Goal: Task Accomplishment & Management: Use online tool/utility

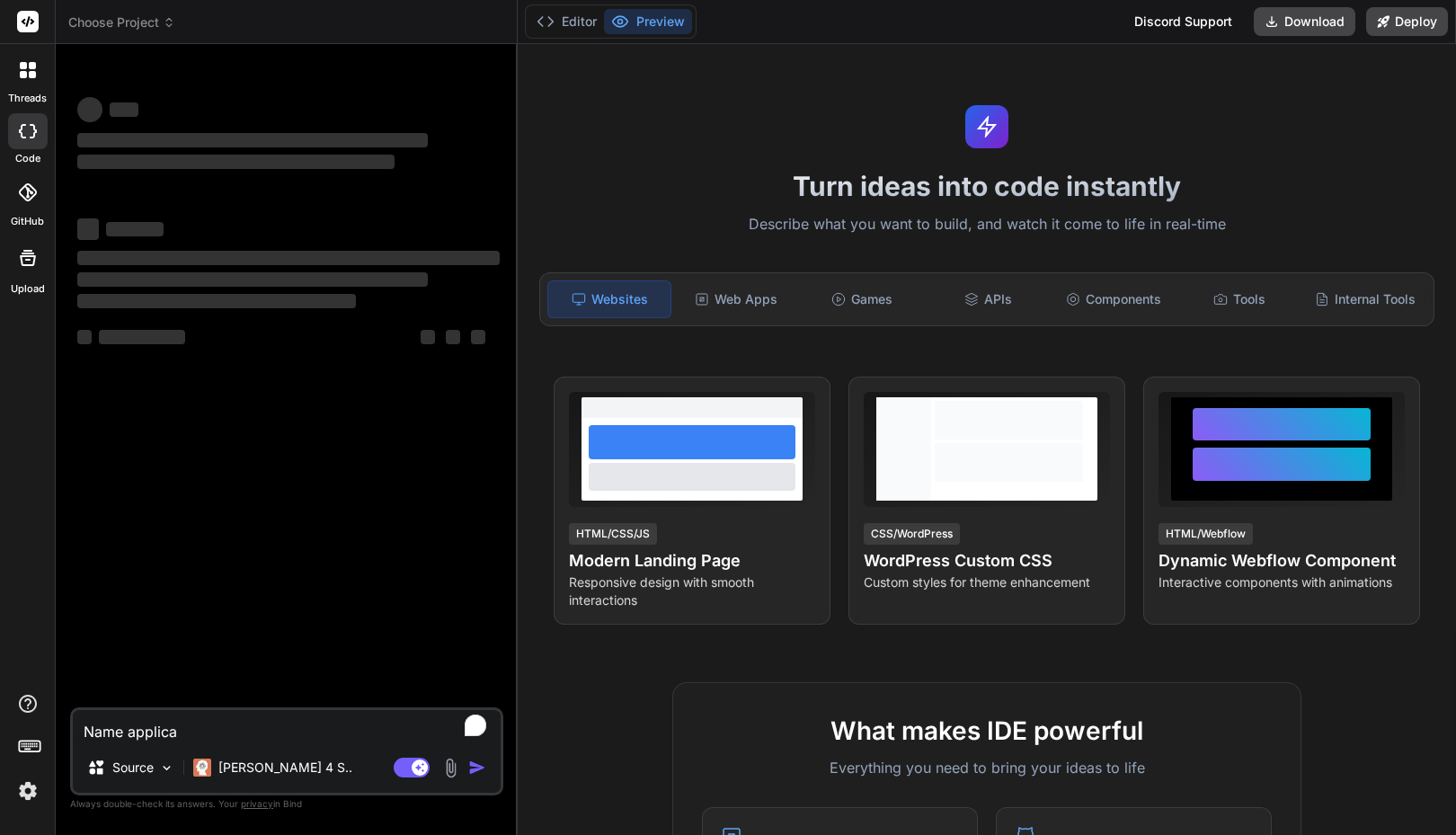
click at [141, 18] on span "Choose Project" at bounding box center [121, 23] width 107 height 18
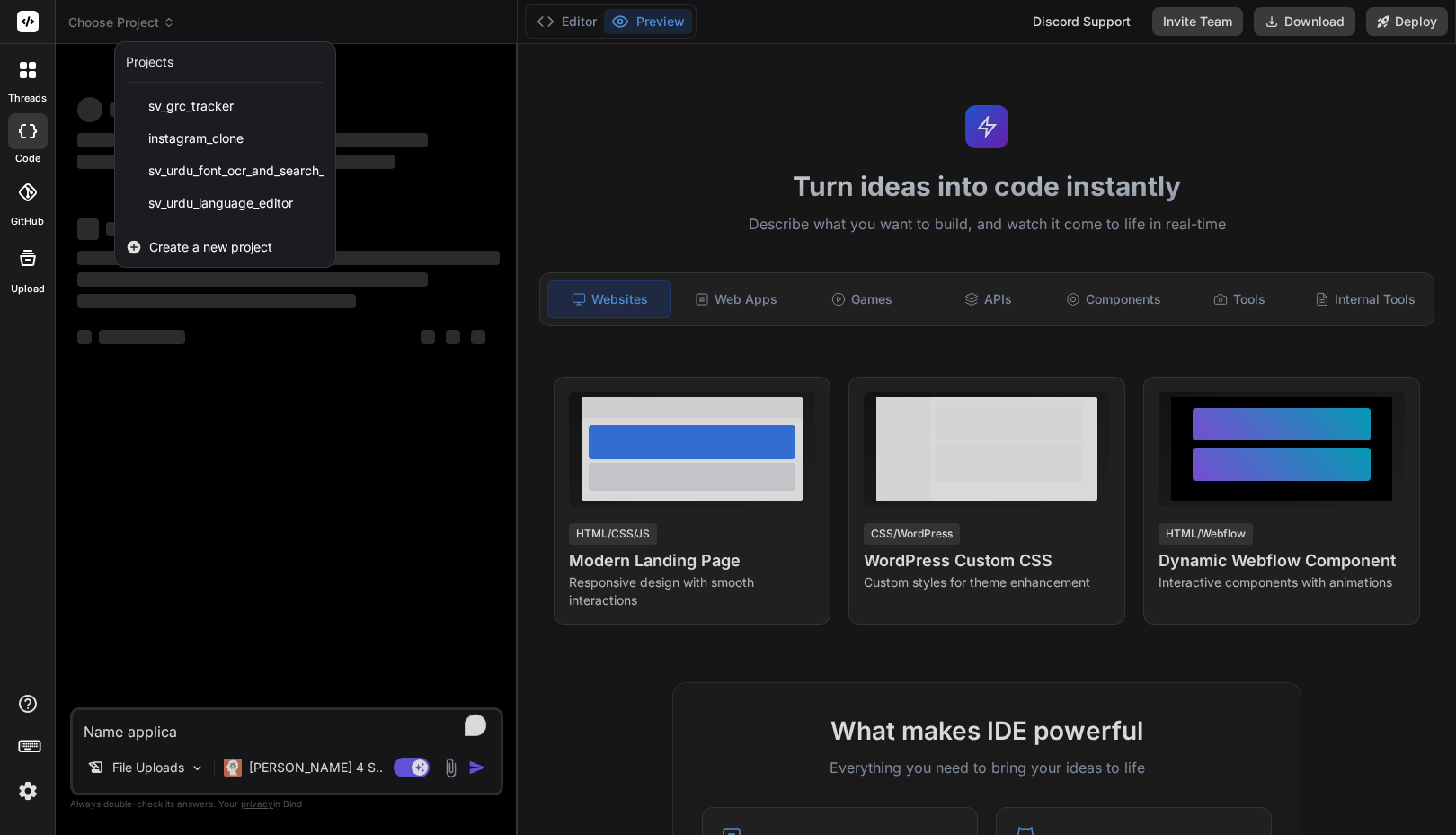
click at [19, 520] on div "threads code GitHub Upload" at bounding box center [28, 417] width 56 height 835
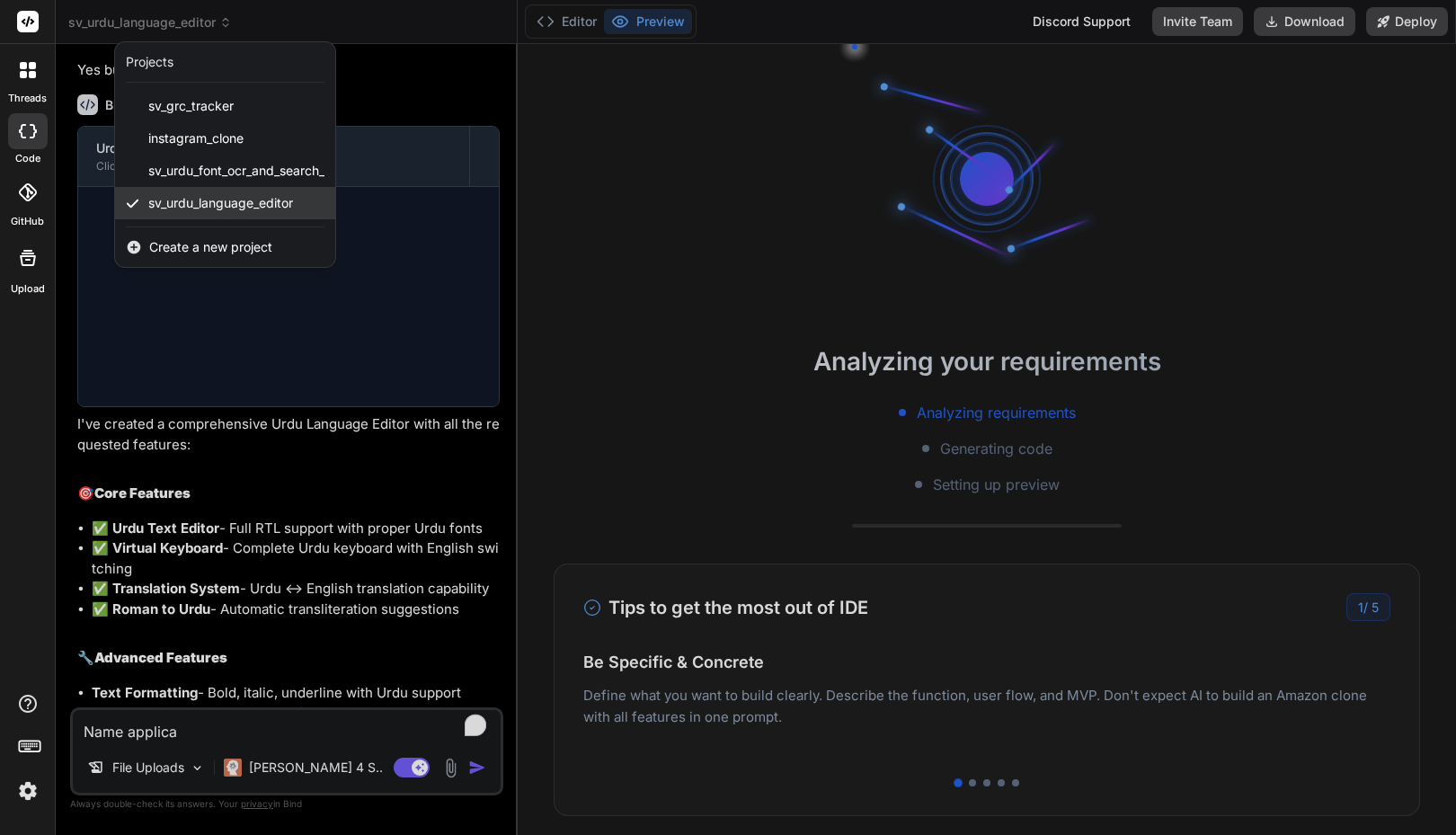
scroll to position [623, 0]
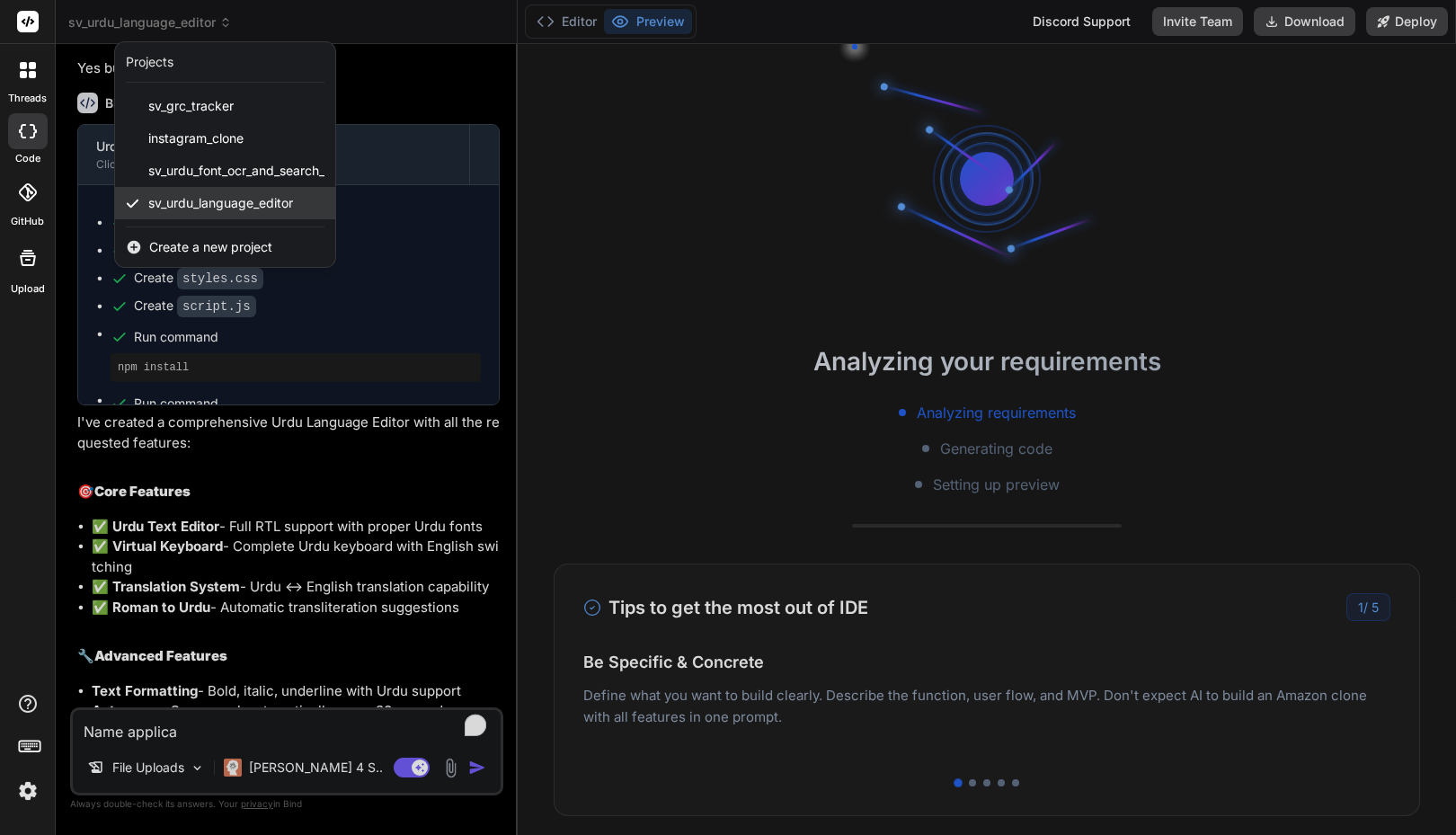
click at [242, 195] on span "sv_urdu_language_editor" at bounding box center [221, 204] width 145 height 18
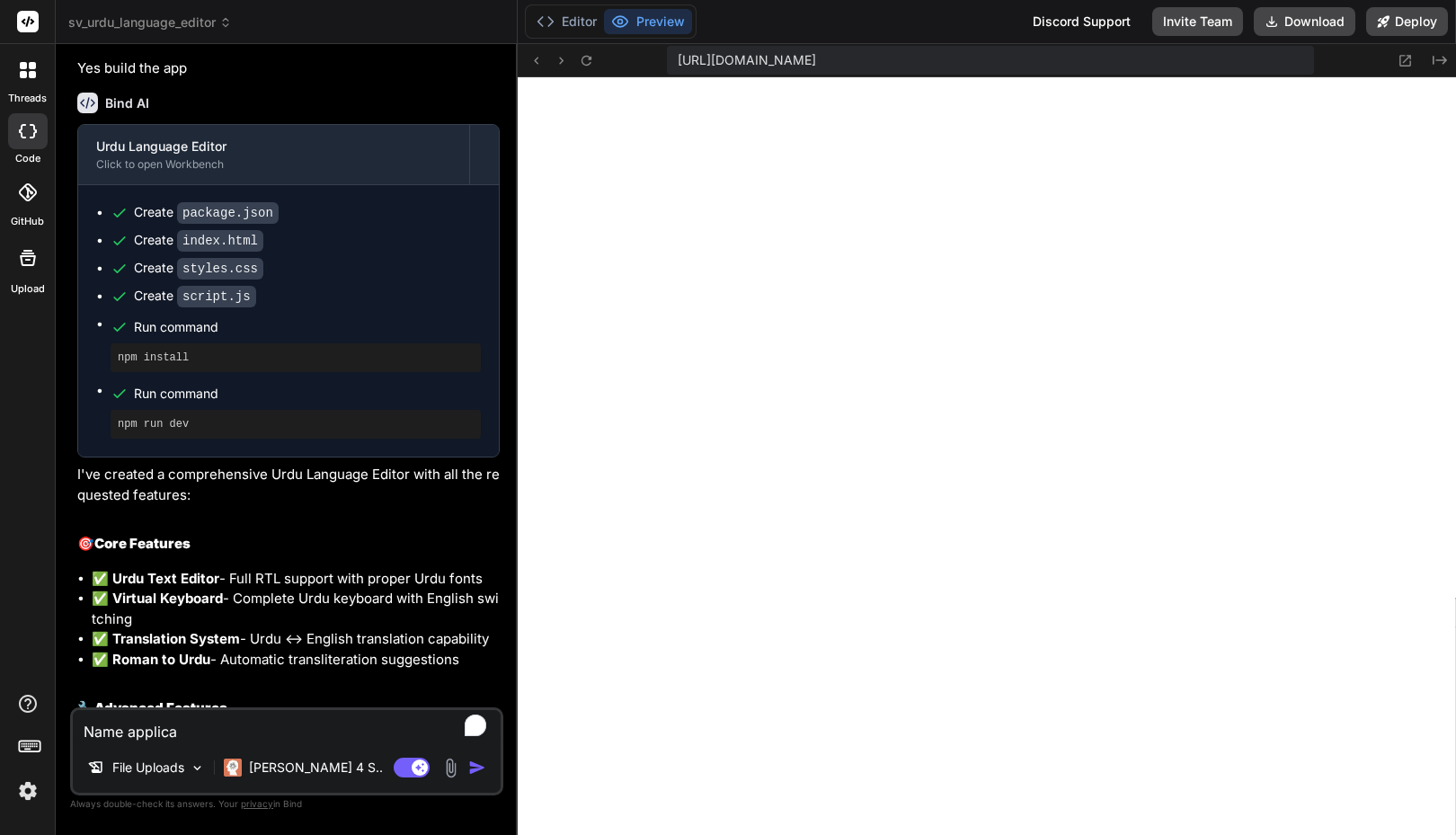
scroll to position [615, 0]
click at [783, 26] on div "Editor Preview Discord Support Invite Team Download Deploy" at bounding box center [987, 22] width 938 height 44
click at [1201, 26] on button "Invite Team" at bounding box center [1198, 21] width 91 height 29
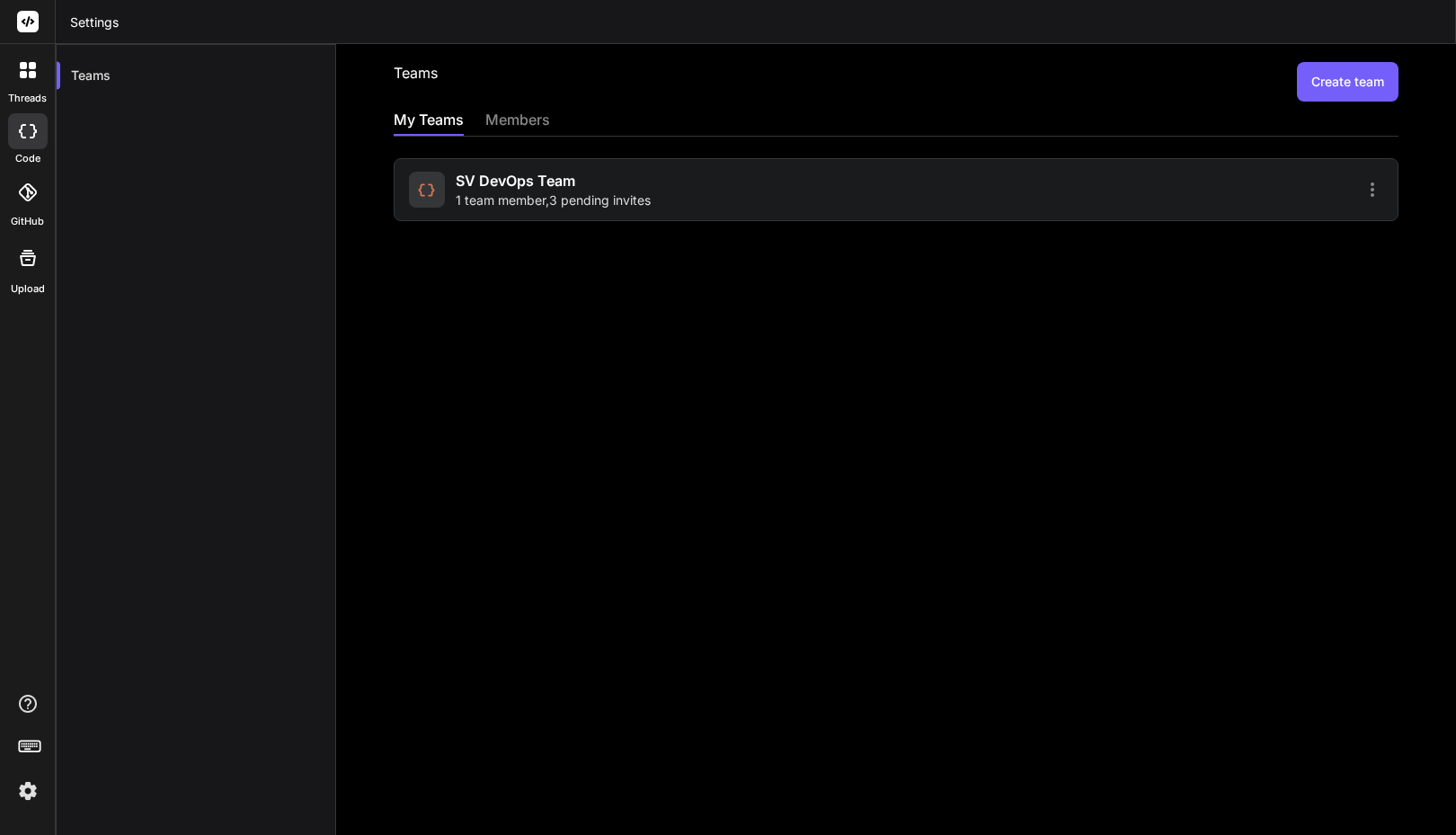
click at [490, 186] on span "SV DevOps Team" at bounding box center [516, 181] width 120 height 22
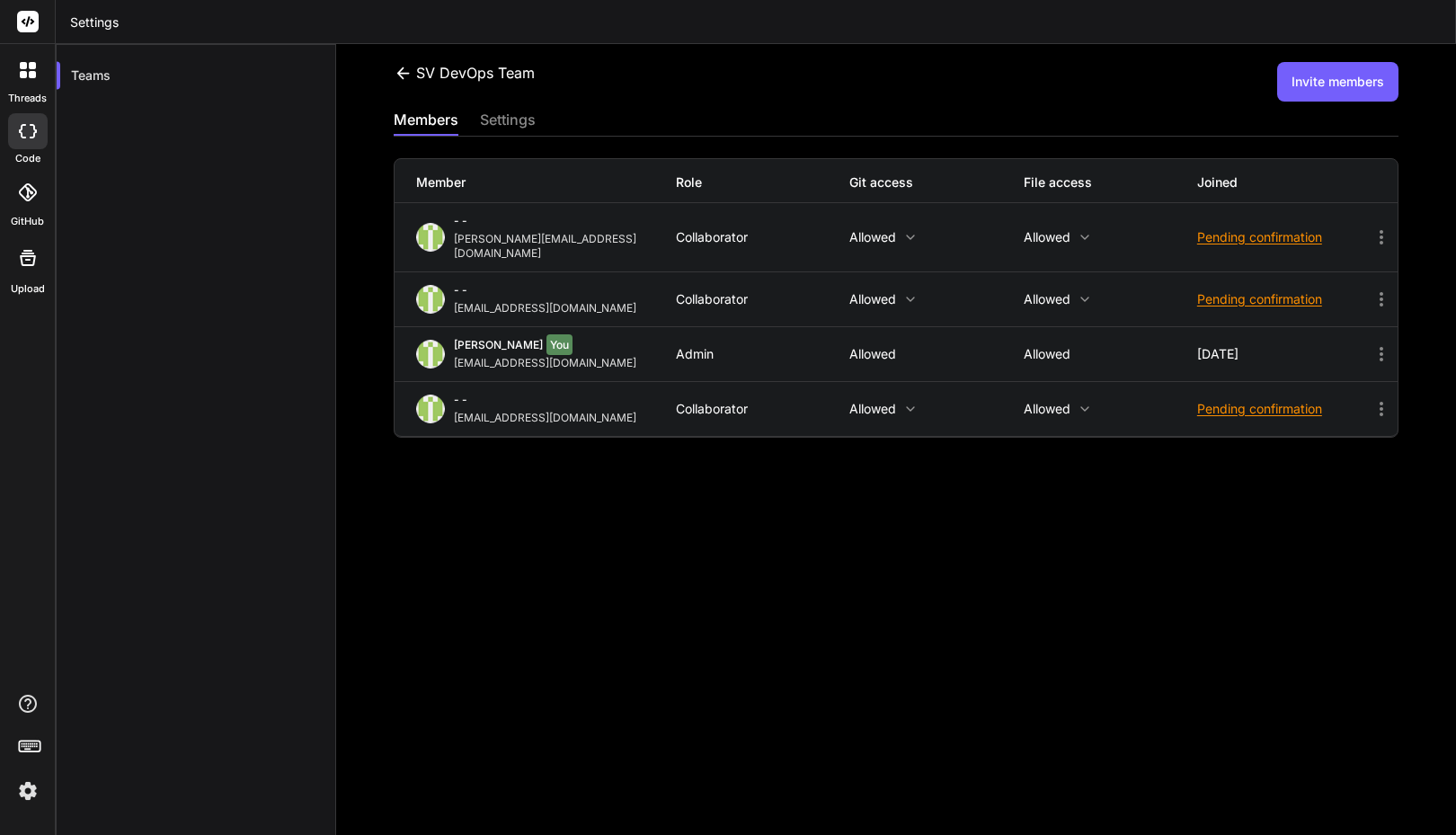
click at [1255, 400] on div "Pending confirmation" at bounding box center [1284, 409] width 174 height 18
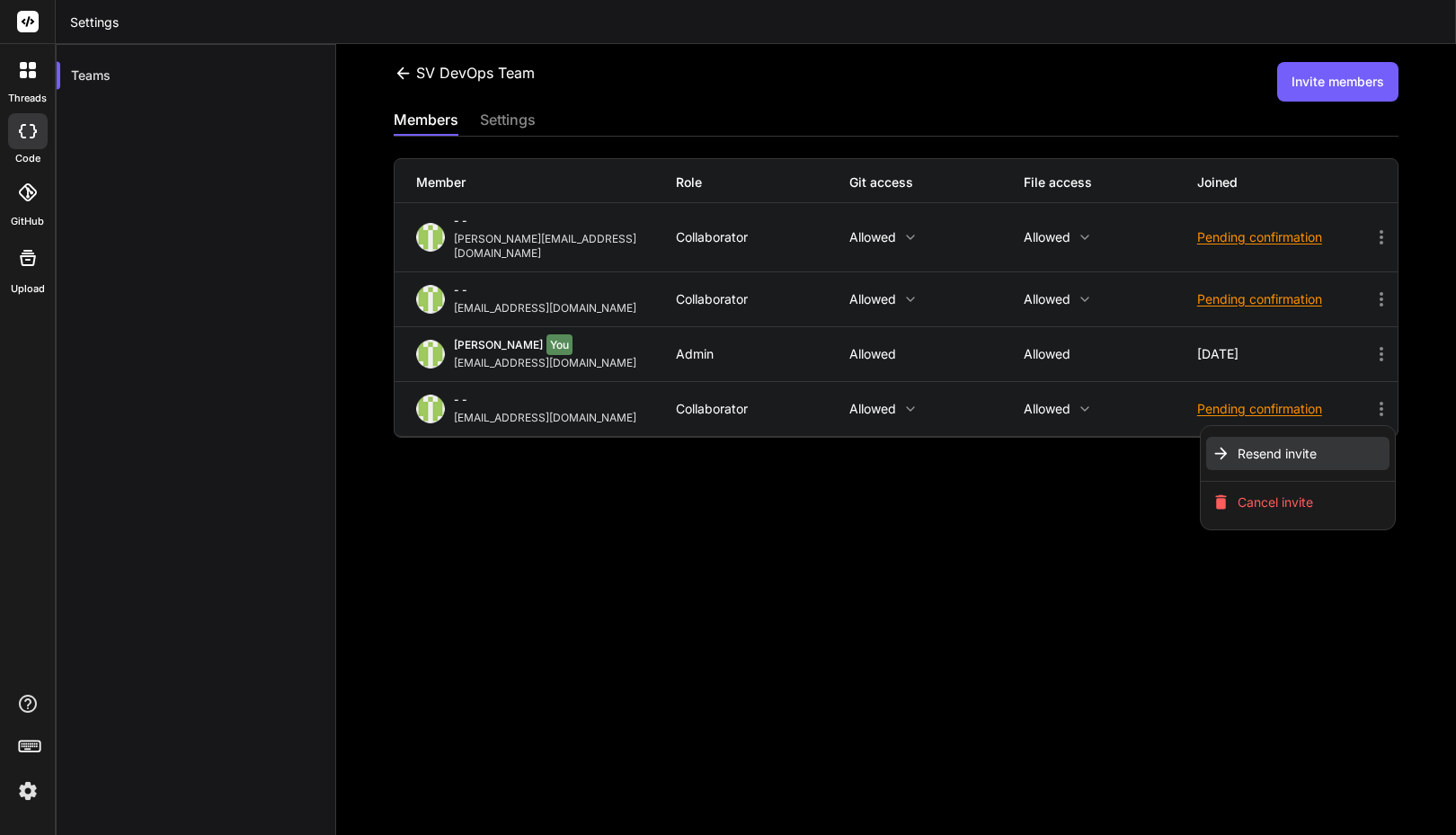
click at [1222, 437] on li "Resend invite" at bounding box center [1297, 453] width 183 height 33
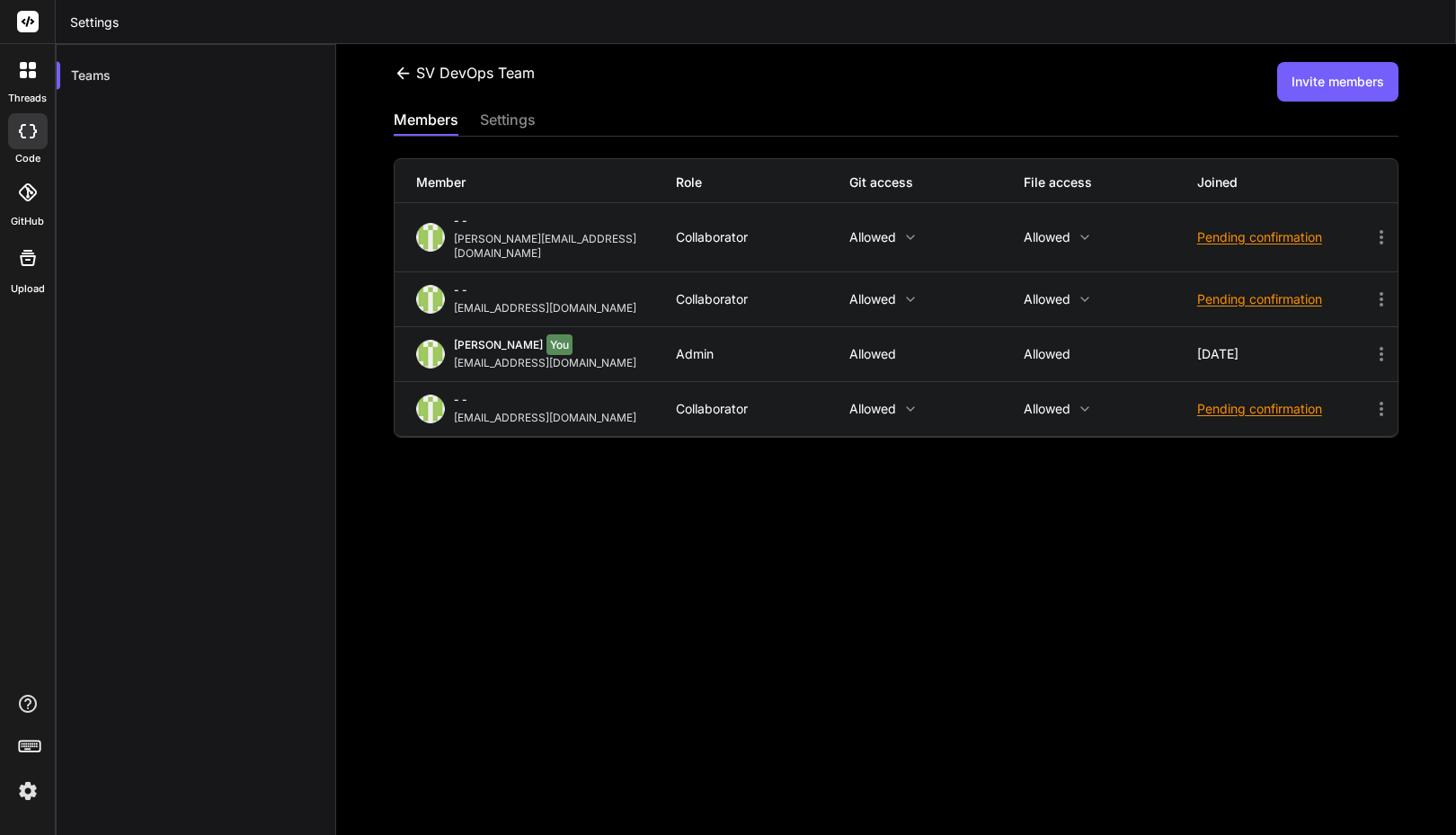
click at [1193, 494] on div "SV DevOps Team Invite members members settings Member Role Git access File acce…" at bounding box center [896, 439] width 1120 height 791
click at [1375, 398] on icon at bounding box center [1382, 409] width 22 height 22
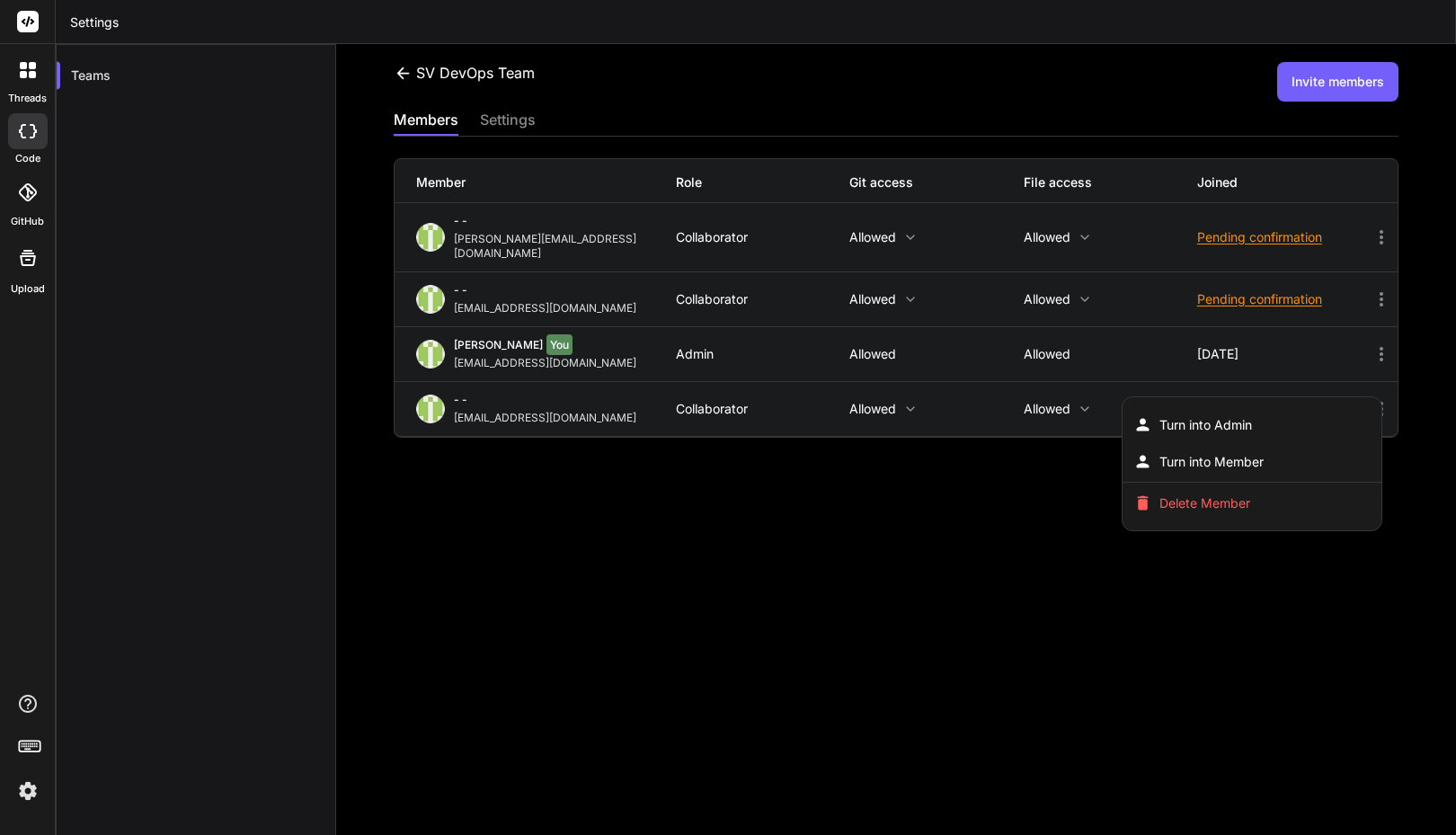
click at [1262, 582] on div at bounding box center [728, 417] width 1456 height 835
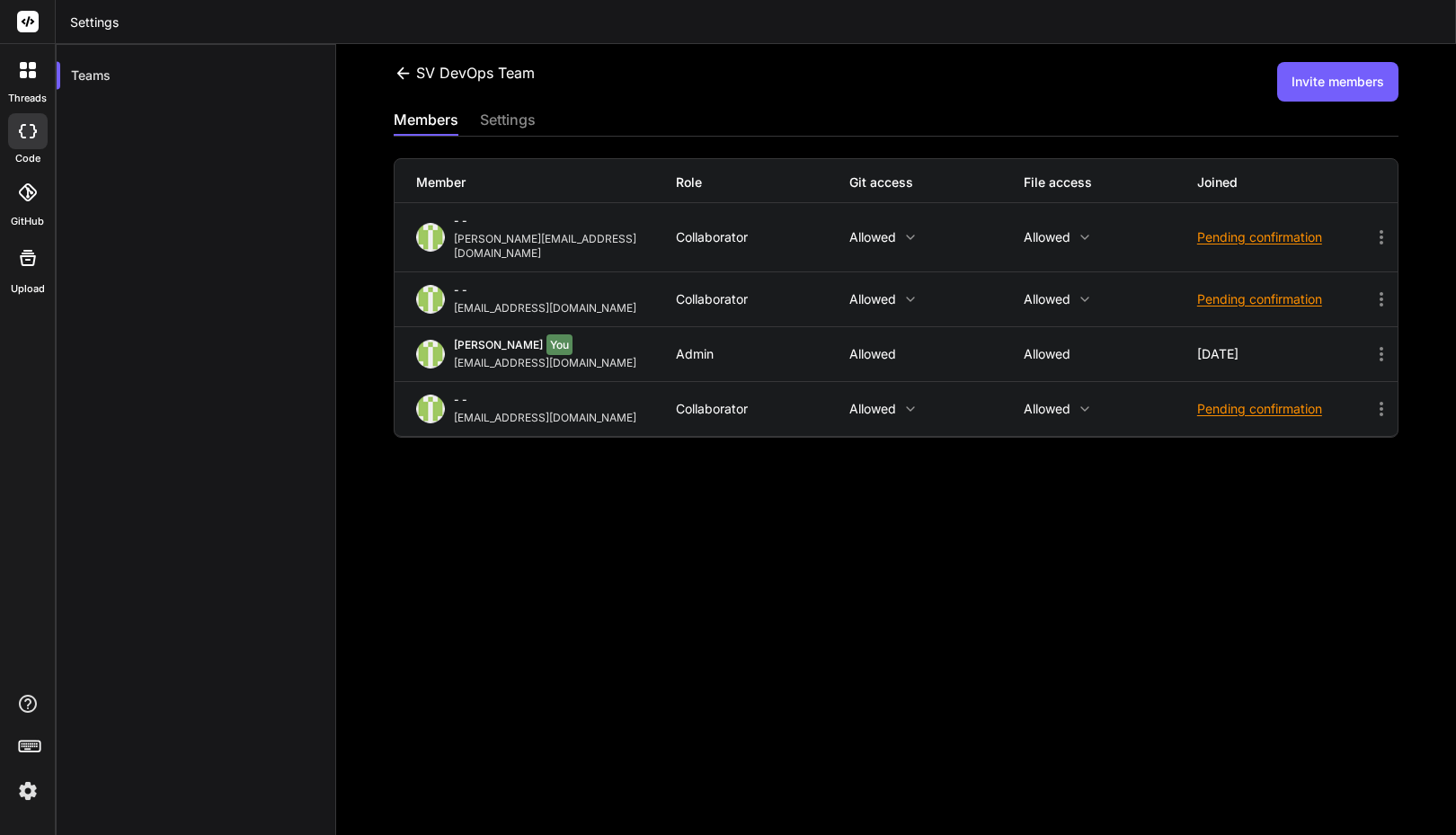
click at [1116, 501] on div "SV DevOps Team Invite members members settings Member Role Git access File acce…" at bounding box center [896, 439] width 1120 height 791
click at [588, 476] on div "SV DevOps Team Invite members members settings Member Role Git access File acce…" at bounding box center [896, 439] width 1120 height 791
click at [489, 116] on div "settings" at bounding box center [508, 121] width 56 height 25
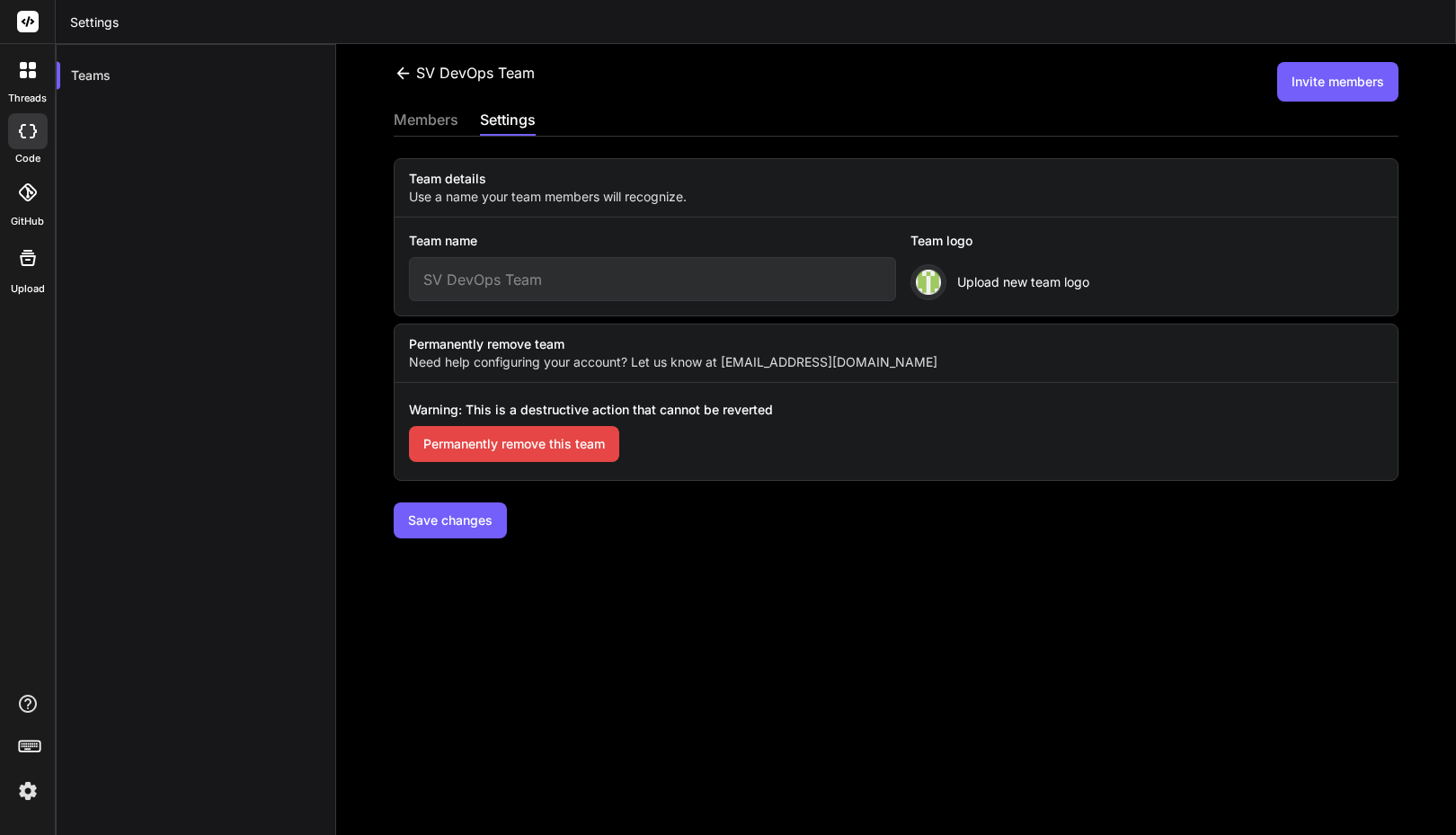
click at [419, 116] on div "members" at bounding box center [426, 121] width 65 height 25
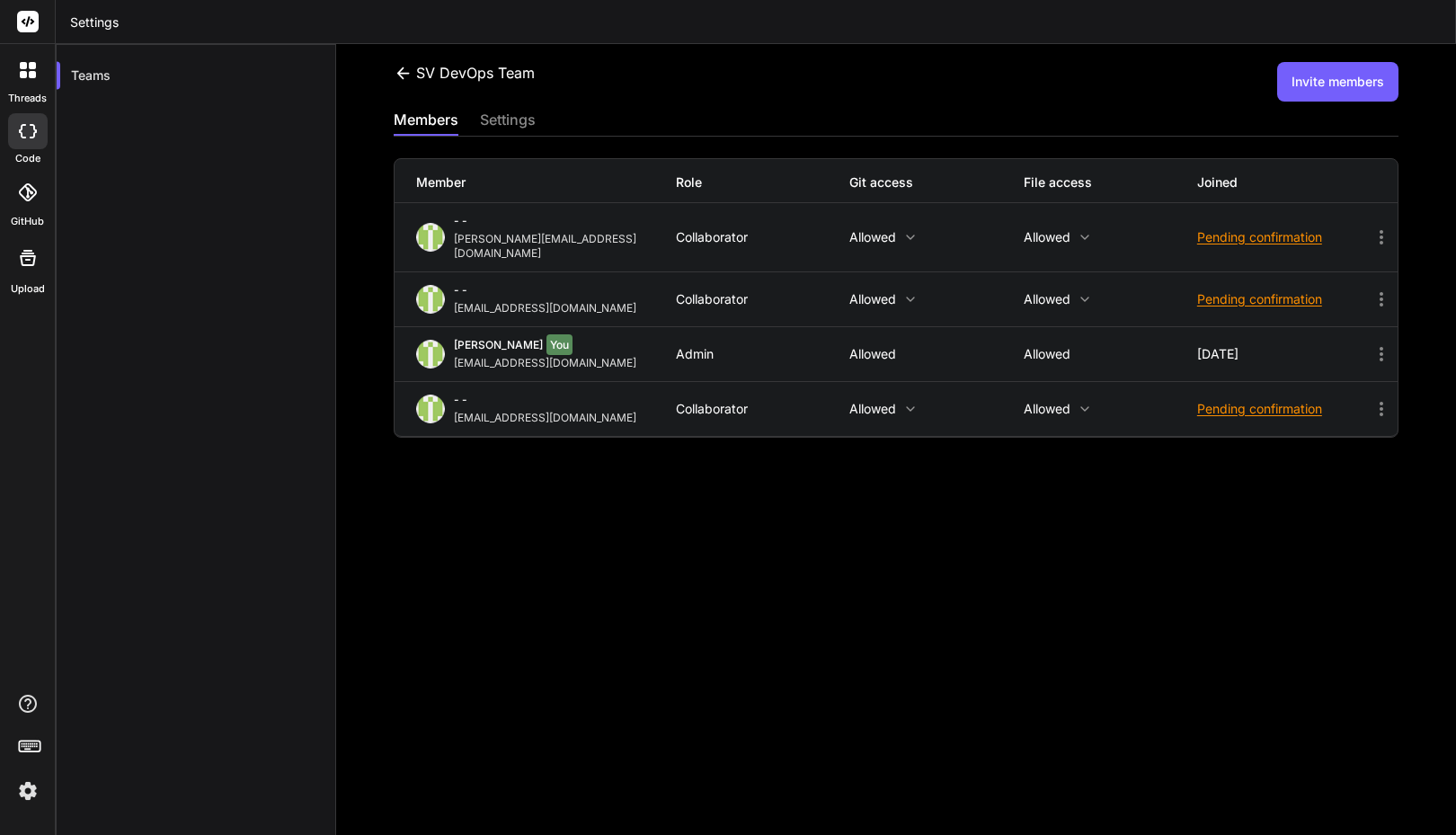
click at [400, 72] on icon at bounding box center [402, 73] width 13 height 12
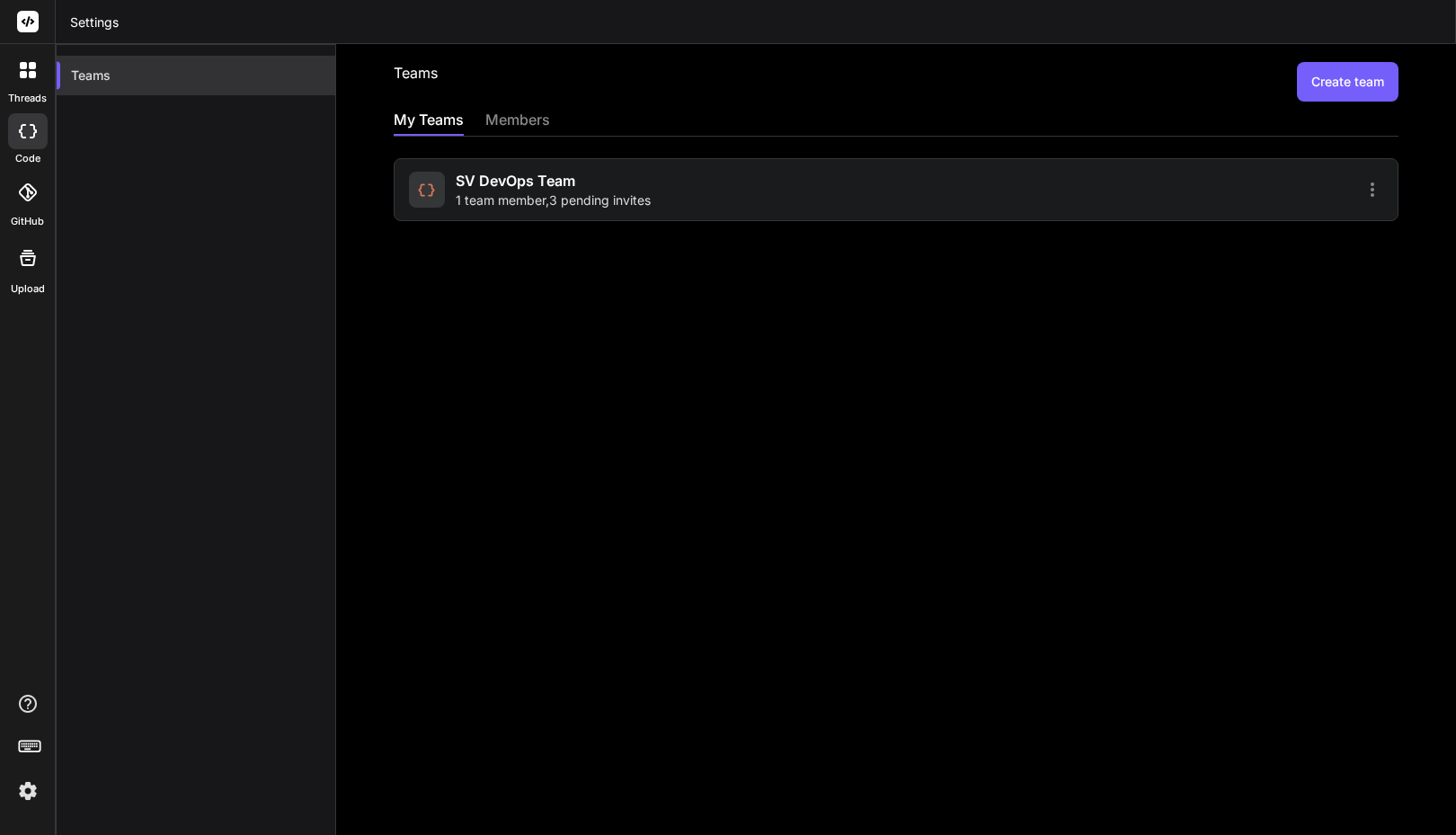
click at [142, 72] on div "Teams" at bounding box center [196, 76] width 278 height 40
click at [440, 187] on div at bounding box center [427, 190] width 36 height 36
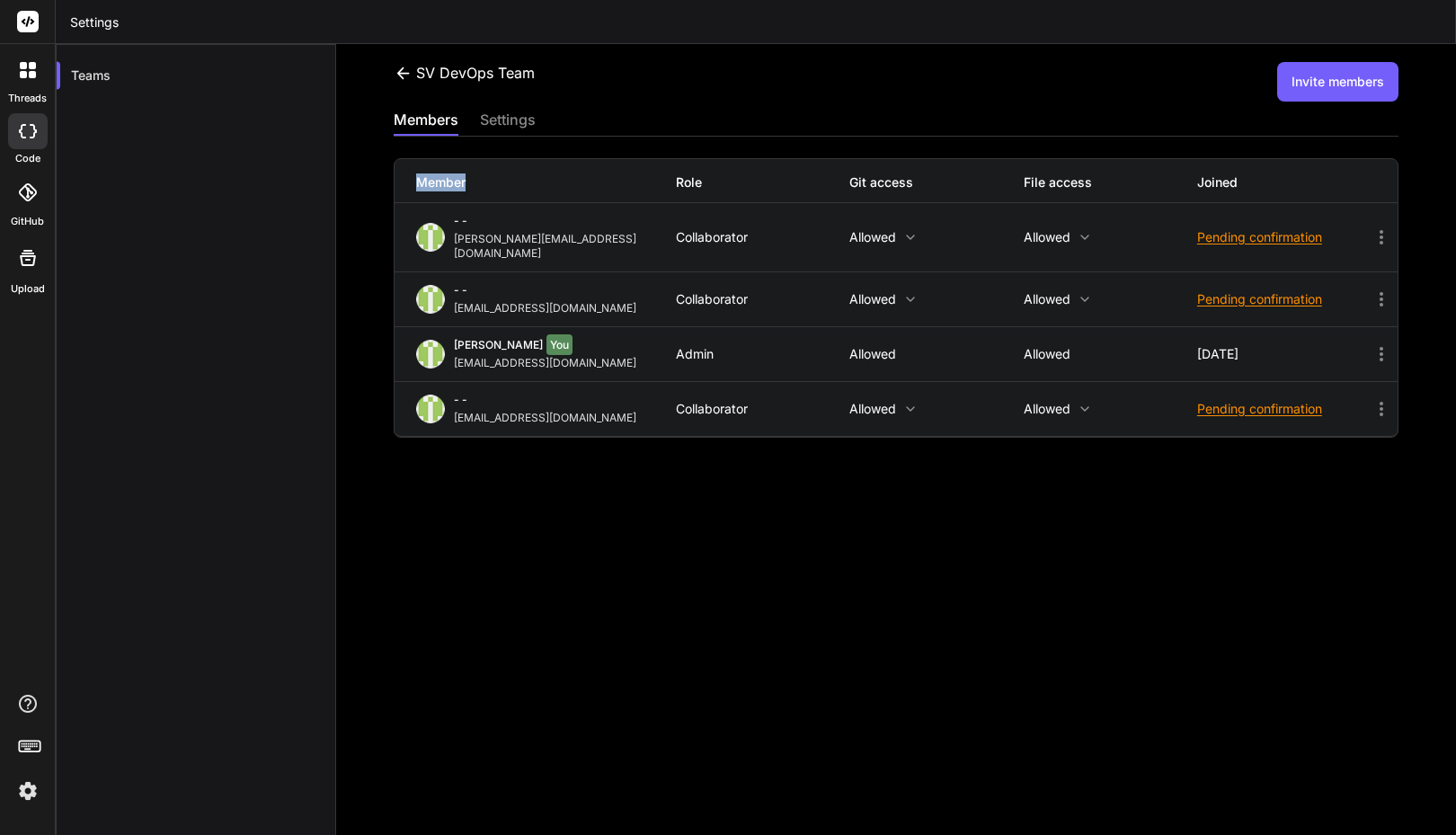
click at [440, 187] on div "Member" at bounding box center [546, 183] width 260 height 18
click at [565, 527] on div "SV DevOps Team Invite members members settings Member Role Git access File acce…" at bounding box center [896, 439] width 1120 height 791
click at [37, 132] on div at bounding box center [28, 132] width 40 height 36
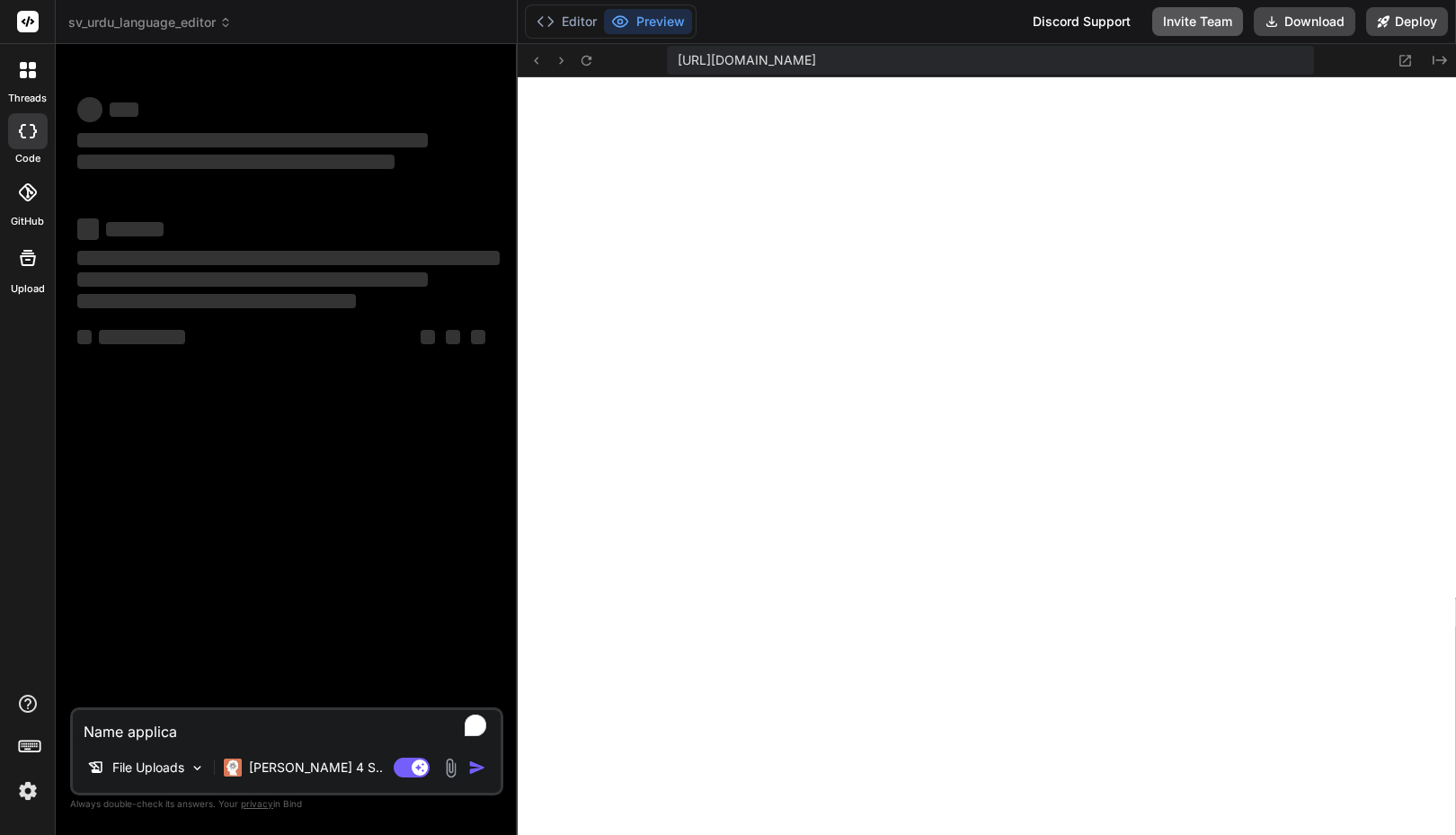
click at [1193, 26] on button "Invite Team" at bounding box center [1198, 21] width 91 height 29
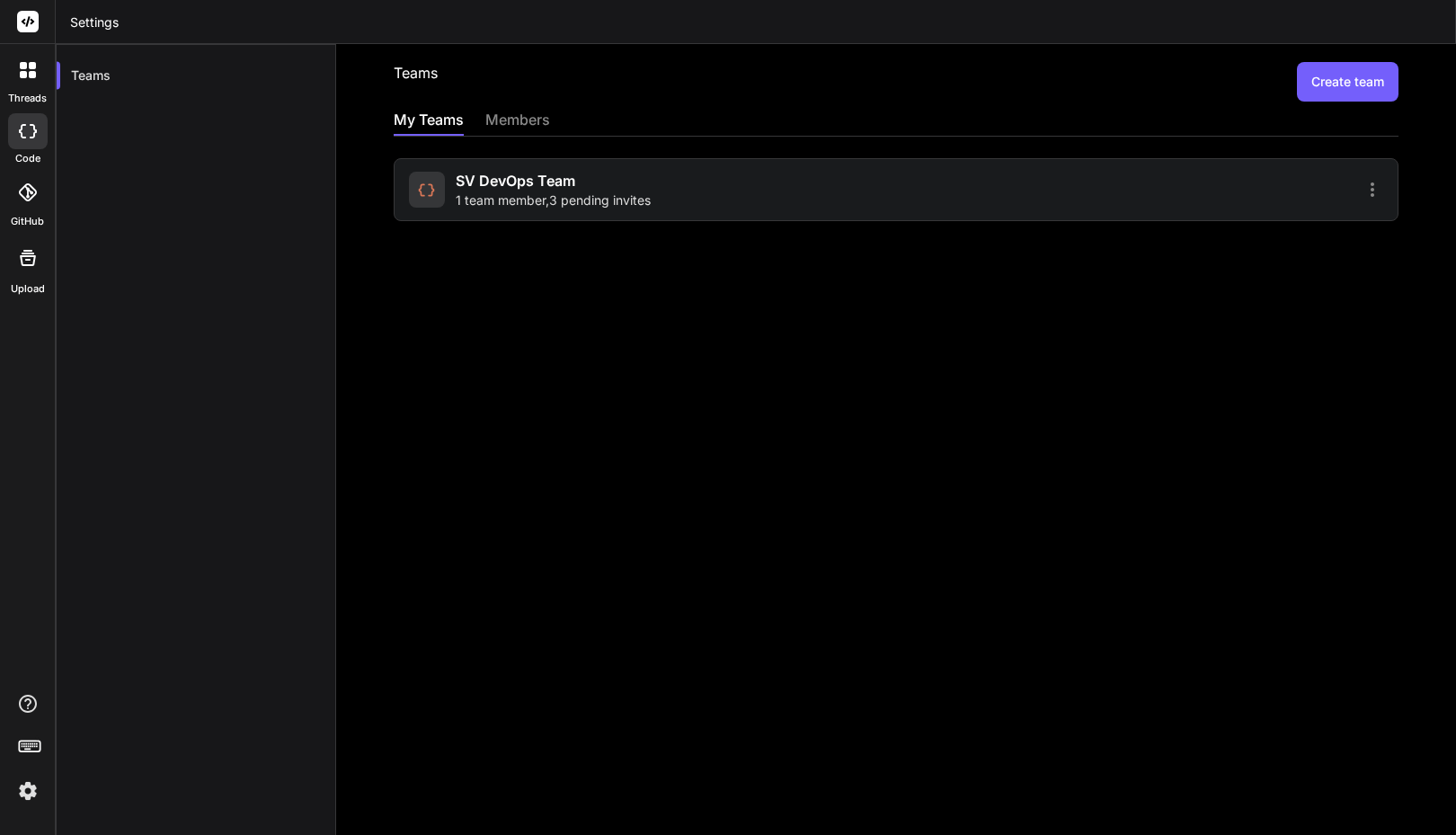
click at [615, 207] on span "1 team member , 3 pending invites" at bounding box center [553, 201] width 195 height 18
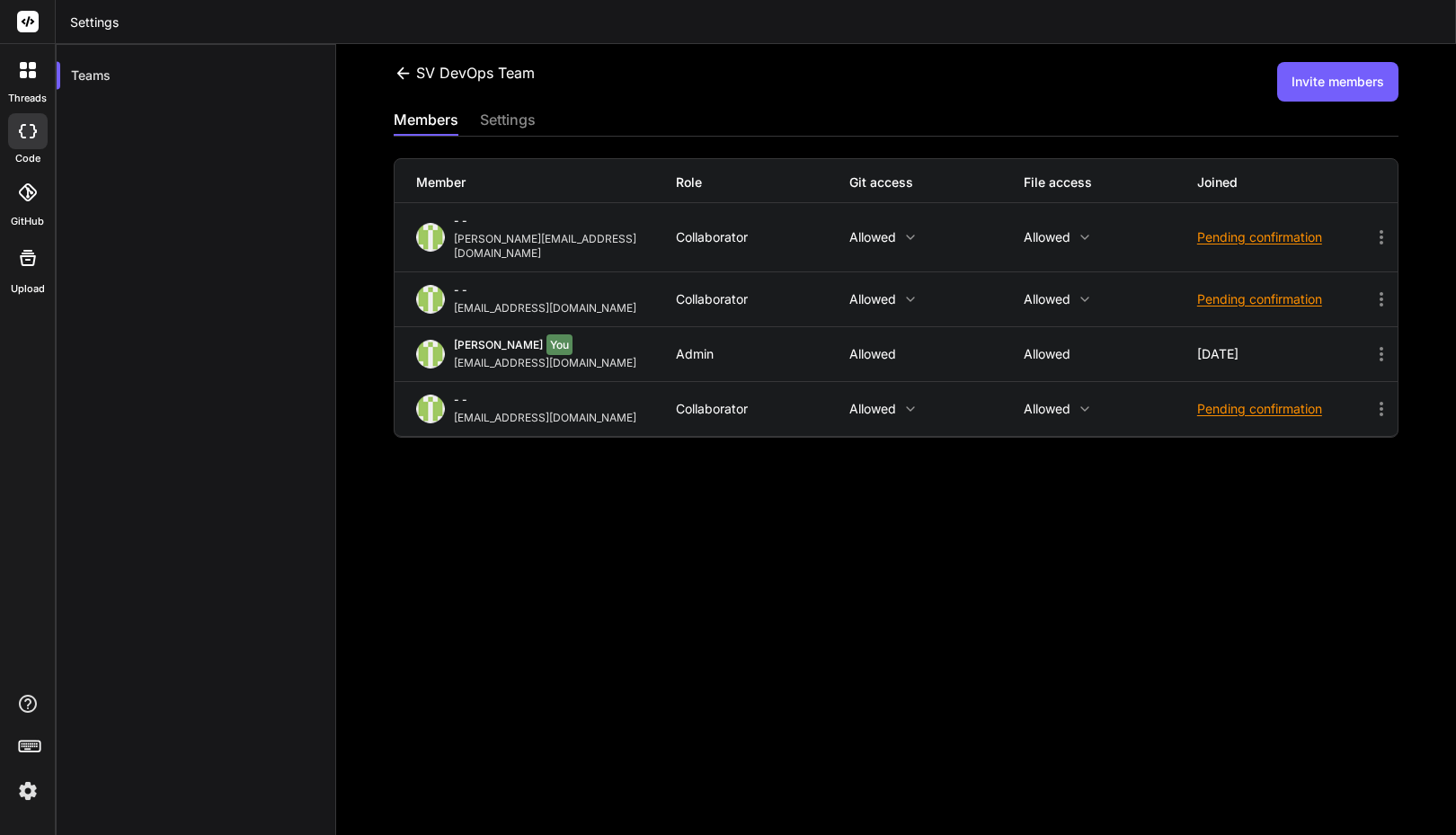
click at [697, 494] on div "SV DevOps Team Invite members members settings Member Role Git access File acce…" at bounding box center [896, 439] width 1120 height 791
click at [872, 489] on div "SV DevOps Team Invite members members settings Member Role Git access File acce…" at bounding box center [896, 439] width 1120 height 791
click at [1380, 402] on icon at bounding box center [1382, 409] width 4 height 14
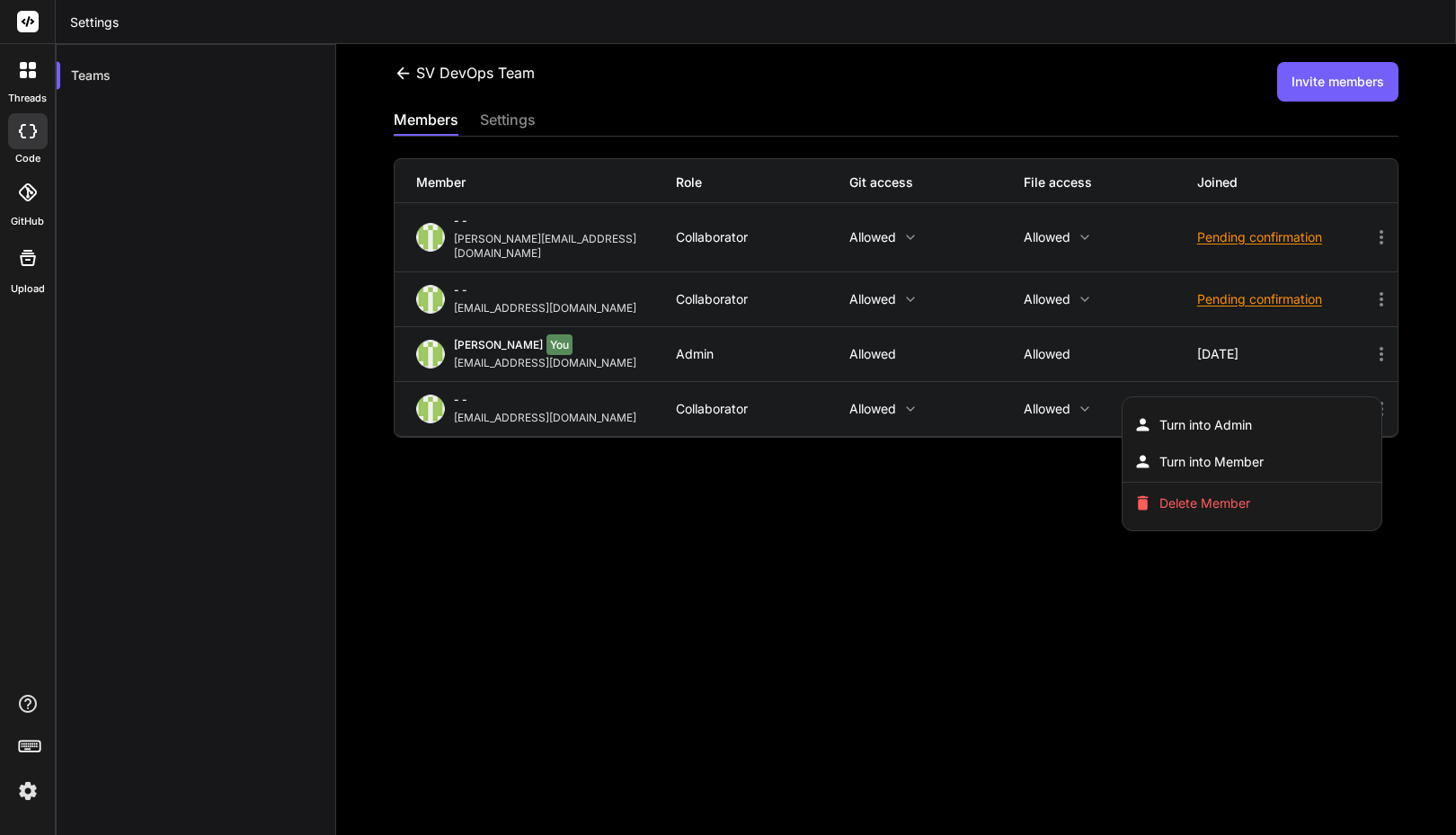
click at [1042, 461] on div at bounding box center [728, 417] width 1456 height 835
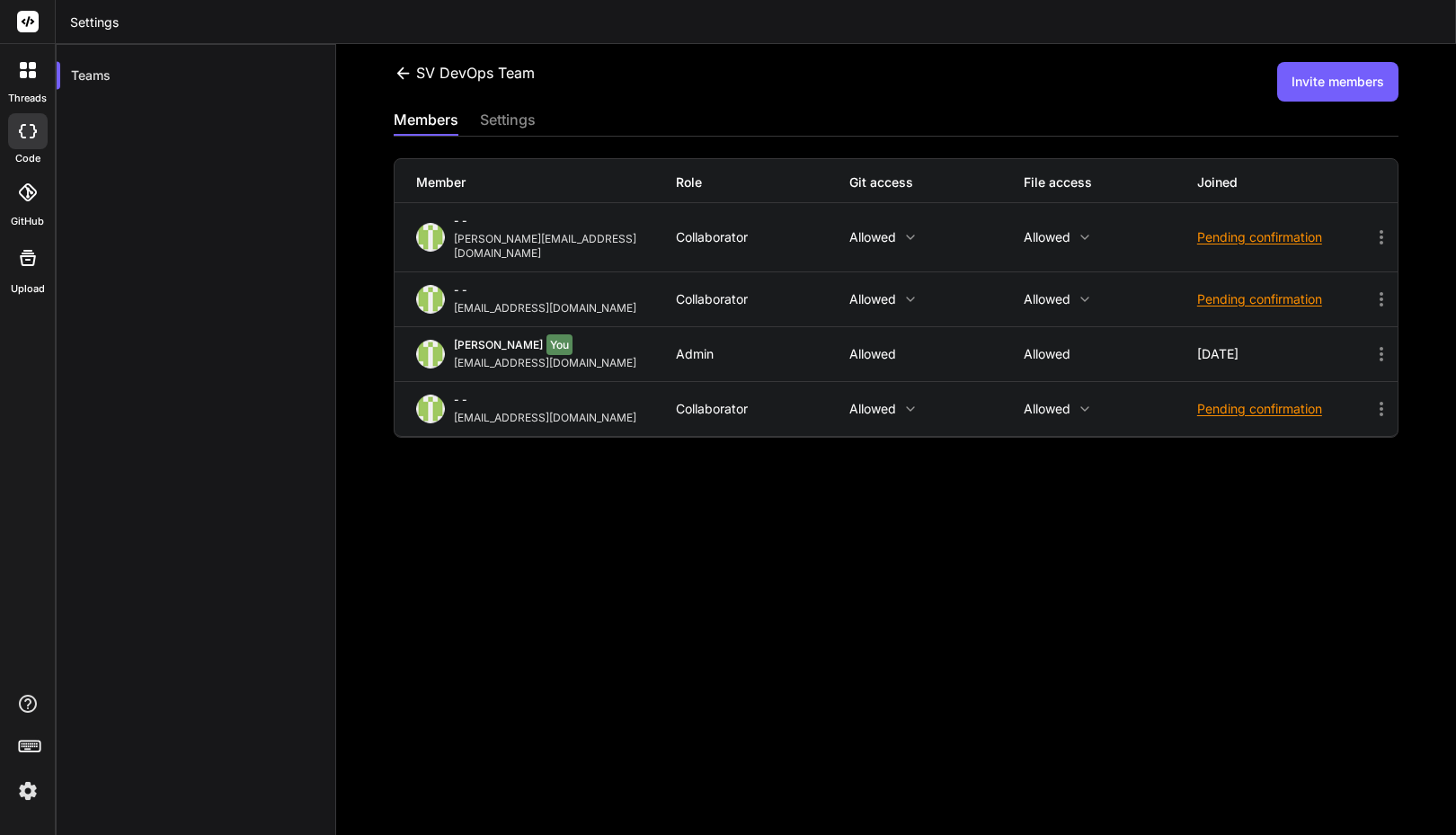
click at [1064, 402] on p "Allowed" at bounding box center [1111, 409] width 174 height 14
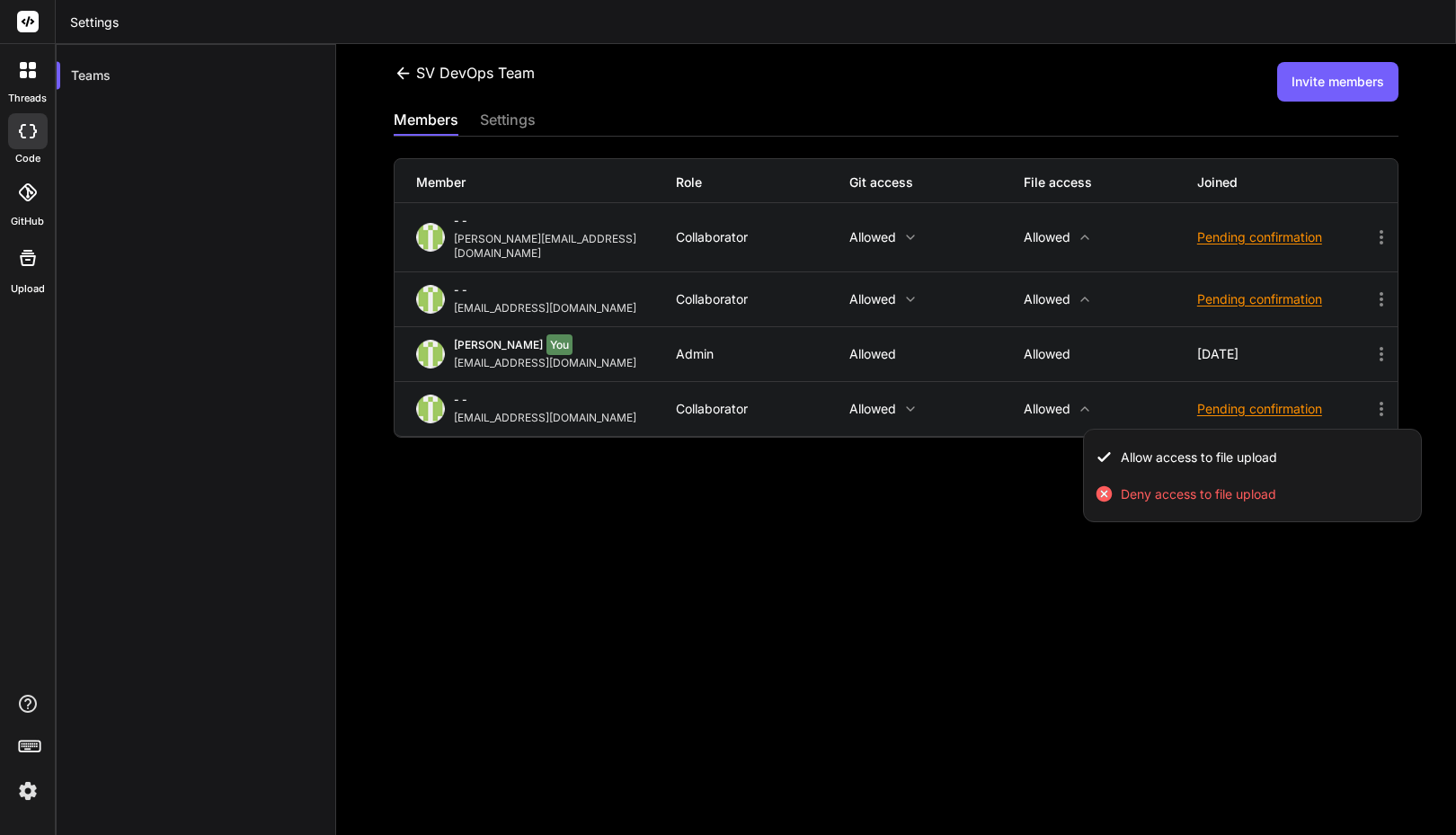
click at [1020, 433] on div at bounding box center [728, 417] width 1456 height 835
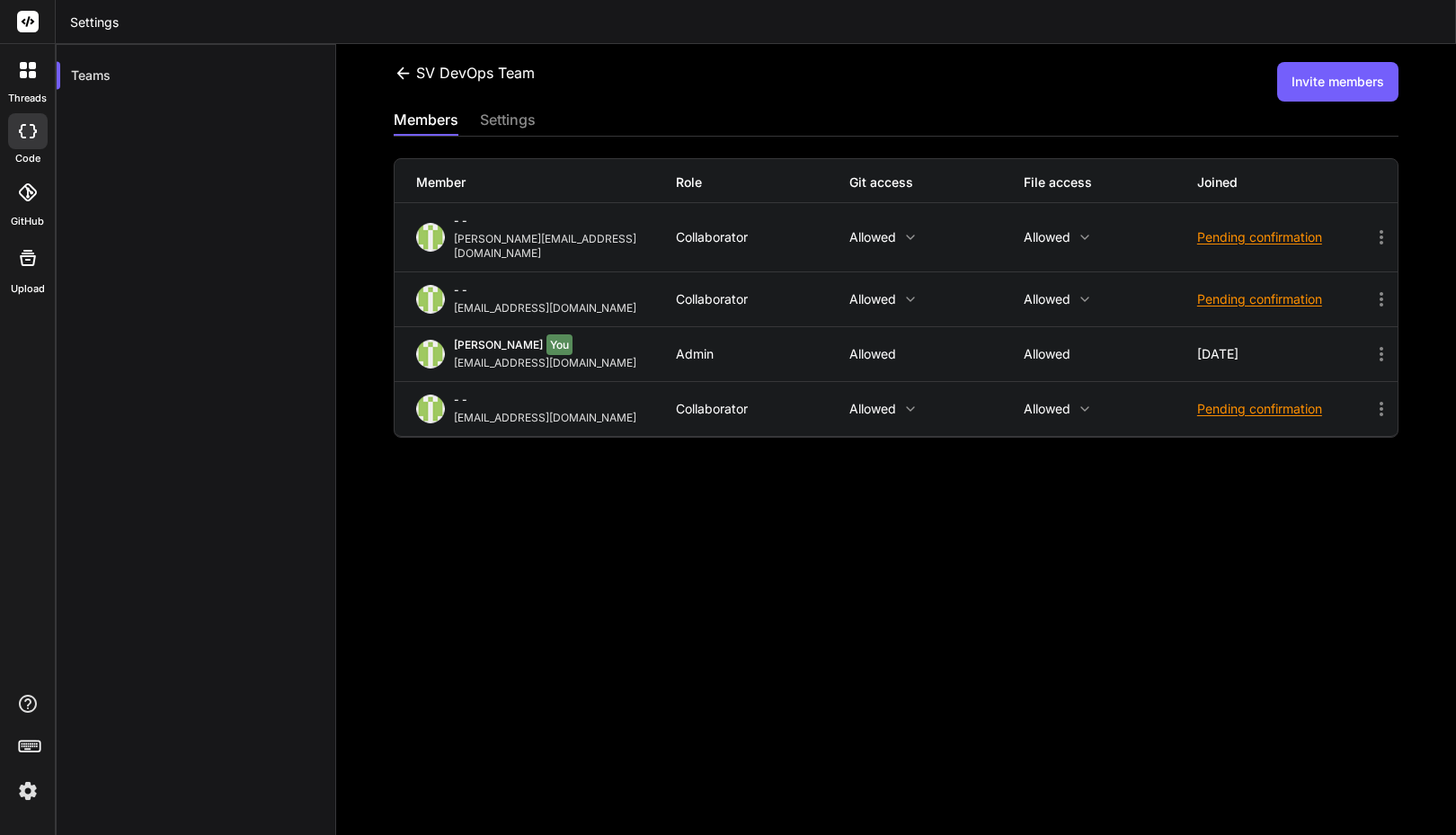
click at [30, 132] on icon at bounding box center [28, 131] width 18 height 14
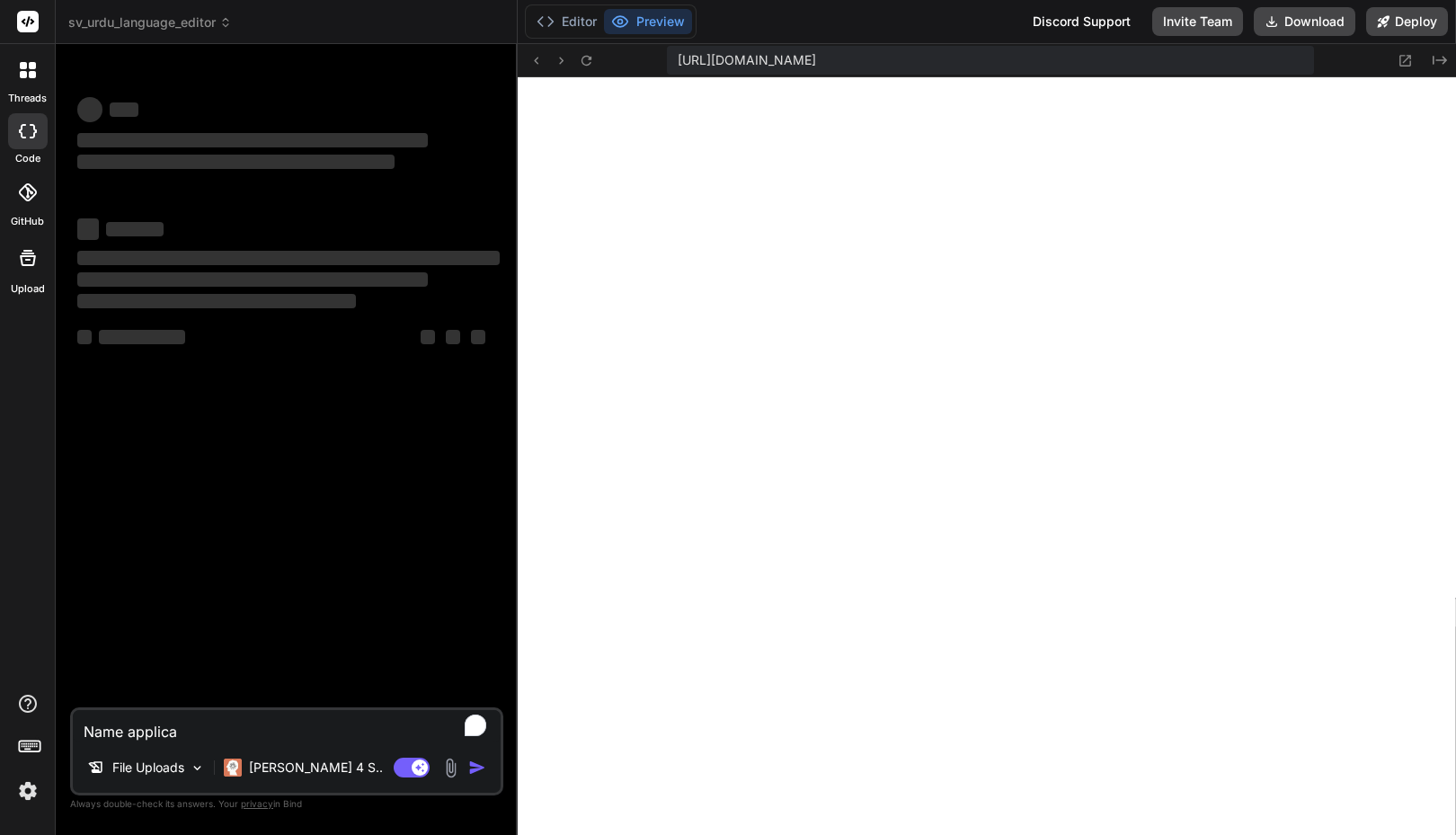
type textarea "x"
click at [1182, 18] on button "Invite Team" at bounding box center [1198, 21] width 91 height 29
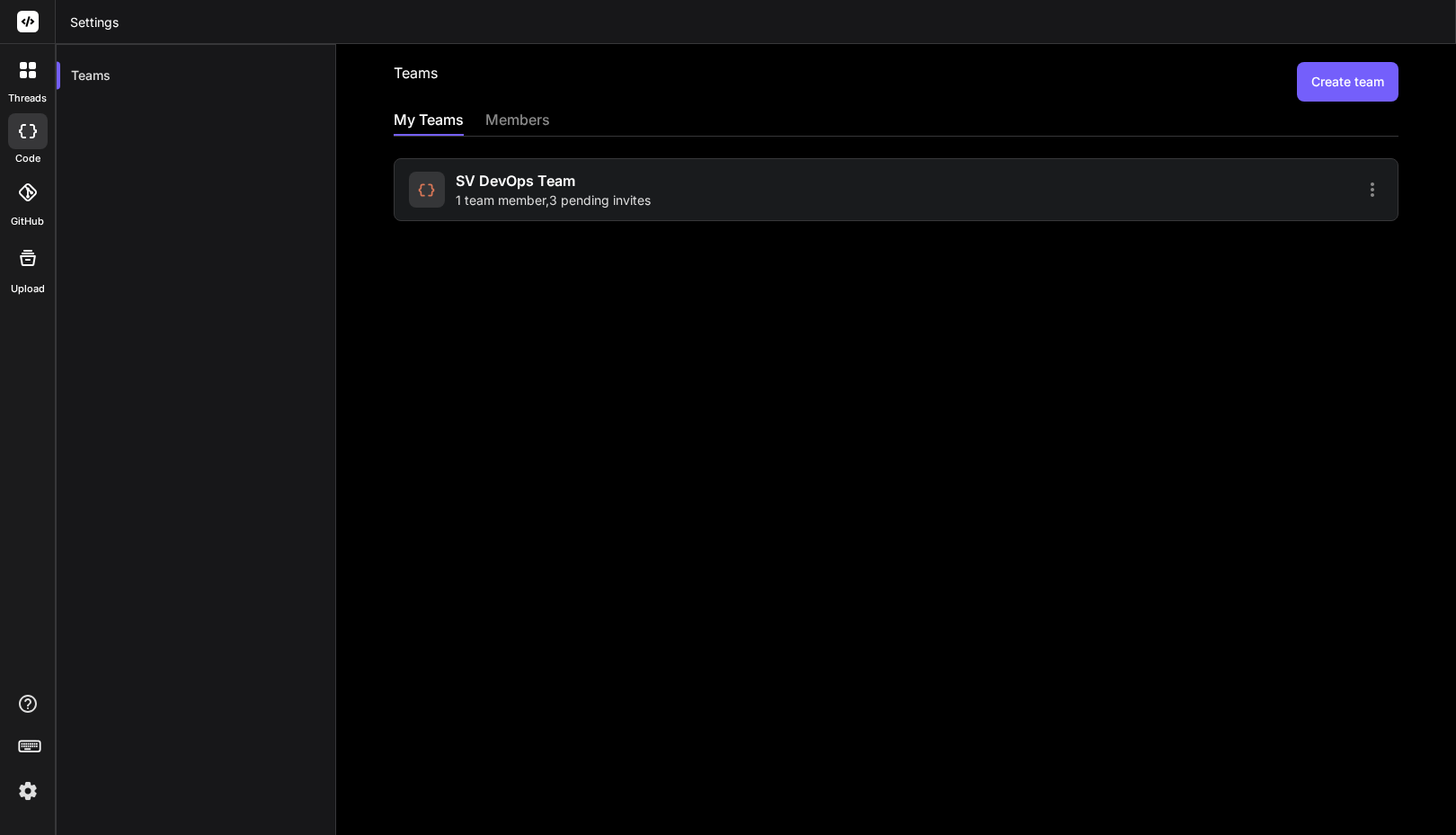
click at [532, 183] on span "SV DevOps Team" at bounding box center [516, 181] width 120 height 22
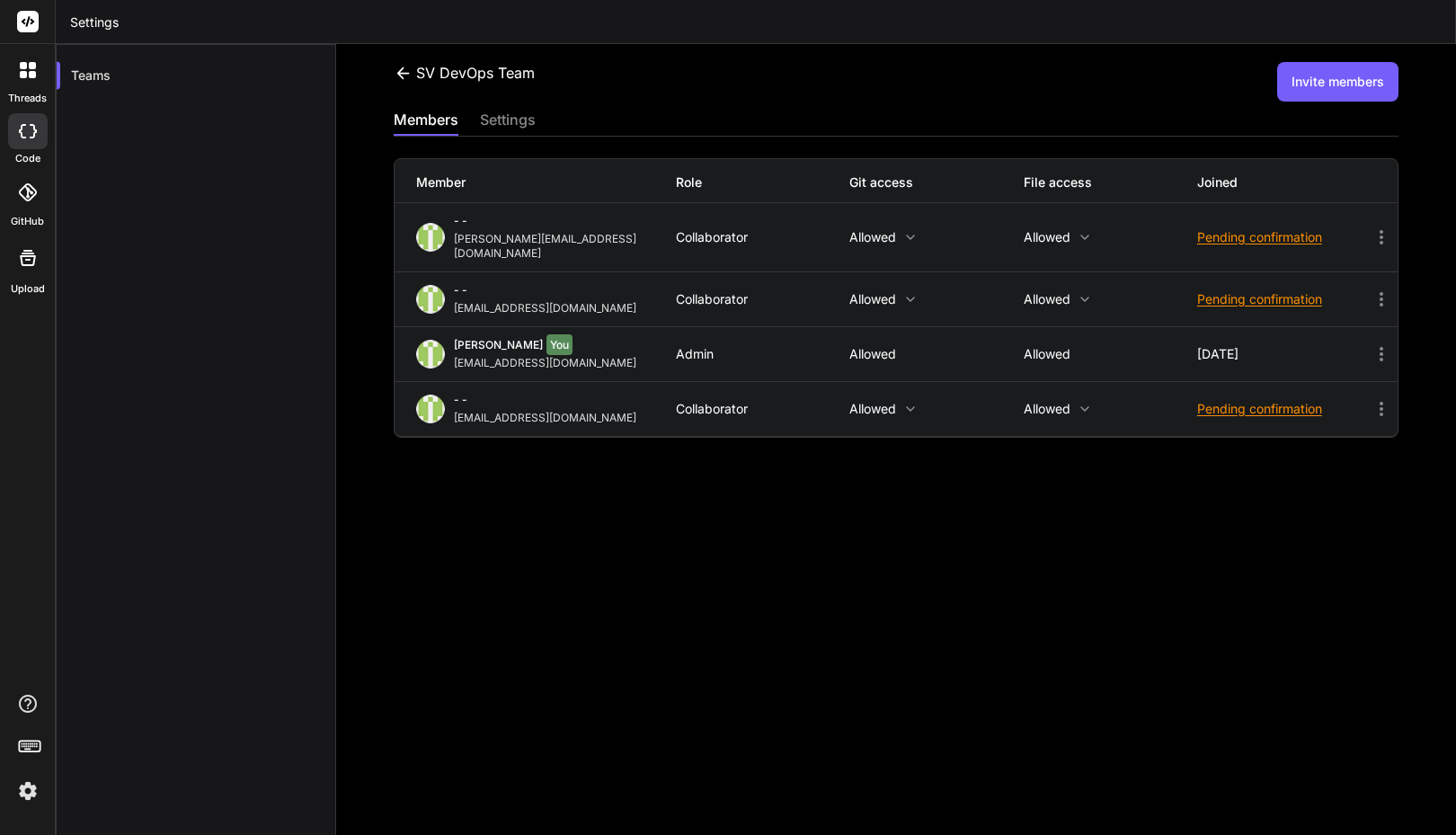
drag, startPoint x: 653, startPoint y: 502, endPoint x: 623, endPoint y: 503, distance: 30.0
click at [623, 503] on div "SV DevOps Team Invite members members settings Member Role Git access File acce…" at bounding box center [896, 439] width 1120 height 791
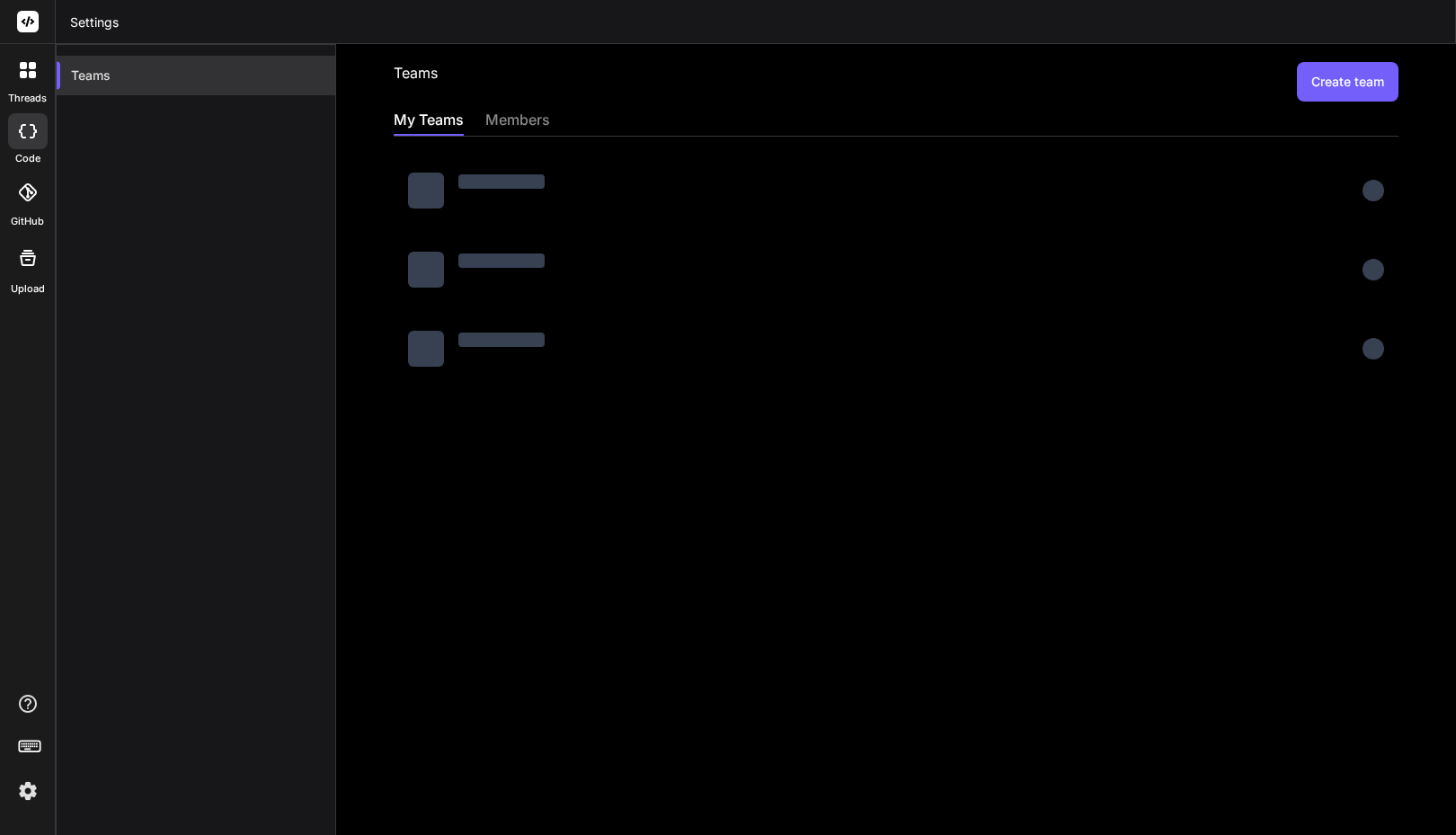
click at [106, 72] on div "Teams" at bounding box center [196, 76] width 278 height 40
click at [528, 118] on div "members" at bounding box center [517, 121] width 65 height 25
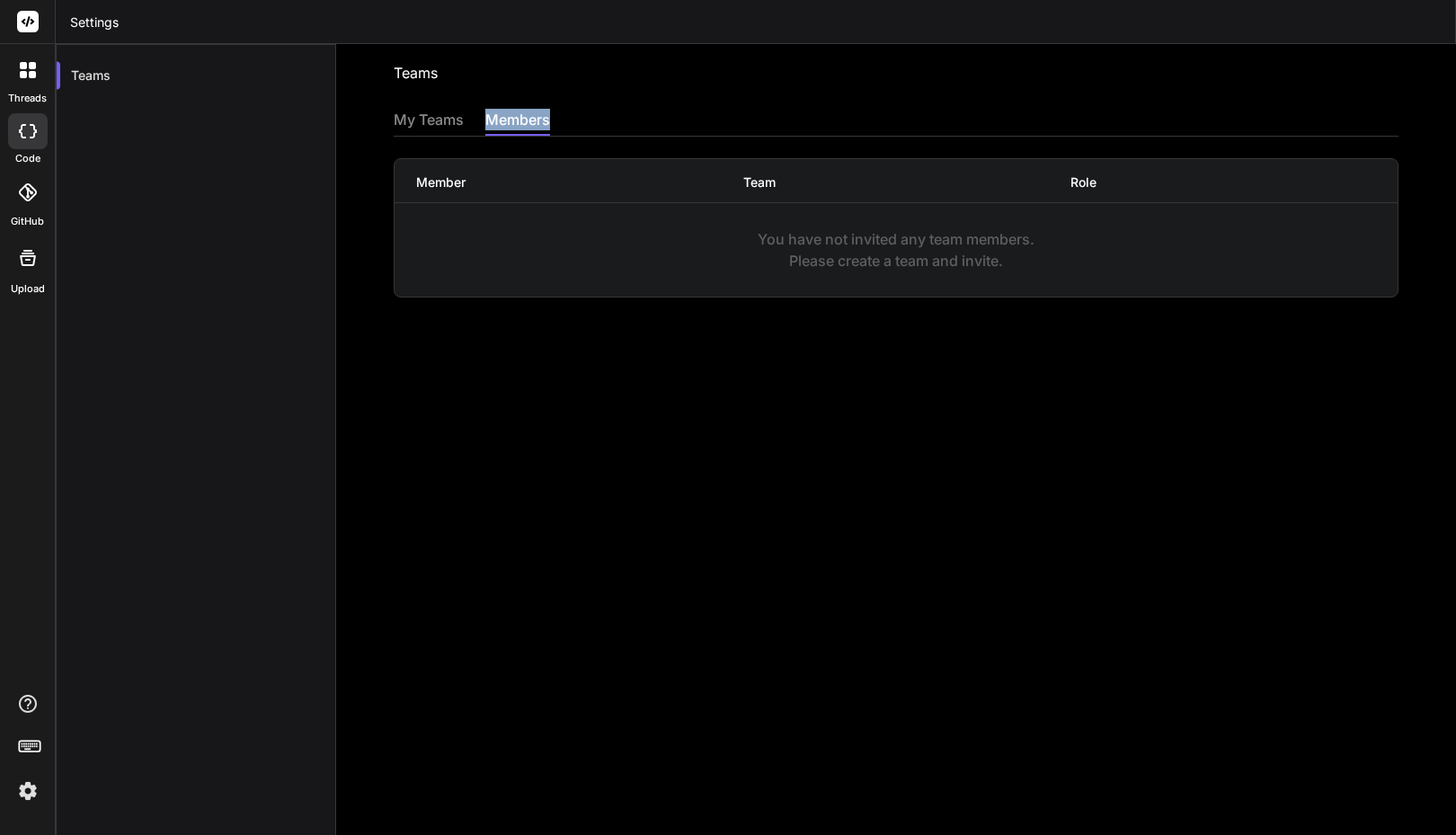
click at [528, 118] on div "members" at bounding box center [517, 121] width 65 height 25
click at [431, 123] on div "My Teams" at bounding box center [429, 121] width 70 height 25
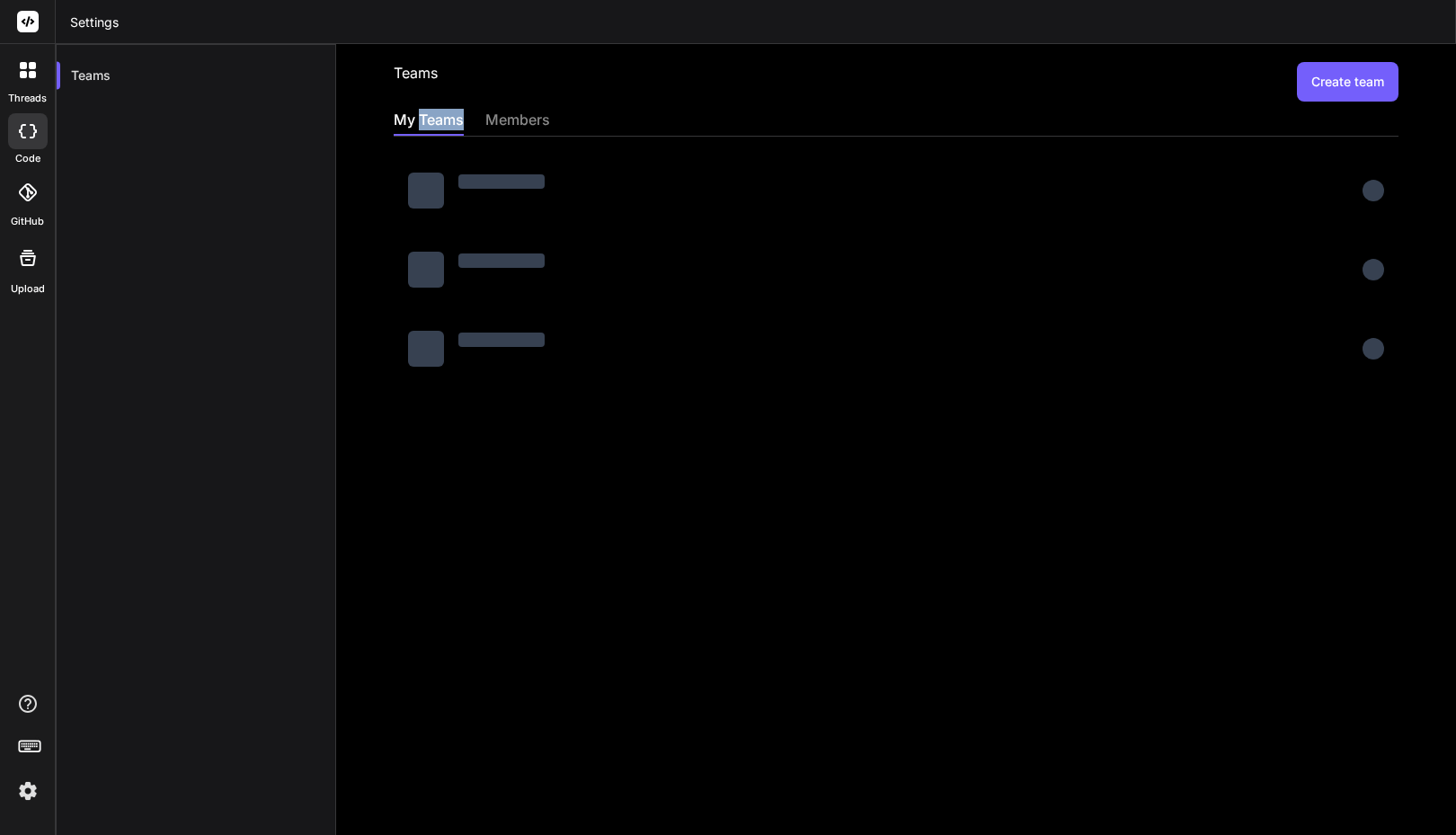
click at [431, 123] on div "My Teams" at bounding box center [429, 121] width 70 height 25
click at [27, 131] on icon at bounding box center [28, 131] width 18 height 14
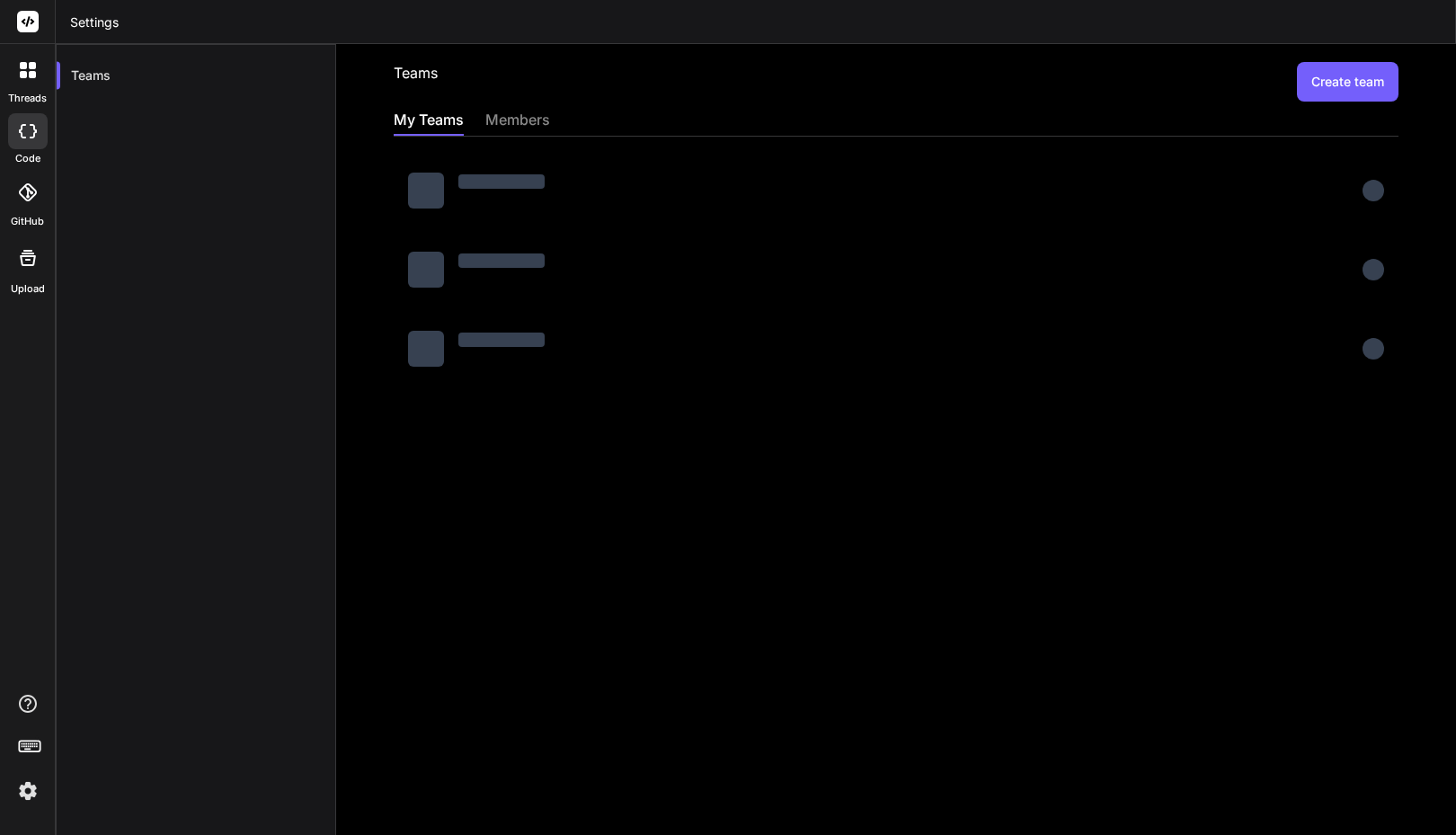
click at [32, 73] on icon at bounding box center [32, 74] width 7 height 7
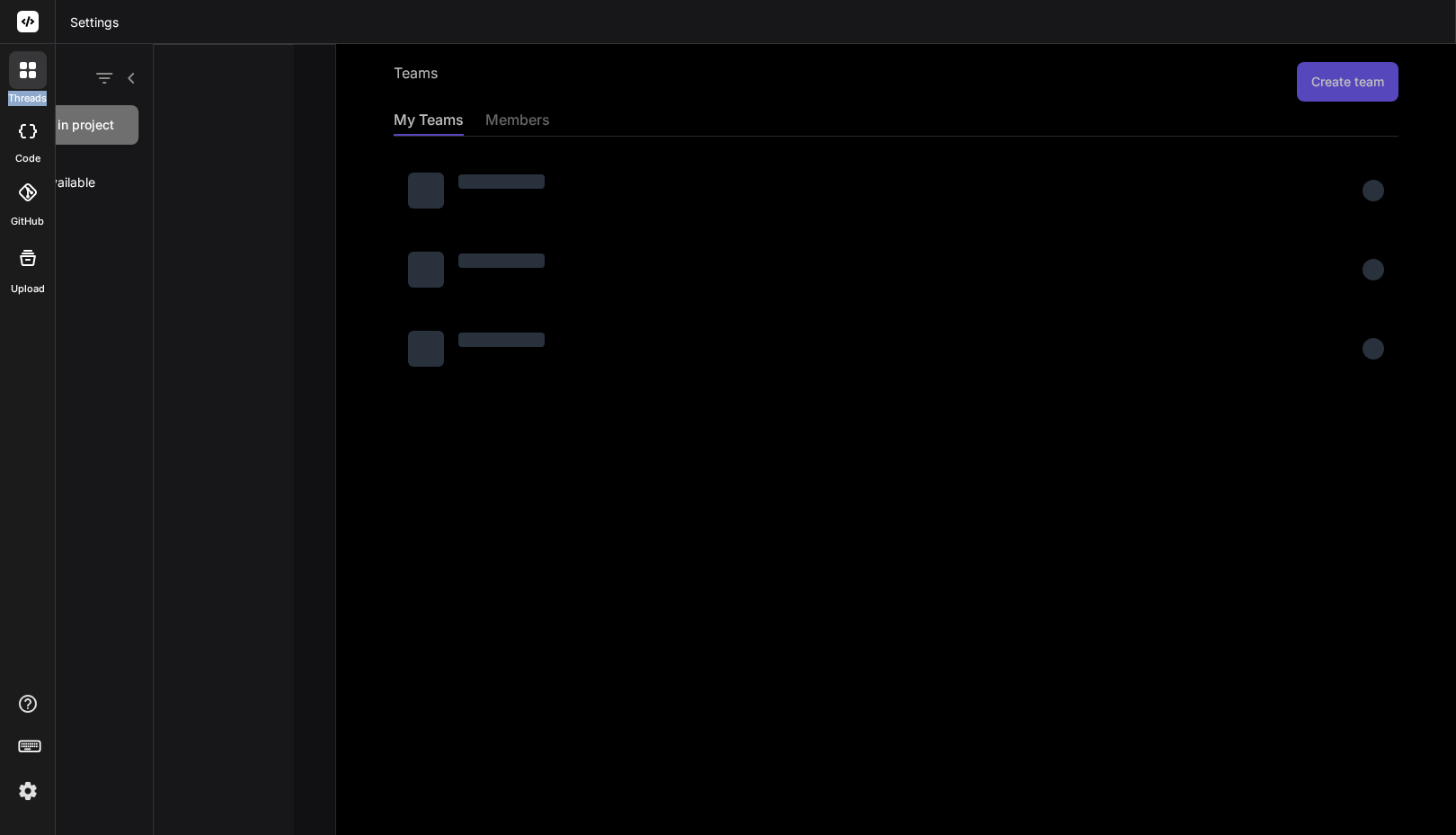
click at [32, 73] on icon at bounding box center [32, 74] width 7 height 7
click at [30, 791] on img at bounding box center [28, 790] width 31 height 31
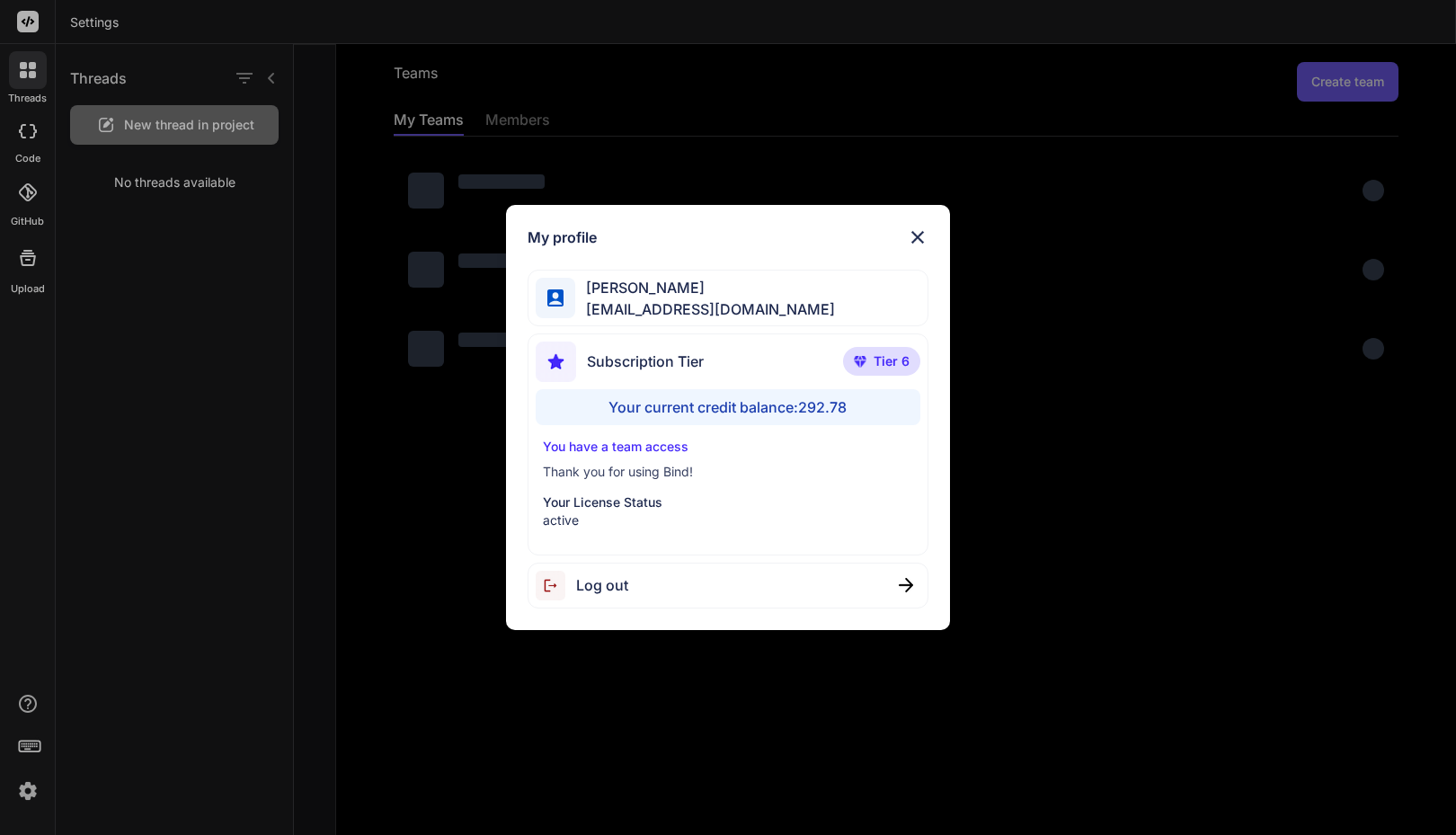
click at [30, 791] on div "My profile Faisal M faisal@softvative.com Subscription Tier Tier 6 Your current…" at bounding box center [728, 417] width 1456 height 835
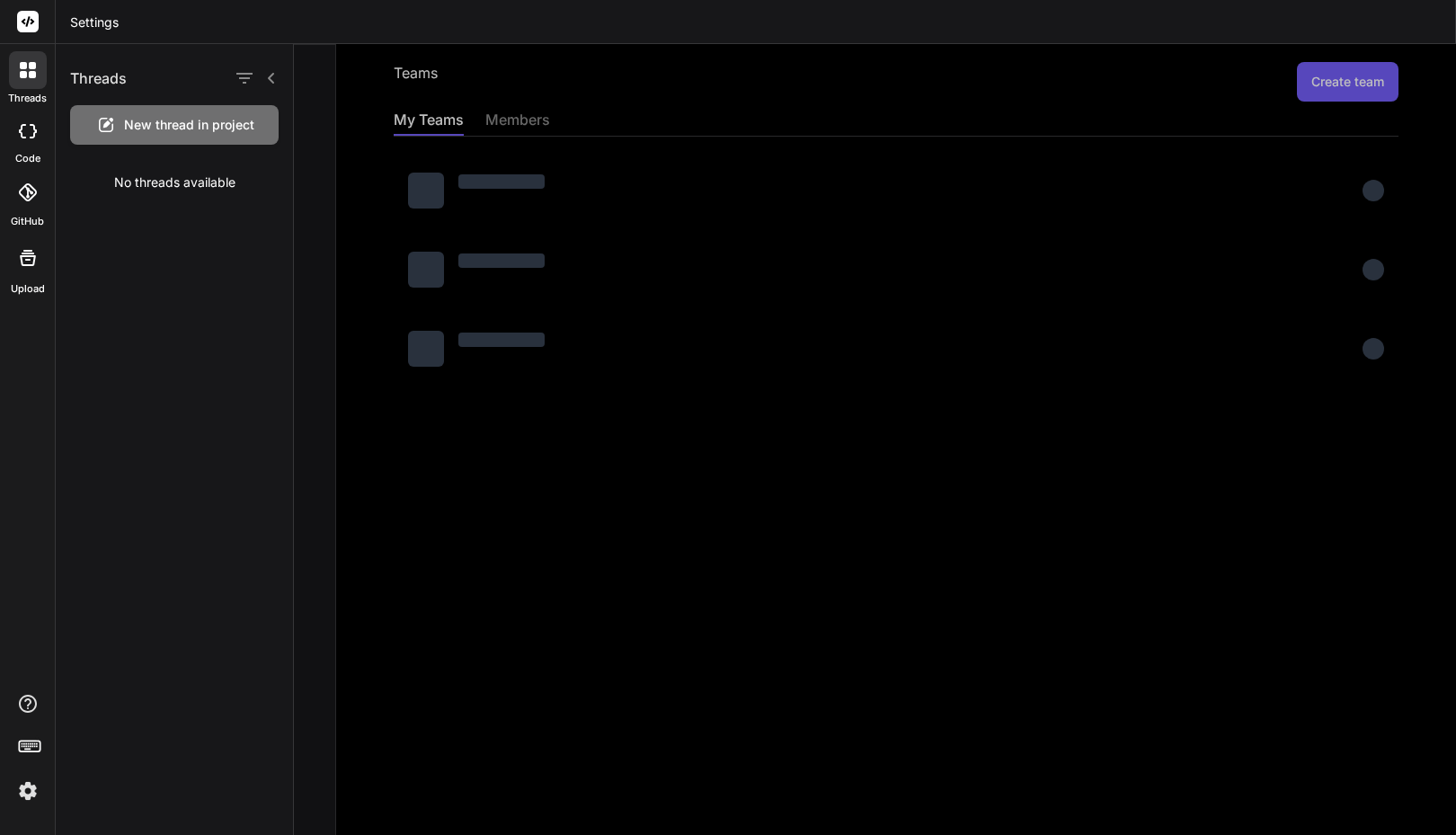
click at [22, 617] on div "threads code GitHub Upload" at bounding box center [28, 417] width 56 height 835
click at [23, 213] on div "GitHub" at bounding box center [27, 198] width 55 height 64
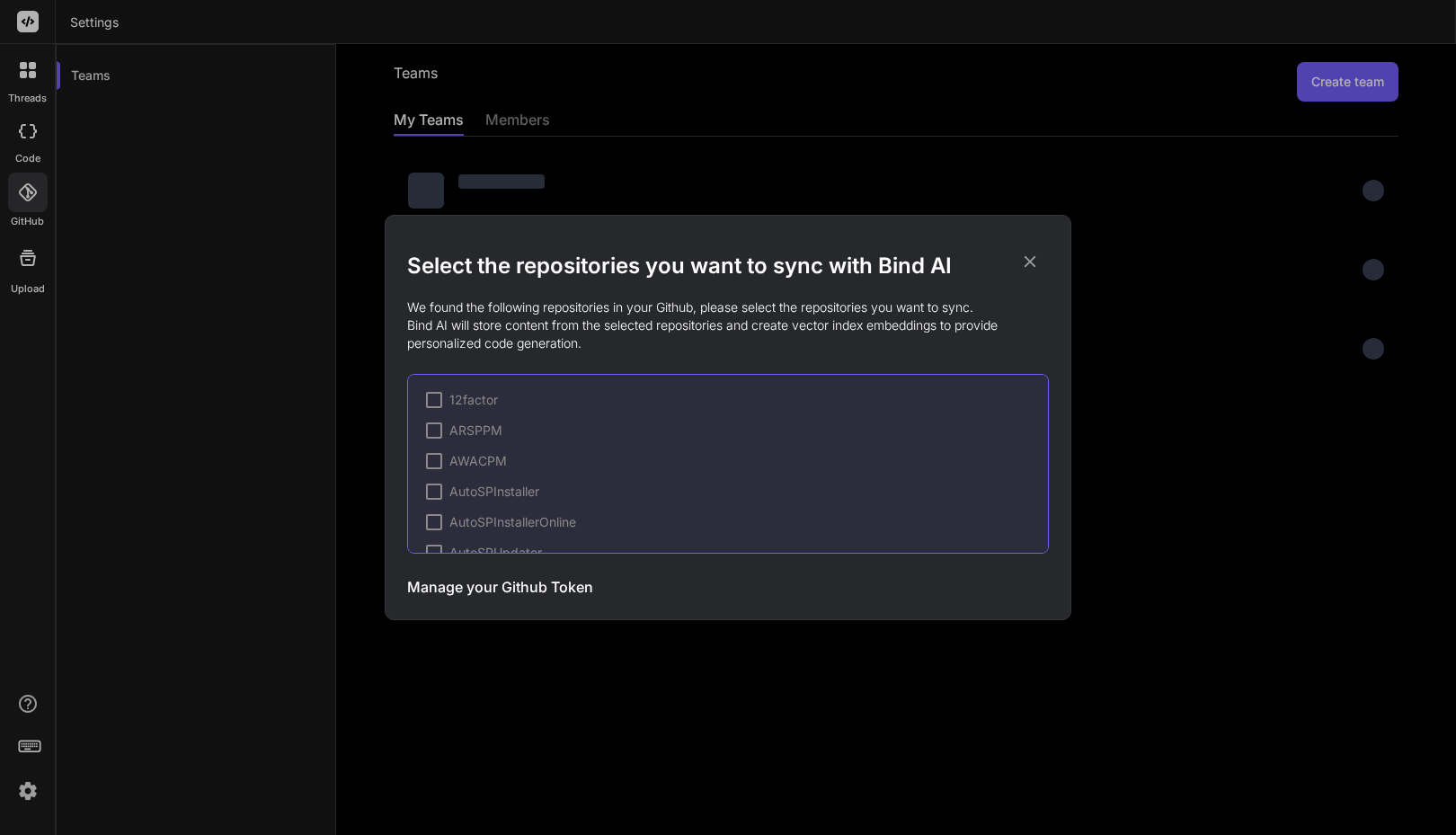
click at [31, 149] on div "Select the repositories you want to sync with Bind AI We found the following re…" at bounding box center [728, 417] width 1456 height 835
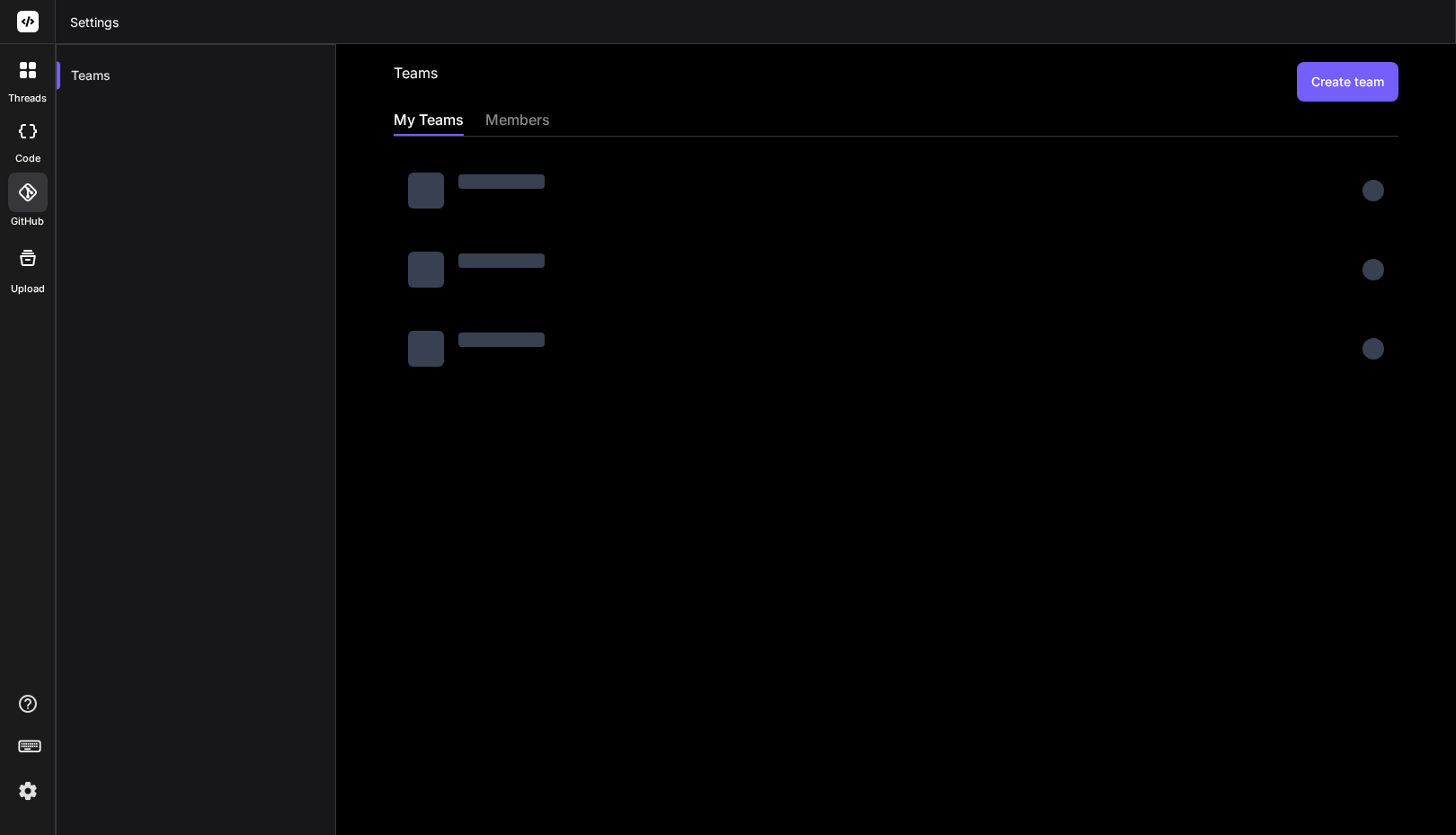
click at [31, 149] on div "code" at bounding box center [27, 136] width 55 height 60
click at [29, 76] on icon at bounding box center [32, 74] width 7 height 7
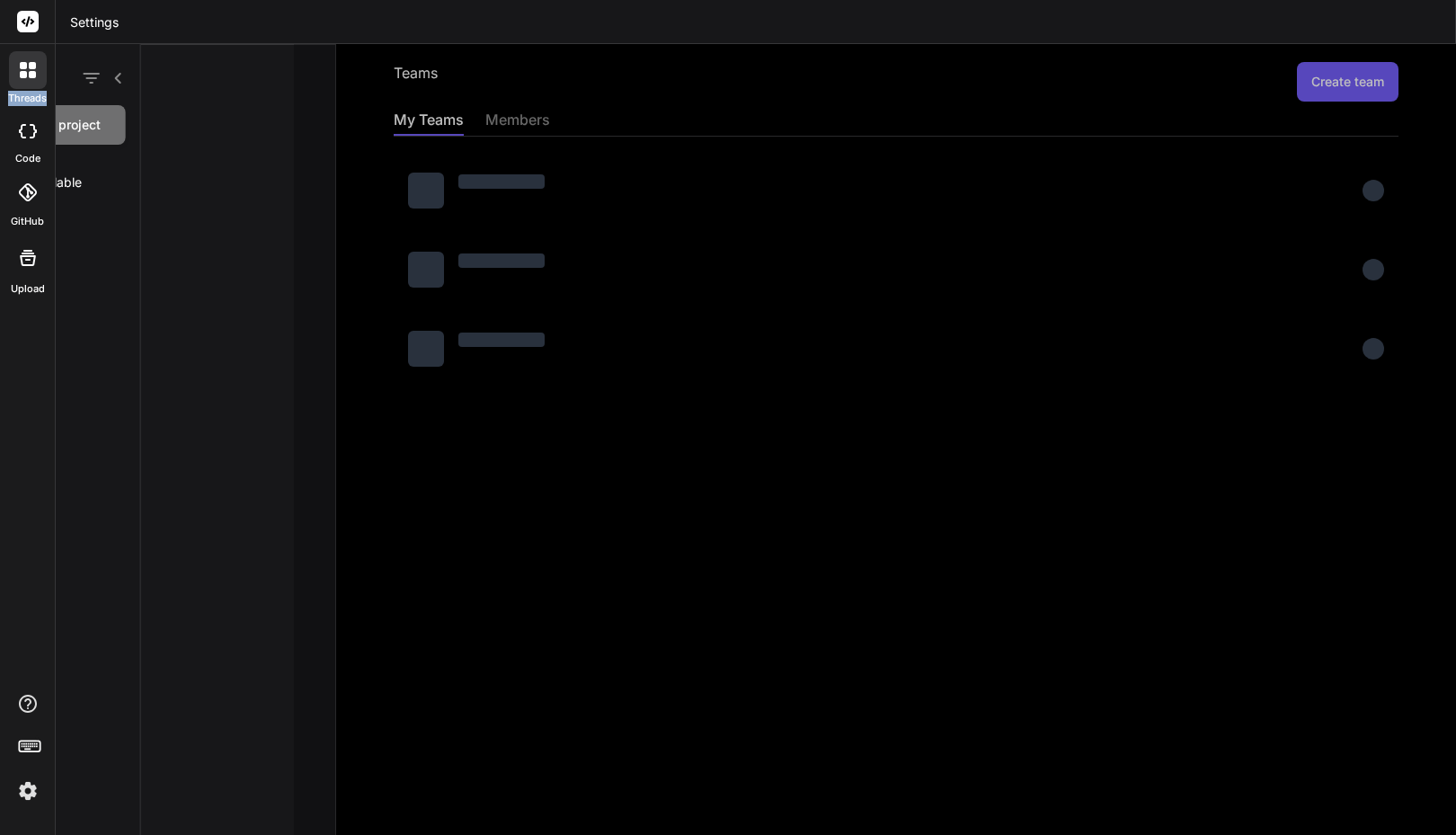
click at [29, 76] on icon at bounding box center [32, 74] width 7 height 7
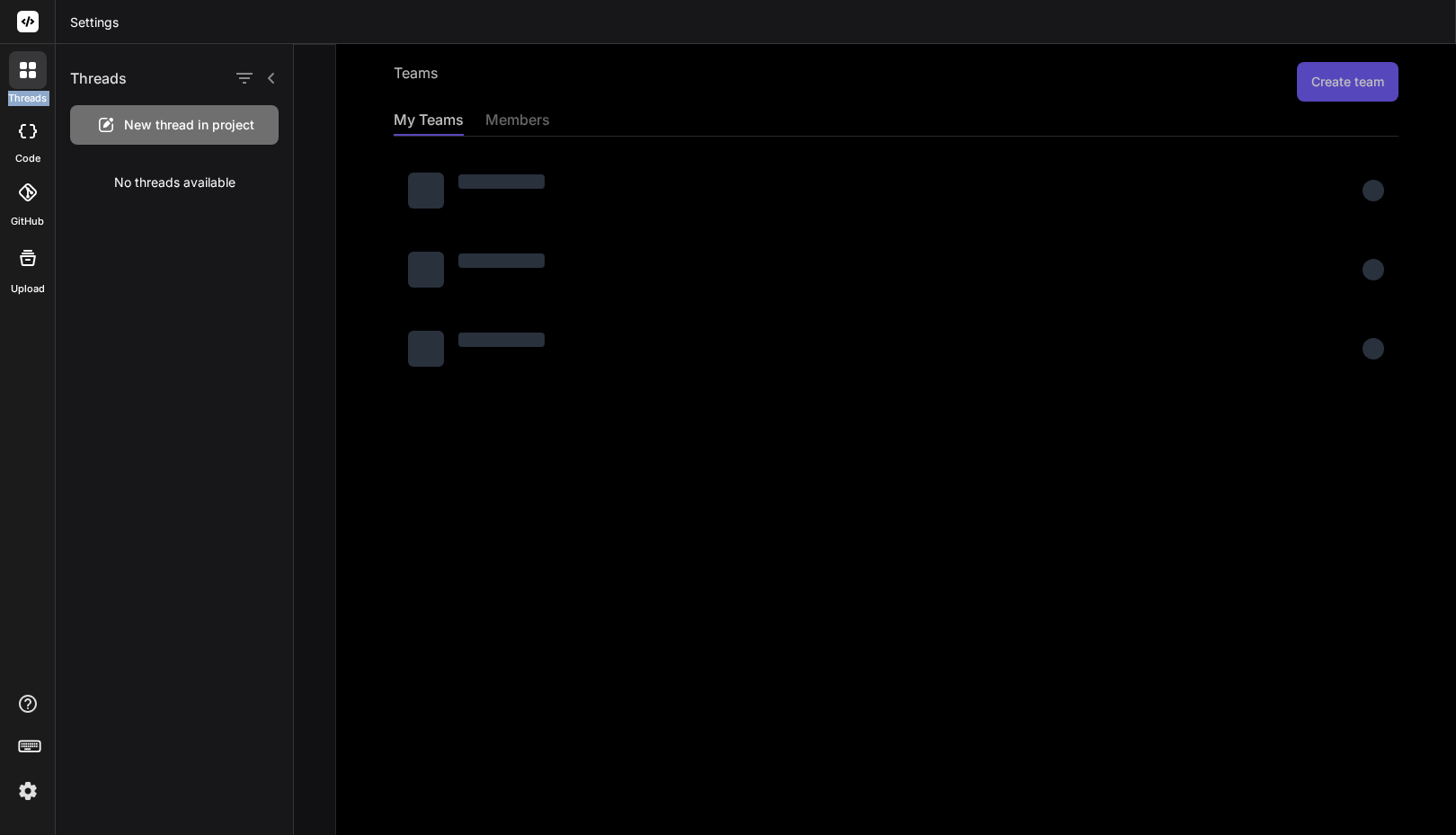
click at [29, 76] on icon at bounding box center [32, 74] width 7 height 7
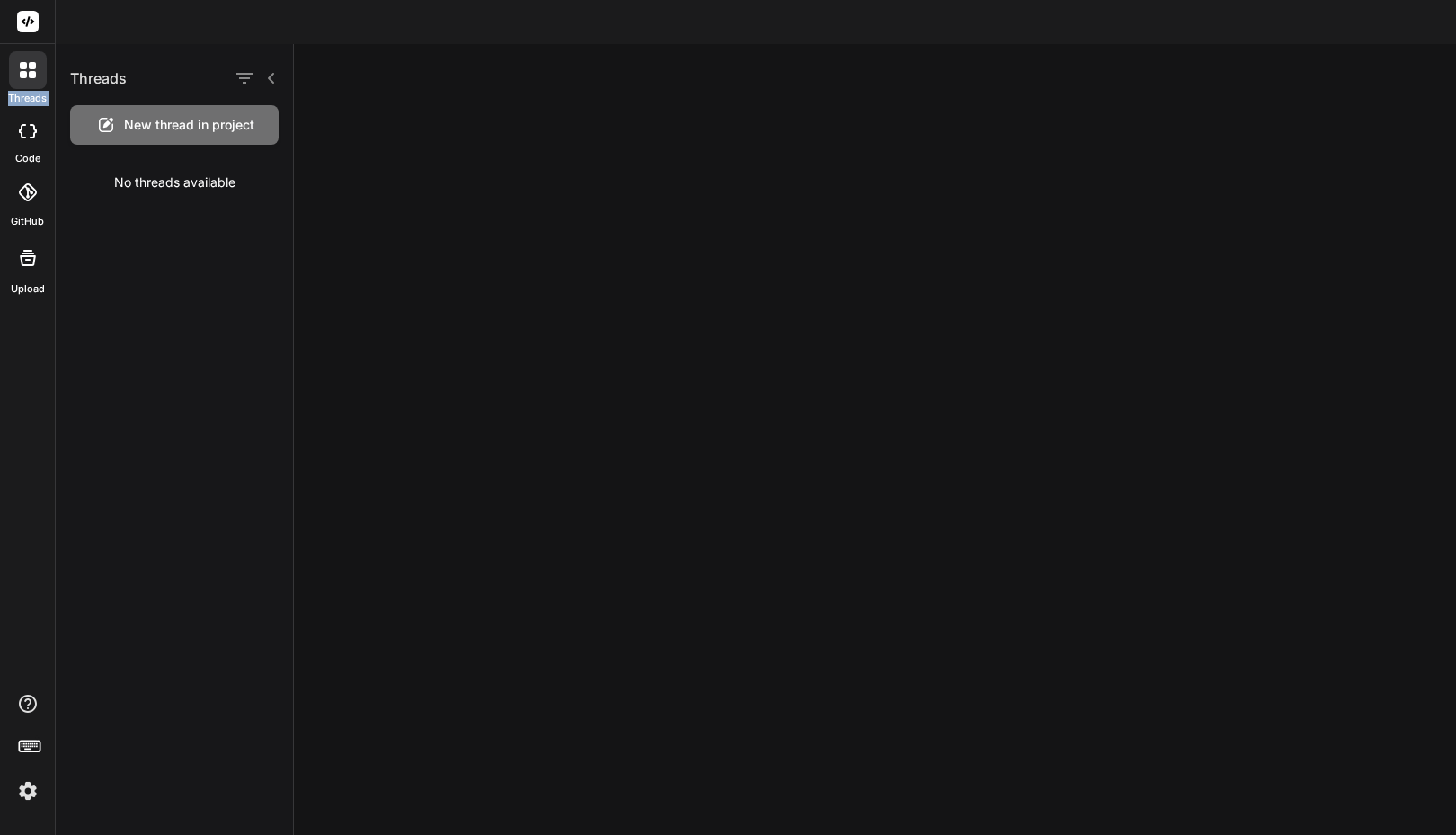
click at [30, 135] on icon at bounding box center [28, 131] width 18 height 14
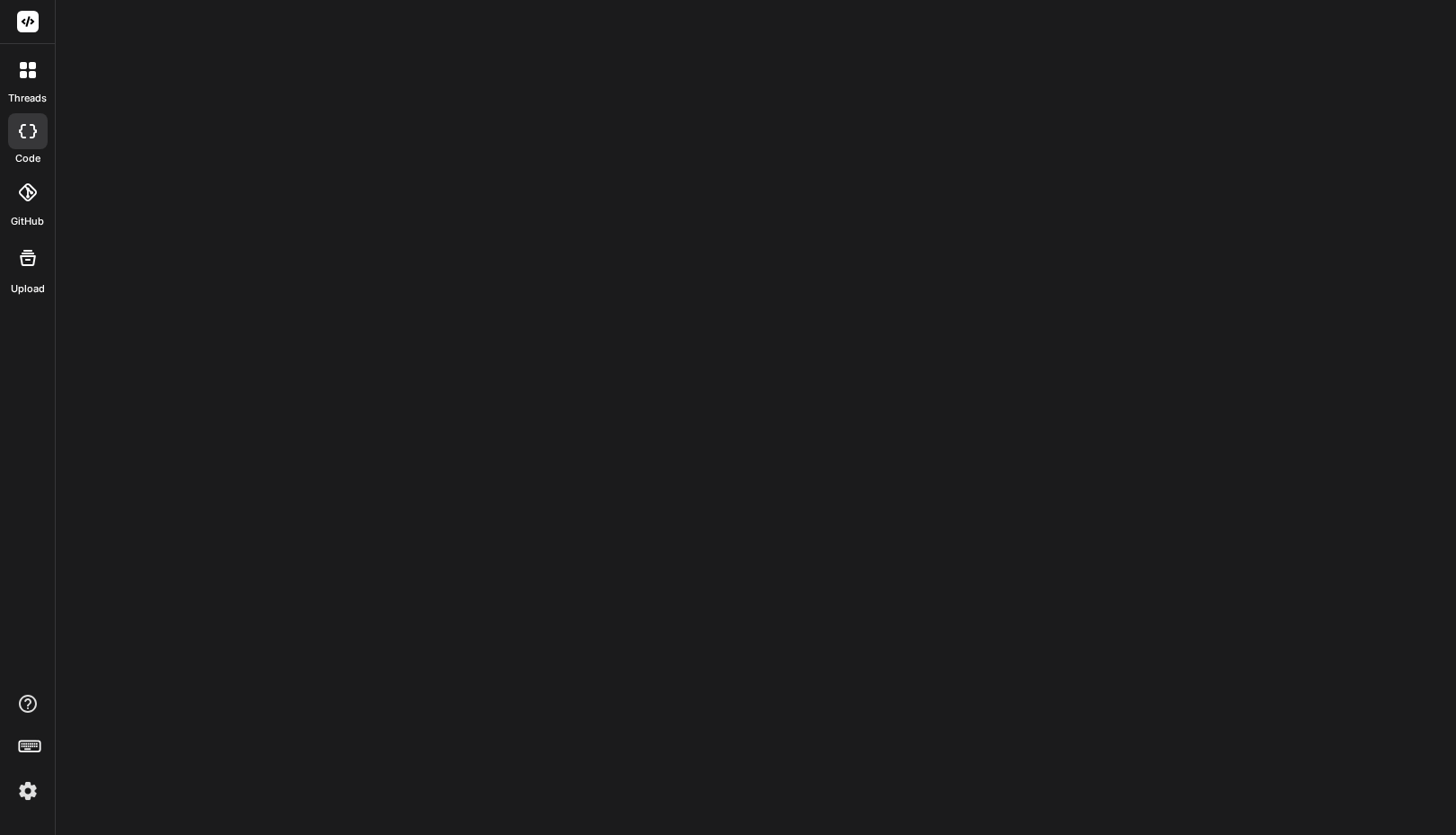
click at [30, 135] on icon at bounding box center [28, 131] width 18 height 14
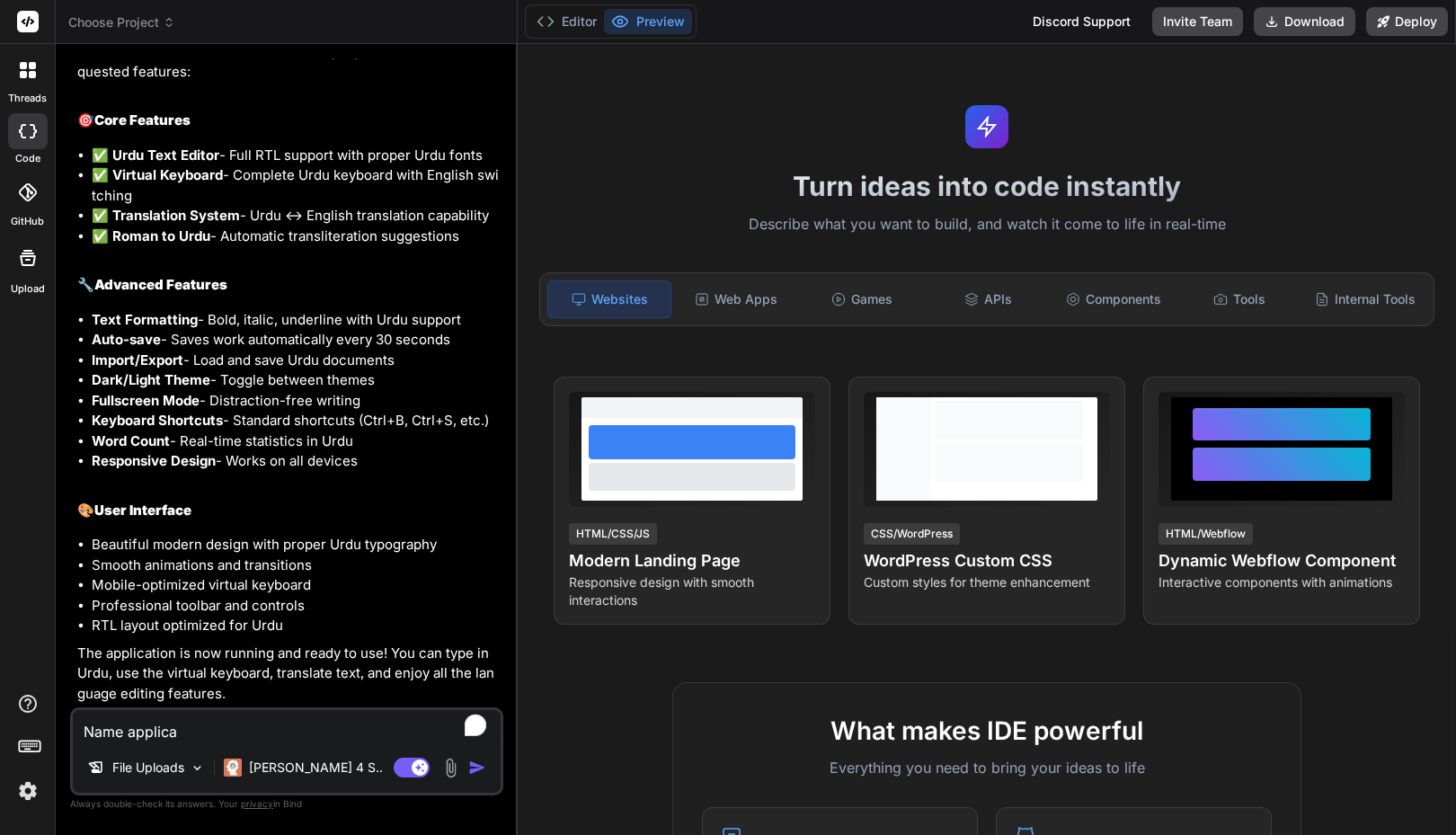
scroll to position [1084, 0]
click at [33, 134] on icon at bounding box center [33, 131] width 7 height 14
click at [573, 12] on button "Editor" at bounding box center [567, 21] width 75 height 25
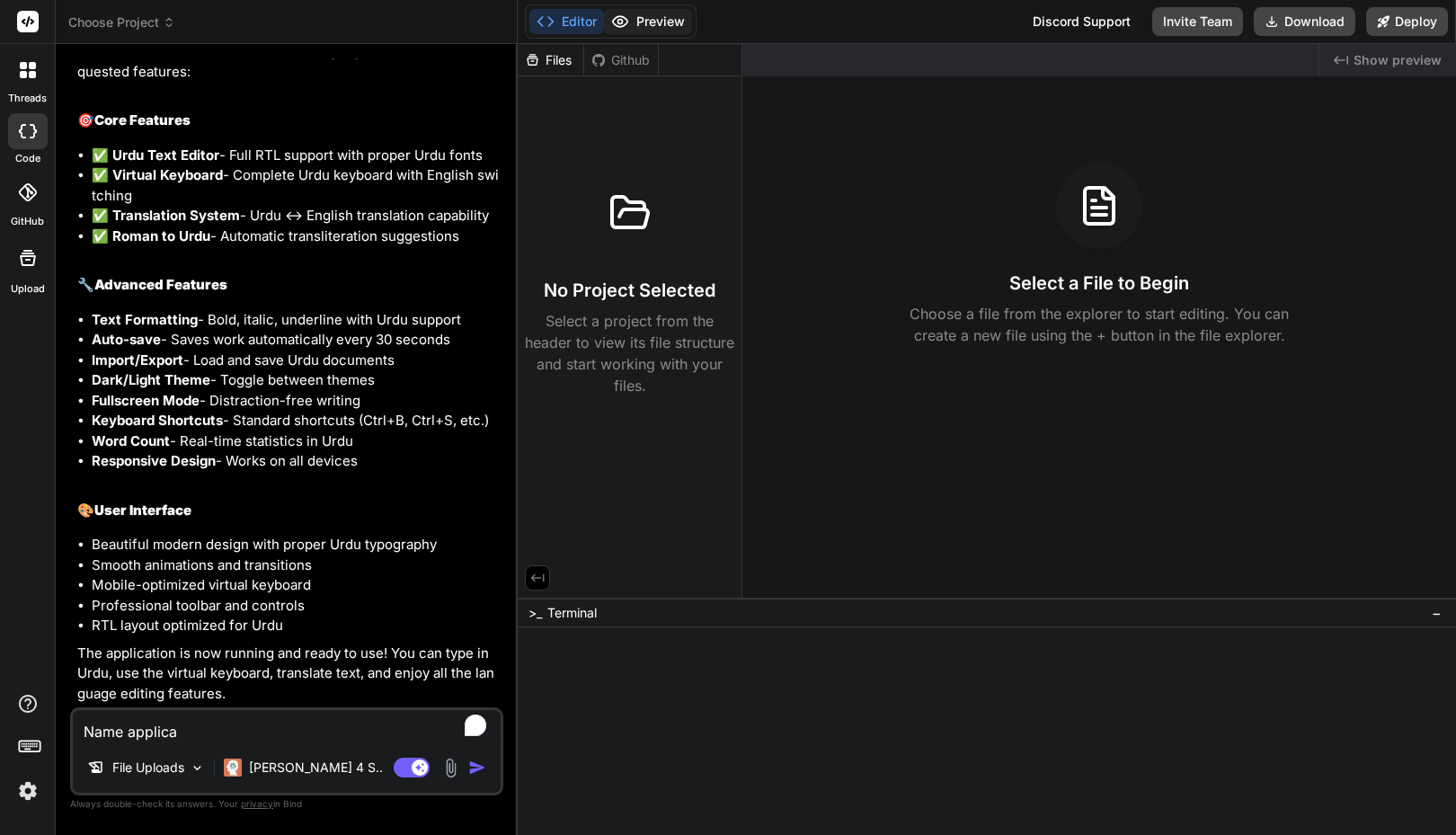
click at [640, 17] on button "Preview" at bounding box center [648, 21] width 88 height 25
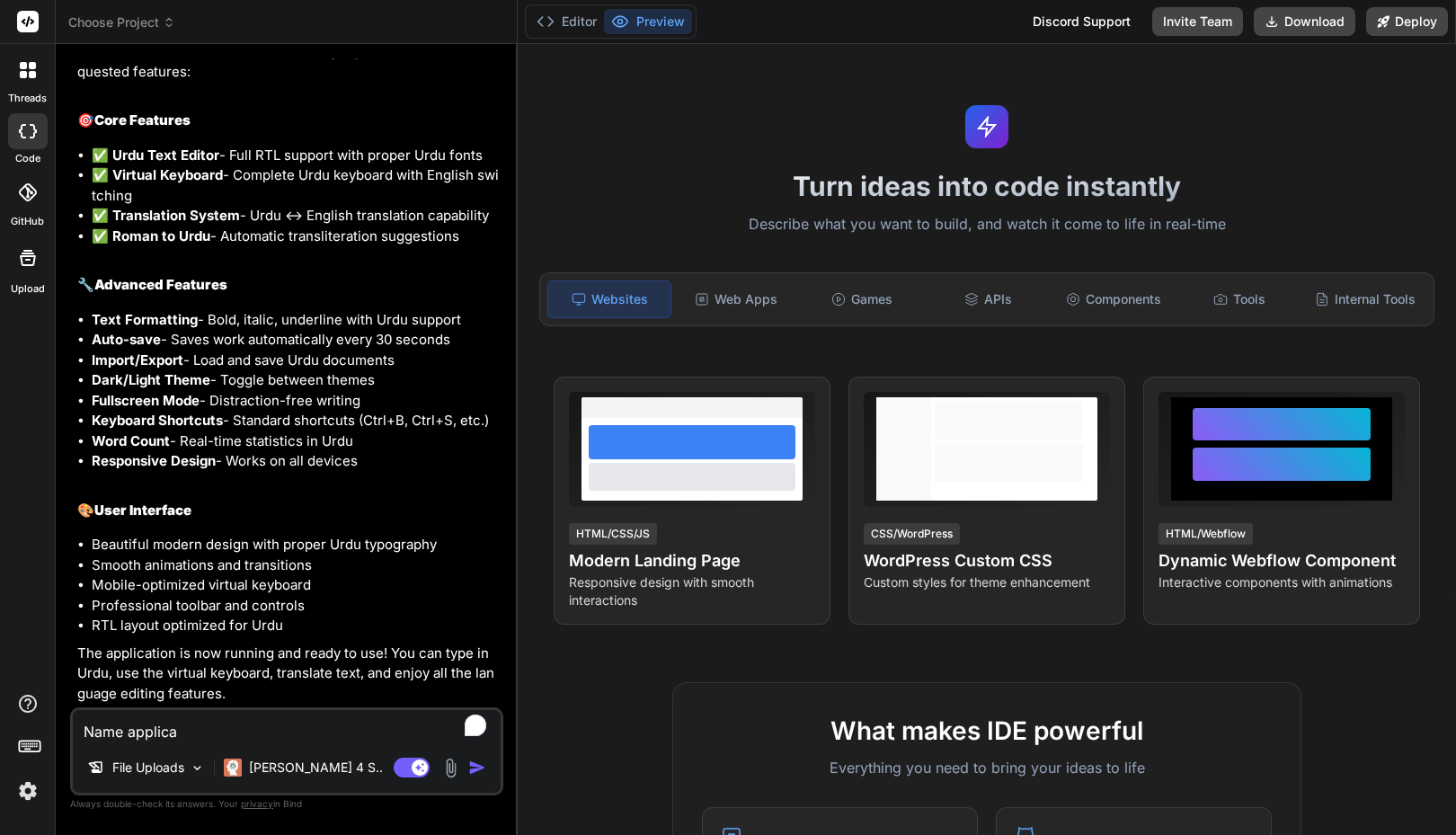
click at [197, 725] on textarea "Name applica" at bounding box center [286, 726] width 428 height 32
click at [252, 719] on textarea "To enrich screen reader interactions, please activate Accessibility in Grammarl…" at bounding box center [286, 726] width 428 height 32
click at [1180, 14] on button "Invite Team" at bounding box center [1198, 21] width 91 height 29
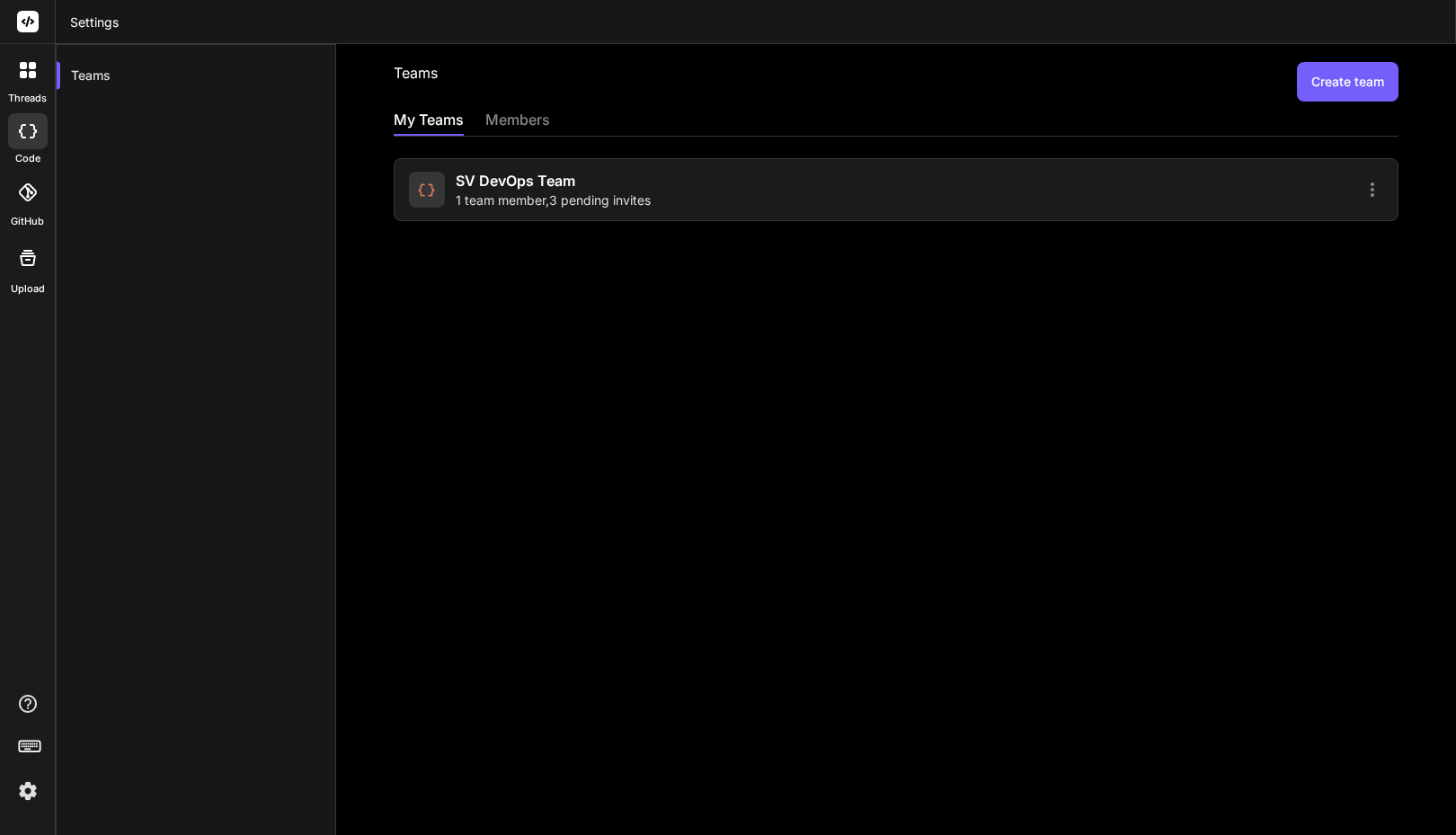
click at [549, 193] on span "1 team member , 3 pending invites" at bounding box center [553, 201] width 195 height 18
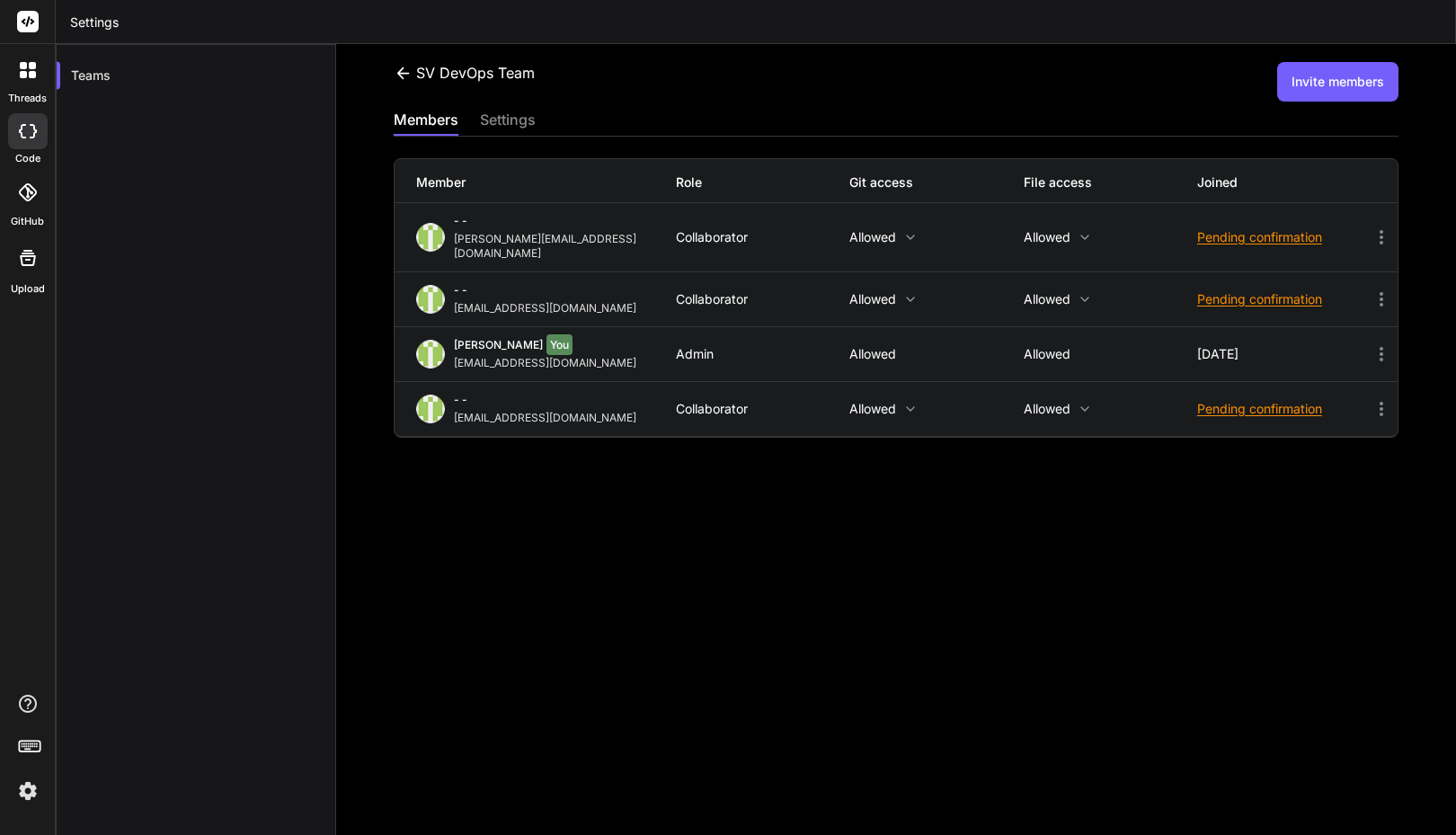
click at [549, 193] on div "Member Role Git access File access Joined" at bounding box center [895, 181] width 1003 height 44
click at [1372, 398] on icon at bounding box center [1382, 409] width 22 height 22
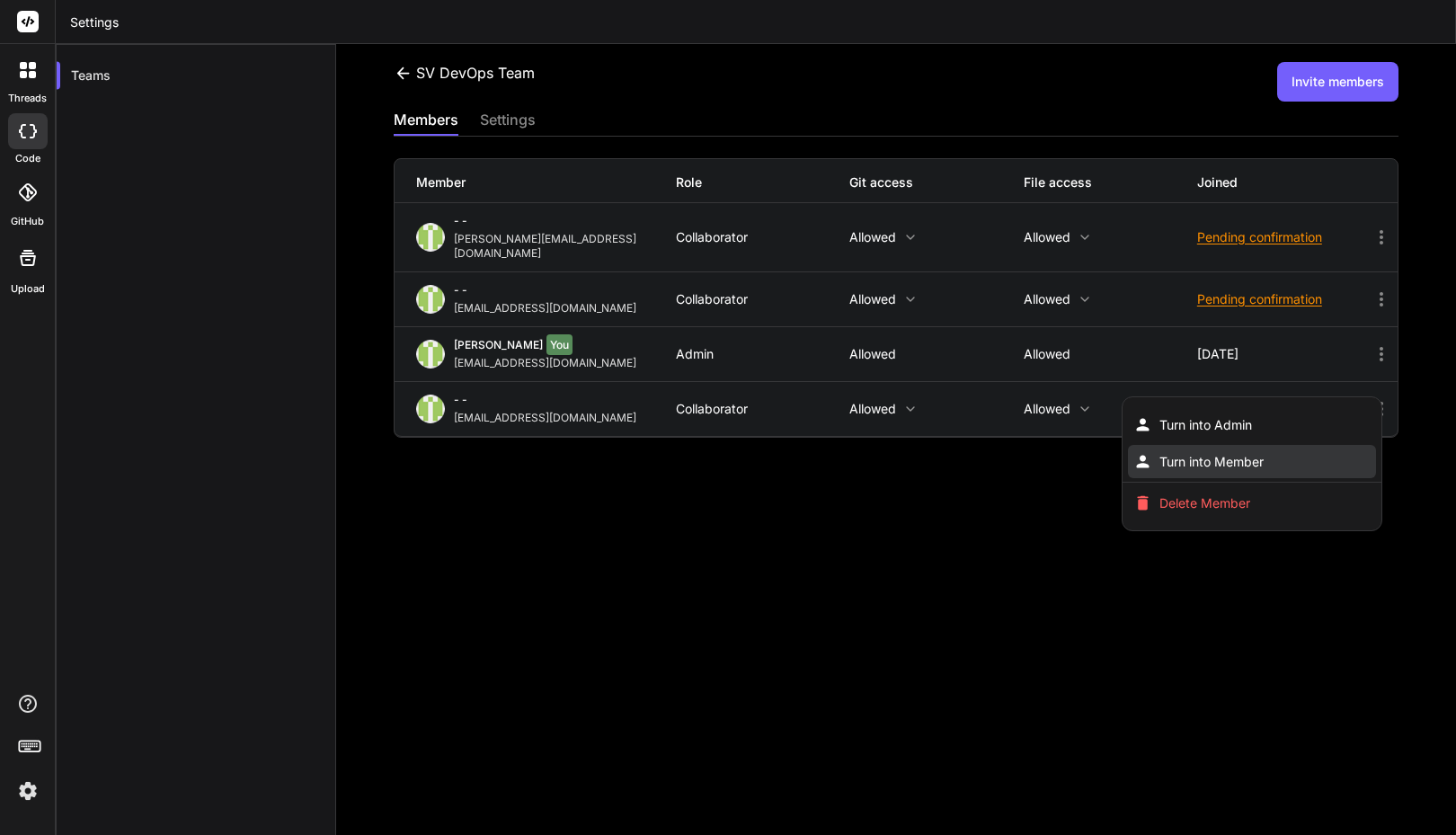
click at [1255, 445] on li "Turn into Member" at bounding box center [1252, 461] width 248 height 33
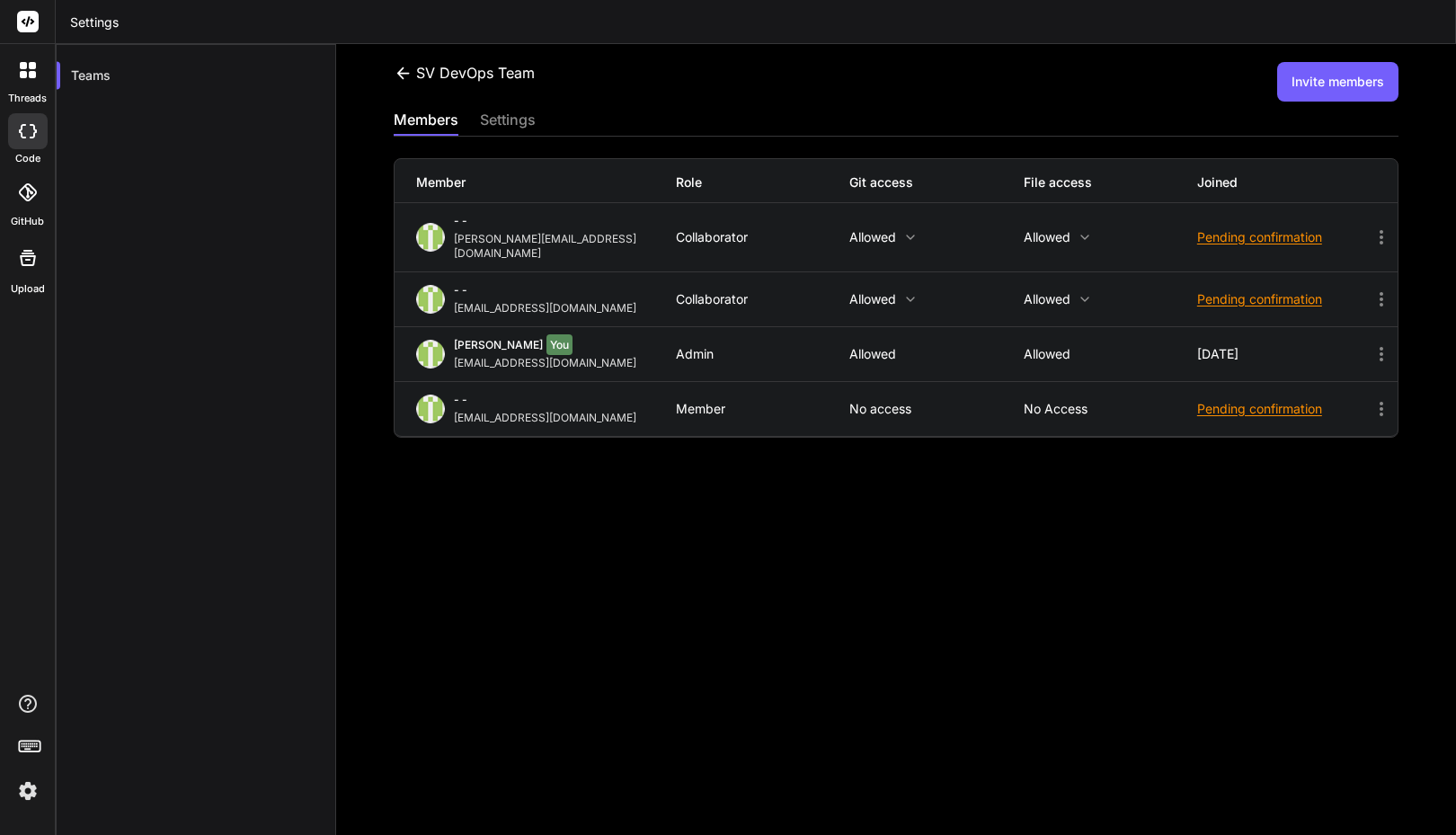
click at [721, 402] on div "Member" at bounding box center [762, 409] width 174 height 14
click at [1371, 398] on icon at bounding box center [1382, 409] width 22 height 22
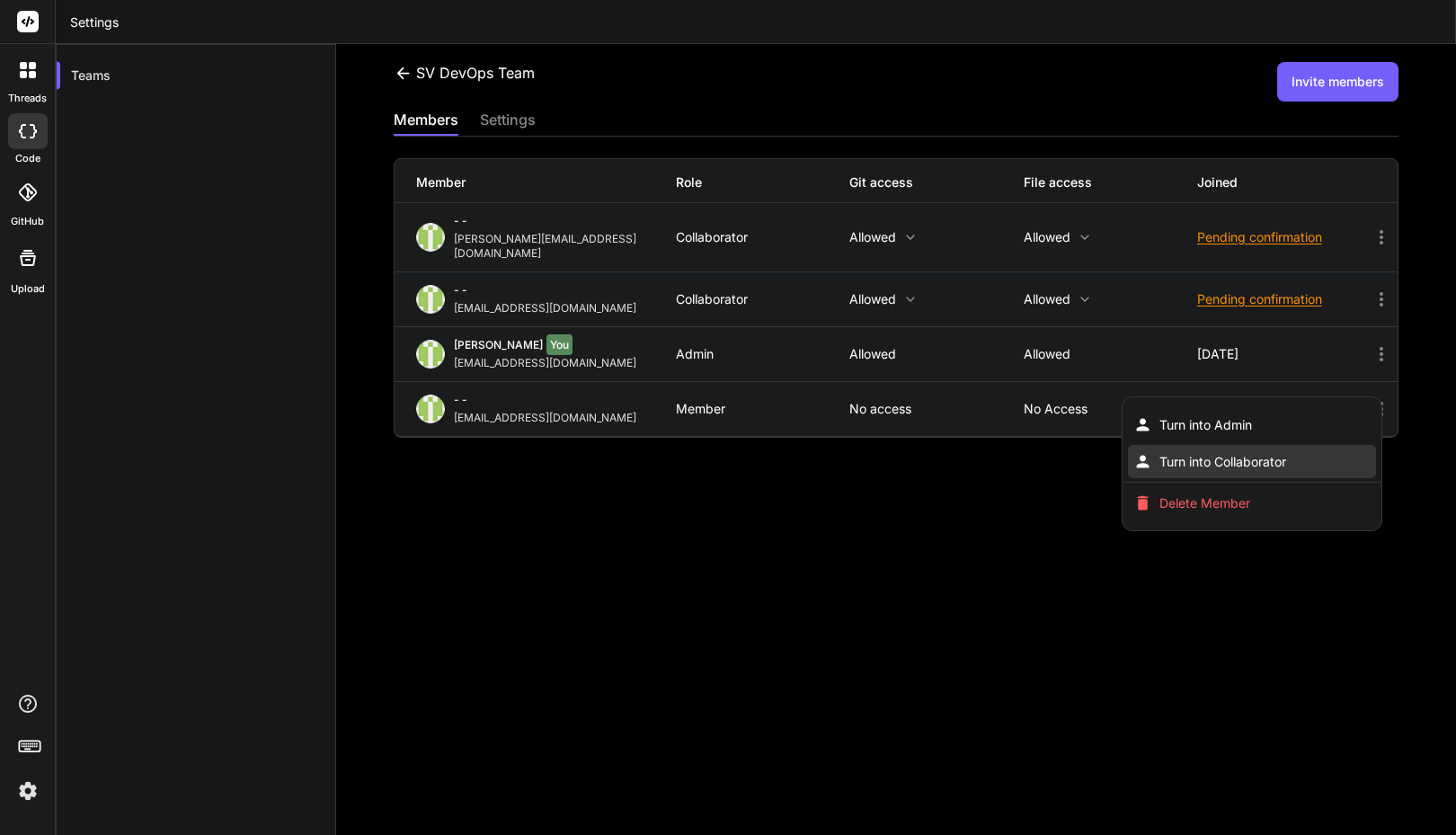
click at [1257, 453] on span "Turn into Collaborator" at bounding box center [1222, 462] width 127 height 18
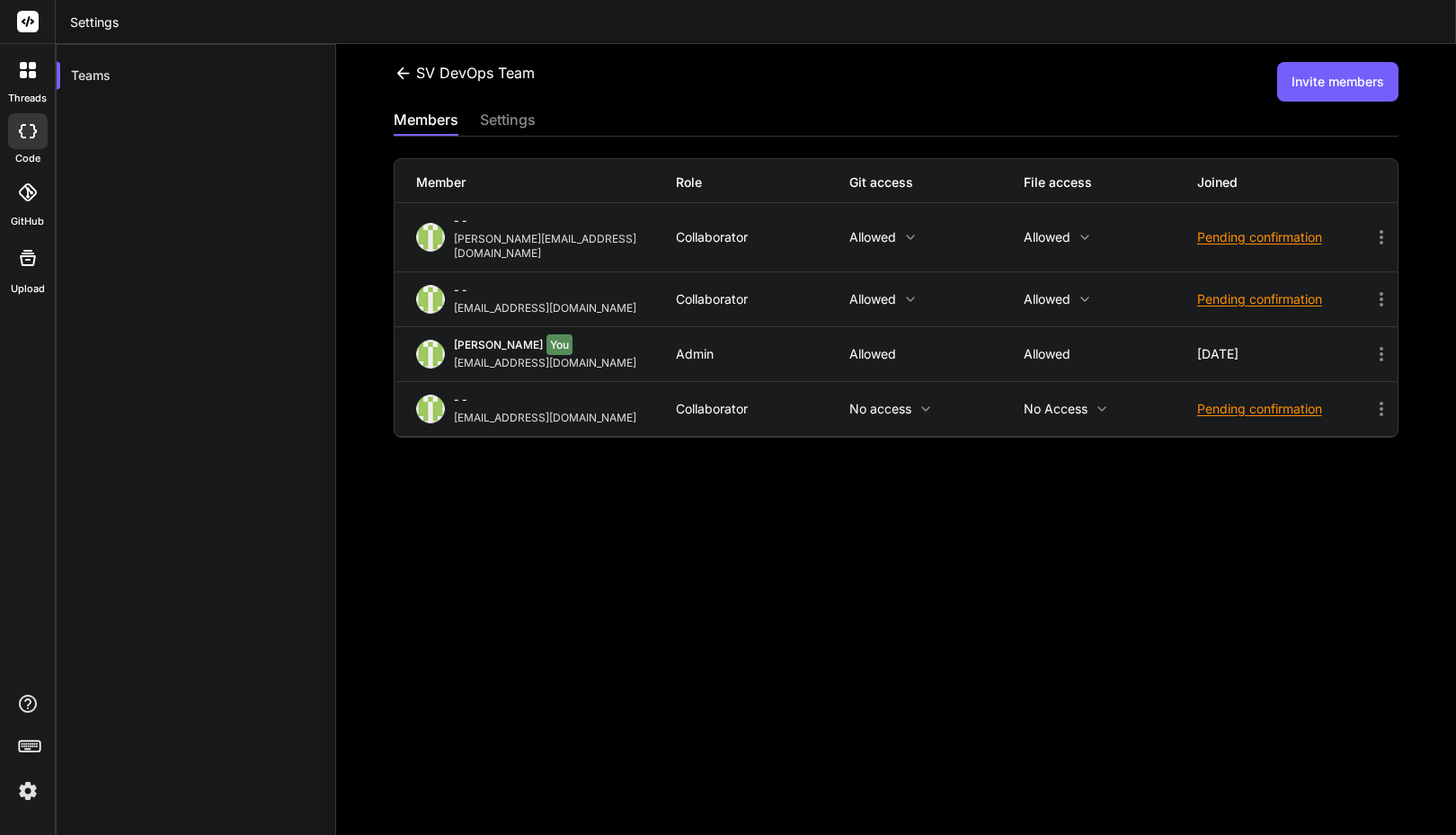
click at [676, 459] on div "SV DevOps Team Invite members members settings Member Role Git access File acce…" at bounding box center [896, 439] width 1120 height 791
click at [1084, 402] on p "No access" at bounding box center [1111, 409] width 174 height 14
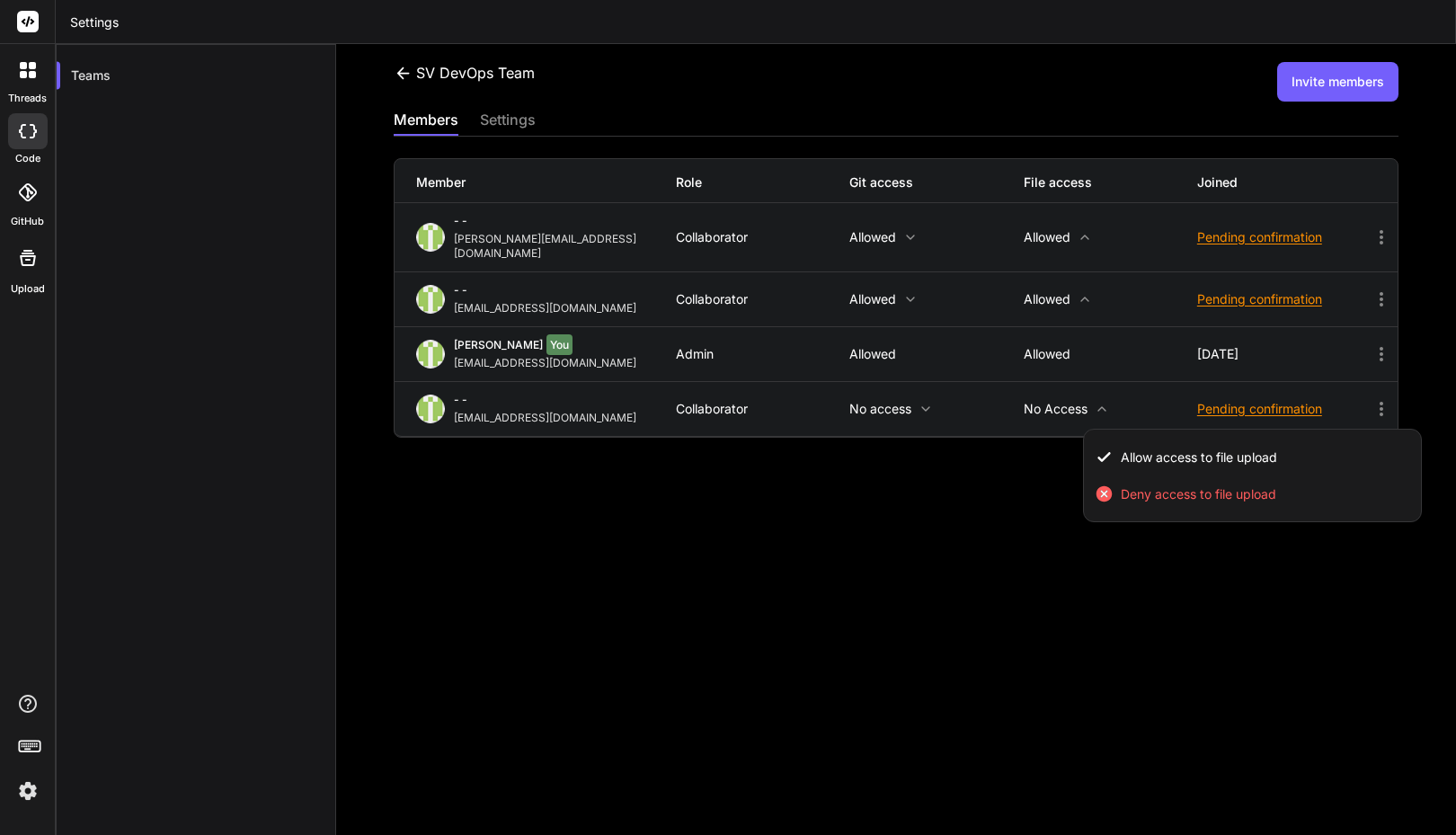
click at [993, 445] on div at bounding box center [728, 417] width 1456 height 835
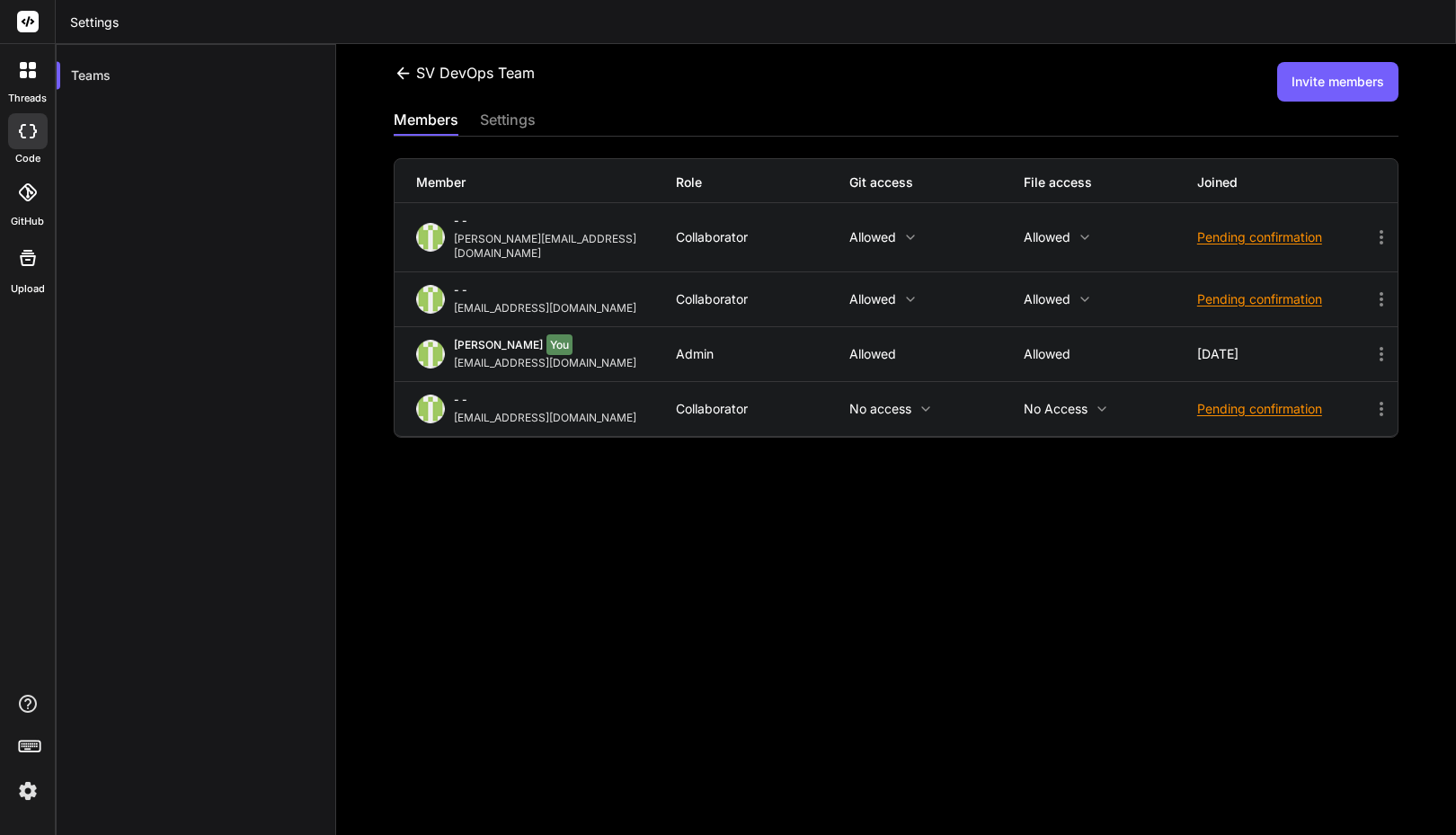
click at [919, 402] on icon at bounding box center [926, 409] width 14 height 14
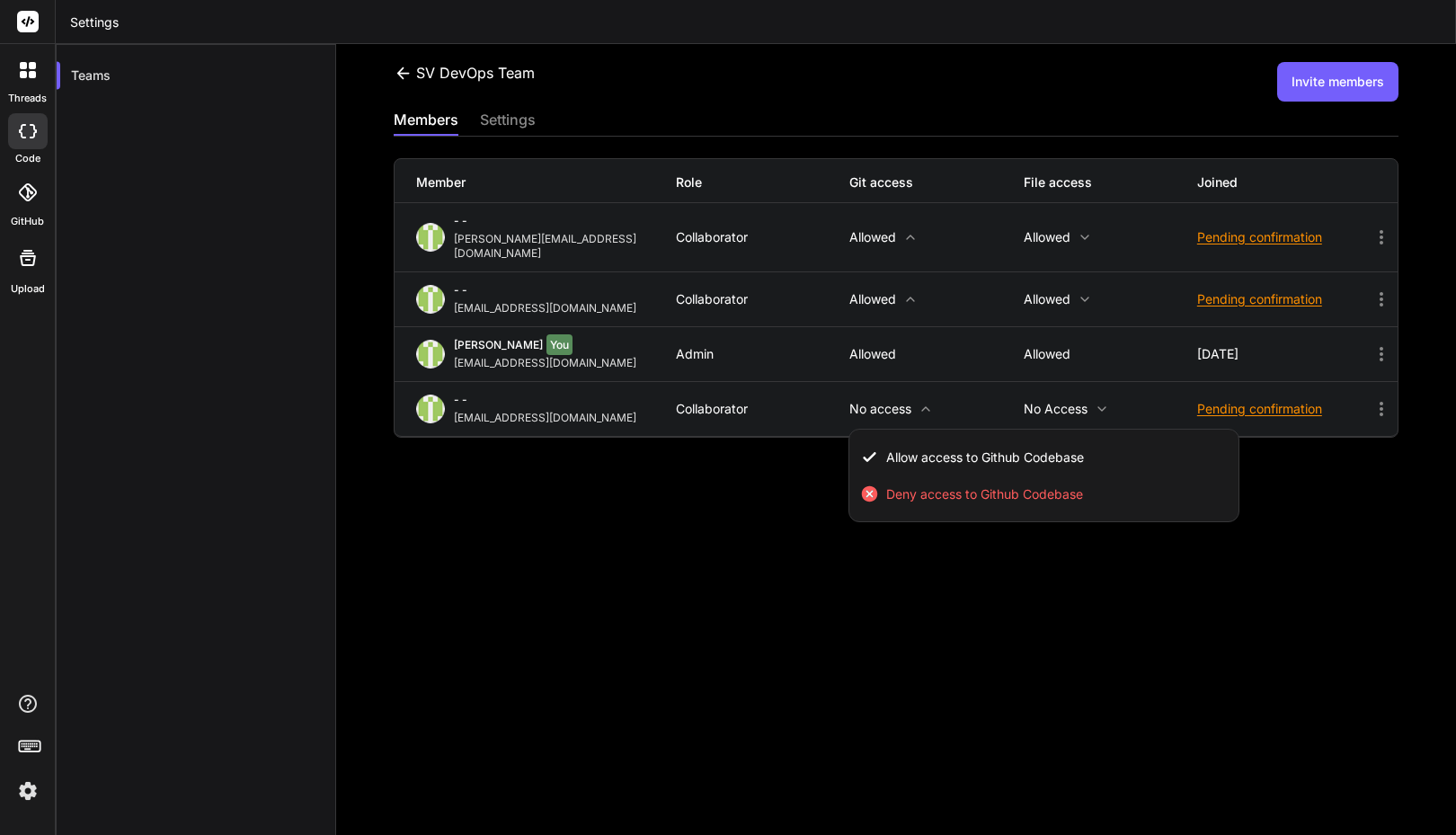
click at [792, 508] on div at bounding box center [728, 417] width 1456 height 835
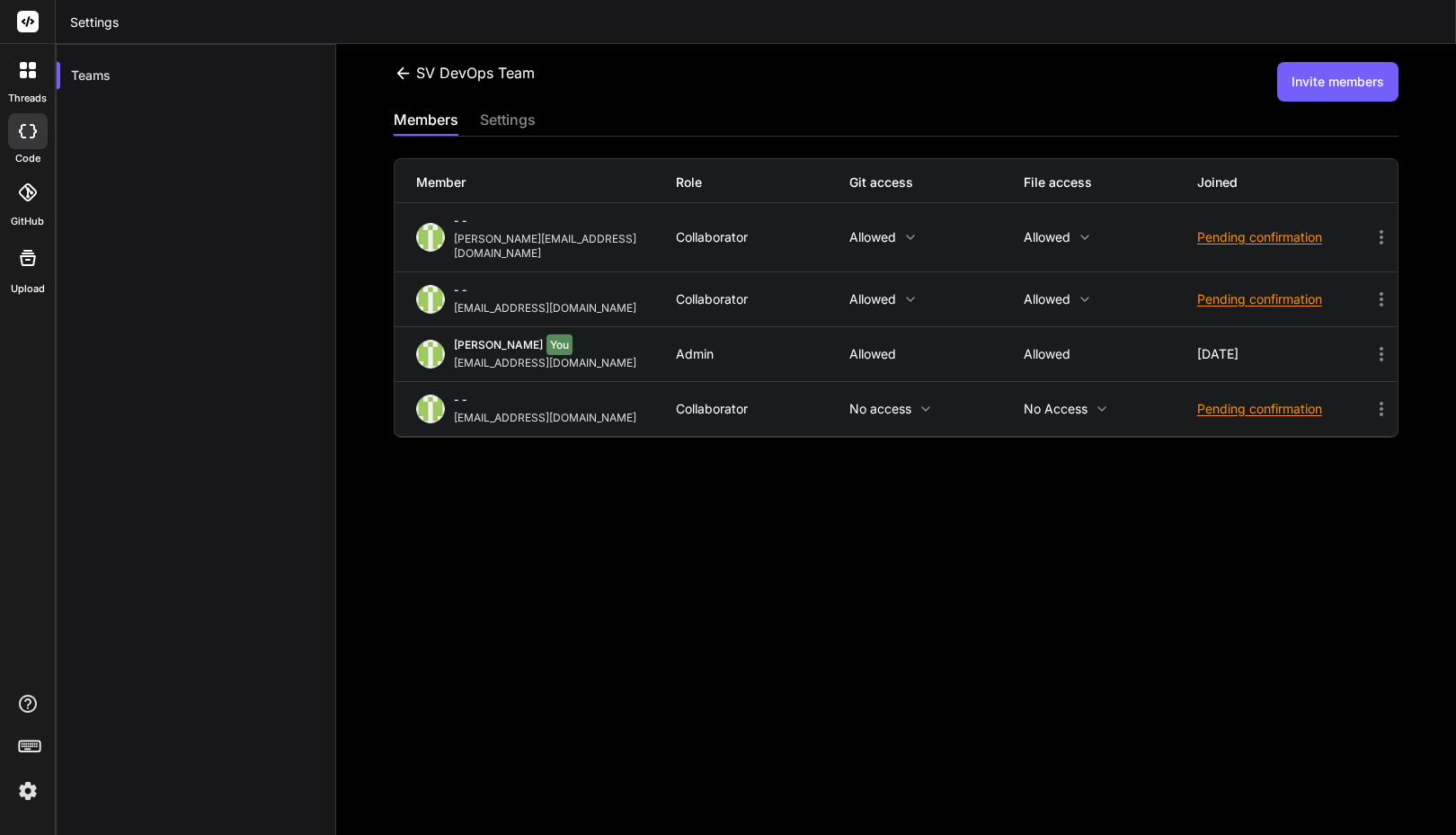
click at [919, 402] on icon at bounding box center [926, 409] width 14 height 14
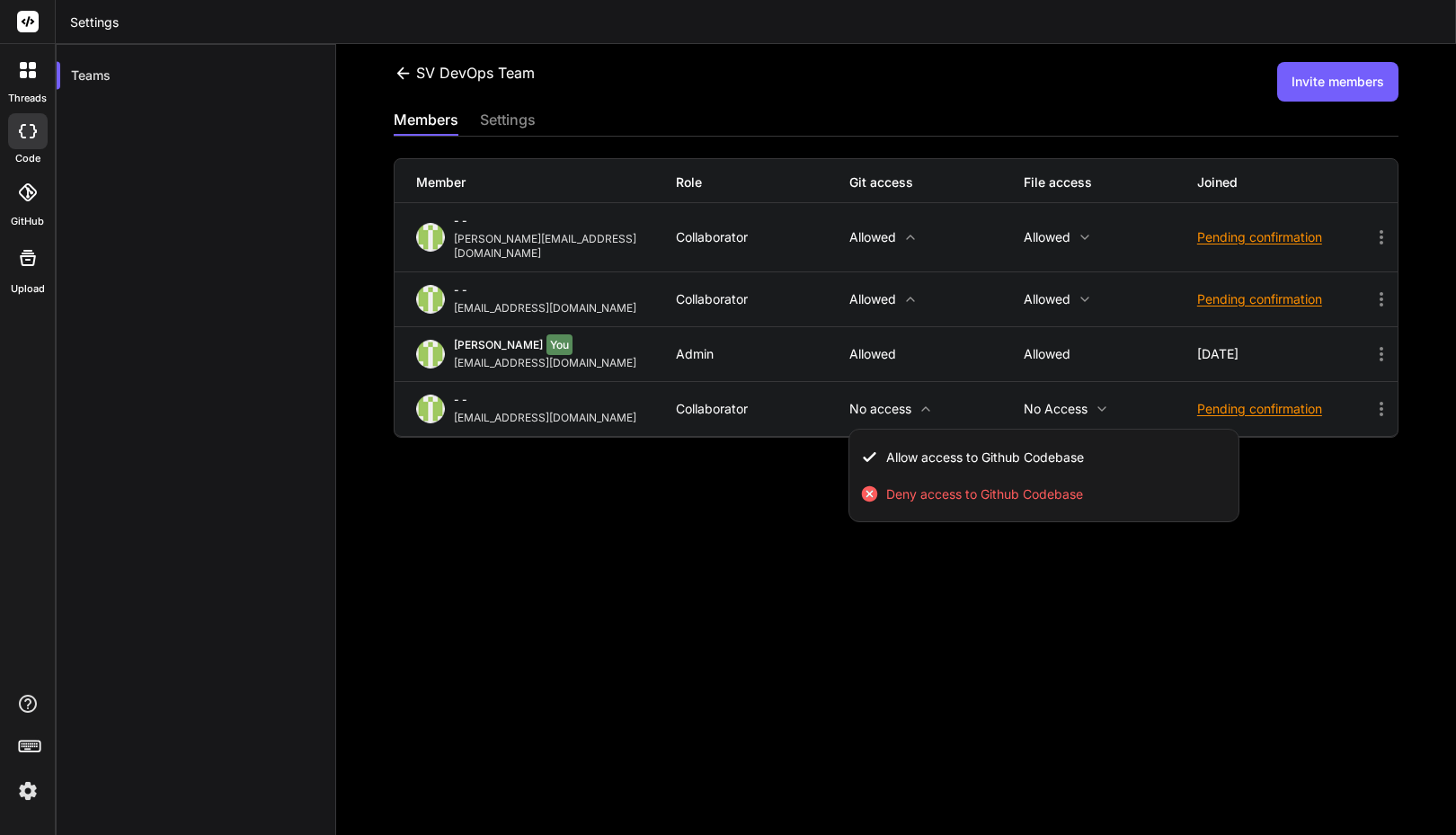
click at [774, 486] on div at bounding box center [728, 417] width 1456 height 835
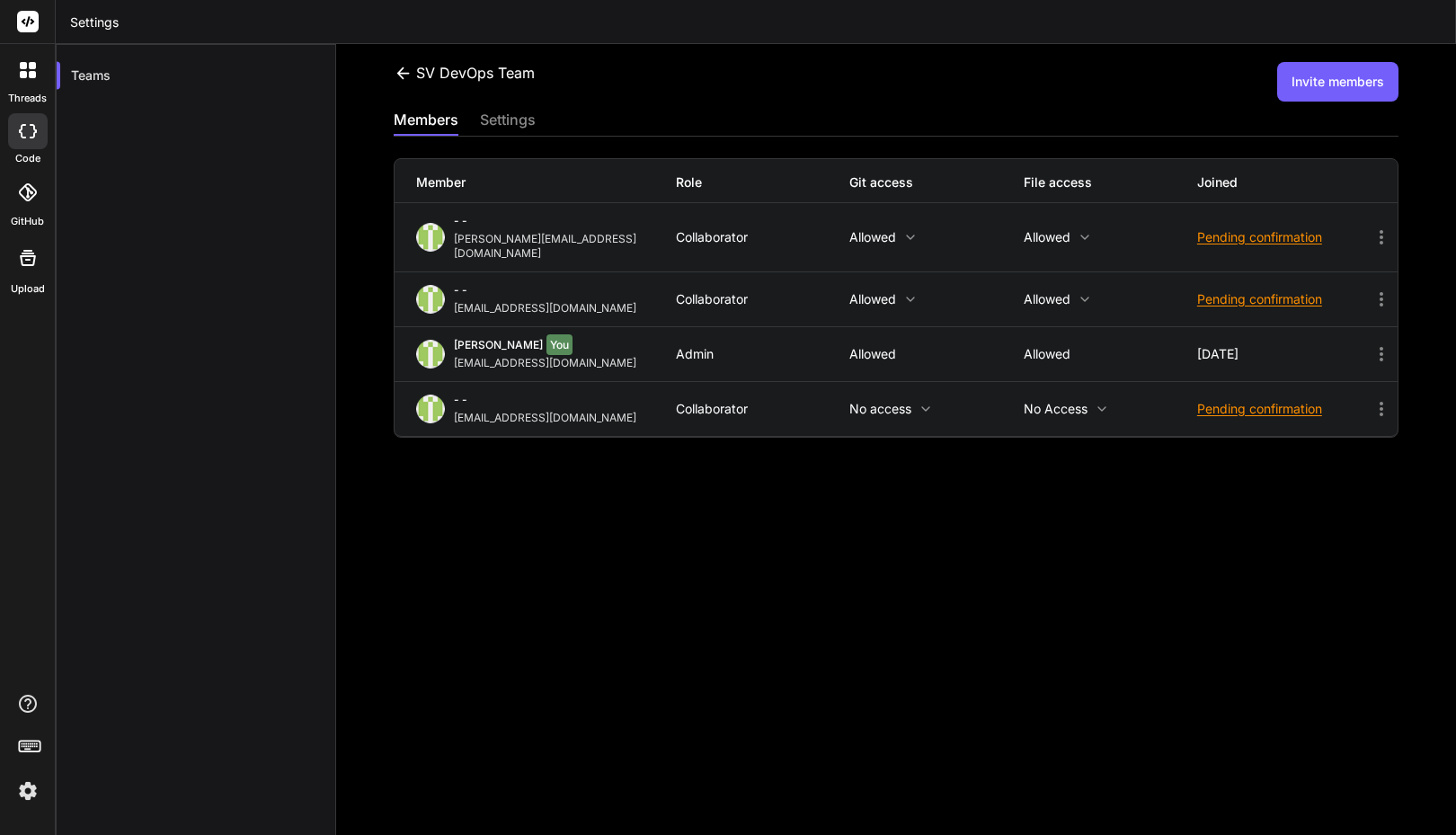
click at [899, 276] on div "- - usman@softvative.com Collaborator Allowed Allowed Pending confirmation" at bounding box center [895, 299] width 1003 height 54
click at [866, 292] on p "Allowed" at bounding box center [936, 299] width 174 height 14
click at [769, 543] on div at bounding box center [728, 417] width 1456 height 835
click at [1038, 292] on p "Allowed" at bounding box center [1111, 299] width 174 height 14
click at [781, 587] on div at bounding box center [728, 417] width 1456 height 835
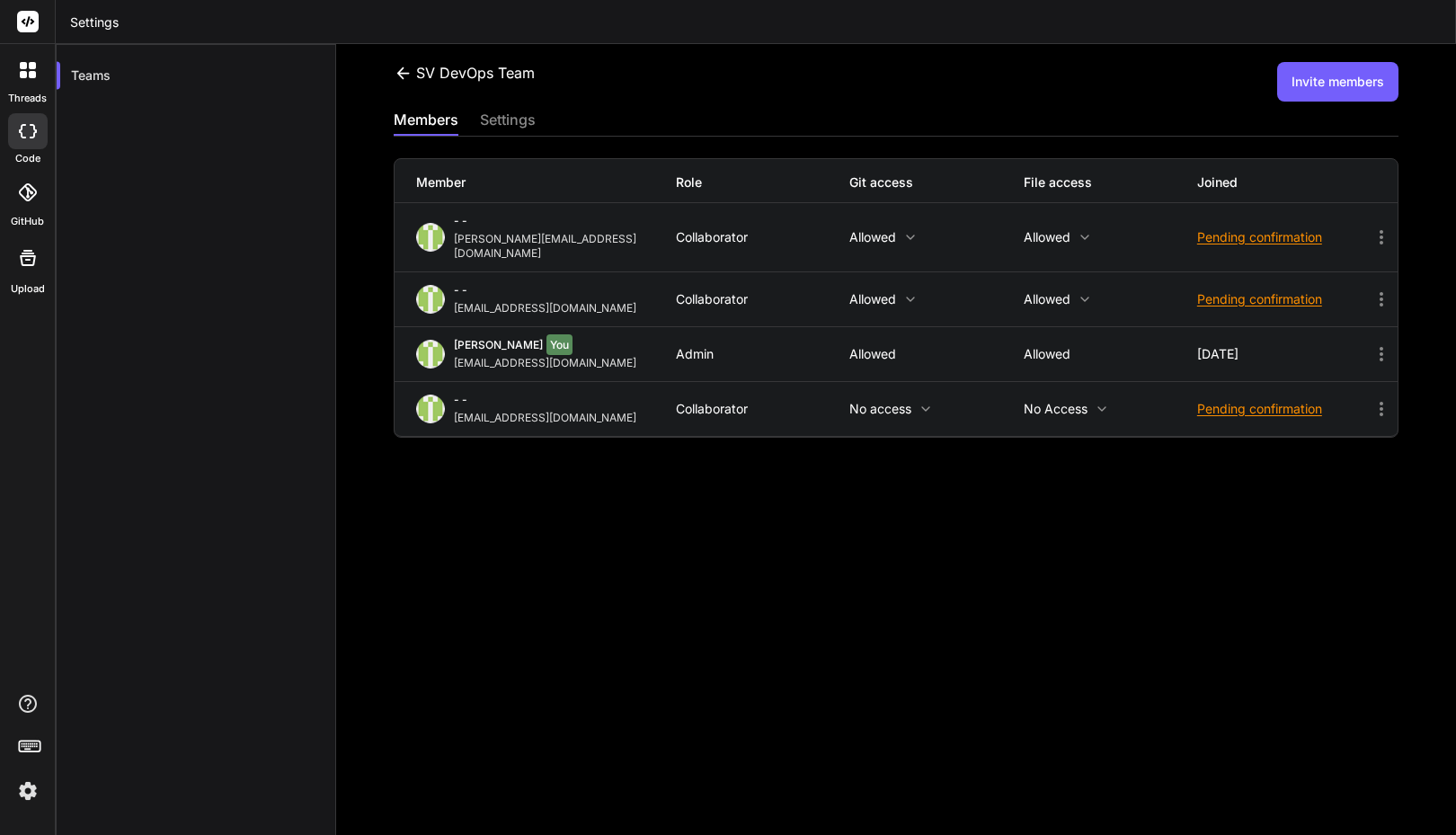
click at [715, 469] on div "SV DevOps Team Invite members members settings Member Role Git access File acce…" at bounding box center [896, 439] width 1120 height 791
click at [1380, 402] on icon at bounding box center [1382, 409] width 4 height 14
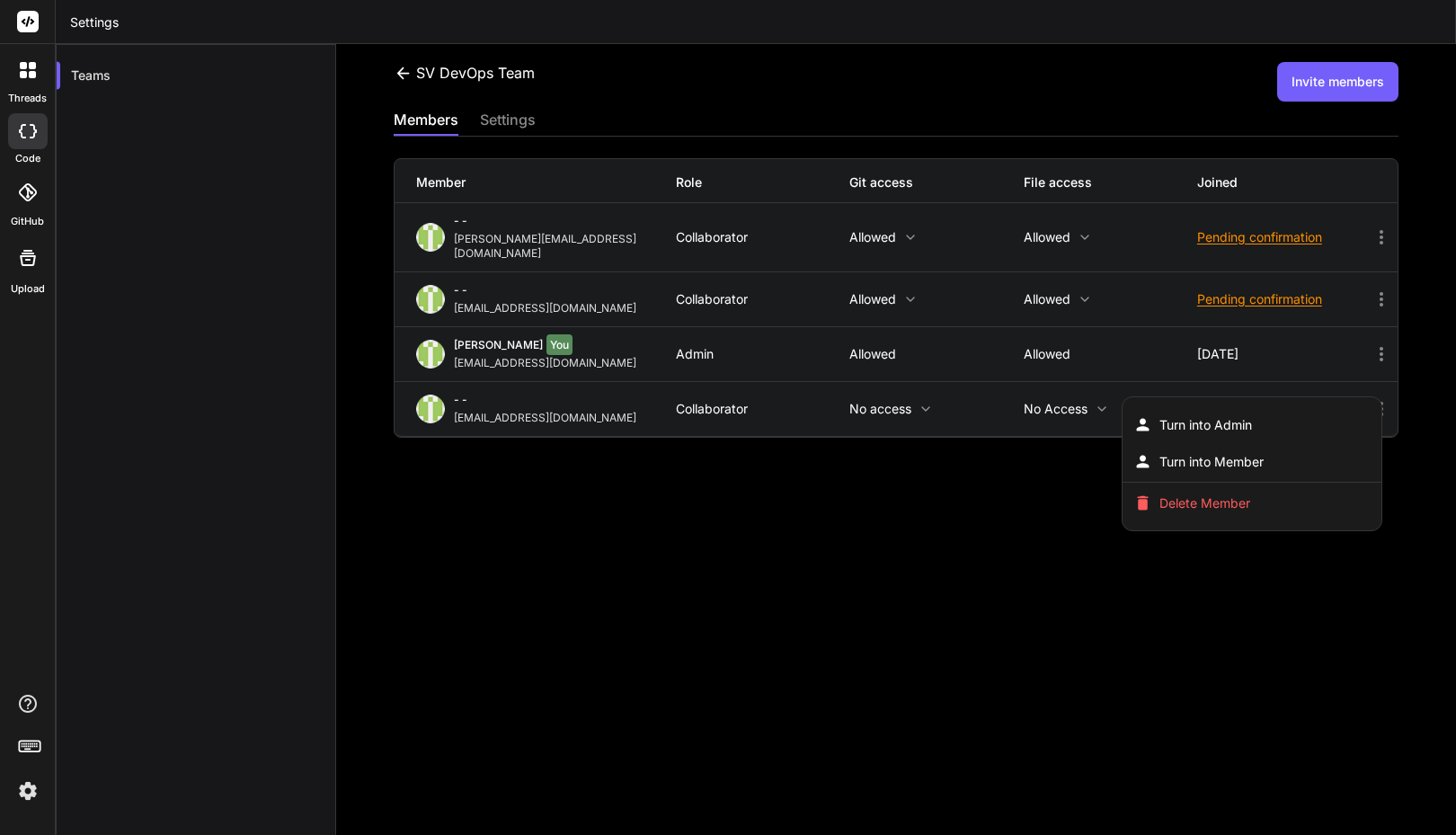
click at [860, 487] on div at bounding box center [728, 417] width 1456 height 835
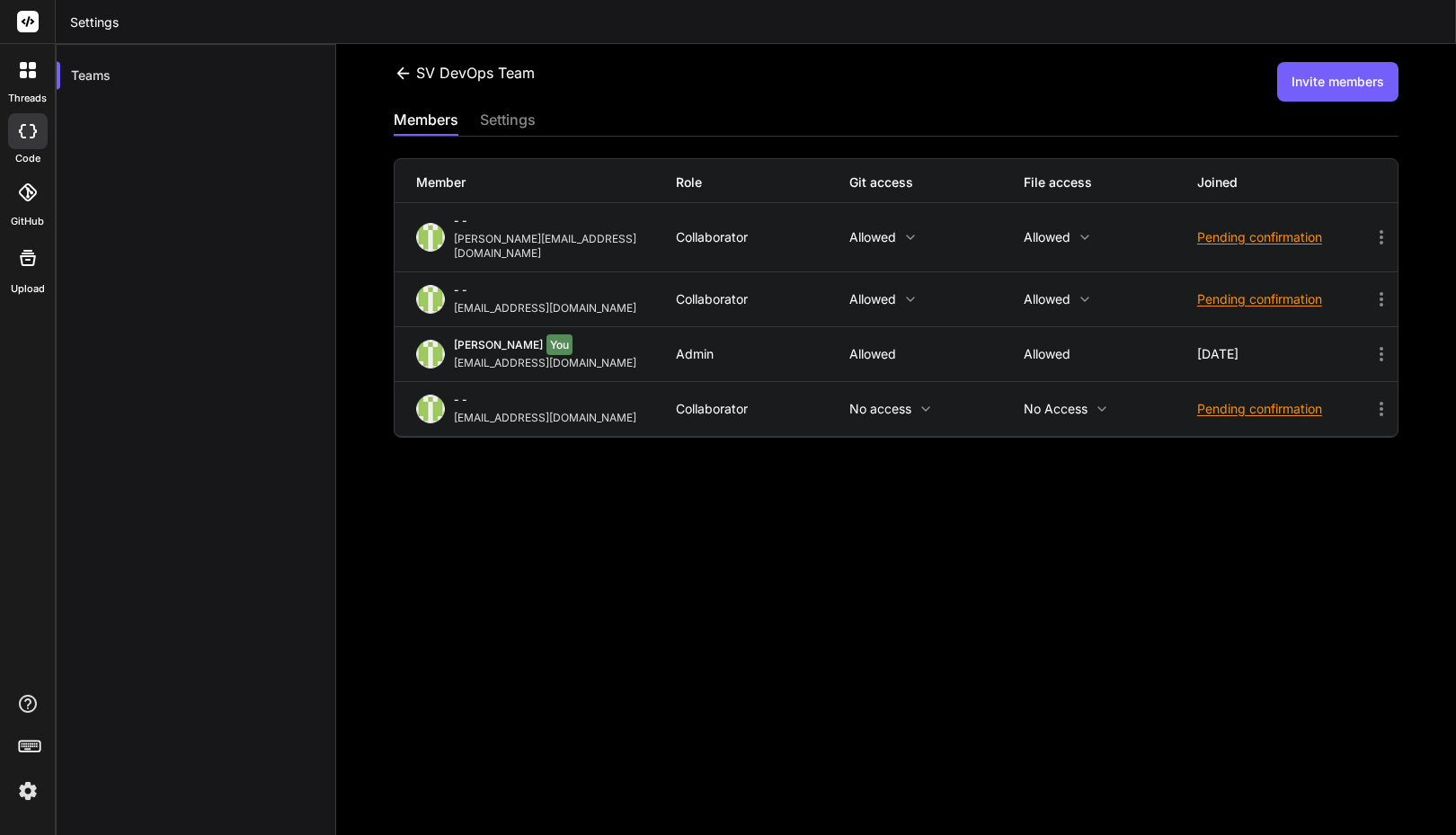
click at [505, 124] on div "settings" at bounding box center [508, 121] width 56 height 25
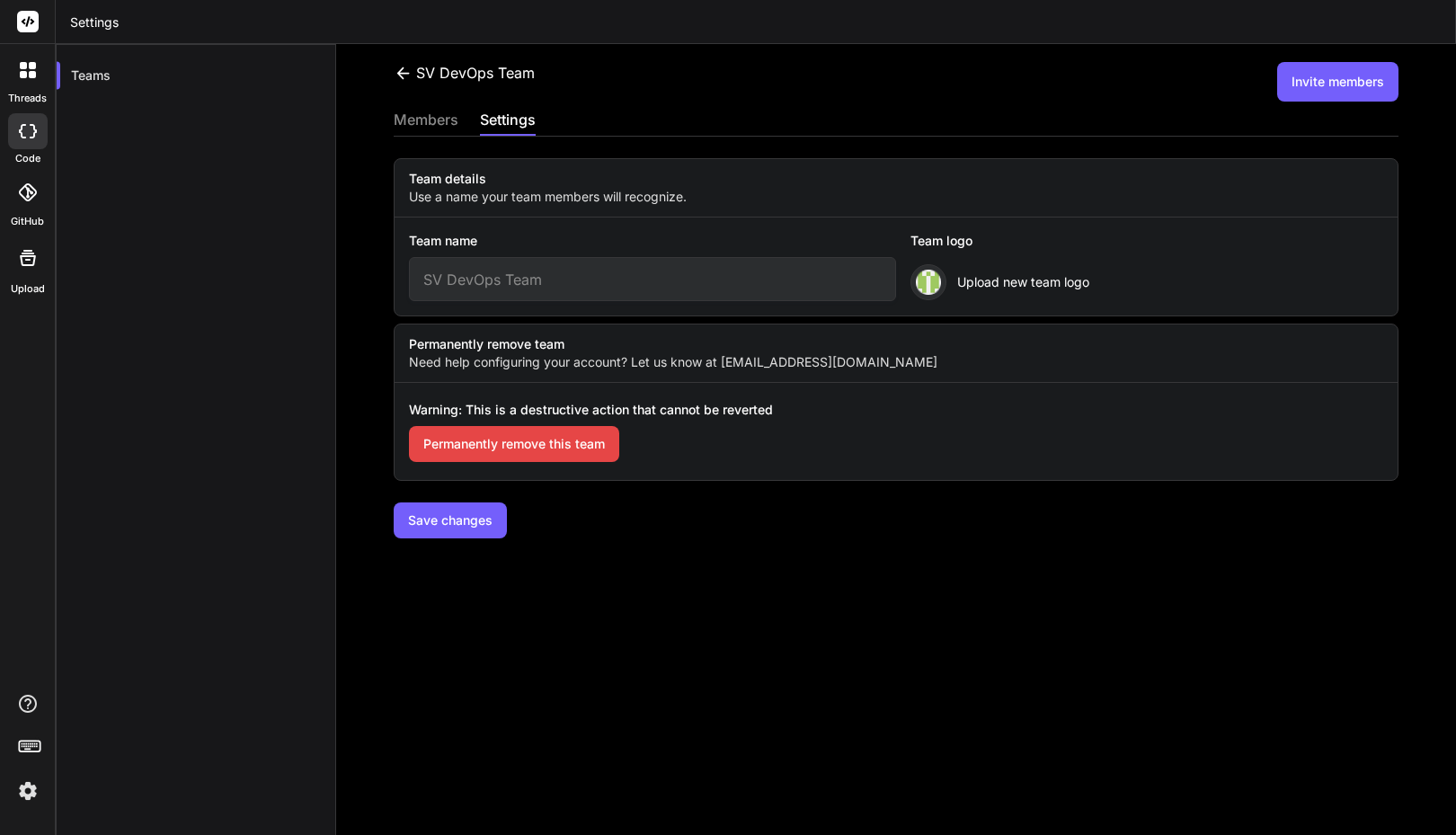
click at [38, 122] on div at bounding box center [28, 132] width 40 height 36
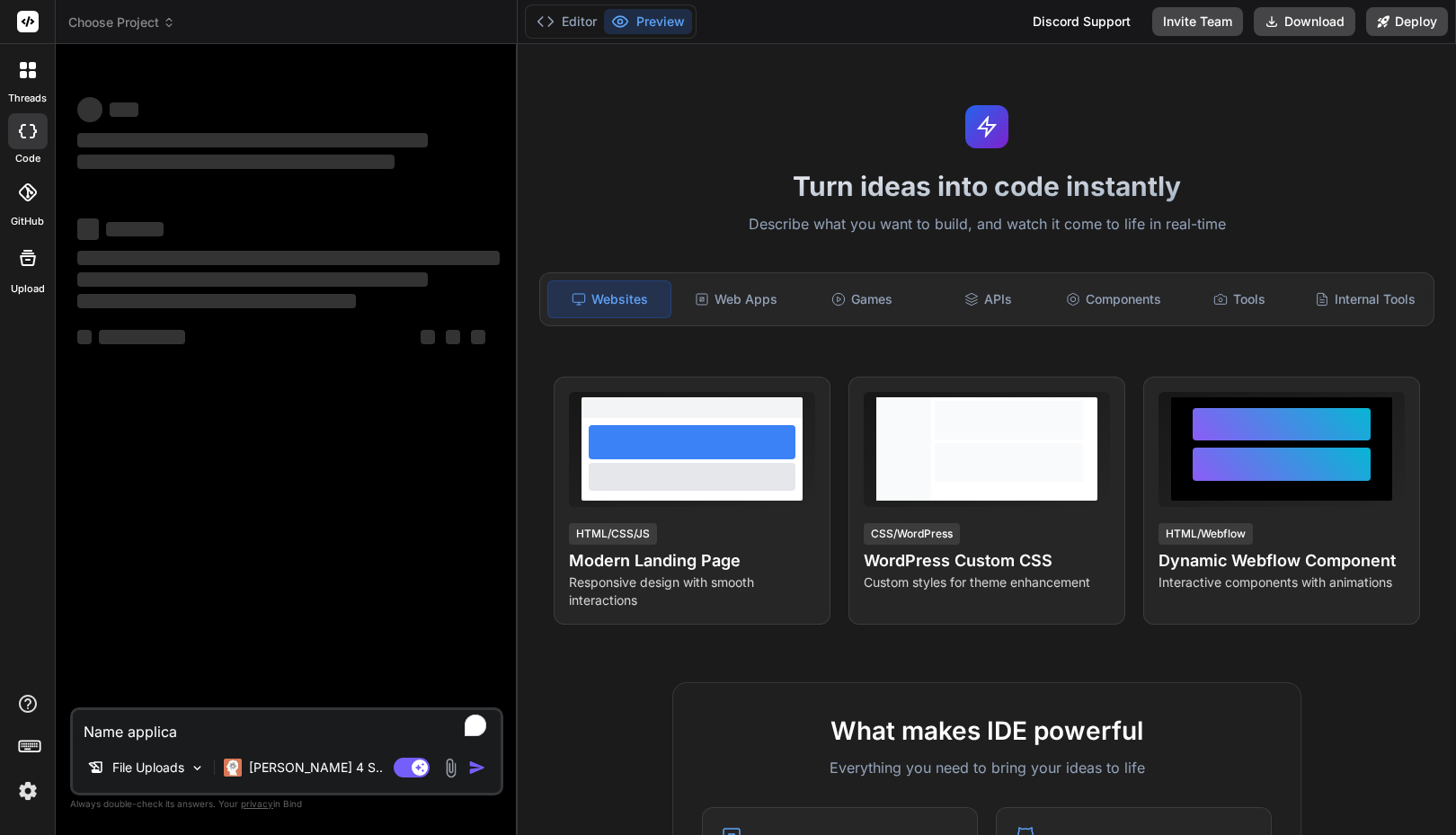
drag, startPoint x: 192, startPoint y: 729, endPoint x: 34, endPoint y: 720, distance: 158.3
click at [34, 720] on div "threads code GitHub Upload Choose Project Created with Pixso. Bind AI Web Searc…" at bounding box center [728, 417] width 1456 height 835
type textarea "Name applica"
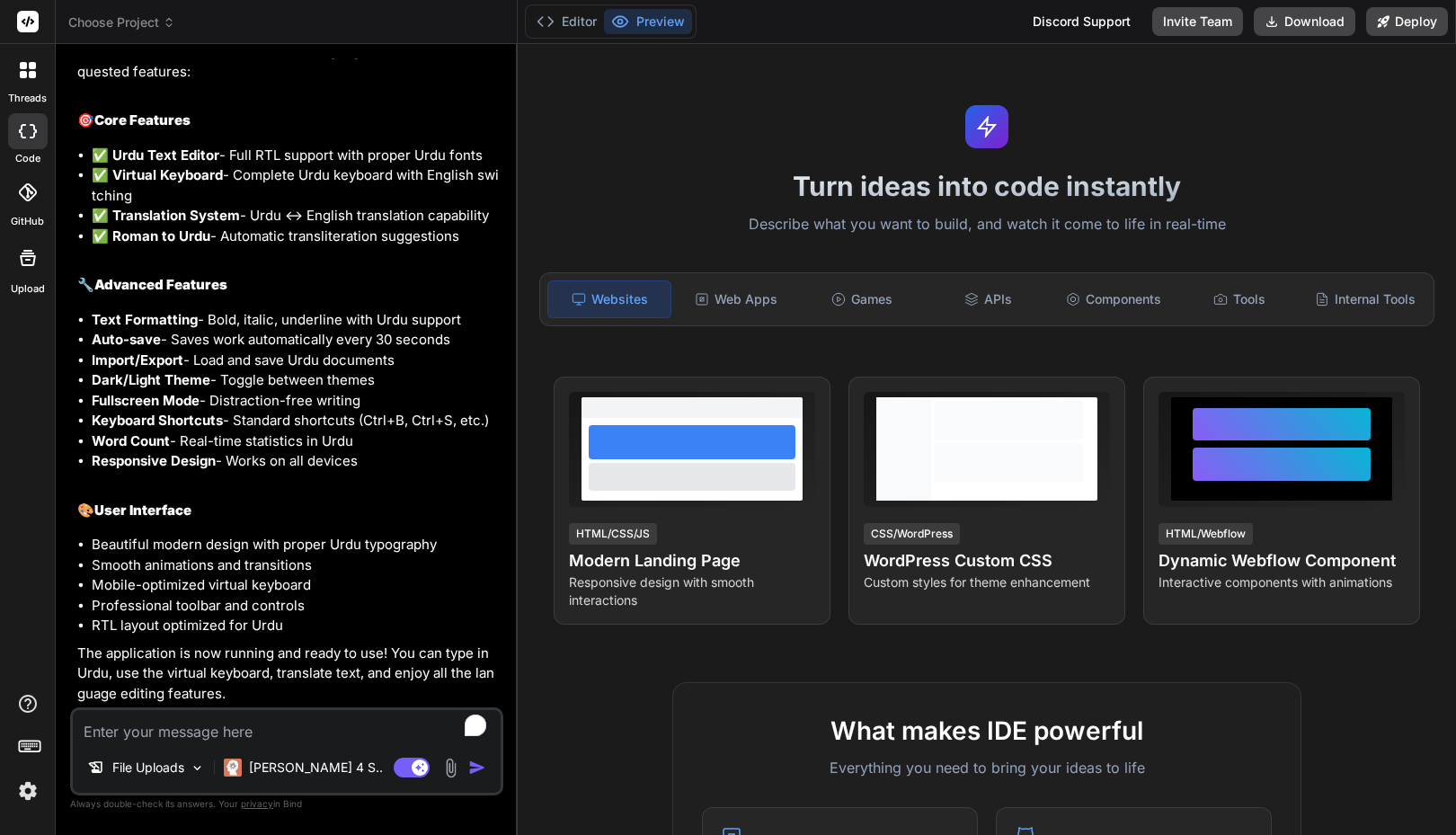
scroll to position [1084, 0]
click at [440, 566] on li "Smooth animations and transitions" at bounding box center [295, 566] width 408 height 21
click at [579, 21] on button "Editor" at bounding box center [567, 21] width 75 height 25
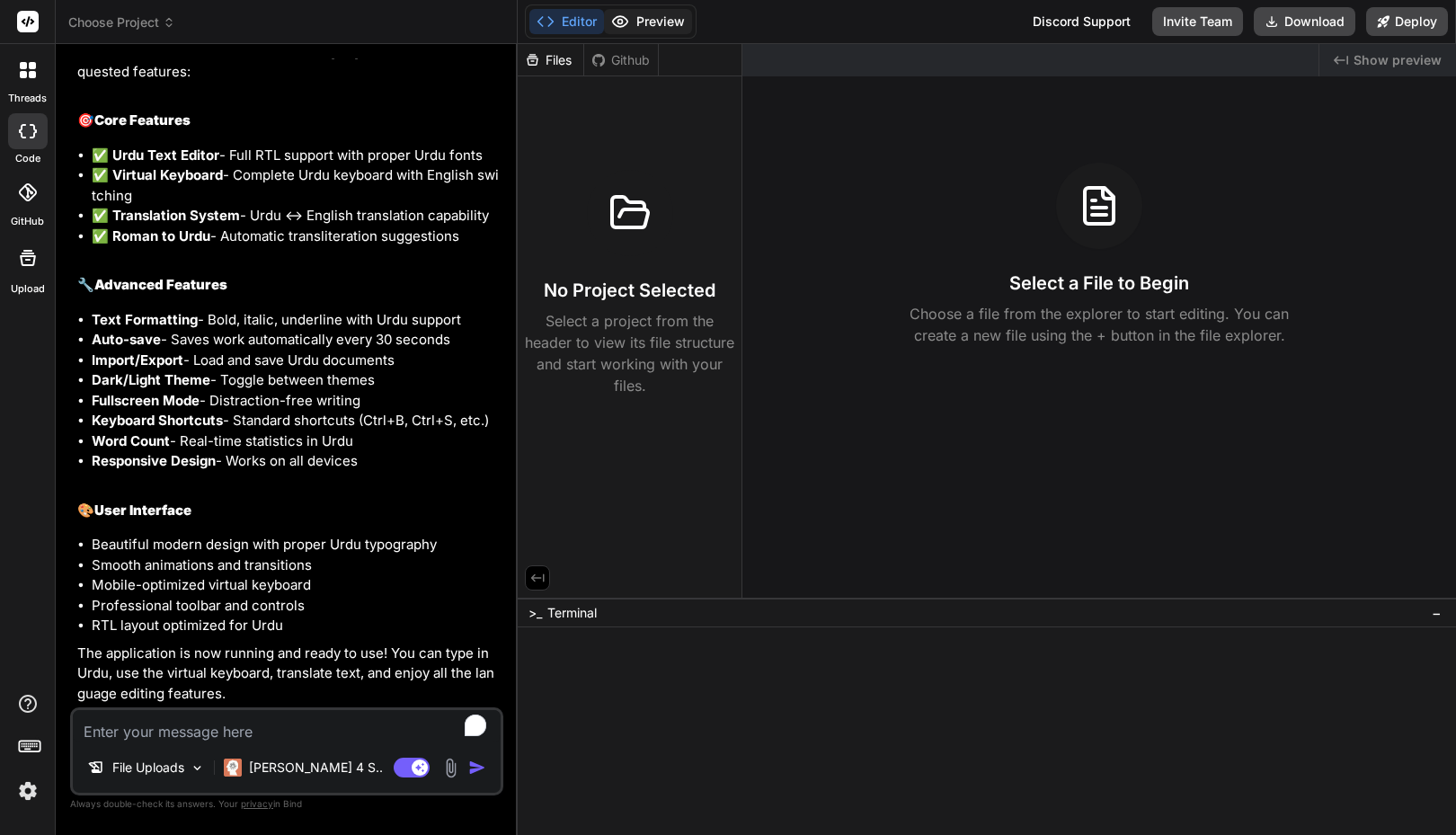
click at [662, 21] on button "Preview" at bounding box center [648, 21] width 88 height 25
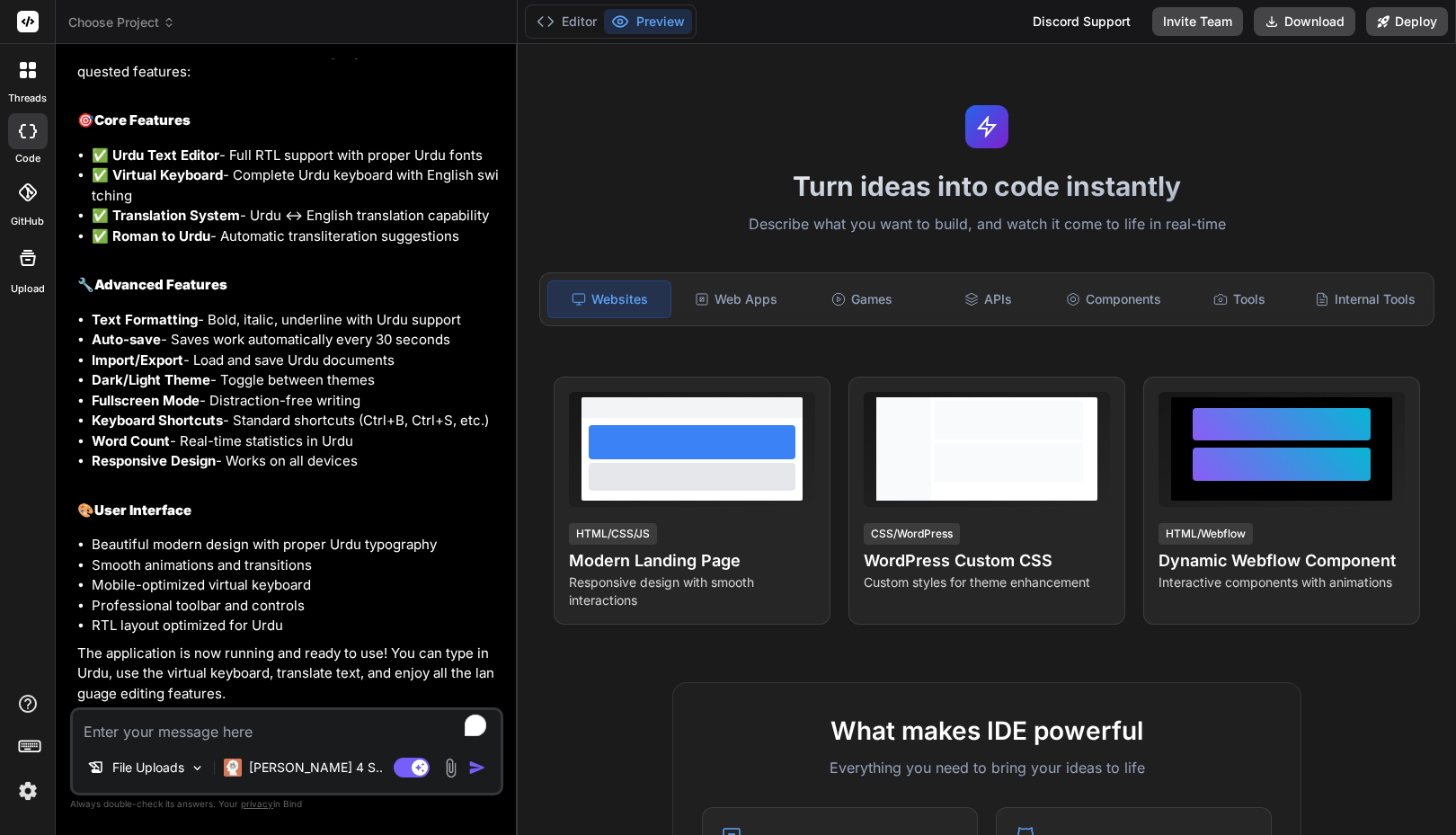
click at [139, 20] on span "Choose Project" at bounding box center [121, 23] width 107 height 18
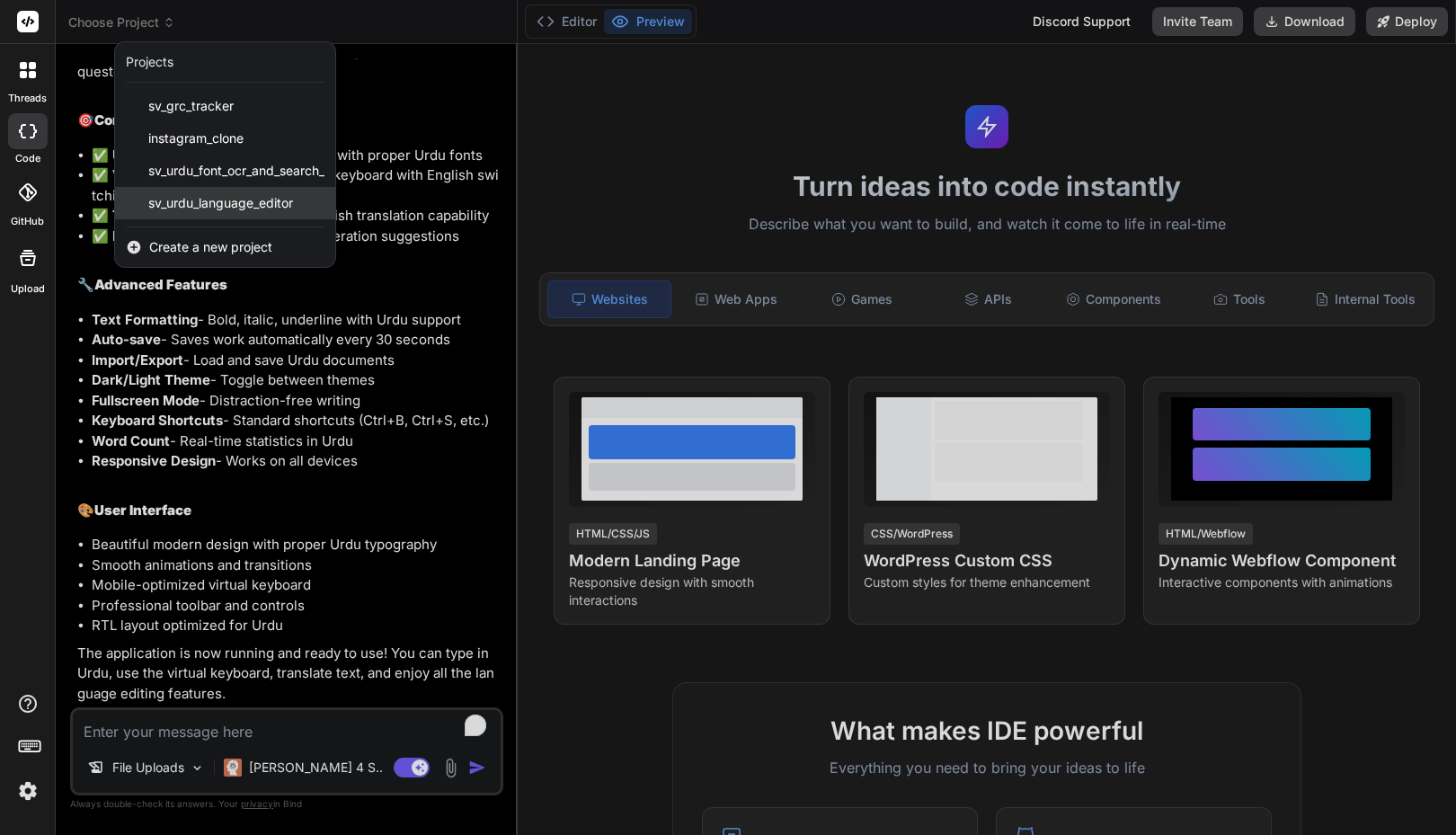
click at [205, 203] on span "sv_urdu_language_editor" at bounding box center [221, 204] width 145 height 18
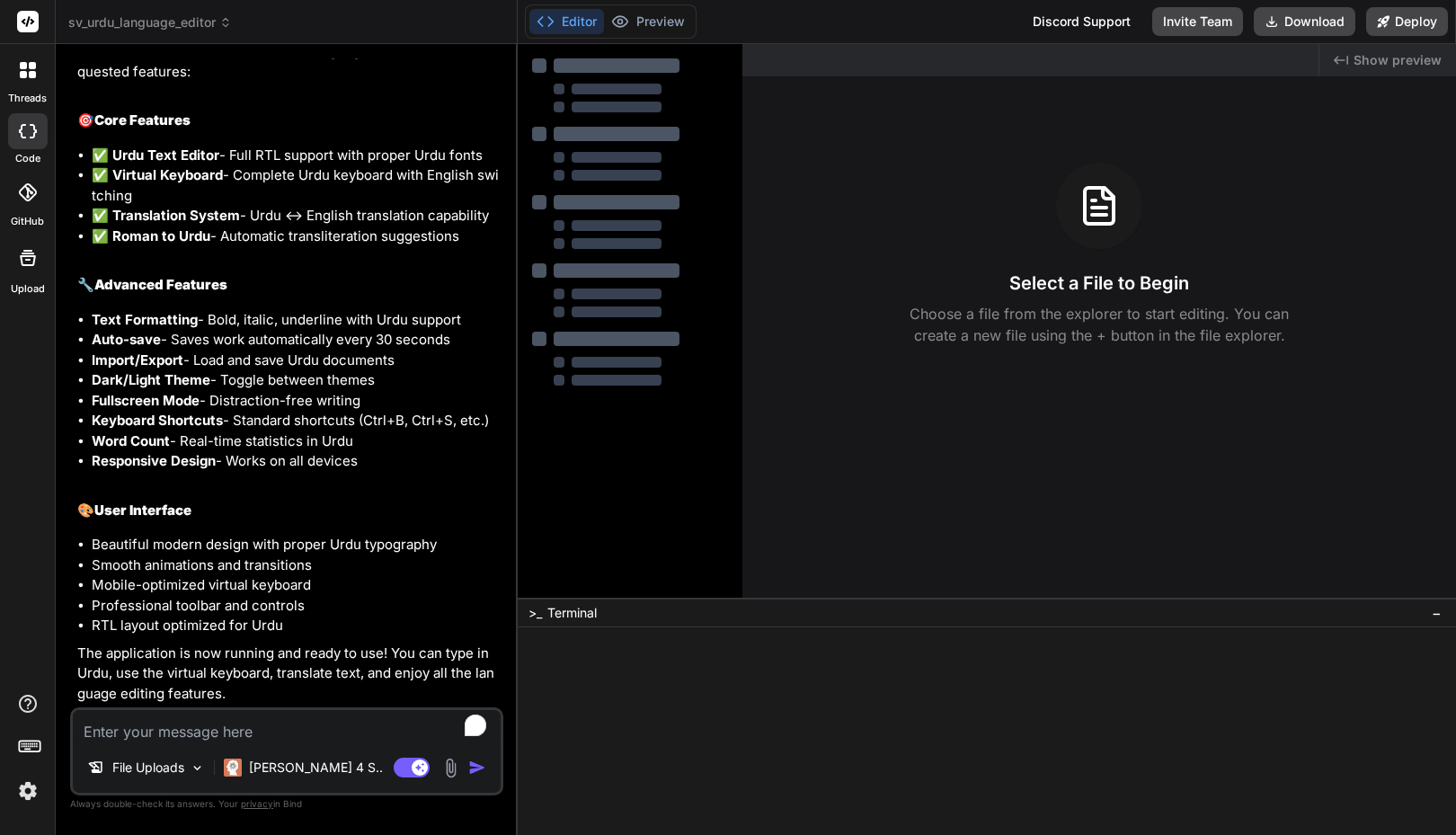
click at [563, 464] on div at bounding box center [630, 401] width 225 height 714
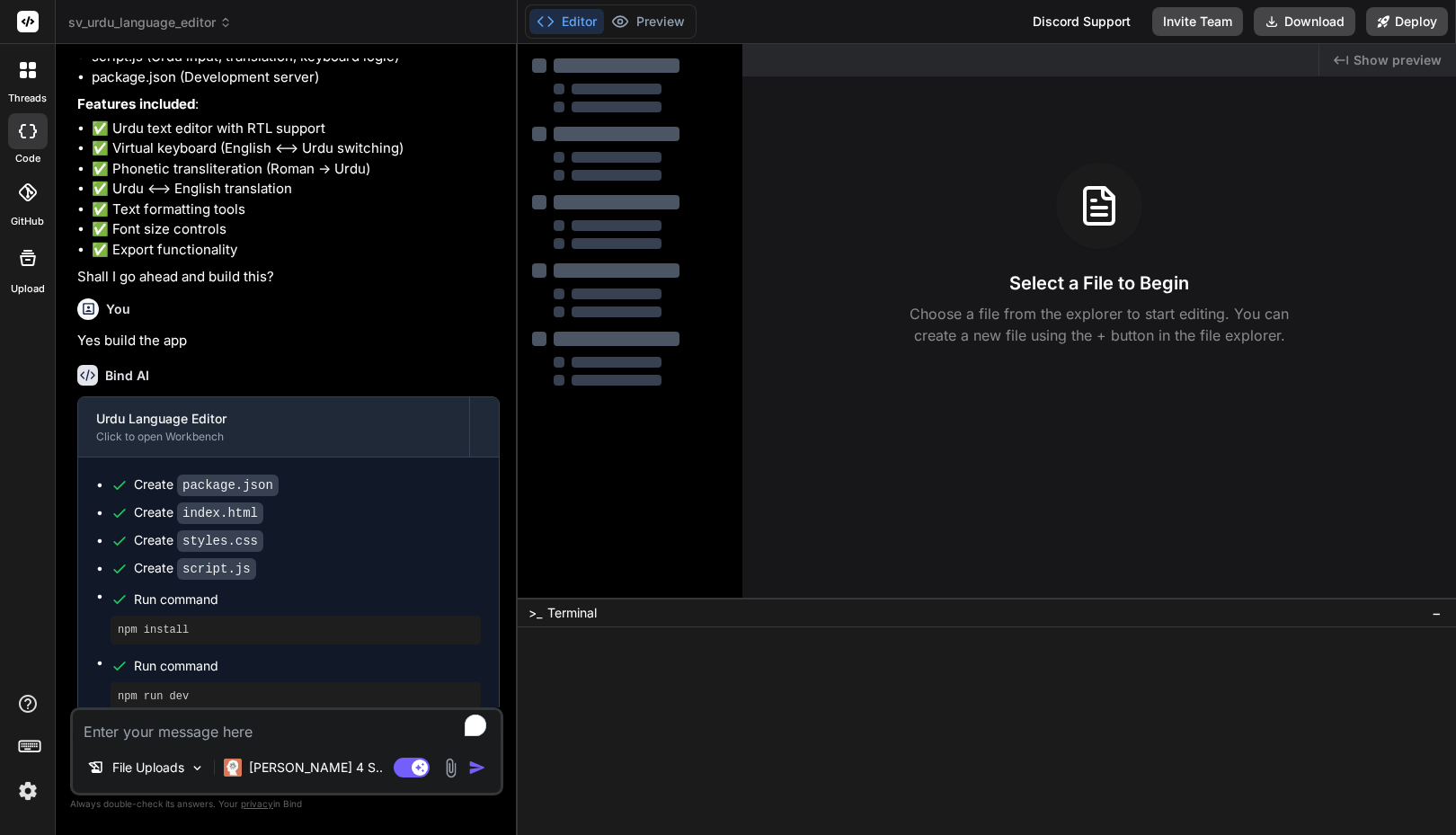
scroll to position [0, 0]
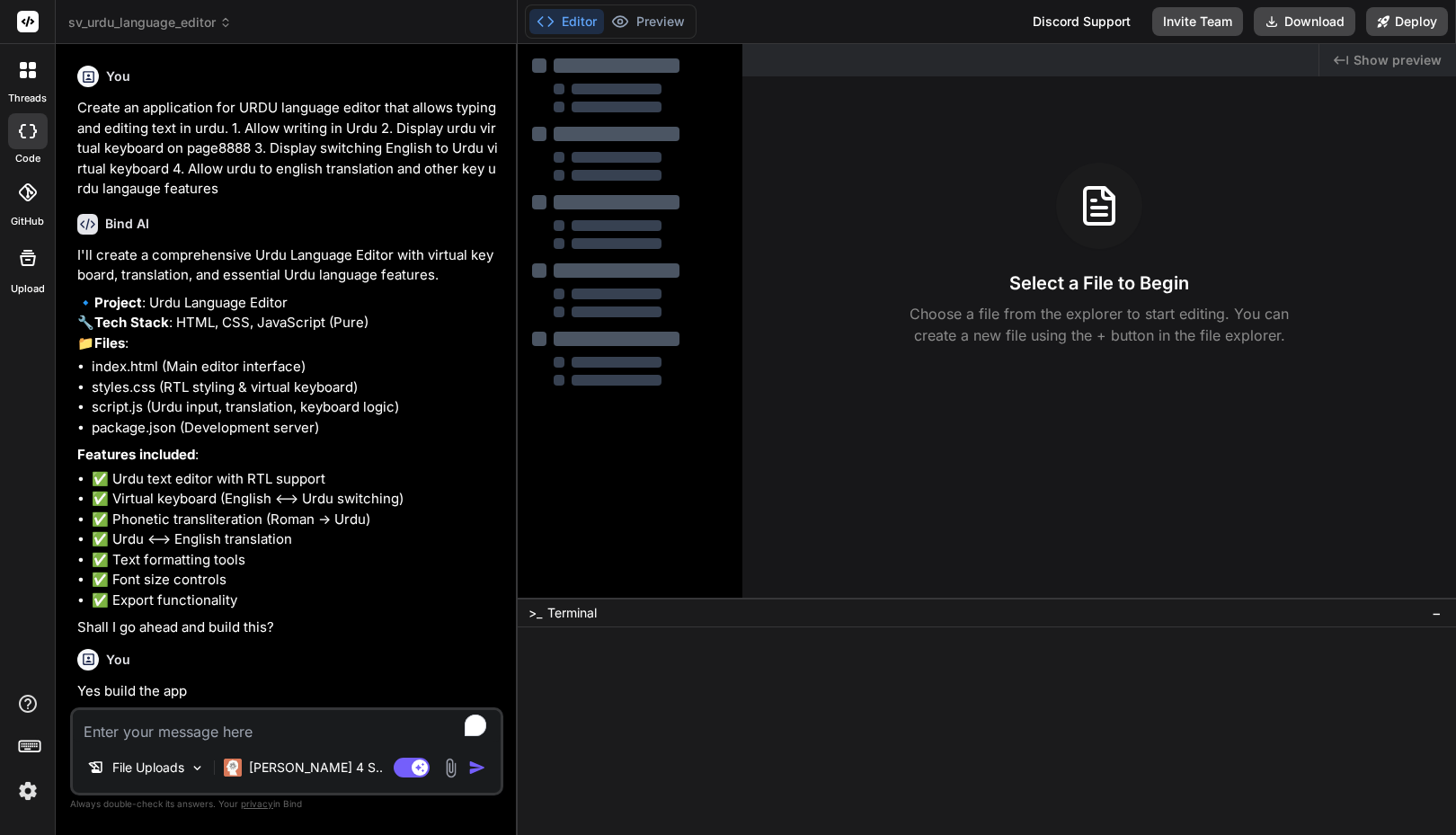
click at [29, 800] on img at bounding box center [28, 790] width 31 height 31
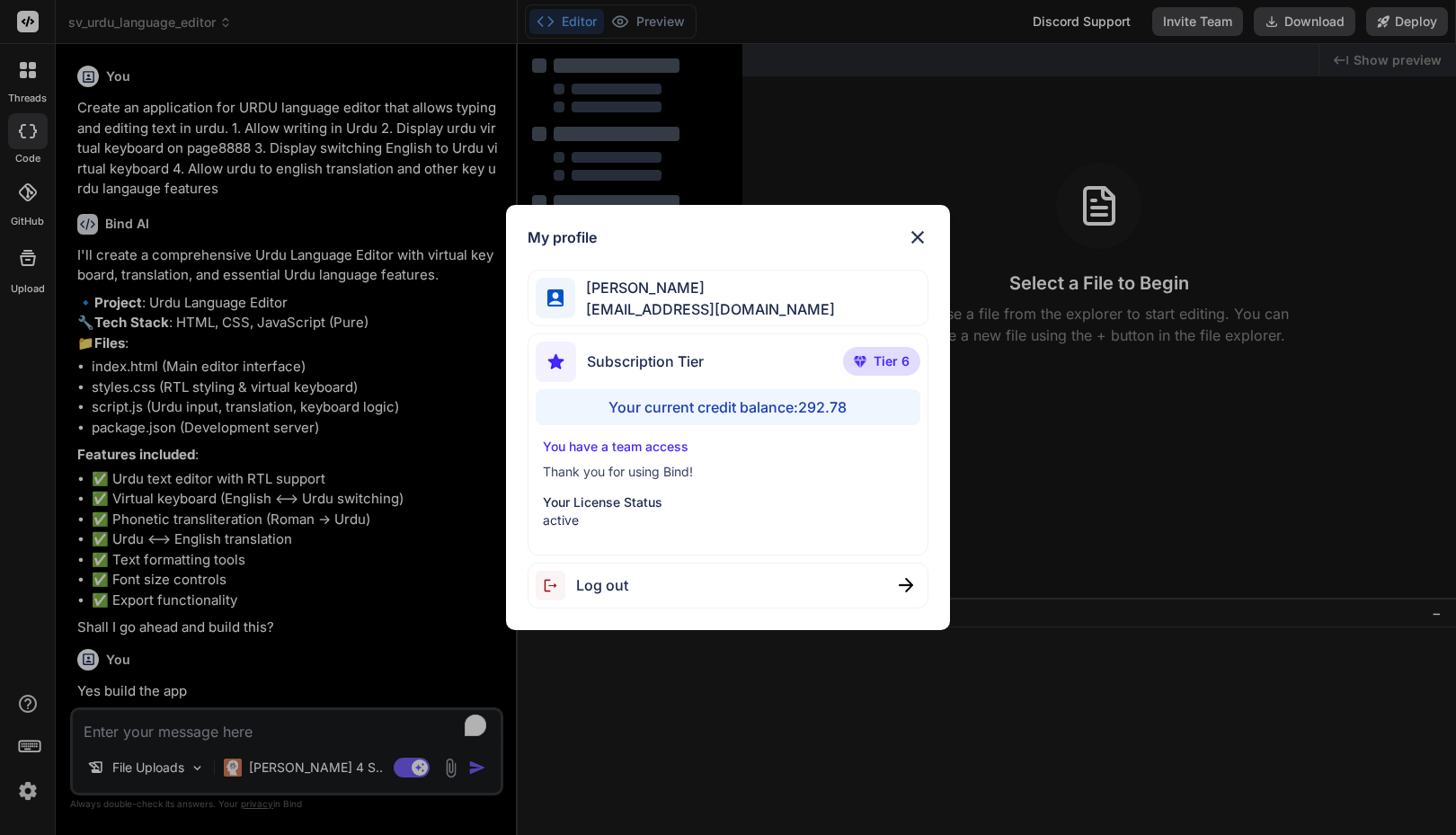
click at [29, 800] on div "My profile Faisal M faisal@softvative.com Subscription Tier Tier 6 Your current…" at bounding box center [728, 417] width 1456 height 835
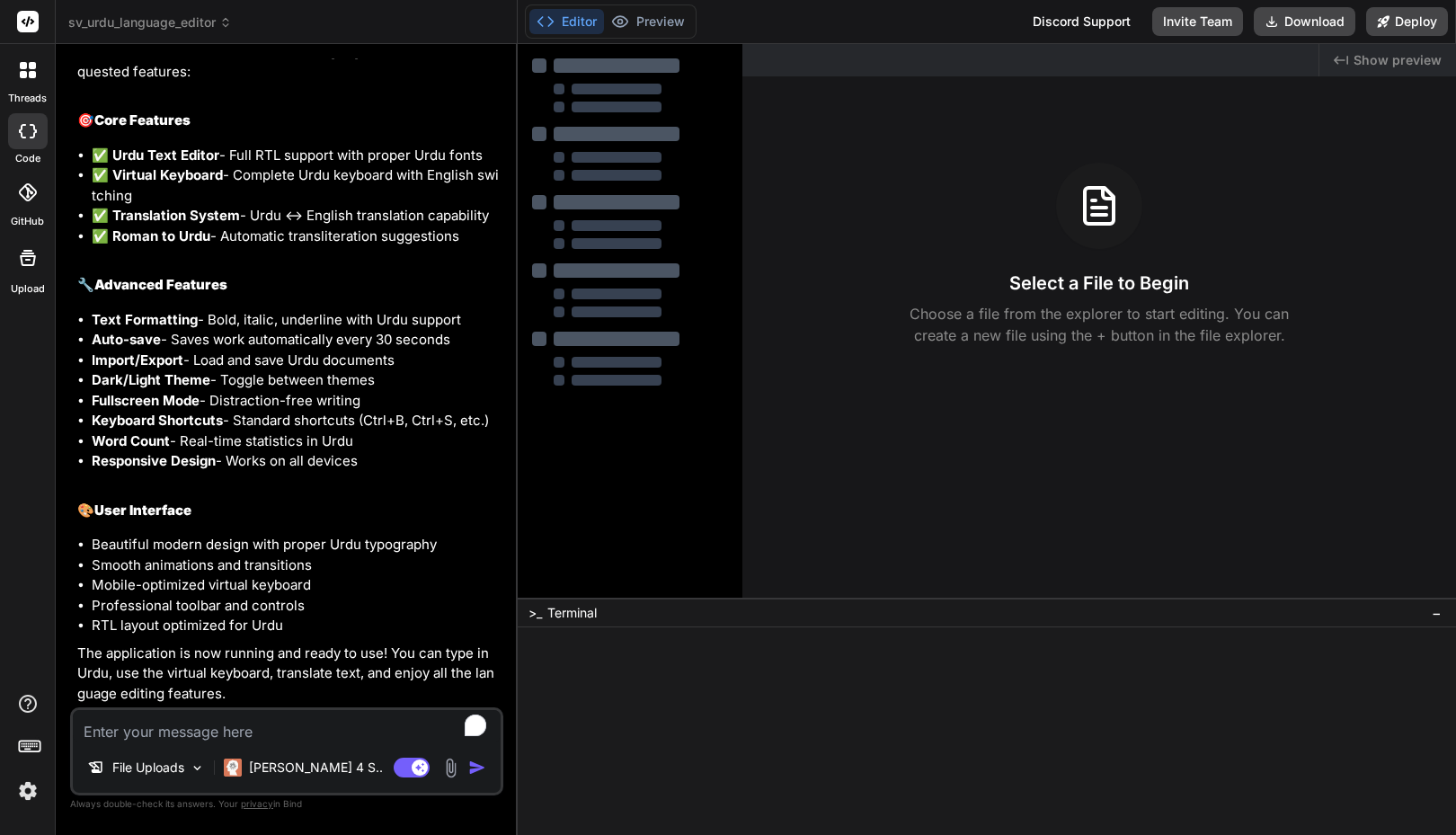
scroll to position [1084, 0]
click at [38, 101] on label "threads" at bounding box center [27, 98] width 39 height 15
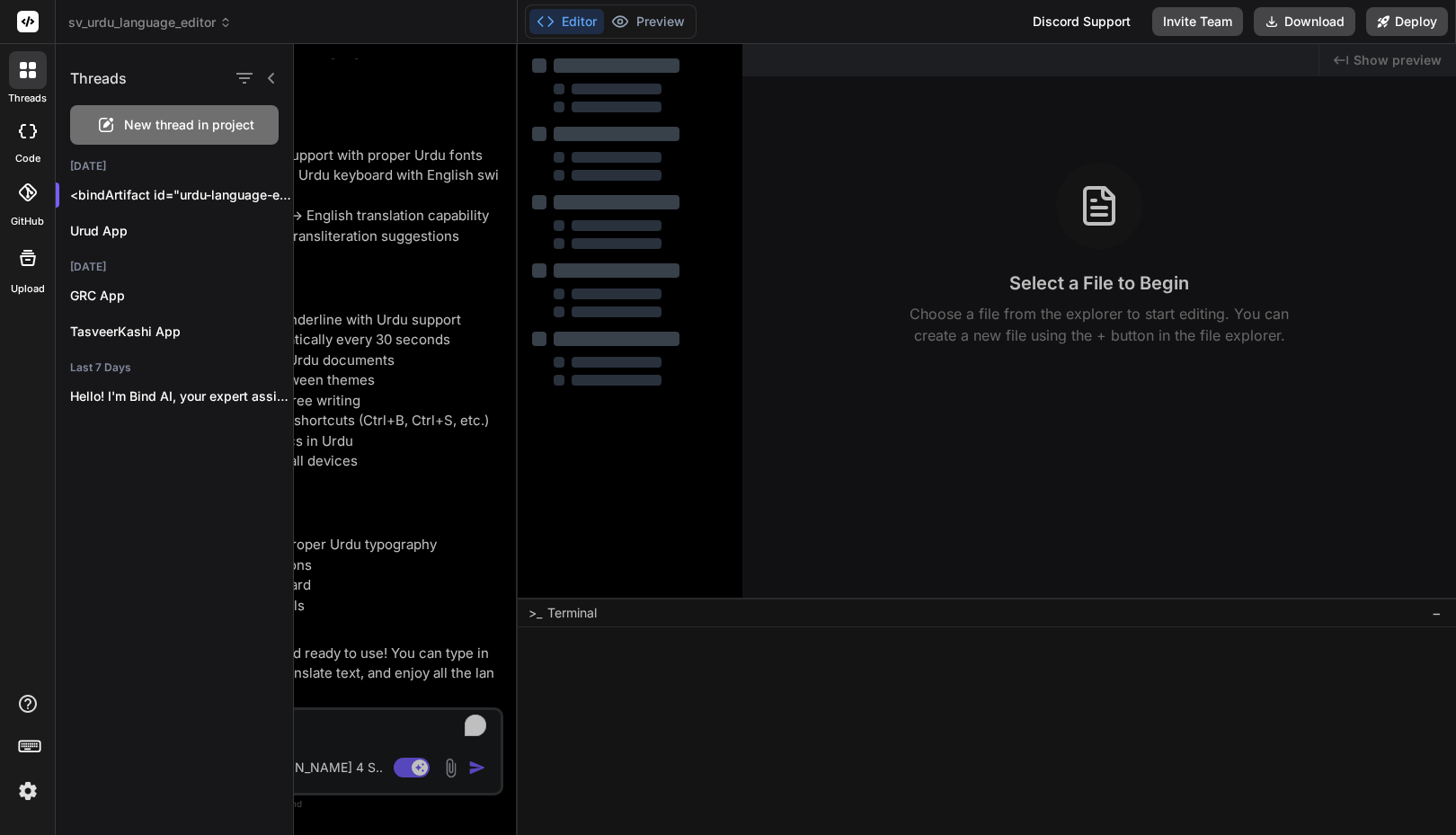
click at [14, 426] on div "threads code GitHub Upload" at bounding box center [28, 417] width 56 height 835
click at [32, 146] on div at bounding box center [28, 132] width 40 height 36
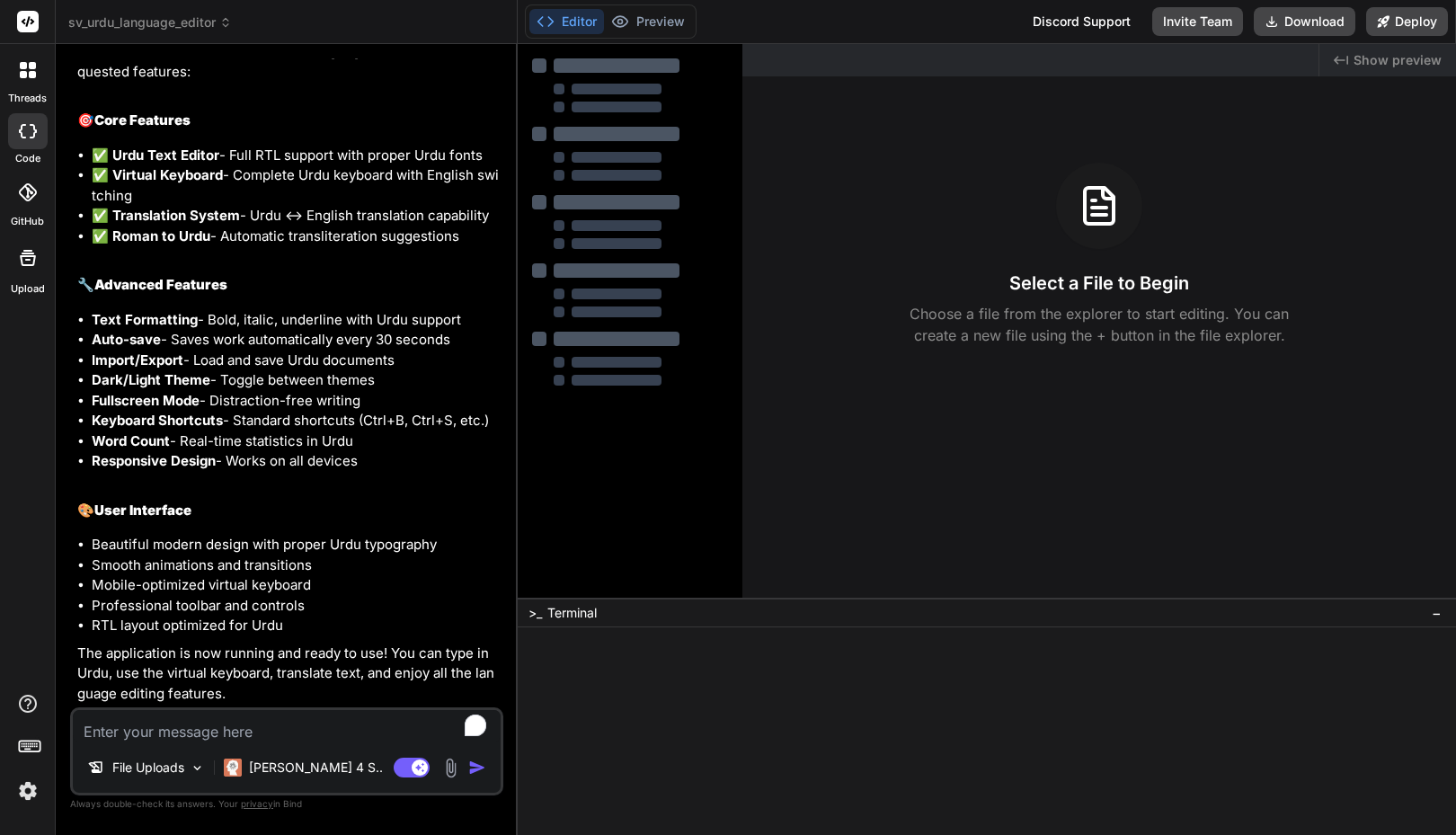
click at [192, 24] on span "sv_urdu_language_editor" at bounding box center [150, 23] width 164 height 18
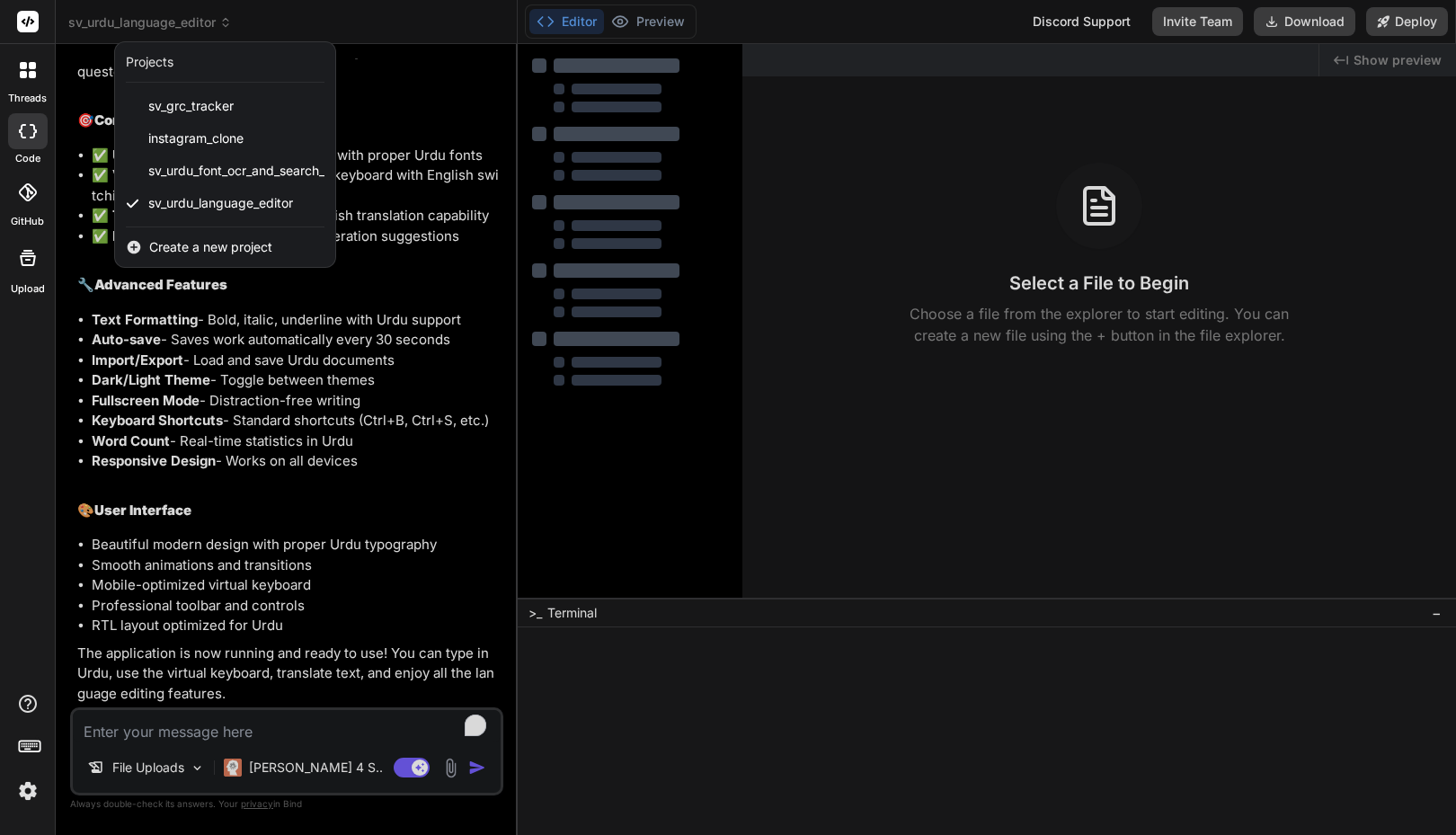
click at [198, 663] on div at bounding box center [728, 417] width 1456 height 835
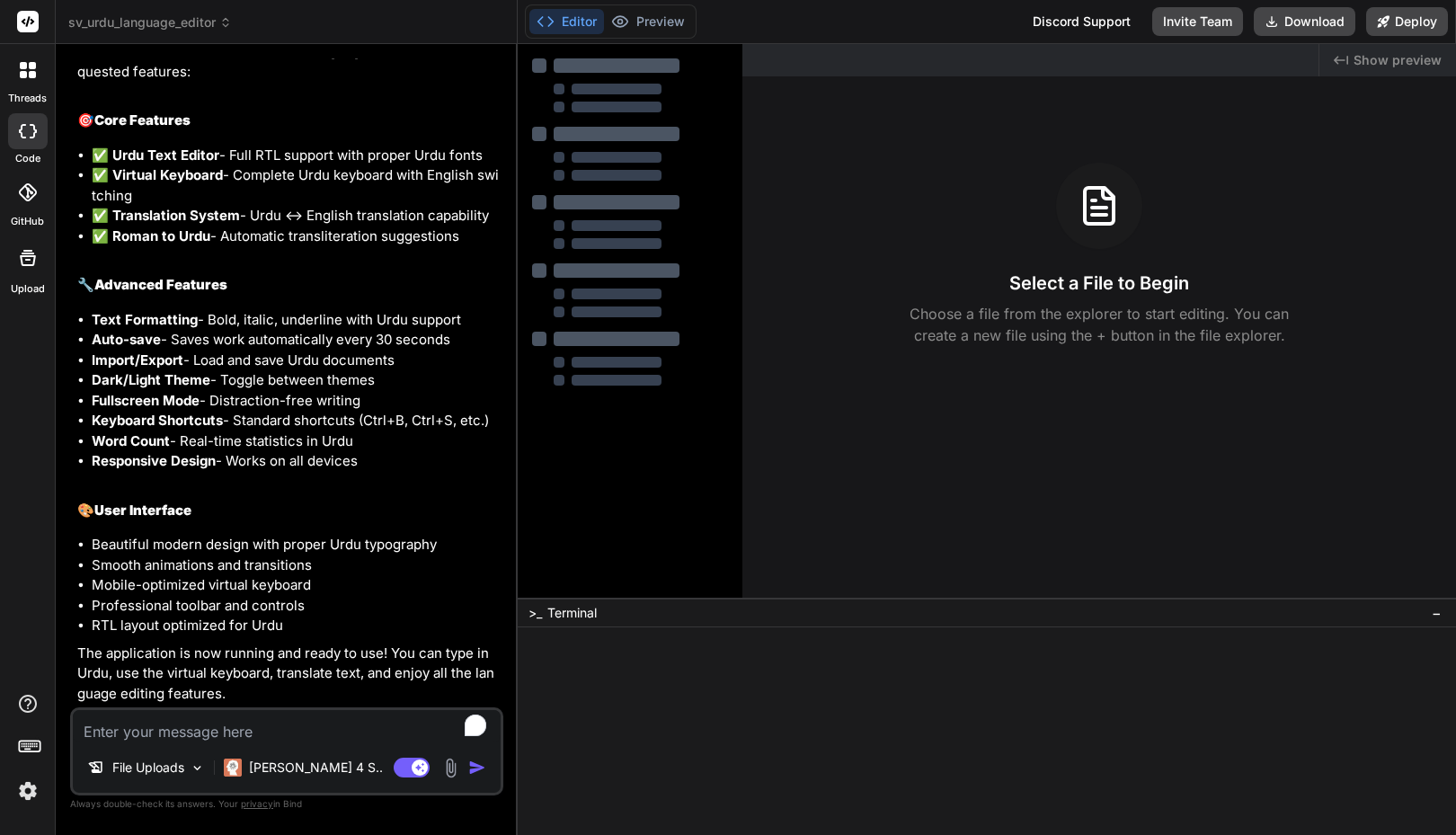
click at [902, 29] on div "Editor Preview Disabled until preview for your project is generated Discord Sup…" at bounding box center [987, 22] width 938 height 44
click at [558, 664] on div at bounding box center [978, 659] width 906 height 17
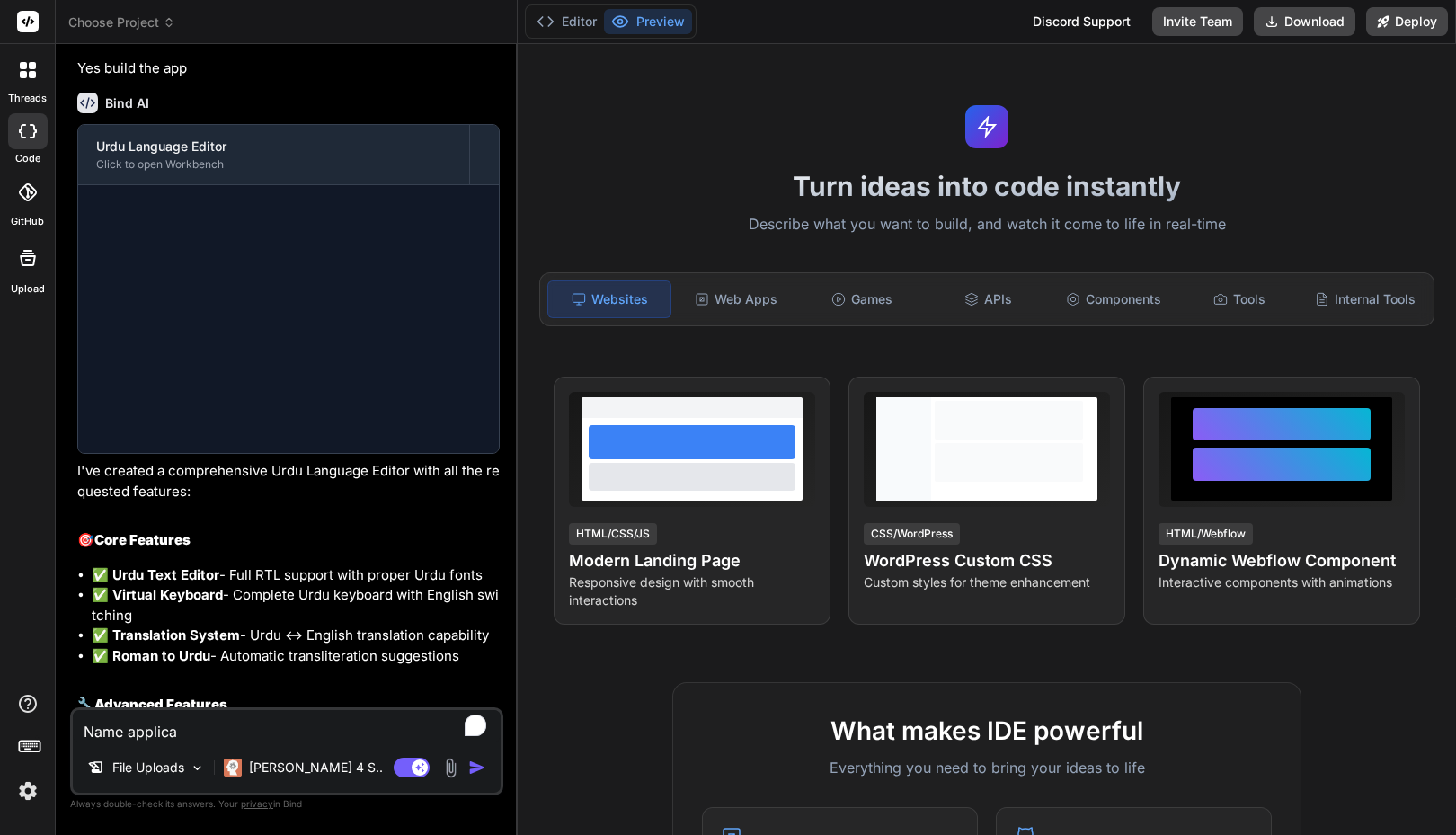
scroll to position [623, 0]
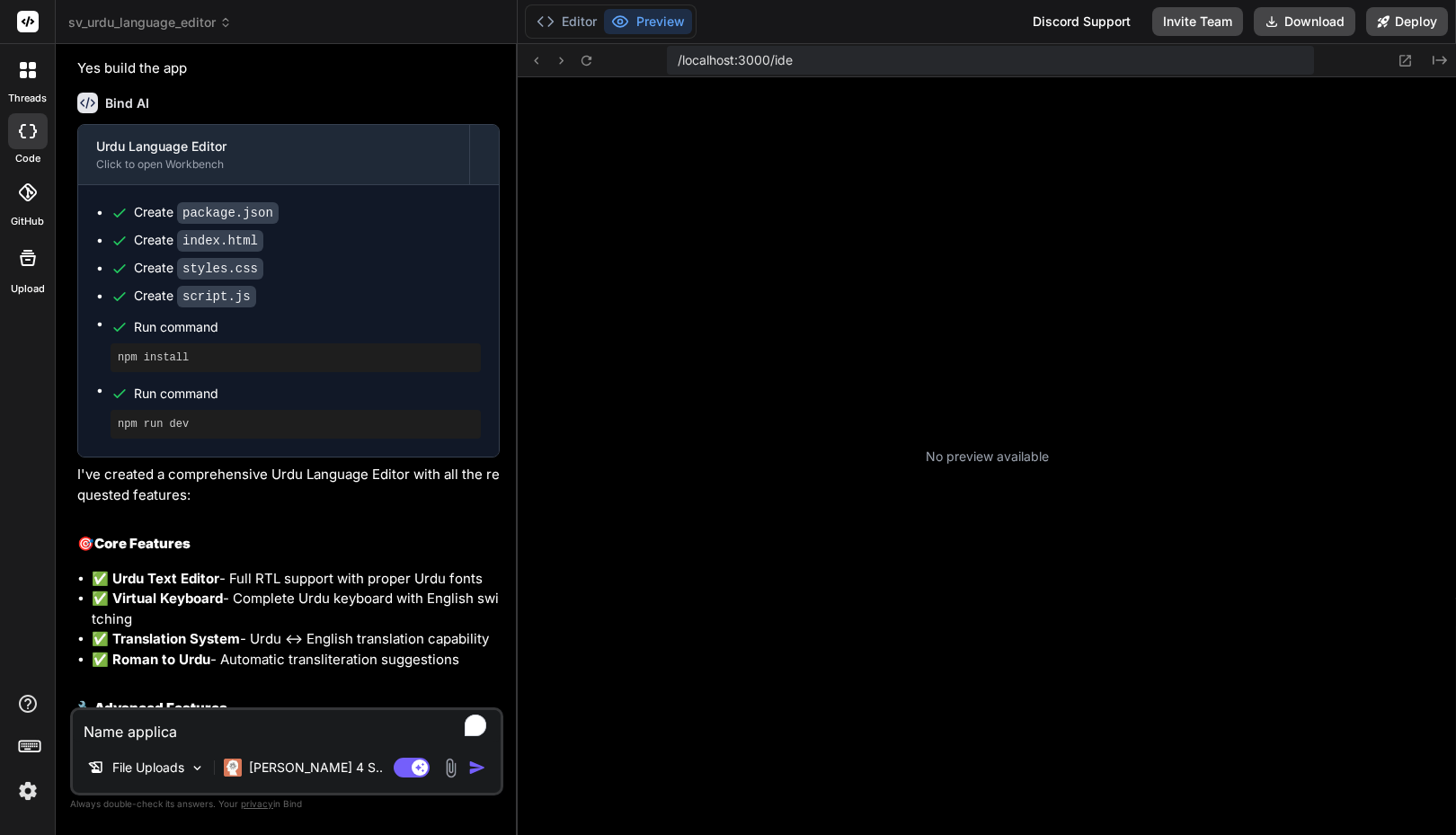
type textarea "x"
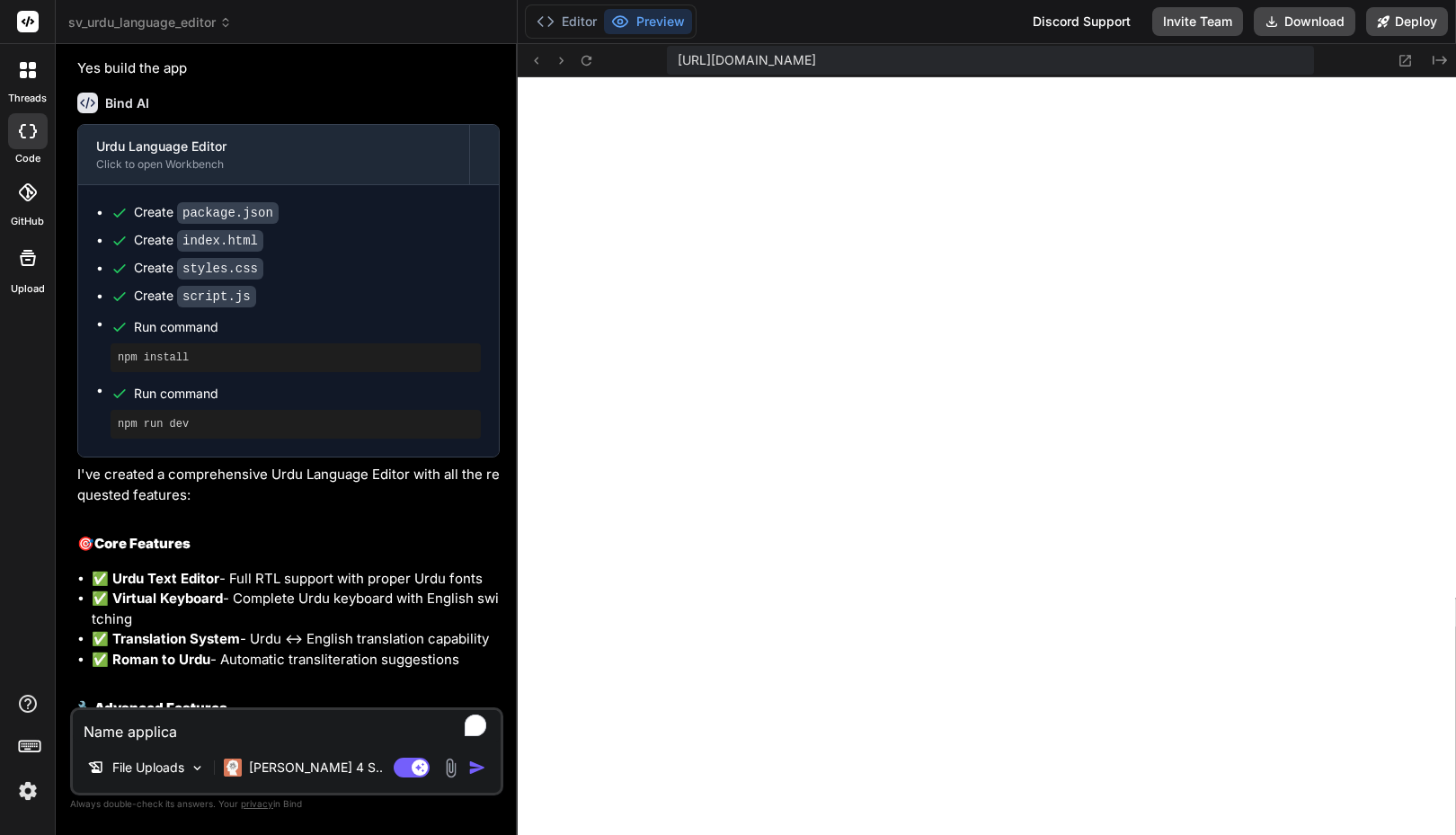
scroll to position [615, 0]
click at [717, 23] on div "Editor Preview Discord Support Invite Team Download Deploy" at bounding box center [987, 22] width 938 height 44
click at [422, 118] on div "Bind AI Urdu Language Editor Click to open Workbench Create package.json Create…" at bounding box center [287, 602] width 422 height 1048
click at [800, 30] on div "Editor Preview Discord Support Invite Team Download Deploy" at bounding box center [987, 22] width 938 height 44
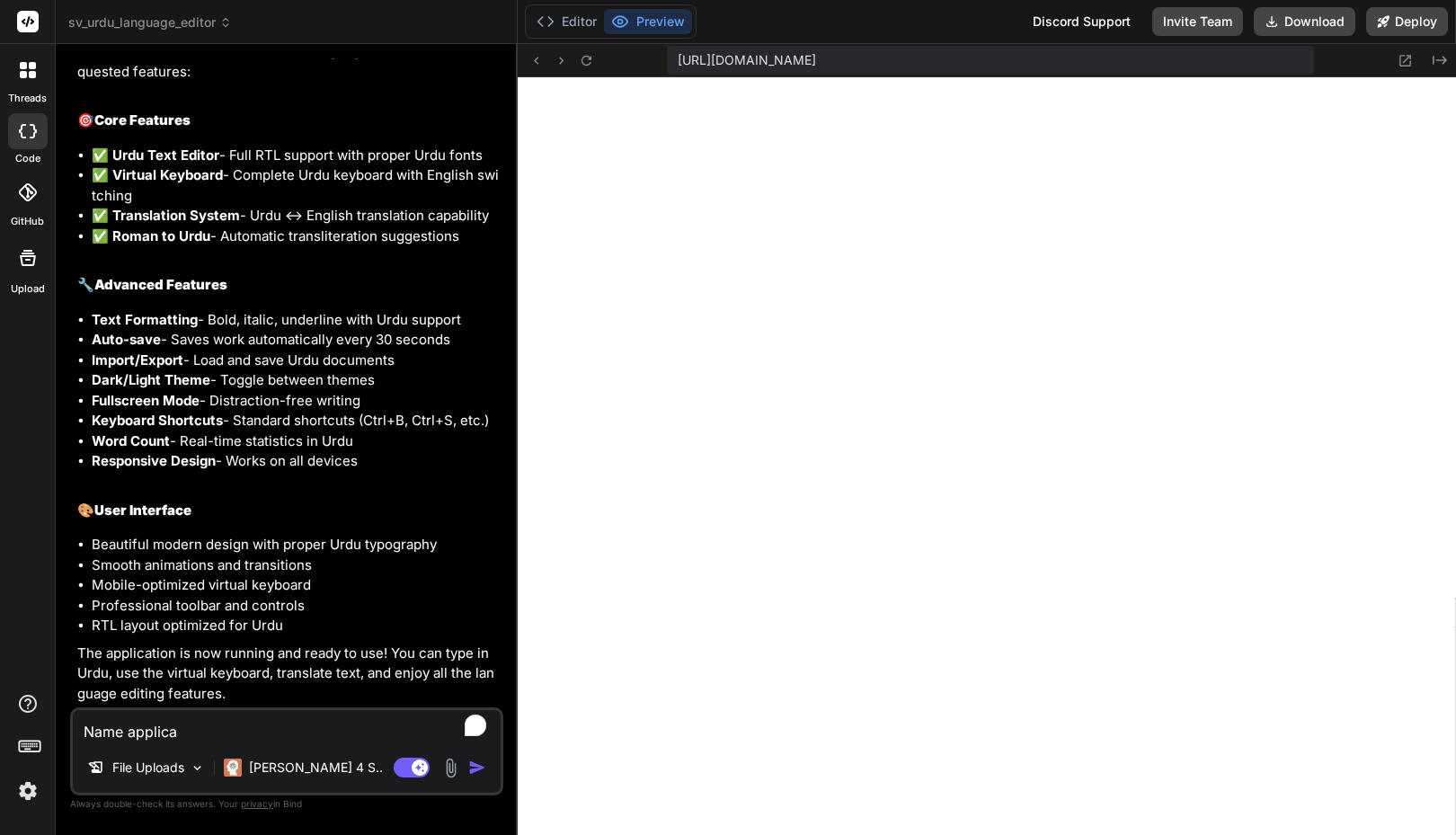
click at [195, 725] on textarea "Name applica" at bounding box center [286, 726] width 428 height 32
click at [201, 729] on textarea "Name applica" at bounding box center [286, 726] width 428 height 32
type textarea "x"
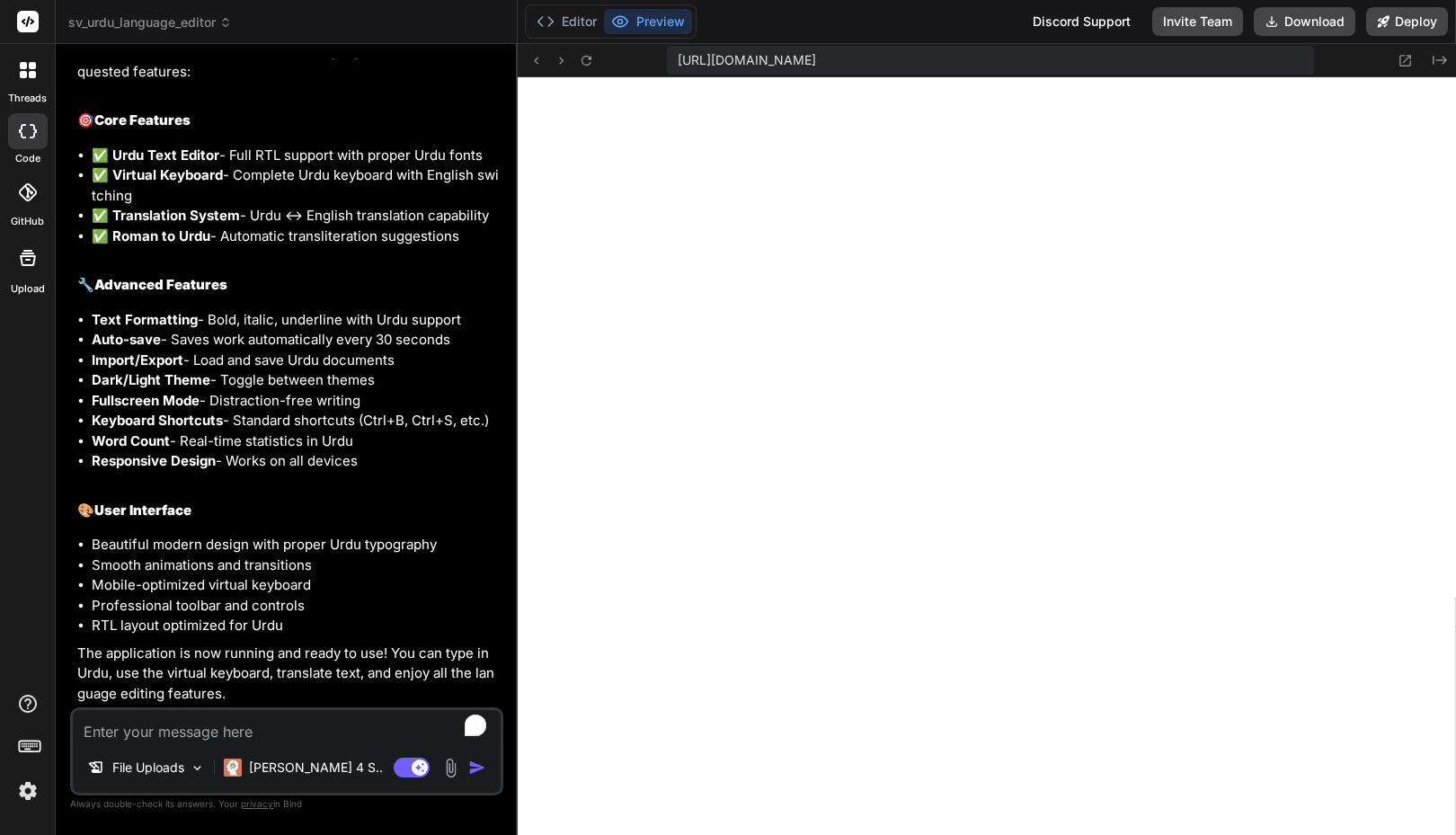
click at [209, 729] on textarea "To enrich screen reader interactions, please activate Accessibility in Grammarl…" at bounding box center [286, 726] width 428 height 32
click at [200, 727] on textarea "To enrich screen reader interactions, please activate Accessibility in Grammarl…" at bounding box center [286, 726] width 428 height 32
type textarea "M"
type textarea "x"
type textarea "Ma"
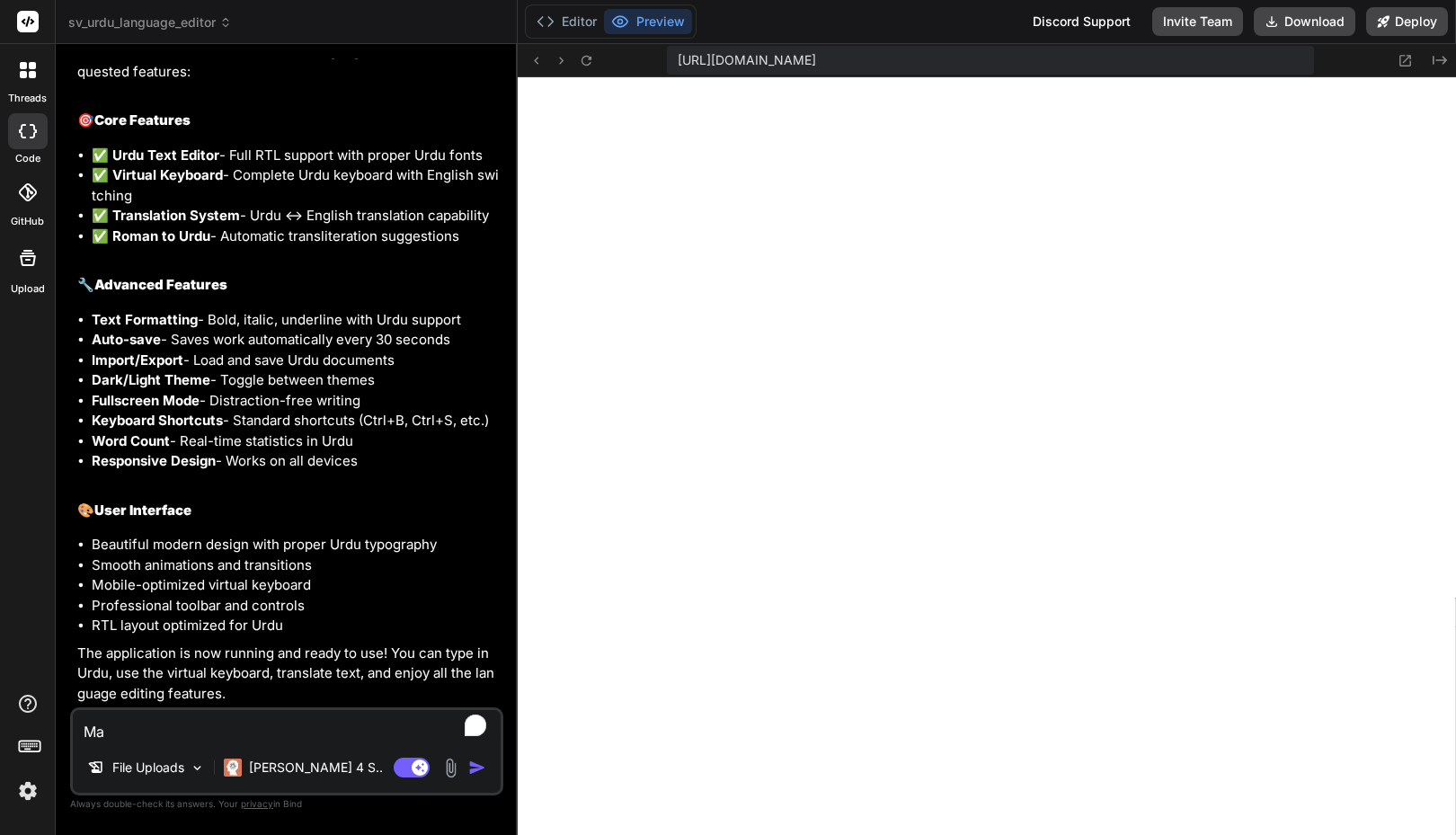
type textarea "x"
type textarea "Mak"
type textarea "x"
type textarea "Make"
type textarea "x"
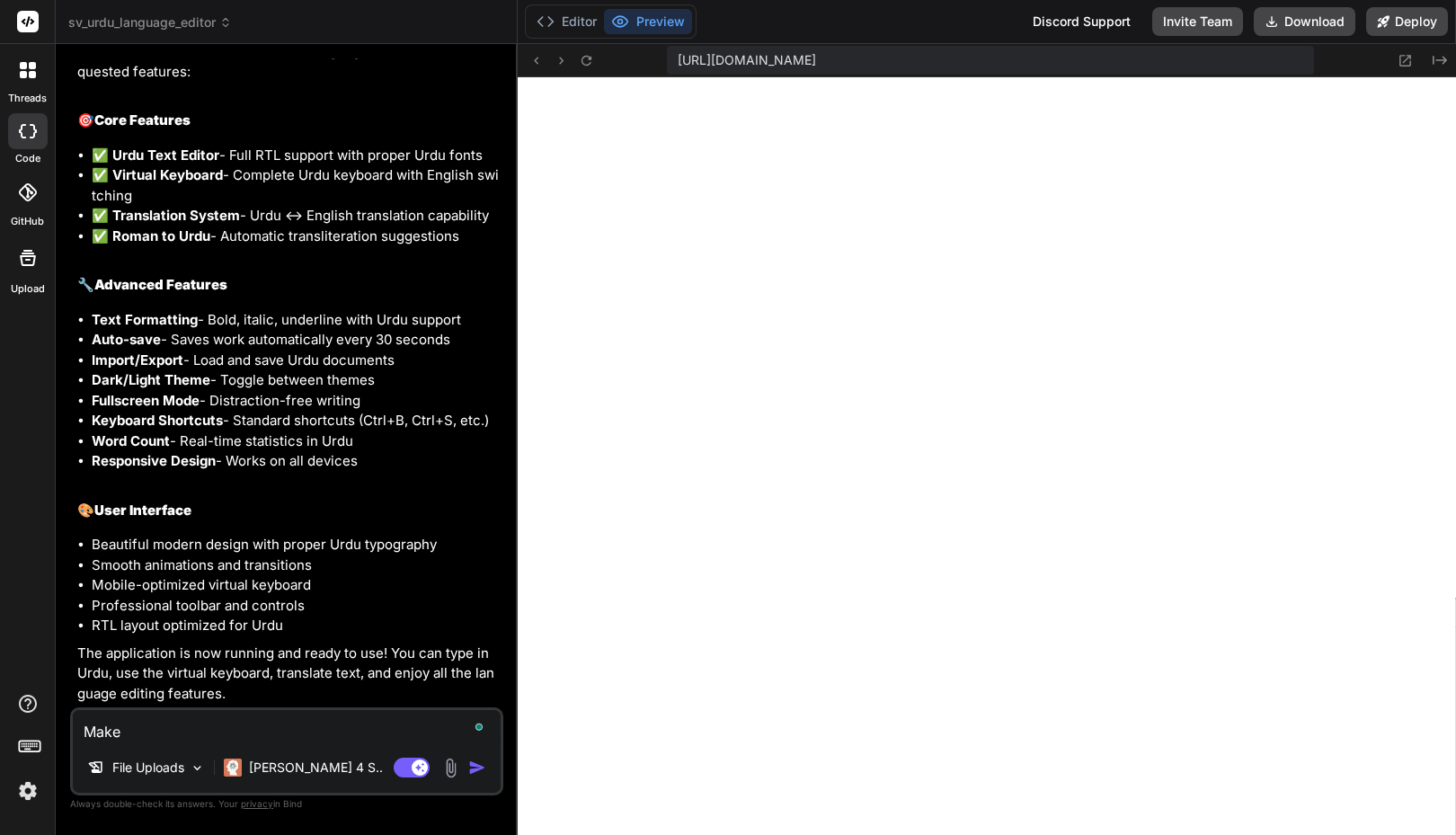
type textarea "Make"
type textarea "x"
type textarea "Make f"
type textarea "x"
type textarea "Make fo"
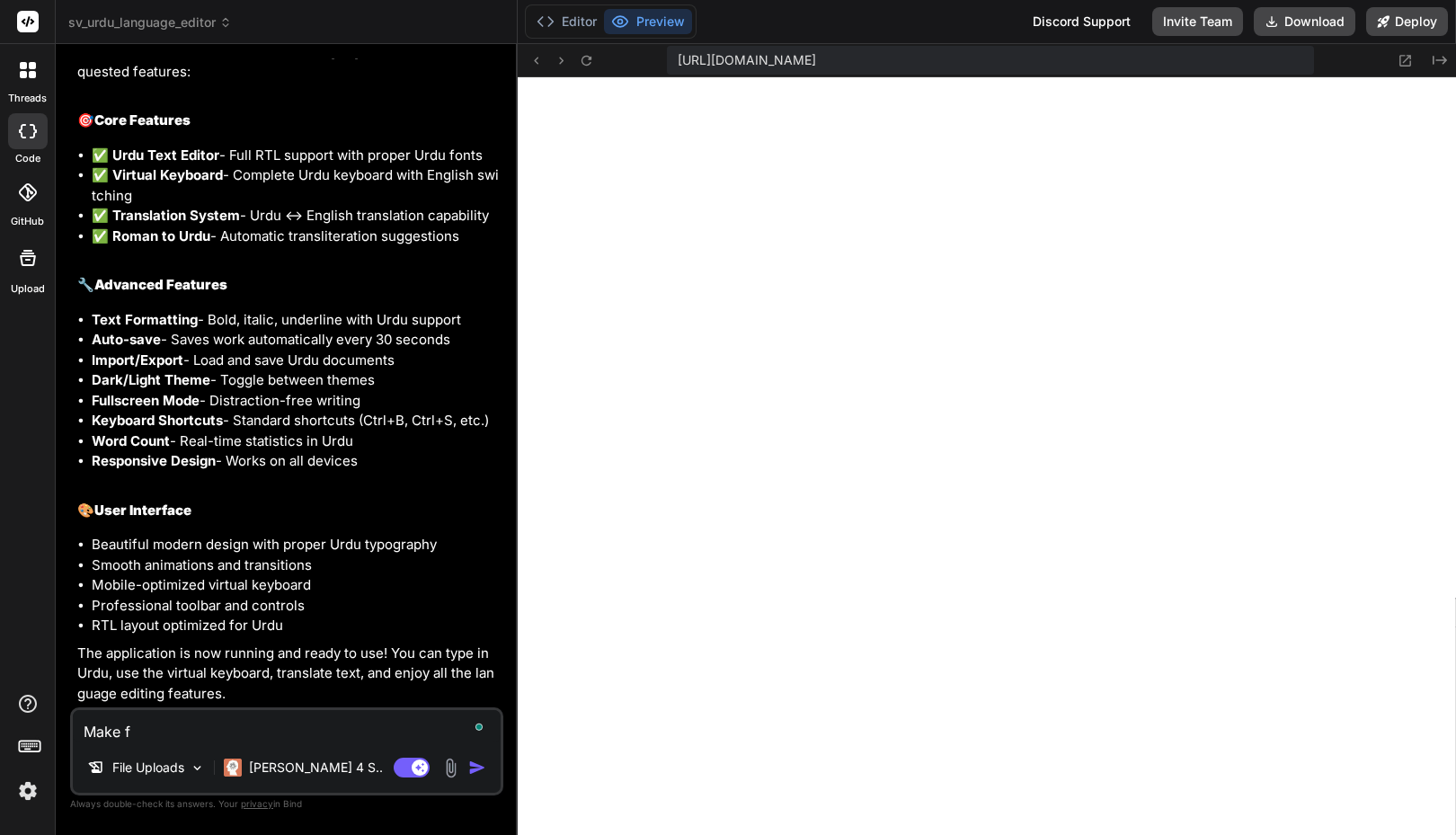
type textarea "x"
type textarea "Make fol"
type textarea "x"
type textarea "Make foll"
type textarea "x"
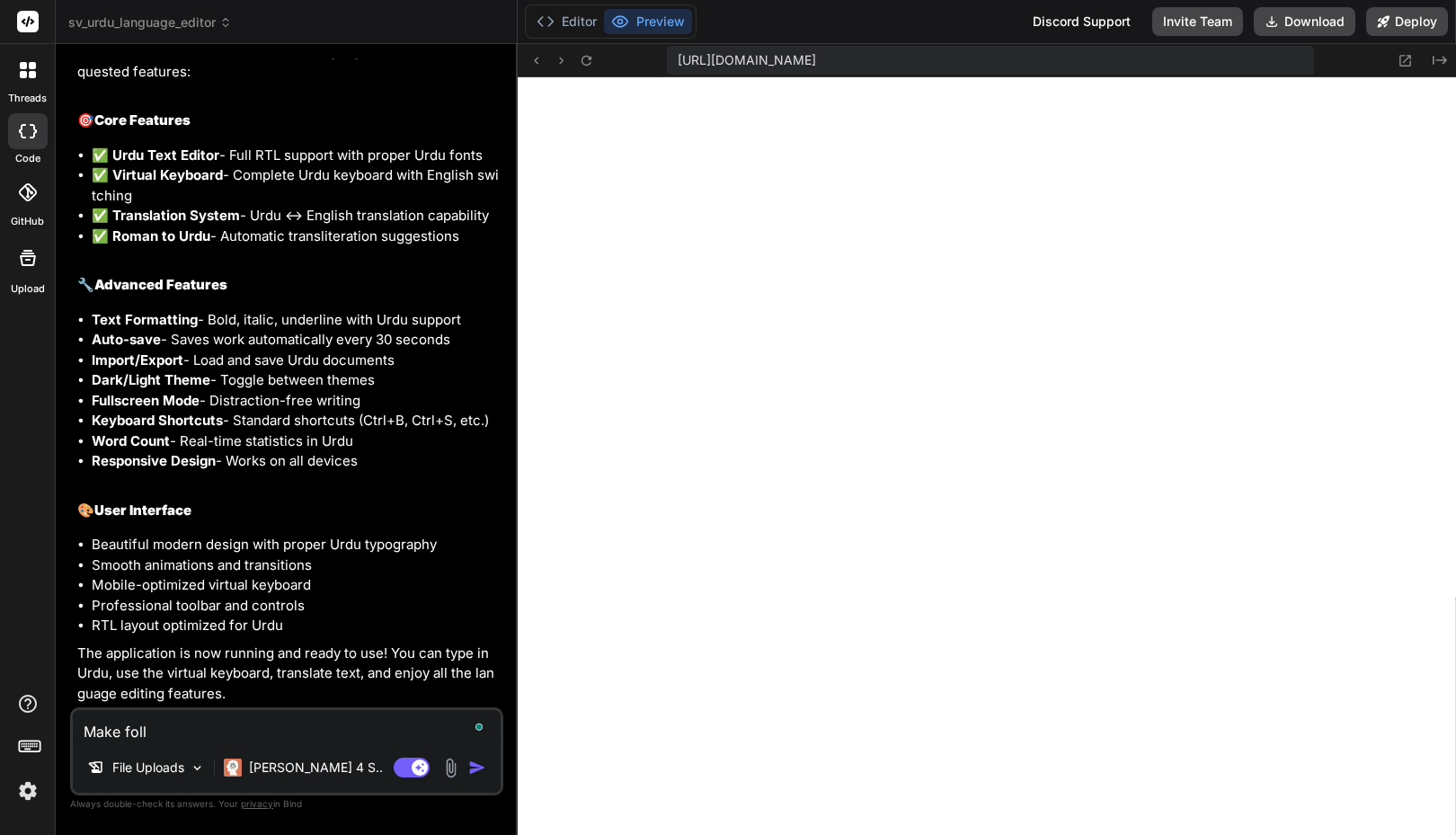
type textarea "Make follo"
type textarea "x"
type textarea "Make follow"
type textarea "x"
type textarea "Make followi"
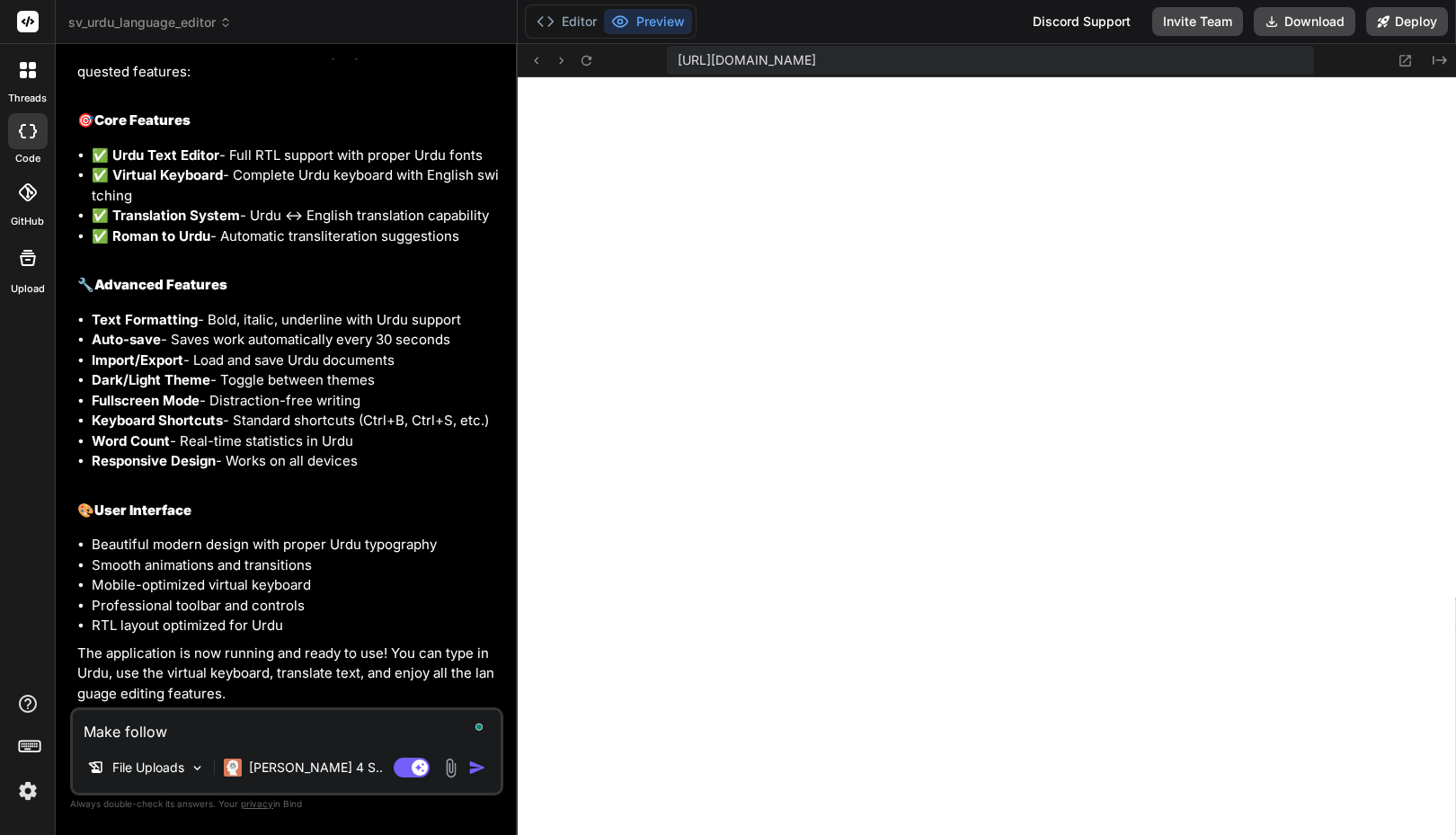
type textarea "x"
type textarea "Make followin"
type textarea "x"
type textarea "Make following"
type textarea "x"
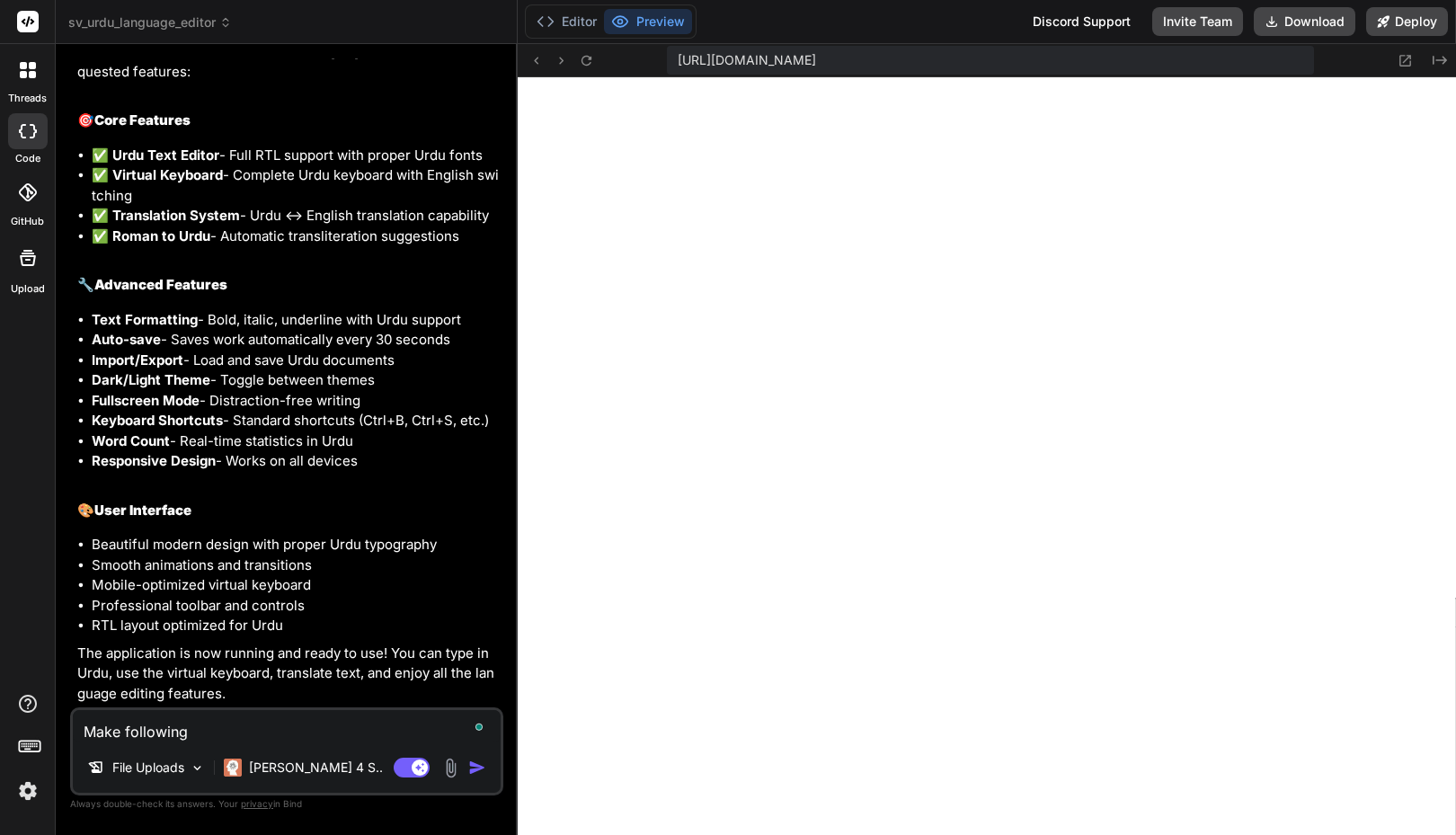
type textarea "Make following"
type textarea "x"
type textarea "Make following e"
type textarea "x"
type textarea "Make following en"
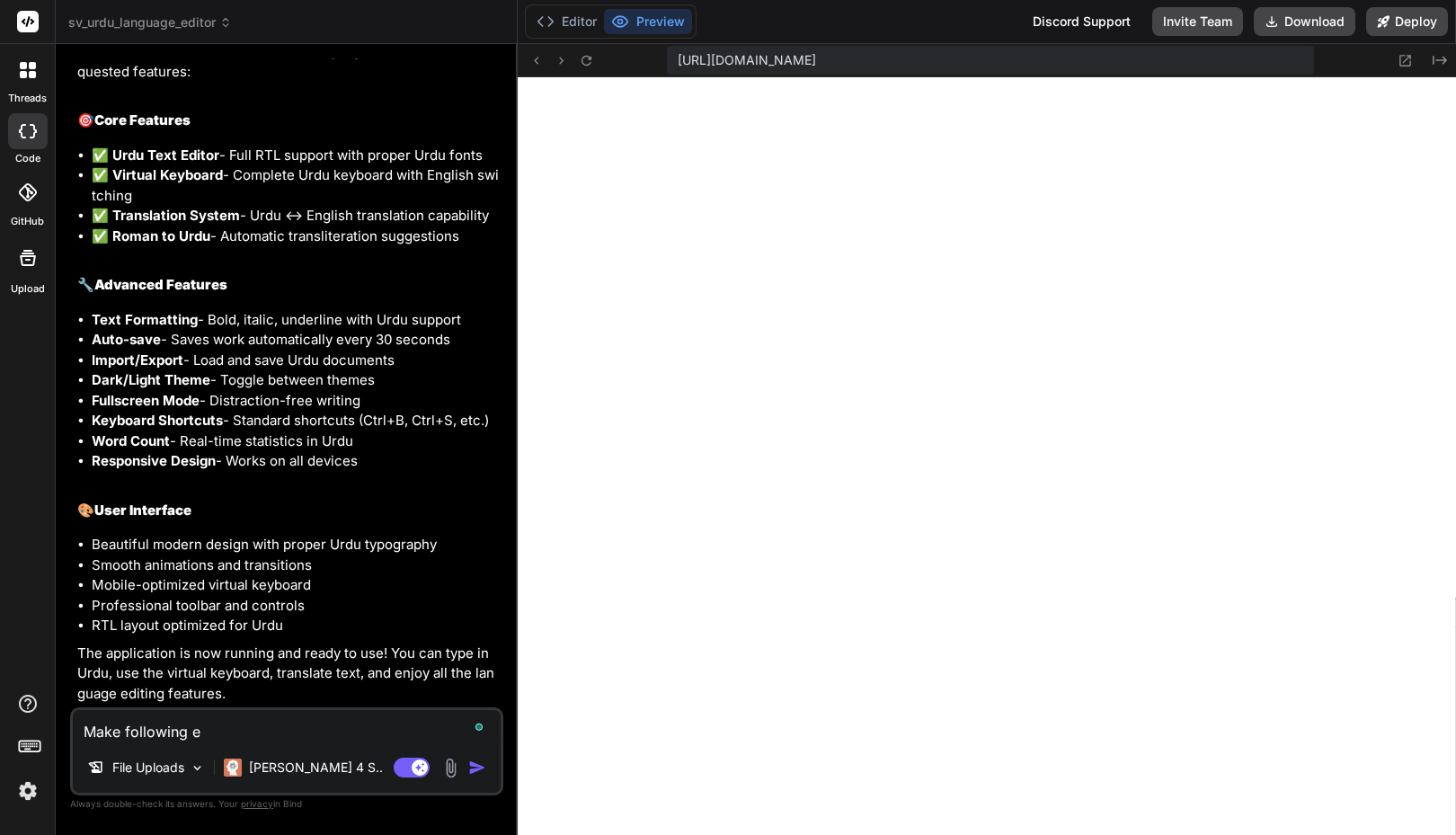
type textarea "x"
type textarea "Make following enh"
type textarea "x"
type textarea "Make following enha"
type textarea "x"
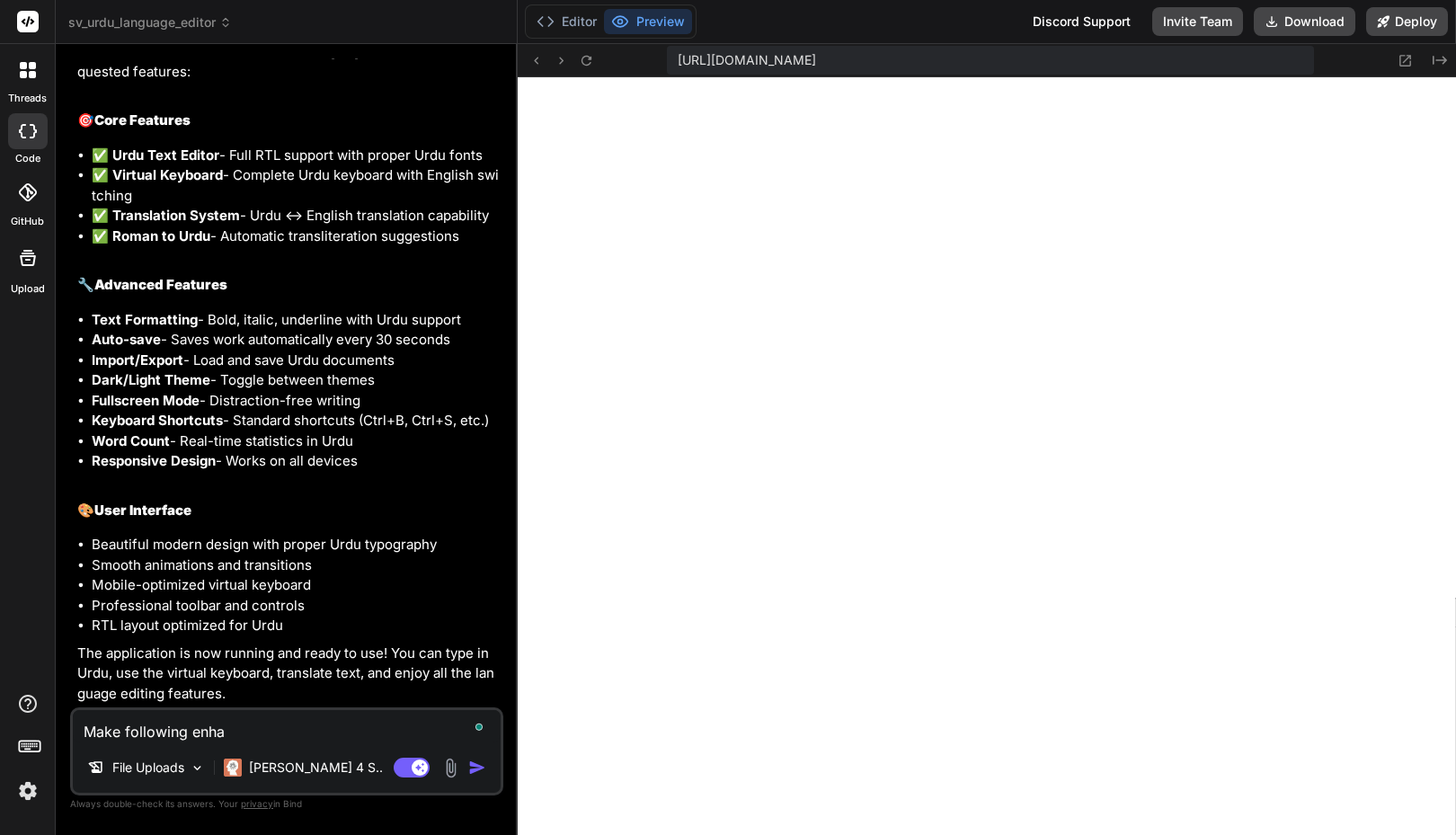
type textarea "Make following enhan"
type textarea "x"
type textarea "Make following enhanc"
type textarea "x"
type textarea "Make following enhancm"
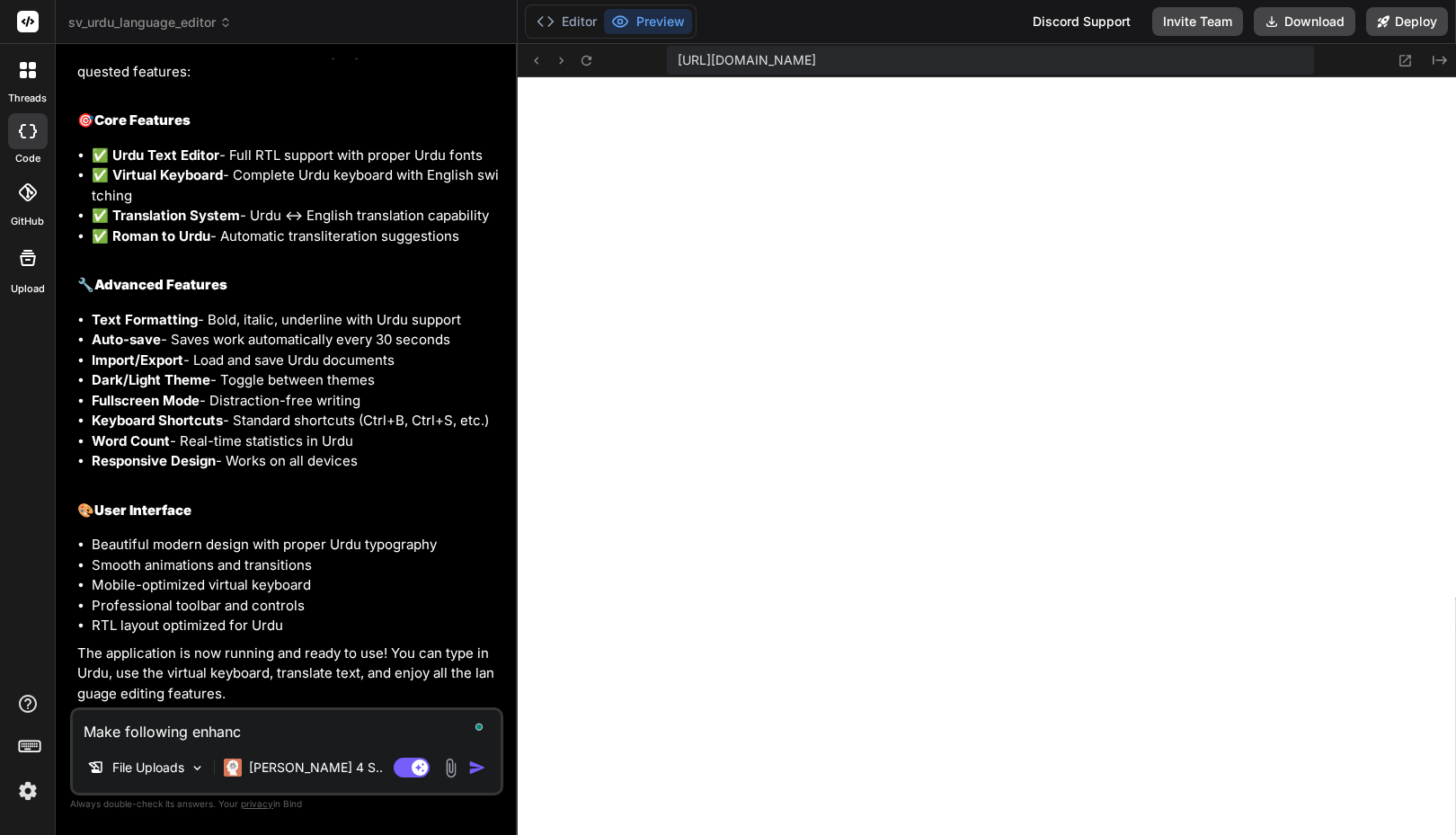
type textarea "x"
type textarea "Make following enhancme"
type textarea "x"
type textarea "Make following enhancmen"
type textarea "x"
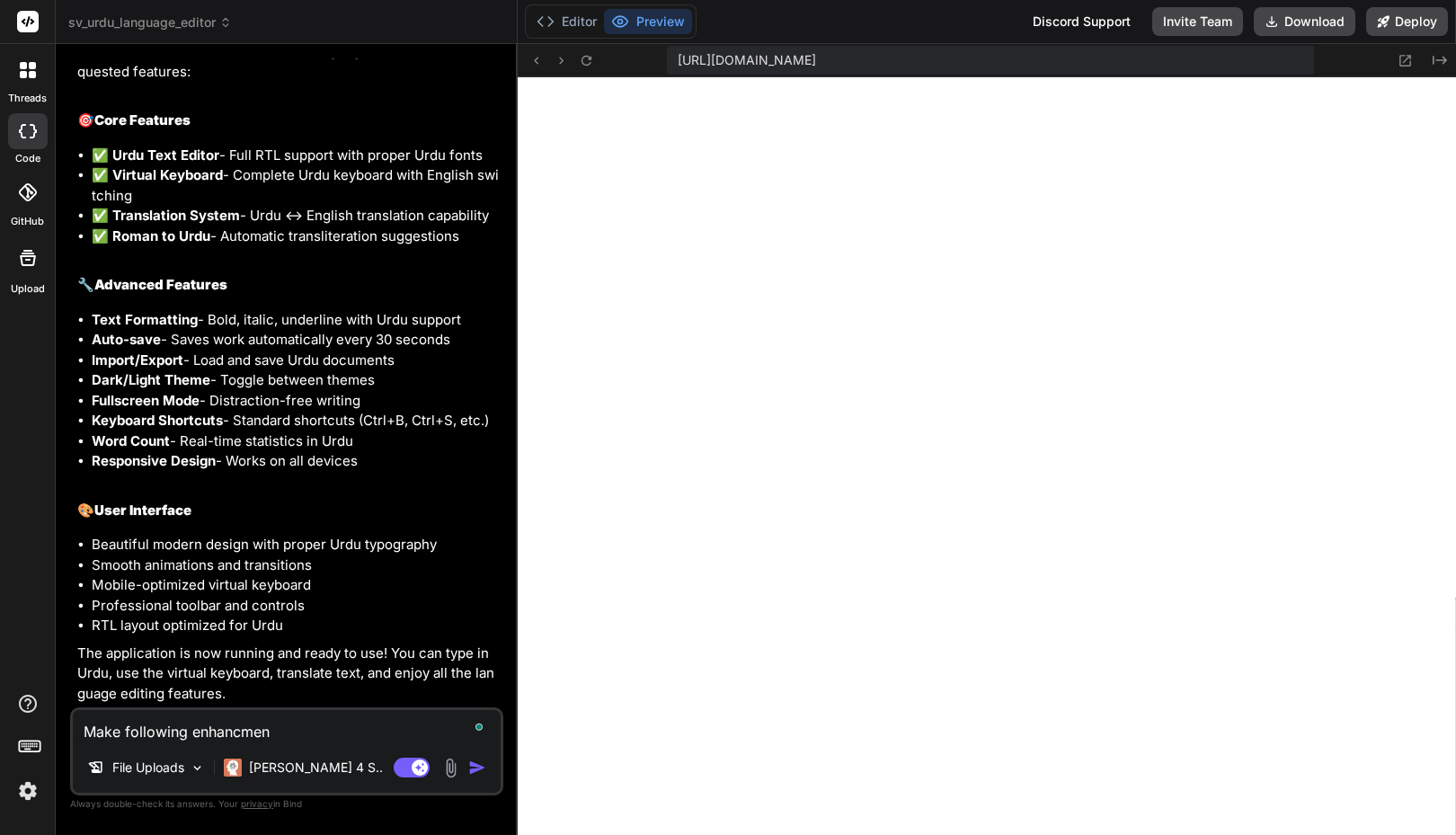
type textarea "Make following enhancment"
type textarea "x"
type textarea "Make following enhancments"
type textarea "x"
type textarea "Make following enhancments"
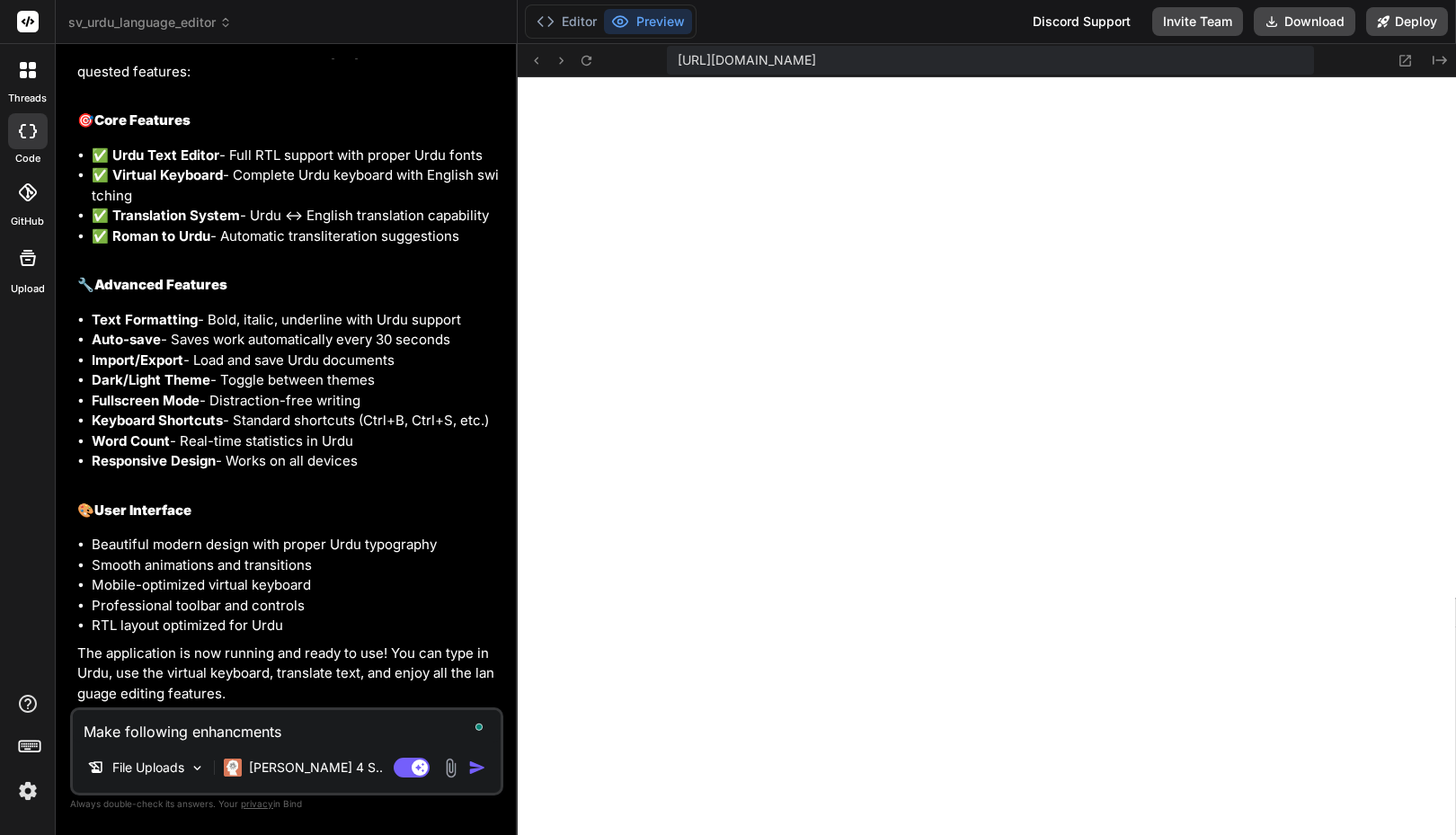
type textarea "x"
type textarea "Make following enhancments t"
type textarea "x"
type textarea "Make following enhancments to"
type textarea "x"
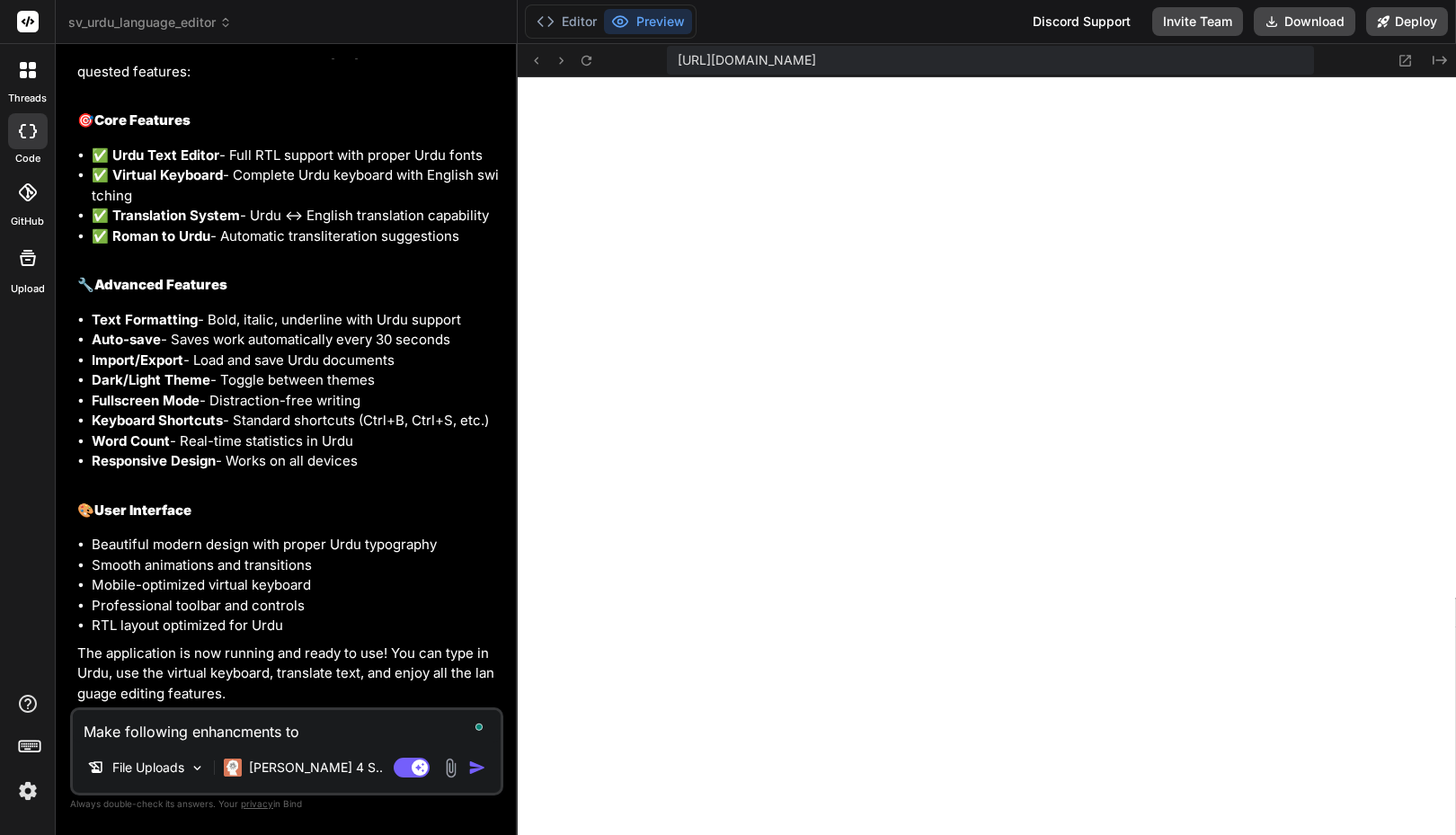
type textarea "Make following enhancments to"
type textarea "x"
type textarea "Make following enhancments to t"
type textarea "x"
type textarea "Make following enhancments to th"
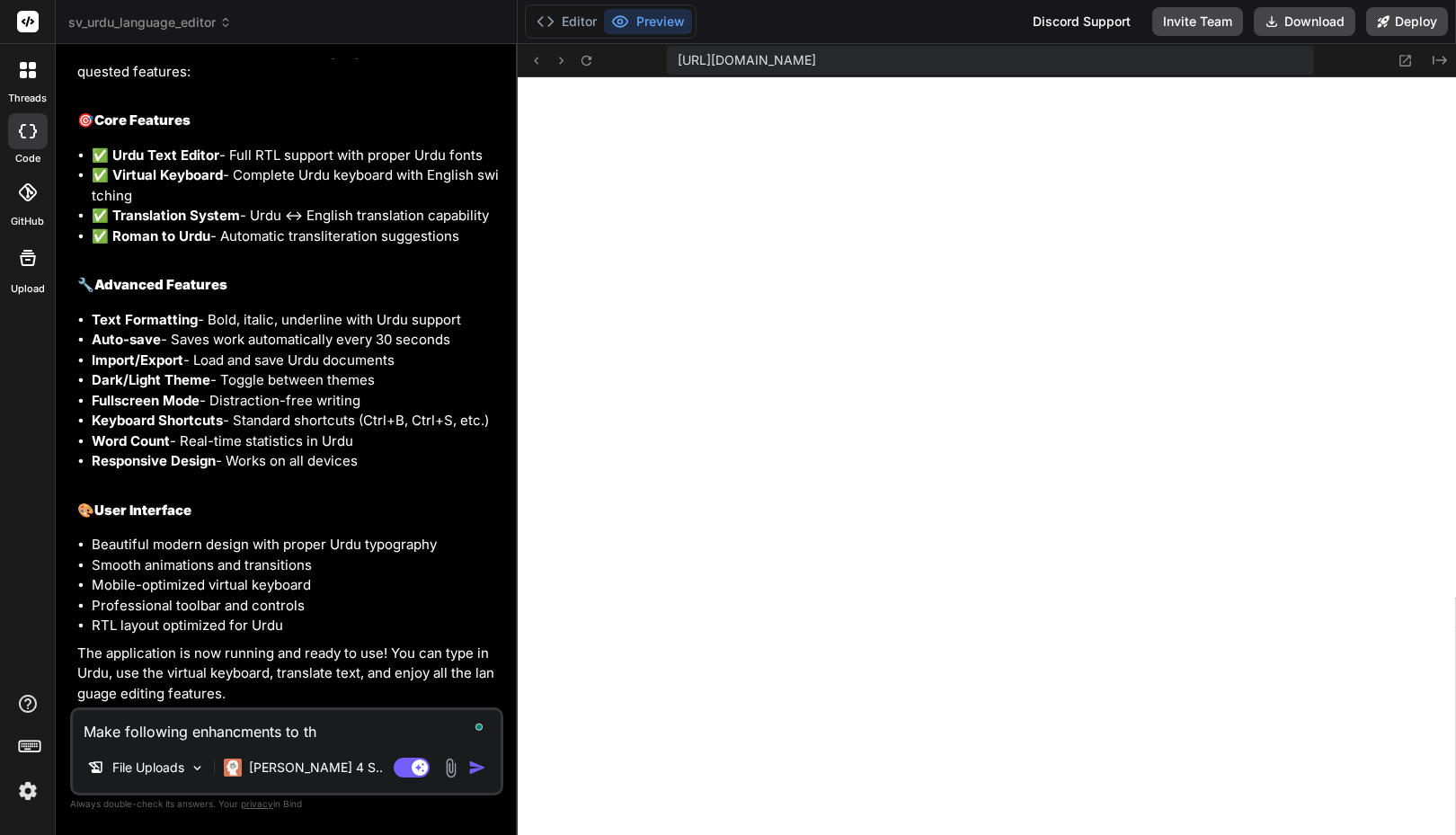
type textarea "x"
type textarea "Make following enhancments to the"
type textarea "x"
type textarea "Make following enhancments to the"
type textarea "x"
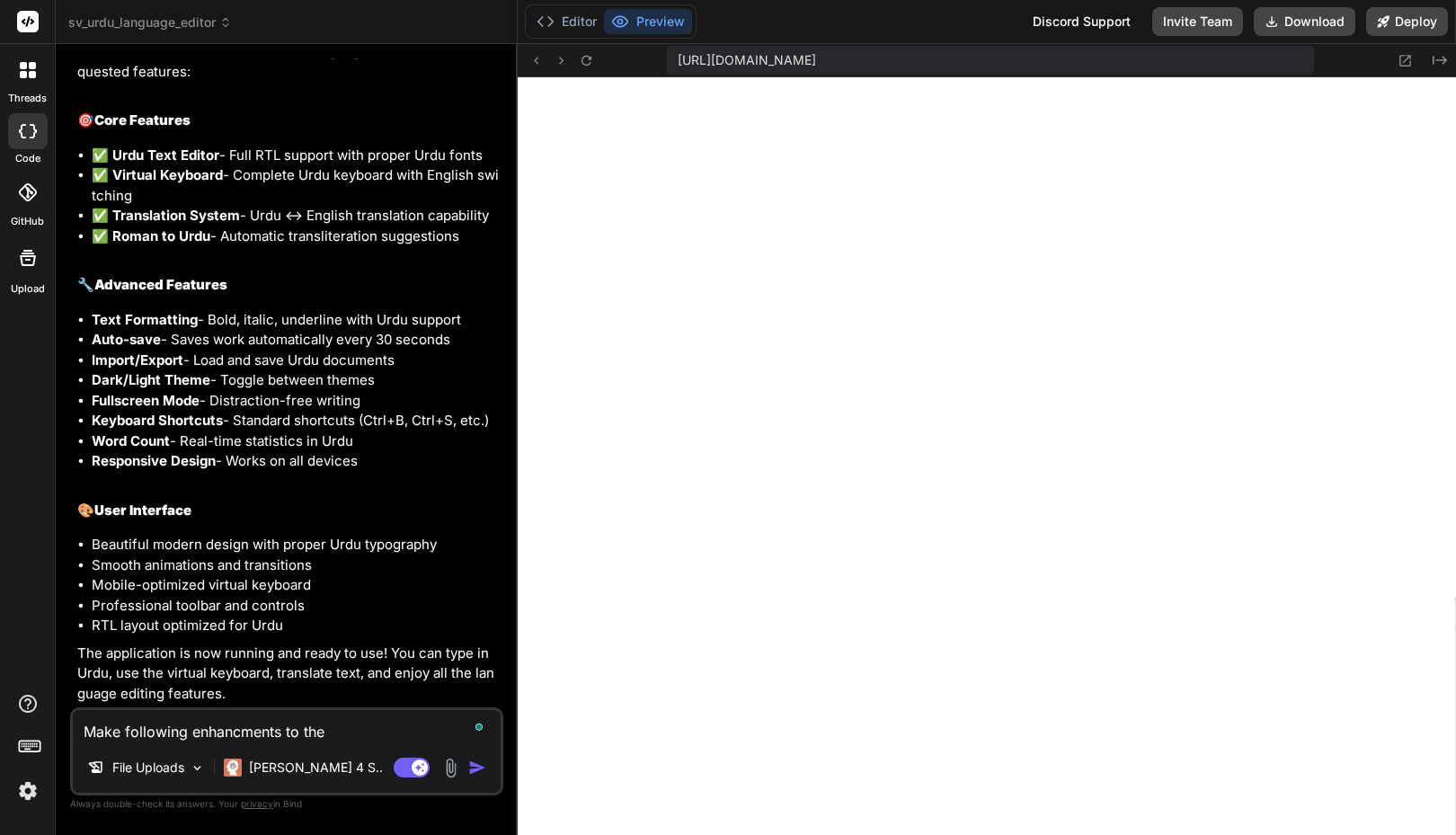
type textarea "Make following enhancments to the a"
type textarea "x"
type textarea "Make following enhancments to the ap"
type textarea "x"
type textarea "Make following enhancments to the app"
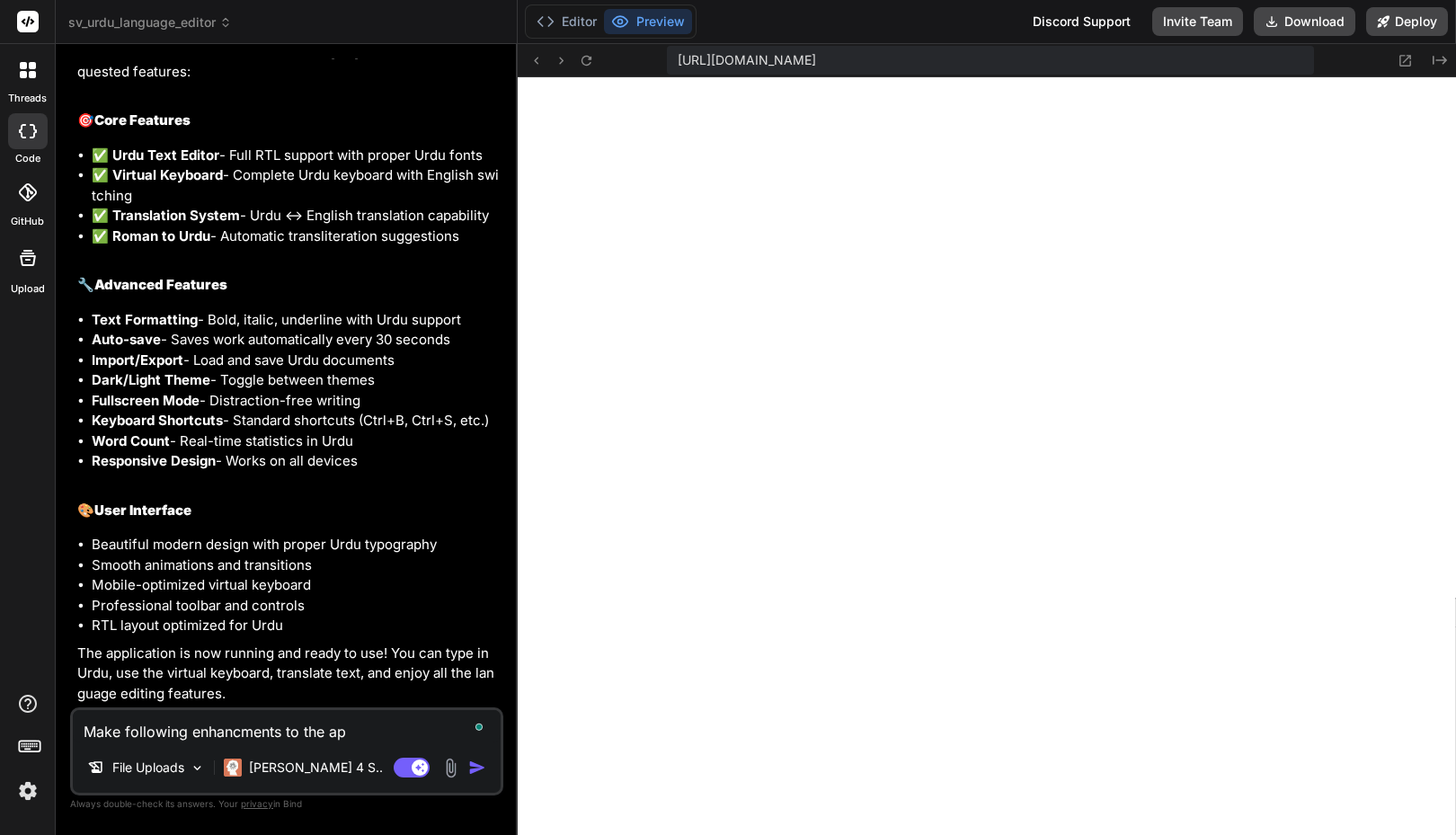
type textarea "x"
type textarea "Make following enhancments to the appl"
type textarea "x"
type textarea "Make following enhancments to the appli"
type textarea "x"
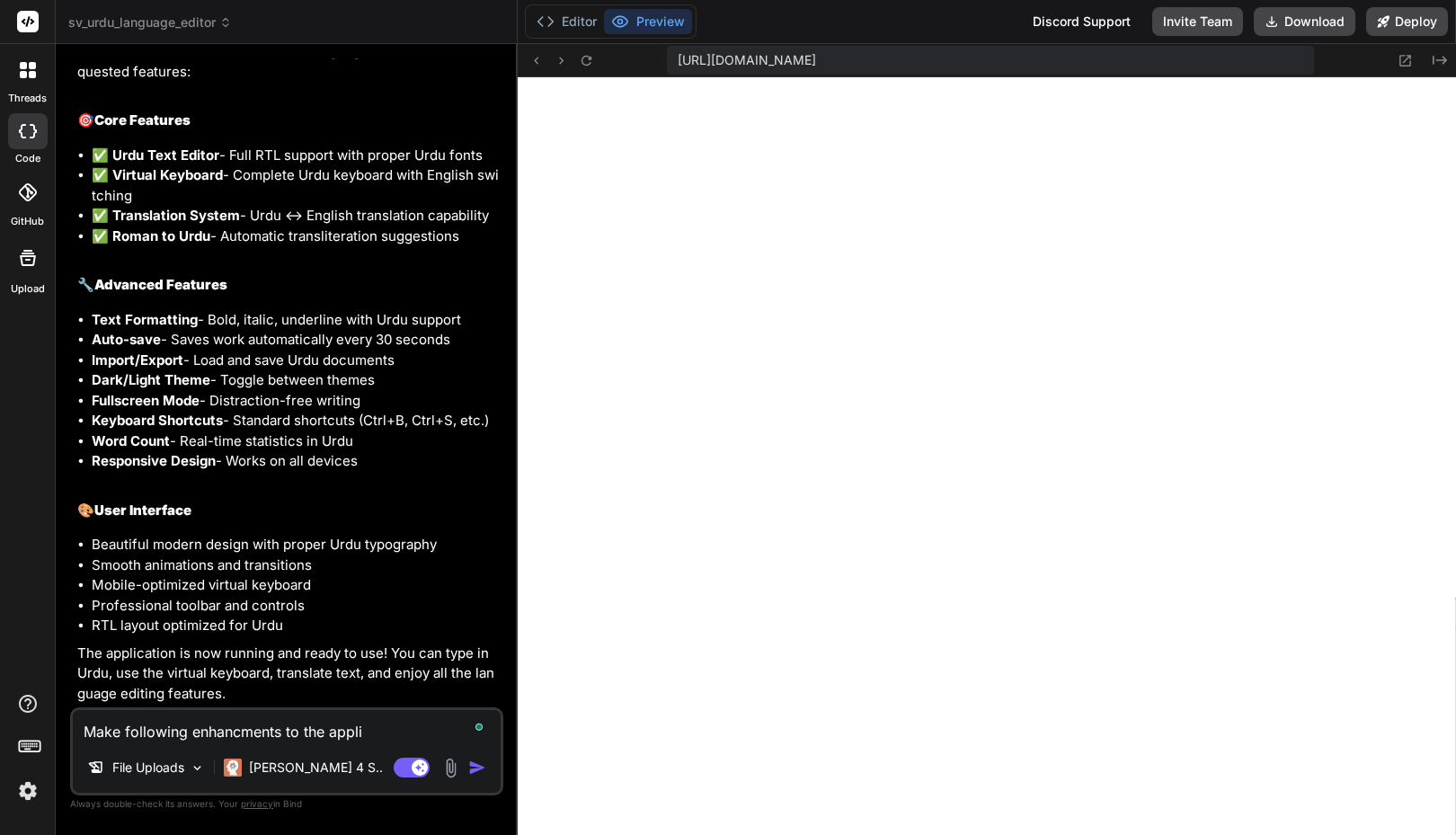
type textarea "Make following enhancments to the applic"
type textarea "x"
type textarea "Make following enhancments to the applica"
type textarea "x"
type textarea "Make following enhancments to the applicatg"
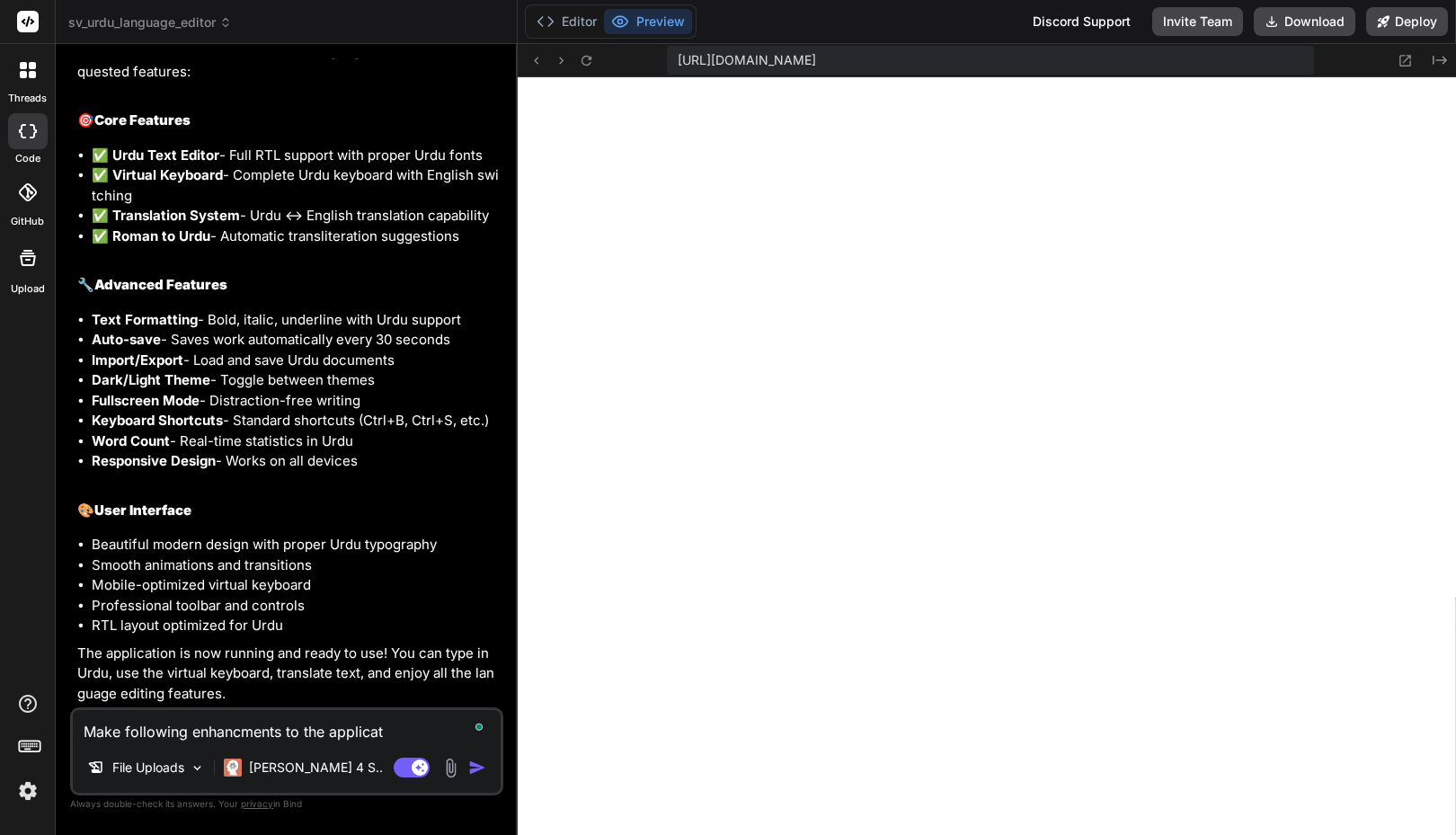
type textarea "x"
type textarea "Make following enhancments to the applicatgi"
type textarea "x"
type textarea "Make following enhancments to the applicatgio"
type textarea "x"
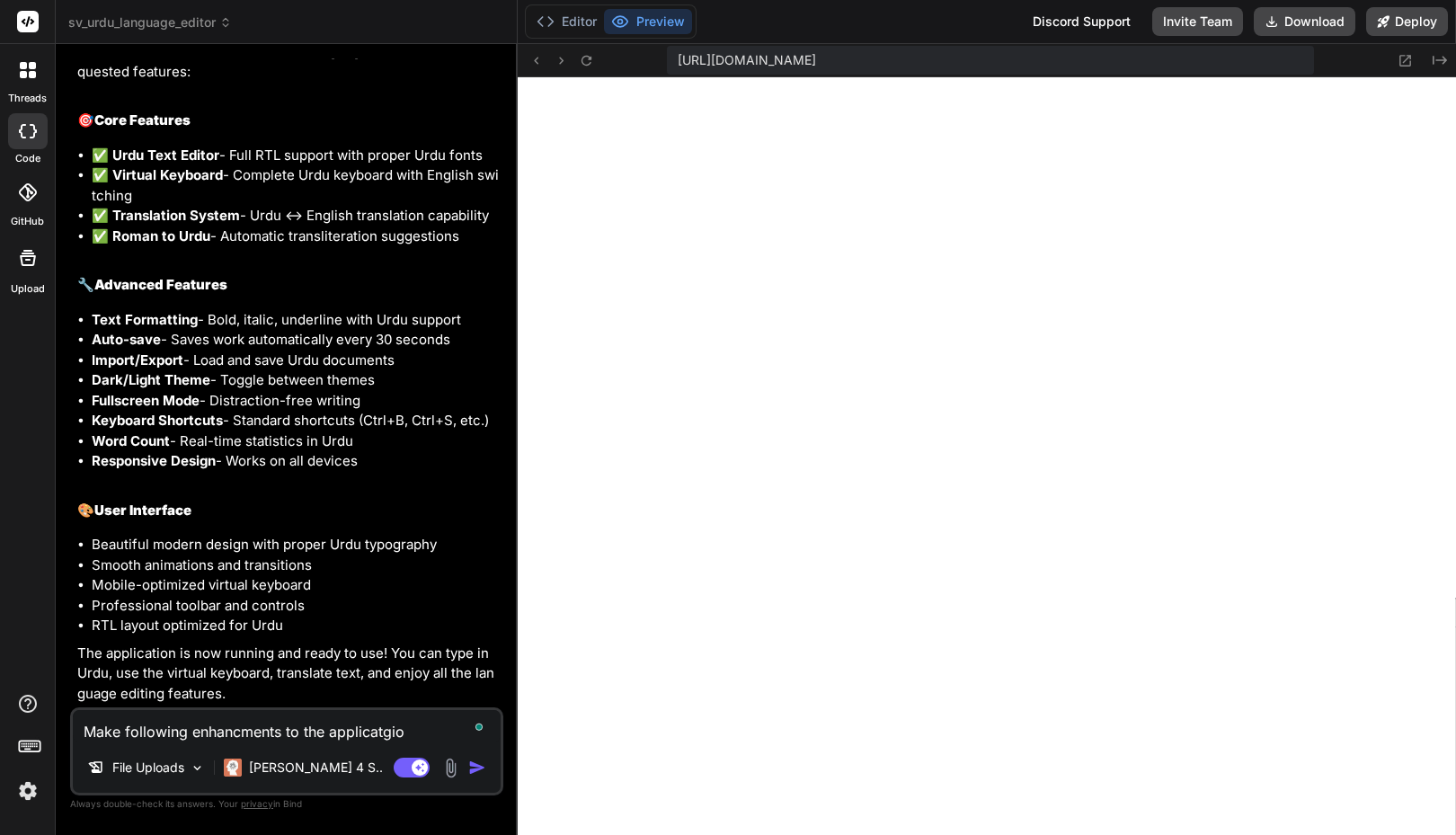
type textarea "Make following enhancments to the applicatgion"
type textarea "x"
type textarea "Make following enhancments to the applicatgion"
type textarea "x"
type textarea "Make following enhancments to the a"
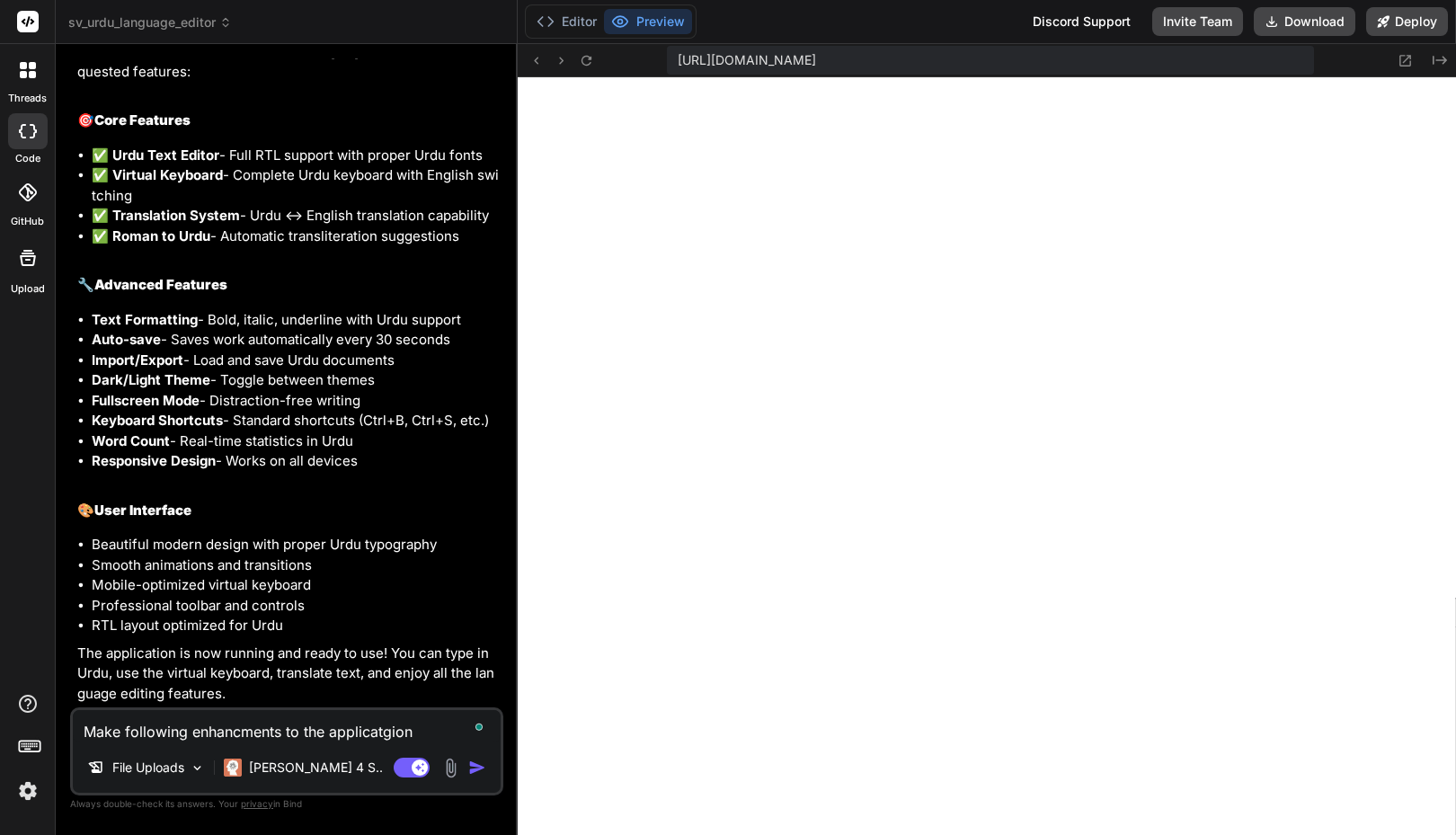
type textarea "x"
type textarea "Make following enhancments to the ap"
type textarea "x"
type textarea "Make following enhancments to the app"
type textarea "x"
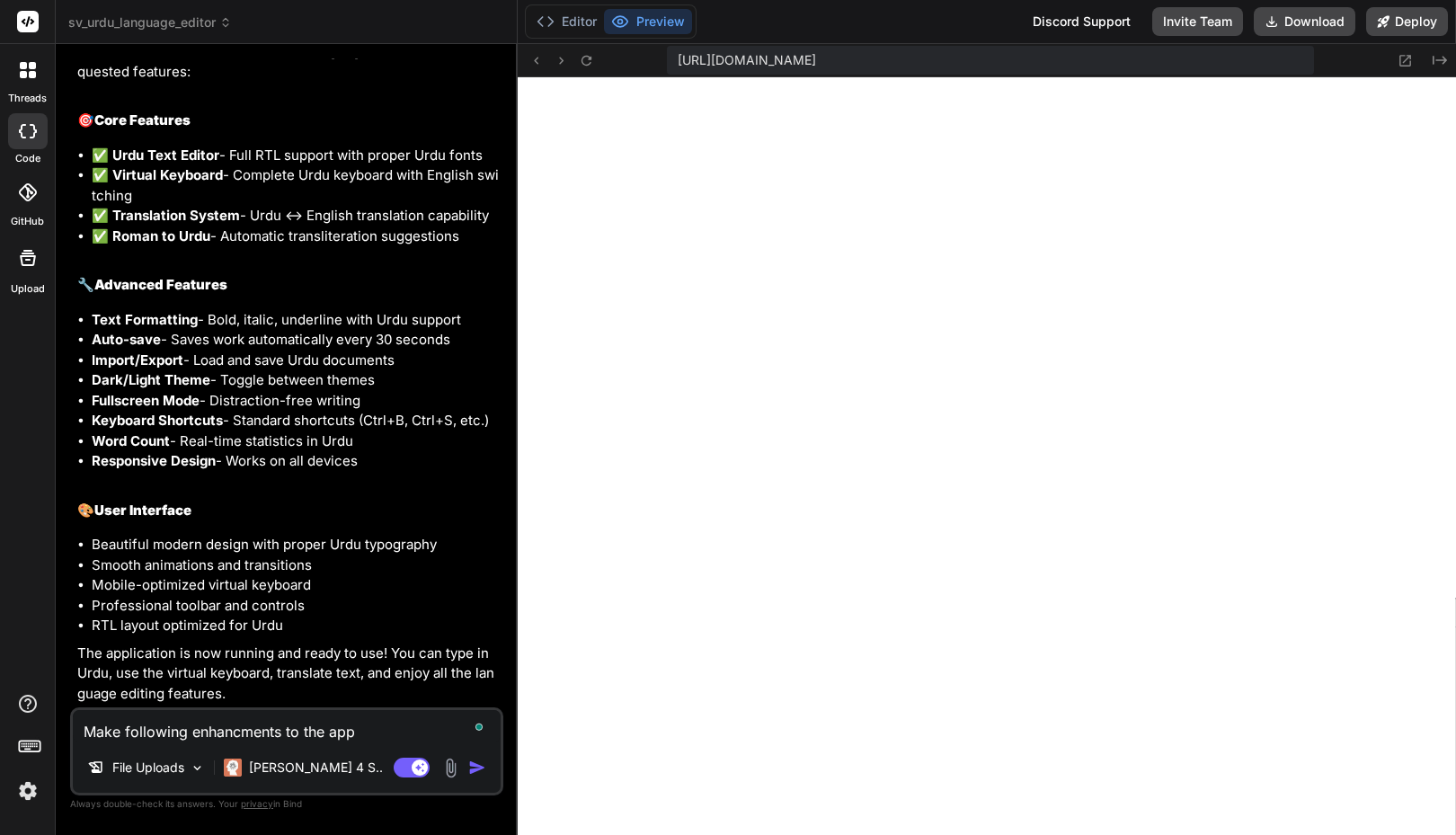
type textarea "Make following enhancments to the appl"
type textarea "x"
type textarea "Make following enhancments to the appli"
type textarea "x"
type textarea "Make following enhancments to the applic"
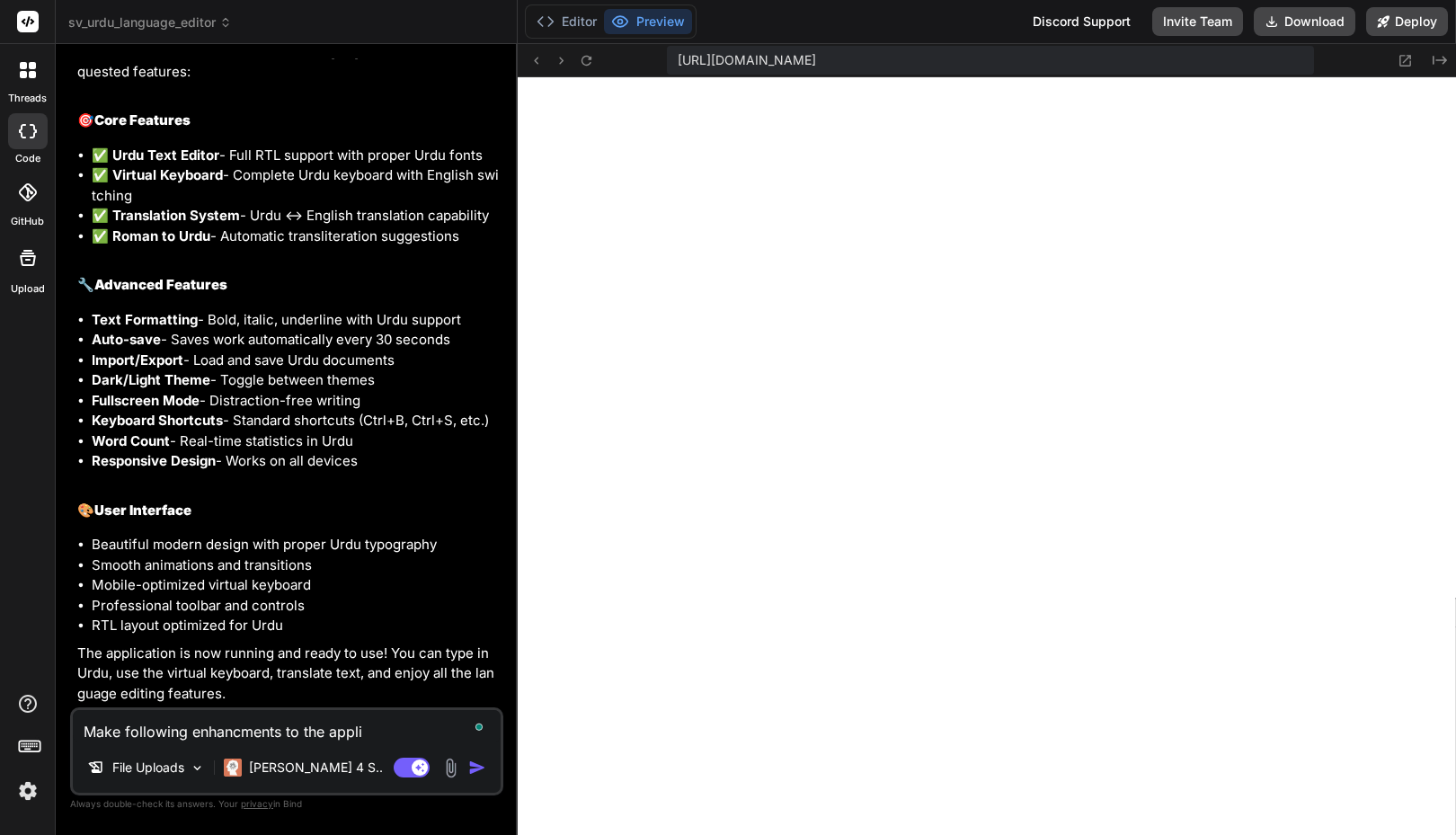
type textarea "x"
type textarea "Make following enhancments to the applica"
type textarea "x"
type textarea "Make following enhancments to the applicat"
type textarea "x"
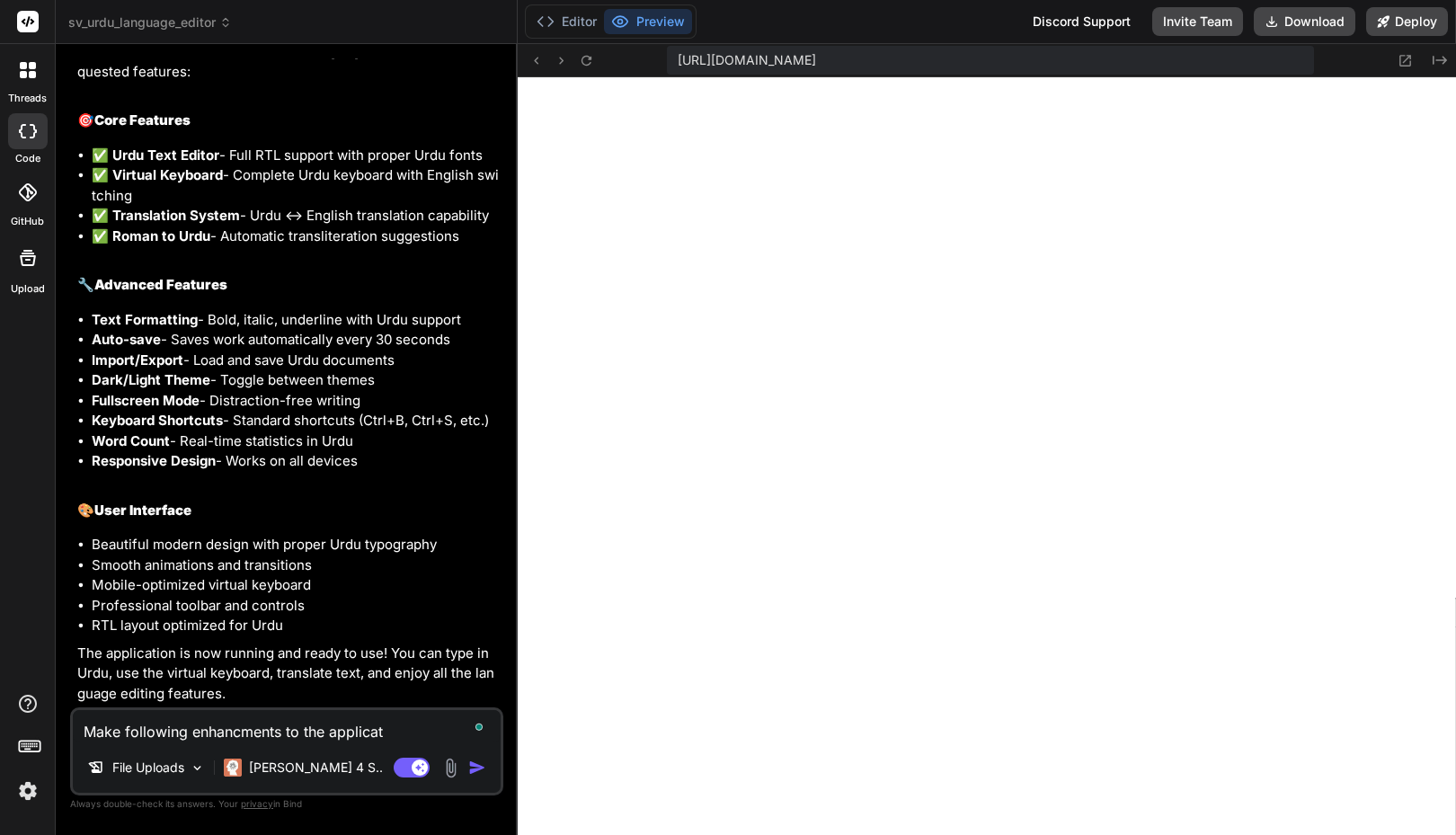
type textarea "Make following enhancments to the applicati"
type textarea "x"
type textarea "Make following enhancments to the applicatio"
type textarea "x"
type textarea "Make following enhancments to the application"
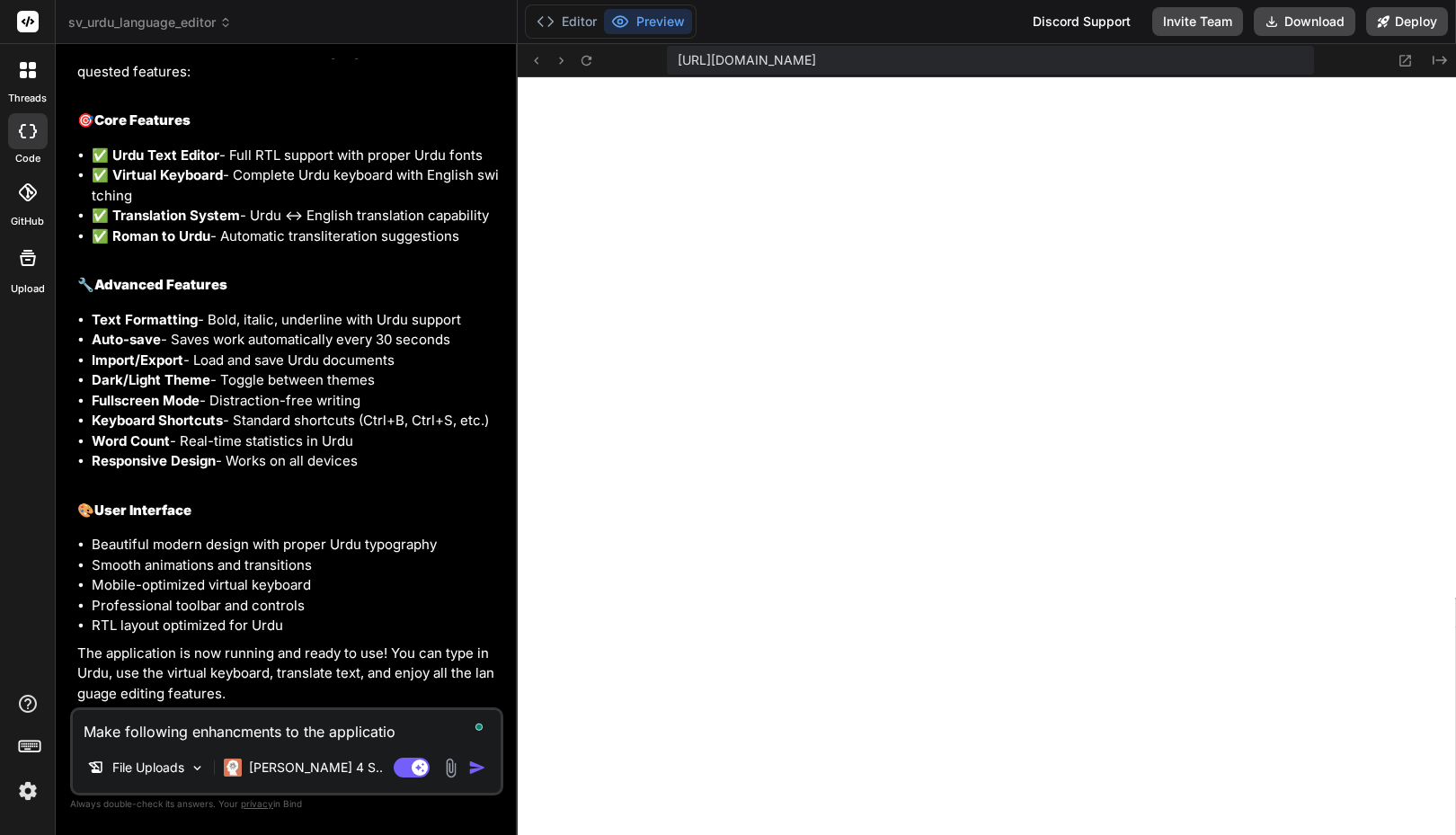
type textarea "x"
type textarea "Make following enhancments to the application"
type textarea "x"
type textarea "Make following enhancments to the application t"
type textarea "x"
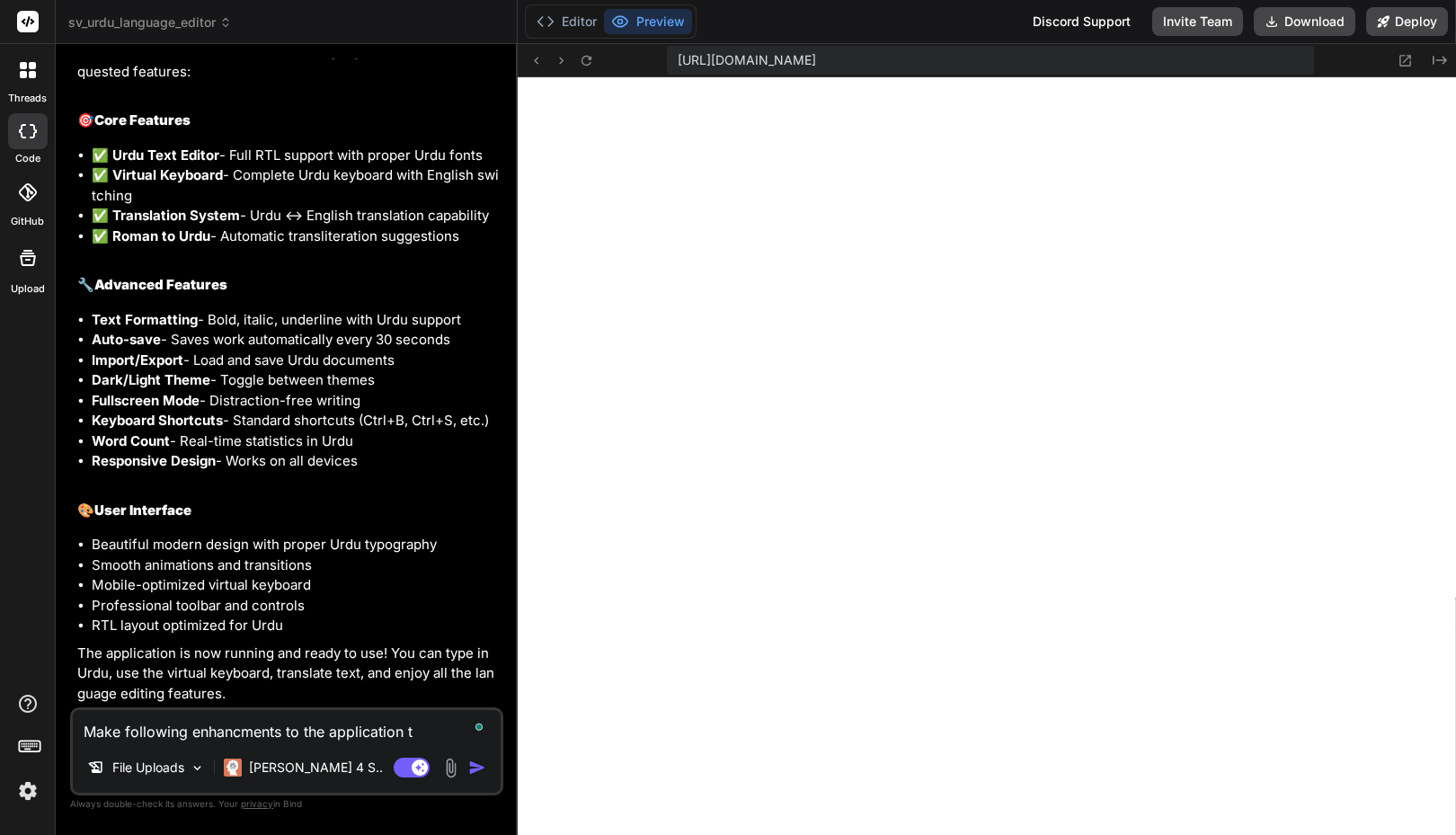
type textarea "Make following enhancments to the application to"
type textarea "x"
type textarea "Make following enhancments to the application to"
type textarea "x"
type textarea "Make following enhancments to the application to m"
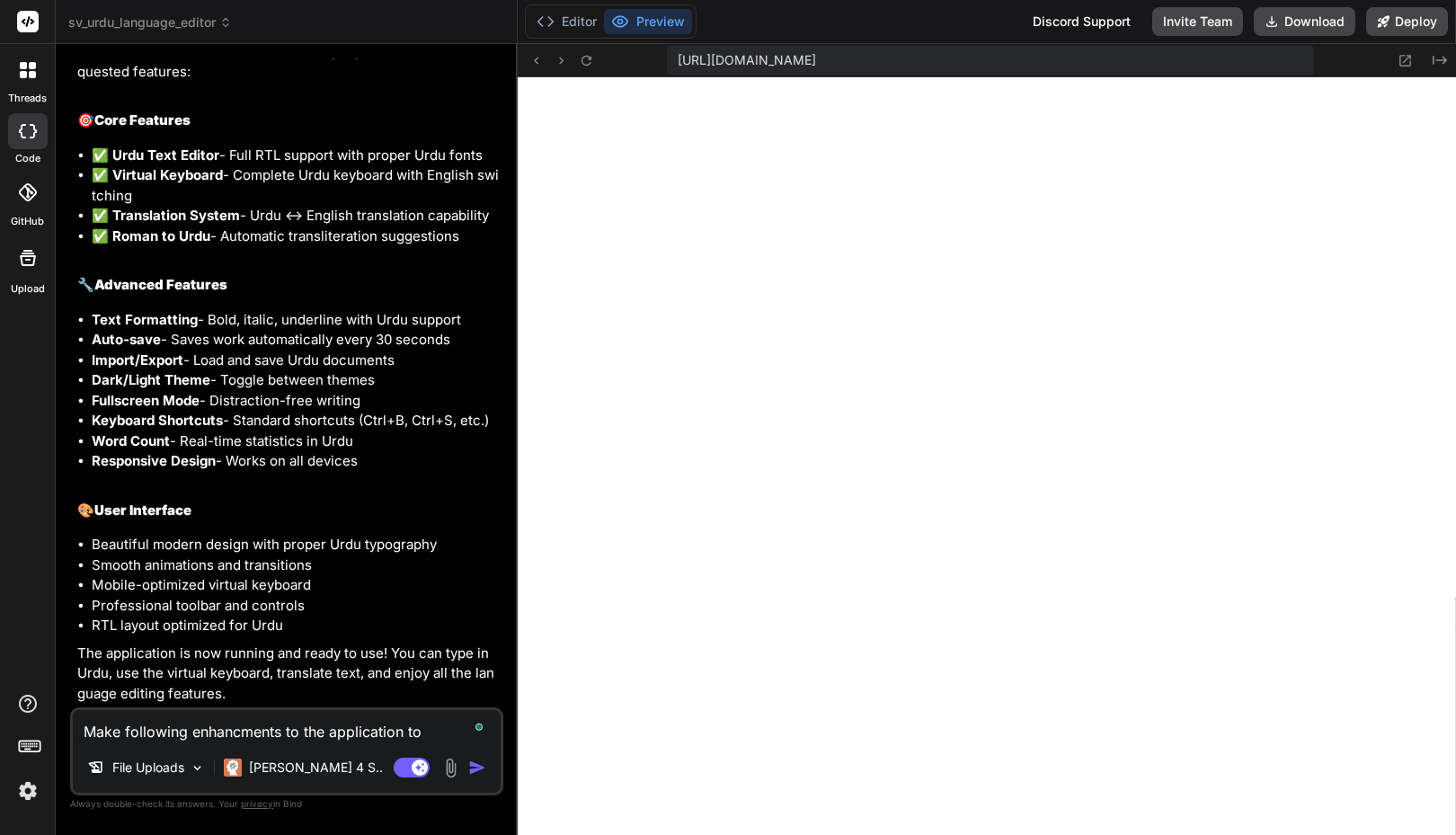
type textarea "x"
type textarea "Make following enhancments to the application to ma"
type textarea "x"
type textarea "Make following enhancments to the application to mak"
type textarea "x"
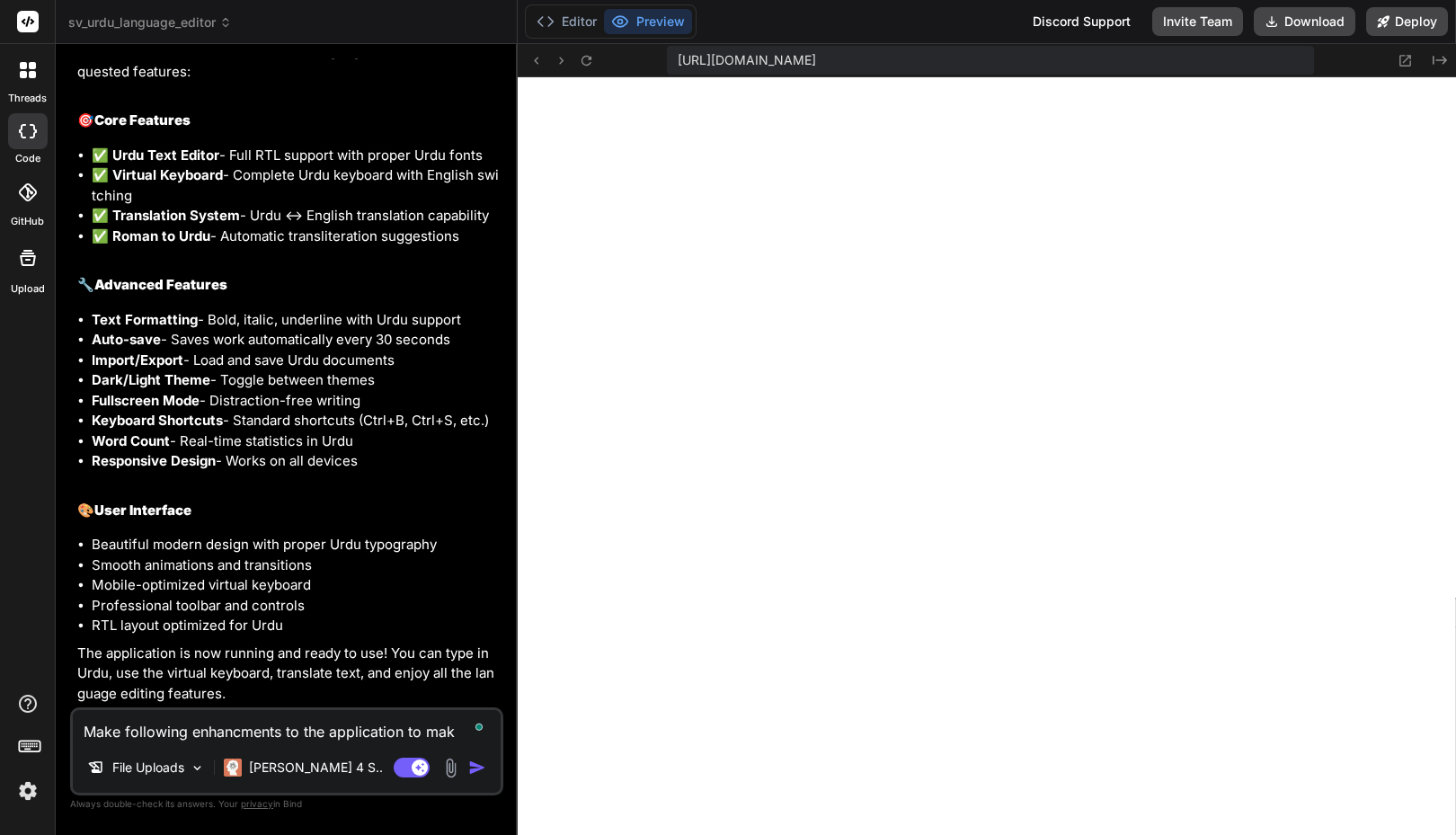
type textarea "Make following enhancments to the application to make"
type textarea "x"
type textarea "Make following enhancments to the application to make"
type textarea "x"
type textarea "Make following enhancments to the application to make t"
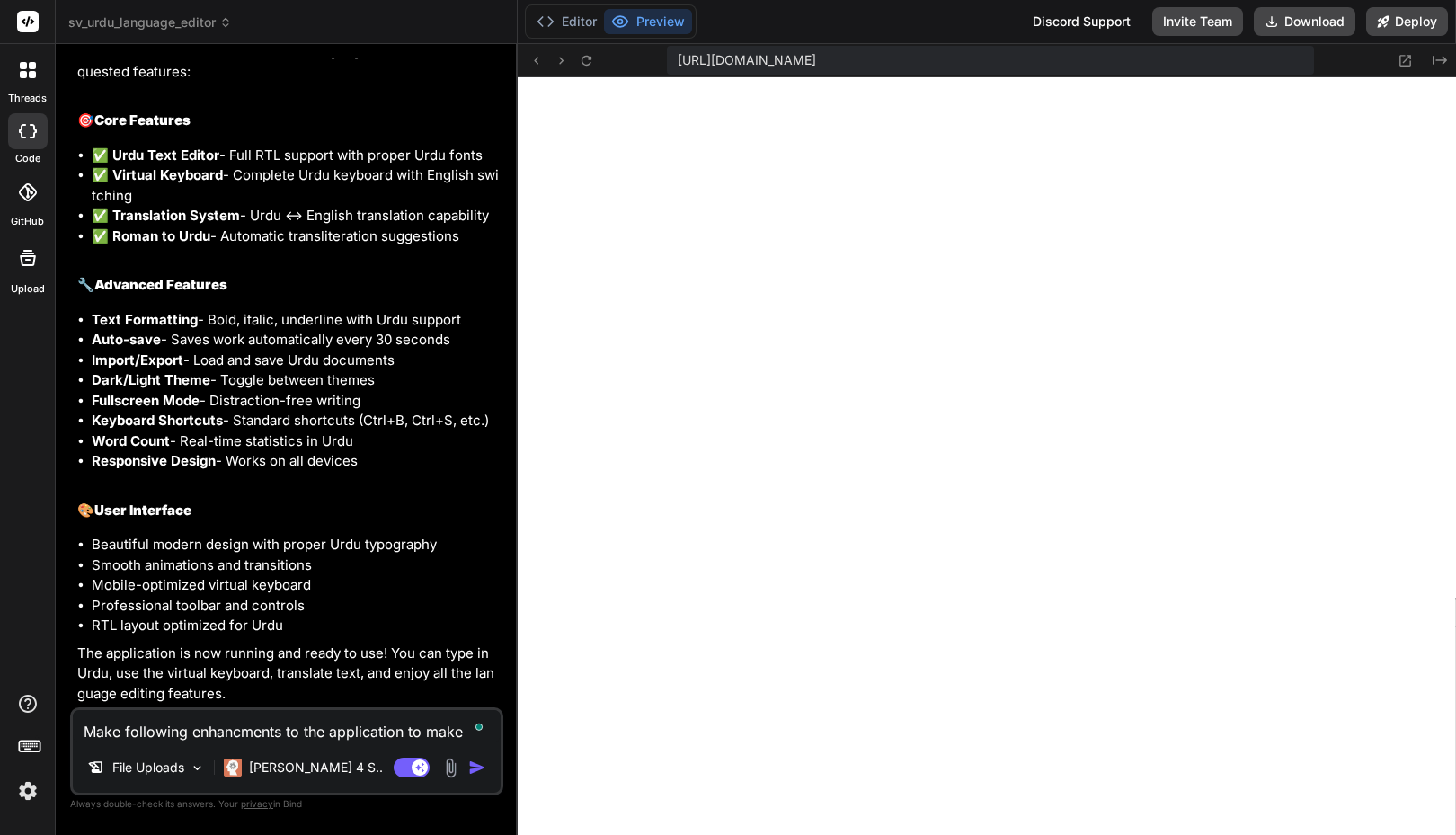
type textarea "x"
type textarea "Make following enhancments to the application to make th"
type textarea "x"
type textarea "Make following enhancments to the application to make the"
type textarea "x"
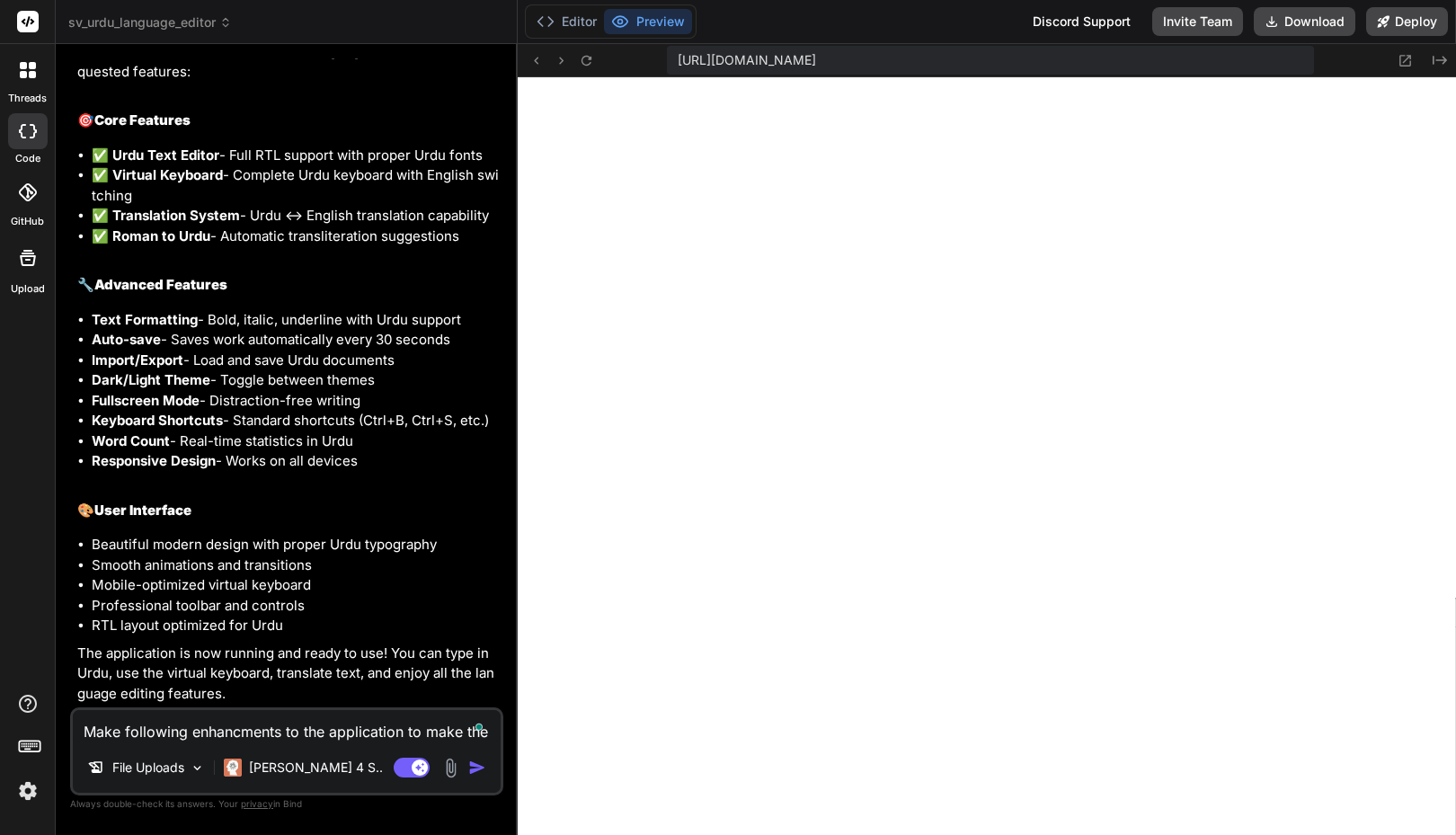
type textarea "Make following enhancments to the application to make the"
type textarea "x"
type textarea "Make following enhancments to the application to make the a"
type textarea "x"
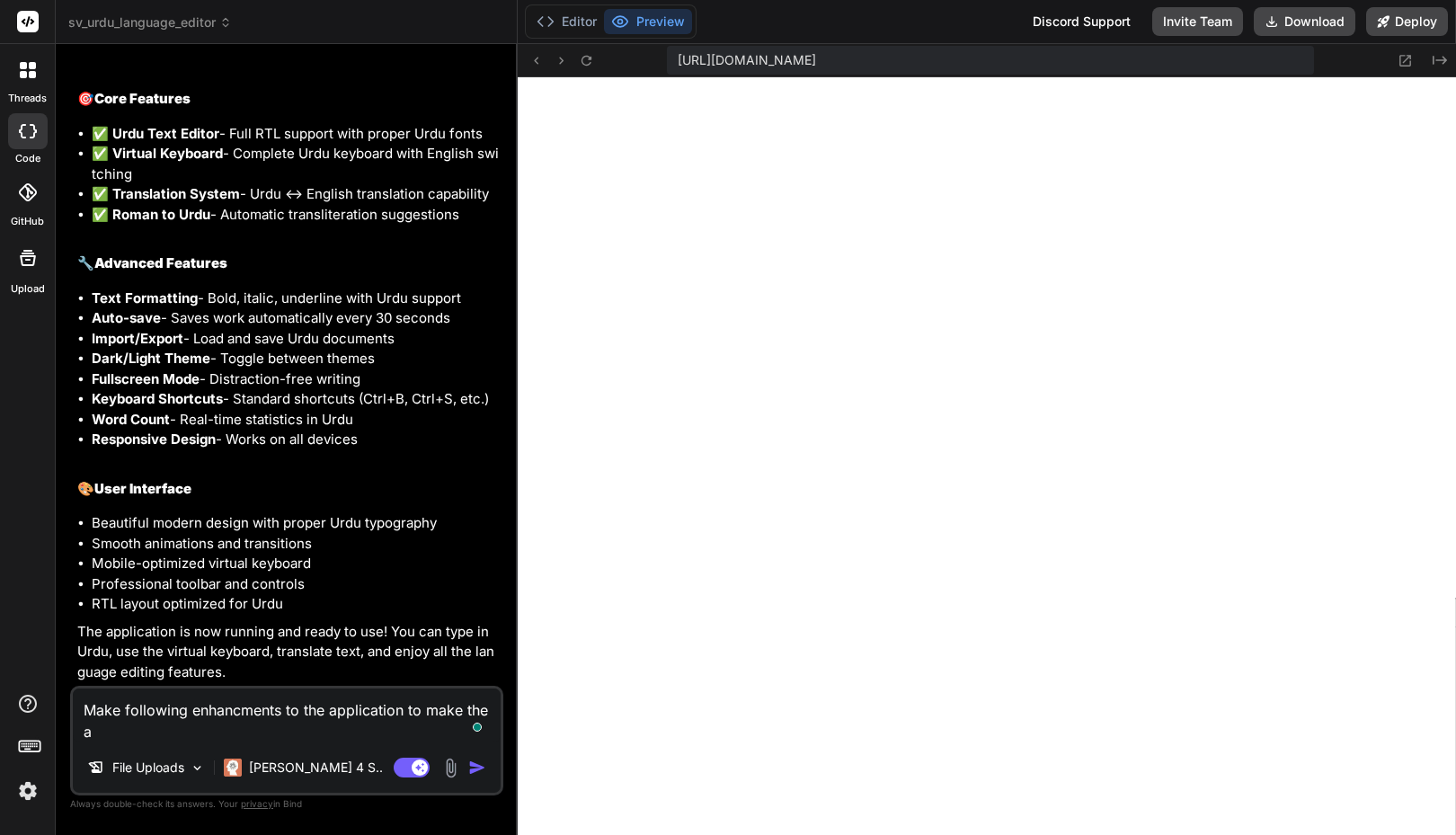
type textarea "Make following enhancments to the application to make the ap"
type textarea "x"
type textarea "Make following enhancments to the application to make the app"
type textarea "x"
type textarea "Make following enhancments to the application to make the appl"
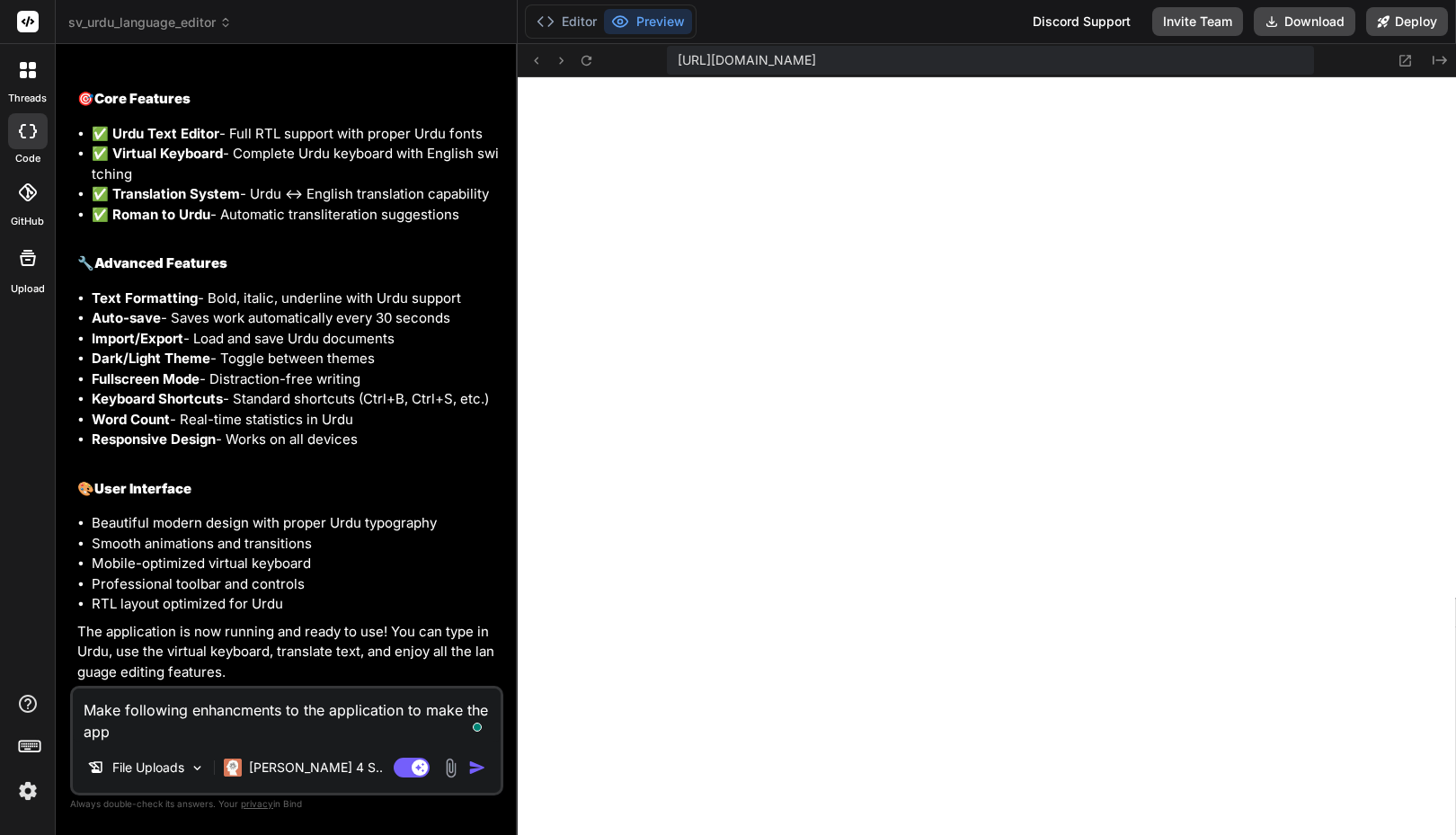
type textarea "x"
type textarea "Make following enhancments to the application to make the applic"
type textarea "x"
type textarea "Make following enhancments to the application to make the applica"
type textarea "x"
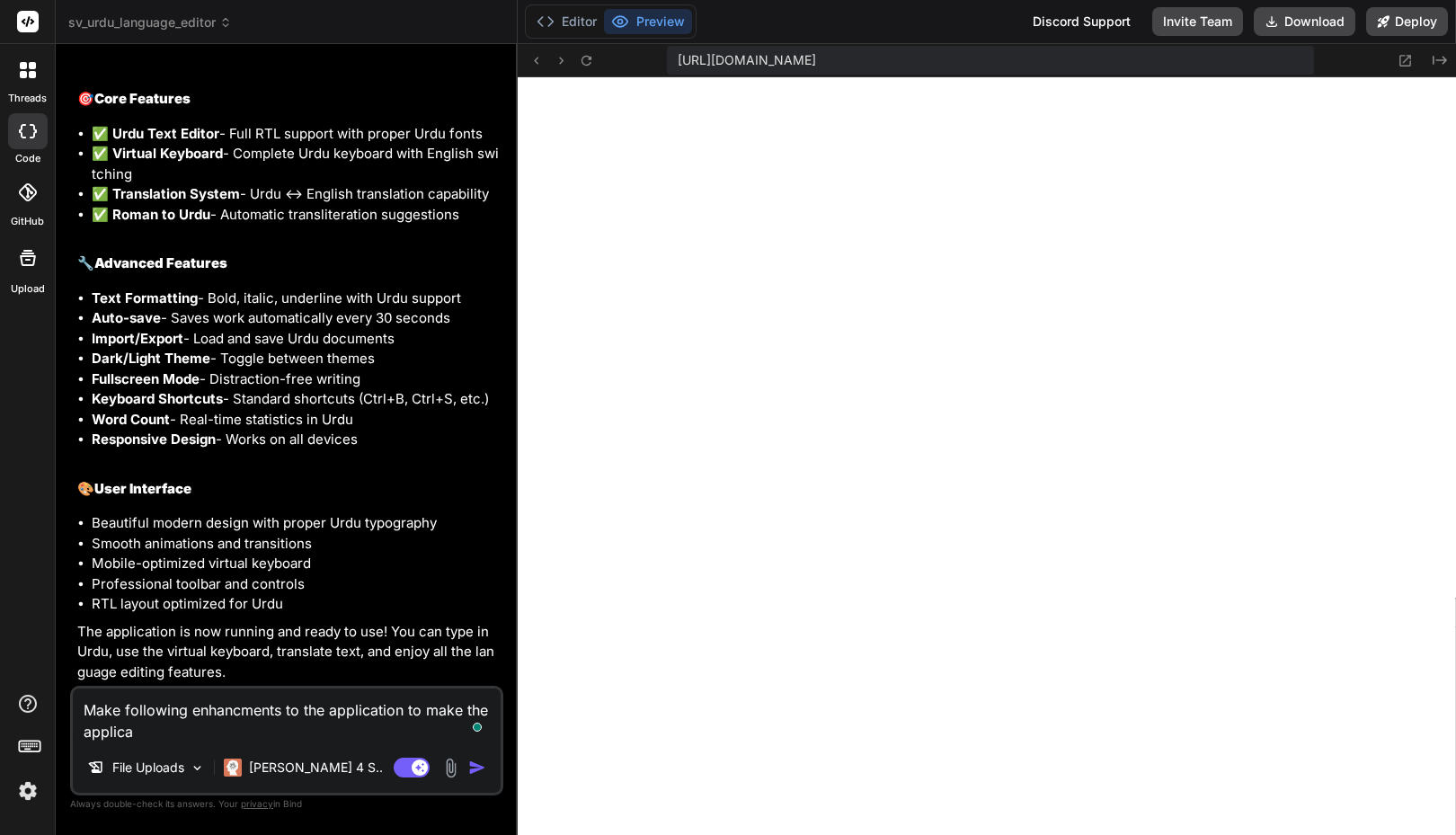
type textarea "Make following enhancments to the application to make the applicat"
type textarea "x"
type textarea "Make following enhancments to the application to make the applicati"
type textarea "x"
type textarea "Make following enhancments to the application to make the applicatio"
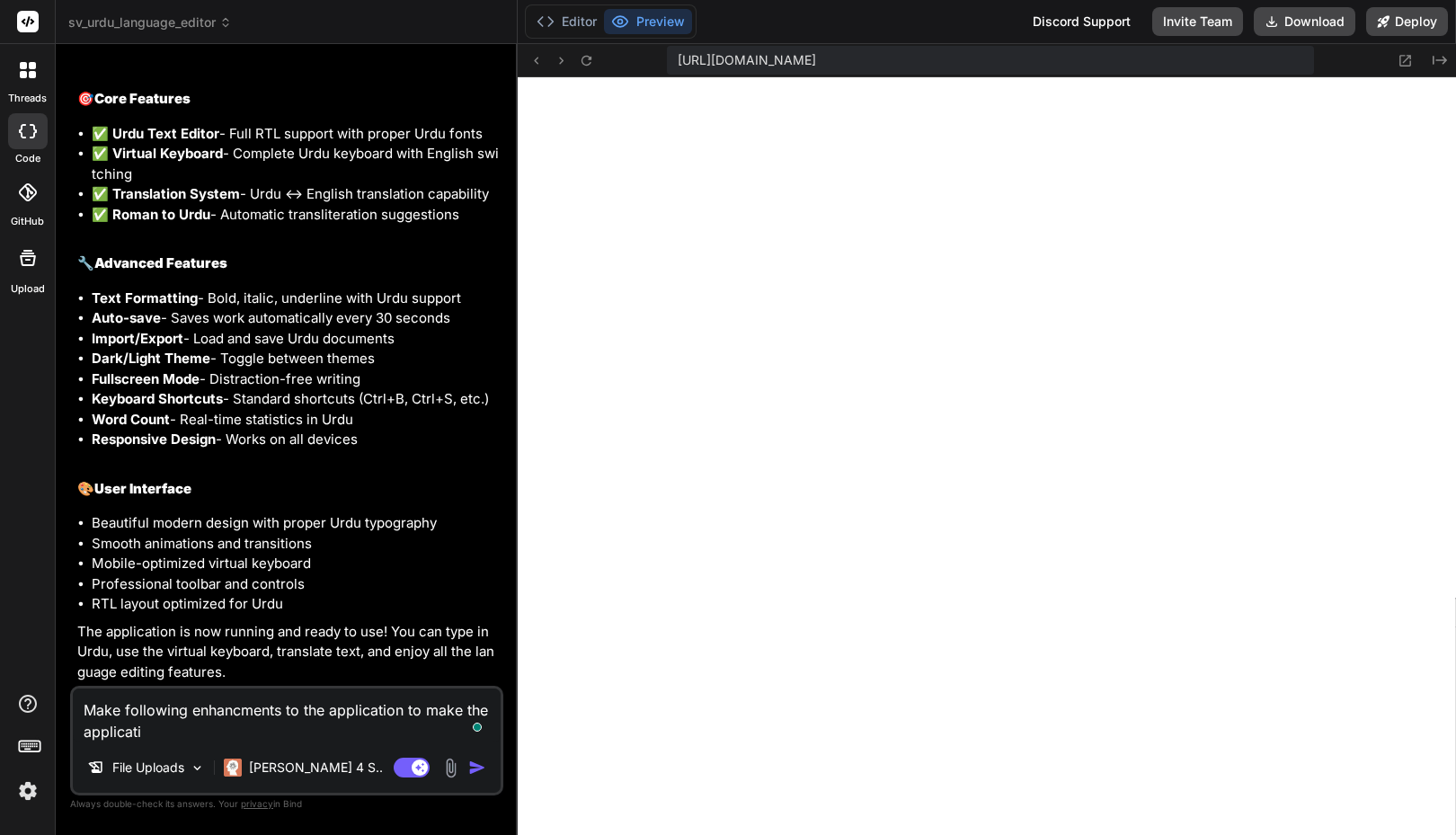
type textarea "x"
type textarea "Make following enhancments to the application to make the application"
type textarea "x"
type textarea "Make following enhancments to the application to make the application"
type textarea "x"
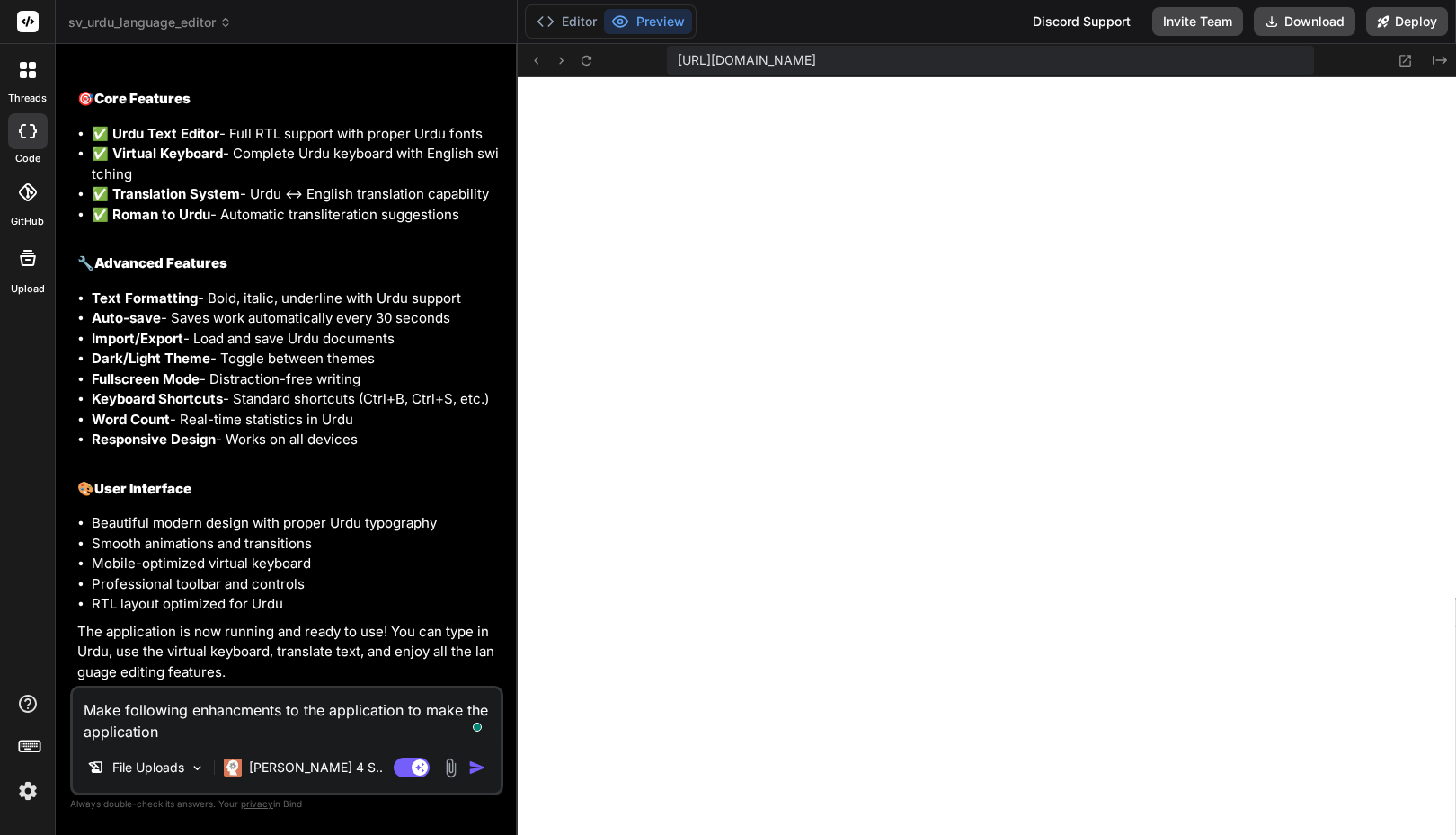
type textarea "Make following enhancments to the application to make the application u"
type textarea "x"
type textarea "Make following enhancments to the application to make the application ul"
type textarea "x"
type textarea "Make following enhancments to the application to make the application ult"
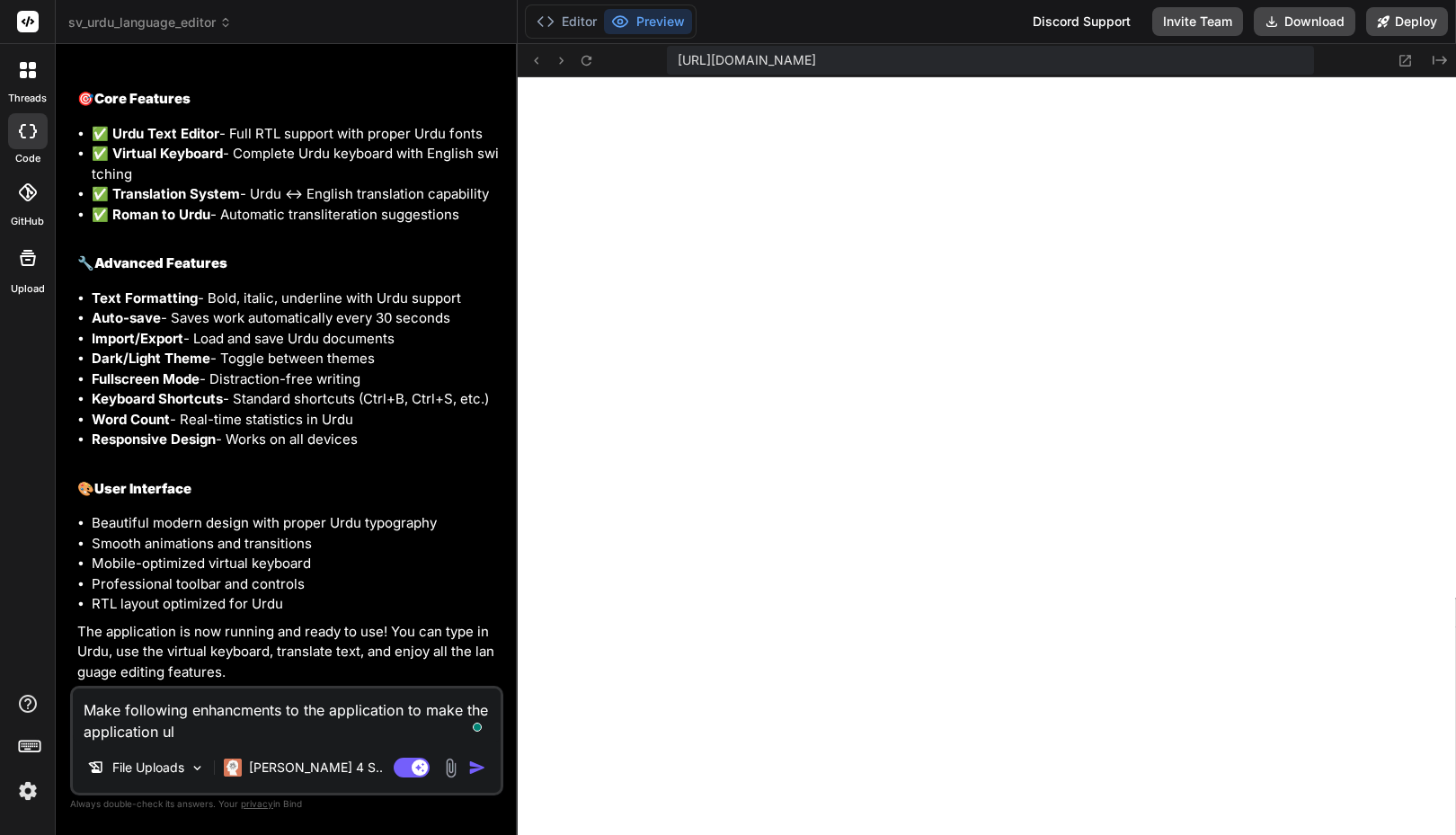
type textarea "x"
type textarea "Make following enhancments to the application to make the application ultr"
type textarea "x"
type textarea "Make following enhancments to the application to make the application ultra"
type textarea "x"
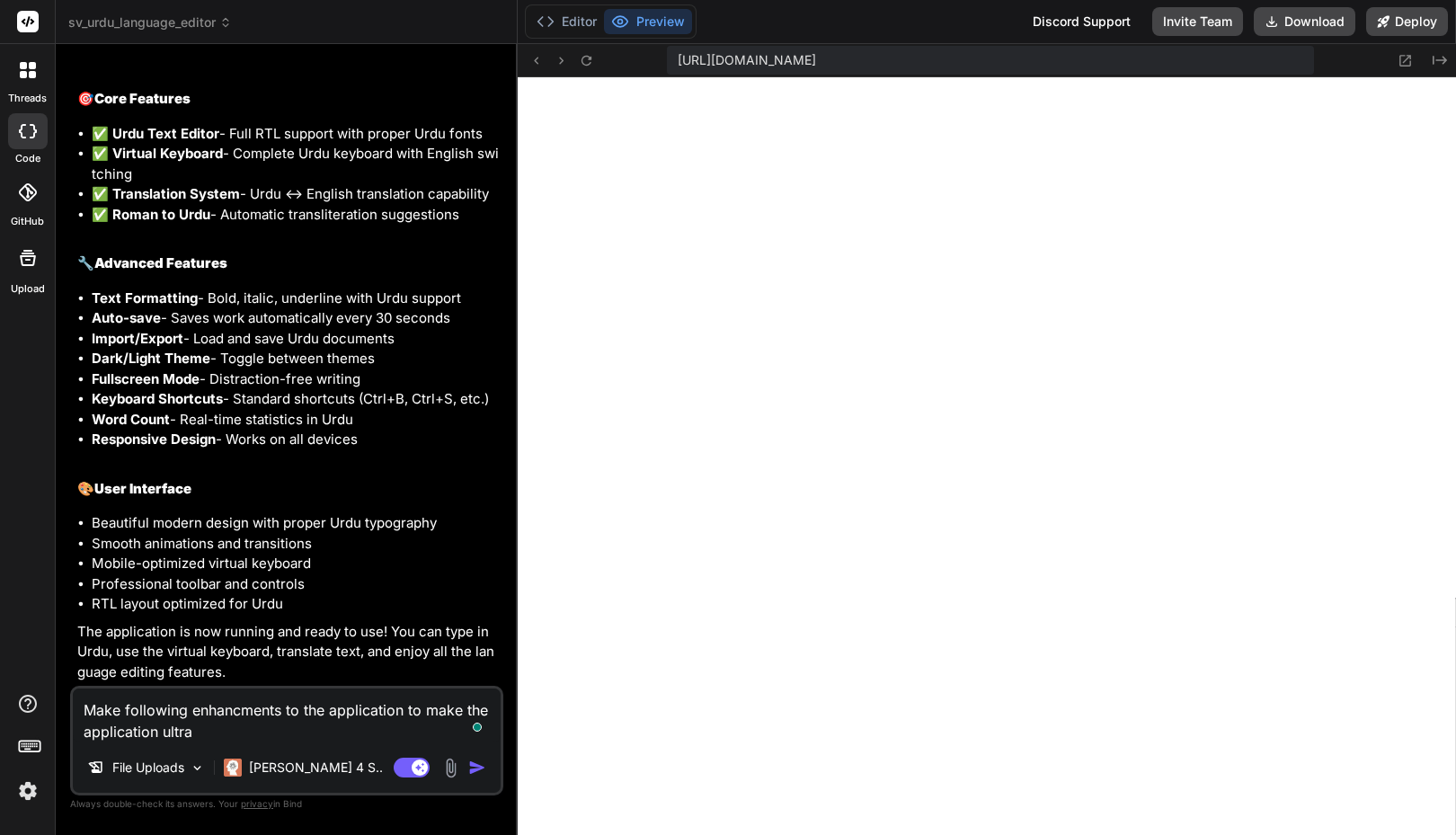
type textarea "Make following enhancments to the application to make the application ultra"
type textarea "x"
type textarea "Make following enhancments to the application to make the application ultra m"
type textarea "x"
type textarea "Make following enhancments to the application to make the application ultra mo"
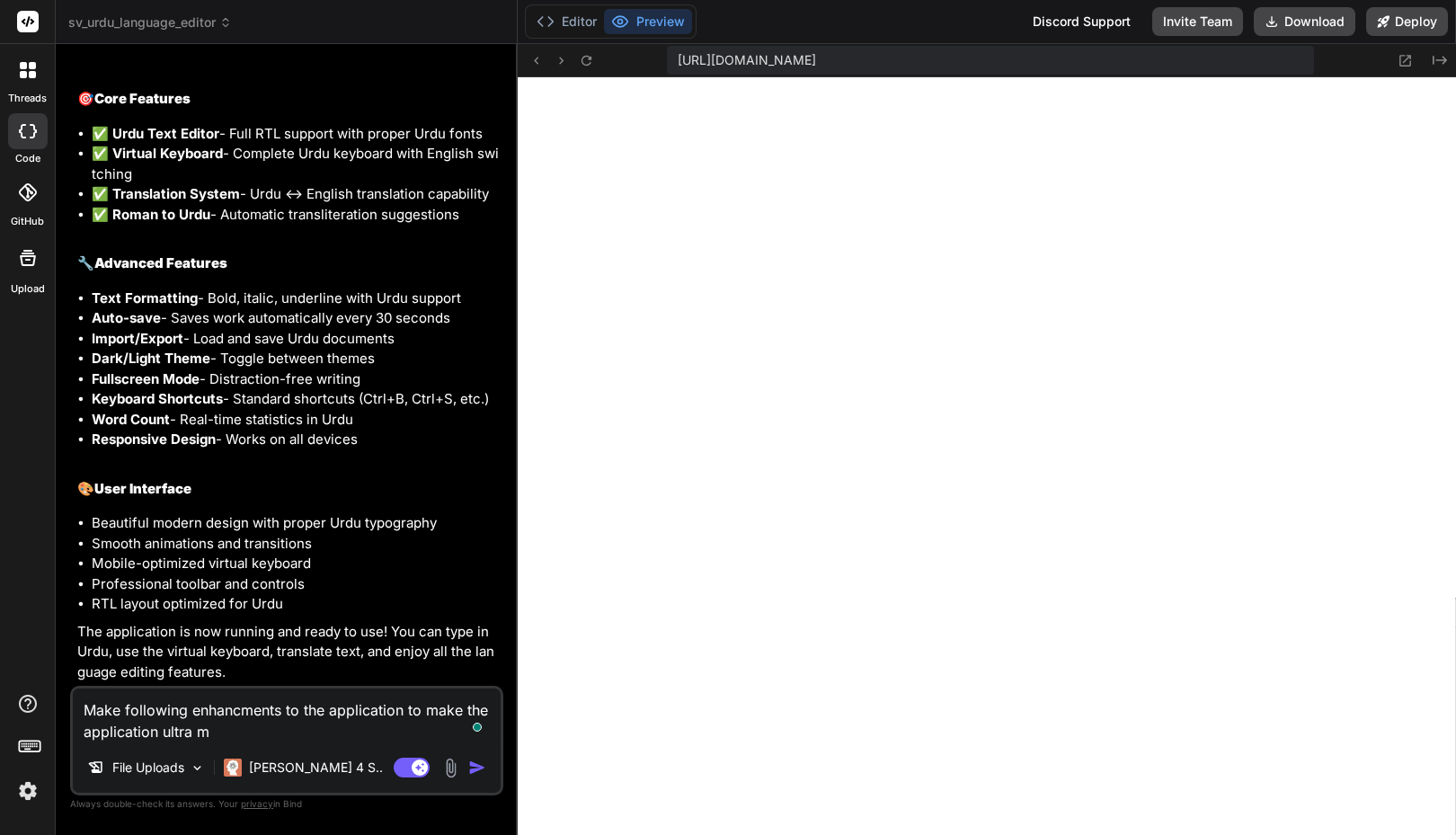
type textarea "x"
type textarea "Make following enhancments to the application to make the application ultra mod"
type textarea "x"
type textarea "Make following enhancments to the application to make the application ultra mode"
type textarea "x"
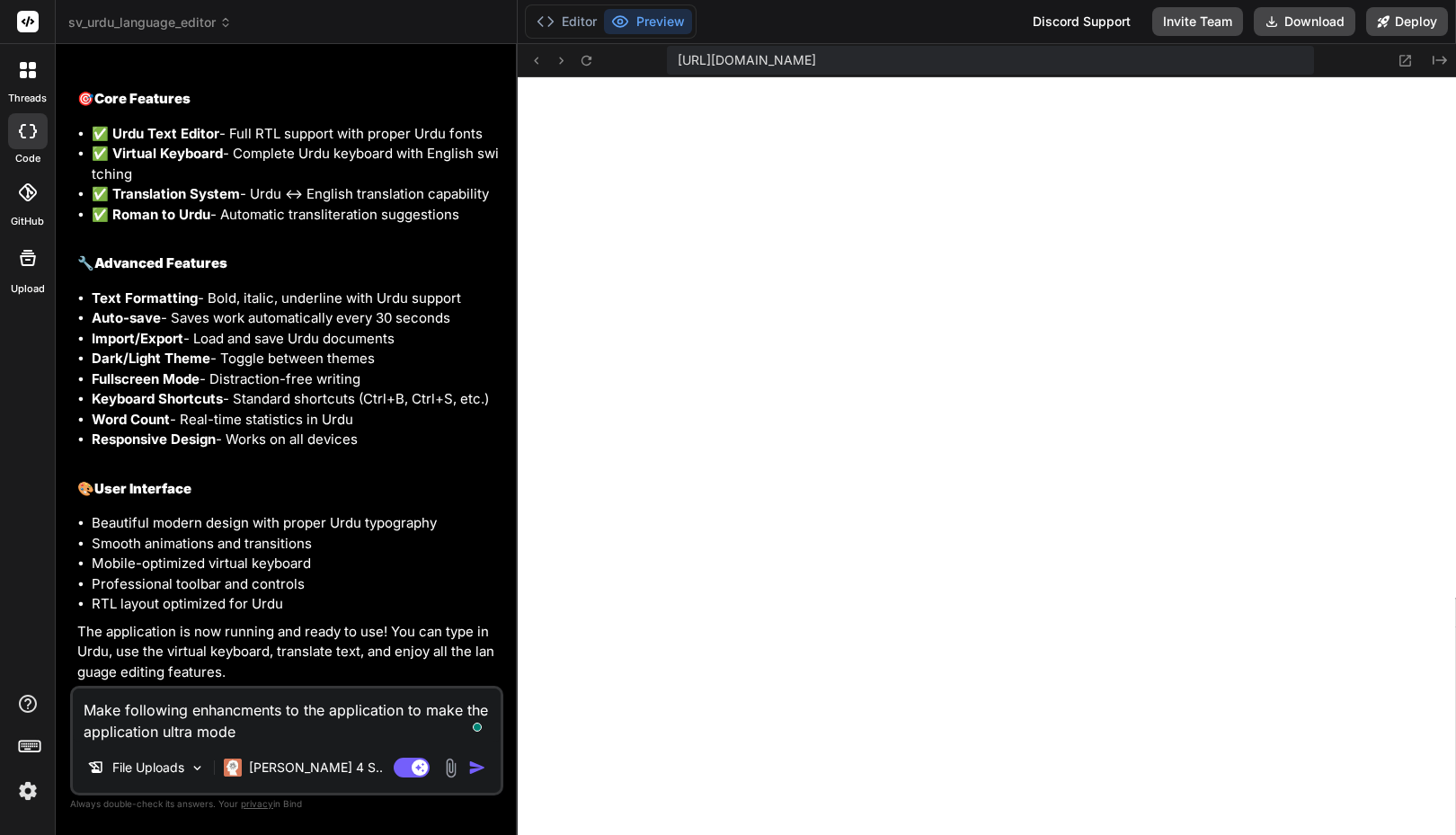
type textarea "Make following enhancments to the application to make the application ultra mod…"
type textarea "x"
type textarea "Make following enhancments to the application to make the application ultra mod…"
type textarea "x"
type textarea "Make following enhancments to the application to make the application ultra mod…"
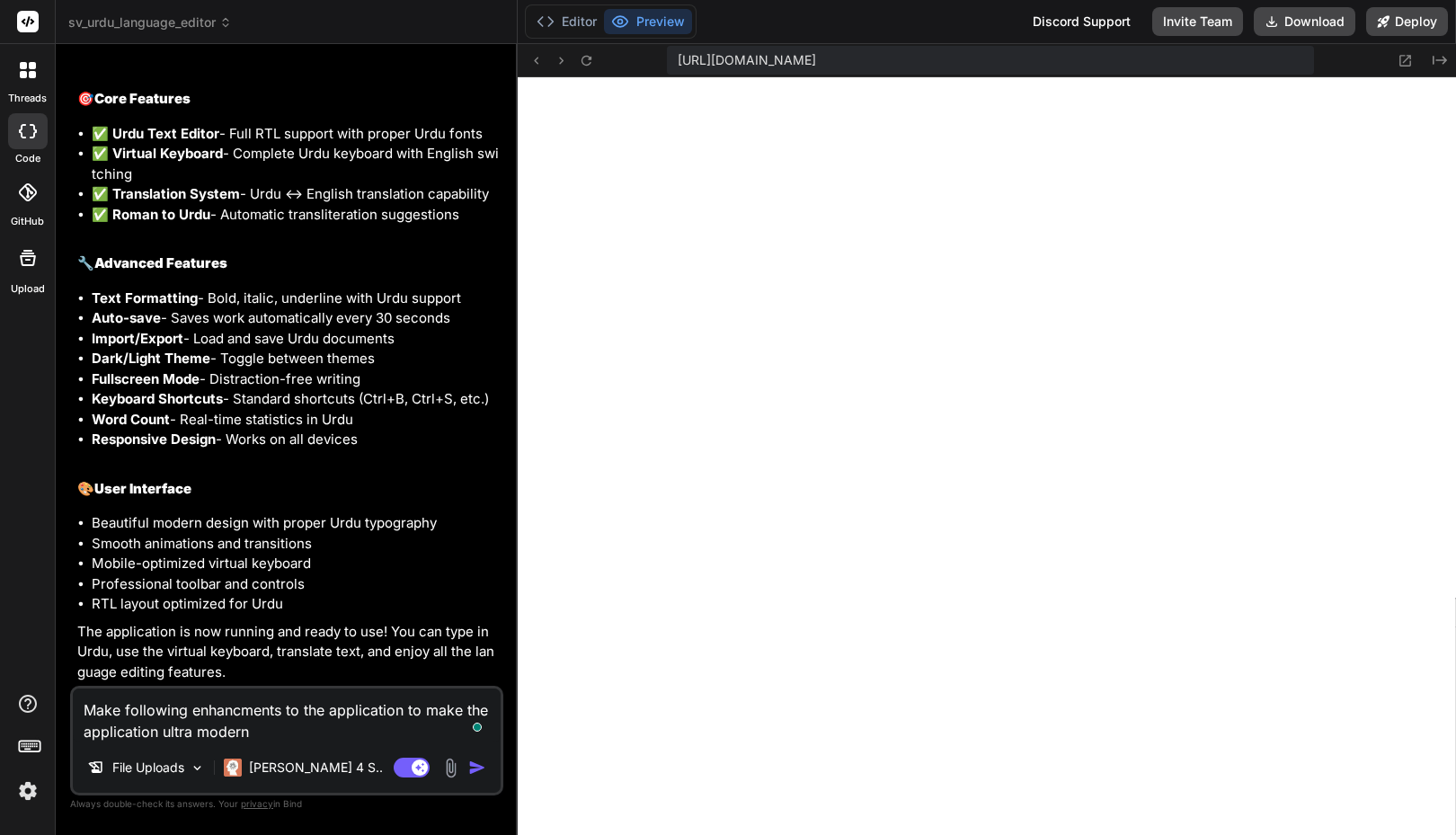
type textarea "x"
type textarea "Make following enhancments to the application to make the application ultra mod…"
type textarea "x"
type textarea "Make following enhancments to the application to make the application ultra mod…"
type textarea "x"
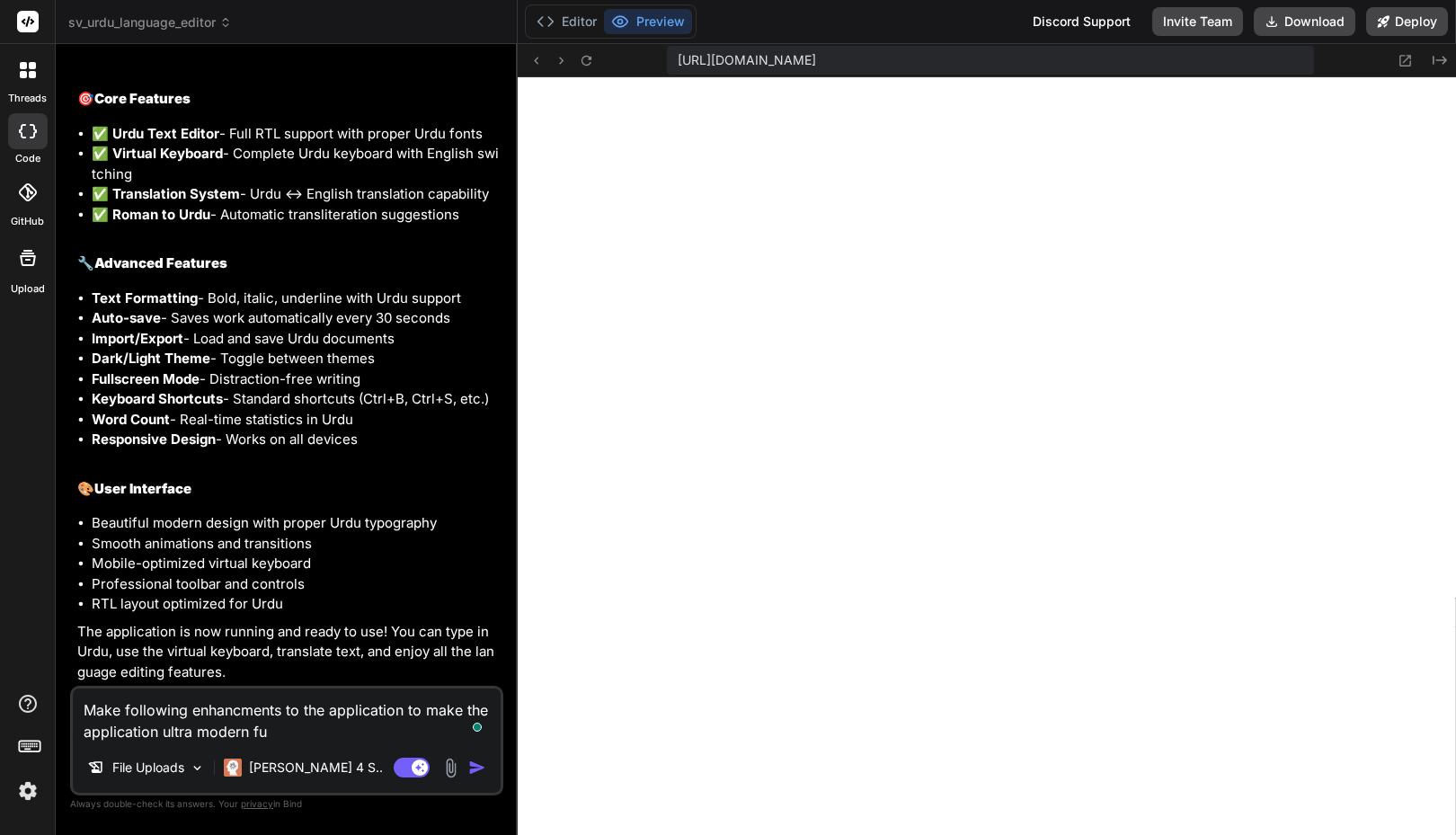
type textarea "Make following enhancments to the application to make the application ultra mod…"
type textarea "x"
type textarea "Make following enhancments to the application to make the application ultra mod…"
type textarea "x"
type textarea "Make following enhancments to the application to make the application ultra mod…"
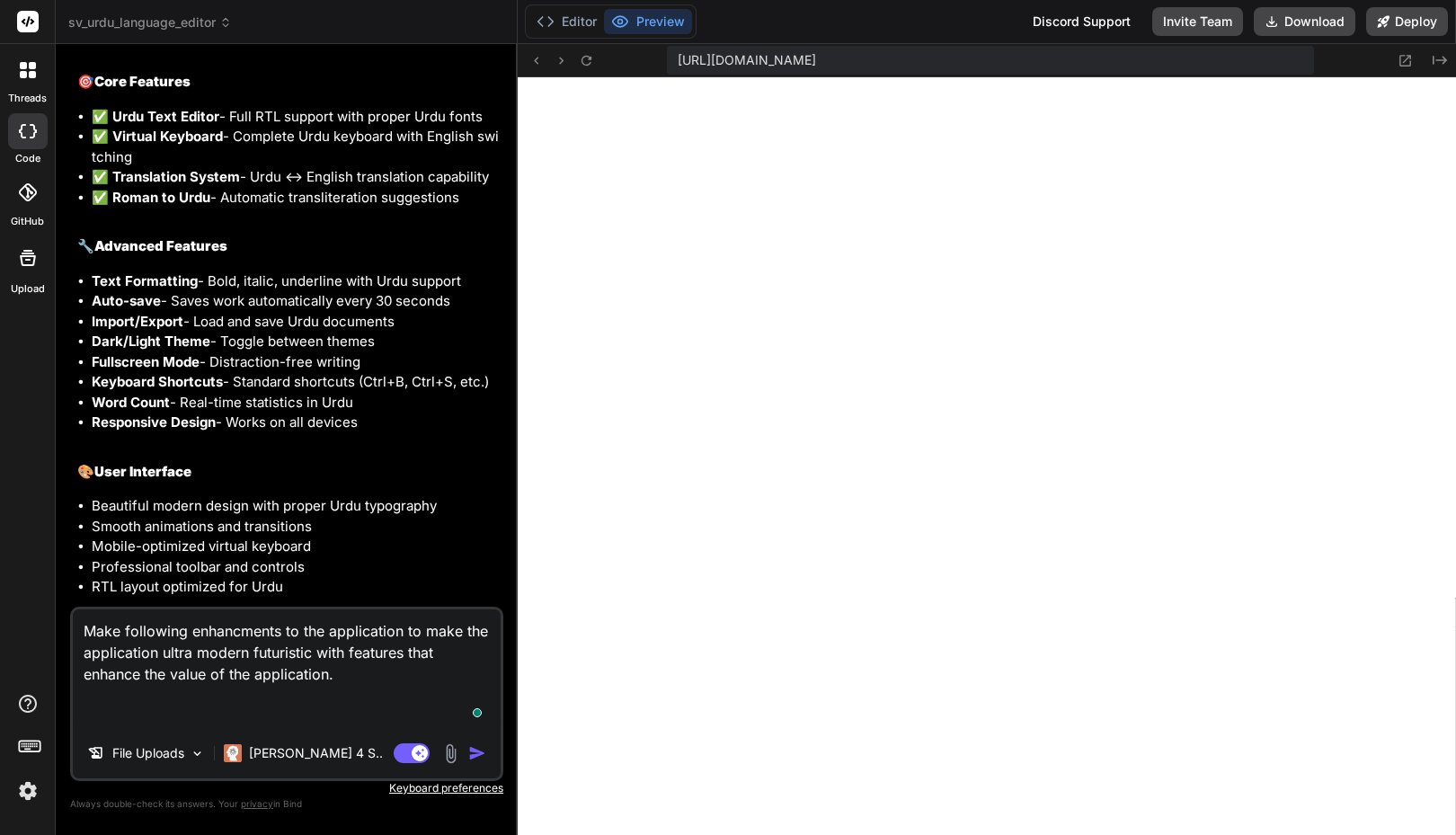
paste textarea "Lore ips dolorsit: Ametconsec Adip Elitsedd Eiu t incid utlabore etdolor magn a…"
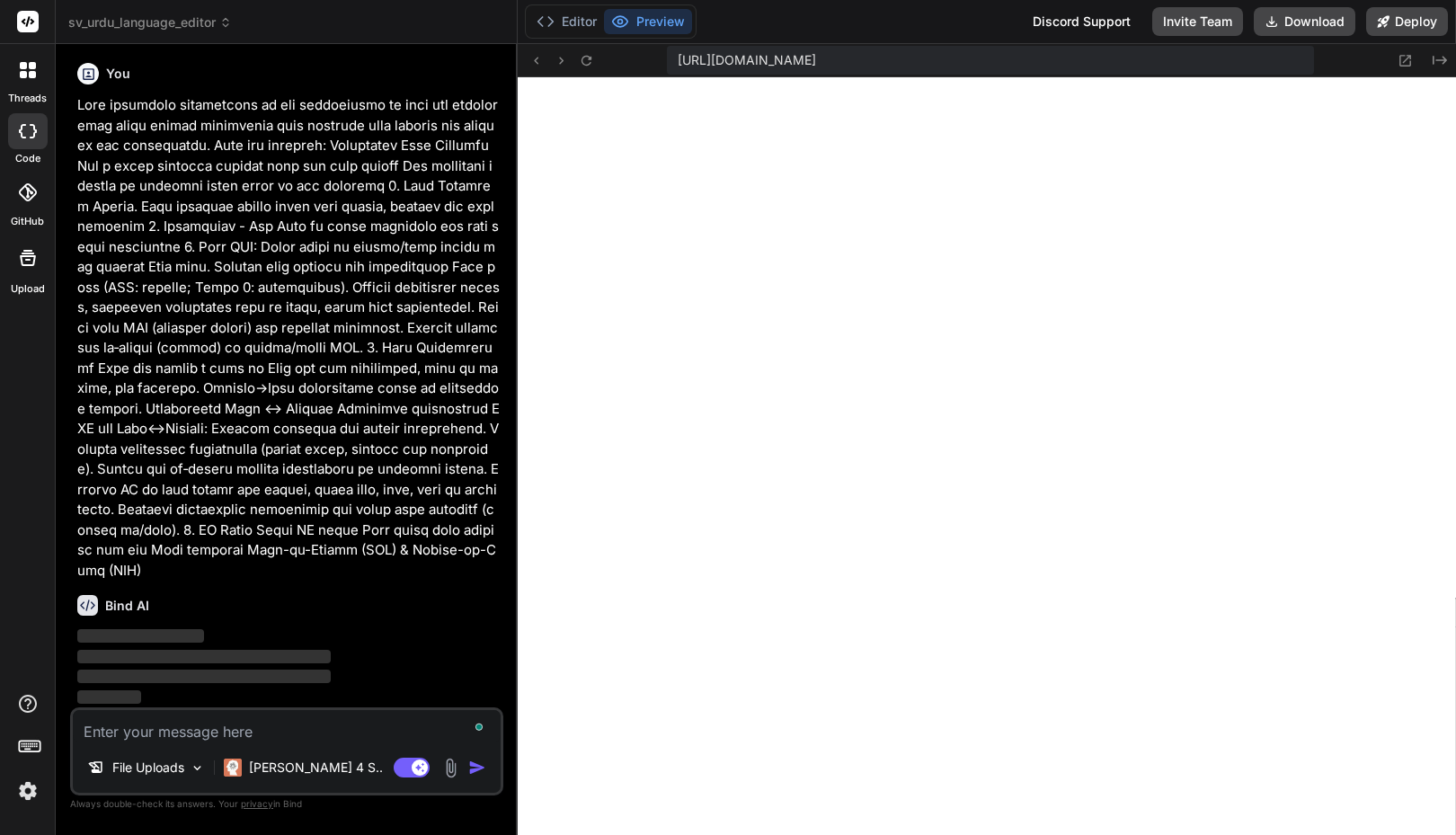
scroll to position [1716, 0]
click at [949, 20] on div "Editor Preview Discord Support Invite Team Download Deploy" at bounding box center [987, 22] width 938 height 44
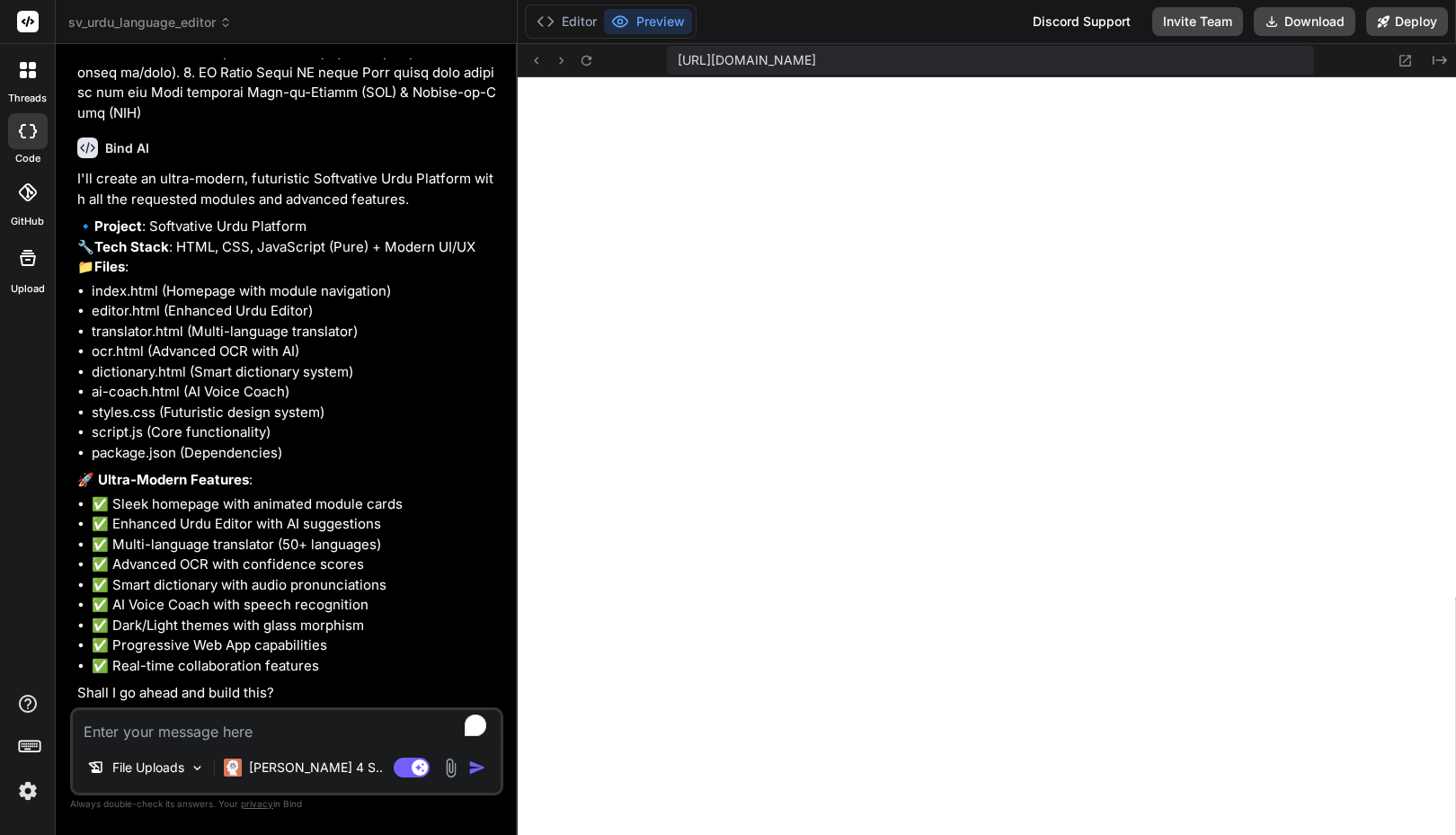
scroll to position [2214, 0]
click at [222, 730] on textarea "To enrich screen reader interactions, please activate Accessibility in Grammarl…" at bounding box center [286, 726] width 428 height 32
click at [188, 541] on li "✅ Multi-language translator (50+ languages)" at bounding box center [295, 545] width 408 height 21
click at [186, 567] on li "✅ Advanced OCR with confidence scores" at bounding box center [295, 565] width 408 height 21
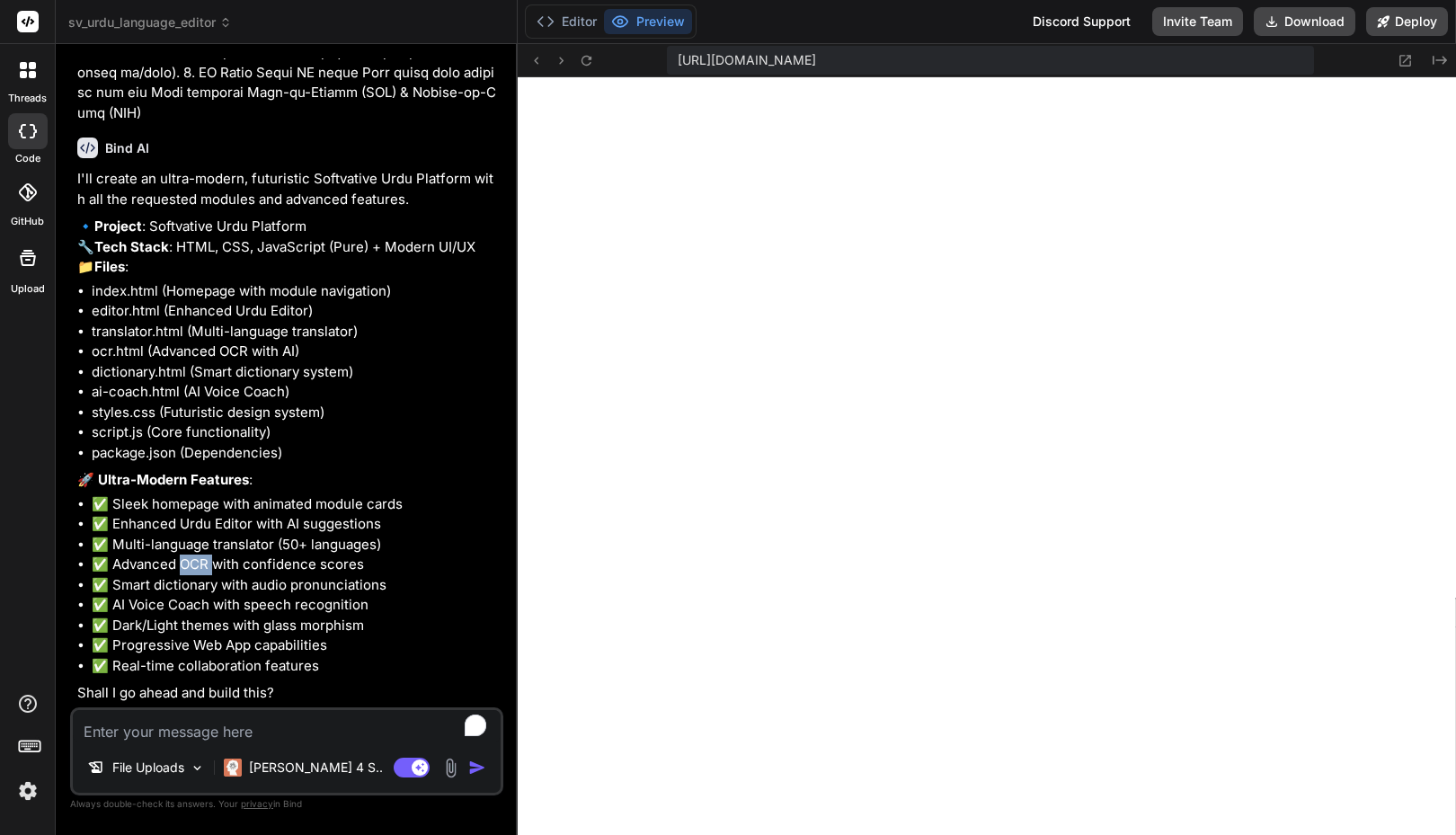
click at [186, 567] on li "✅ Advanced OCR with confidence scores" at bounding box center [295, 565] width 408 height 21
click at [195, 602] on li "✅ AI Voice Coach with speech recognition" at bounding box center [295, 605] width 408 height 21
click at [154, 726] on textarea "To enrich screen reader interactions, please activate Accessibility in Grammarl…" at bounding box center [286, 726] width 428 height 32
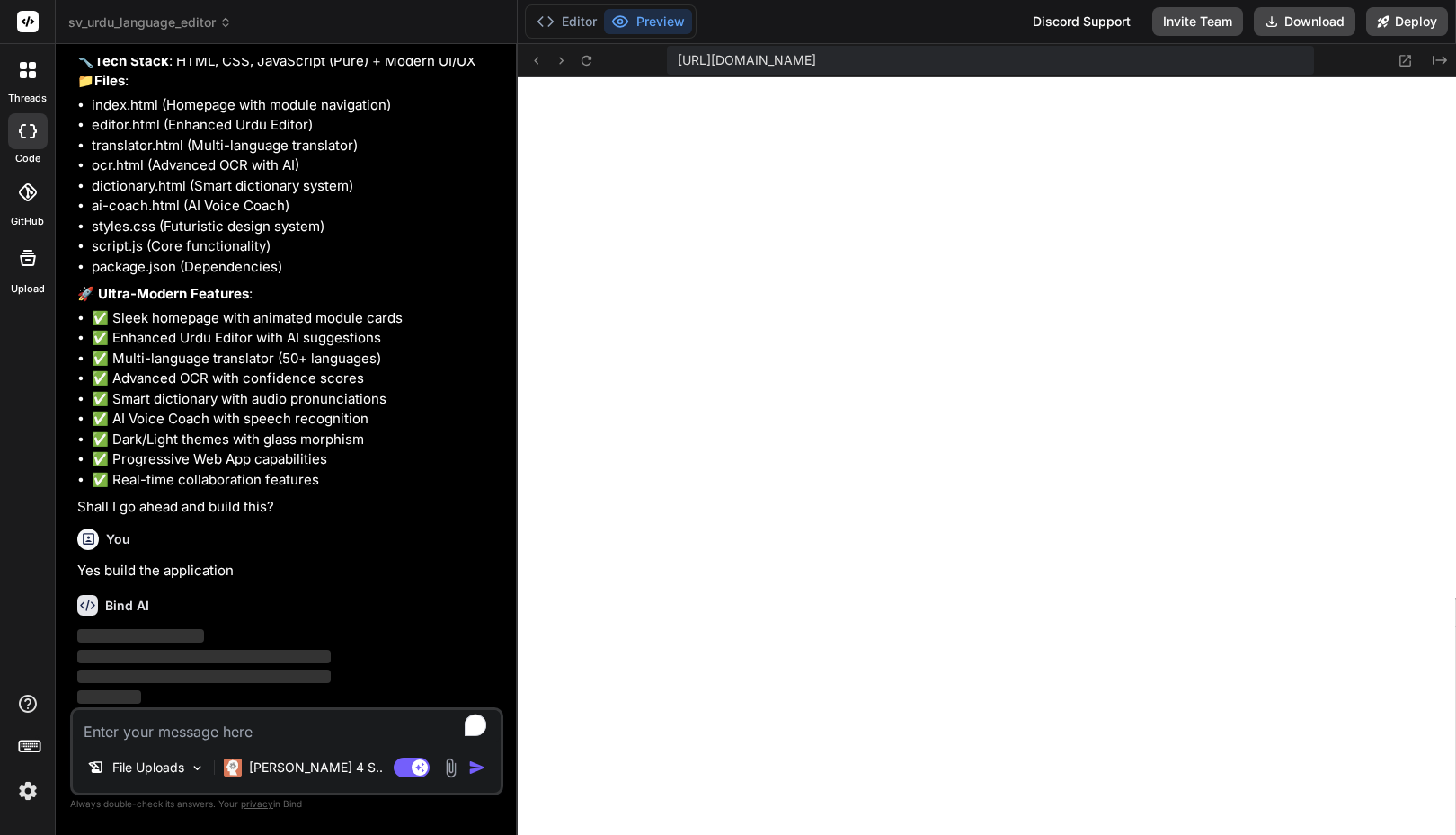
scroll to position [2399, 0]
click at [240, 485] on li "✅ Real-time collaboration features" at bounding box center [295, 480] width 408 height 21
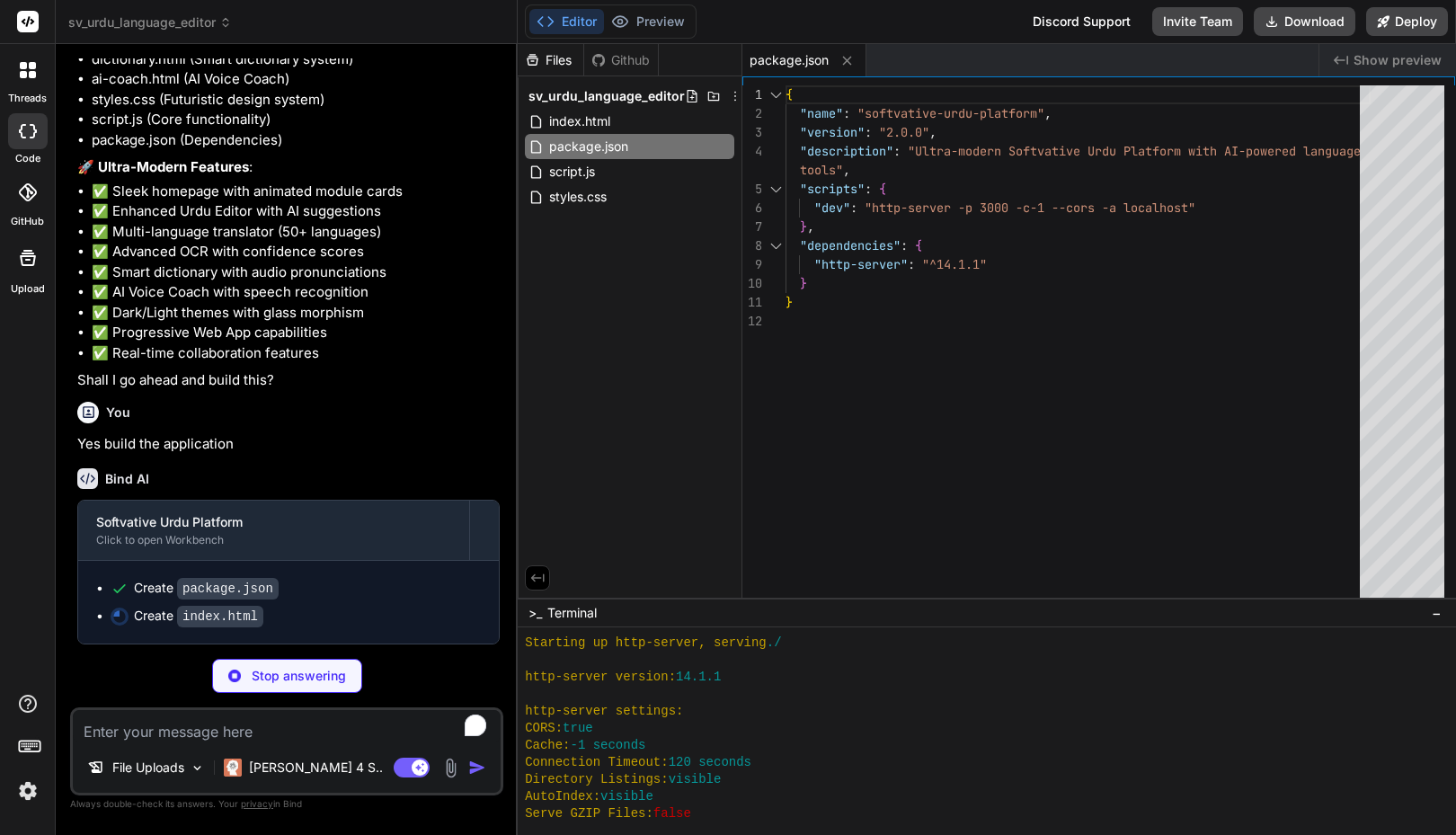
scroll to position [615, 0]
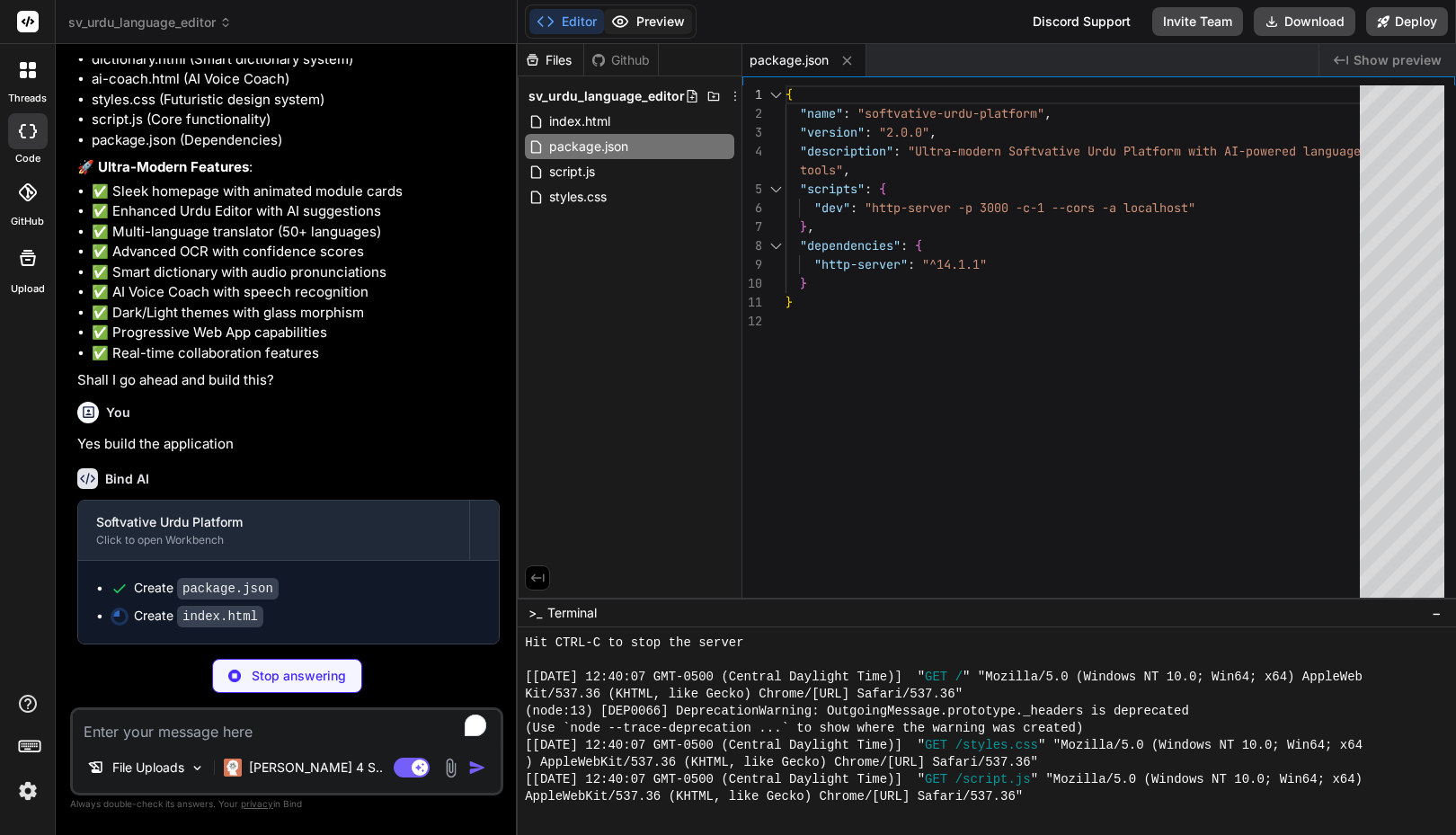
click at [655, 20] on button "Preview" at bounding box center [648, 21] width 88 height 25
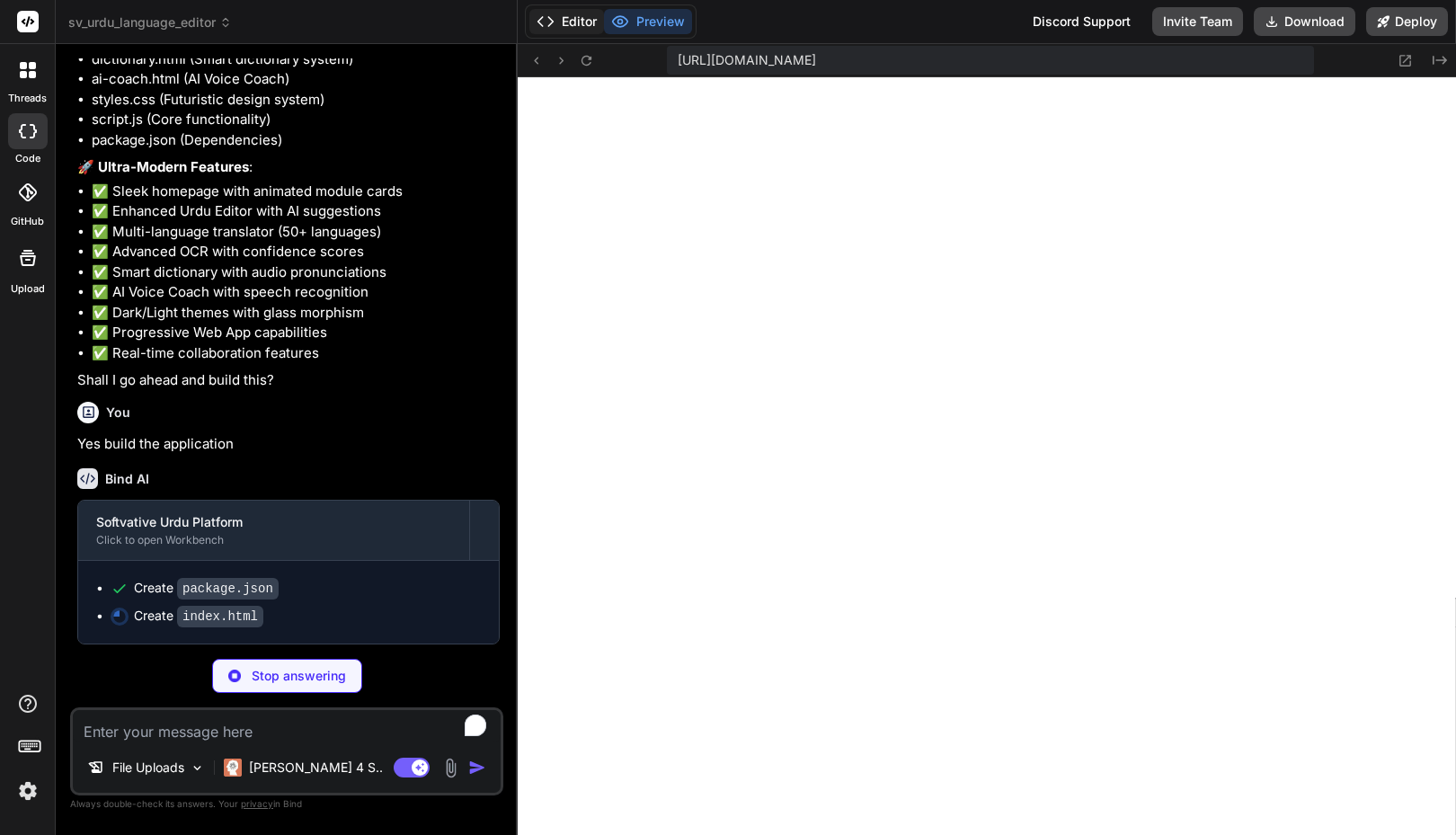
click at [576, 15] on button "Editor" at bounding box center [567, 21] width 75 height 25
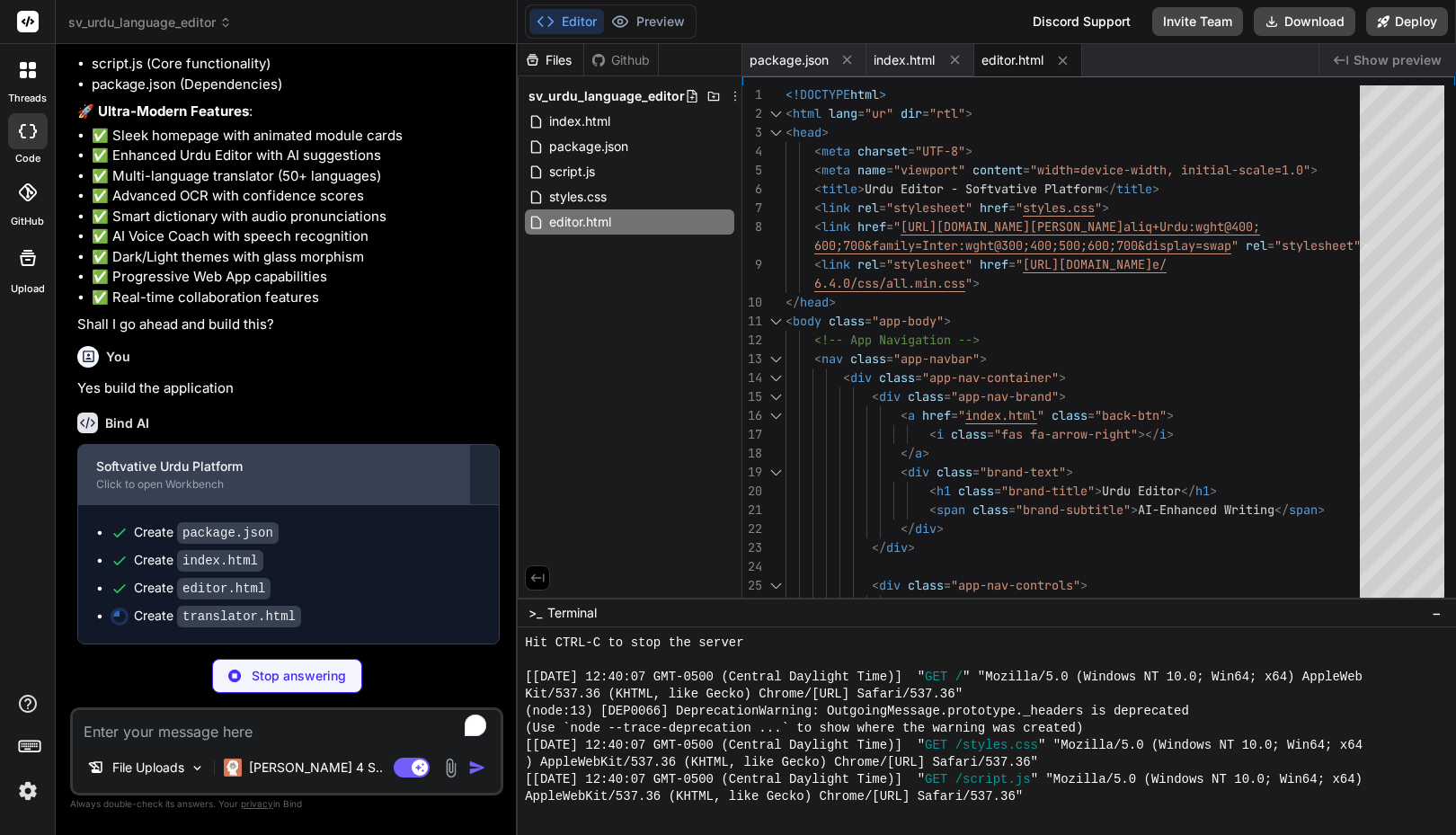
scroll to position [2580, 0]
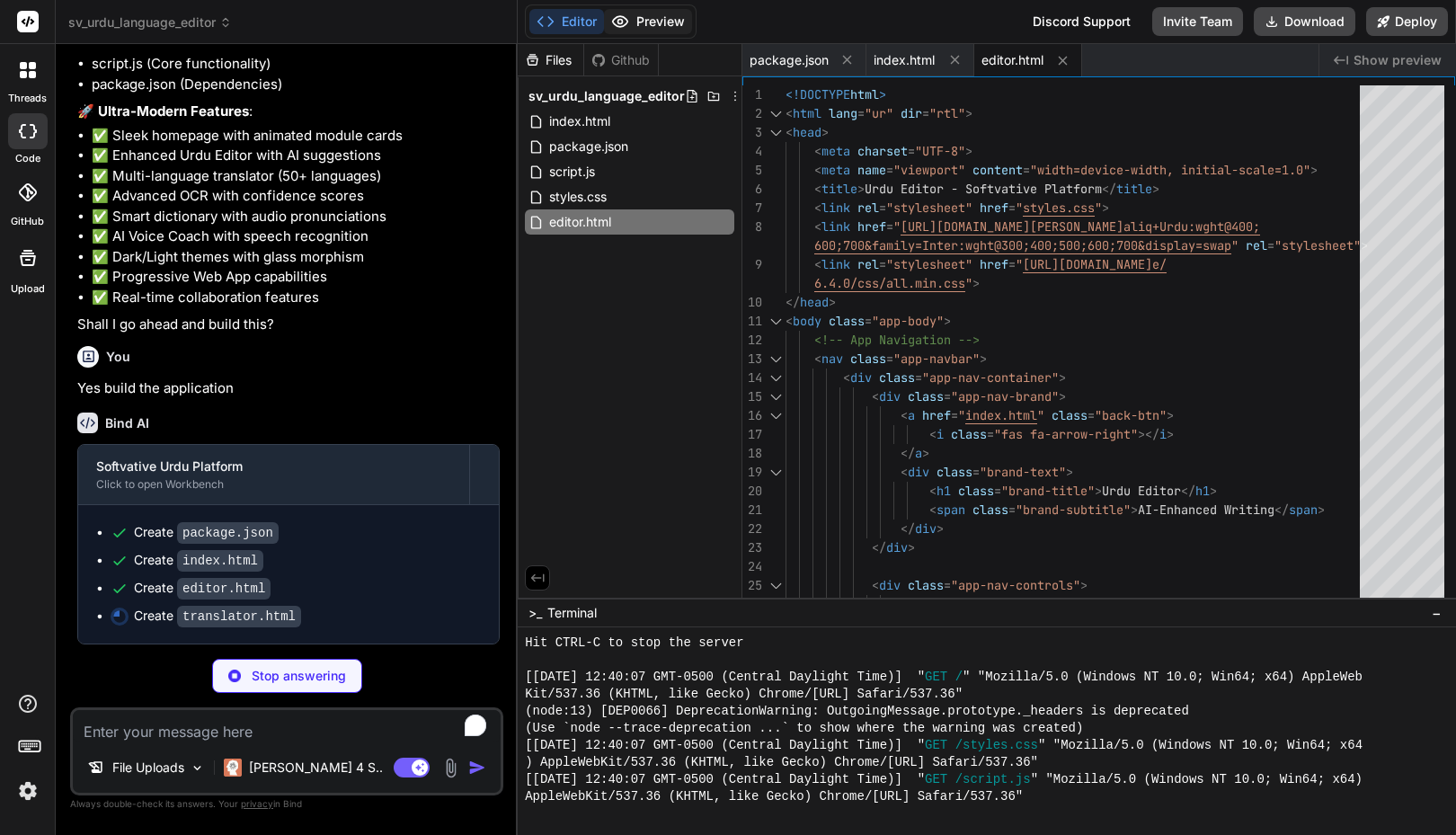
click at [670, 22] on button "Preview" at bounding box center [648, 21] width 88 height 25
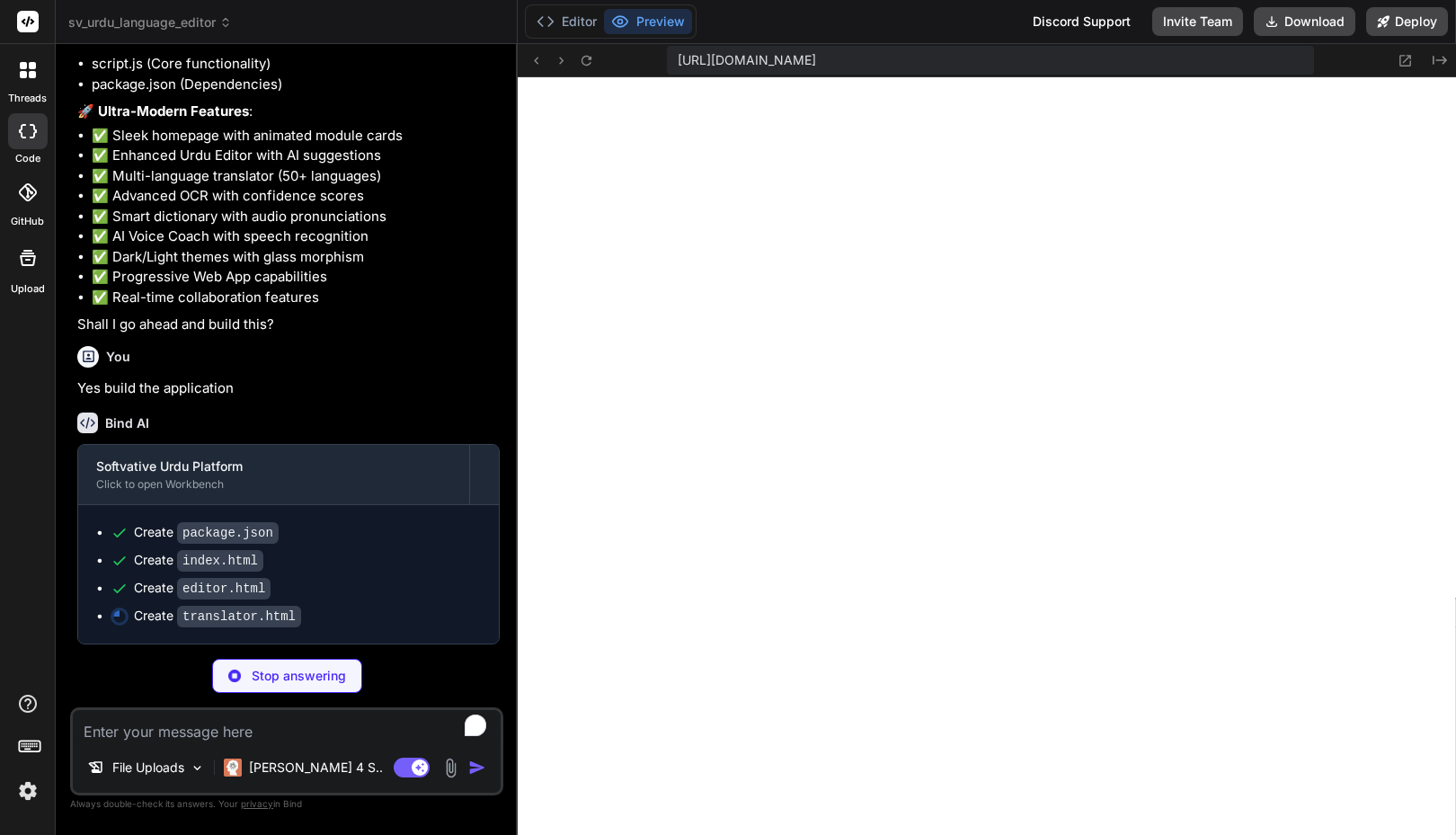
drag, startPoint x: 1285, startPoint y: 60, endPoint x: 666, endPoint y: 66, distance: 619.0
click at [666, 66] on div "[URL][DOMAIN_NAME] Created with Pixso." at bounding box center [987, 60] width 938 height 33
copy span "[URL][DOMAIN_NAME]"
click at [837, 40] on div "Editor Preview Discord Support Invite Team Download Deploy" at bounding box center [987, 22] width 938 height 44
click at [816, 61] on span "[URL][DOMAIN_NAME]" at bounding box center [746, 60] width 139 height 18
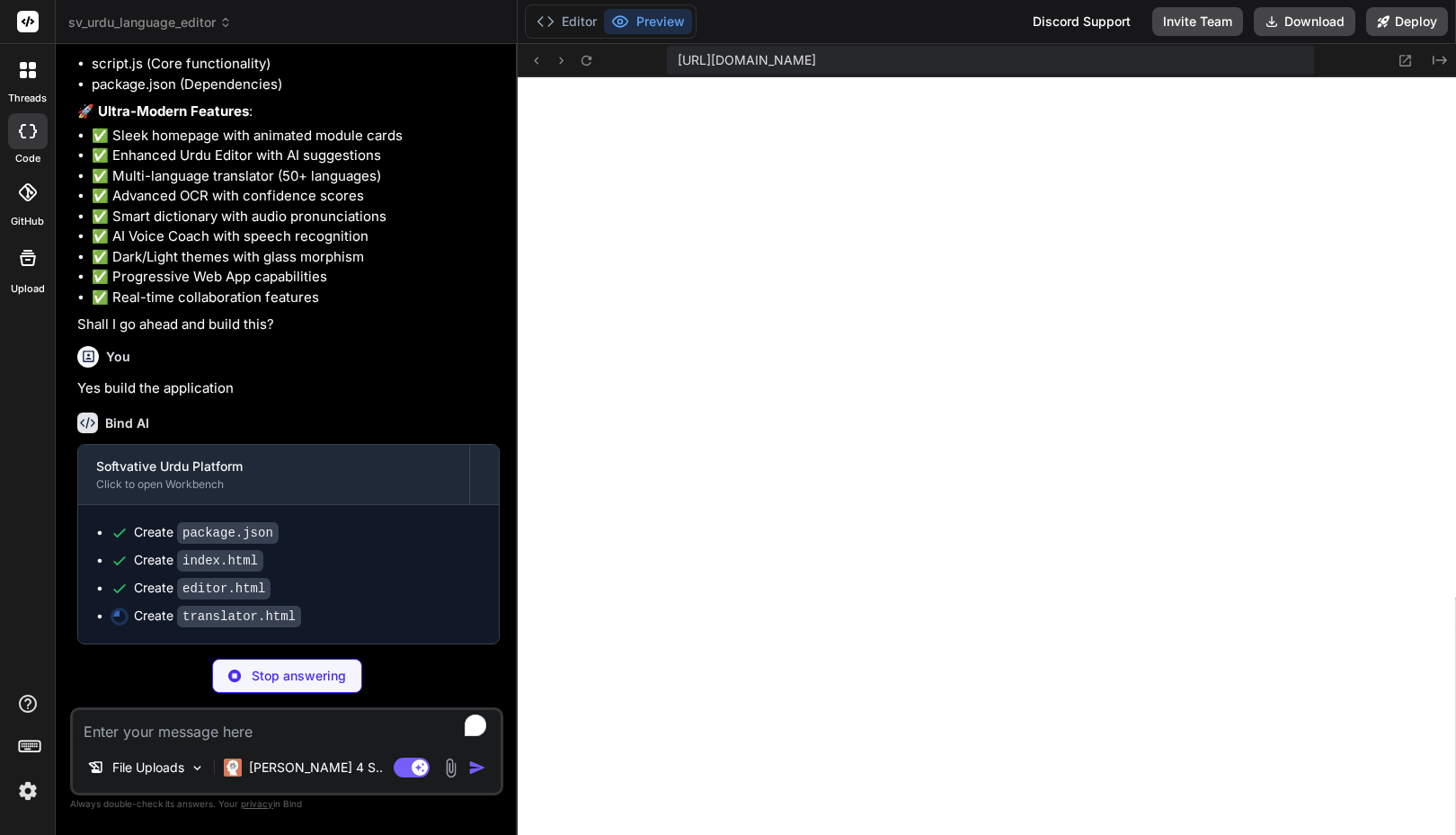
click at [816, 61] on span "[URL][DOMAIN_NAME]" at bounding box center [746, 60] width 139 height 18
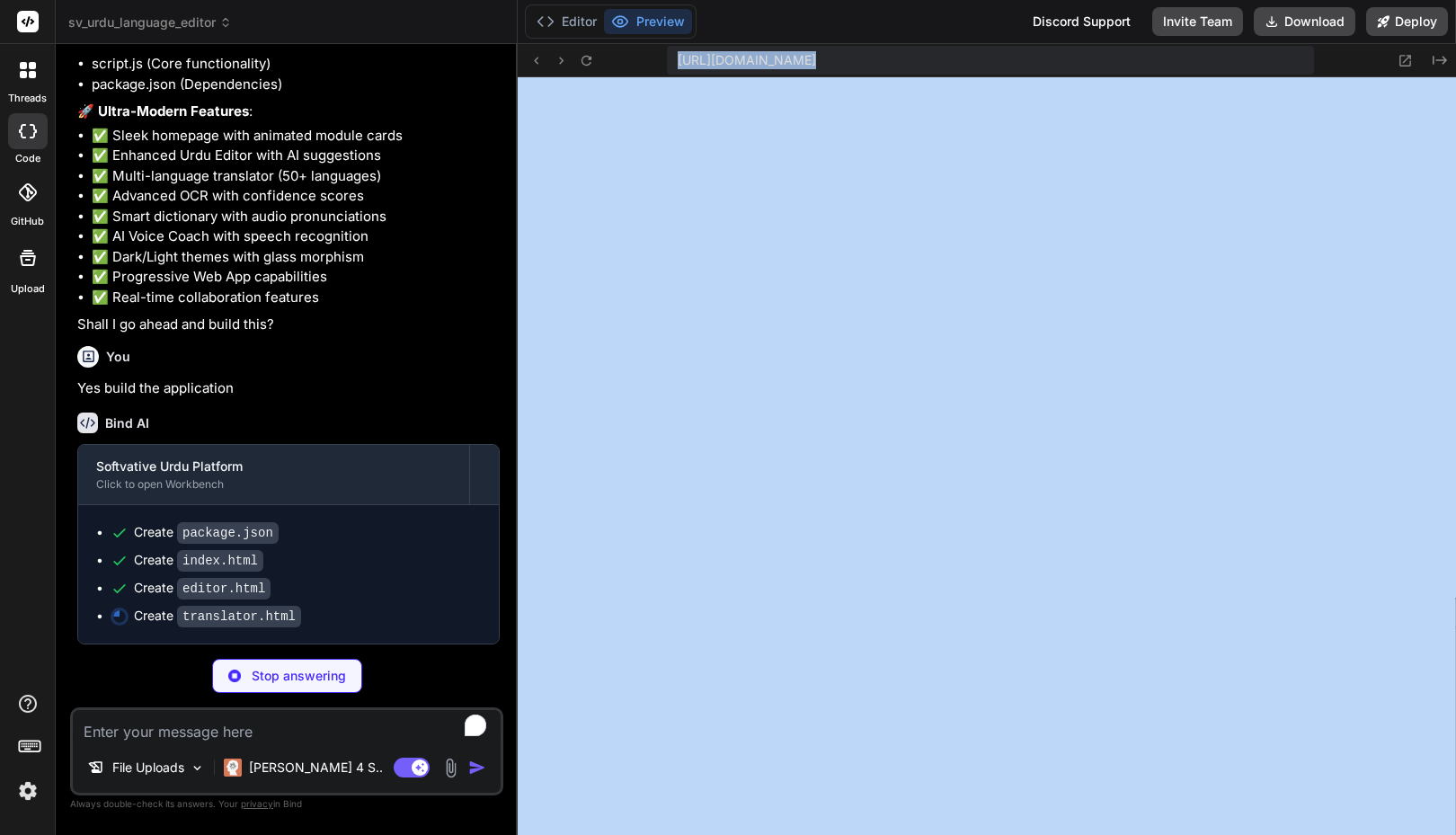
copy div "[URL][DOMAIN_NAME] Created with Pixso."
click at [888, 32] on div "Editor Preview Discord Support Invite Team Download Deploy" at bounding box center [987, 22] width 938 height 44
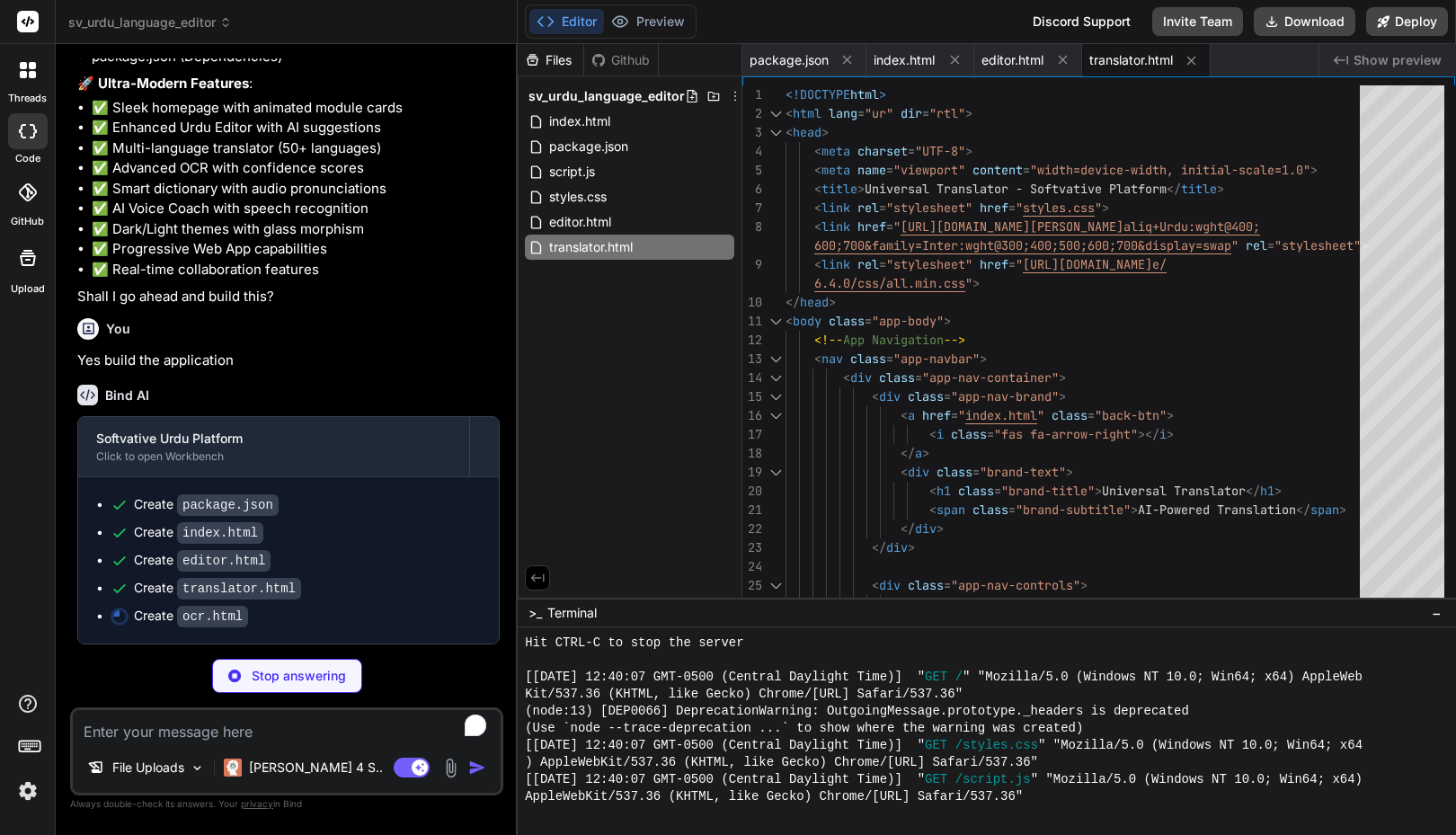
click at [422, 15] on div "sv_urdu_language_editor" at bounding box center [285, 23] width 436 height 18
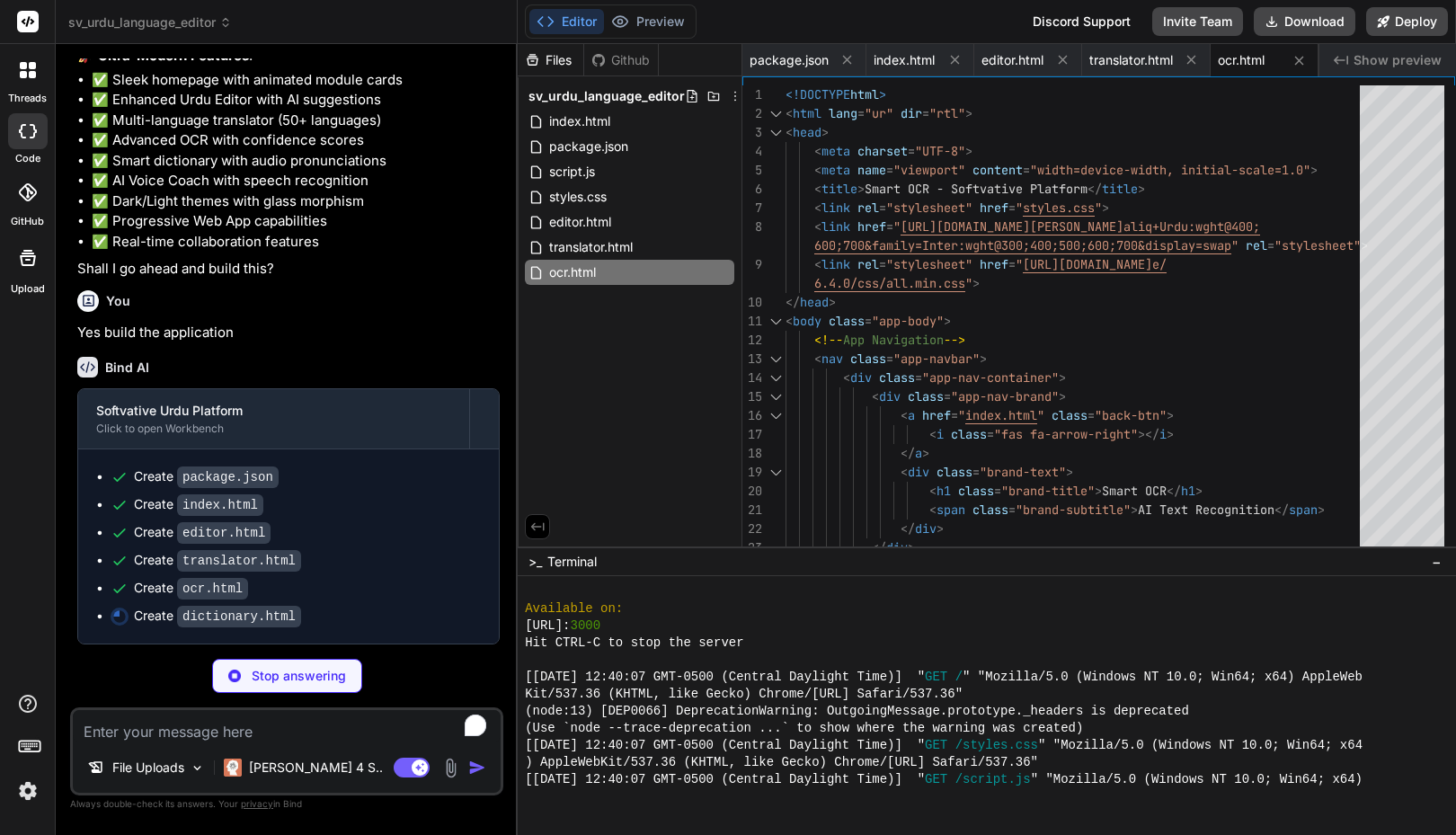
scroll to position [567, 0]
drag, startPoint x: 925, startPoint y: 598, endPoint x: 927, endPoint y: 547, distance: 51.0
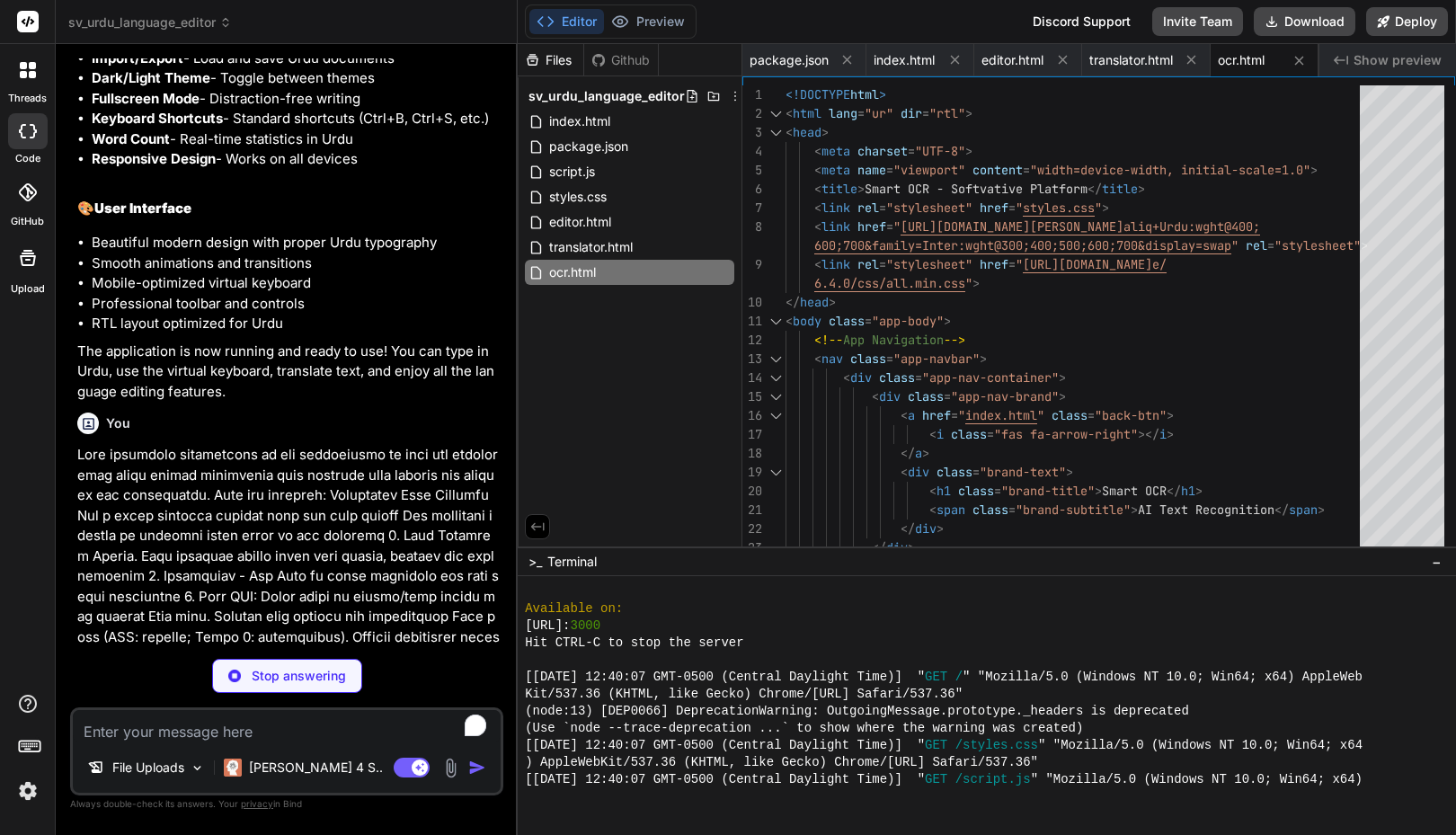
scroll to position [1347, 0]
click at [198, 23] on span "sv_urdu_language_editor" at bounding box center [150, 23] width 164 height 18
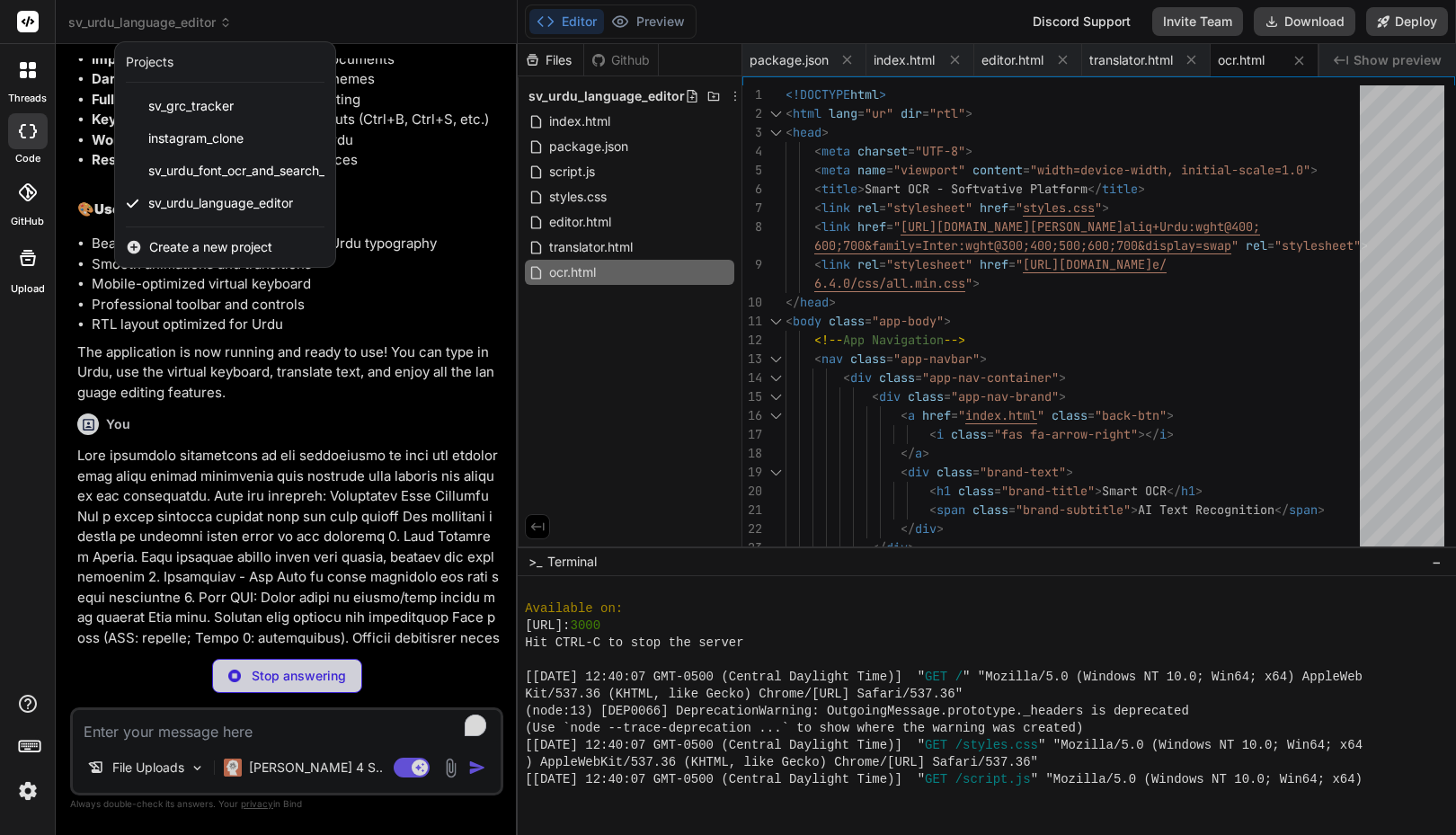
click at [343, 402] on div at bounding box center [728, 417] width 1456 height 835
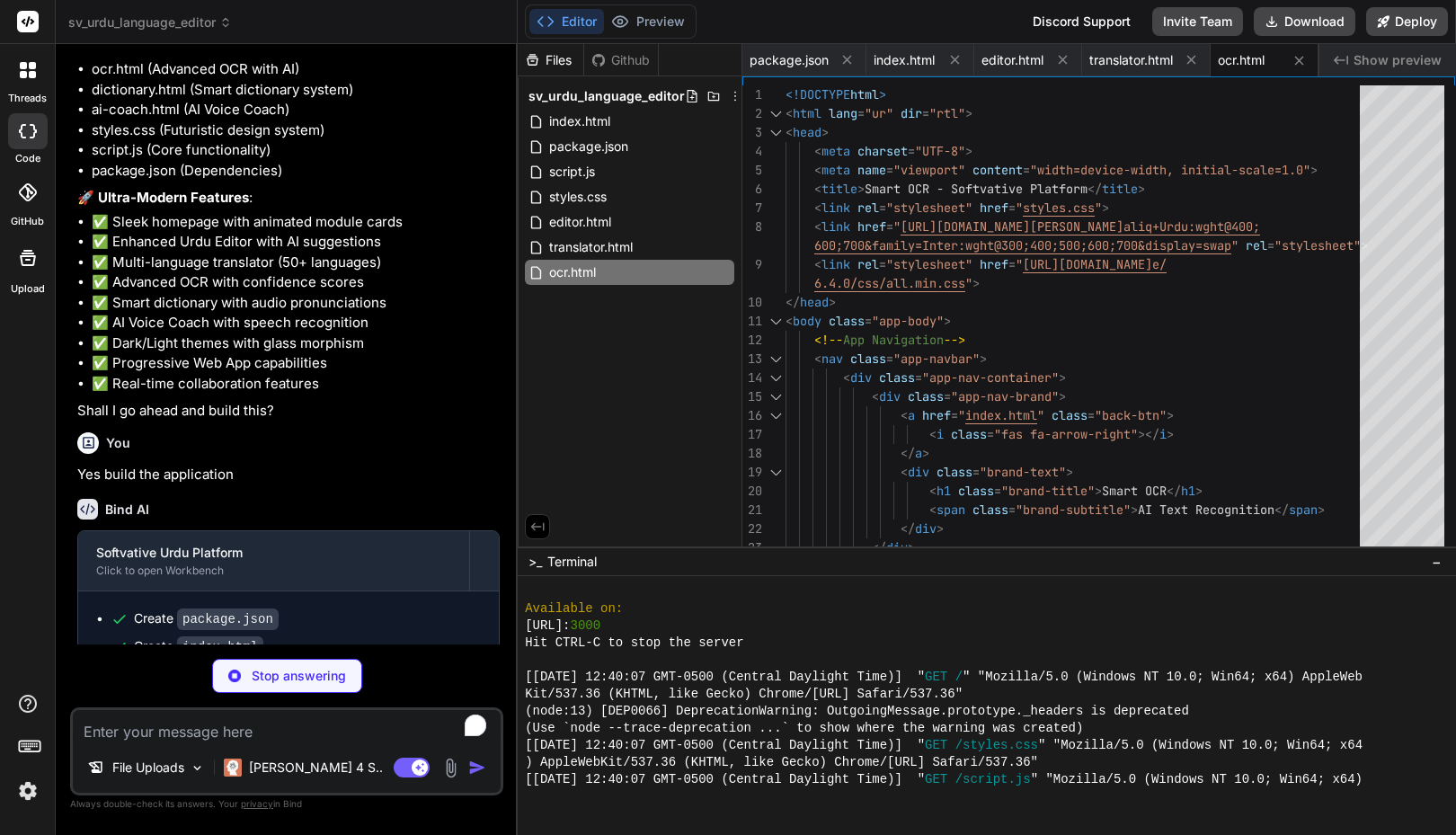
scroll to position [2635, 0]
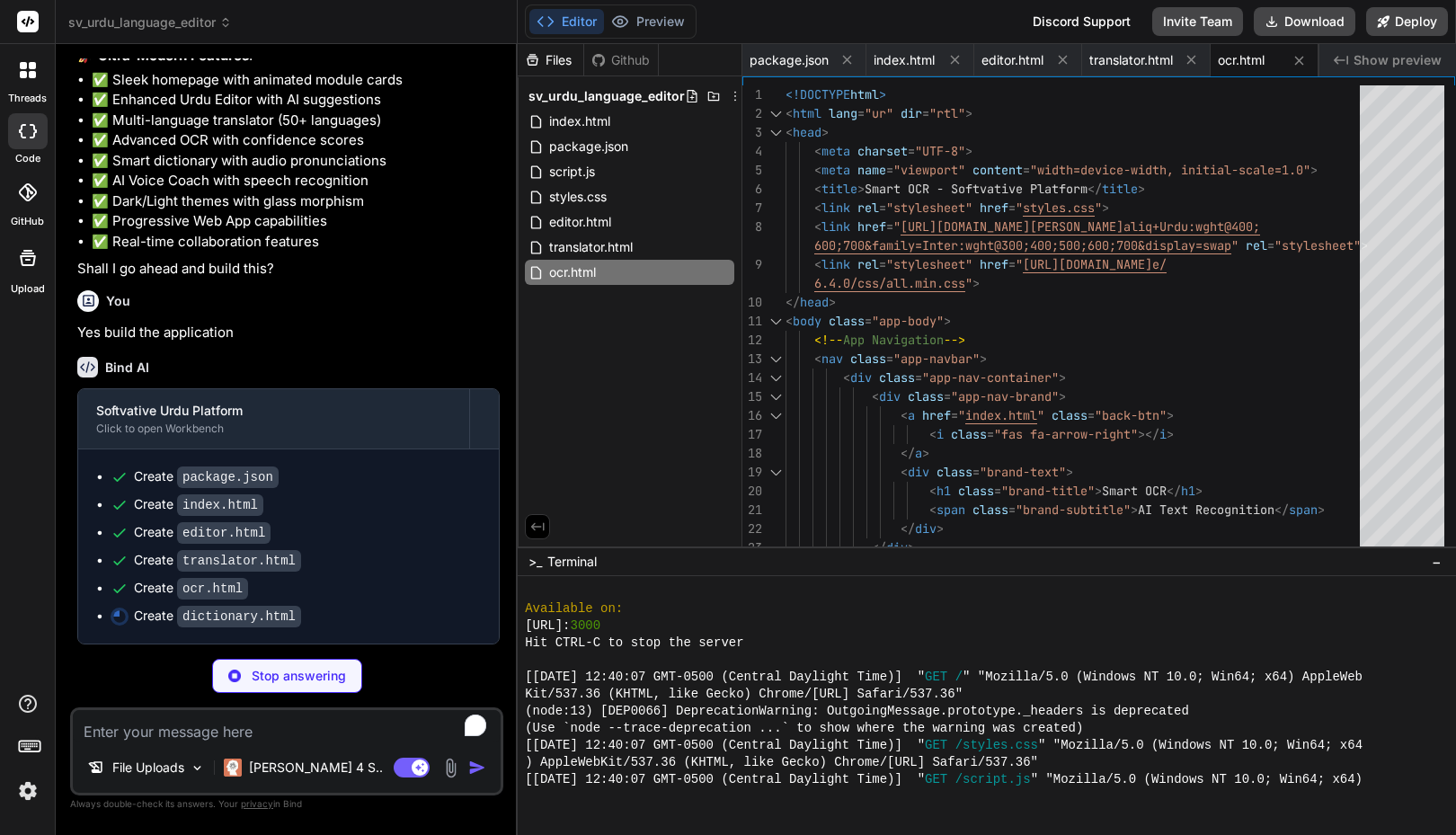
click at [420, 28] on div "sv_urdu_language_editor" at bounding box center [285, 23] width 436 height 18
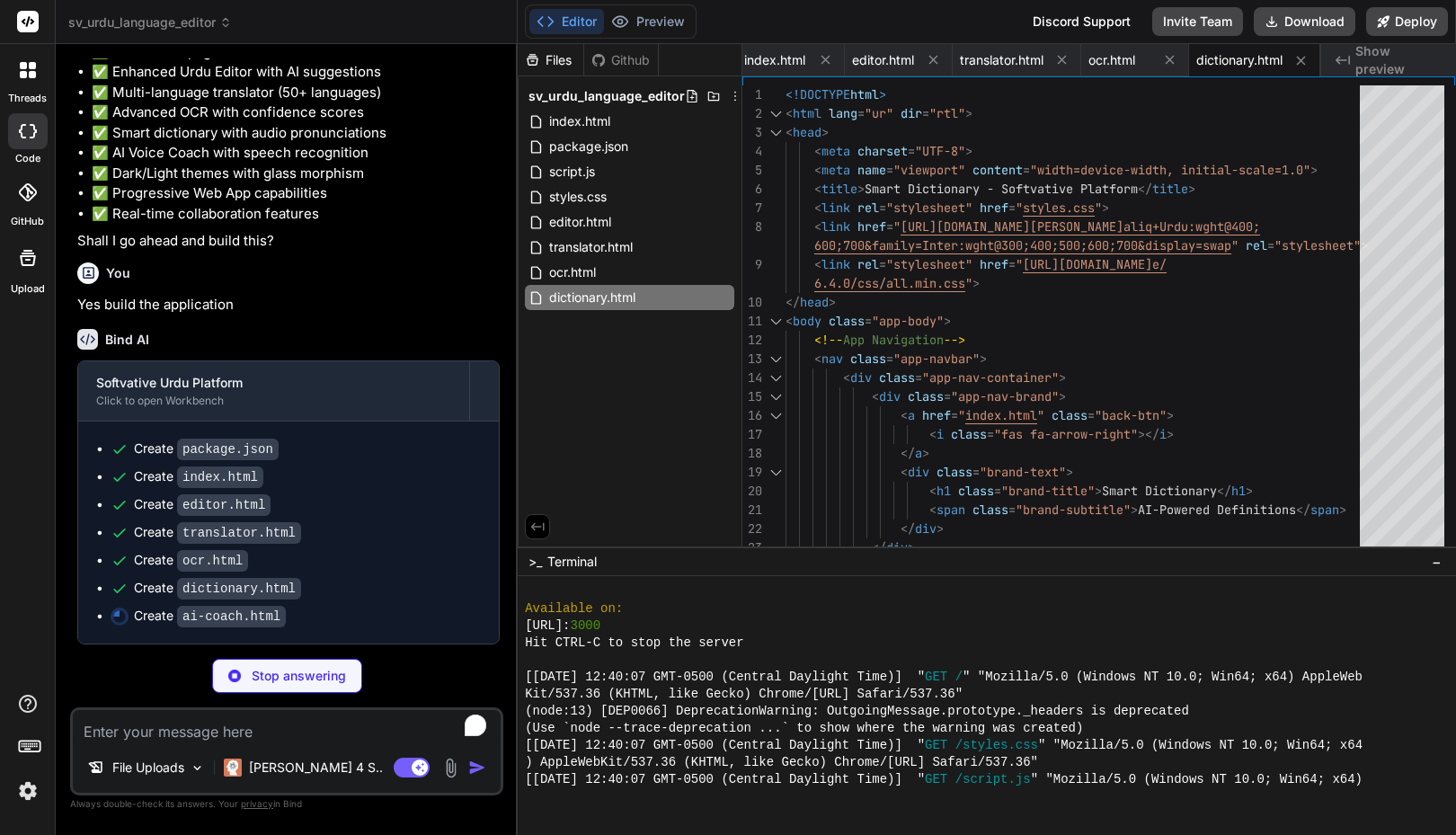
scroll to position [2663, 0]
click at [731, 94] on icon at bounding box center [735, 96] width 14 height 14
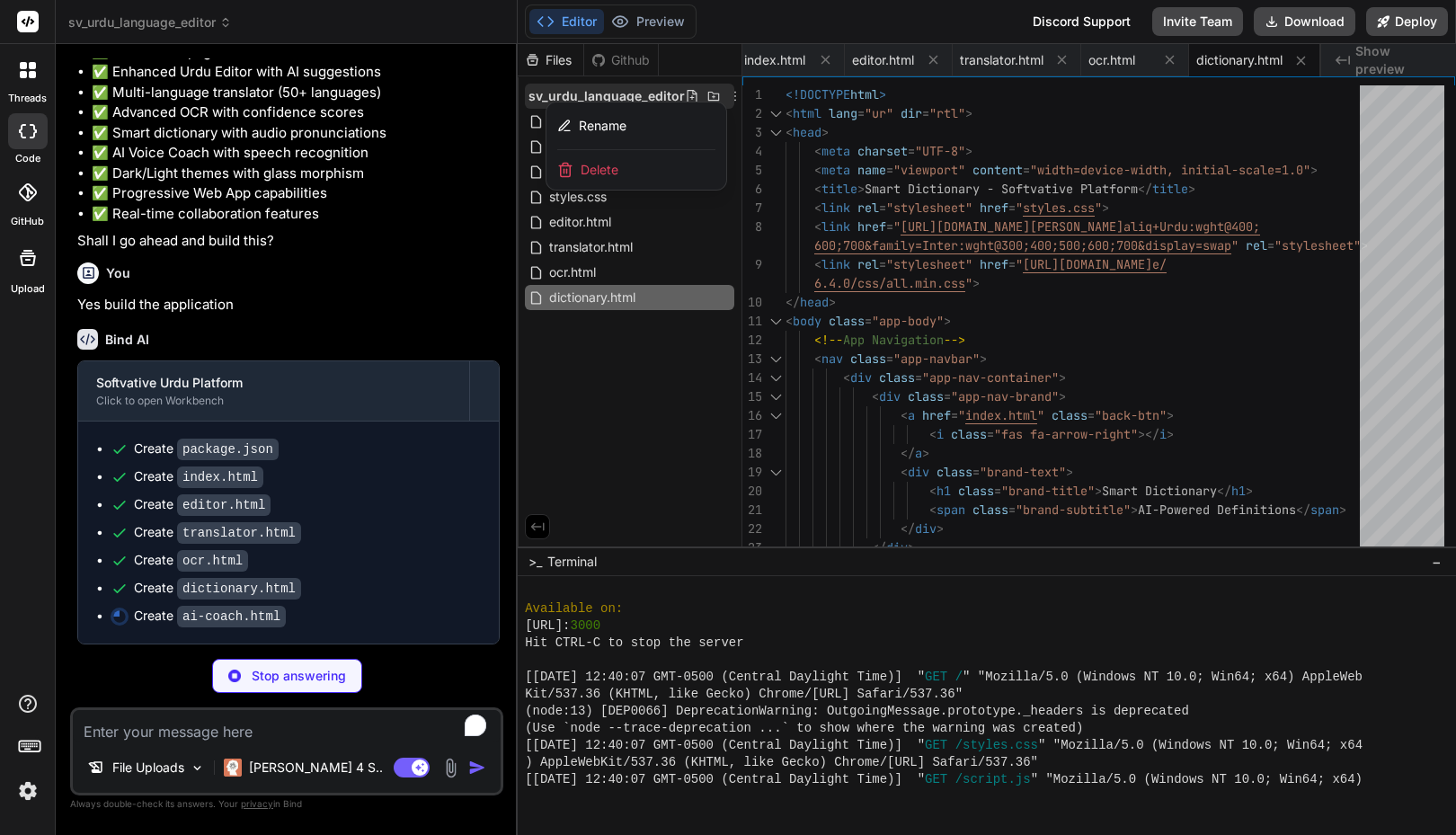
click at [750, 19] on div "Editor Preview Discord Support Invite Team Download Deploy" at bounding box center [987, 22] width 938 height 44
click at [728, 92] on div at bounding box center [987, 439] width 938 height 791
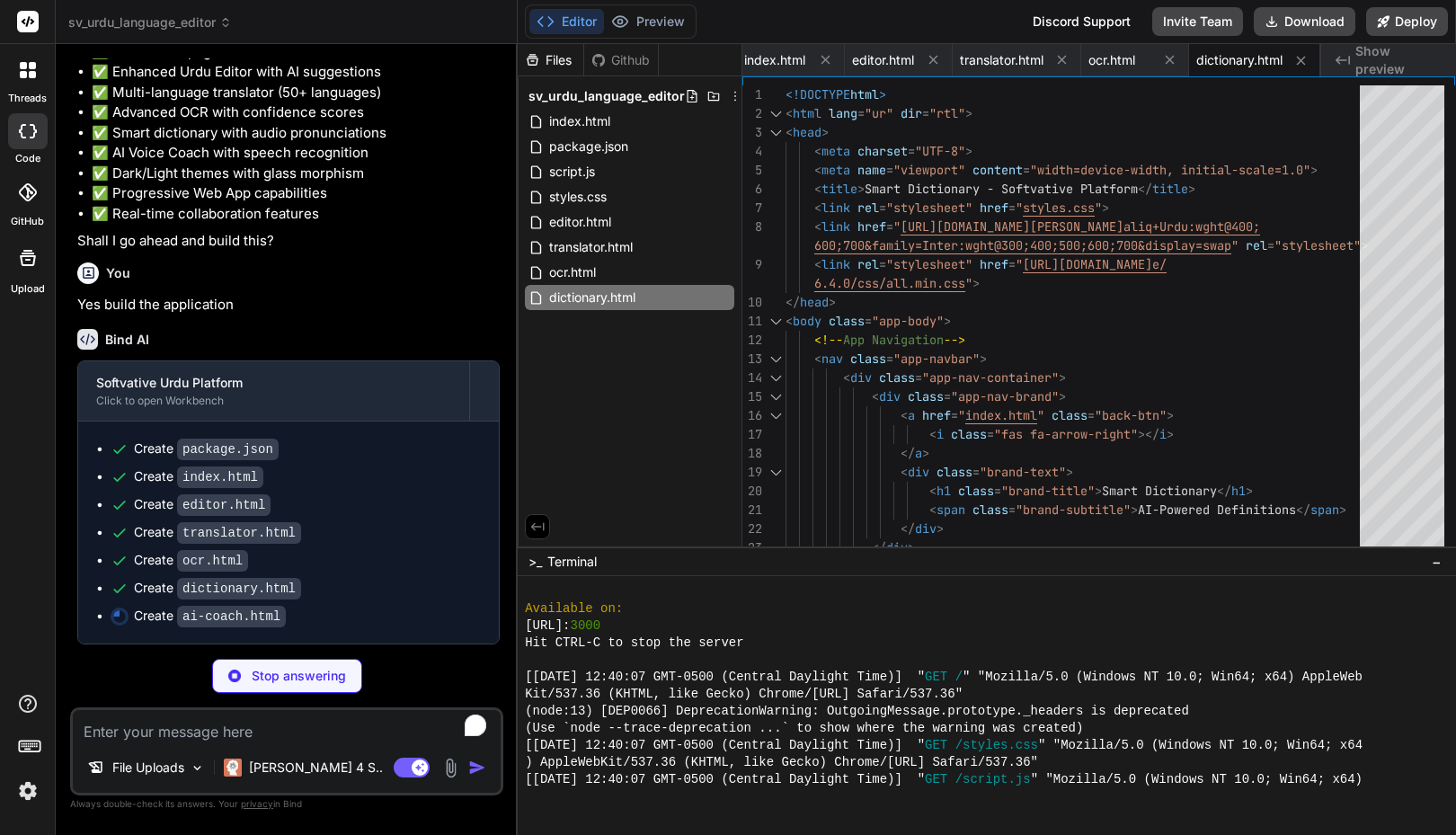
click at [743, 17] on div "Editor Preview Discord Support Invite Team Download Deploy" at bounding box center [987, 22] width 938 height 44
click at [29, 793] on img at bounding box center [28, 790] width 31 height 31
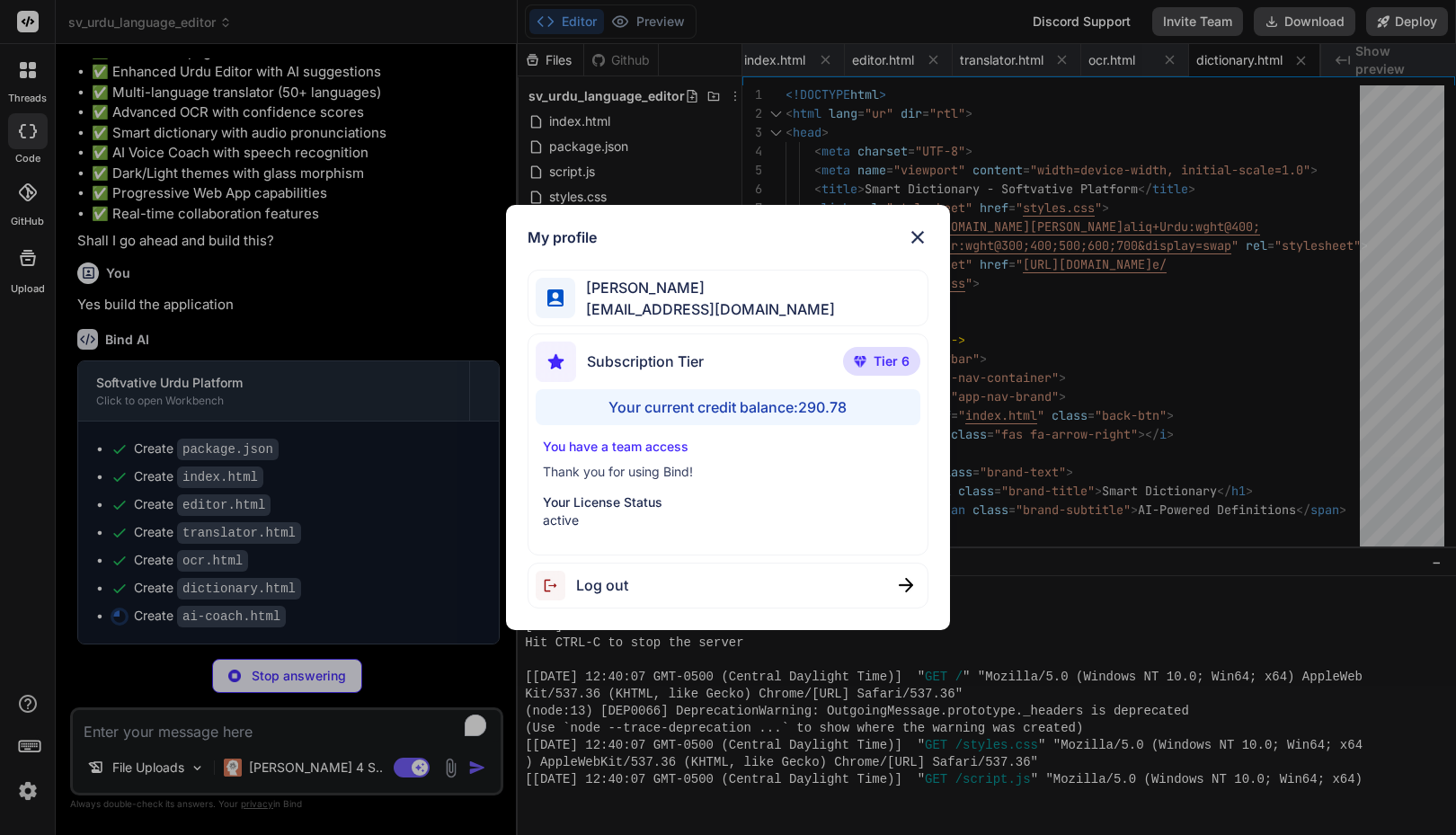
click at [29, 793] on div "My profile [PERSON_NAME] [PERSON_NAME][EMAIL_ADDRESS][DOMAIN_NAME] Subscription…" at bounding box center [728, 417] width 1456 height 835
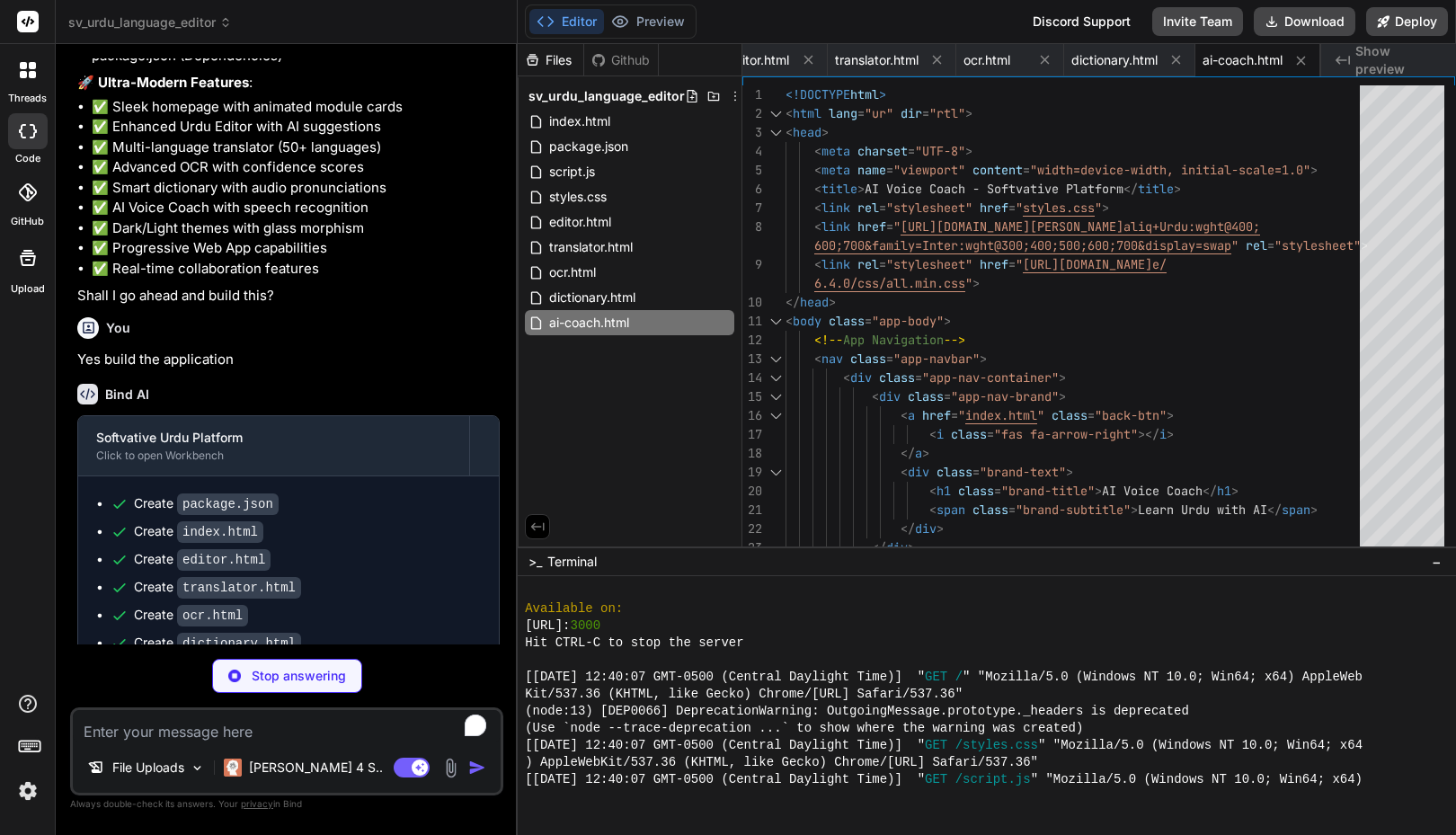
scroll to position [2690, 0]
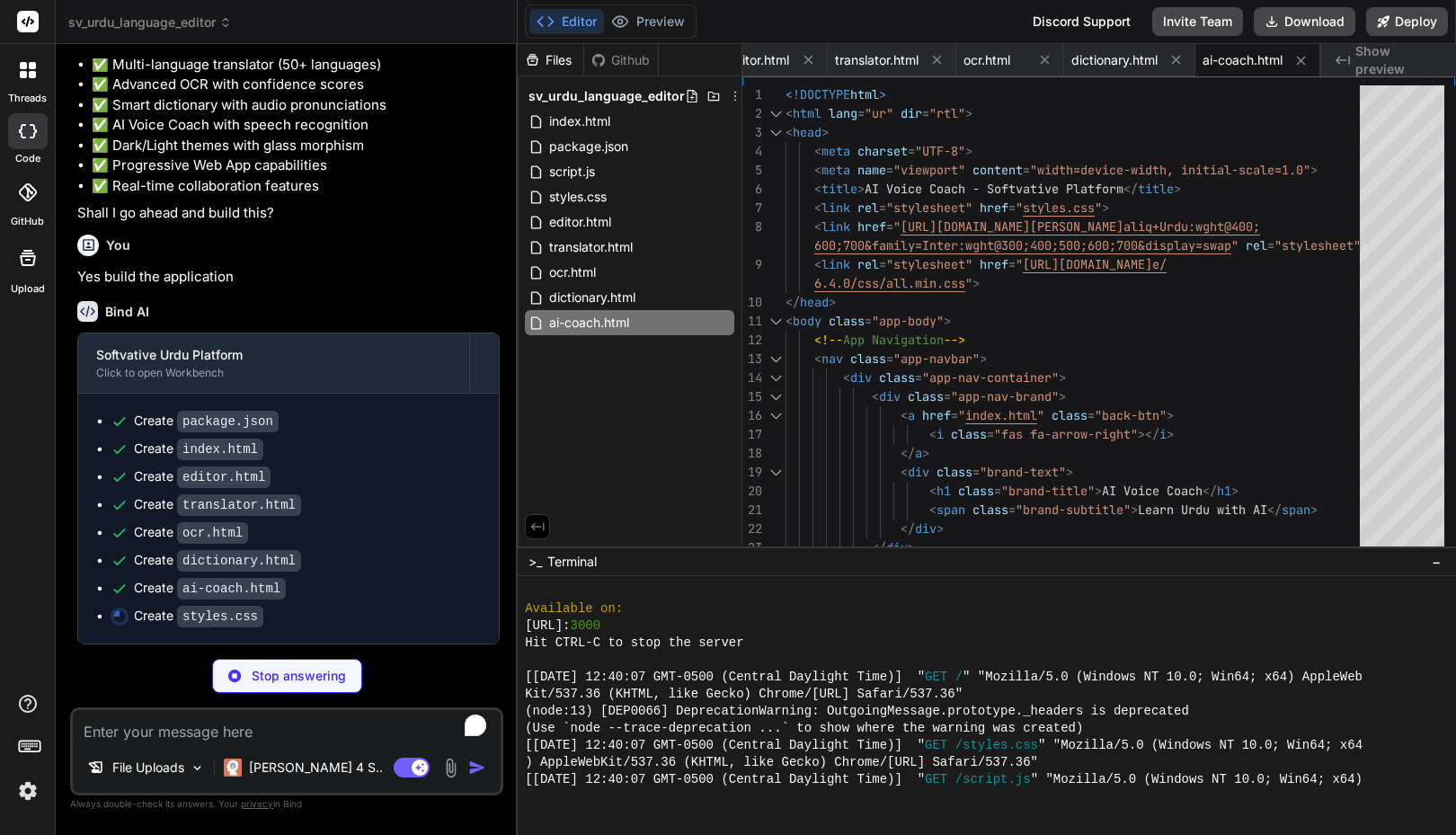
click at [198, 22] on span "sv_urdu_language_editor" at bounding box center [150, 23] width 164 height 18
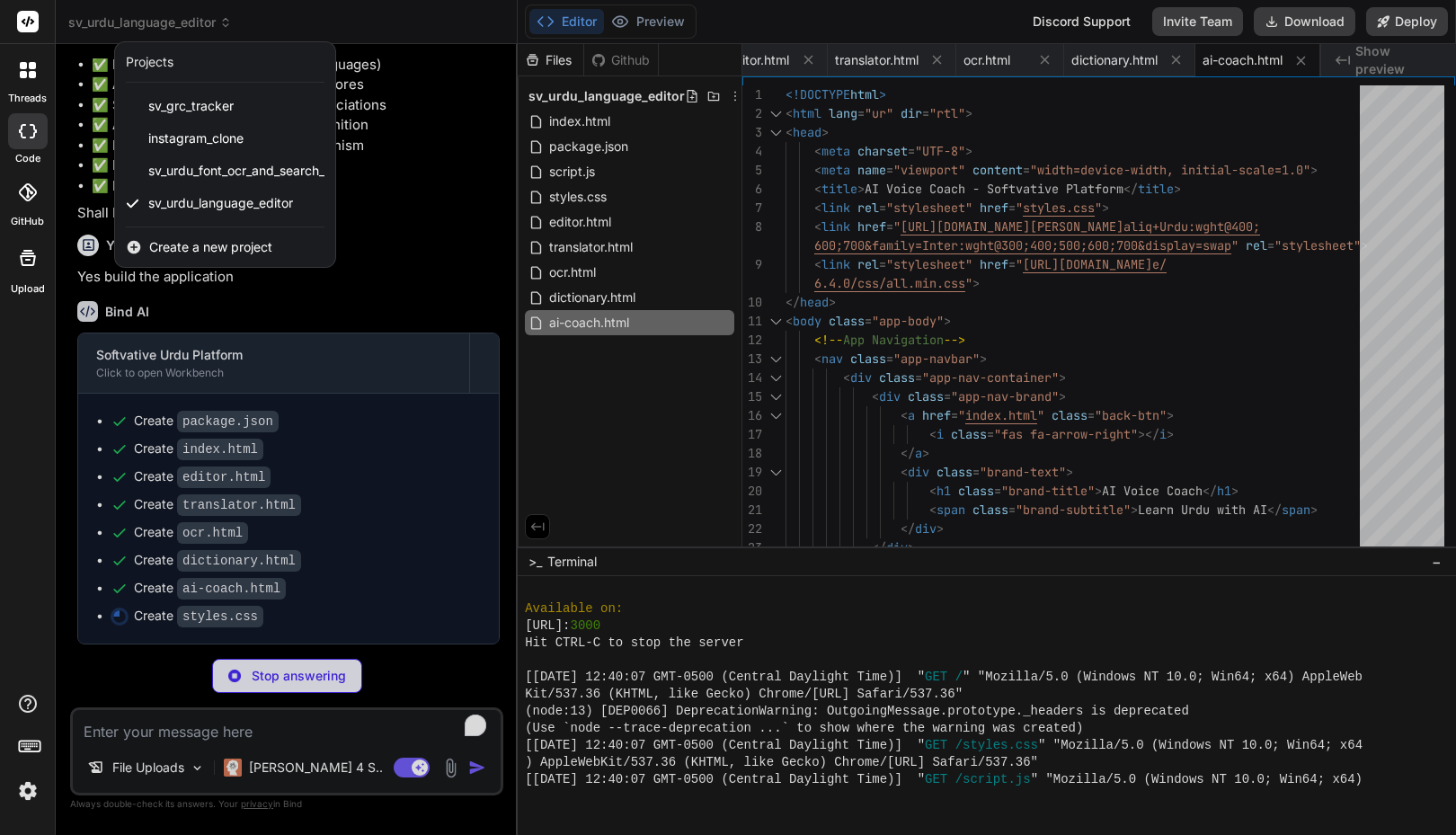
click at [344, 21] on div at bounding box center [728, 417] width 1456 height 835
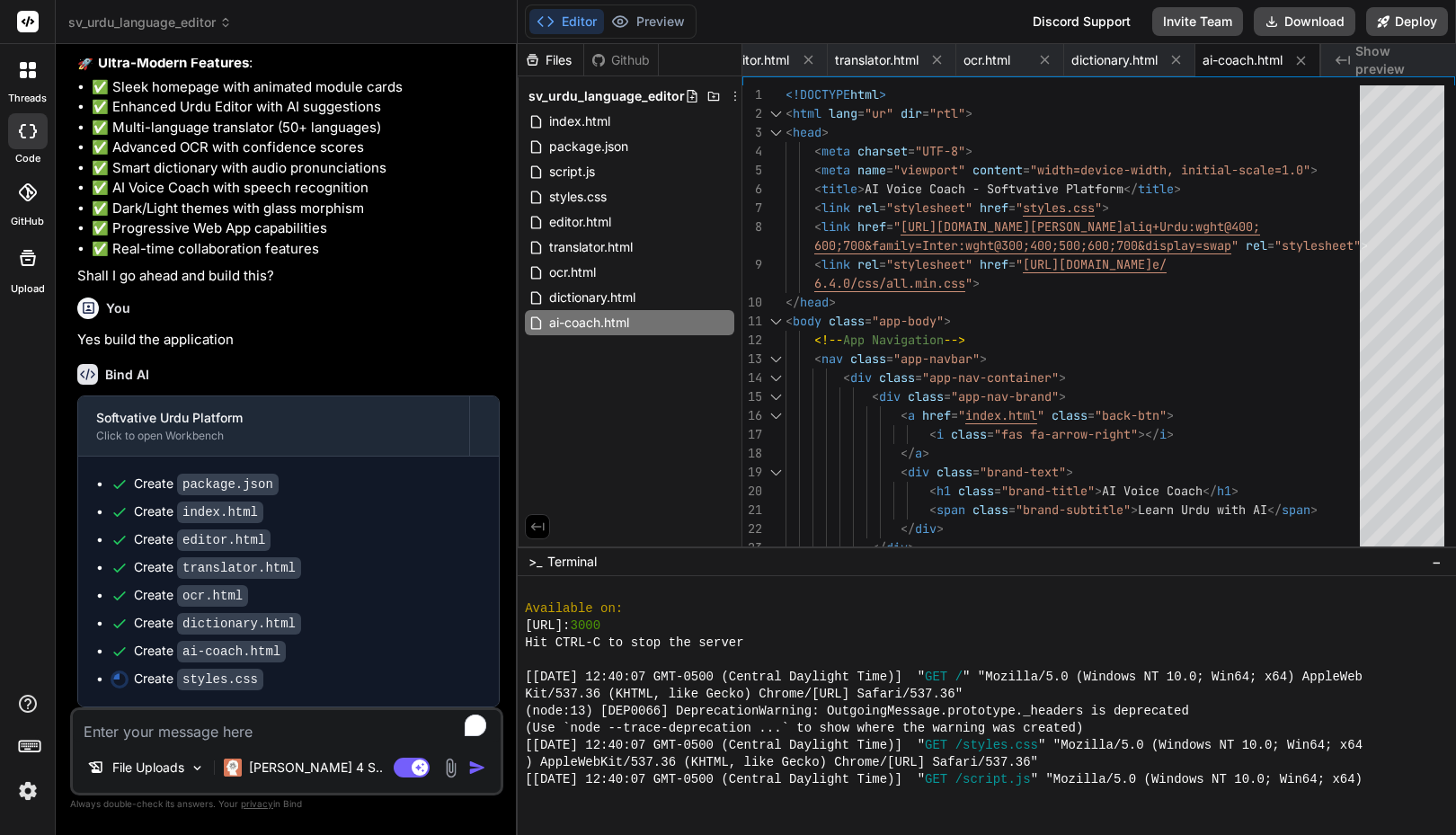
scroll to position [2627, 0]
click at [1394, 65] on span "Show preview" at bounding box center [1398, 60] width 86 height 36
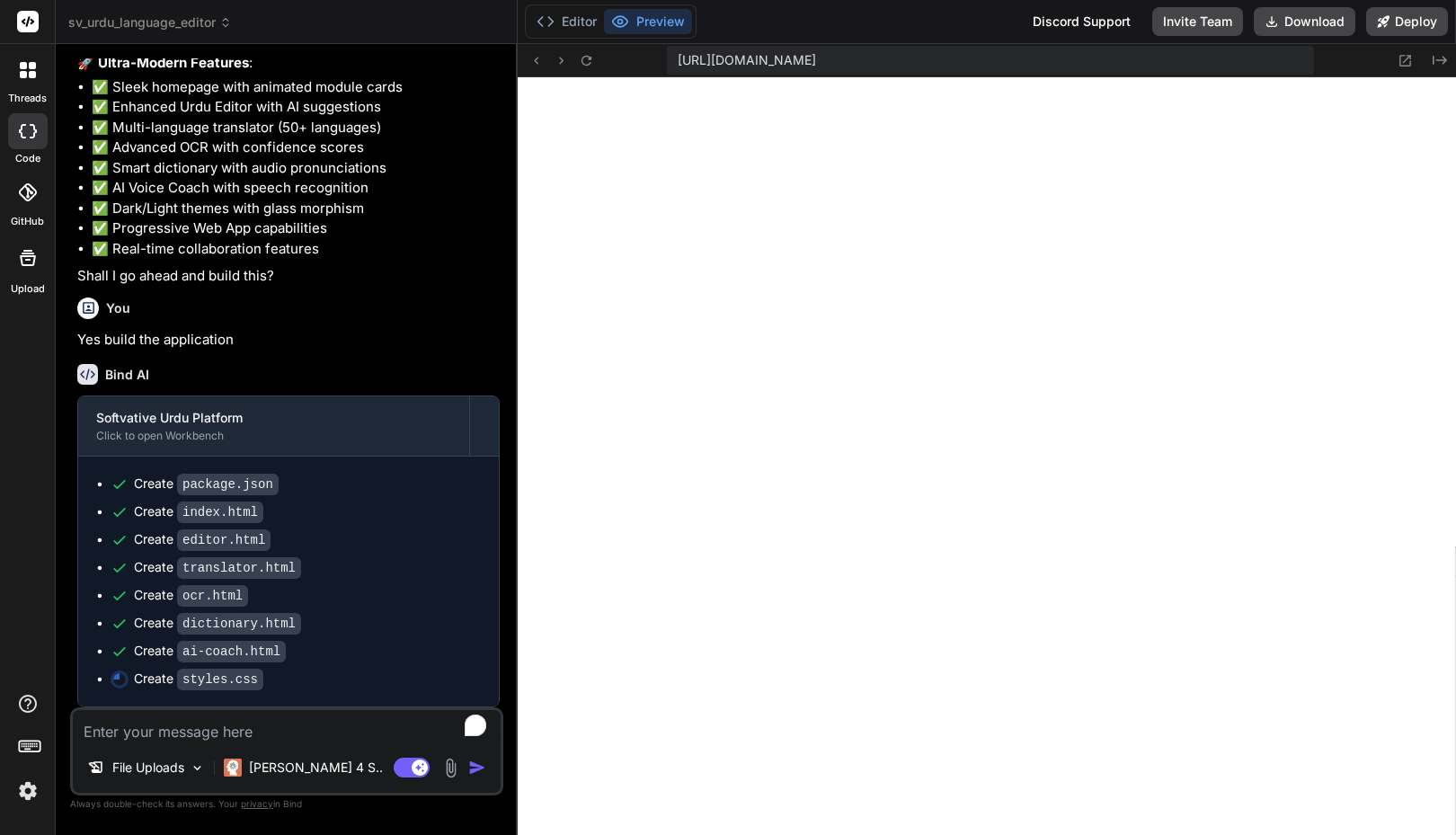
click at [659, 23] on button "Preview" at bounding box center [648, 21] width 88 height 25
click at [845, 33] on div "Editor Preview Discord Support Invite Team Download Deploy" at bounding box center [987, 22] width 938 height 44
click at [575, 15] on button "Editor" at bounding box center [567, 21] width 75 height 25
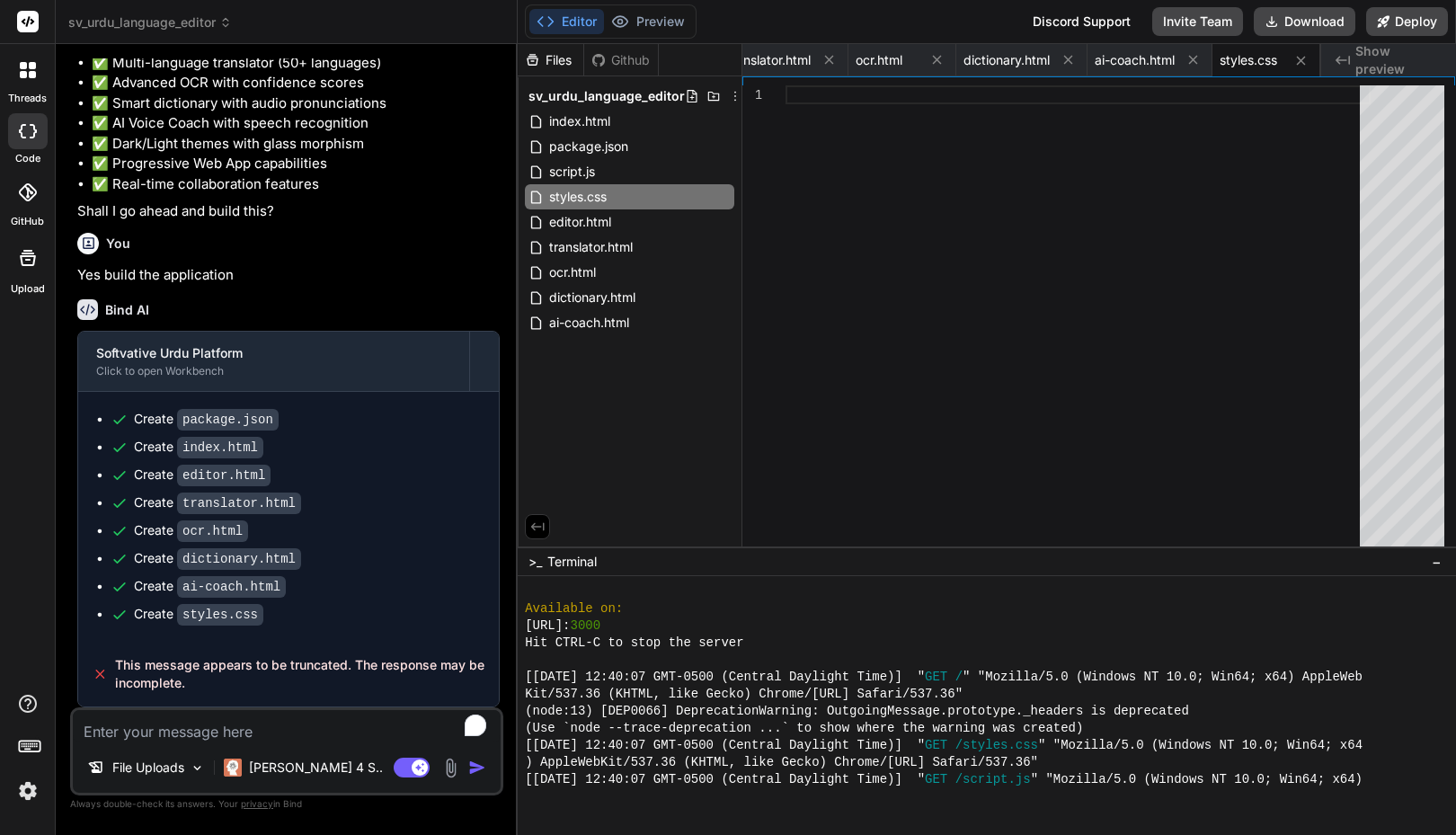
scroll to position [0, 0]
click at [883, 312] on div at bounding box center [1078, 346] width 585 height 521
click at [1231, 69] on div "styles.css" at bounding box center [1266, 60] width 108 height 32
click at [1237, 62] on span "styles.css" at bounding box center [1248, 60] width 58 height 18
click at [1138, 58] on span "ai-coach.html" at bounding box center [1135, 60] width 80 height 18
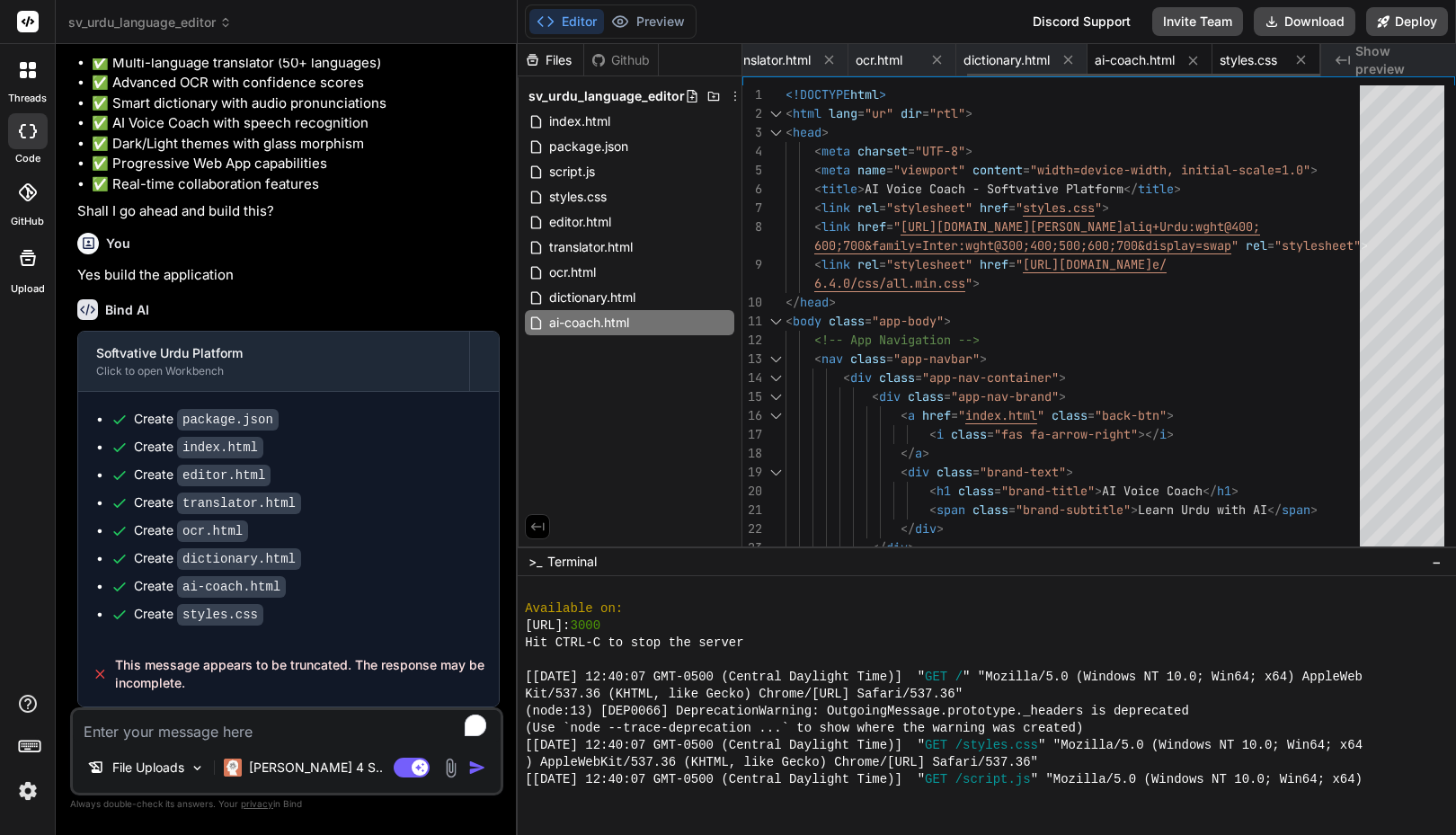
click at [1247, 62] on span "styles.css" at bounding box center [1248, 60] width 58 height 18
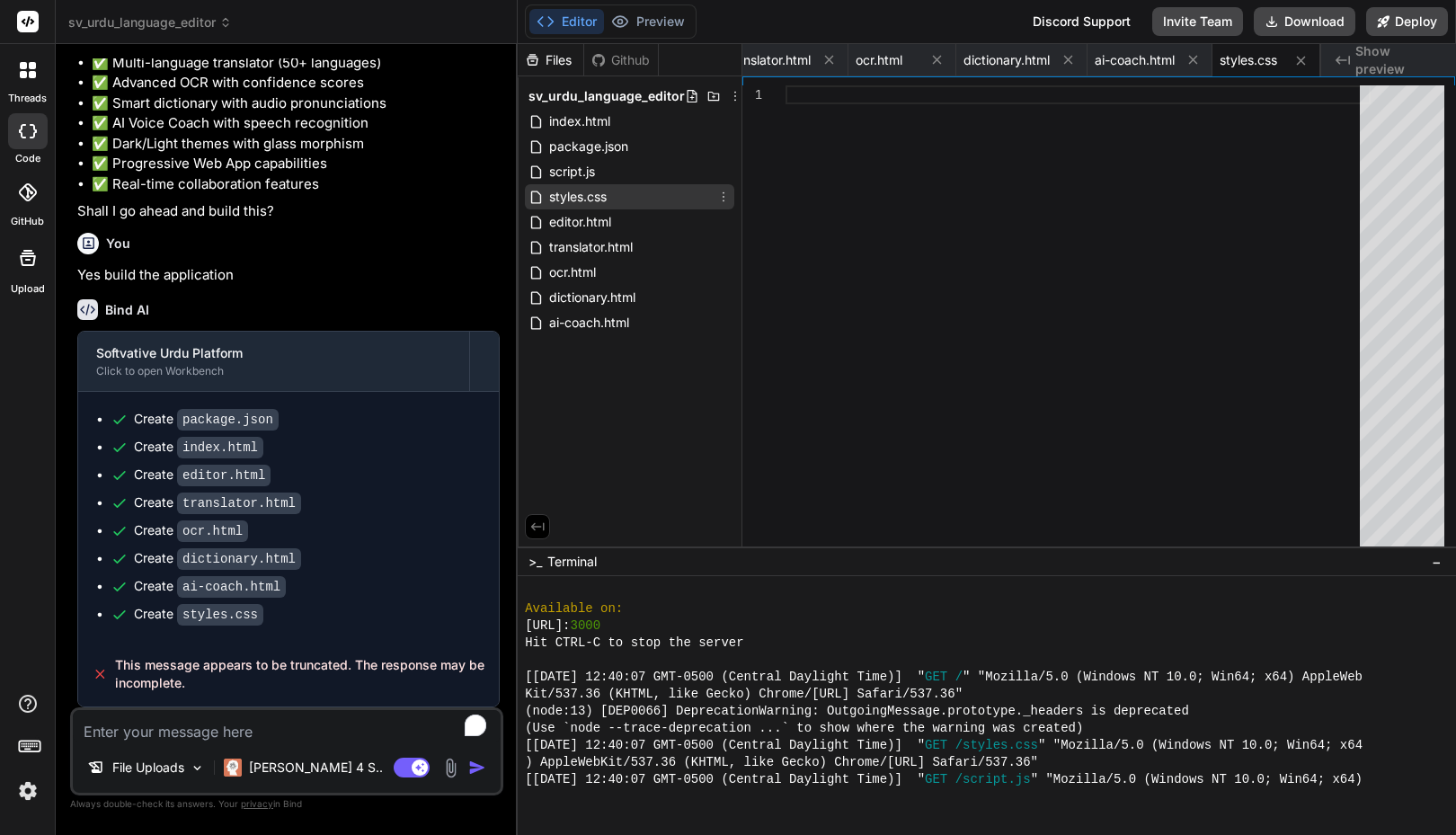
click at [600, 195] on span "styles.css" at bounding box center [578, 197] width 61 height 22
click at [294, 727] on textarea "To enrich screen reader interactions, please activate Accessibility in Grammarl…" at bounding box center [286, 726] width 428 height 32
click at [648, 806] on div at bounding box center [987, 704] width 938 height 258
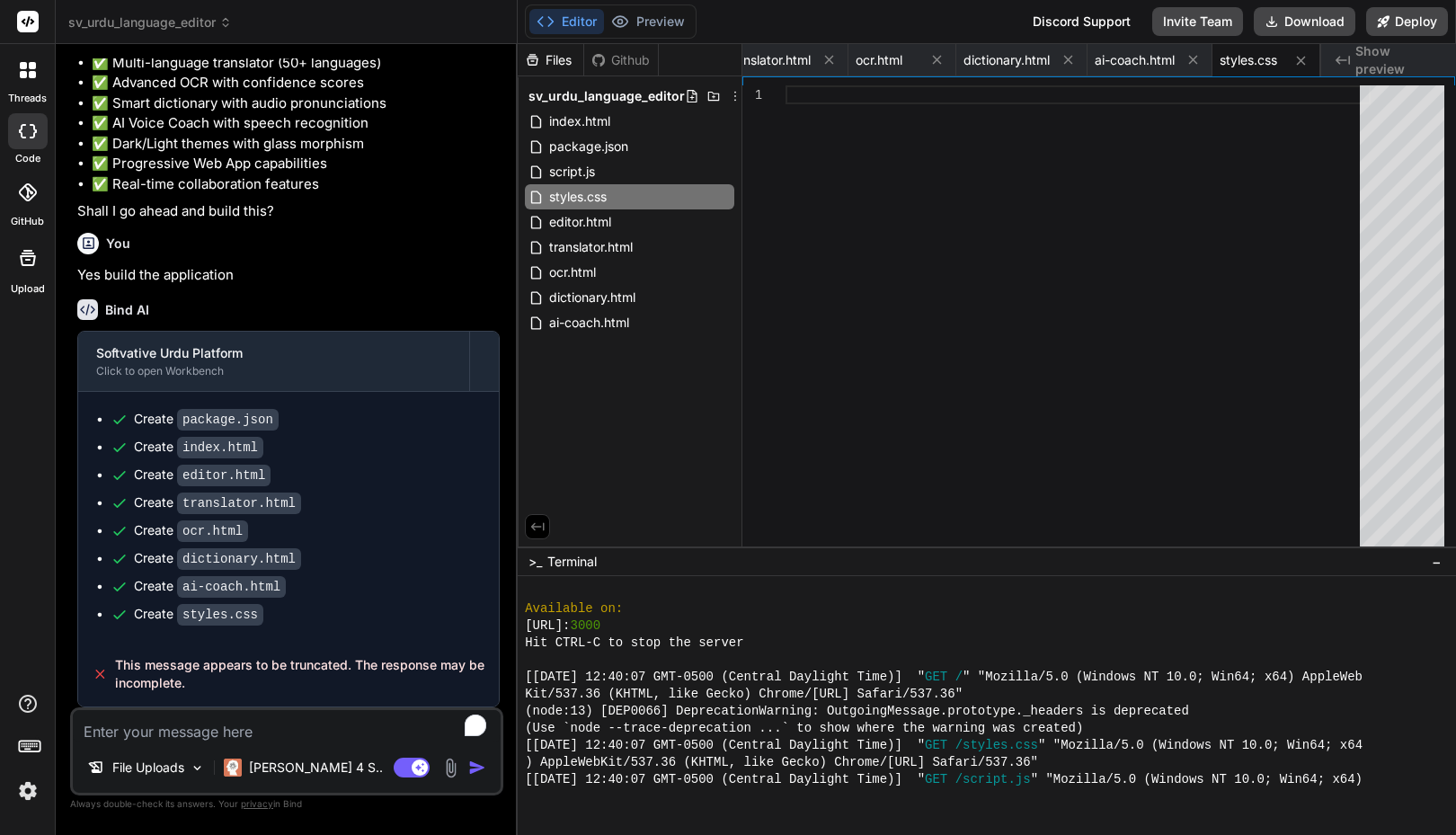
click at [250, 729] on textarea "To enrich screen reader interactions, please activate Accessibility in Grammarl…" at bounding box center [286, 726] width 428 height 32
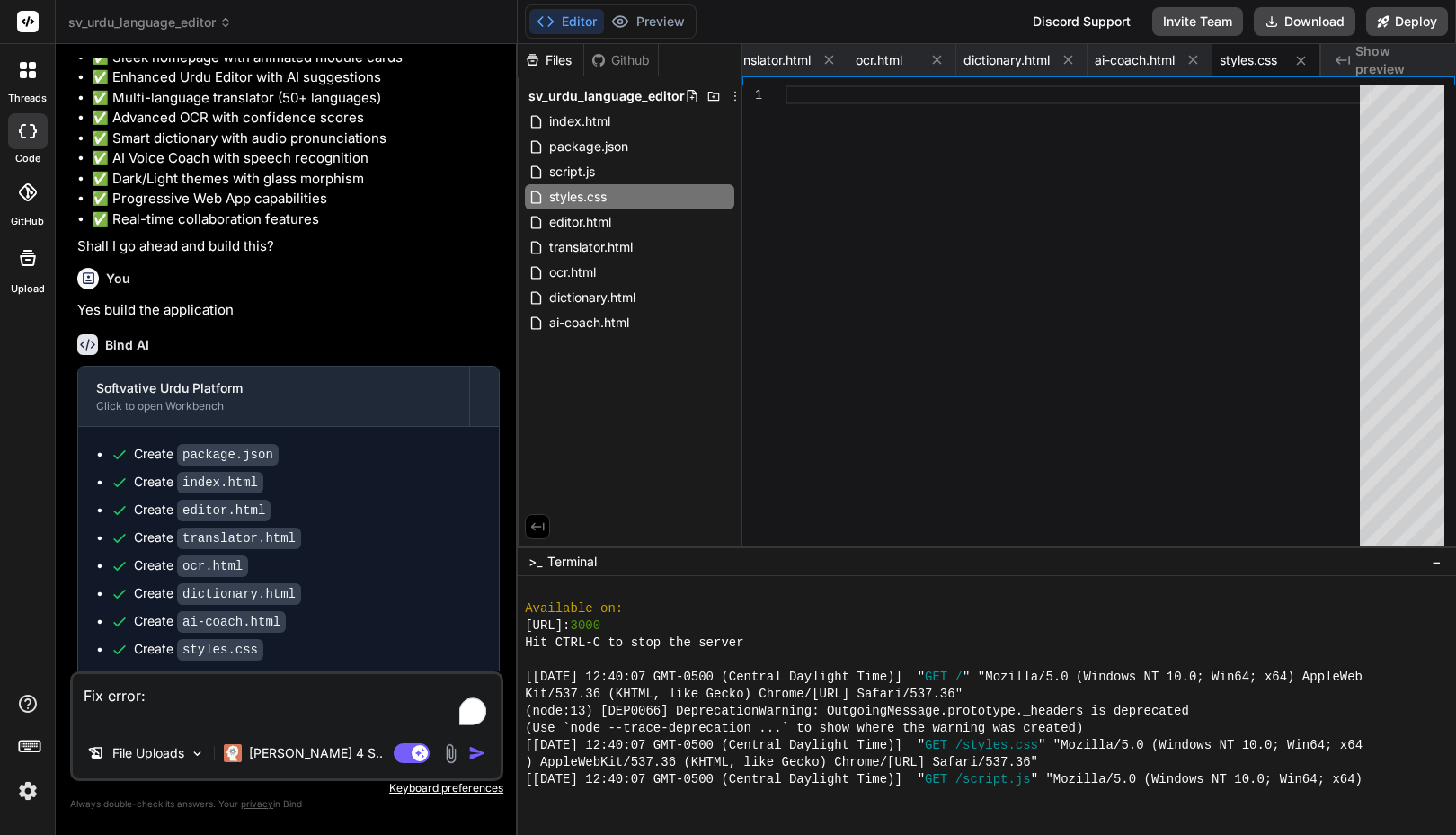
scroll to position [2727, 0]
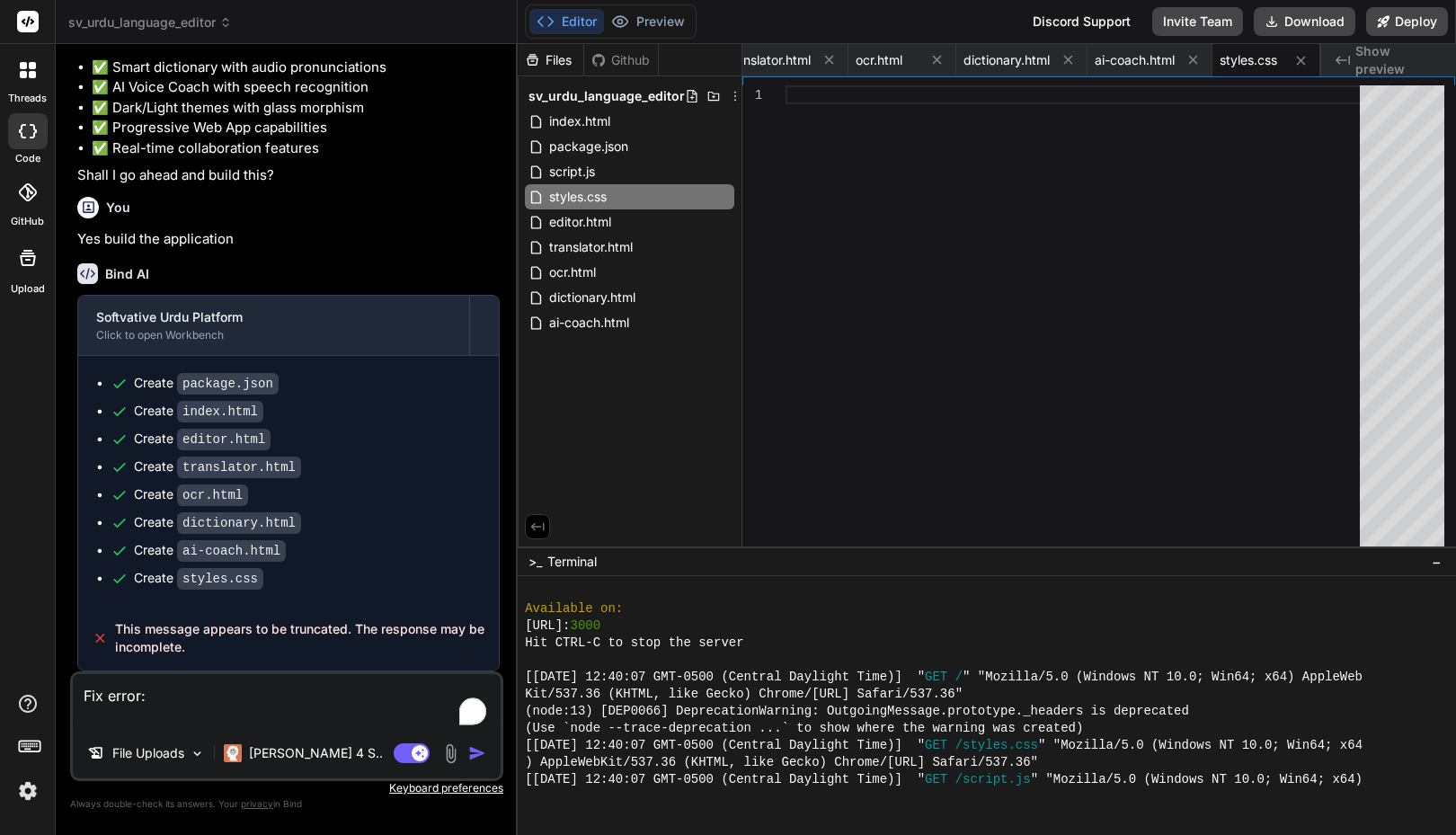
click at [209, 619] on div "This message appears to be truncated. The response may be incomplete." at bounding box center [288, 637] width 421 height 65
click at [182, 629] on span "This message appears to be truncated. The response may be incomplete." at bounding box center [299, 638] width 369 height 36
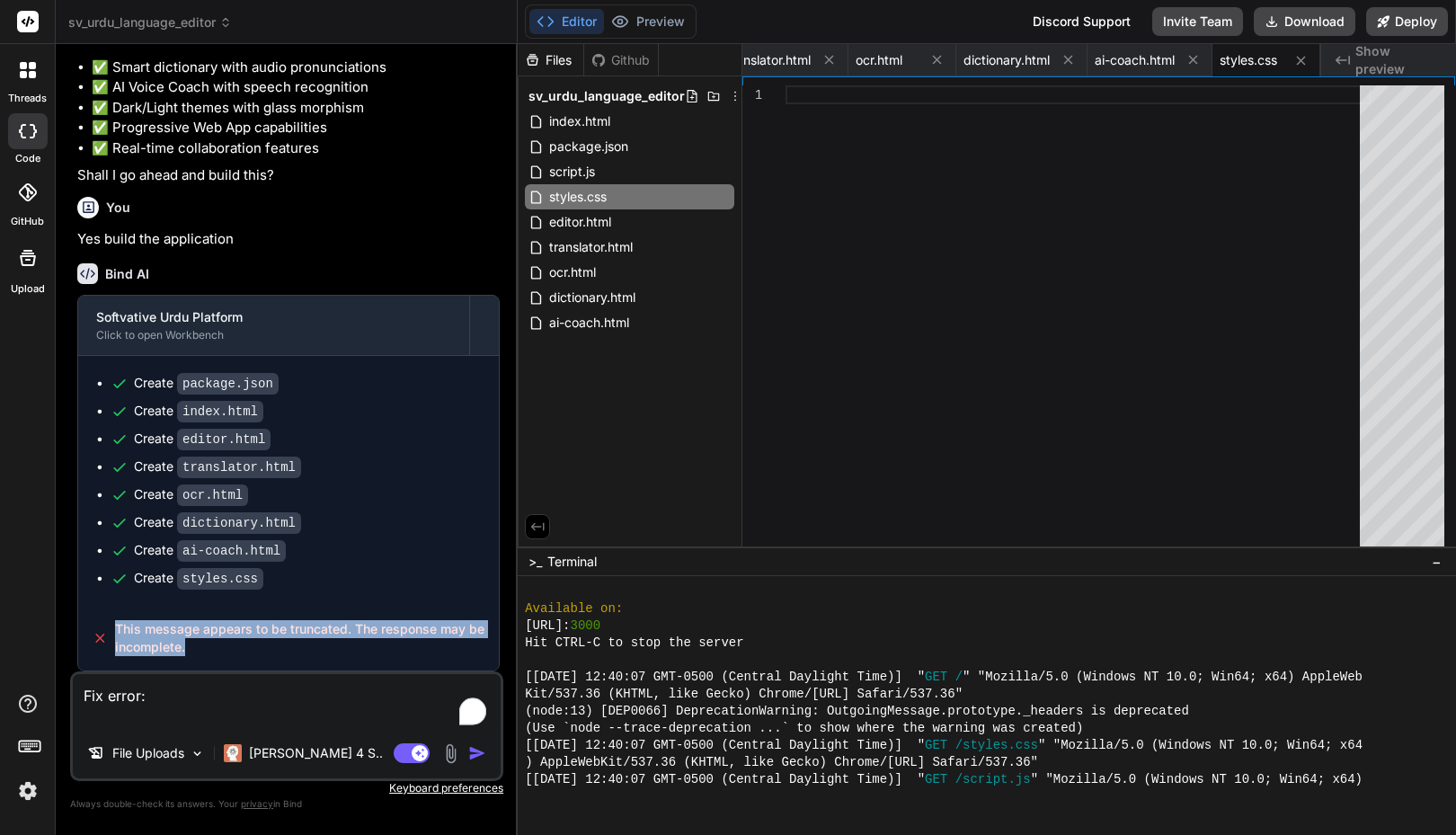
copy div "This message appears to be truncated. The response may be incomplete. 🎉 Your Pr…"
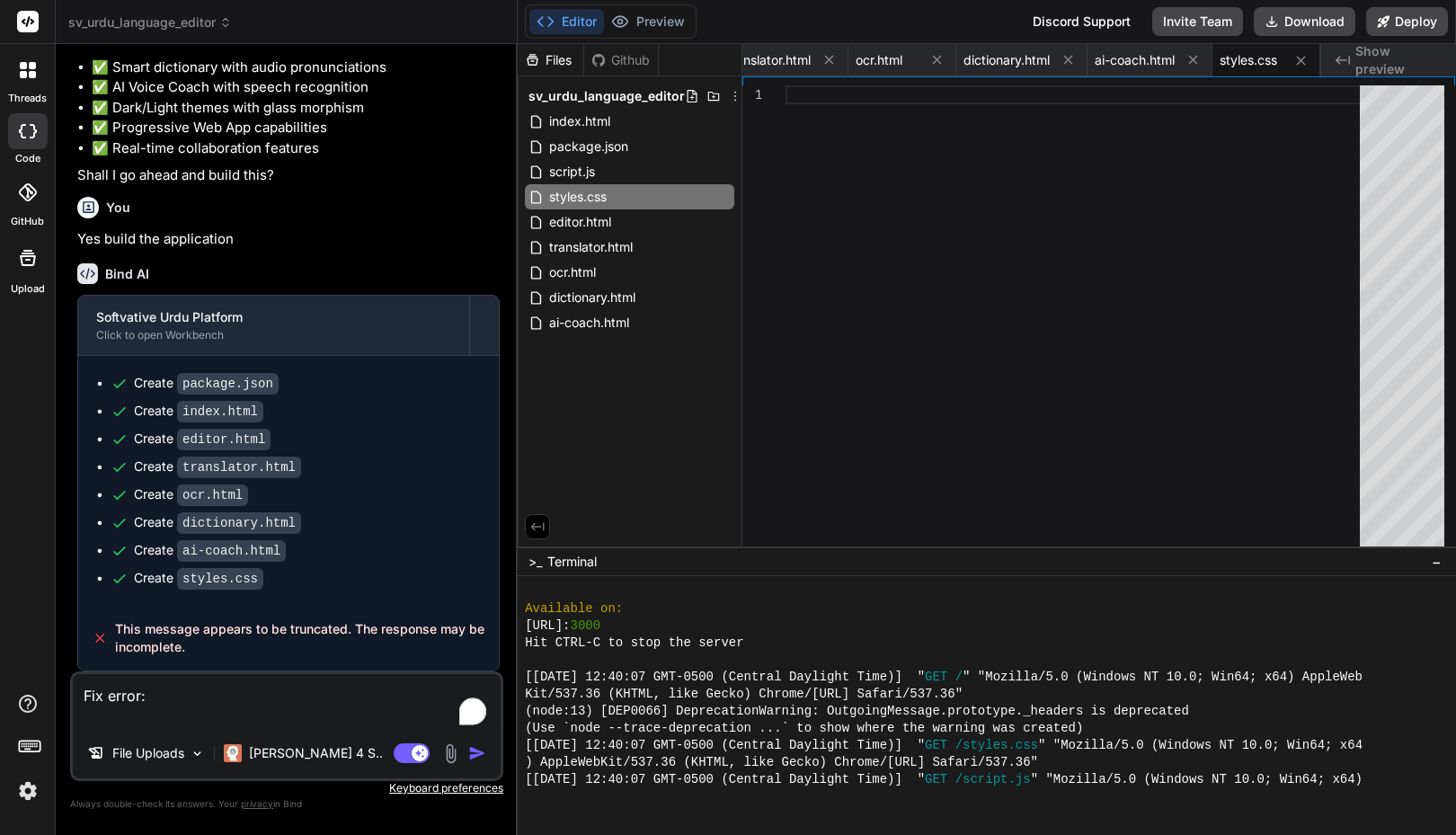
click at [180, 709] on textarea "Fix error:" at bounding box center [286, 701] width 428 height 54
paste textarea "This message appears to be truncated. The response may be incomplete."
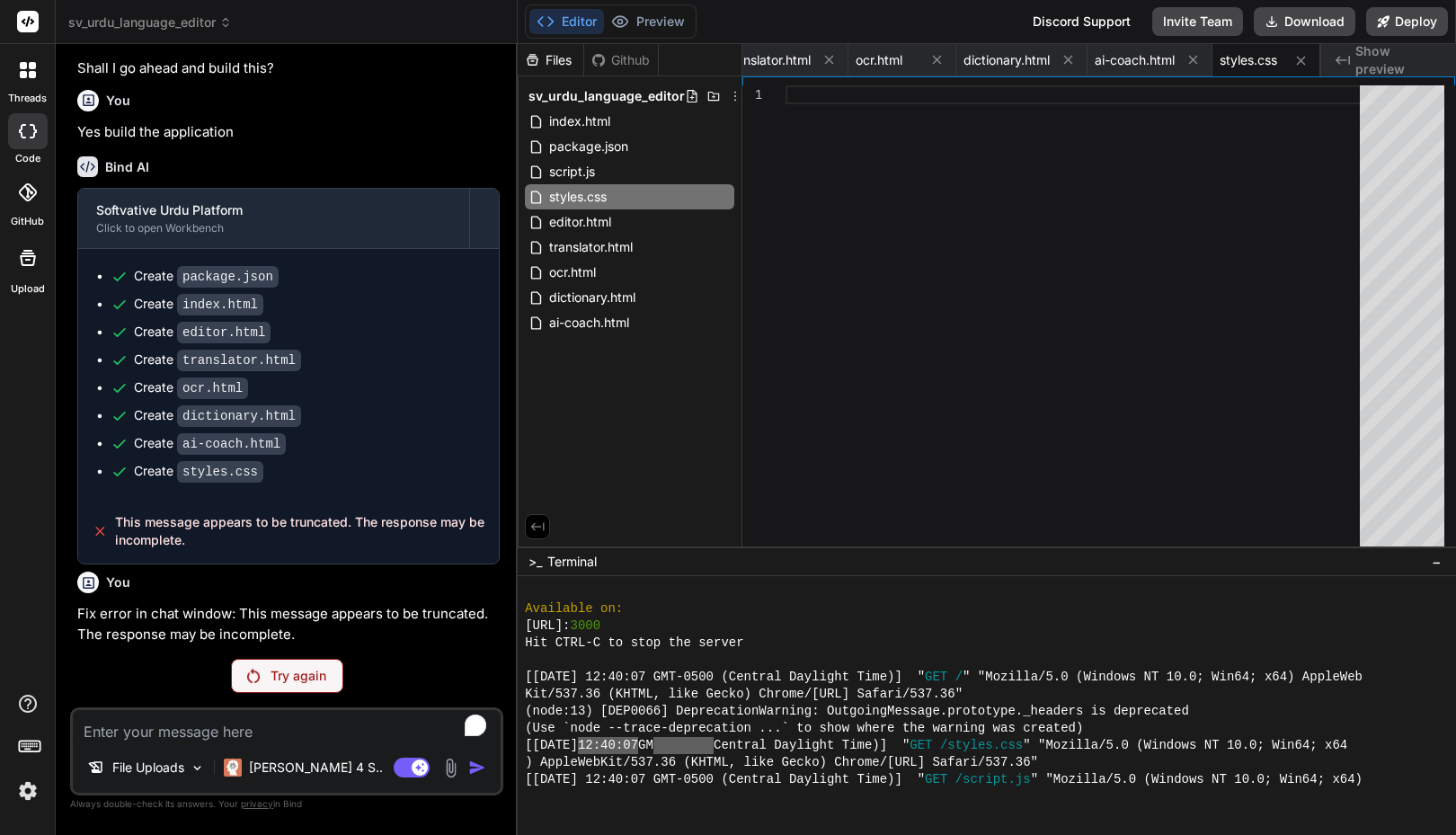
scroll to position [666, 0]
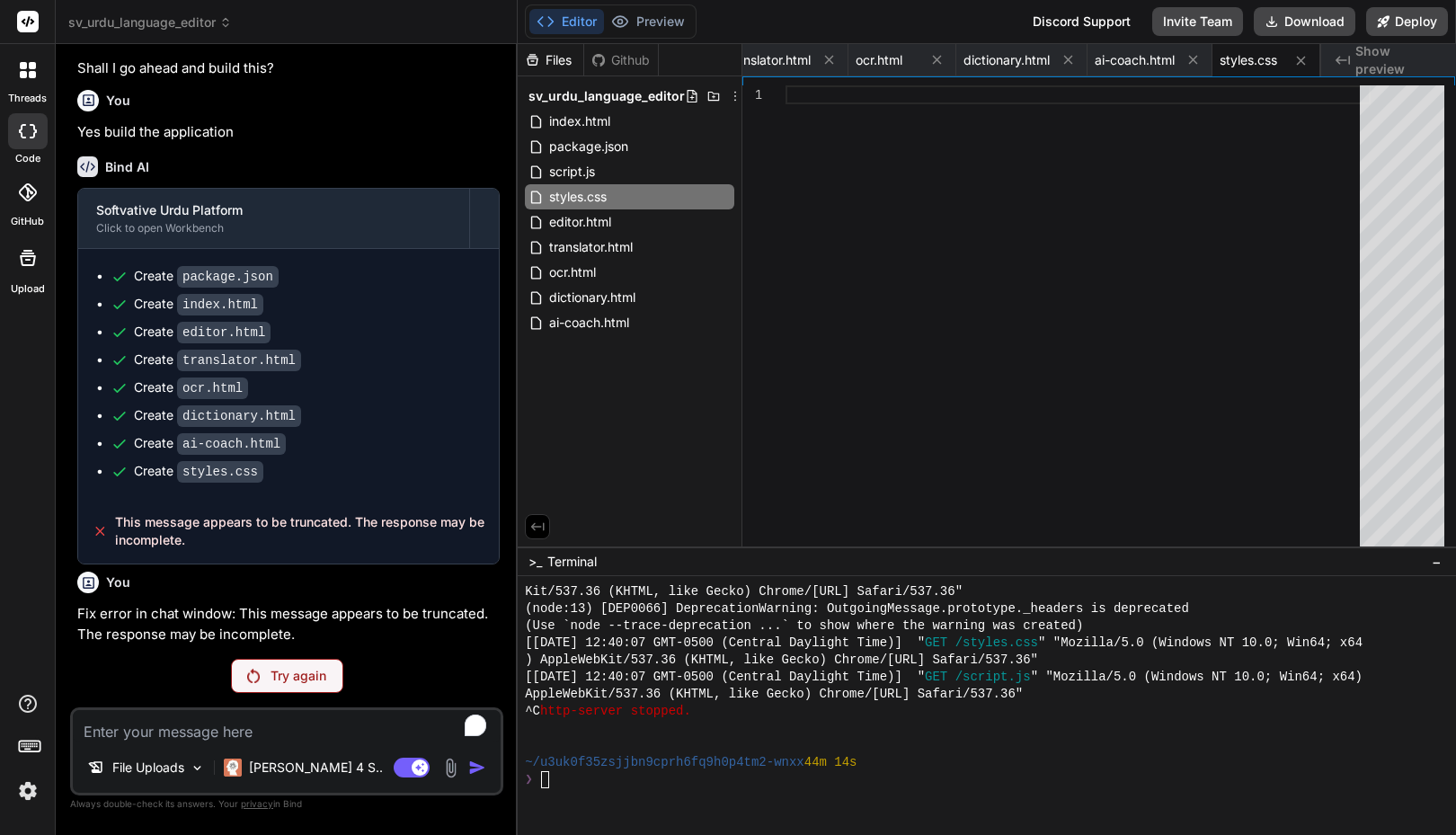
click at [390, 661] on div "Try again" at bounding box center [286, 675] width 433 height 34
click at [267, 669] on div "Try again" at bounding box center [287, 675] width 113 height 34
click at [622, 780] on div "❯" at bounding box center [978, 779] width 906 height 17
click at [831, 60] on icon at bounding box center [828, 59] width 15 height 15
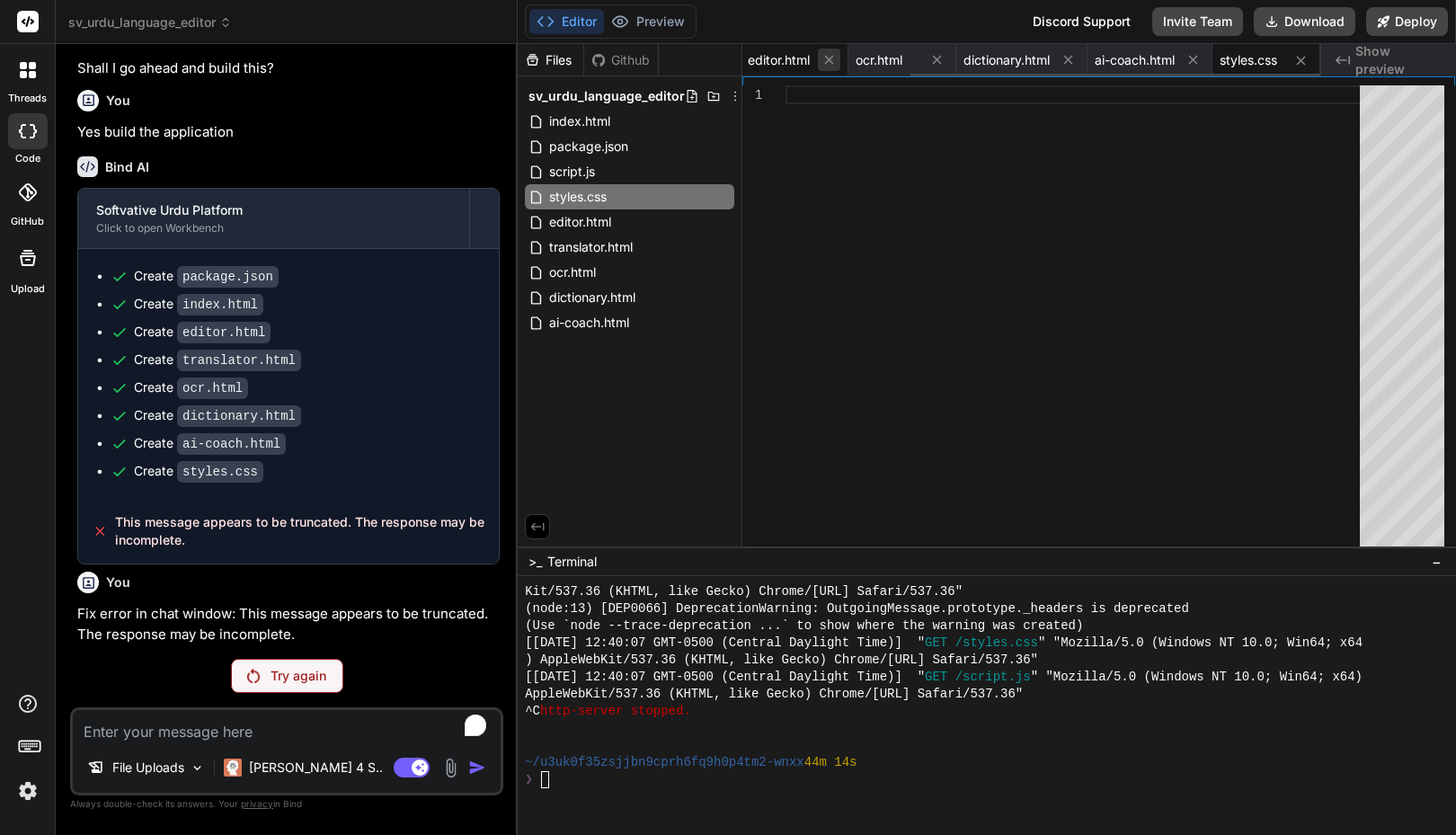
click at [829, 60] on icon at bounding box center [828, 59] width 15 height 15
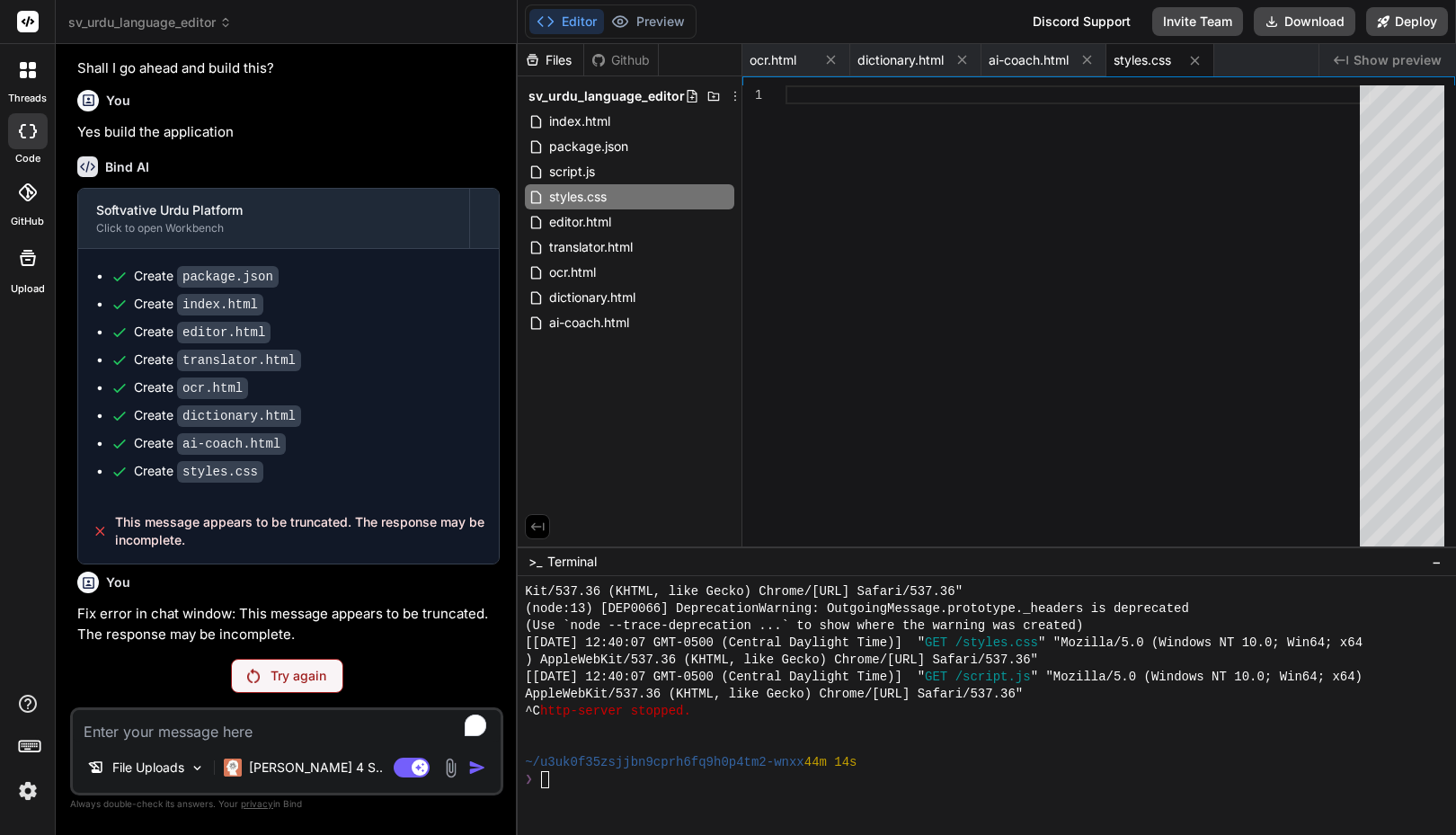
click at [829, 60] on icon at bounding box center [830, 59] width 15 height 15
click at [829, 60] on span "dictionary.html" at bounding box center [792, 60] width 86 height 18
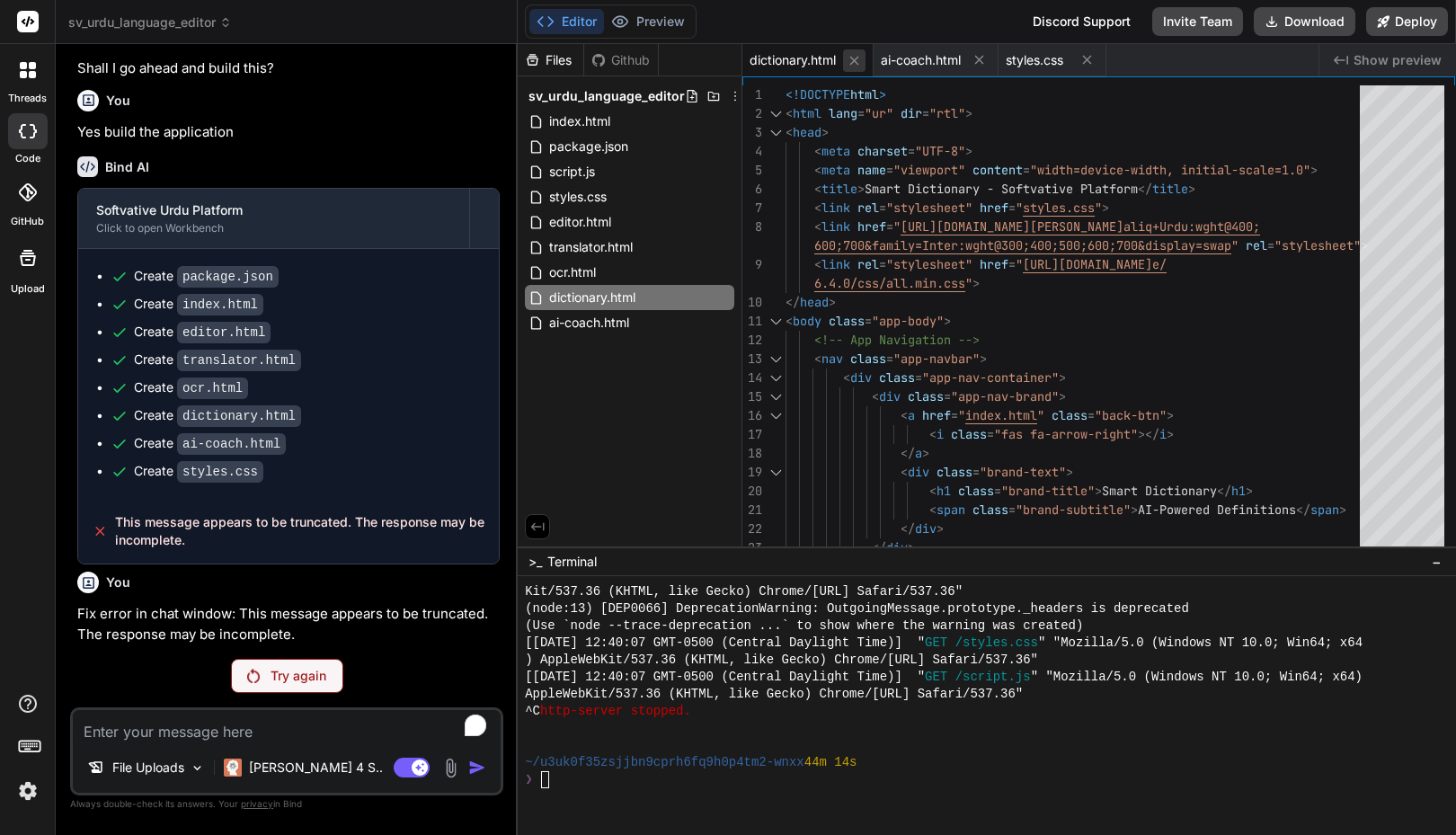
click at [862, 61] on icon at bounding box center [854, 60] width 15 height 15
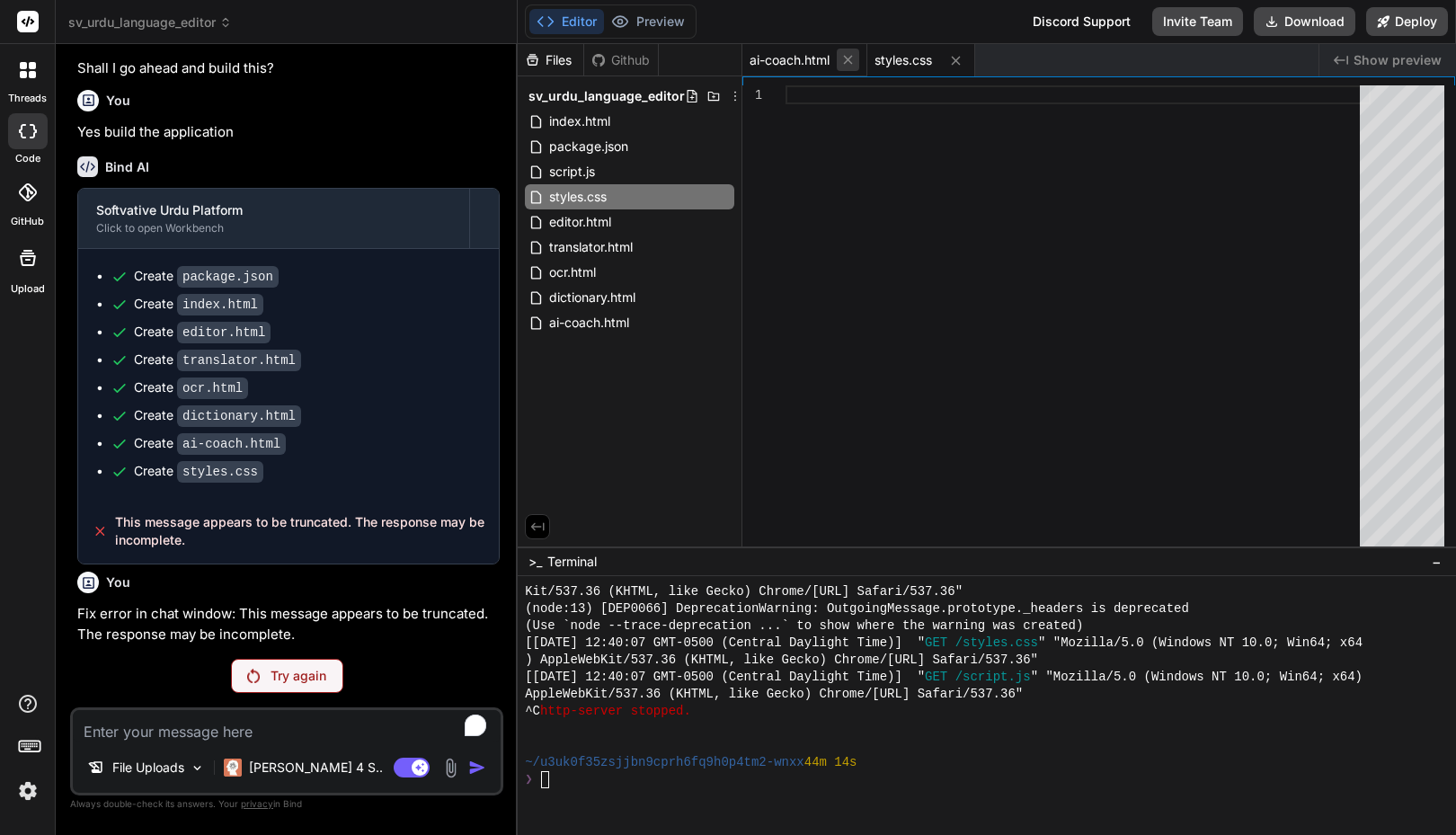
click at [849, 64] on icon at bounding box center [847, 59] width 15 height 15
click at [793, 58] on span "styles.css" at bounding box center [778, 60] width 58 height 18
click at [831, 59] on icon at bounding box center [831, 60] width 9 height 9
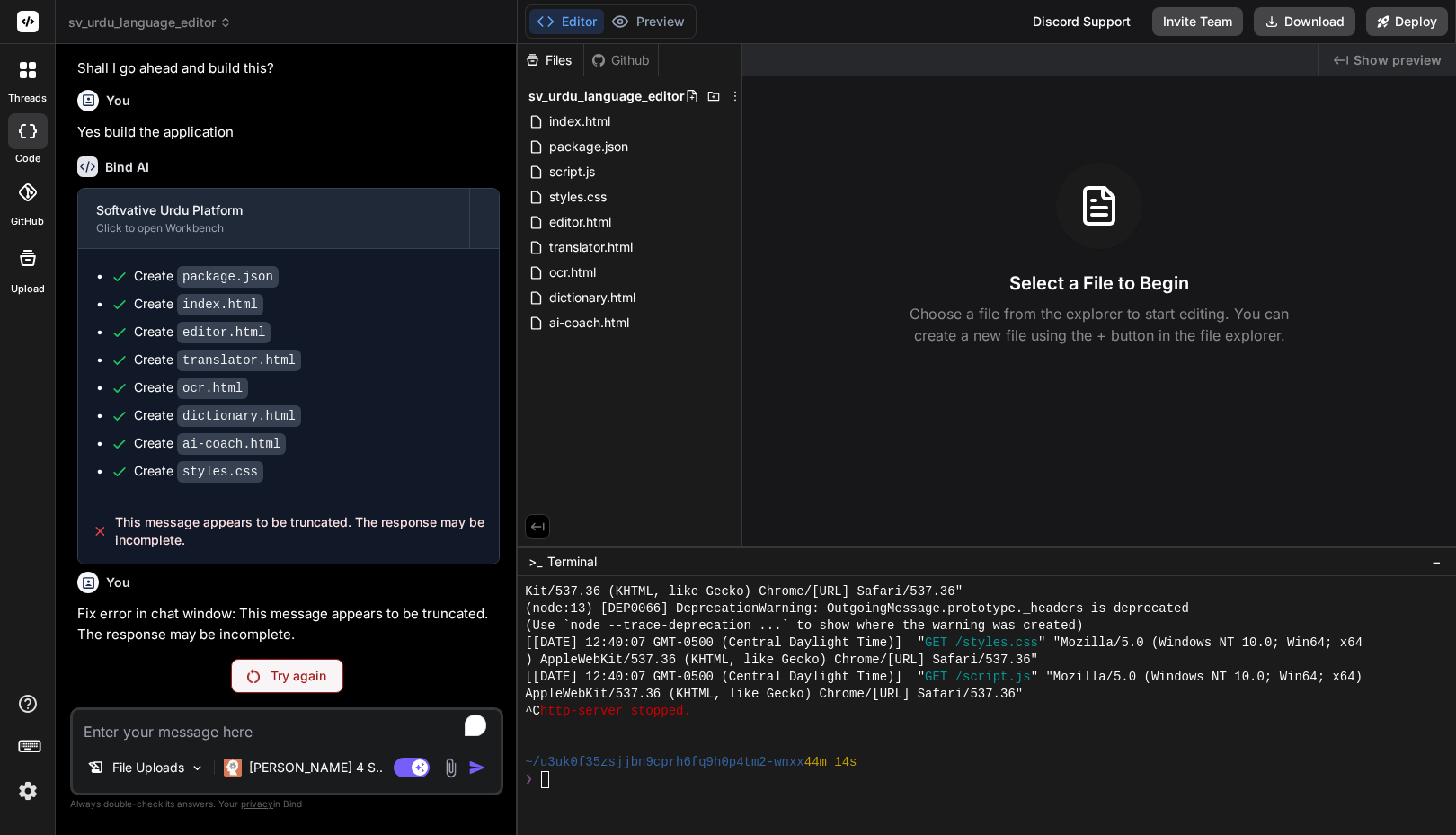
click at [684, 402] on div "Files Github sv_urdu_language_editor index.html package.json script.js styles.c…" at bounding box center [630, 295] width 225 height 503
click at [647, 790] on div at bounding box center [987, 704] width 938 height 258
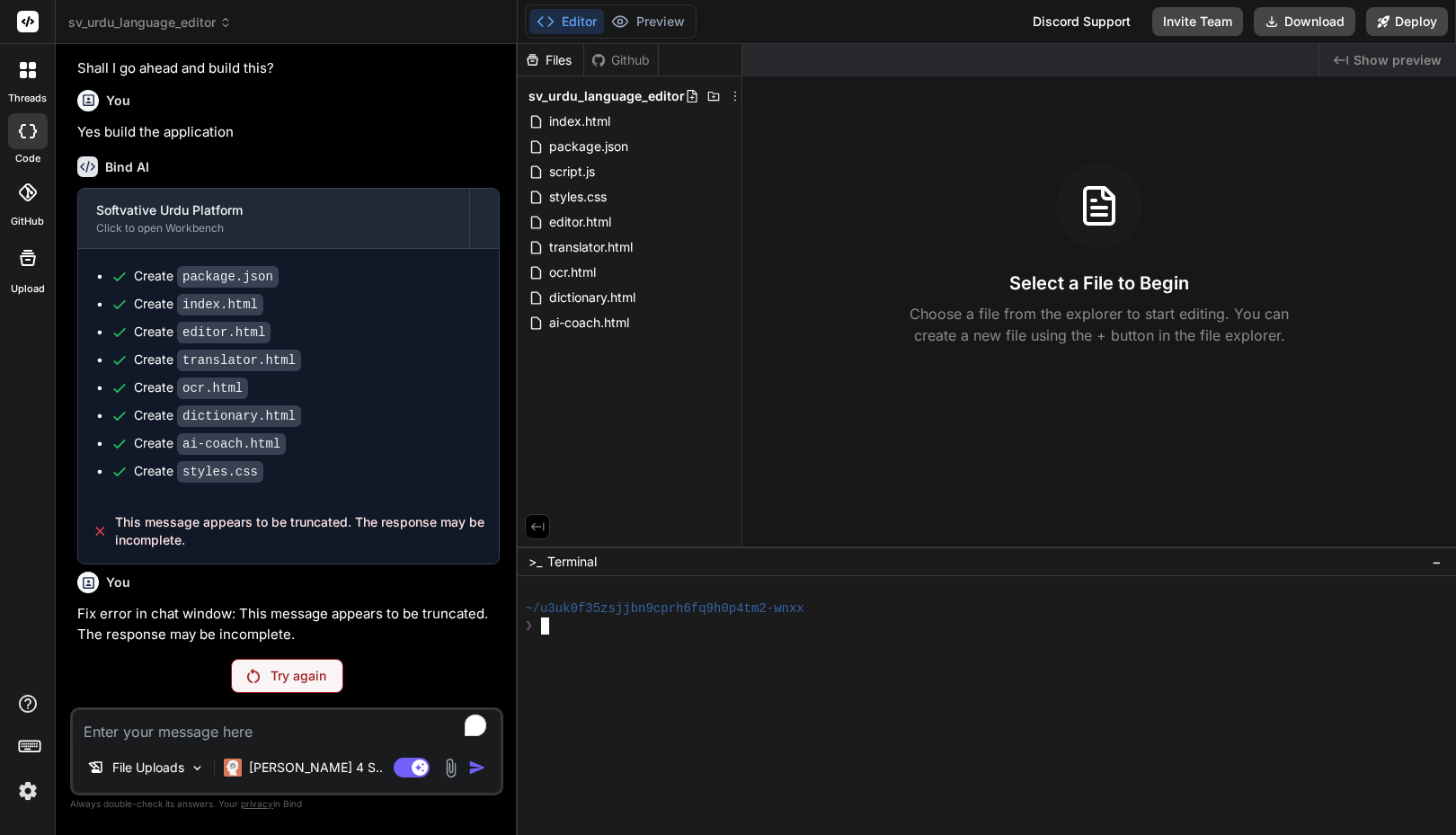
click at [195, 731] on textarea "To enrich screen reader interactions, please activate Accessibility in Grammarl…" at bounding box center [286, 726] width 428 height 32
click at [204, 621] on p "Fix error in chat window: This message appears to be truncated. The response ma…" at bounding box center [287, 624] width 422 height 41
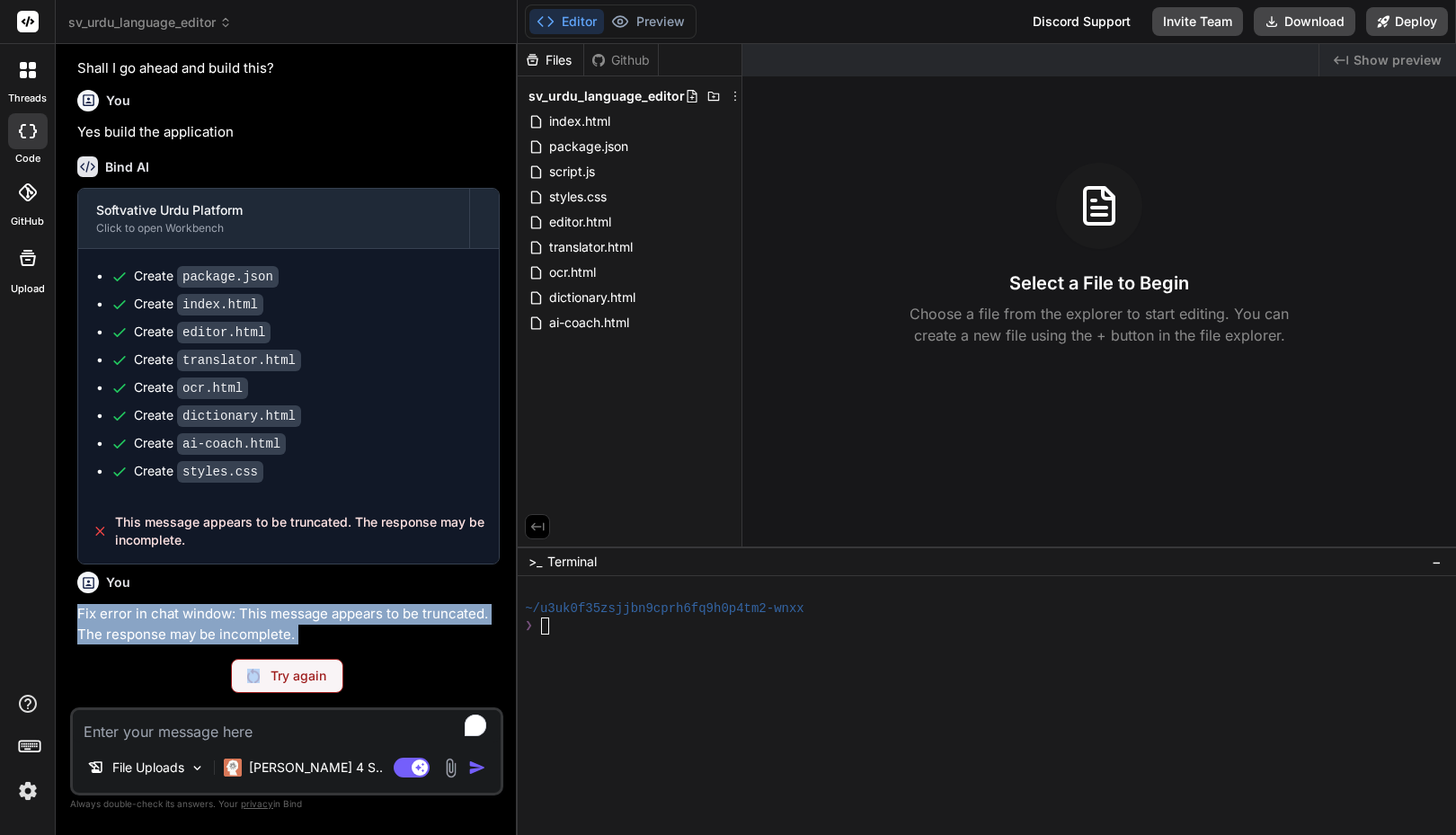
click at [204, 621] on p "Fix error in chat window: This message appears to be truncated. The response ma…" at bounding box center [287, 624] width 422 height 41
copy p "Fix error in chat window: This message appears to be truncated. The response ma…"
click at [181, 676] on div "Try again" at bounding box center [286, 675] width 433 height 34
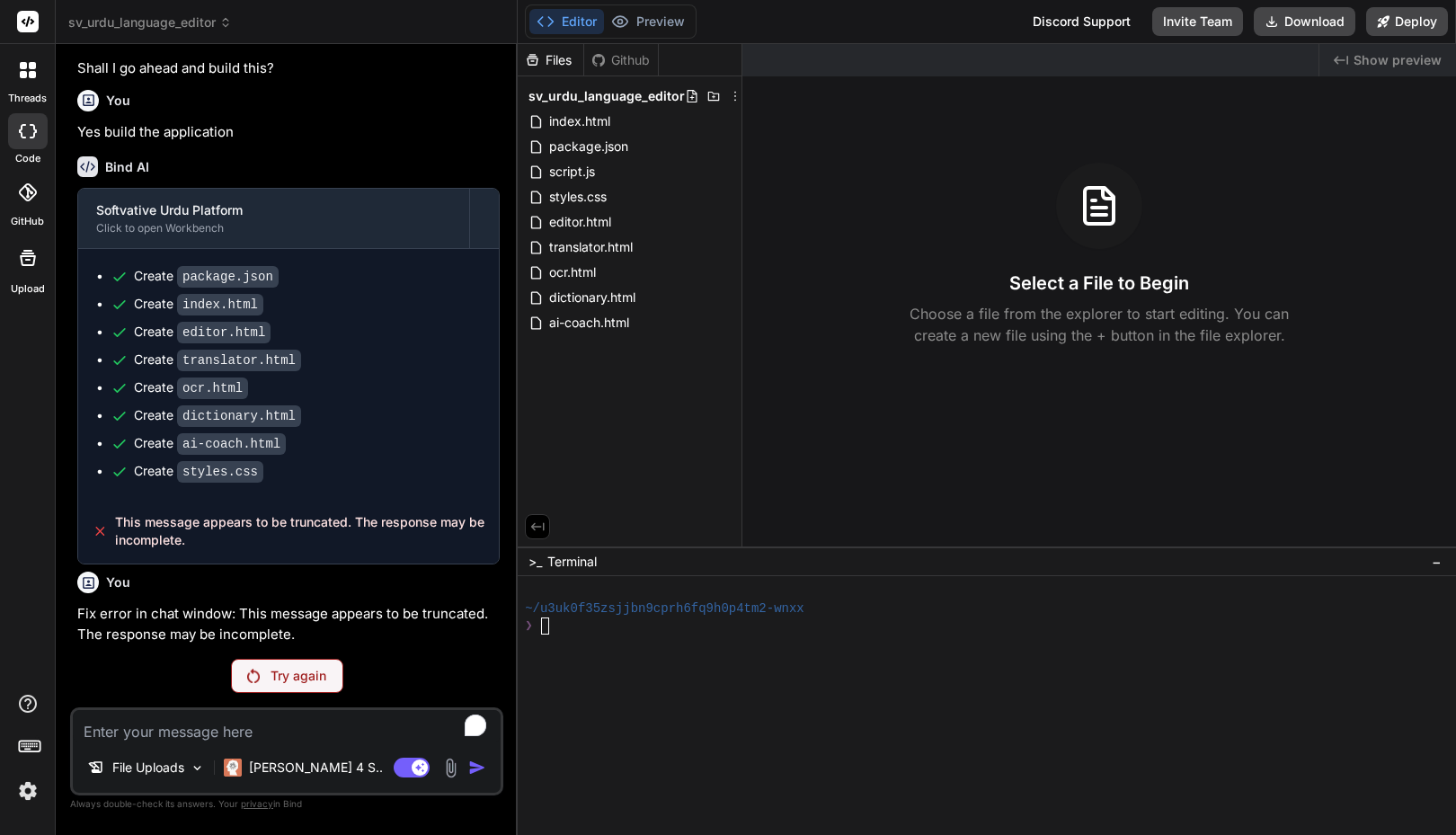
click at [287, 687] on div "Try again" at bounding box center [287, 675] width 113 height 34
click at [243, 742] on div "File Uploads [PERSON_NAME] 4 S.. Agent Mode. When this toggle is activated, AI …" at bounding box center [286, 751] width 433 height 88
click at [222, 729] on textarea "To enrich screen reader interactions, please activate Accessibility in Grammarl…" at bounding box center [286, 726] width 428 height 32
click at [28, 793] on img at bounding box center [28, 790] width 31 height 31
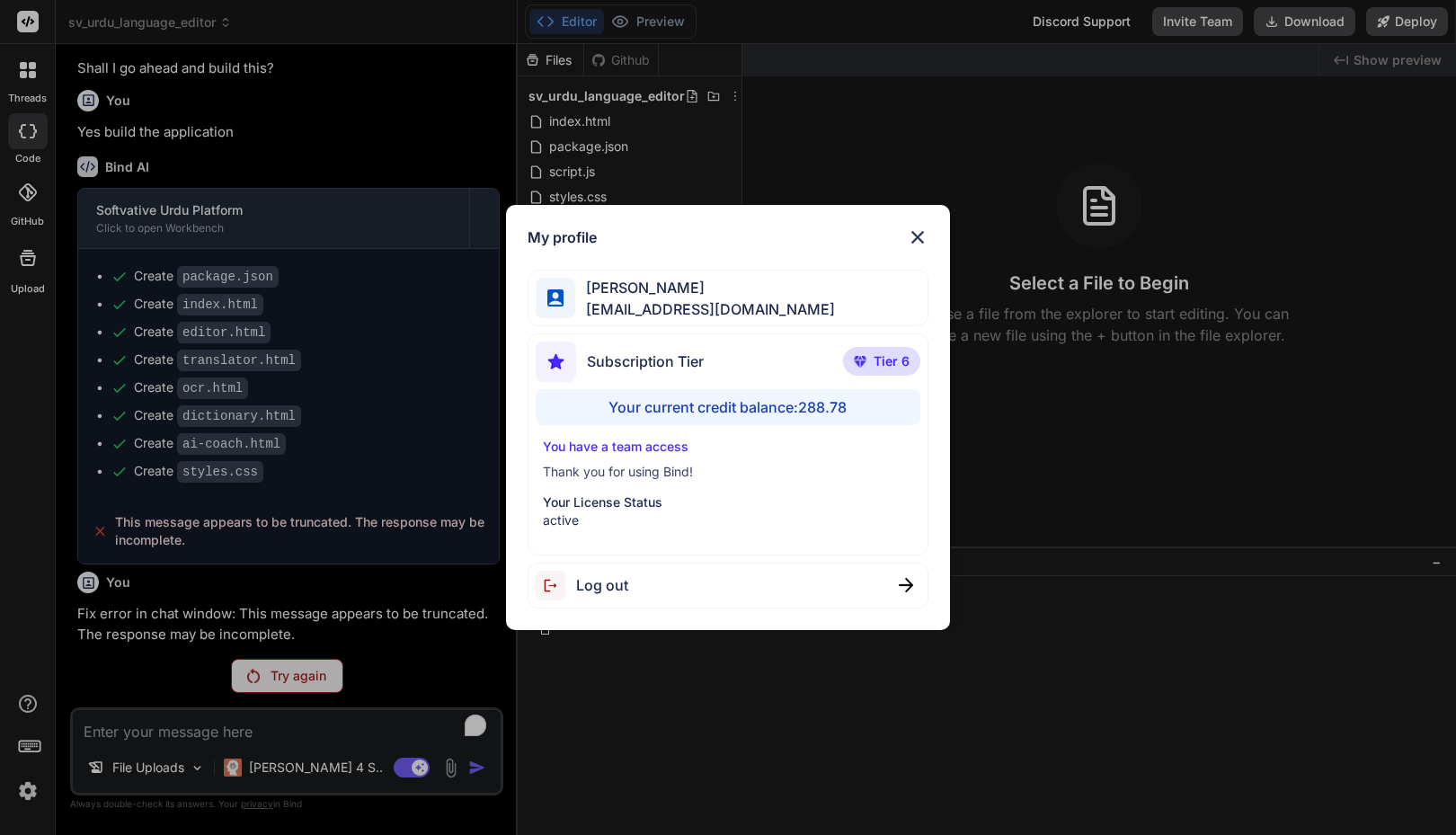
click at [28, 793] on div "My profile [PERSON_NAME] [PERSON_NAME][EMAIL_ADDRESS][DOMAIN_NAME] Subscription…" at bounding box center [728, 417] width 1456 height 835
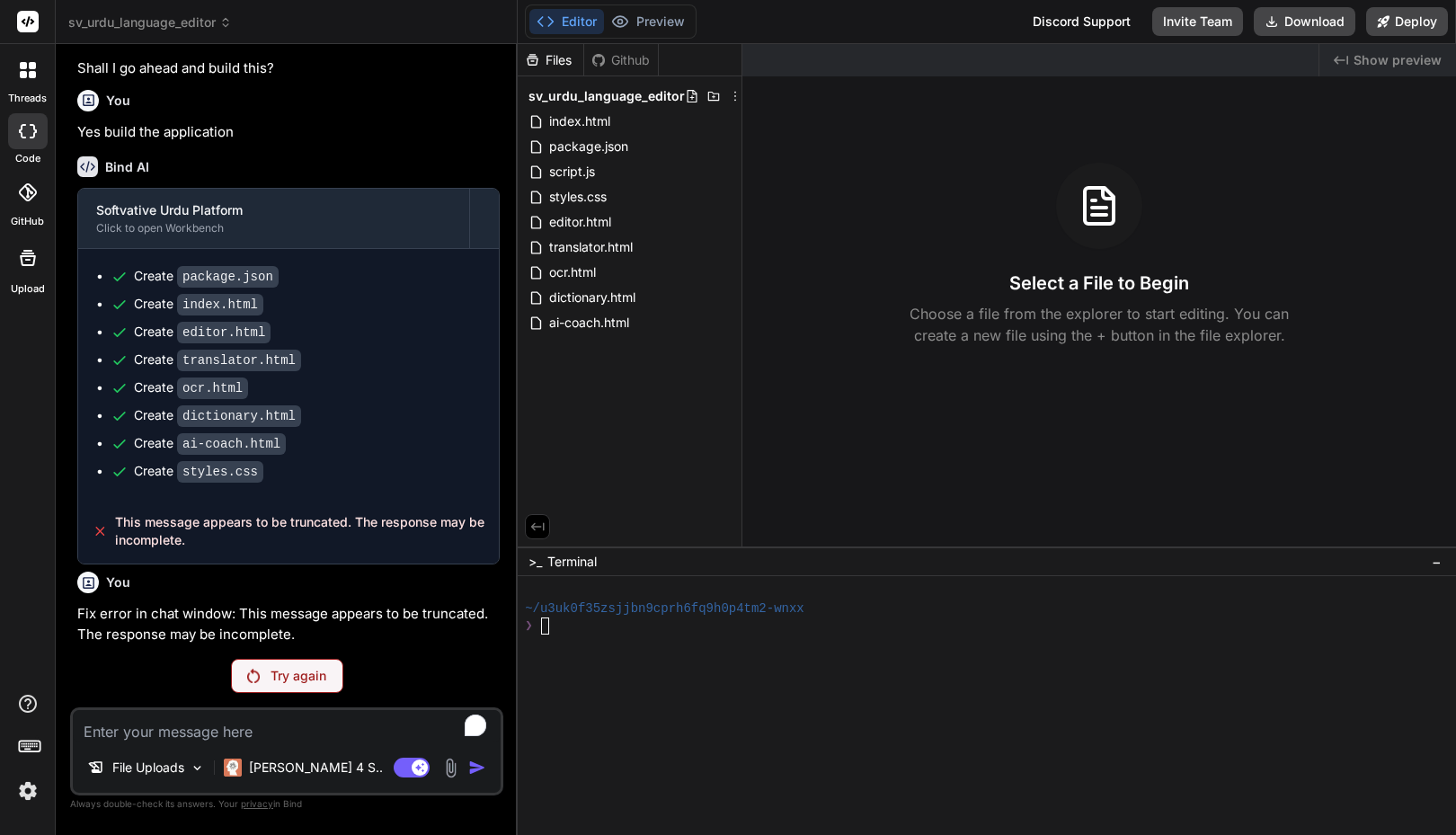
click at [29, 70] on icon at bounding box center [28, 70] width 16 height 16
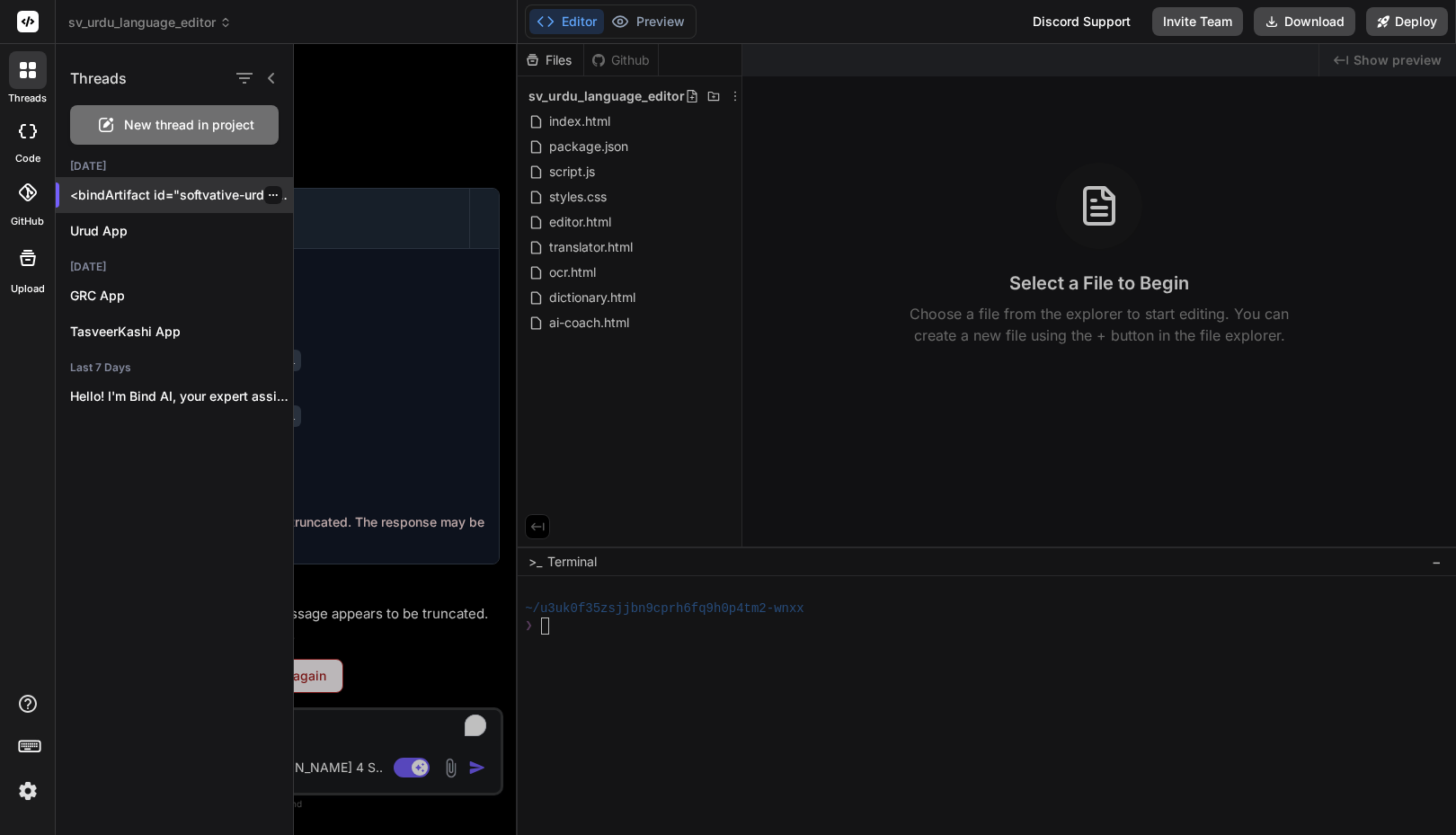
click at [268, 195] on icon "button" at bounding box center [272, 196] width 9 height 2
click at [206, 199] on p "<bindArtifact id="softvative-urdu-platfo..." at bounding box center [181, 195] width 223 height 18
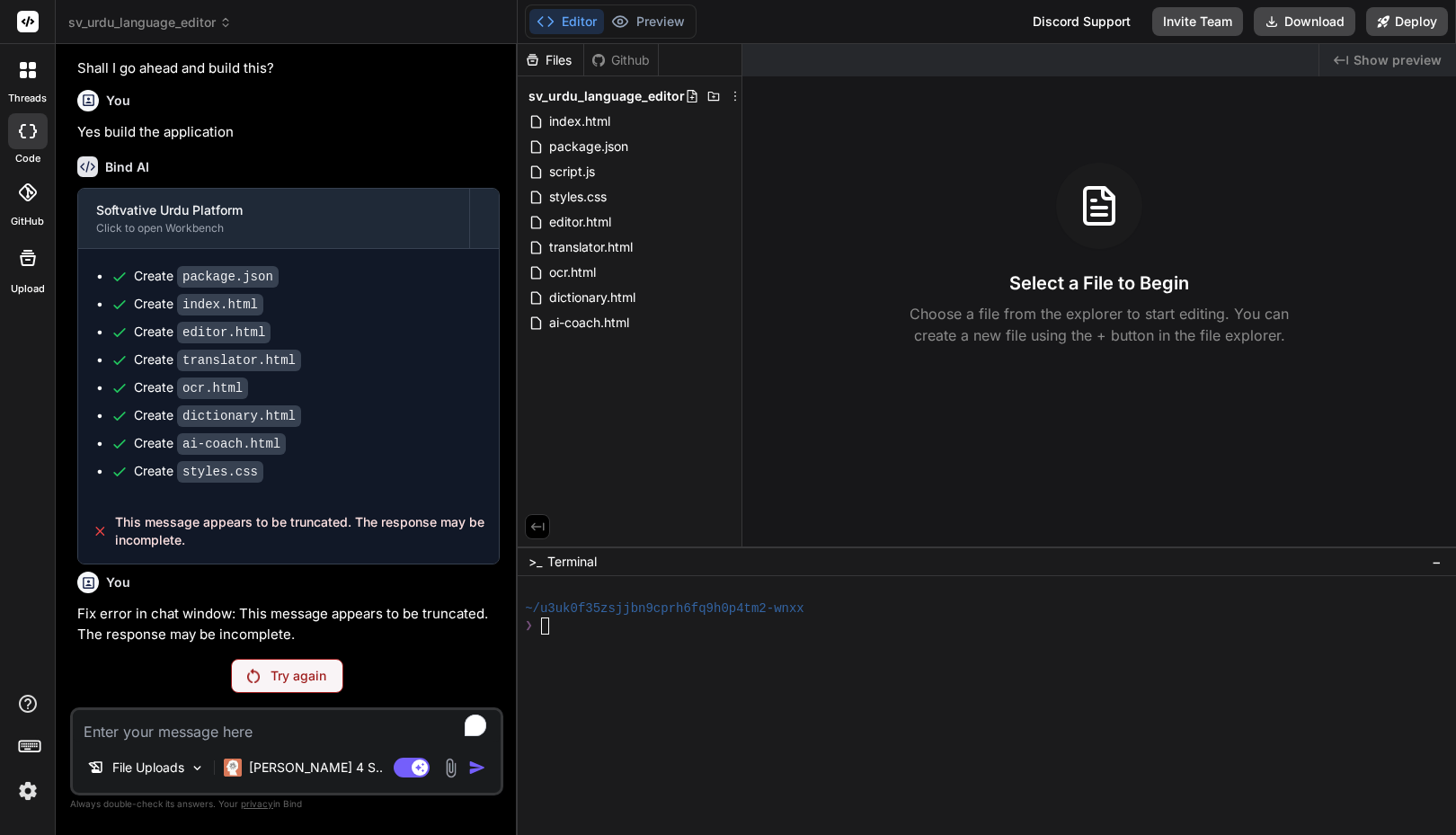
click at [34, 85] on div at bounding box center [28, 70] width 38 height 38
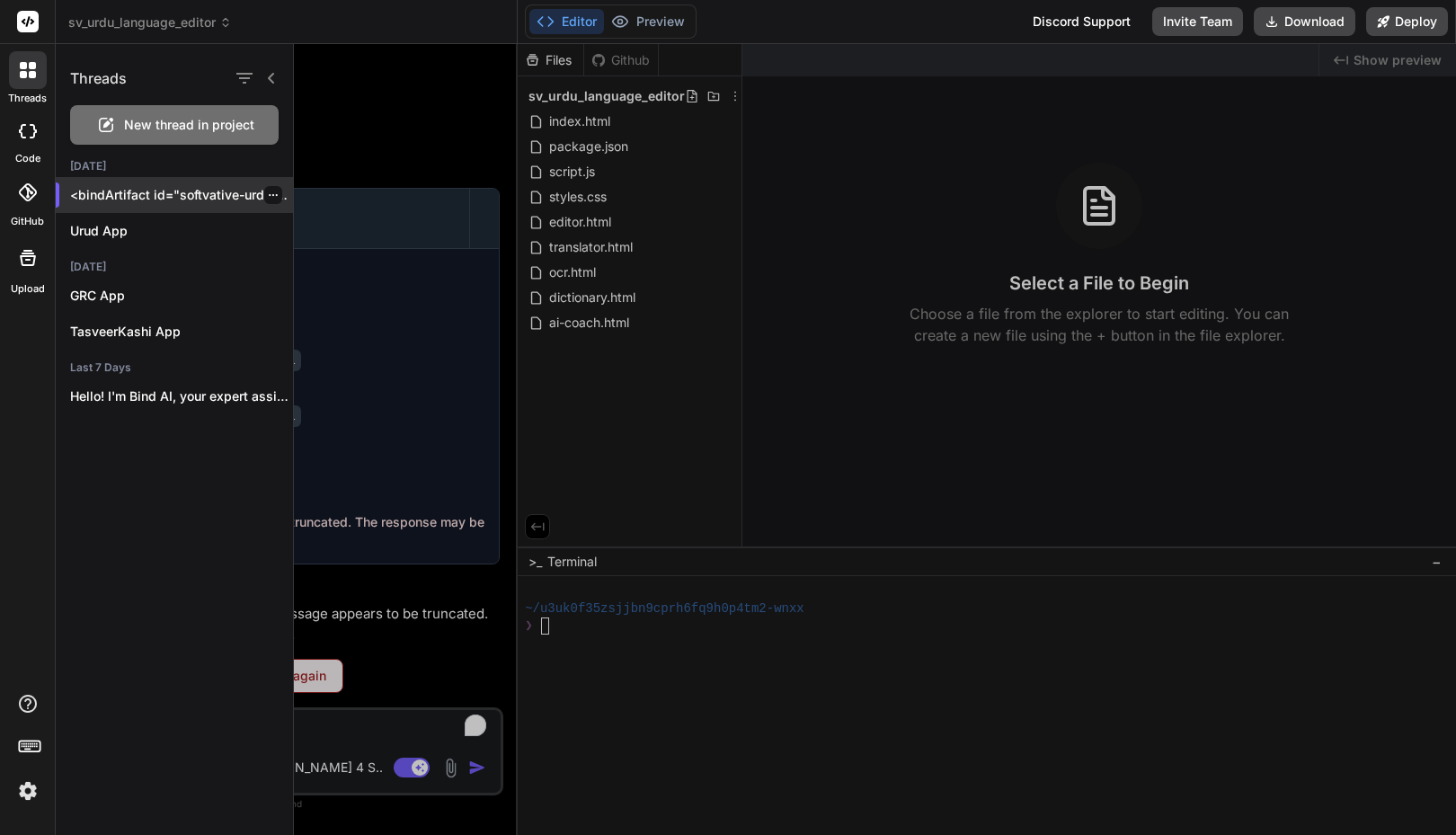
click at [196, 189] on p "<bindArtifact id="softvative-urdu-platfo..." at bounding box center [181, 195] width 223 height 18
click at [196, 189] on div "Threads New thread in project [DATE] <bindArtifact id="softvative-urdu-platfo..…" at bounding box center [756, 439] width 1401 height 791
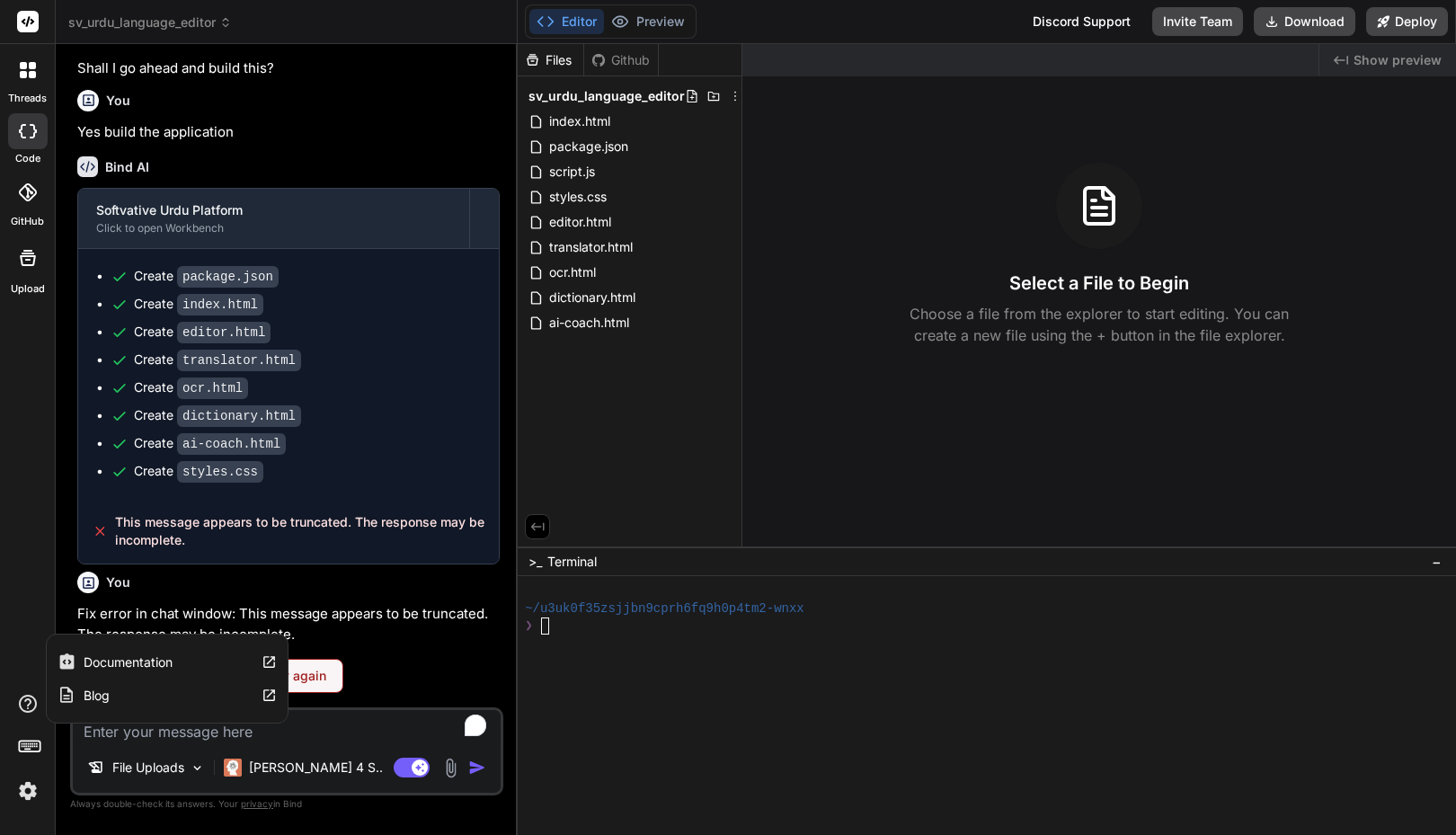
click at [27, 699] on icon at bounding box center [28, 703] width 18 height 18
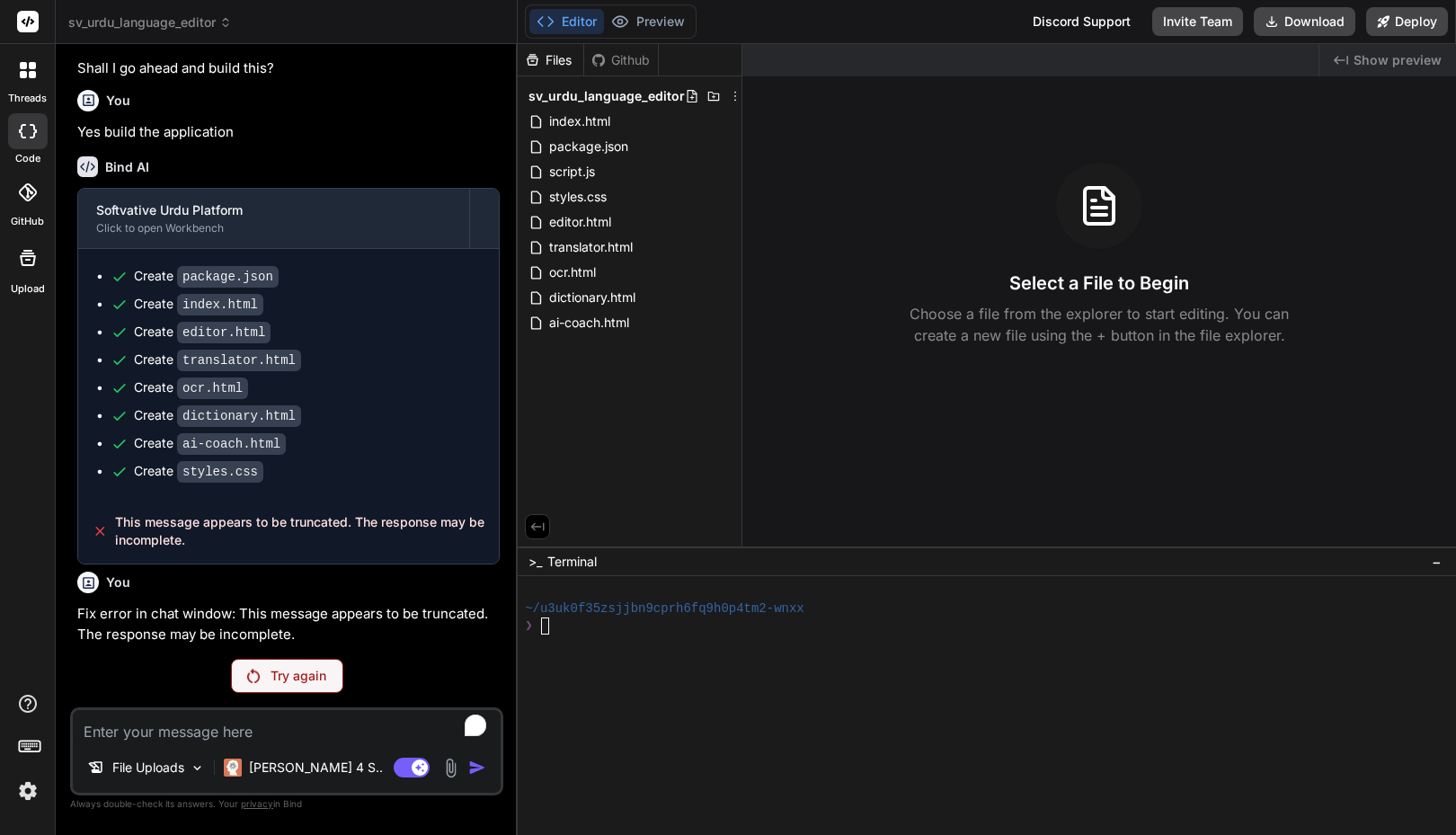
click at [27, 742] on icon at bounding box center [29, 744] width 25 height 25
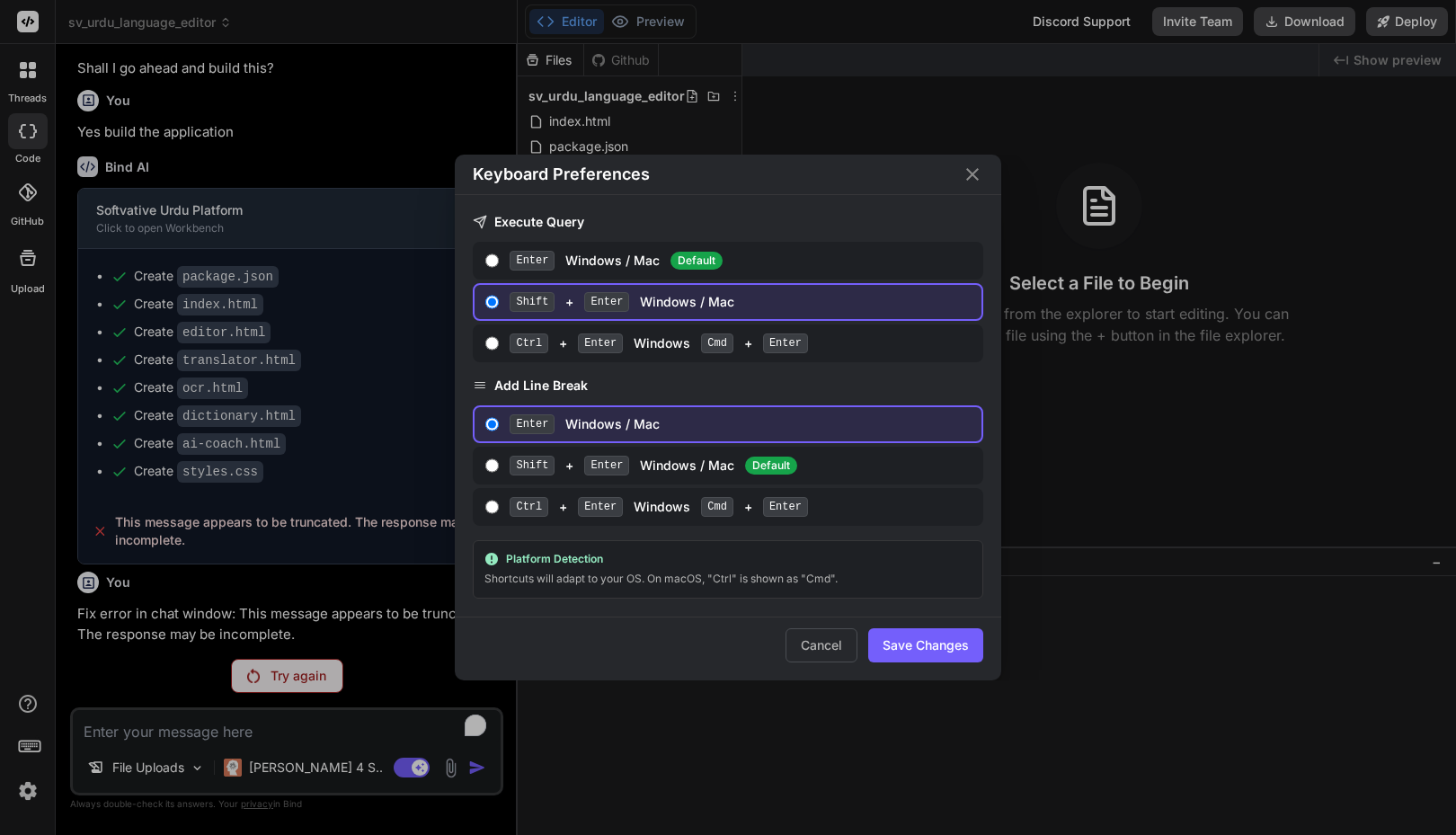
click at [27, 742] on div "Keyboard Preferences Execute Query Enter Windows / Mac Default Shift + Enter Wi…" at bounding box center [728, 417] width 1456 height 835
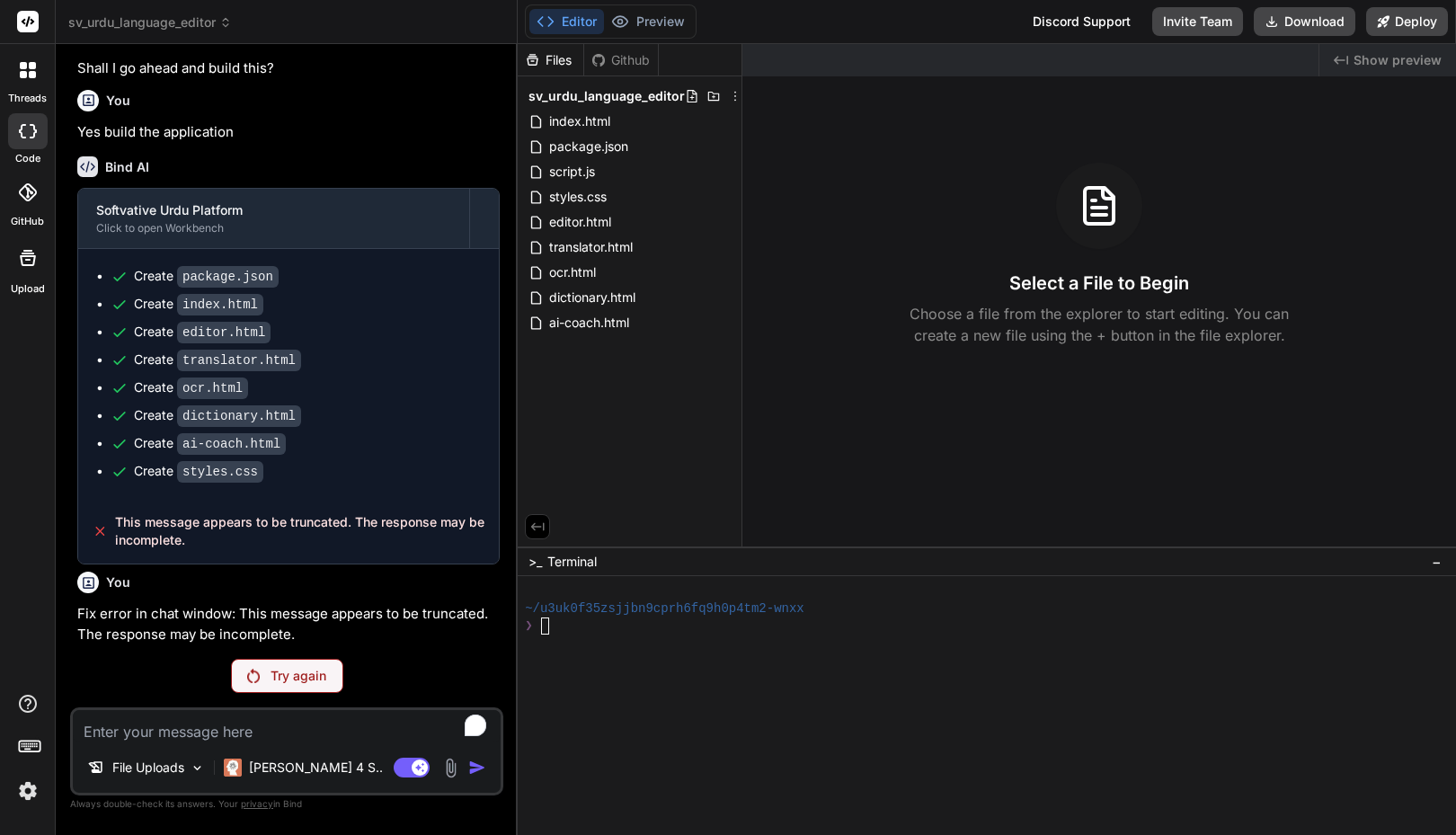
click at [25, 790] on img at bounding box center [28, 790] width 31 height 31
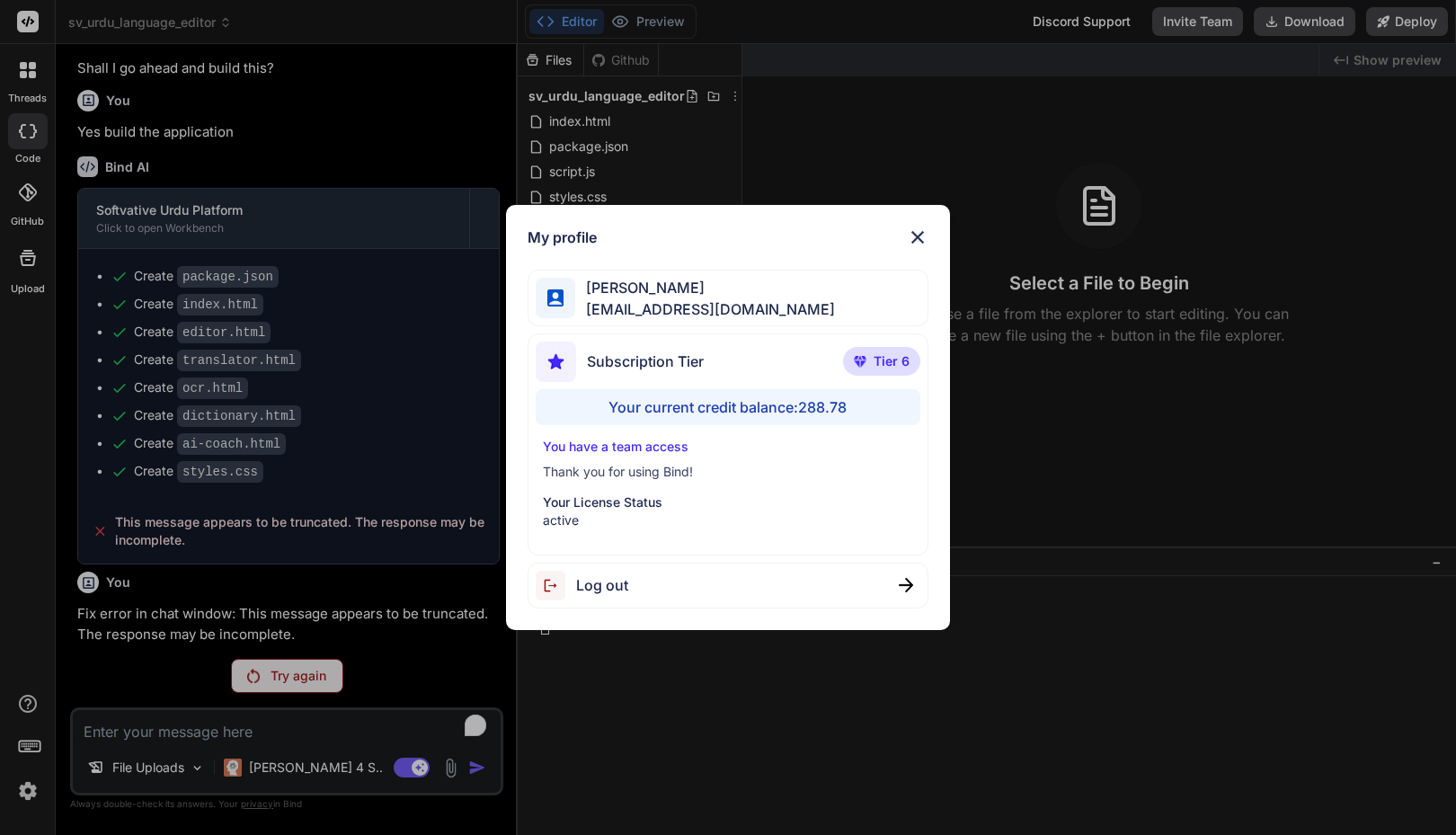
click at [25, 790] on div "My profile [PERSON_NAME] [PERSON_NAME][EMAIL_ADDRESS][DOMAIN_NAME] Subscription…" at bounding box center [728, 417] width 1456 height 835
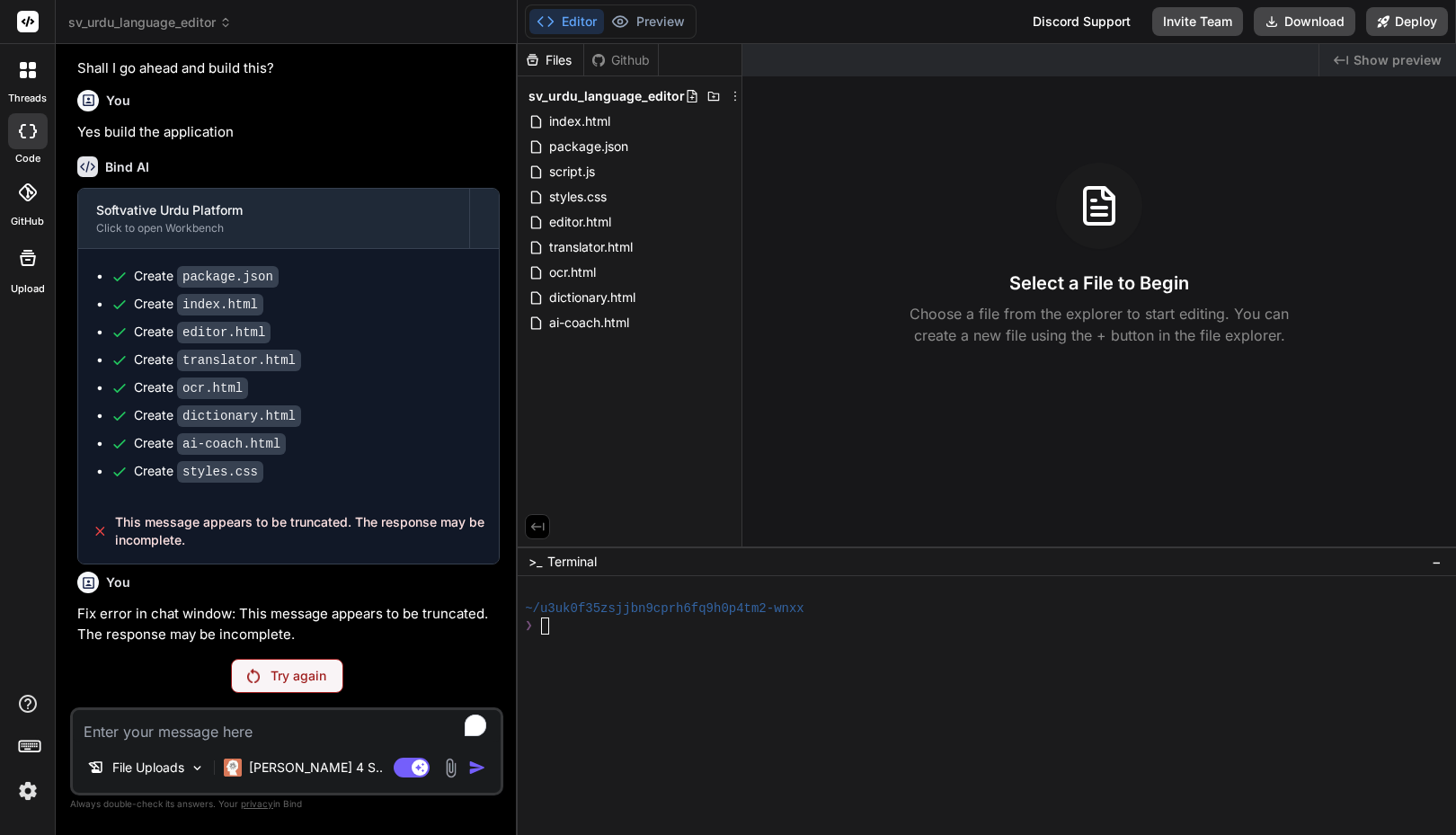
click at [37, 579] on div "threads code GitHub Upload" at bounding box center [28, 417] width 56 height 835
click at [180, 729] on textarea "To enrich screen reader interactions, please activate Accessibility in Grammarl…" at bounding box center [286, 726] width 428 height 32
click at [271, 681] on p "Try again" at bounding box center [298, 675] width 56 height 18
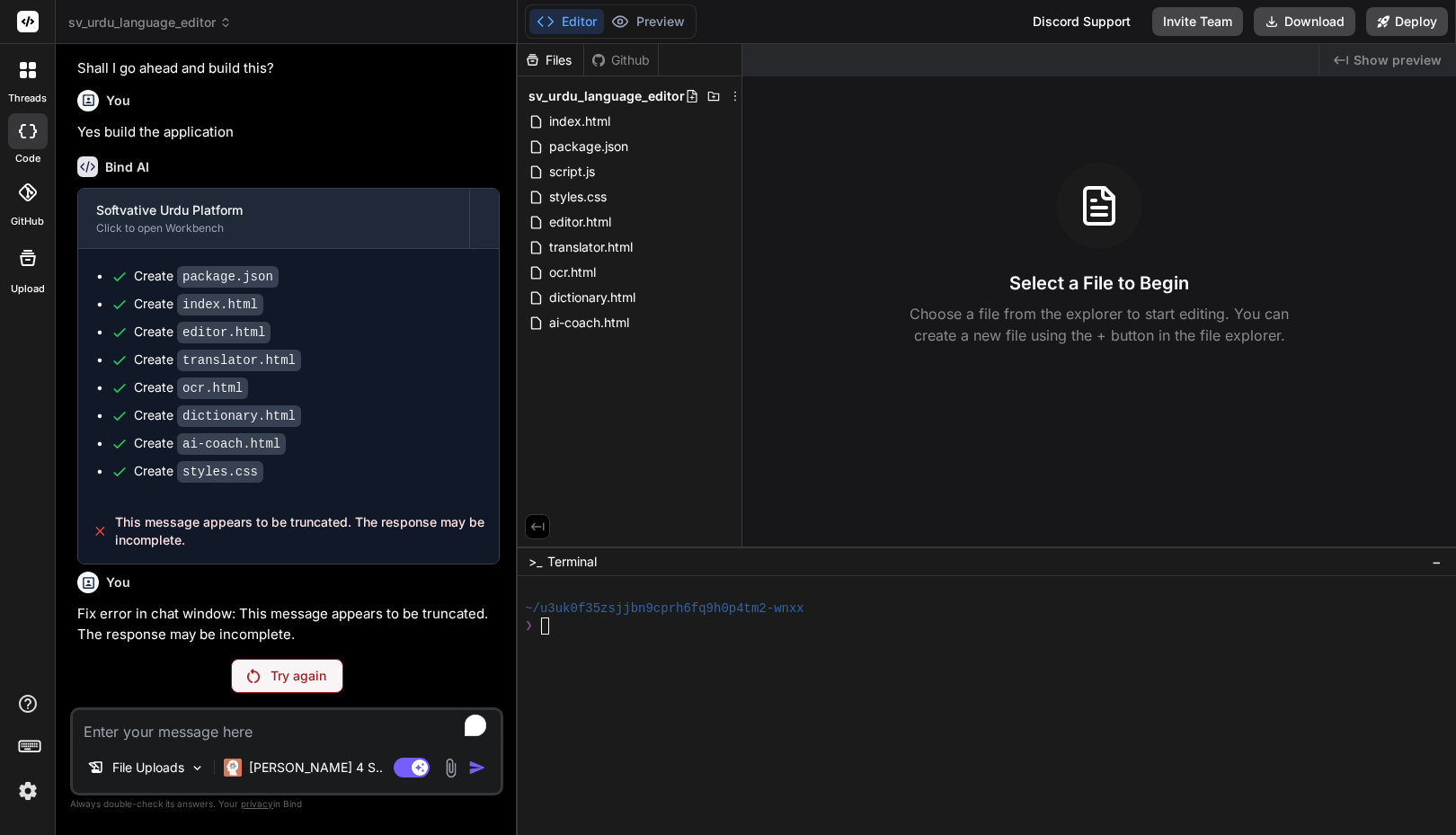
click at [137, 719] on textarea "To enrich screen reader interactions, please activate Accessibility in Grammarl…" at bounding box center [286, 726] width 428 height 32
click at [358, 714] on textarea "Fix the error and rebuild the app" at bounding box center [286, 726] width 428 height 32
click at [596, 687] on div at bounding box center [978, 693] width 906 height 17
click at [313, 729] on textarea "Fix the error and rebuild the app" at bounding box center [286, 726] width 428 height 32
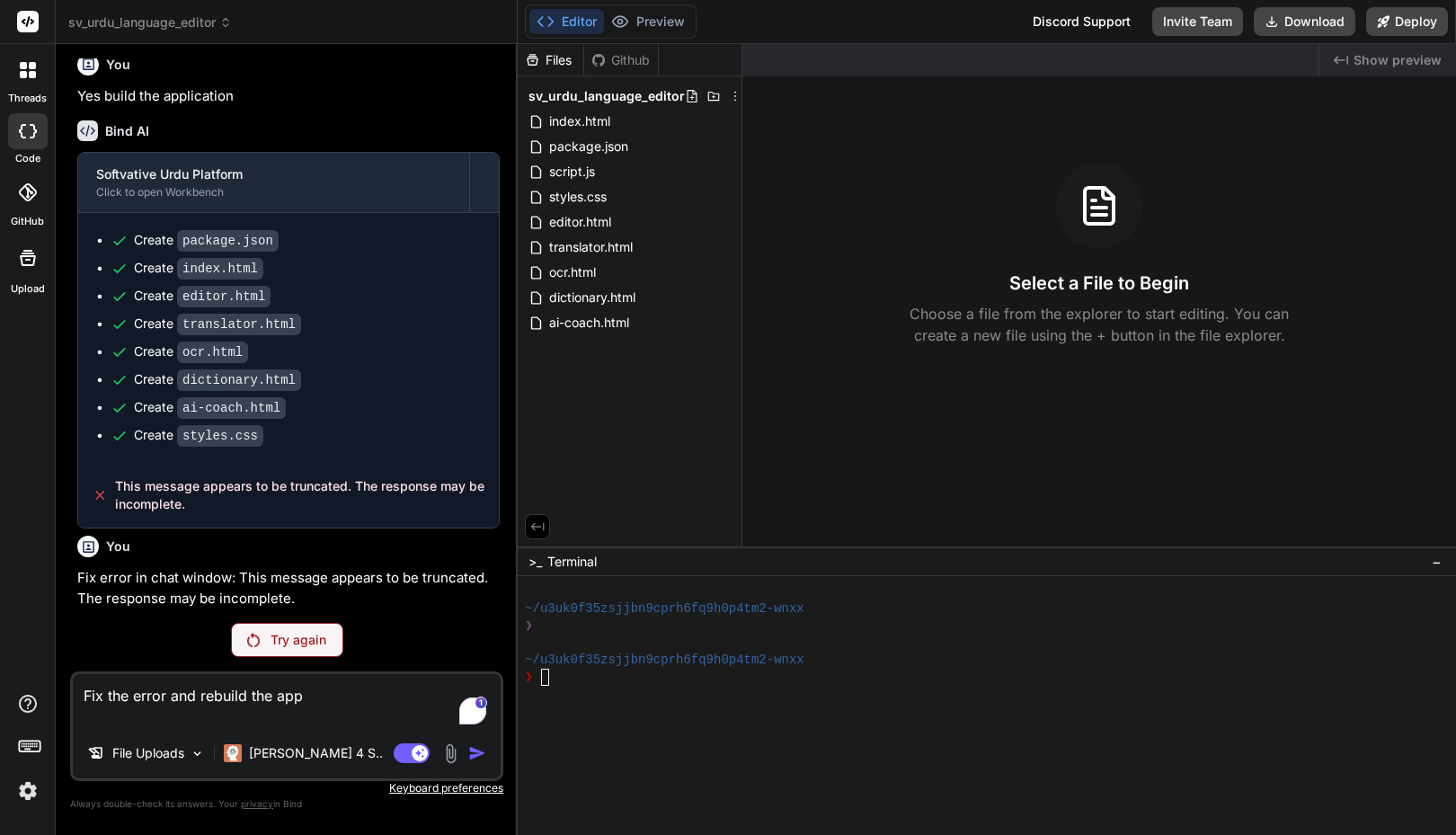
scroll to position [2870, 0]
click at [322, 688] on textarea "Fix the error and rebuild the app" at bounding box center [286, 701] width 428 height 54
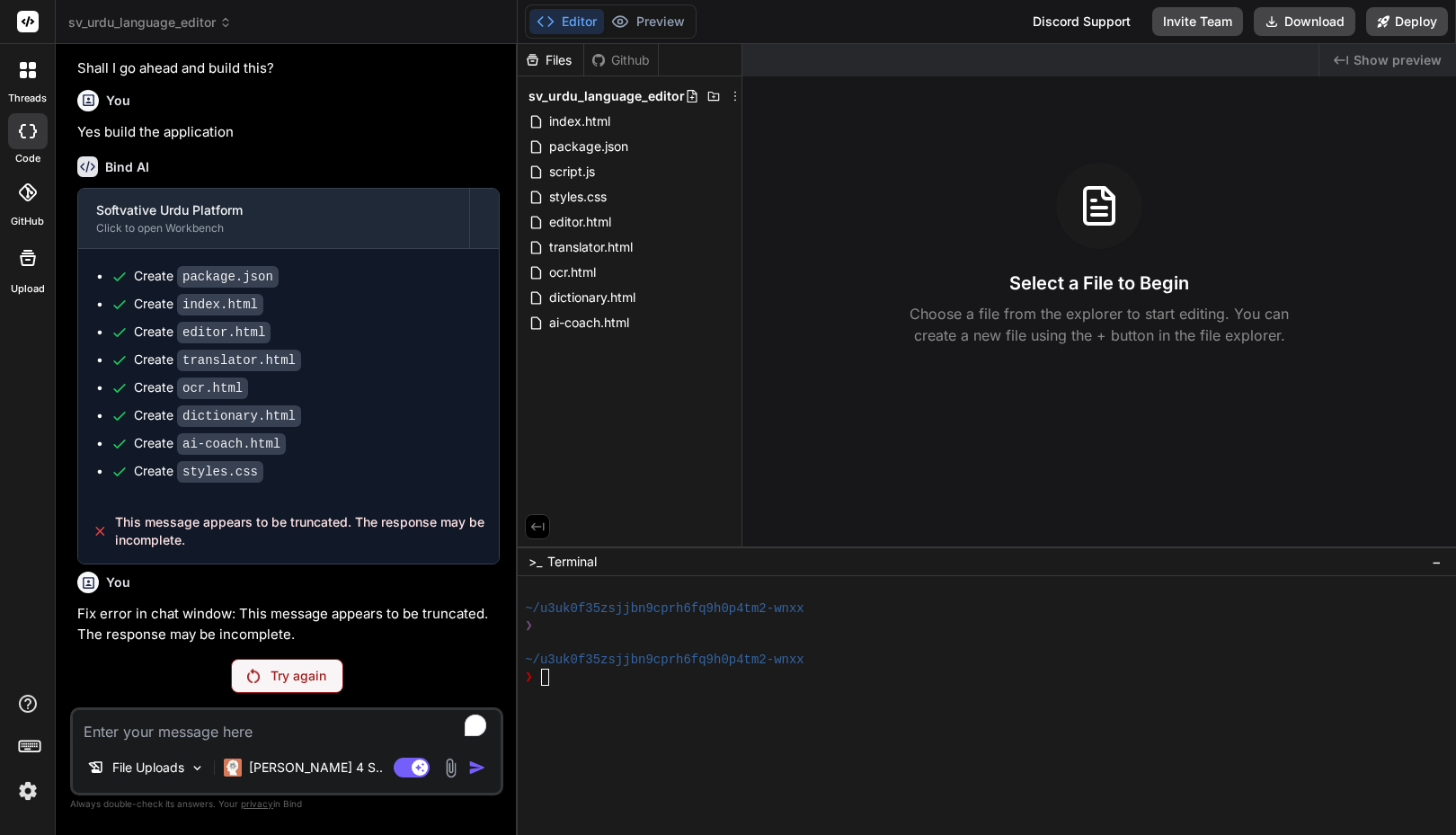
click at [29, 785] on img at bounding box center [28, 790] width 31 height 31
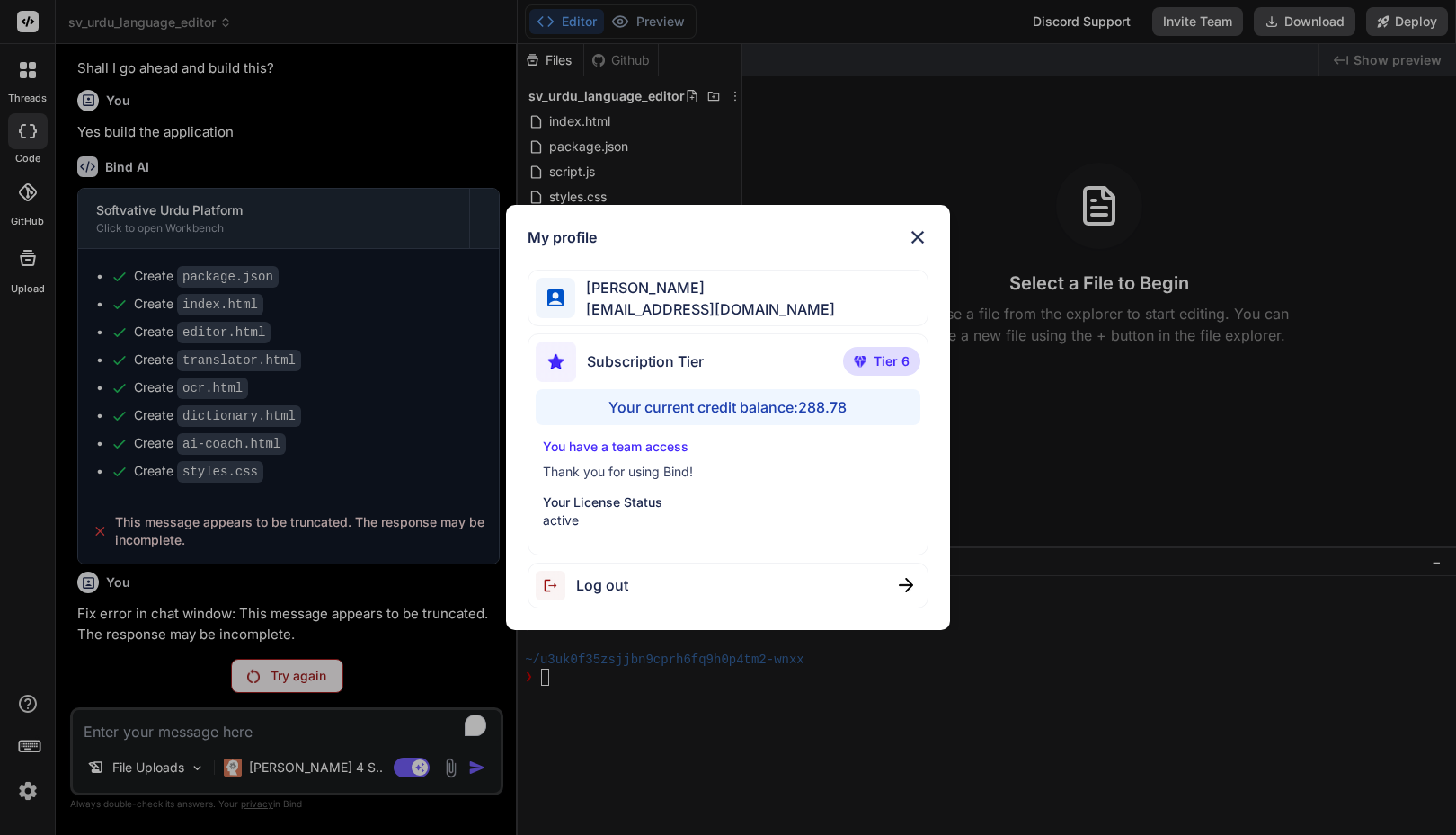
click at [26, 785] on div "My profile [PERSON_NAME] [PERSON_NAME][EMAIL_ADDRESS][DOMAIN_NAME] Subscription…" at bounding box center [728, 417] width 1456 height 835
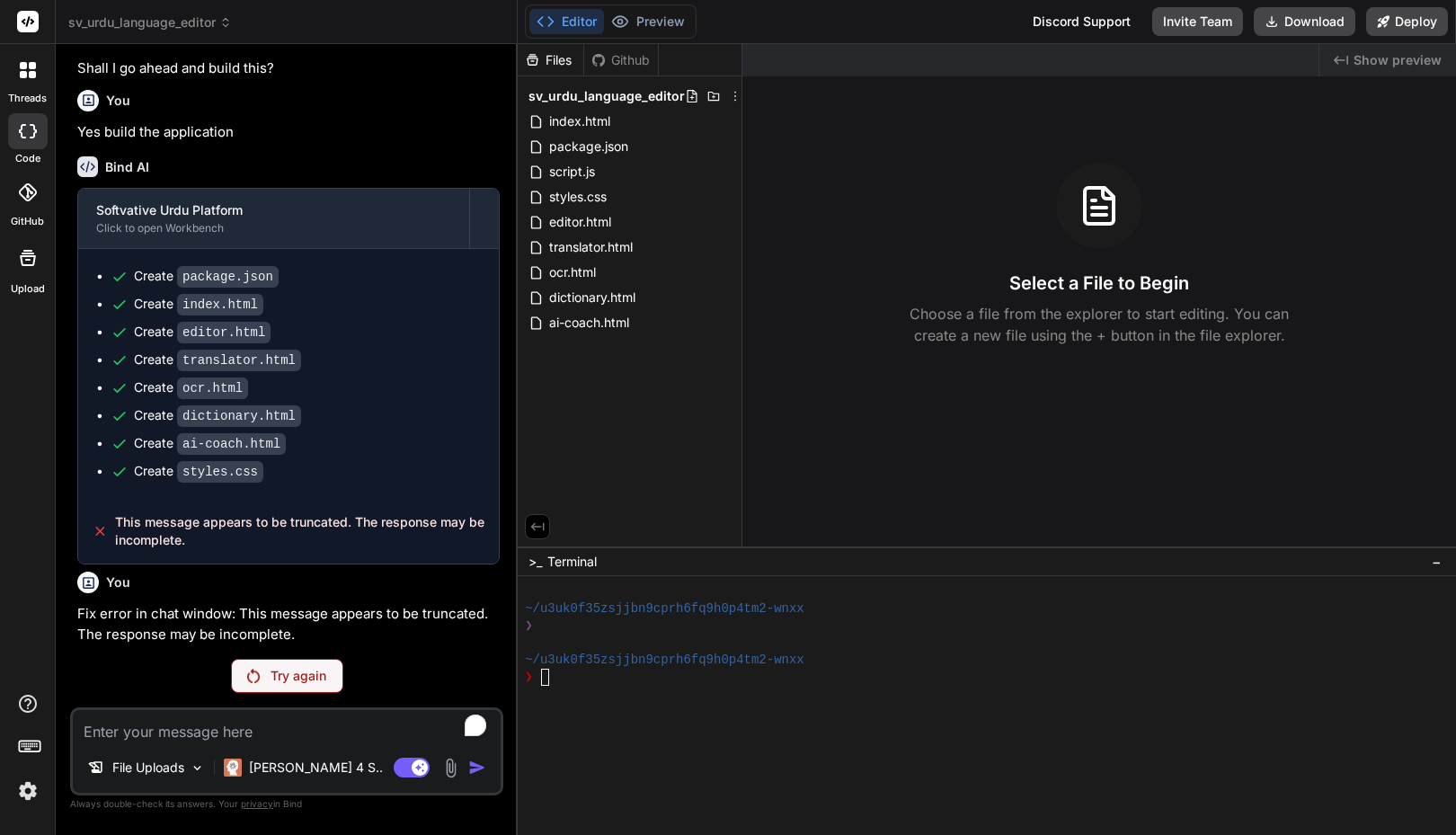
click at [267, 675] on div "Try again" at bounding box center [287, 675] width 113 height 34
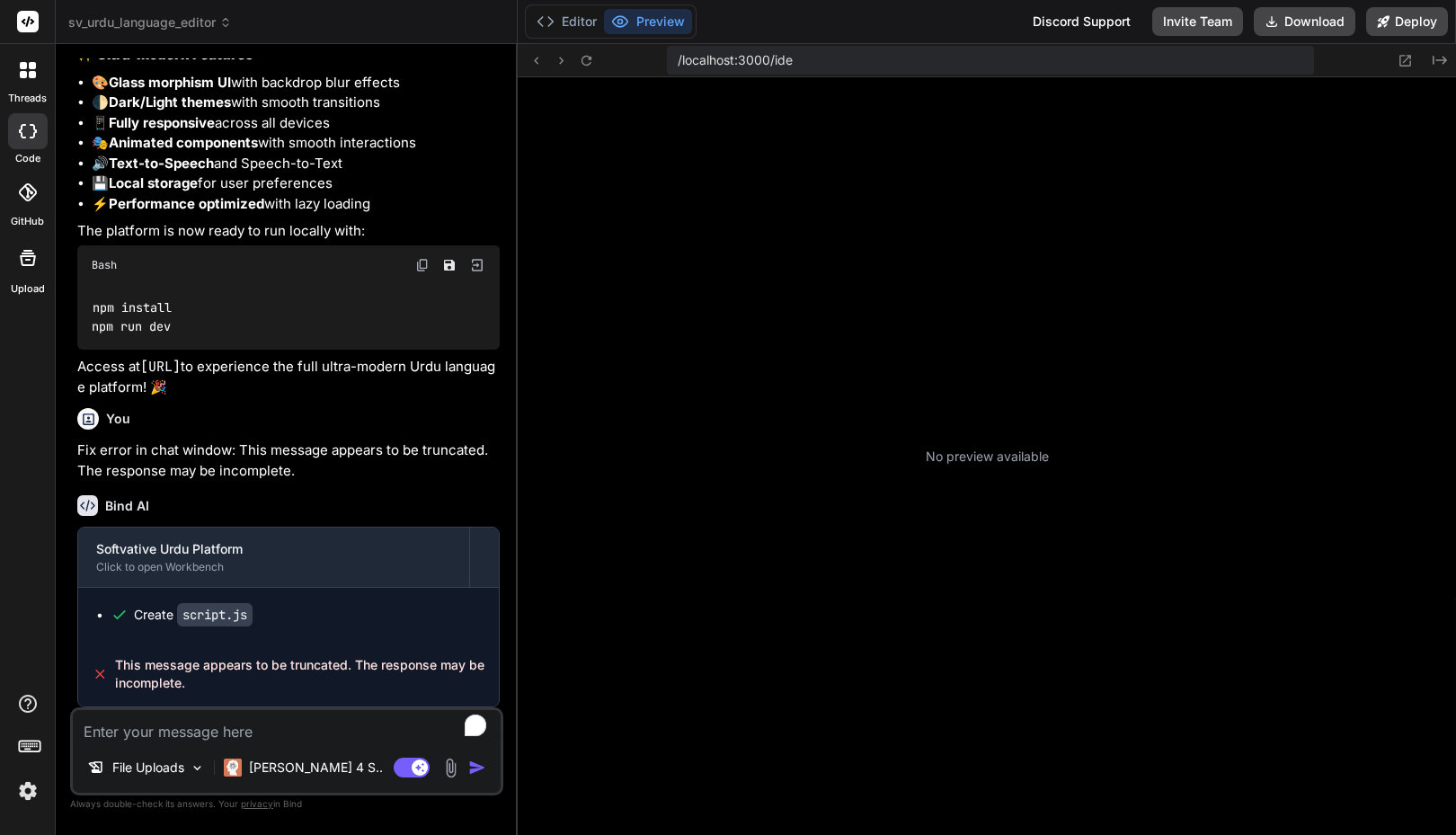
scroll to position [171, 0]
type textarea "x"
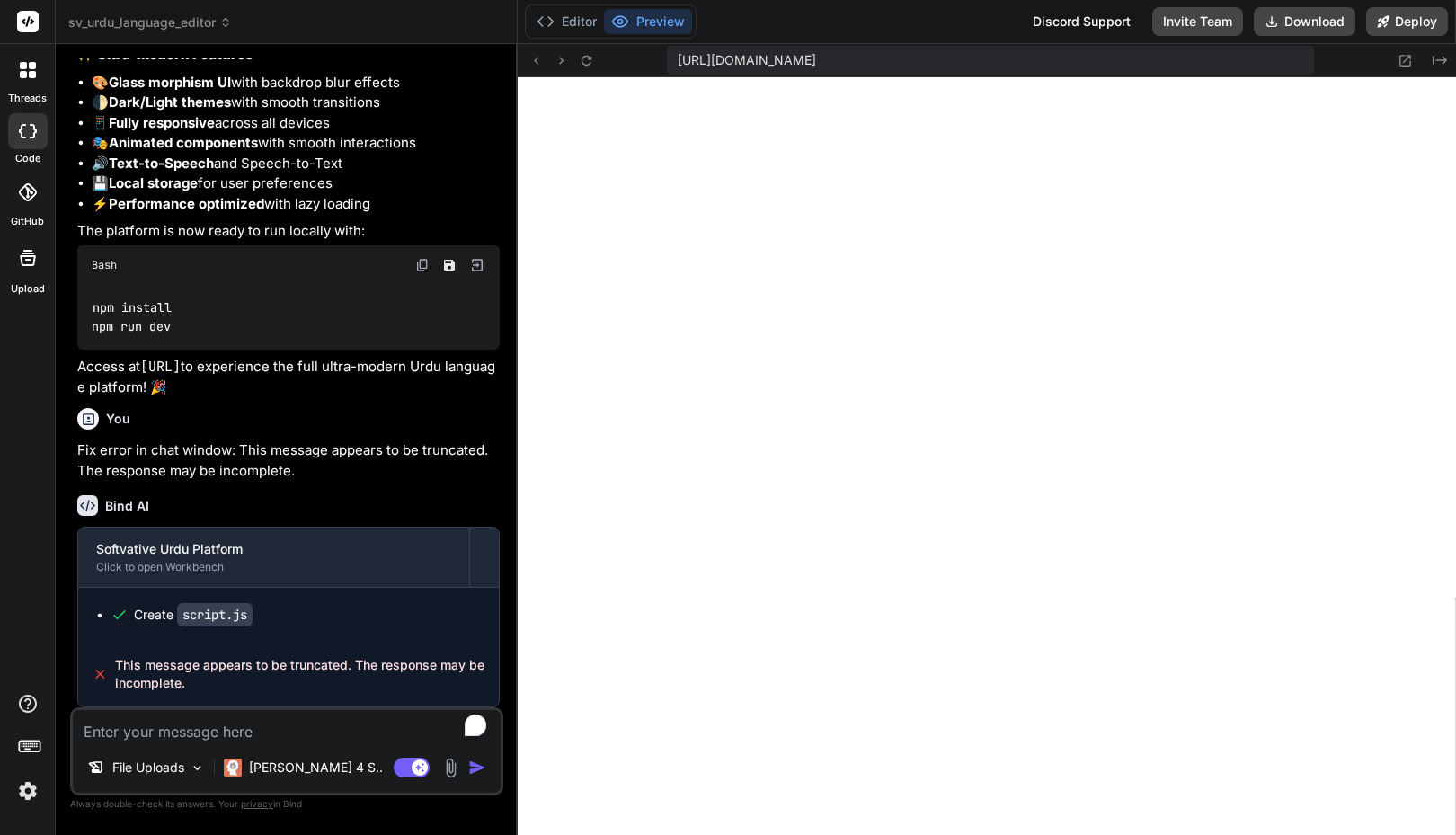
scroll to position [615, 0]
click at [283, 715] on textarea "To enrich screen reader interactions, please activate Accessibility in Grammarl…" at bounding box center [286, 726] width 428 height 32
click at [575, 19] on button "Editor" at bounding box center [567, 21] width 75 height 25
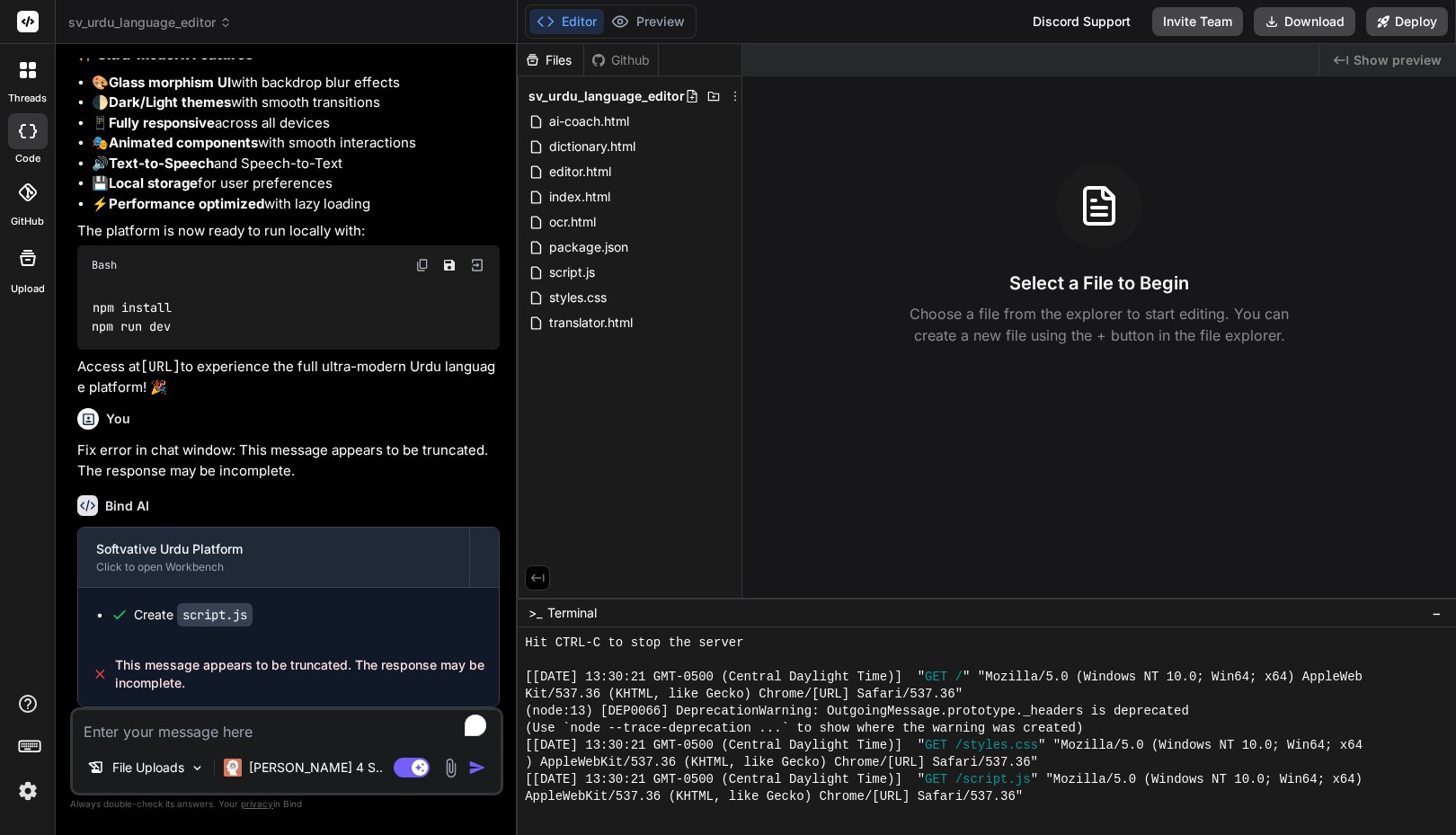
click at [309, 661] on span "This message appears to be truncated. The response may be incomplete." at bounding box center [299, 674] width 369 height 36
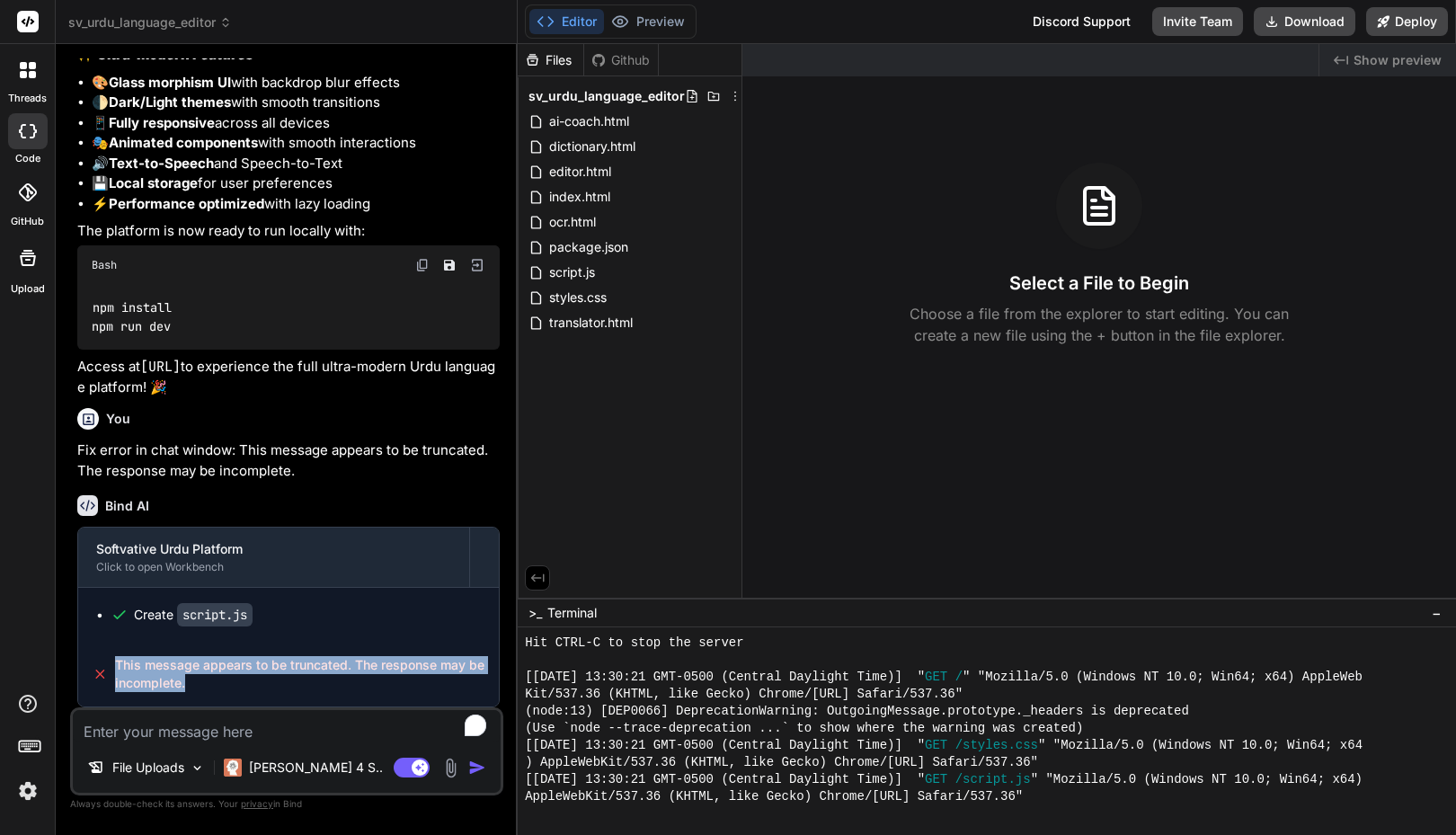
click at [309, 661] on span "This message appears to be truncated. The response may be incomplete." at bounding box center [299, 674] width 369 height 36
copy div "This message appears to be truncated. The response may be incomplete. 🎉 Your Pr…"
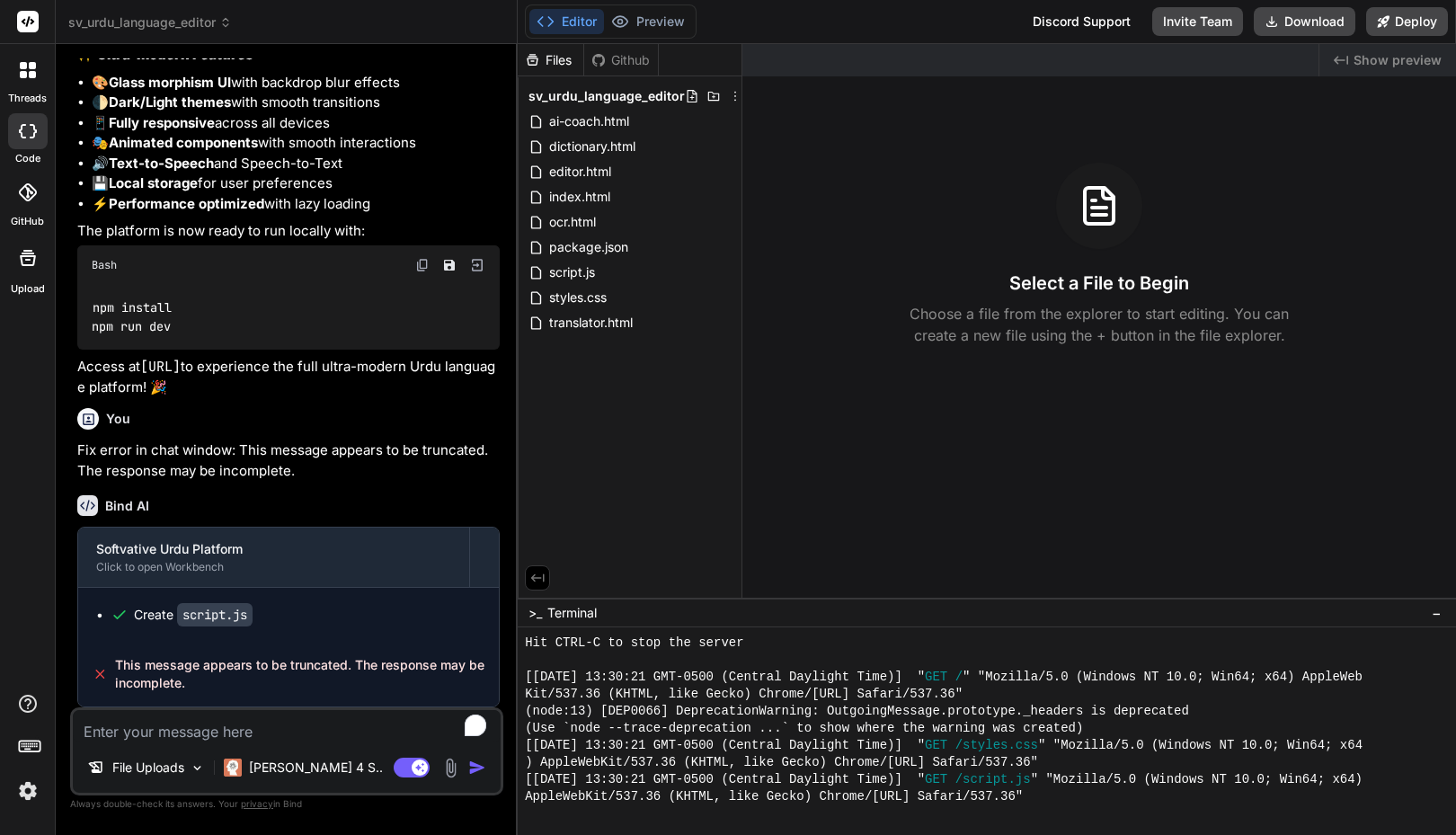
click at [183, 737] on textarea "To enrich screen reader interactions, please activate Accessibility in Grammarl…" at bounding box center [286, 726] width 428 height 32
type textarea "f"
type textarea "x"
type textarea "fi"
type textarea "x"
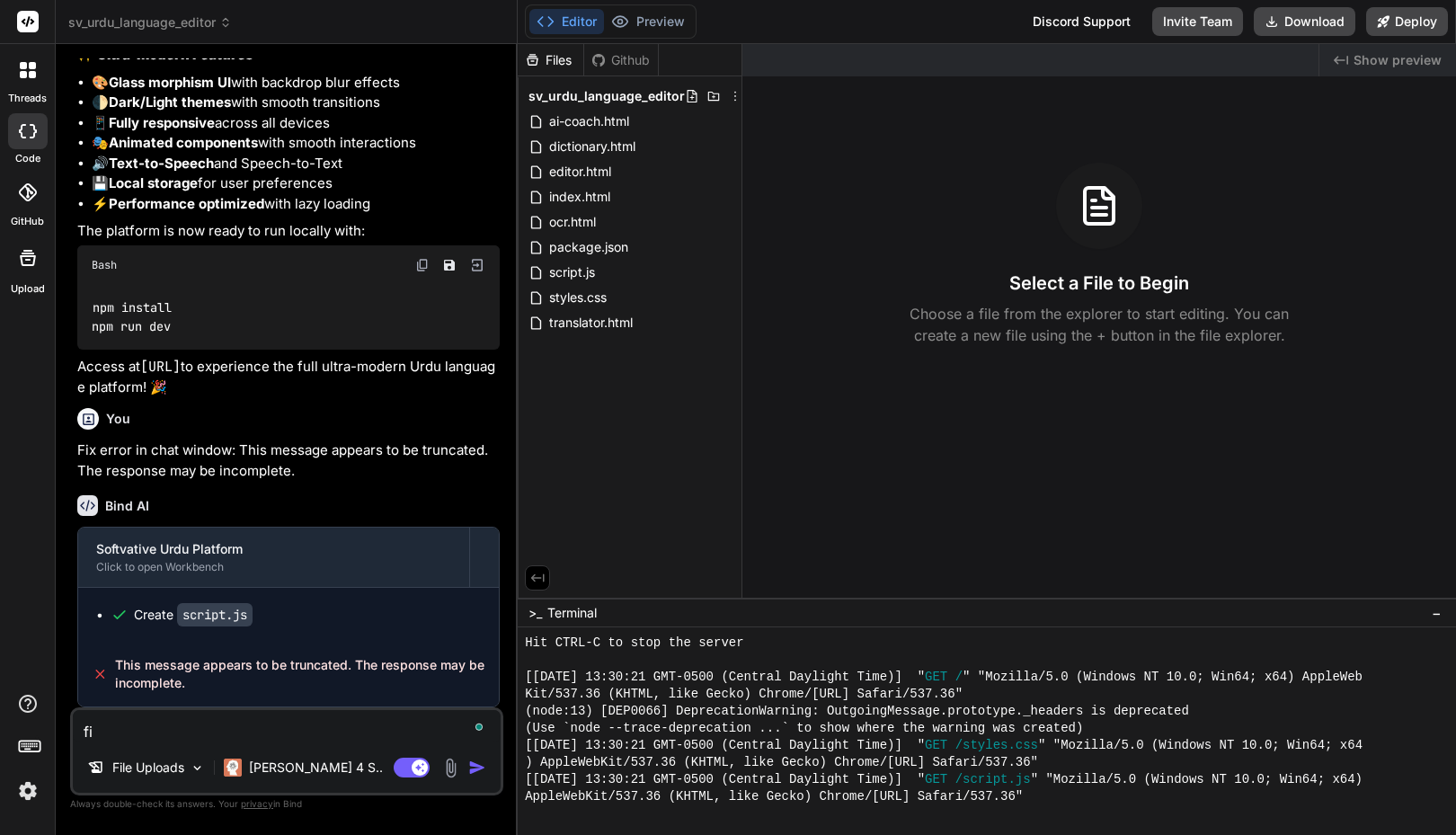
type textarea "fix"
type textarea "x"
type textarea "fix"
type textarea "x"
type textarea "r"
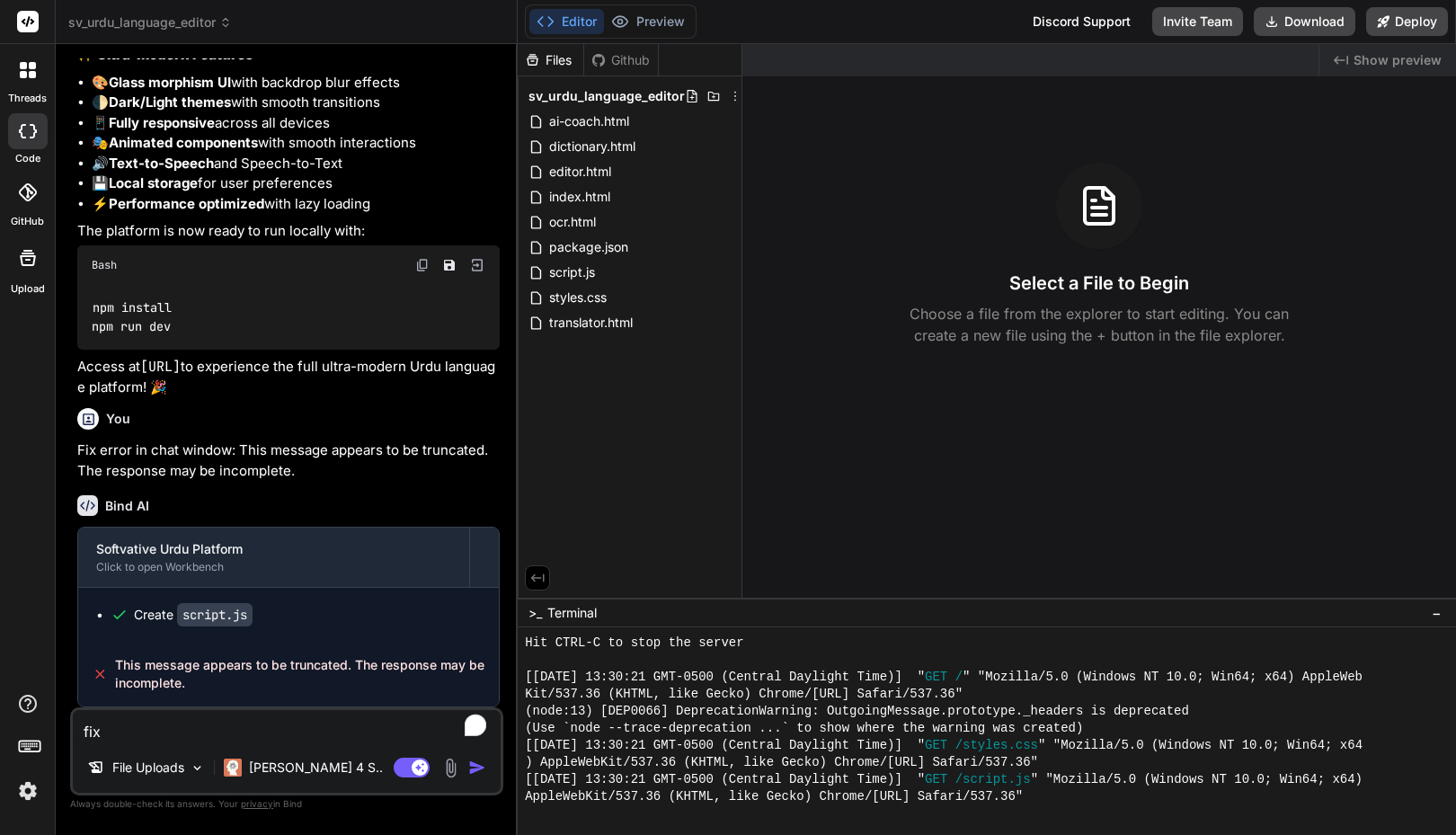
type textarea "x"
type textarea "re"
type textarea "x"
type textarea "reb"
type textarea "x"
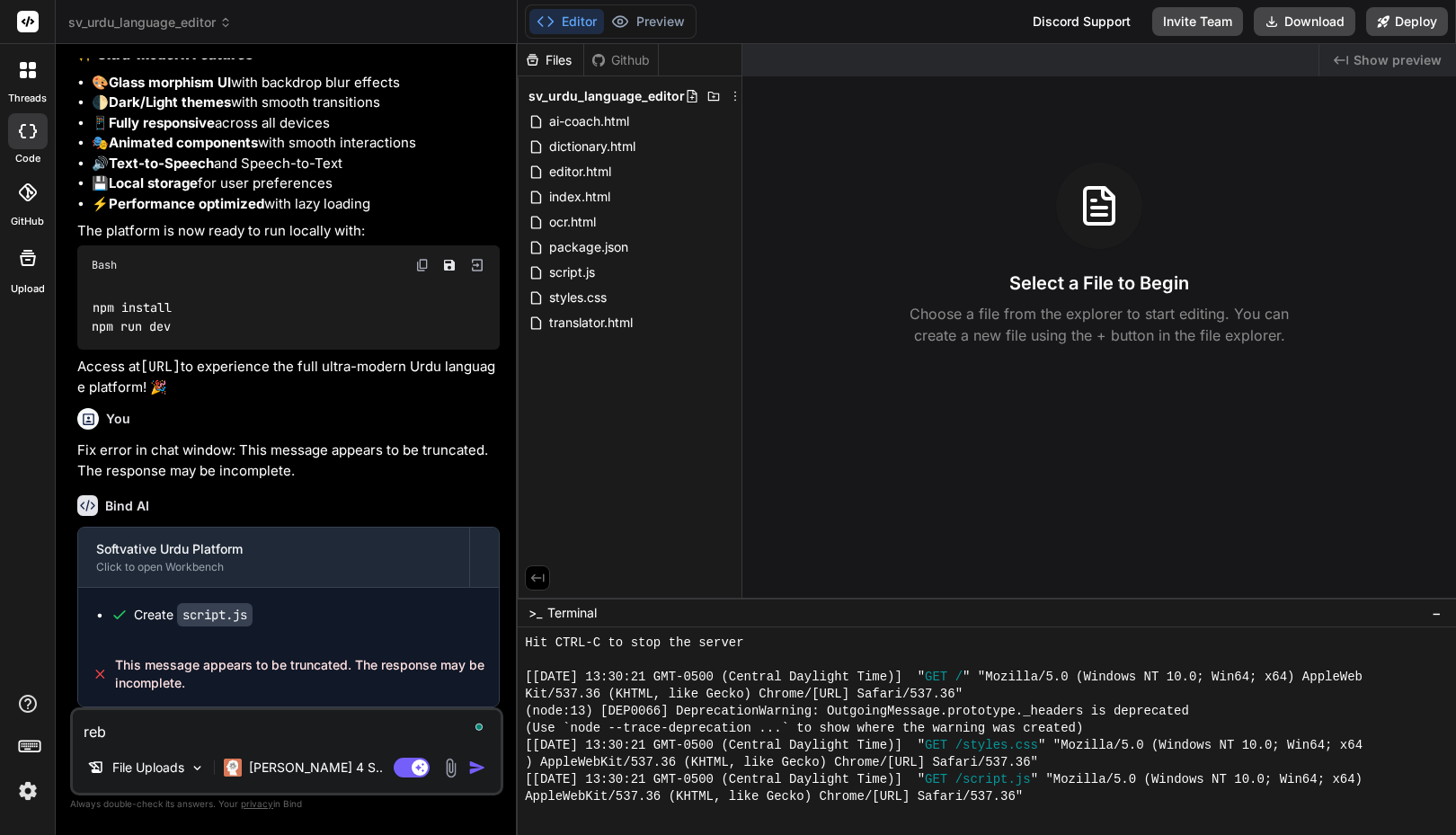
type textarea "rebu"
type textarea "x"
type textarea "rebui"
type textarea "x"
type textarea "rebuil"
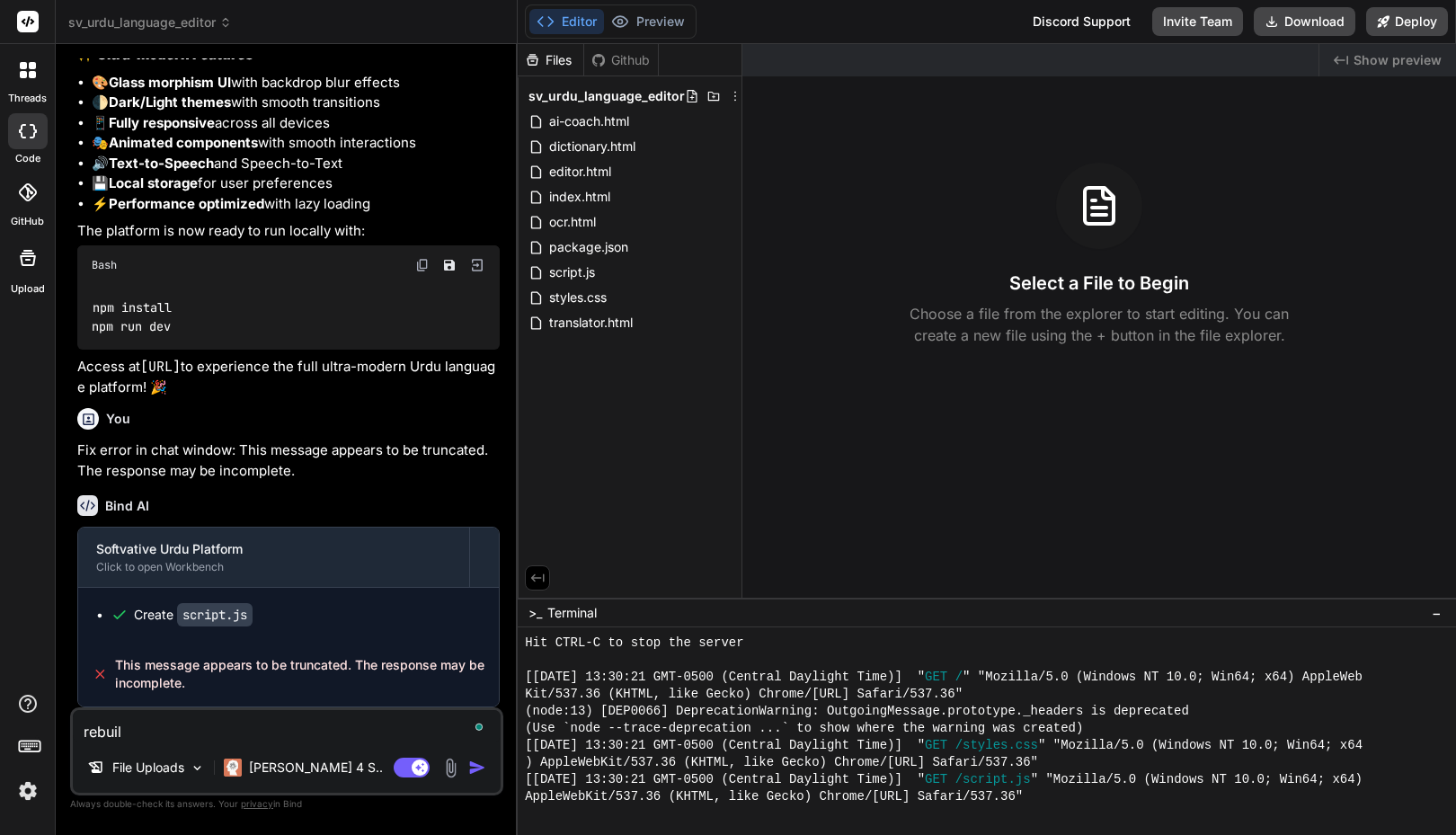
type textarea "x"
type textarea "rebuild"
type textarea "x"
type textarea "rebuild"
type textarea "x"
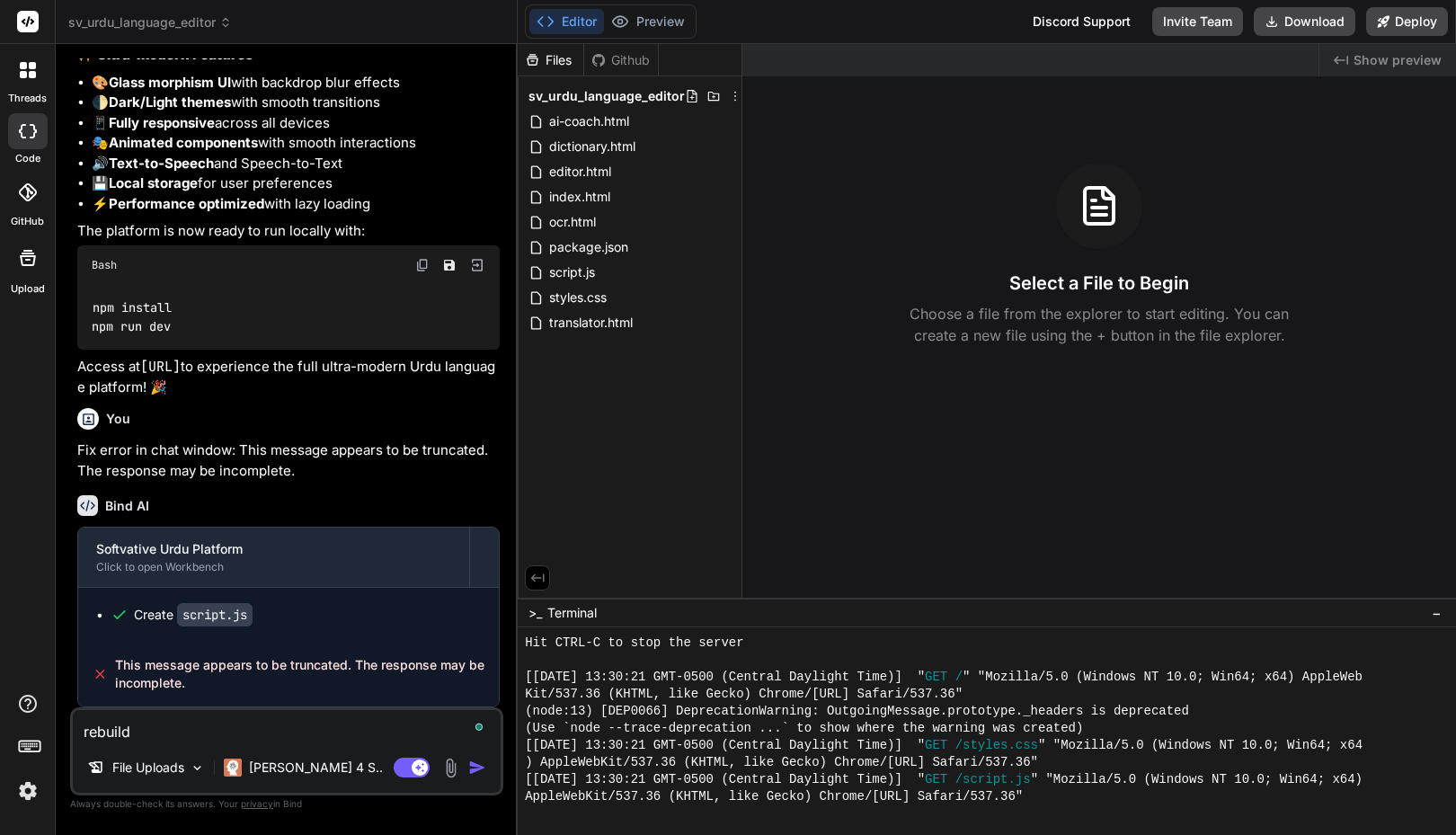
type textarea "rebuild t"
type textarea "x"
type textarea "rebuild th"
type textarea "x"
type textarea "rebuild the"
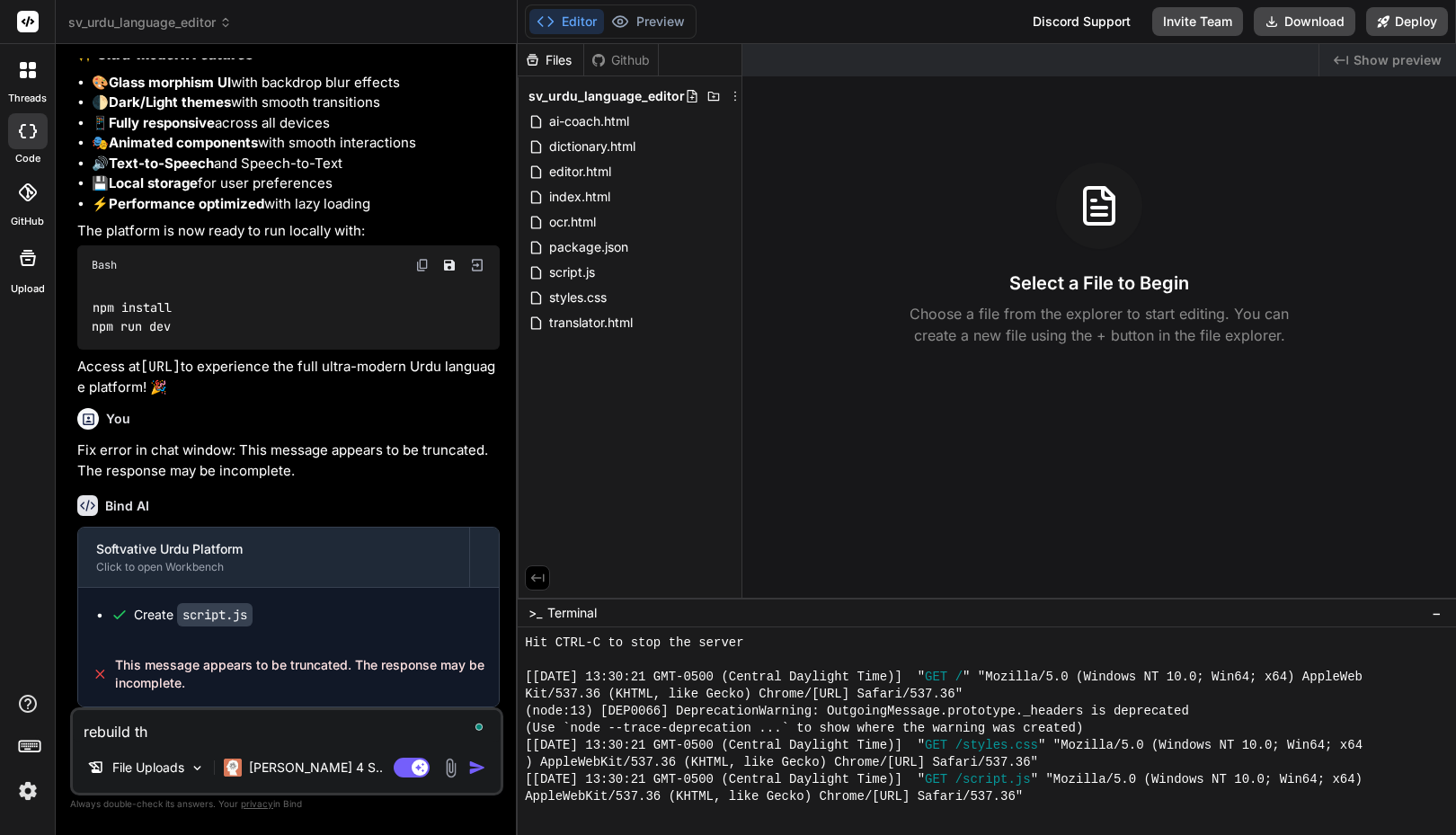
type textarea "x"
type textarea "rebuild the"
type textarea "x"
type textarea "rebuild the s"
type textarea "x"
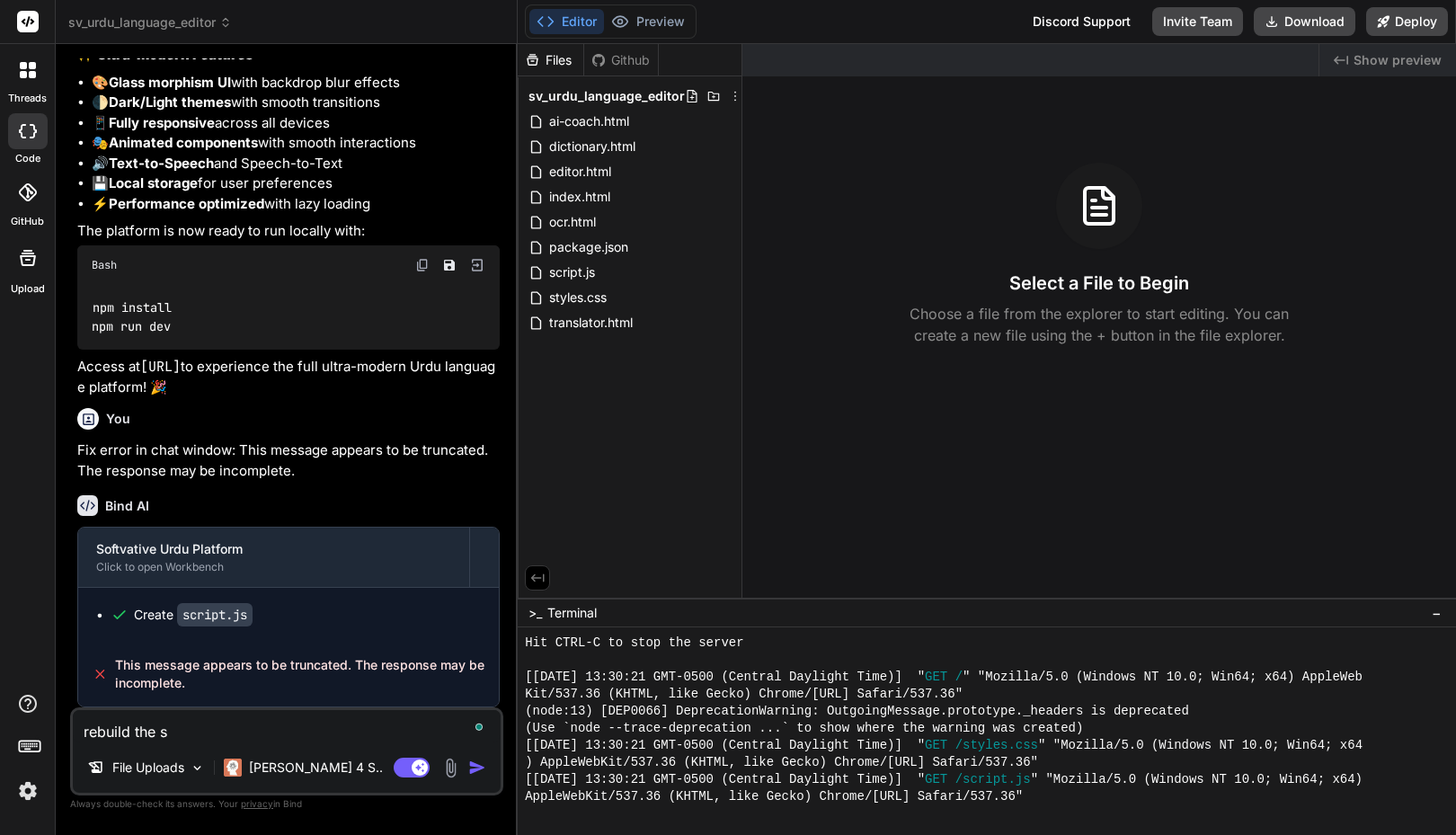
type textarea "rebuild the sc"
type textarea "x"
type textarea "rebuild the scr"
type textarea "x"
type textarea "rebuild the scri"
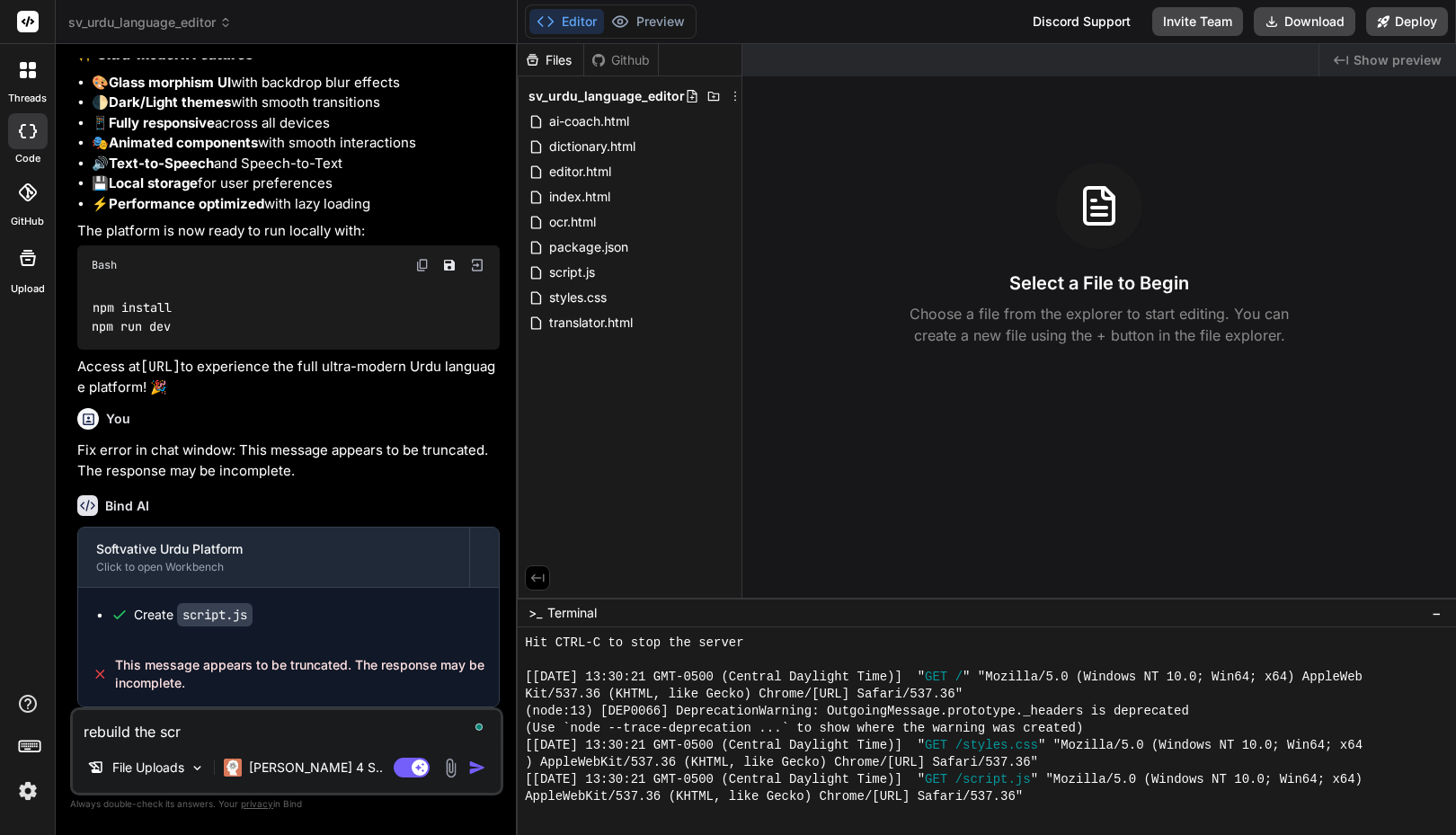
type textarea "x"
type textarea "rebuild the scrip"
type textarea "x"
type textarea "rebuild the script"
type textarea "x"
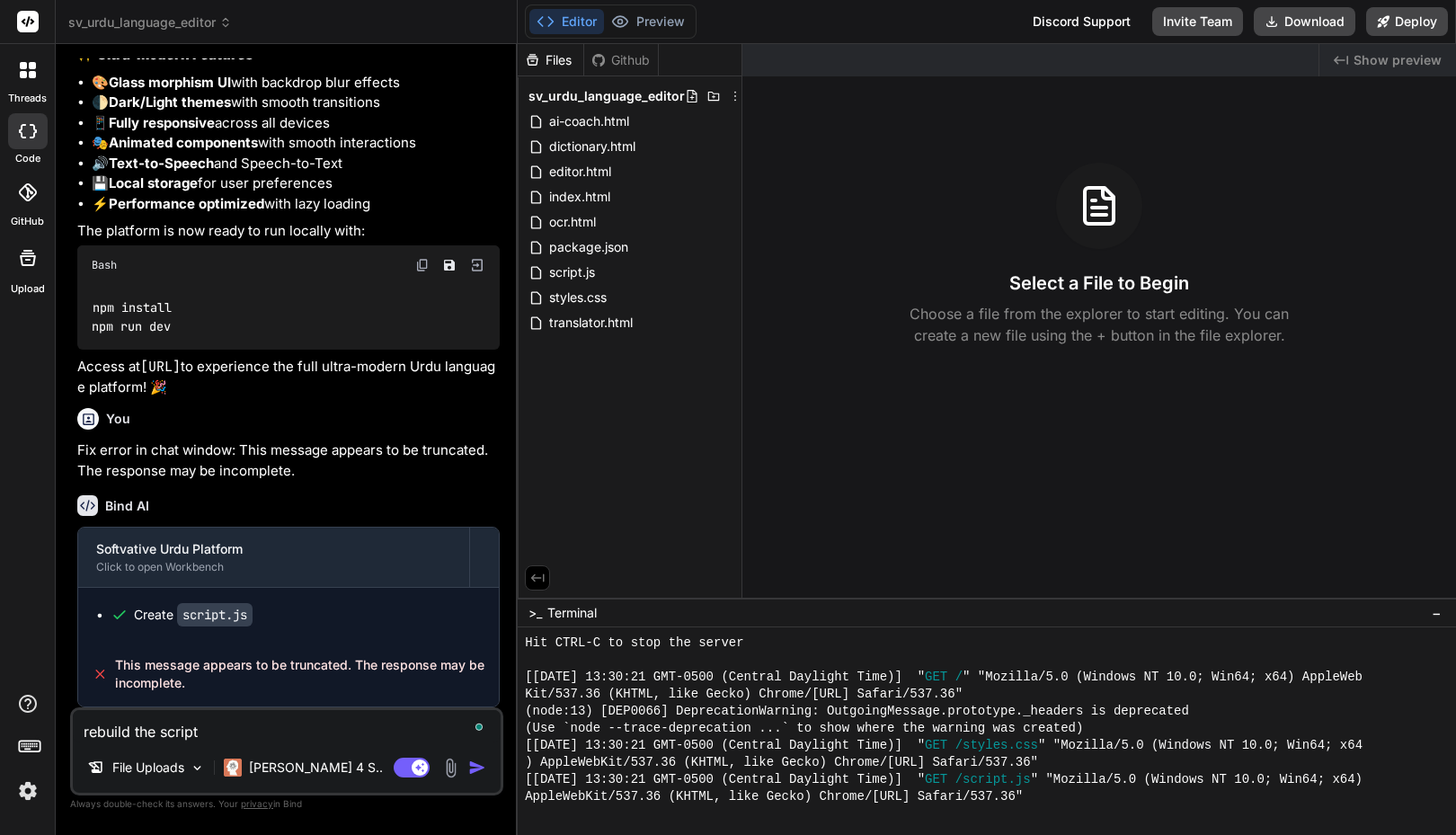
type textarea "rebuild the script."
type textarea "x"
type textarea "rebuild the script.j"
type textarea "x"
type textarea "rebuild the script.js"
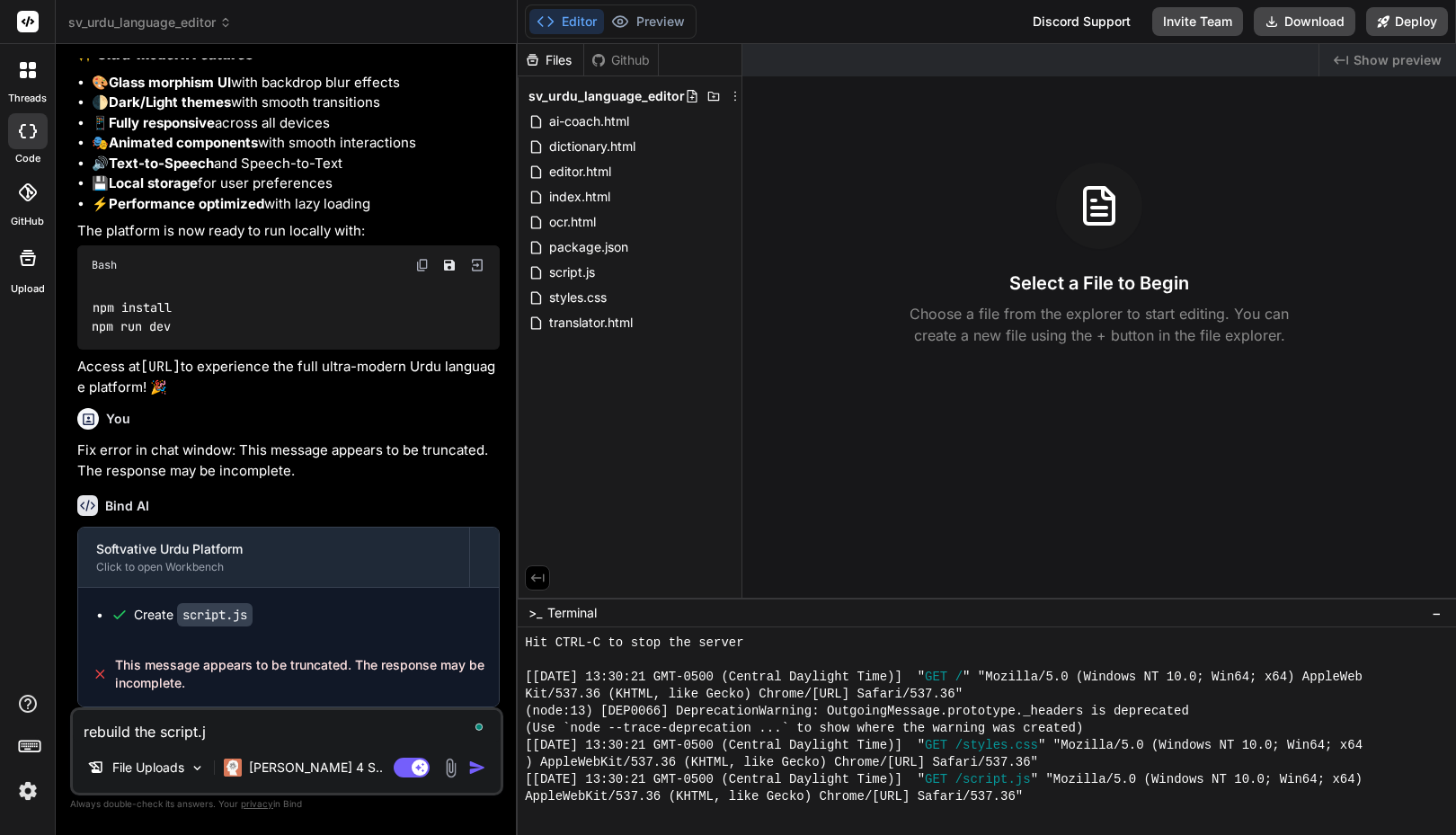
type textarea "x"
type textarea "rebuild the script.js"
type textarea "x"
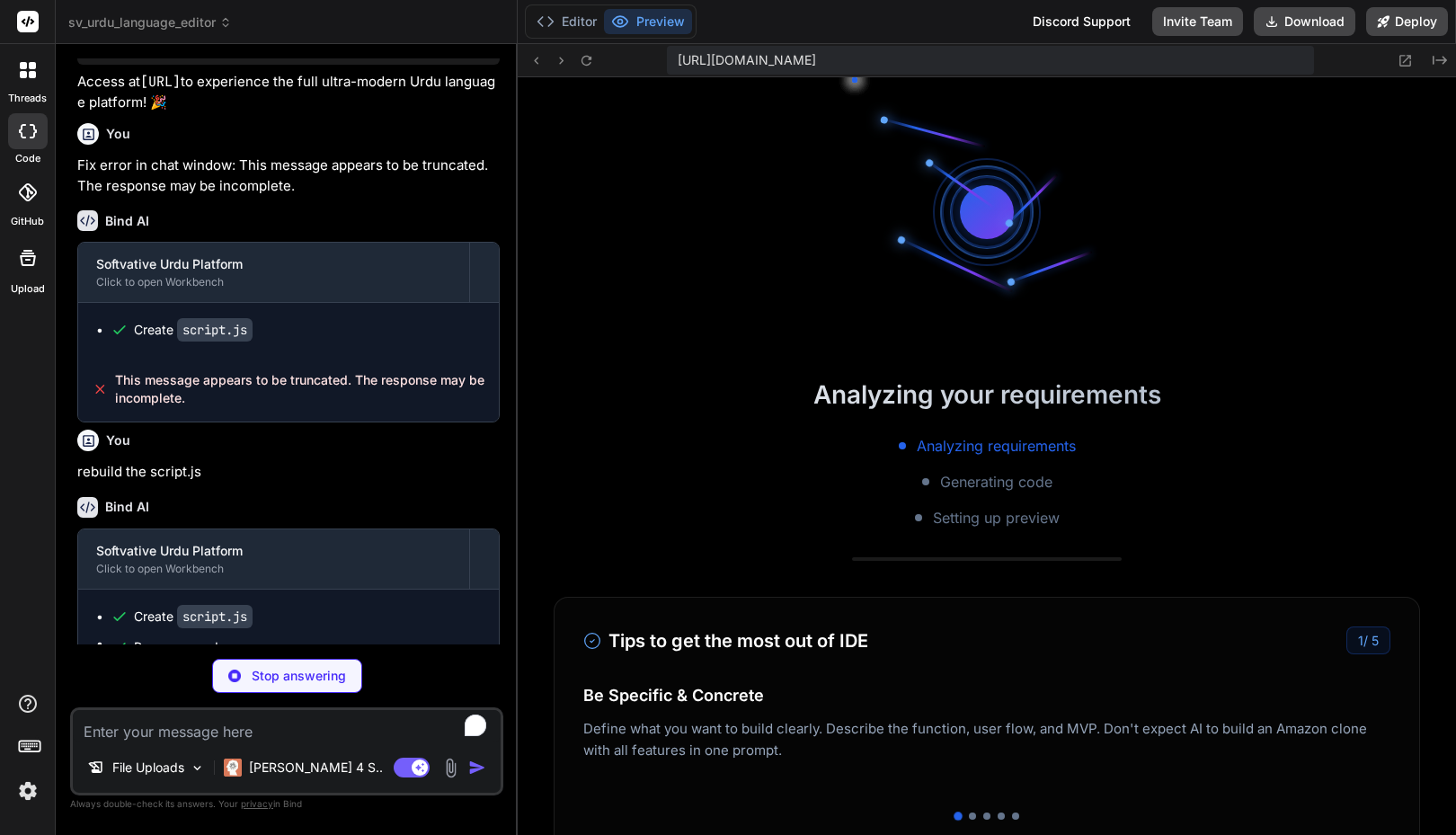
scroll to position [1281, 0]
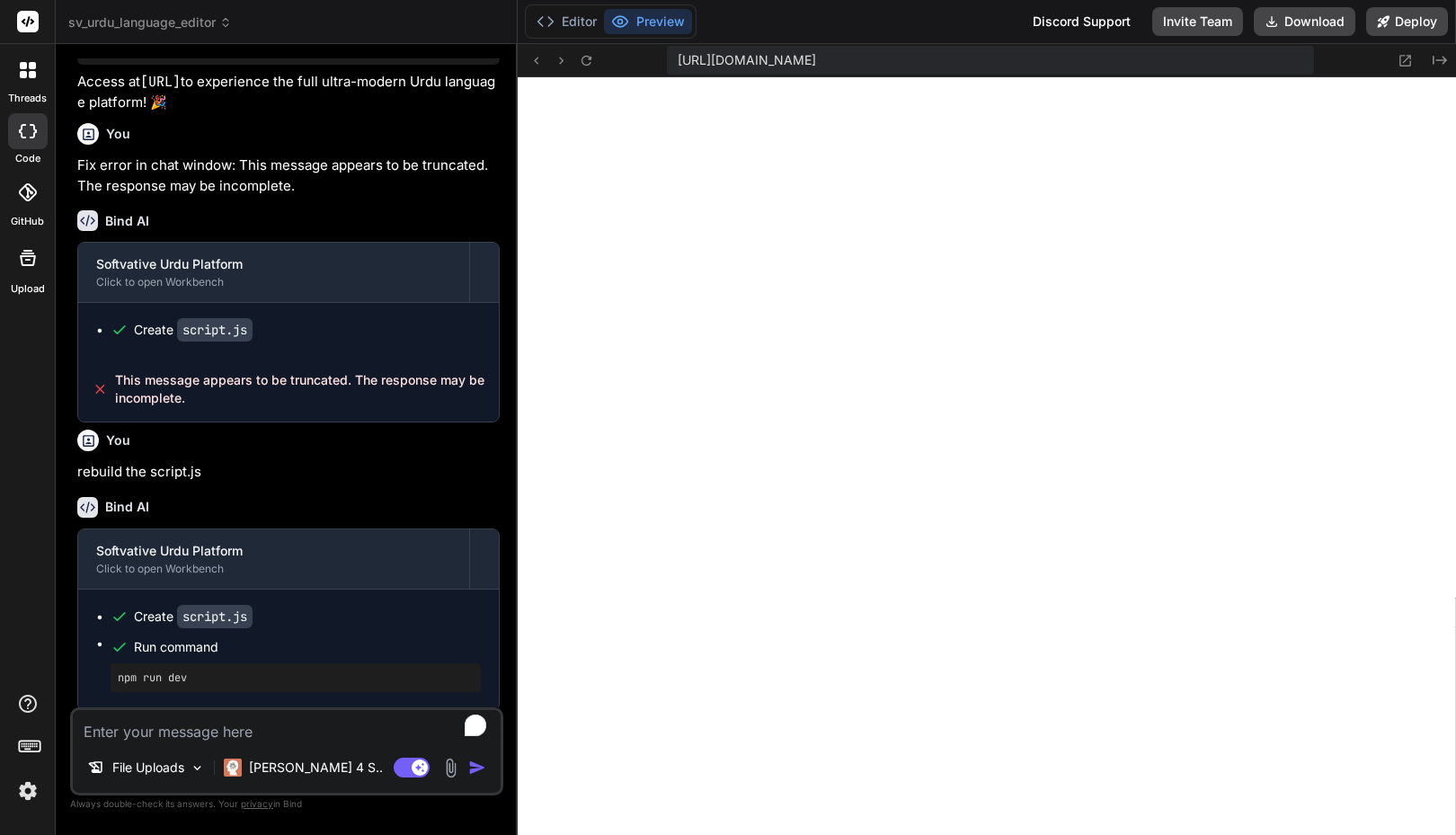
type textarea "x"
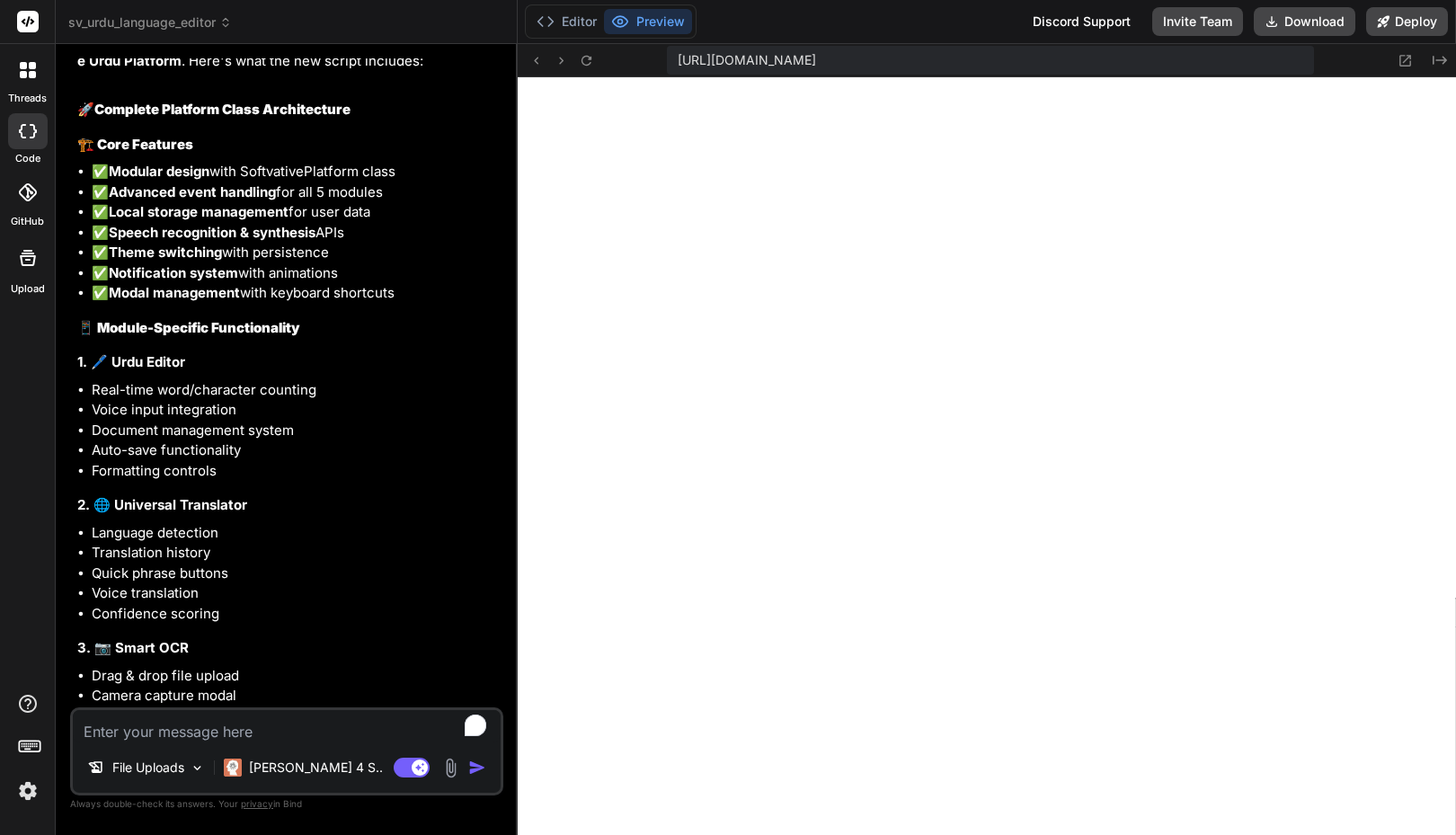
scroll to position [3178, 0]
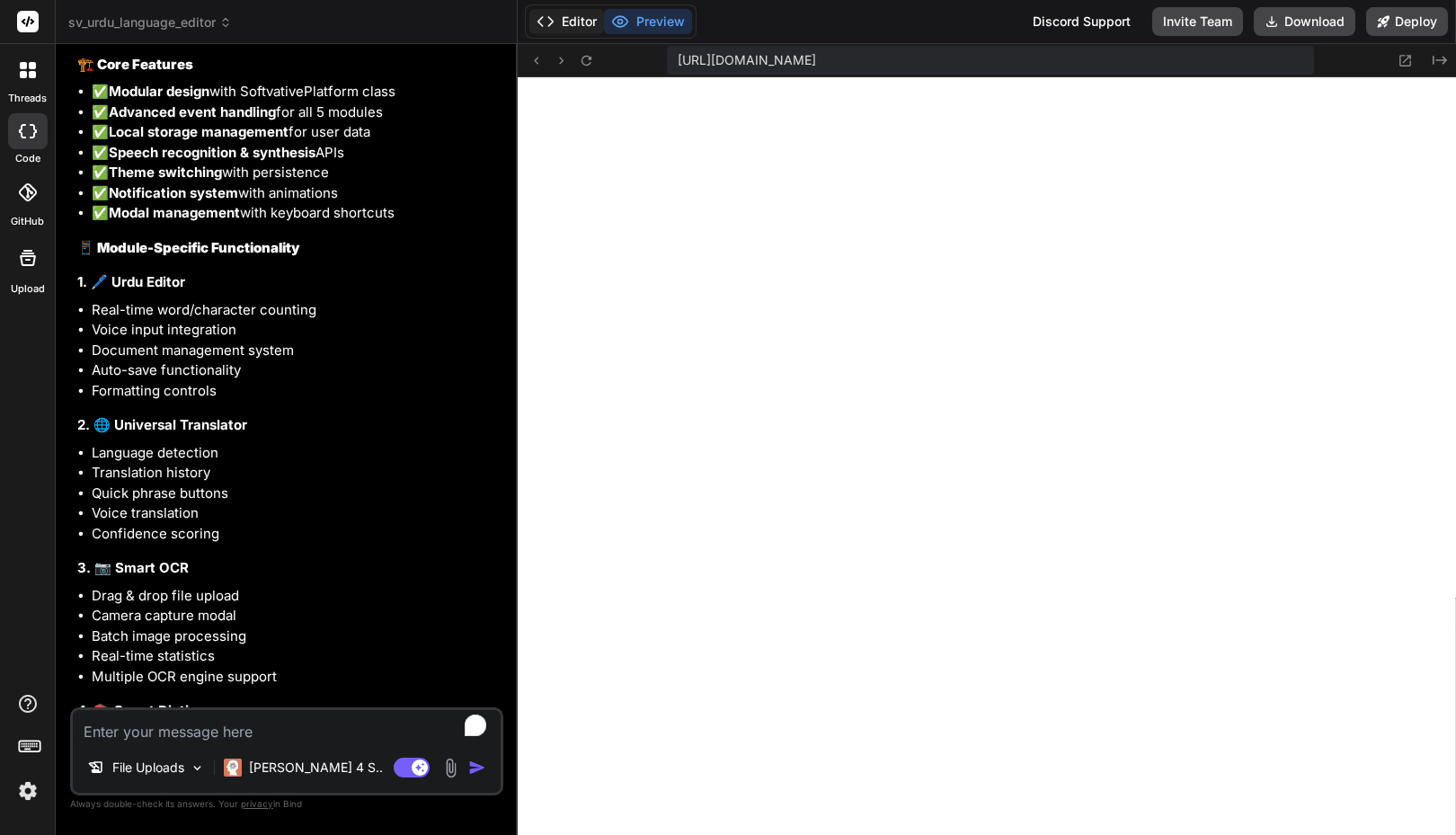
click at [573, 20] on button "Editor" at bounding box center [567, 21] width 75 height 25
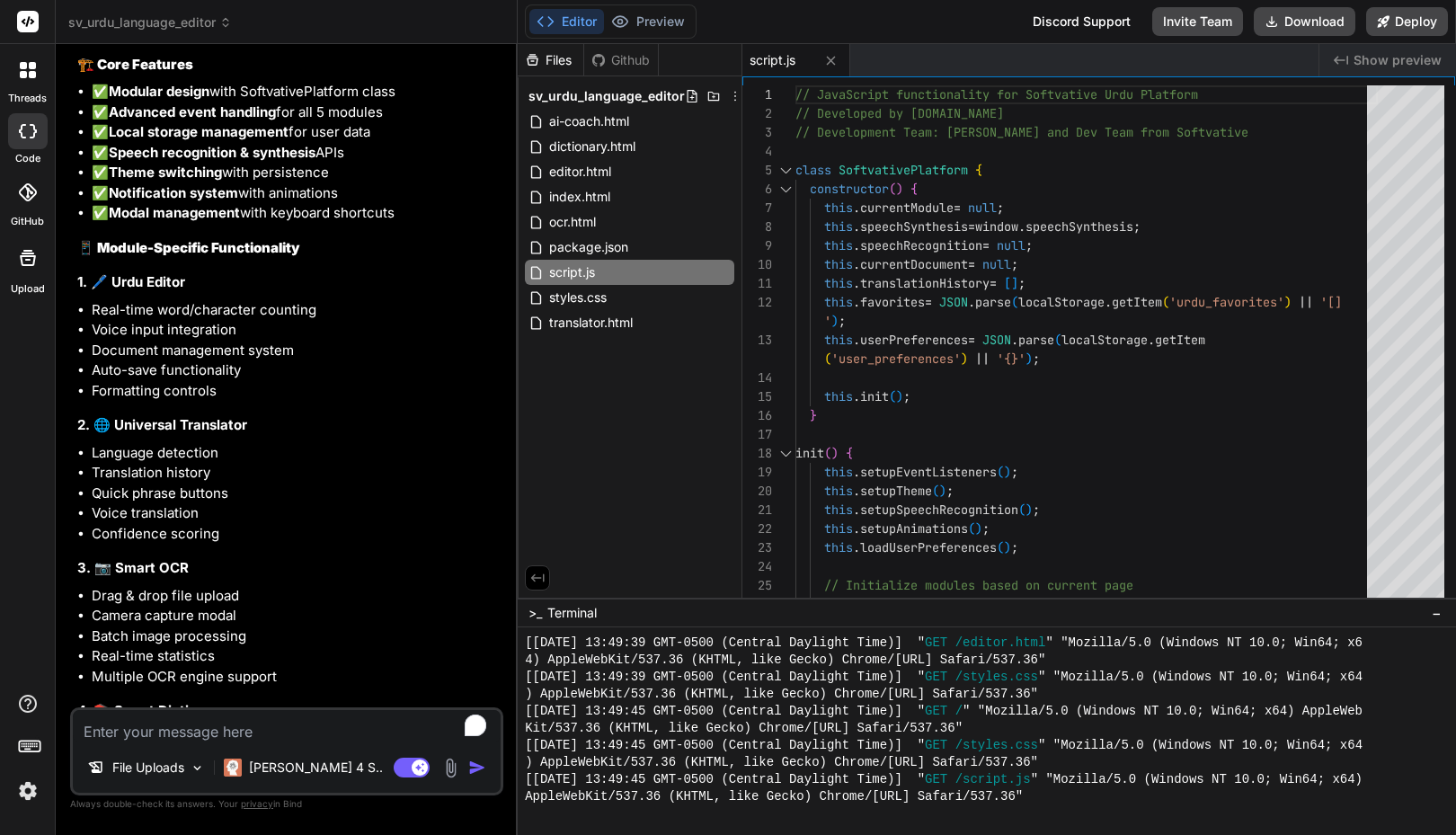
click at [626, 381] on div "Files Github sv_urdu_language_editor ai-coach.html dictionary.html editor.html …" at bounding box center [630, 320] width 225 height 554
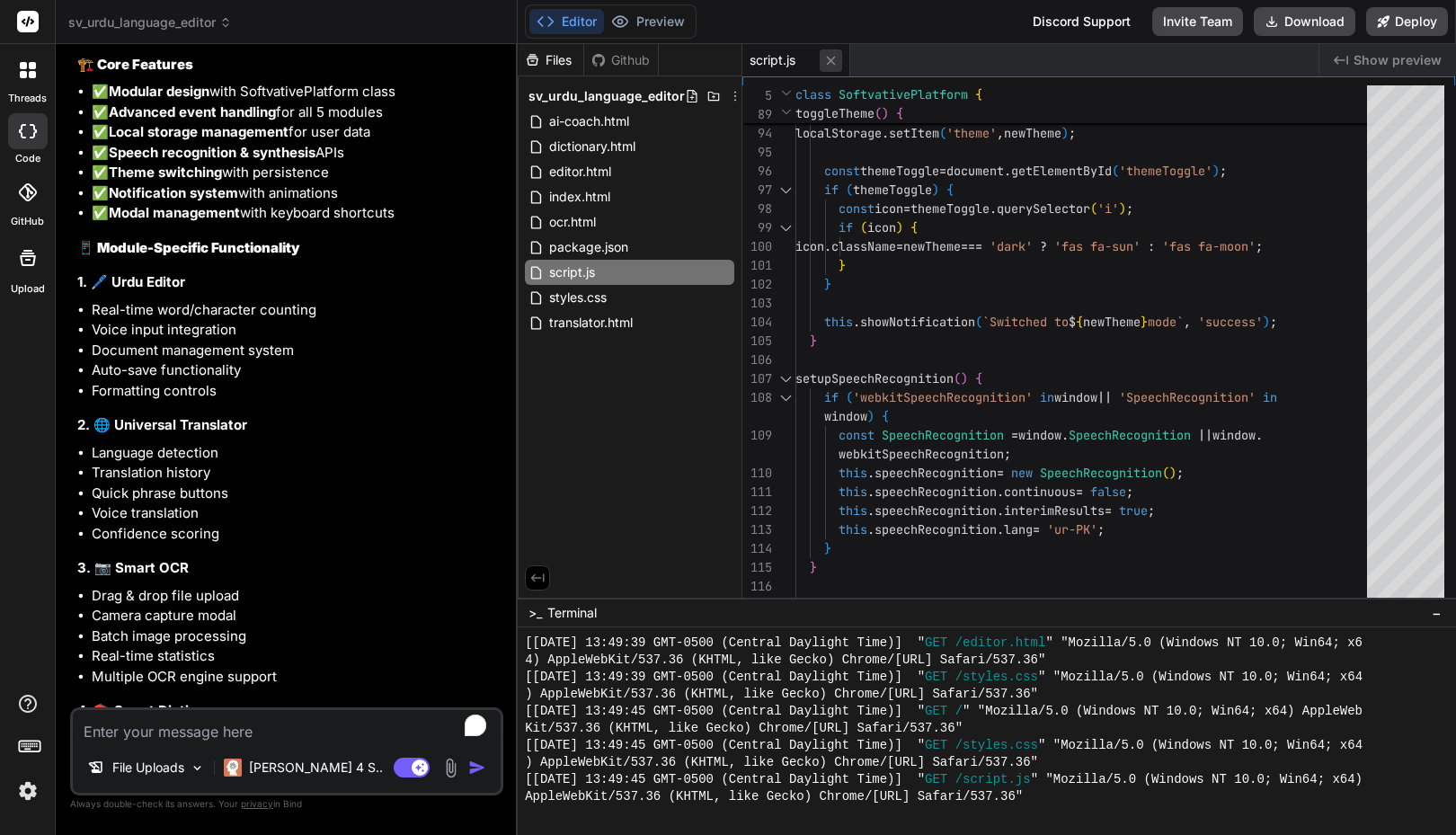
click at [839, 67] on button at bounding box center [831, 61] width 23 height 23
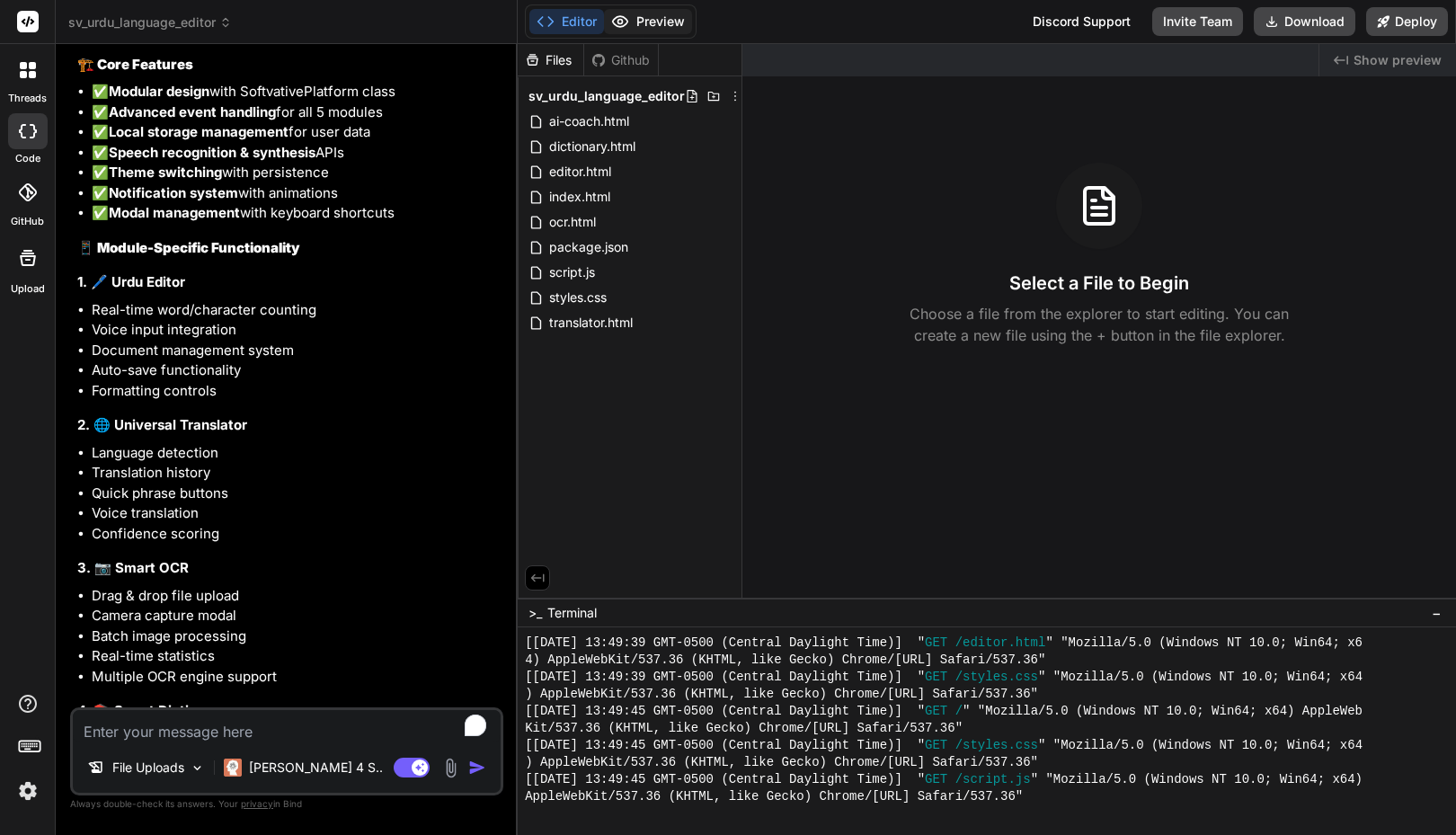
click at [655, 17] on button "Preview" at bounding box center [648, 21] width 88 height 25
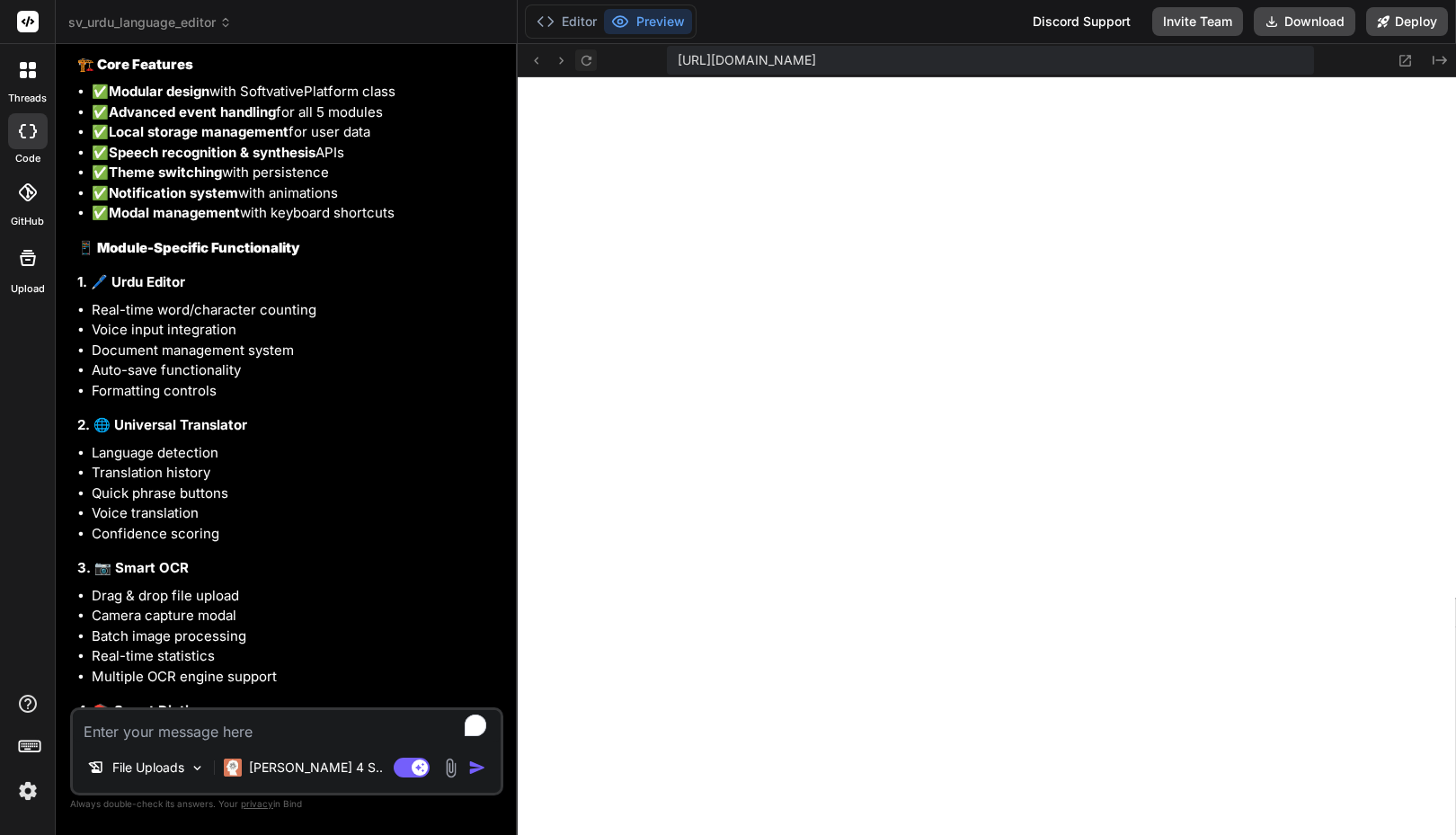
click at [592, 59] on icon at bounding box center [586, 60] width 15 height 15
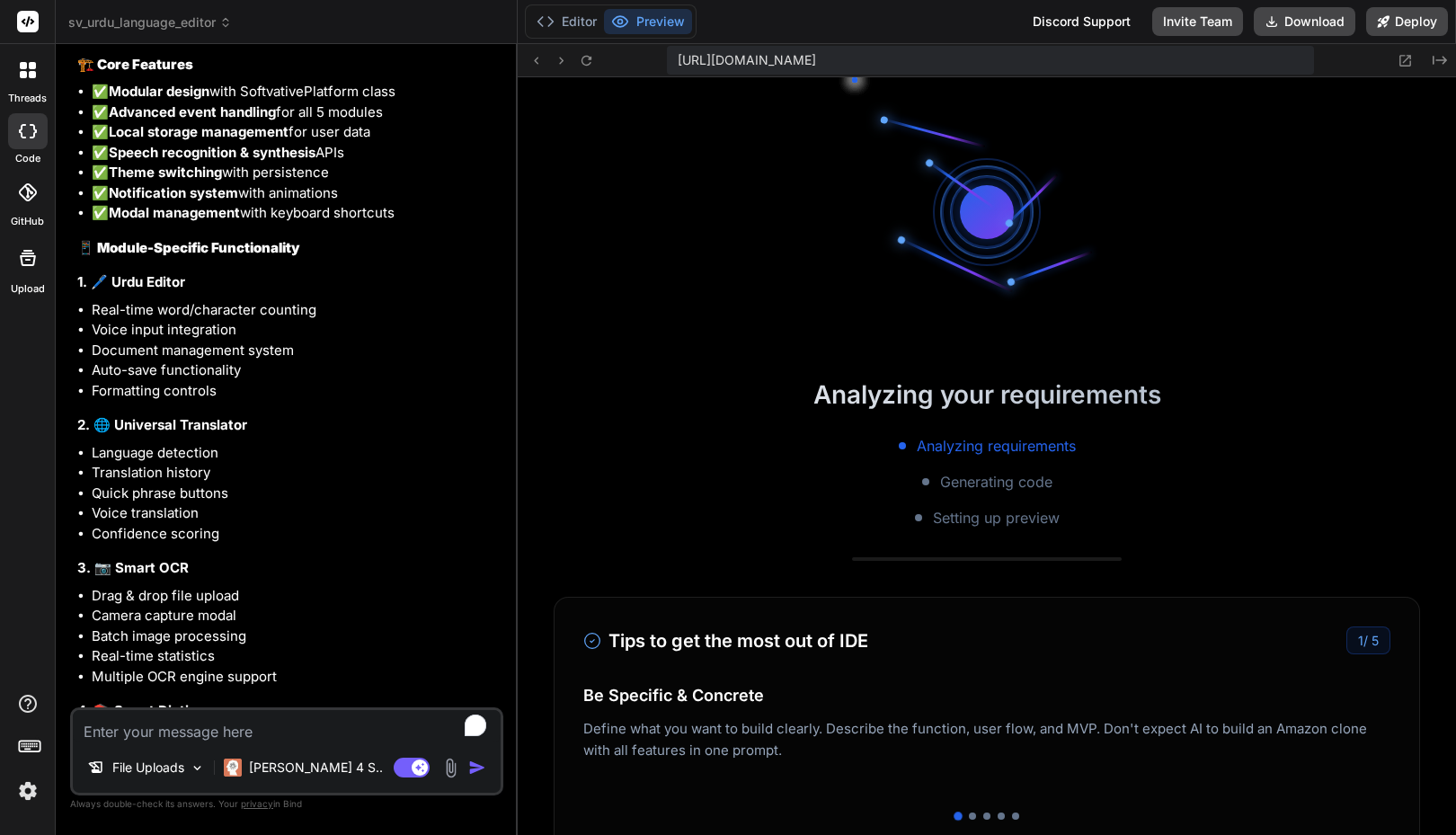
scroll to position [1588, 0]
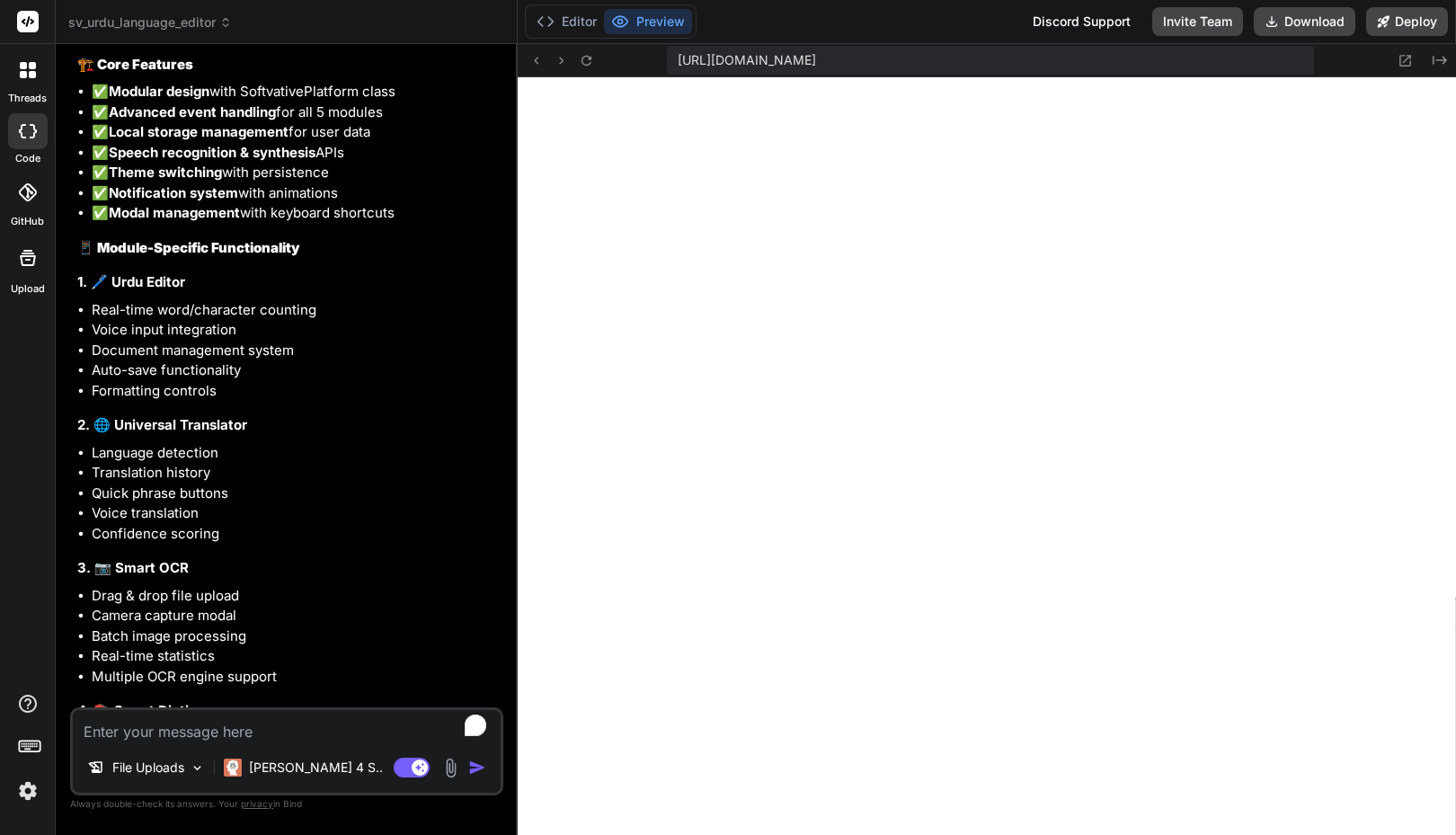
click at [694, 63] on span "https://u3uk0f35zsjjbn9cprh6fq9h0p4tm2-wnxx--3000--96435430.local-corp.webconta…" at bounding box center [746, 60] width 139 height 18
click at [725, 61] on span "https://u3uk0f35zsjjbn9cprh6fq9h0p4tm2-wnxx--3000--96435430.local-corp.webconta…" at bounding box center [746, 60] width 139 height 18
click at [592, 54] on icon at bounding box center [586, 60] width 15 height 15
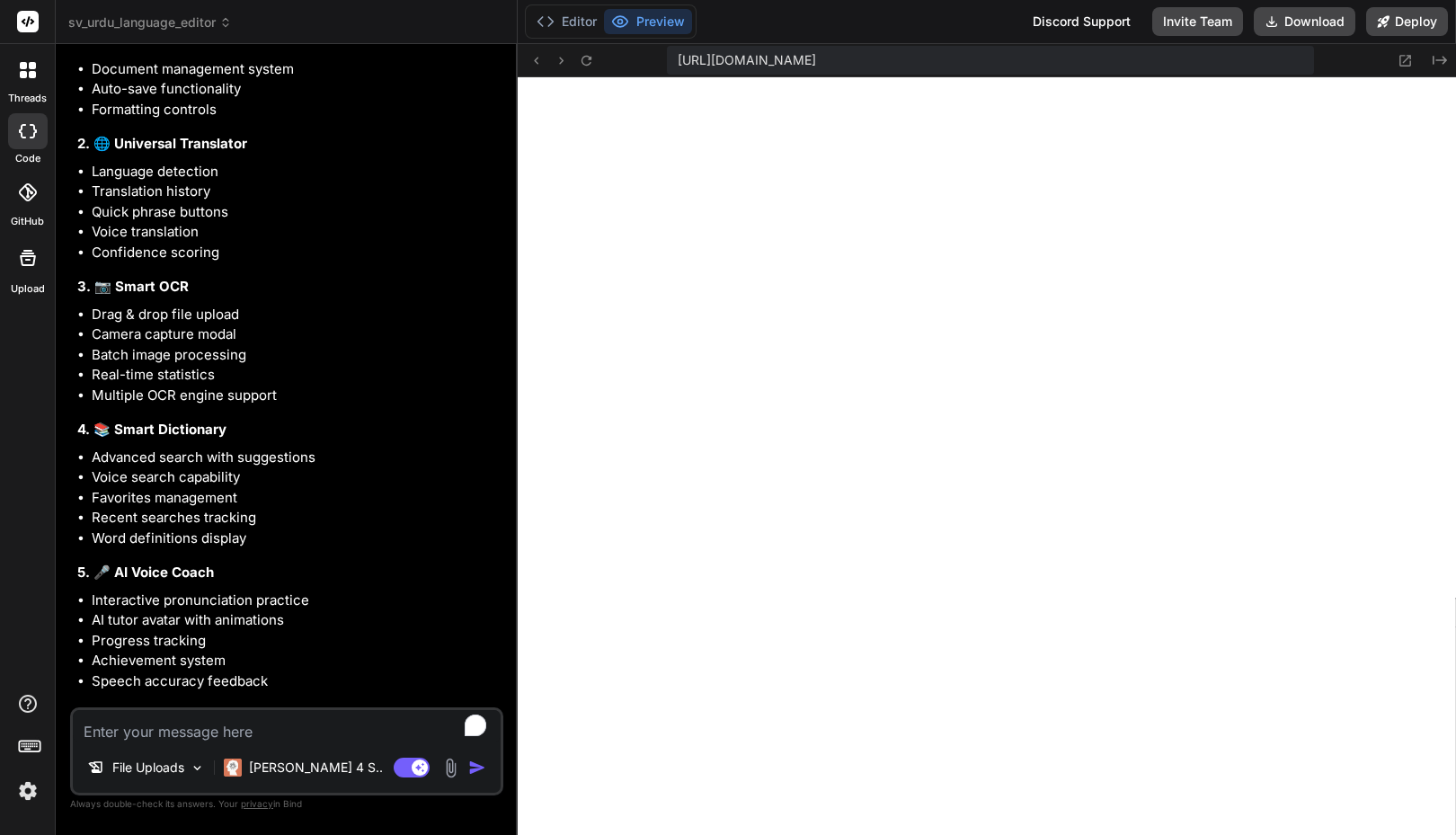
scroll to position [3945, 0]
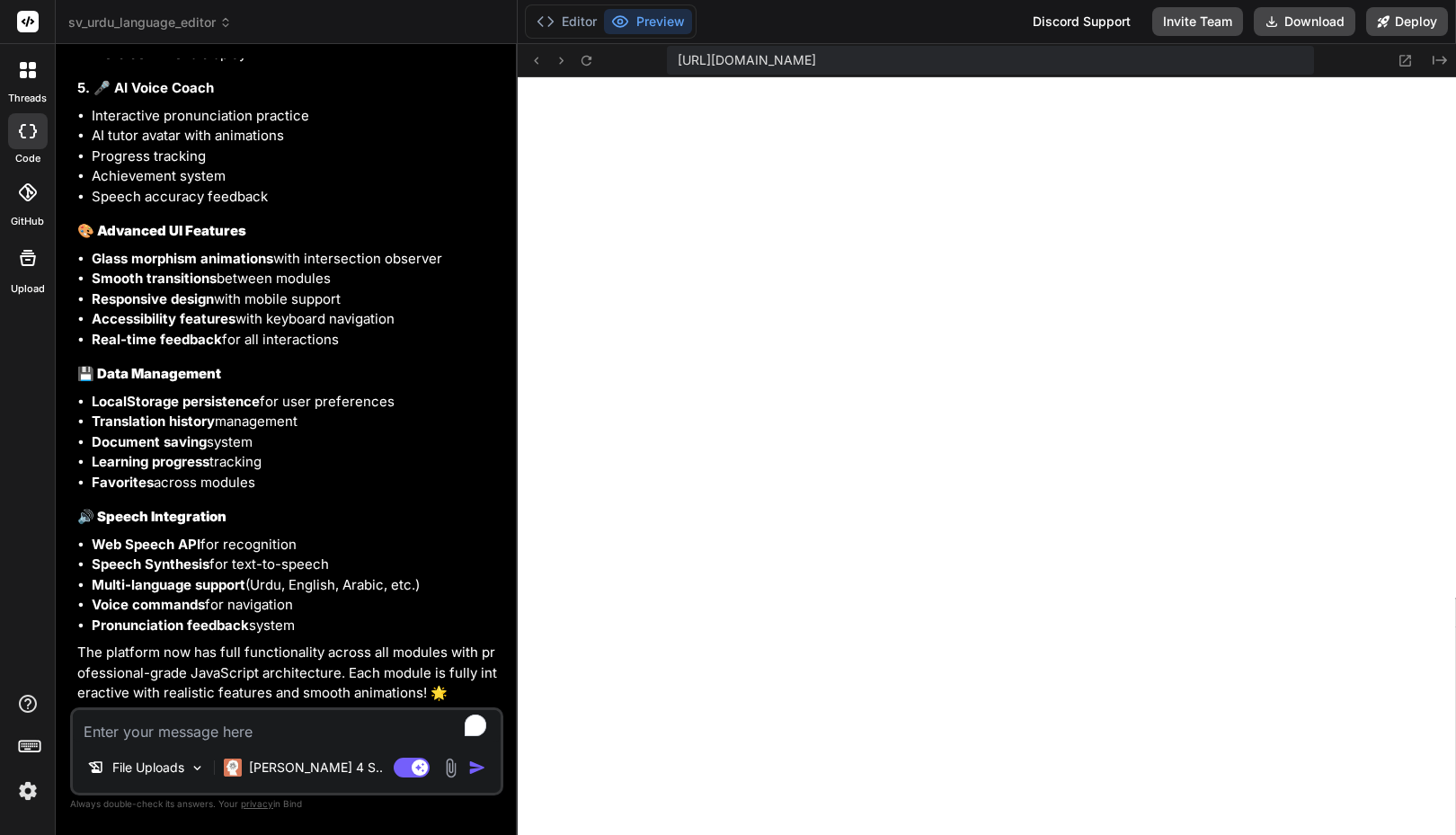
click at [245, 728] on textarea "To enrich screen reader interactions, please activate Accessibility in Grammarl…" at bounding box center [286, 726] width 428 height 32
type textarea "D"
type textarea "x"
type textarea "De"
type textarea "x"
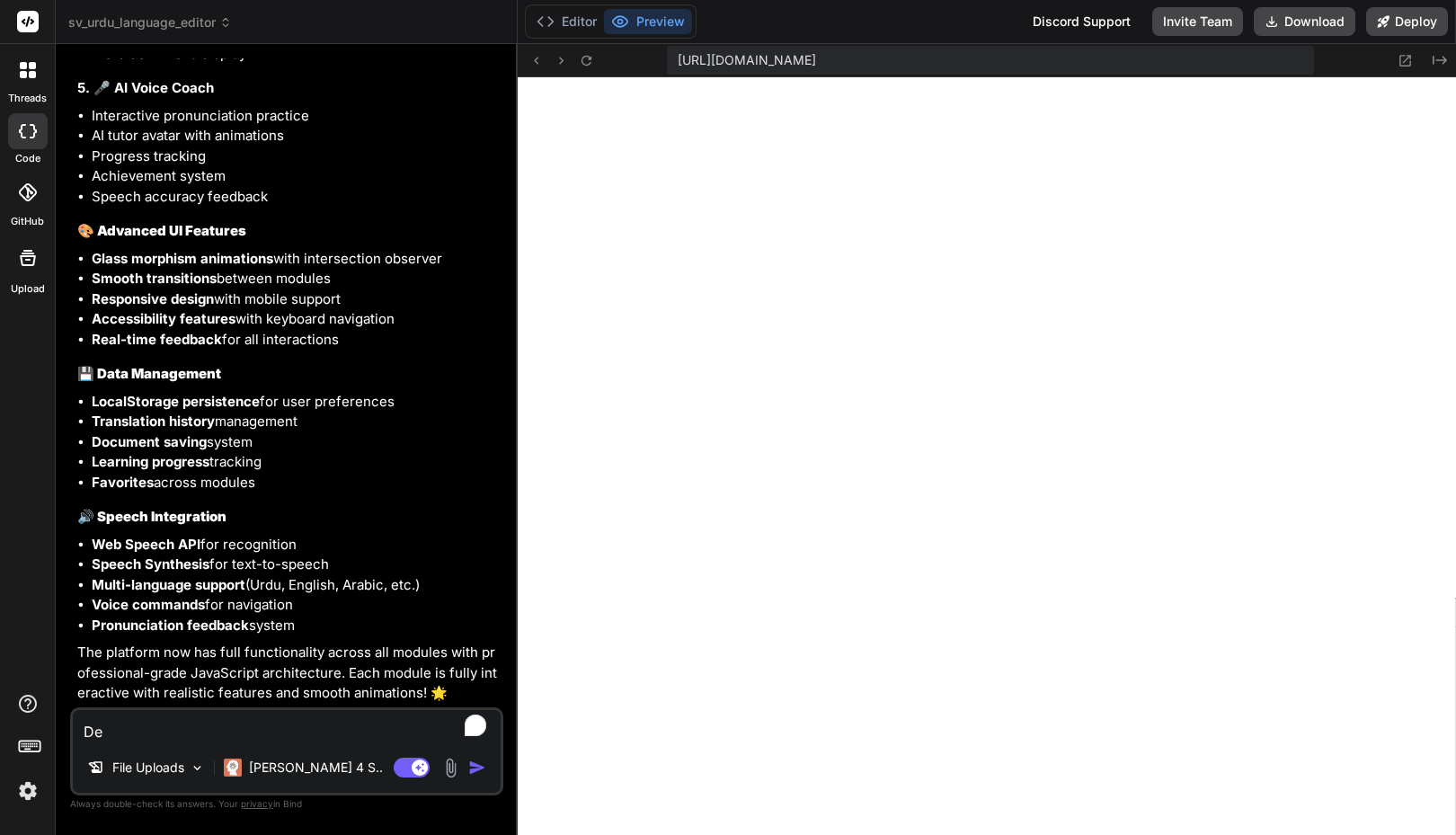
type textarea "Del"
type textarea "x"
type textarea "Dele"
type textarea "x"
type textarea "Delet"
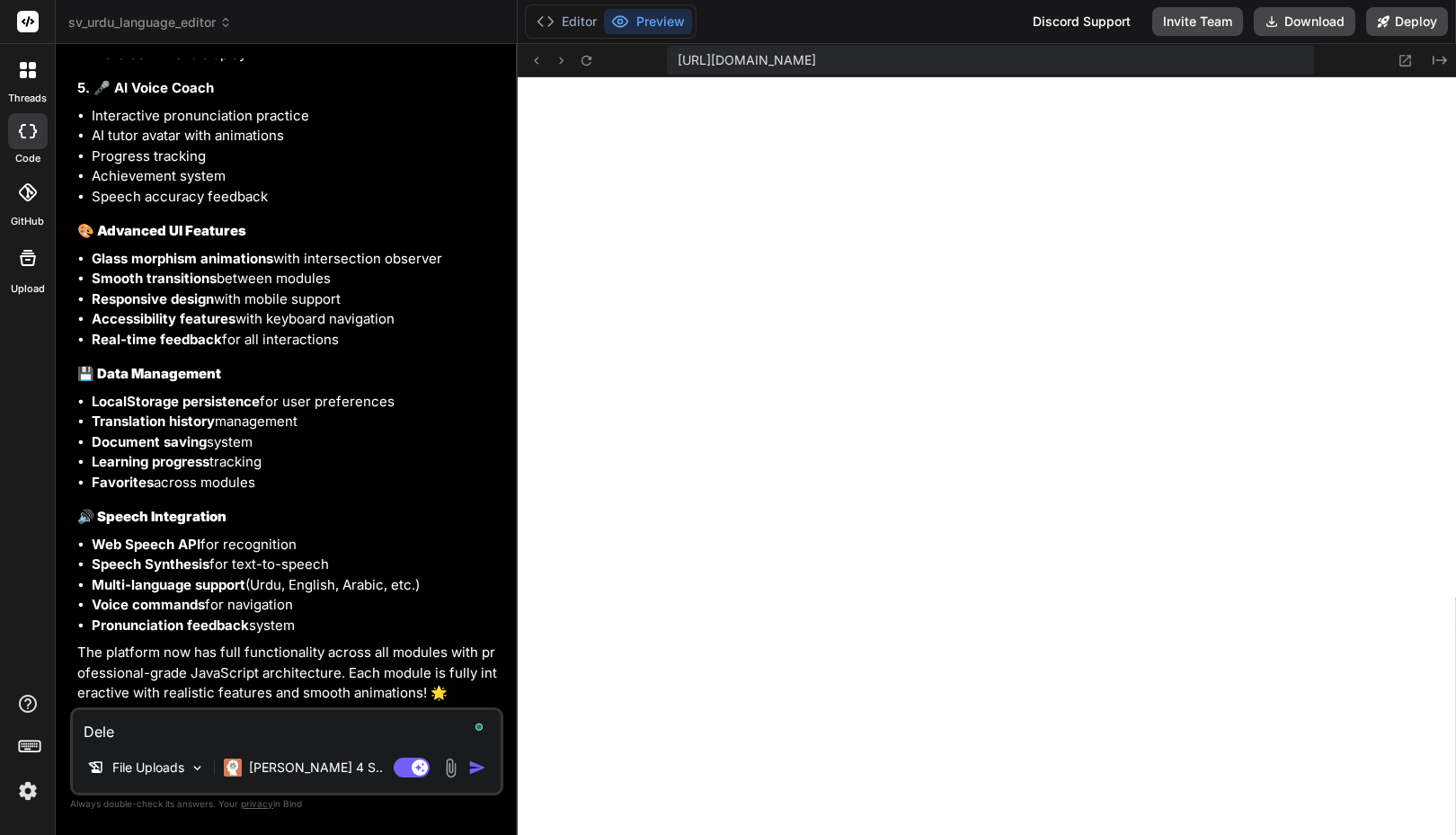
type textarea "x"
type textarea "Delete"
type textarea "x"
type textarea "Delete"
type textarea "x"
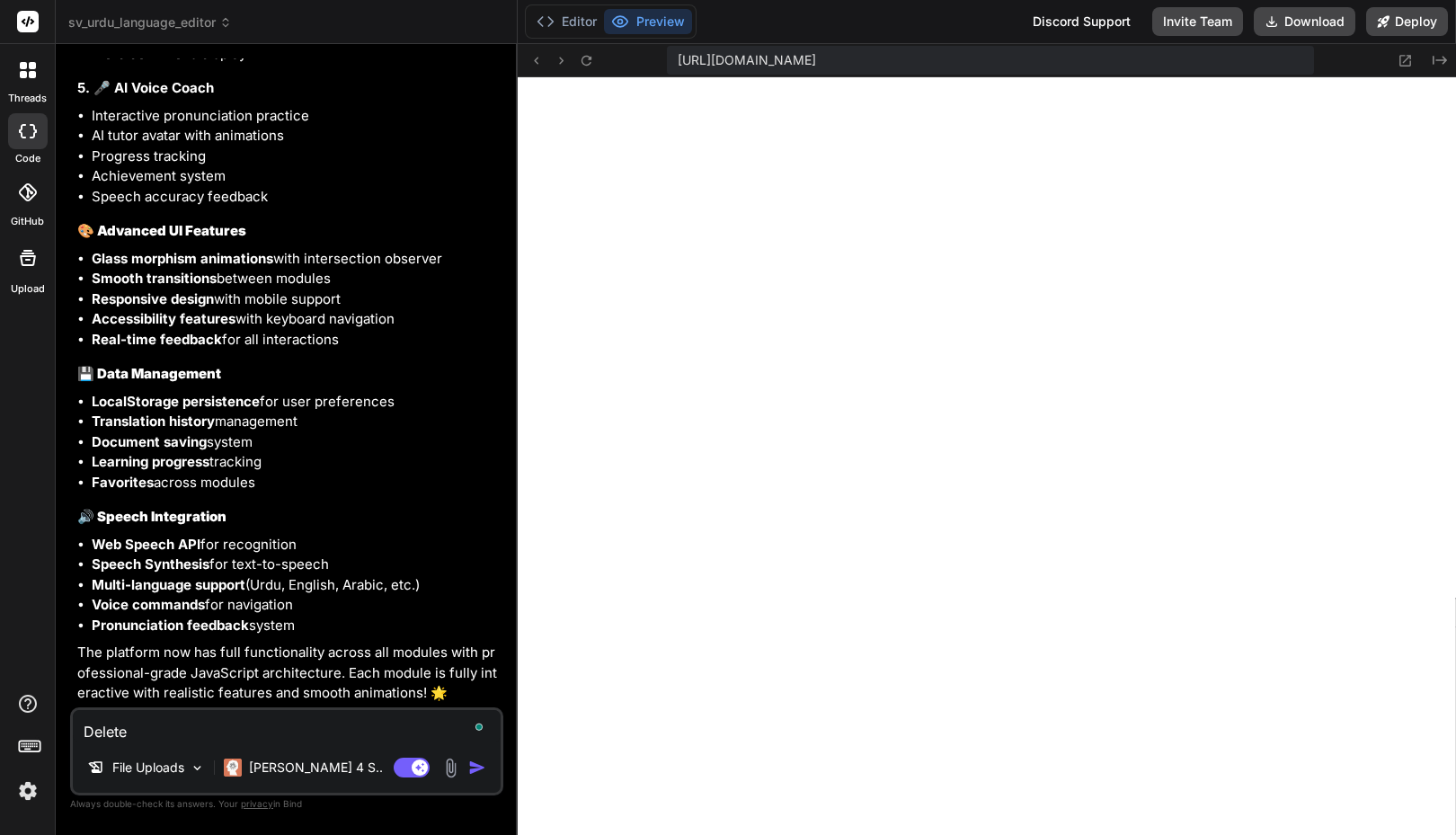
type textarea "Delete t"
type textarea "x"
type textarea "Delete te"
type textarea "x"
type textarea "Delete te"
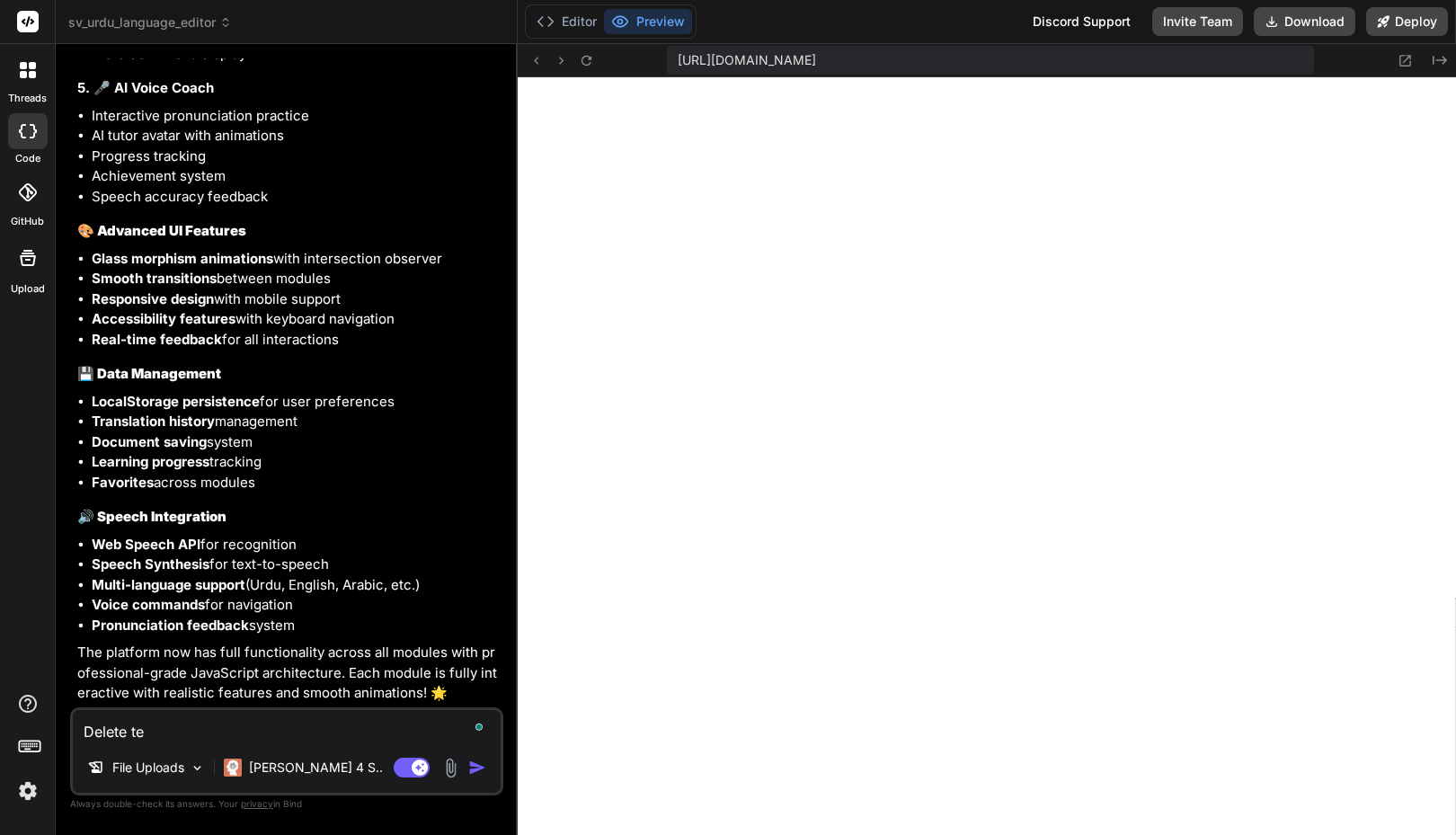
type textarea "x"
type textarea "Delete t"
type textarea "x"
type textarea "Delete th"
type textarea "x"
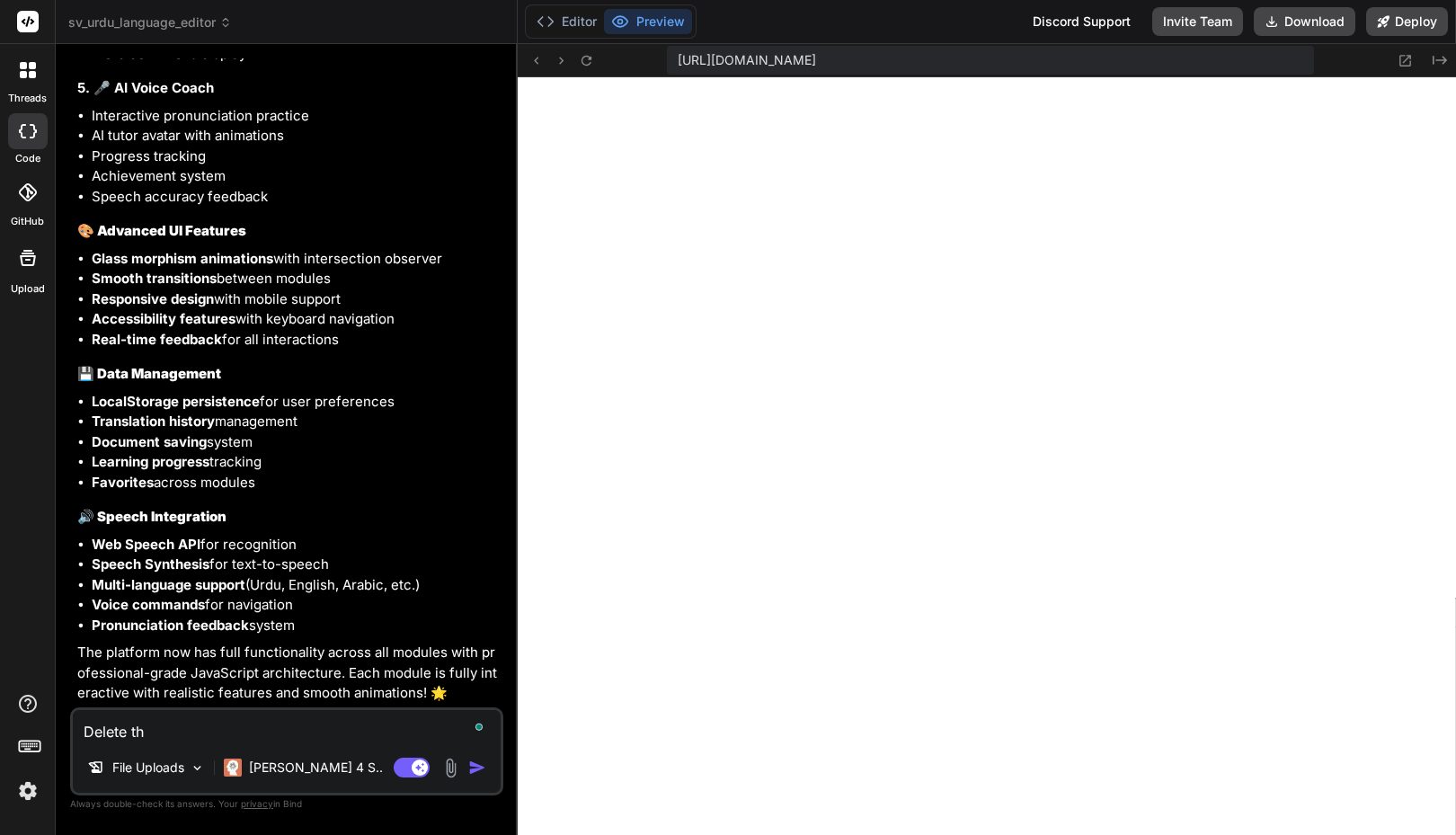
type textarea "Delete the"
type textarea "x"
type textarea "Delete the"
type textarea "x"
type textarea "Delete the f"
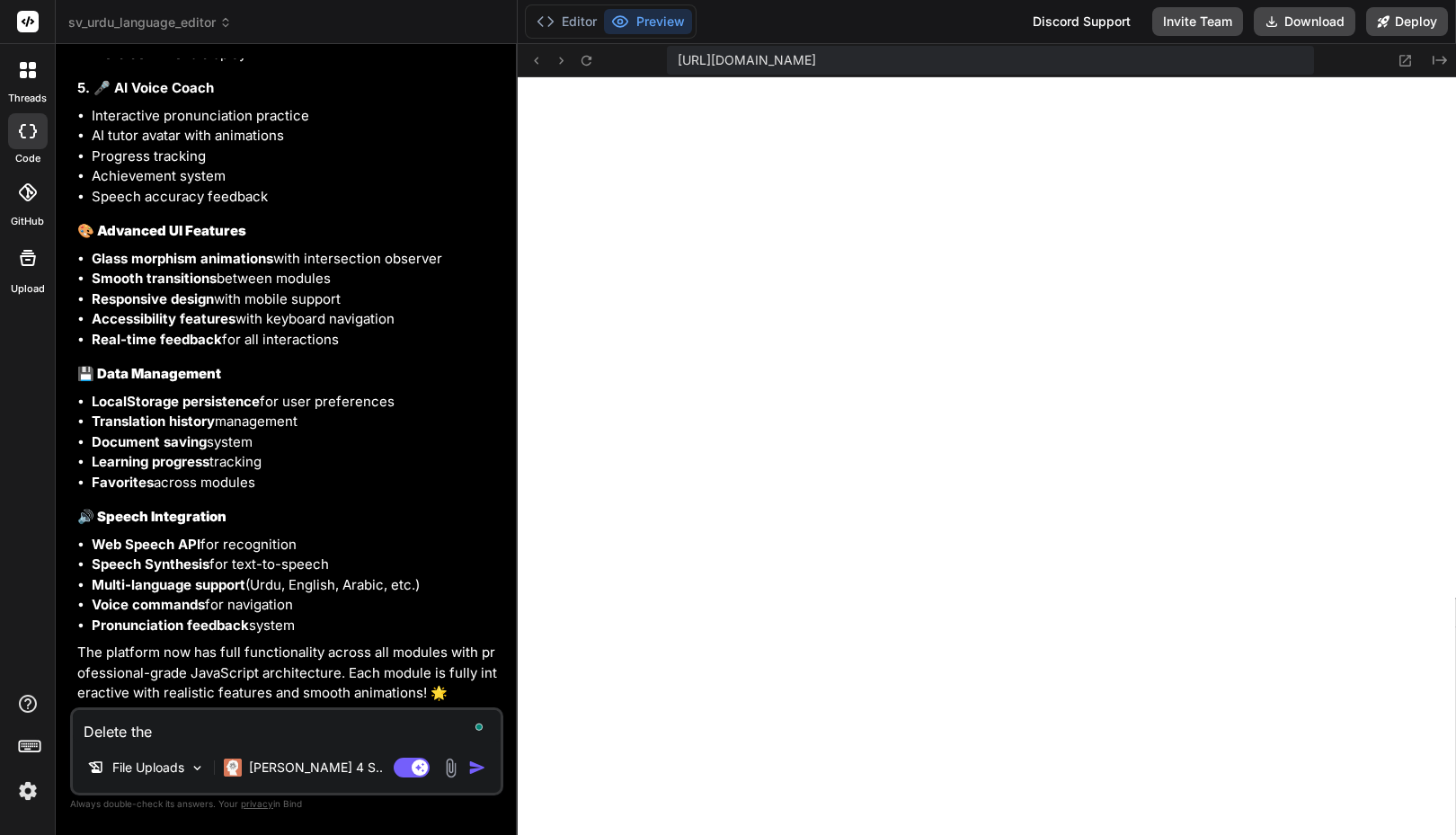
type textarea "x"
type textarea "Delete the fi"
type textarea "x"
type textarea "Delete the fil"
type textarea "x"
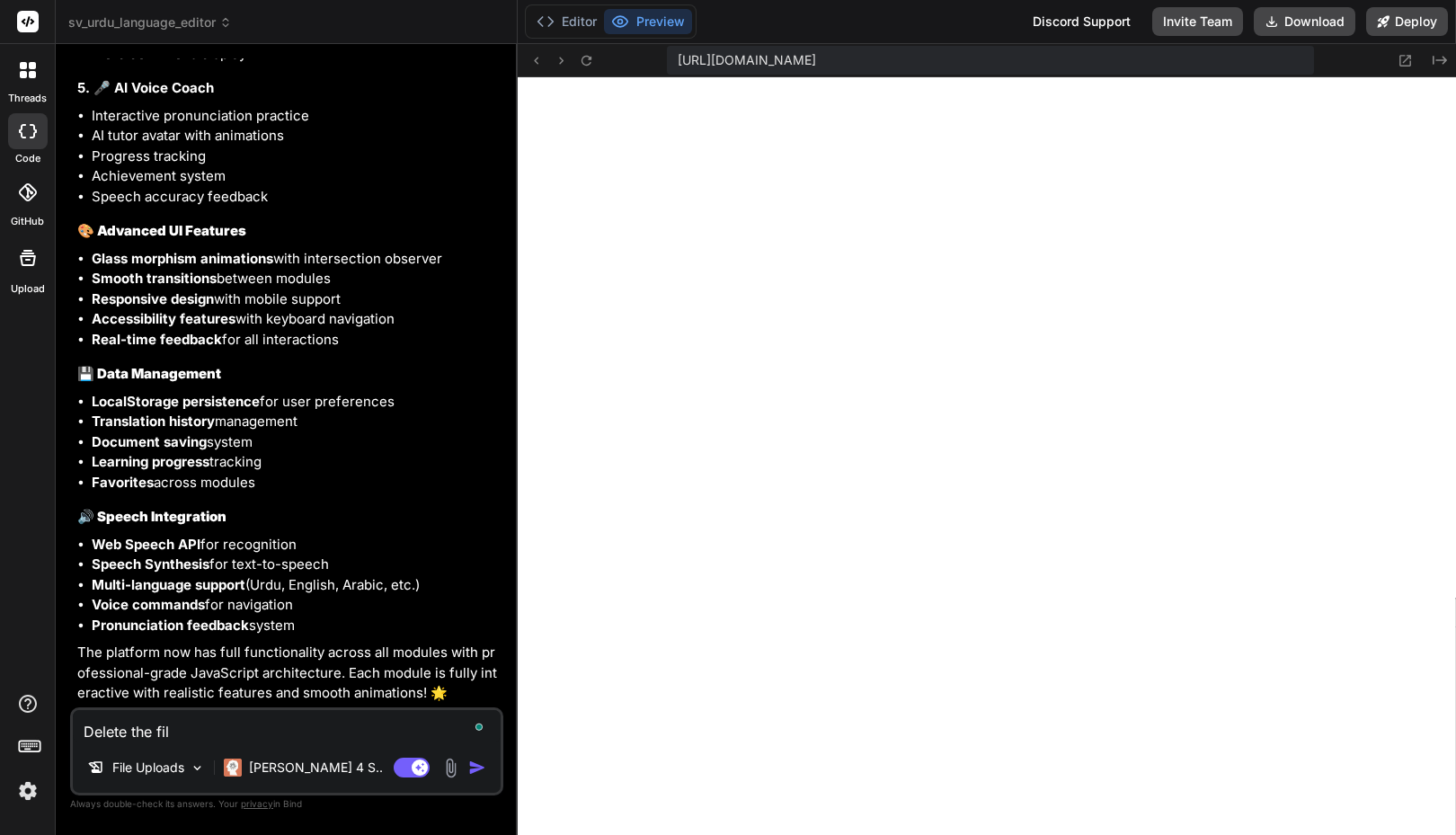
type textarea "Delete the file"
type textarea "x"
type textarea "Delete the files"
type textarea "x"
type textarea "Delete the files"
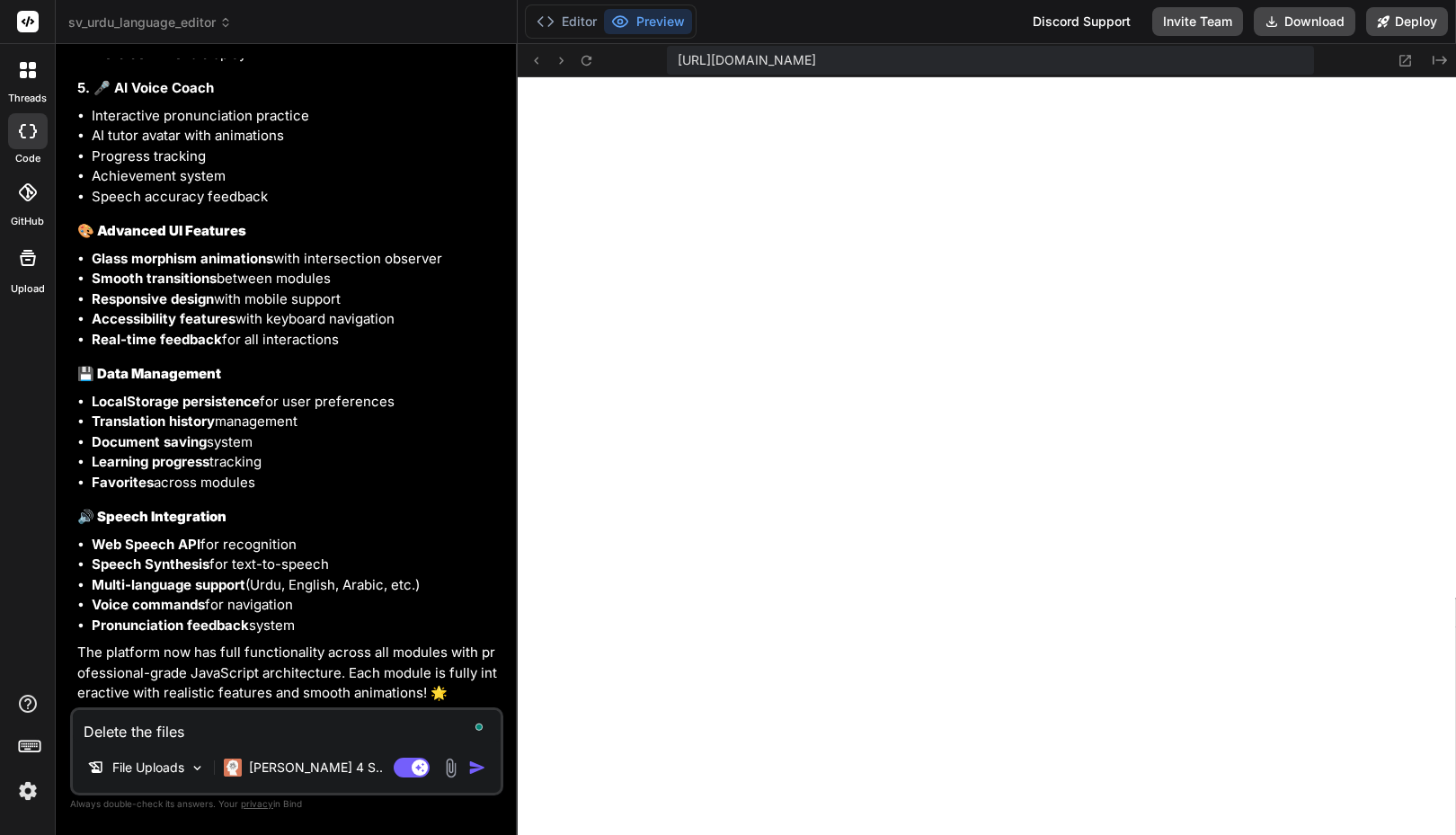
type textarea "x"
type textarea "Delete the files a"
type textarea "x"
type textarea "Delete the files an"
type textarea "x"
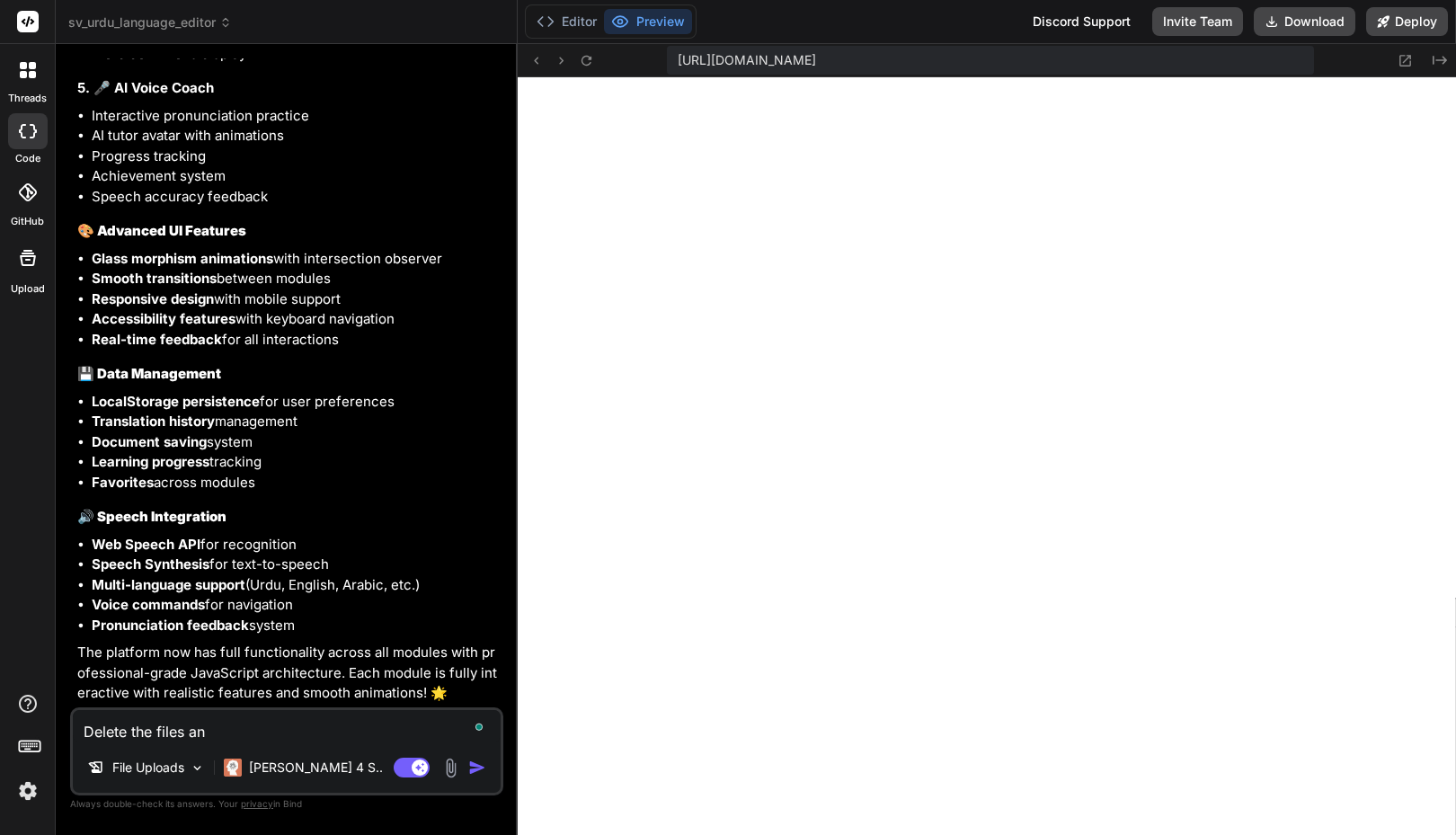
type textarea "Delete the files and"
type textarea "x"
type textarea "Delete the files and"
type textarea "x"
type textarea "Delete the files and r"
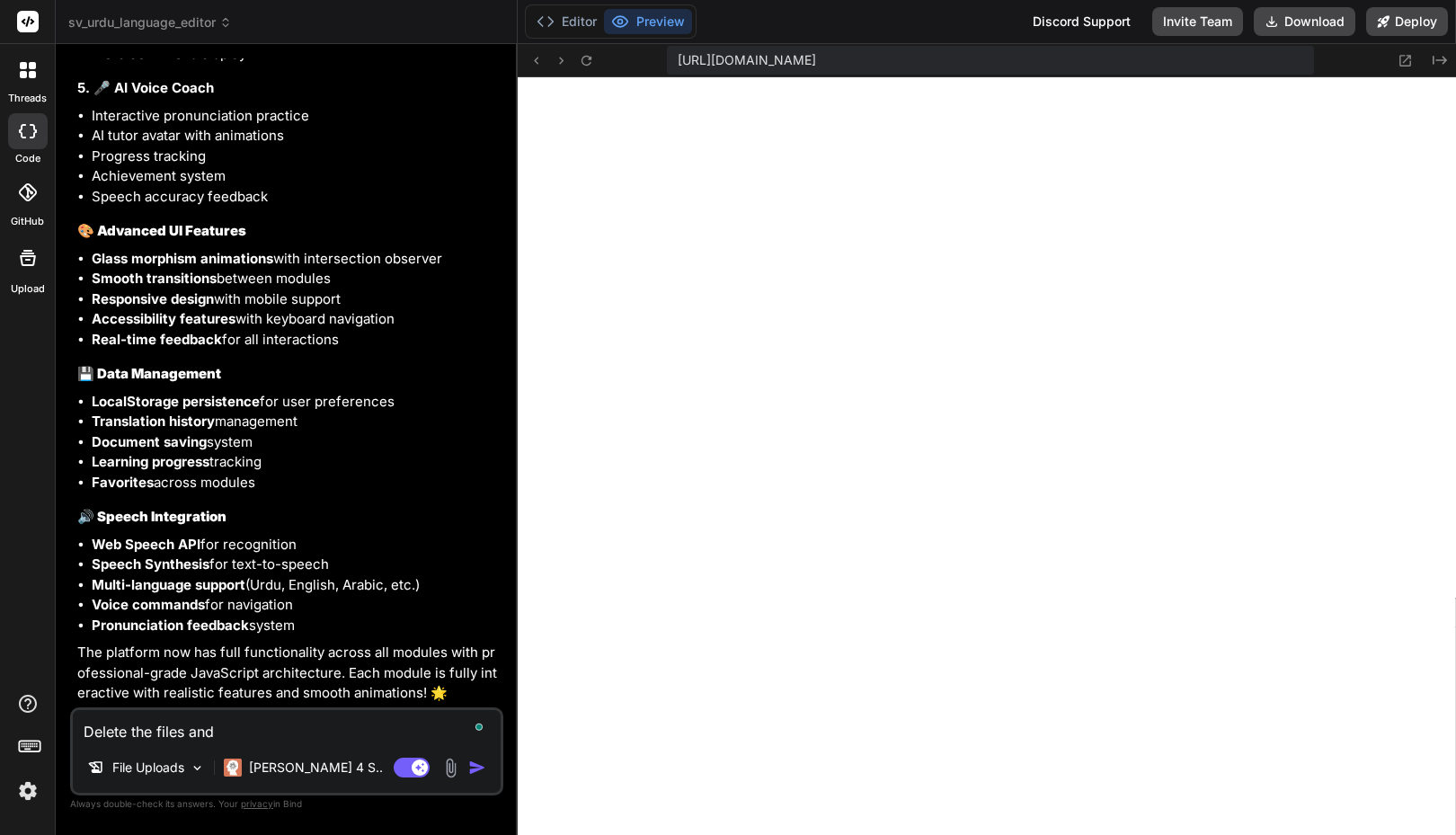
type textarea "x"
type textarea "Delete the files and re"
type textarea "x"
type textarea "Delete the files and reb"
type textarea "x"
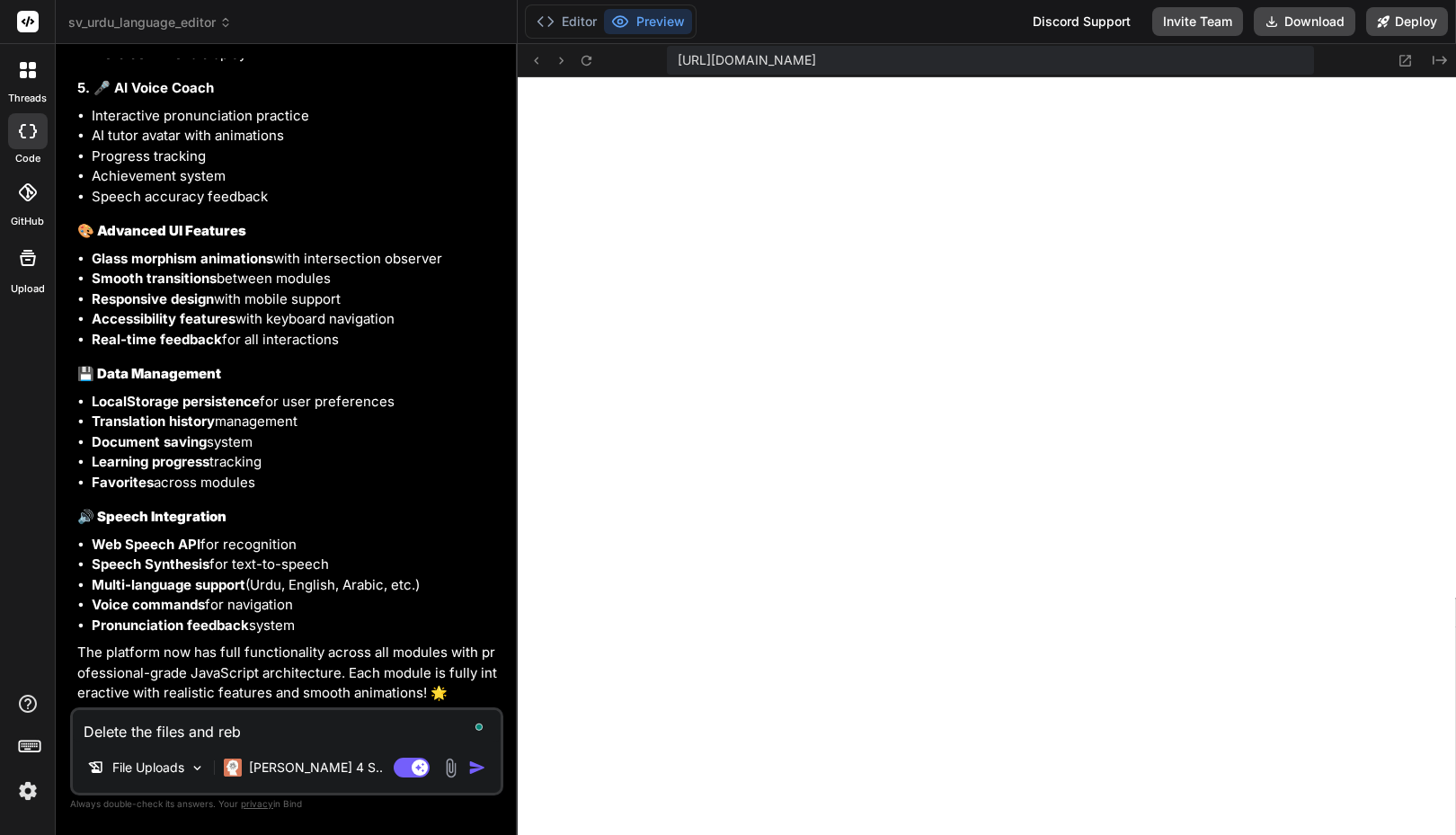
type textarea "Delete the files and rebu"
type textarea "x"
type textarea "Delete the files and rebui"
type textarea "x"
type textarea "Delete the files and rebuil"
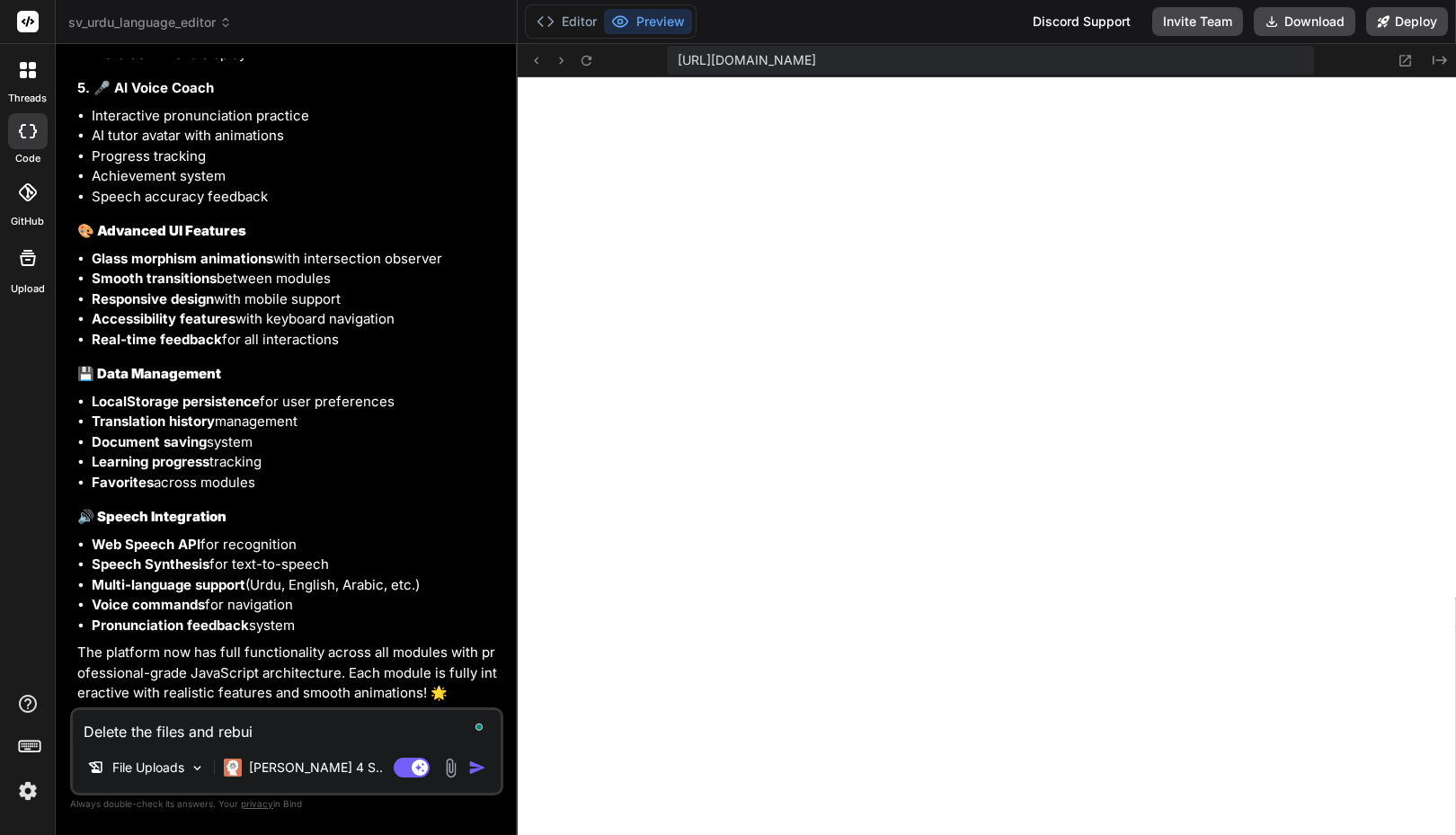
type textarea "x"
type textarea "Delete the files and rebuild"
type textarea "x"
type textarea "Delete the files and rebuild"
type textarea "x"
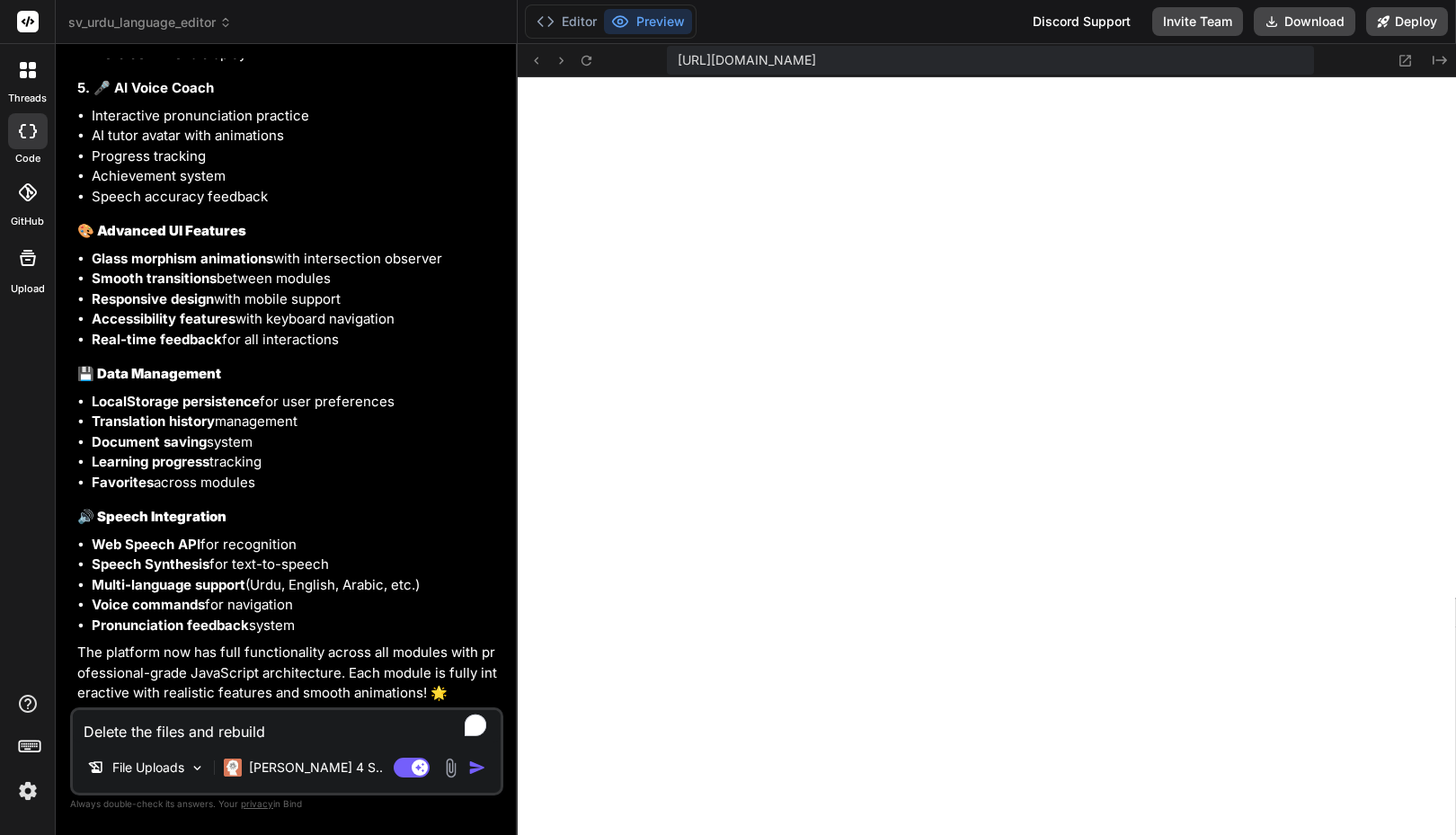
click at [29, 791] on img at bounding box center [28, 790] width 31 height 31
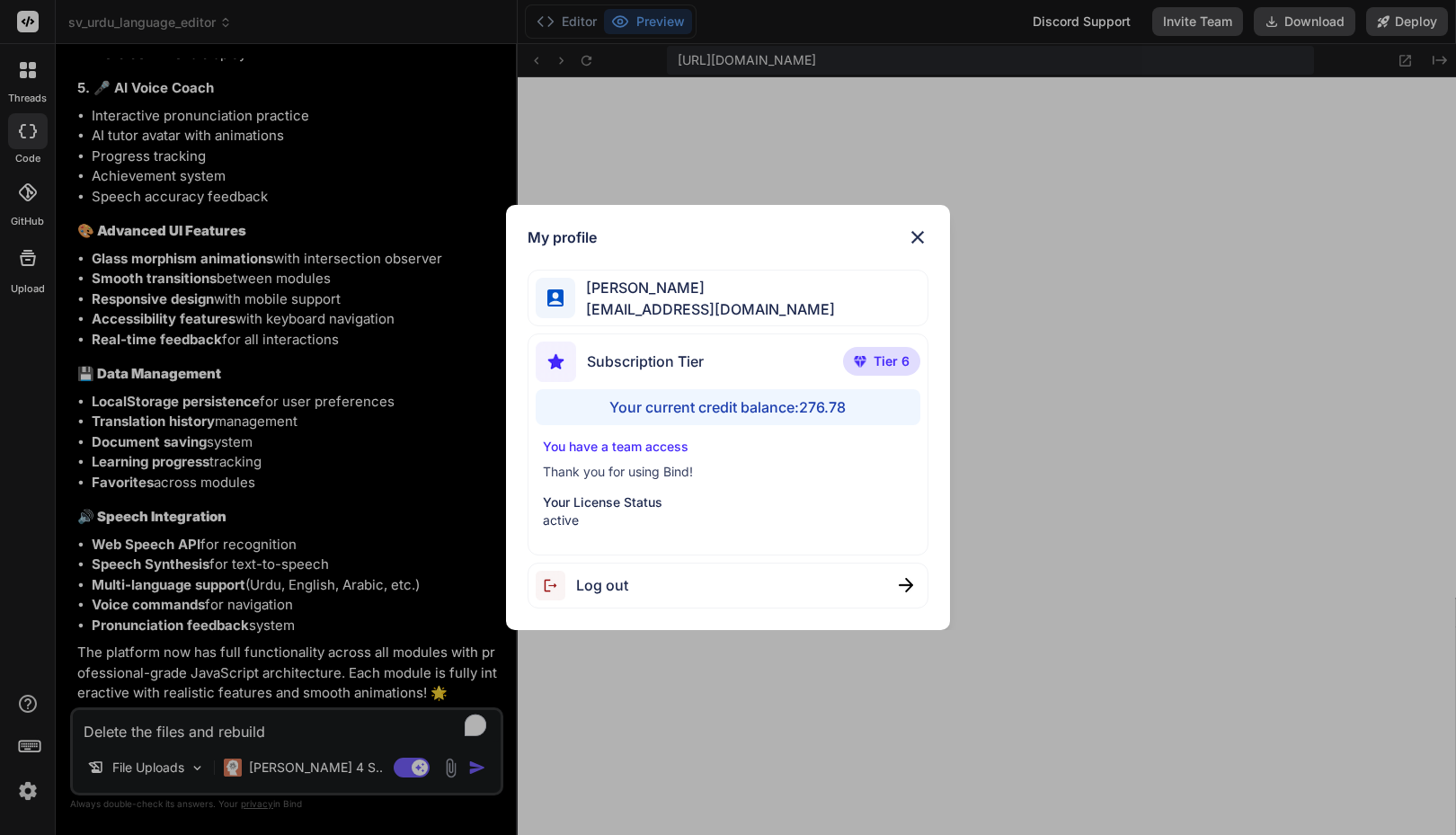
click at [29, 791] on div "My profile Faisal M faisal@softvative.com Subscription Tier Tier 6 Your current…" at bounding box center [728, 417] width 1456 height 835
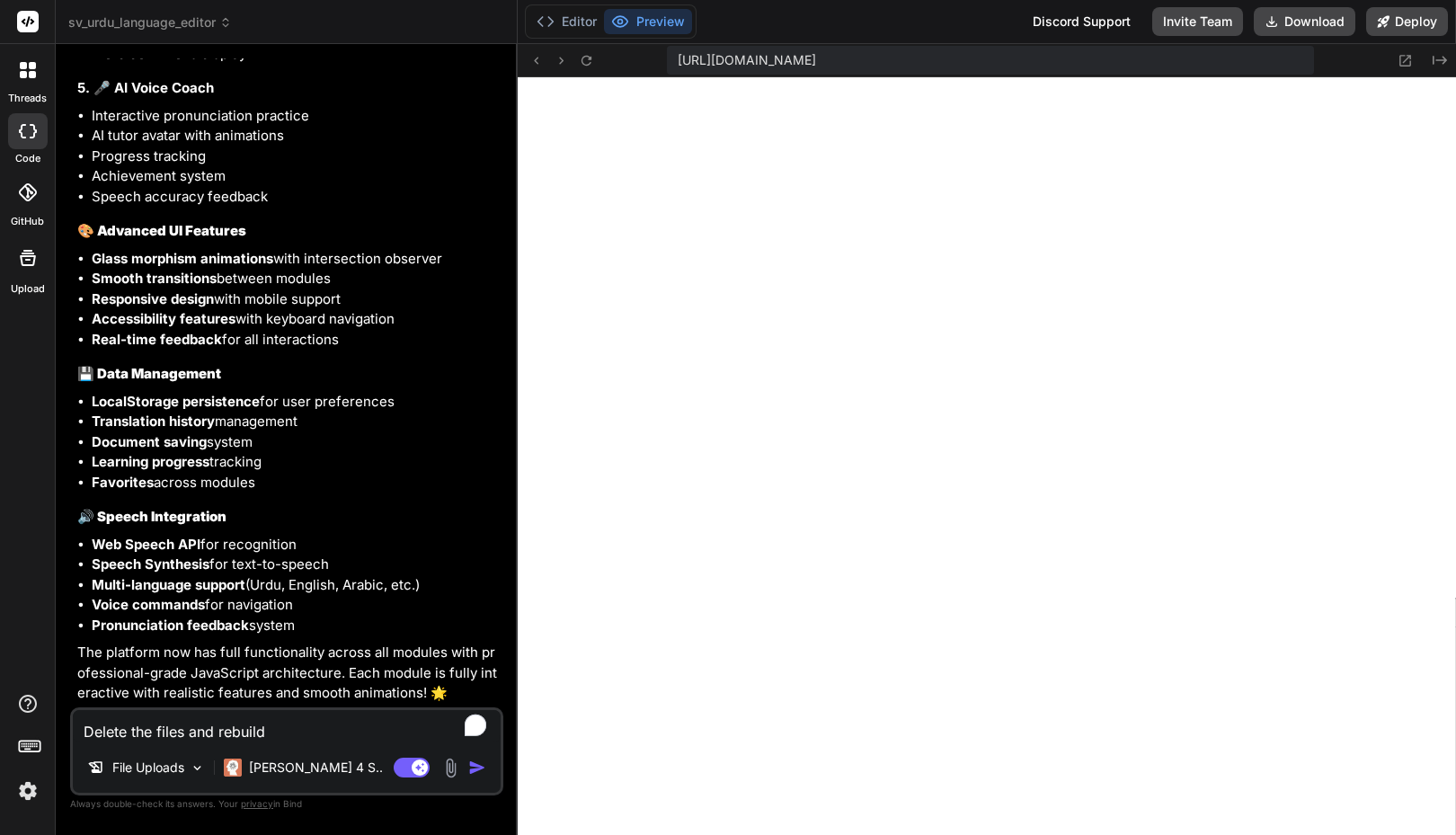
click at [227, 730] on textarea "Delete the files and rebuild" at bounding box center [286, 726] width 428 height 32
type textarea "Rebuild"
type textarea "x"
type textarea "Rebuild"
type textarea "x"
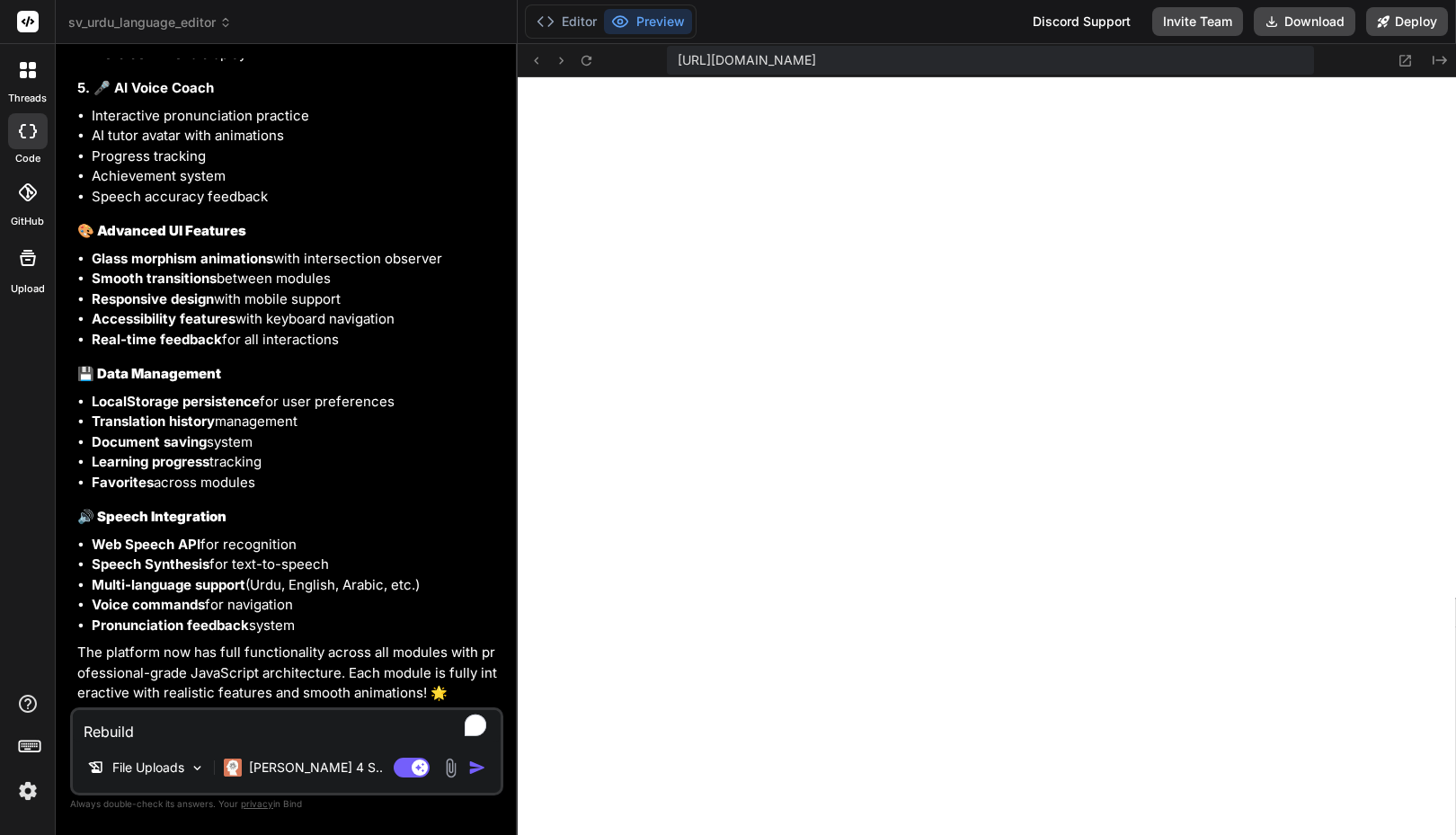
type textarea "Rebuild t"
type textarea "x"
type textarea "Rebuild th"
type textarea "x"
type textarea "Rebuild the"
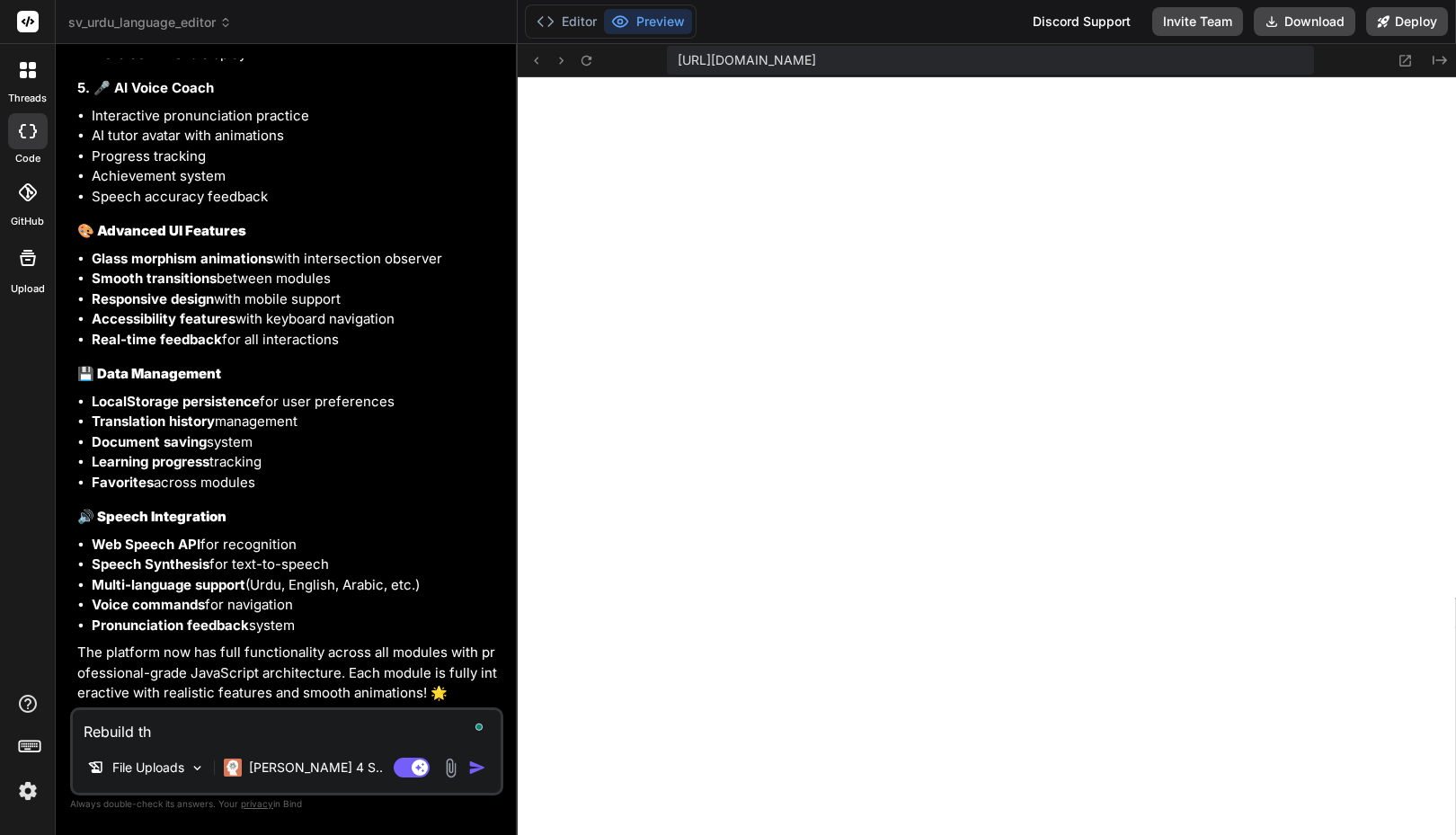
type textarea "x"
type textarea "Rebuild the"
type textarea "x"
type textarea "Rebuild a"
type textarea "x"
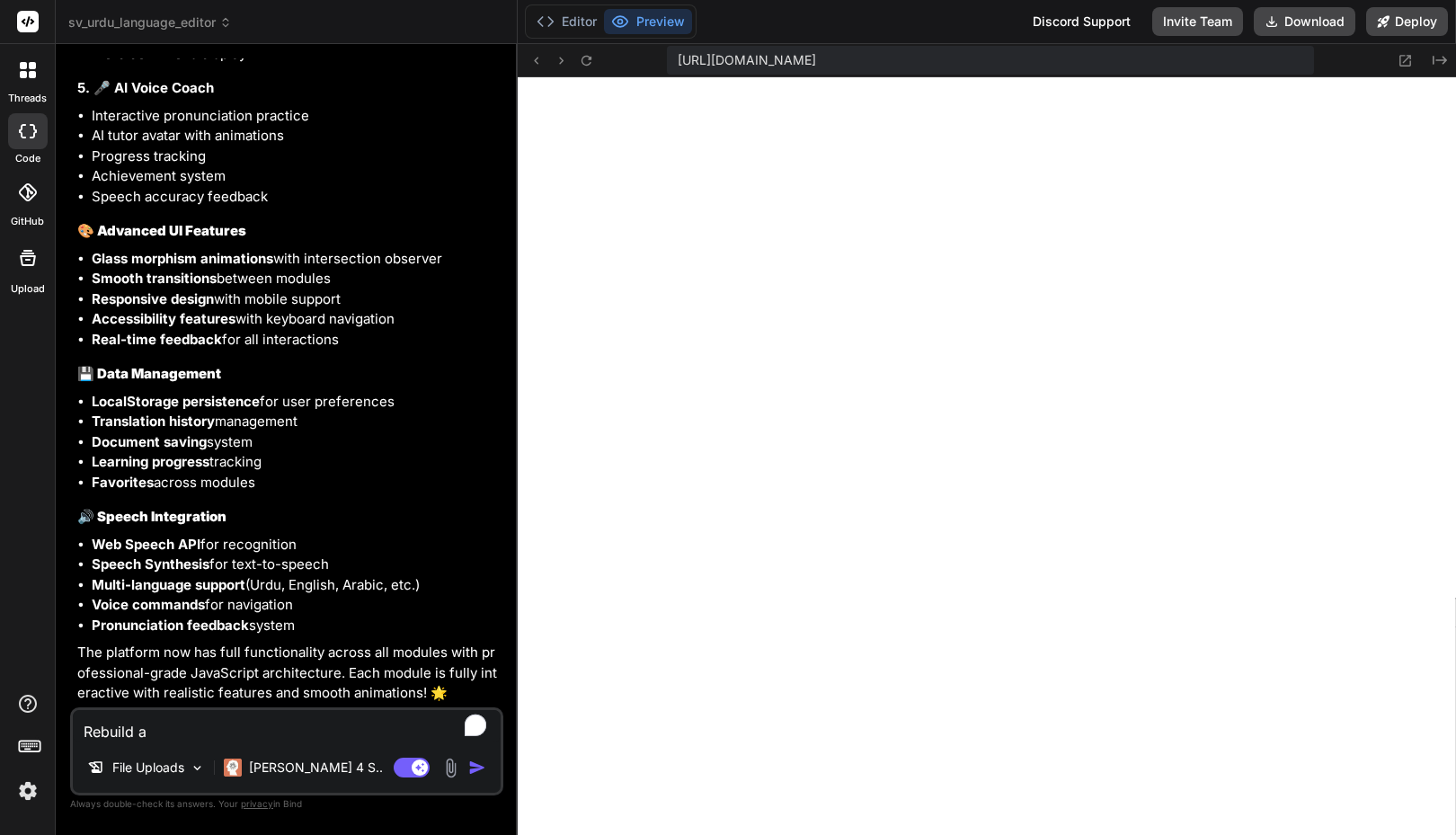
type textarea "Rebuild al"
type textarea "x"
type textarea "Rebuild all"
type textarea "x"
type textarea "Rebuild all"
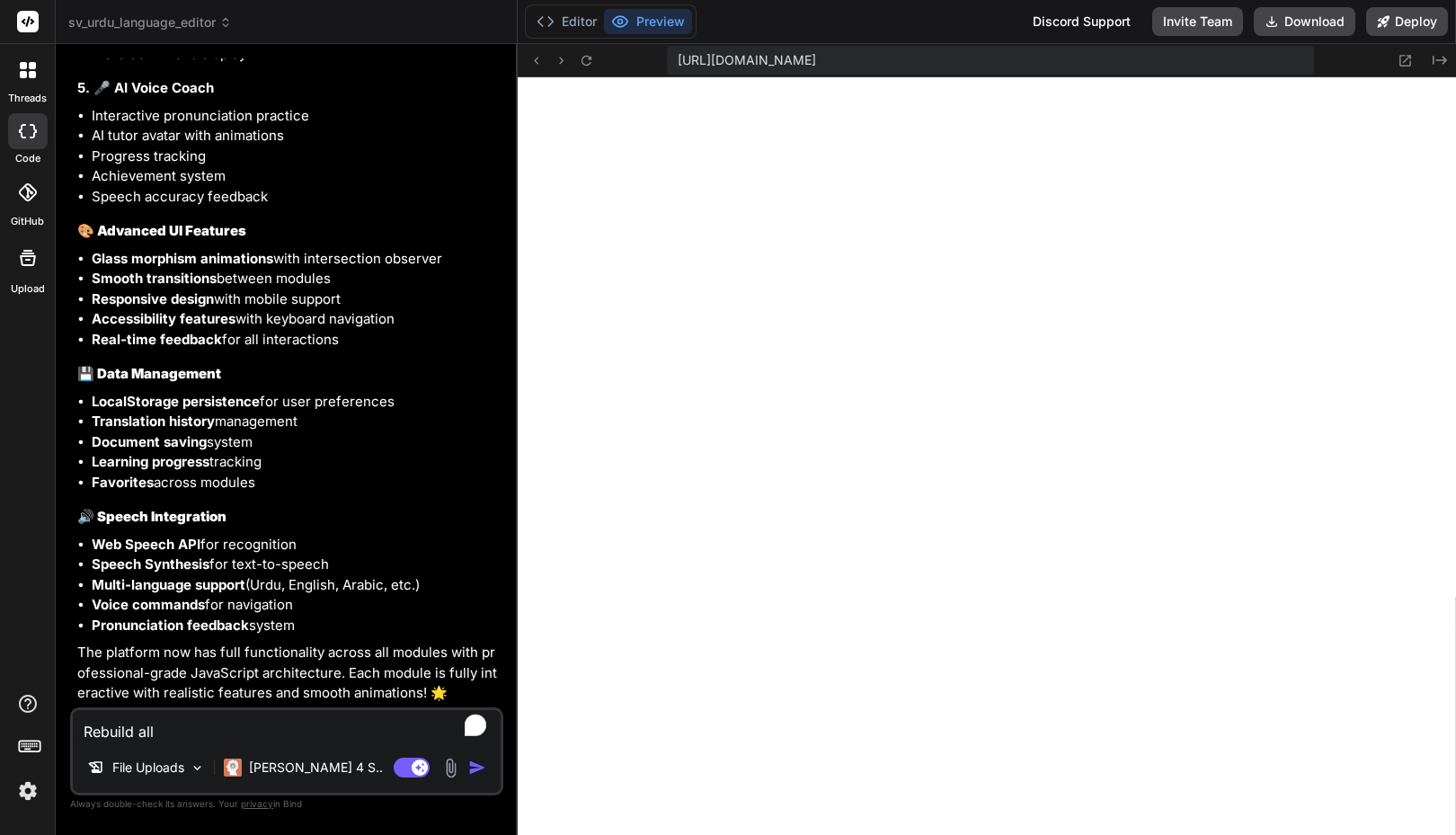
type textarea "x"
type textarea "Rebuild all f"
type textarea "x"
type textarea "Rebuild all fi"
type textarea "x"
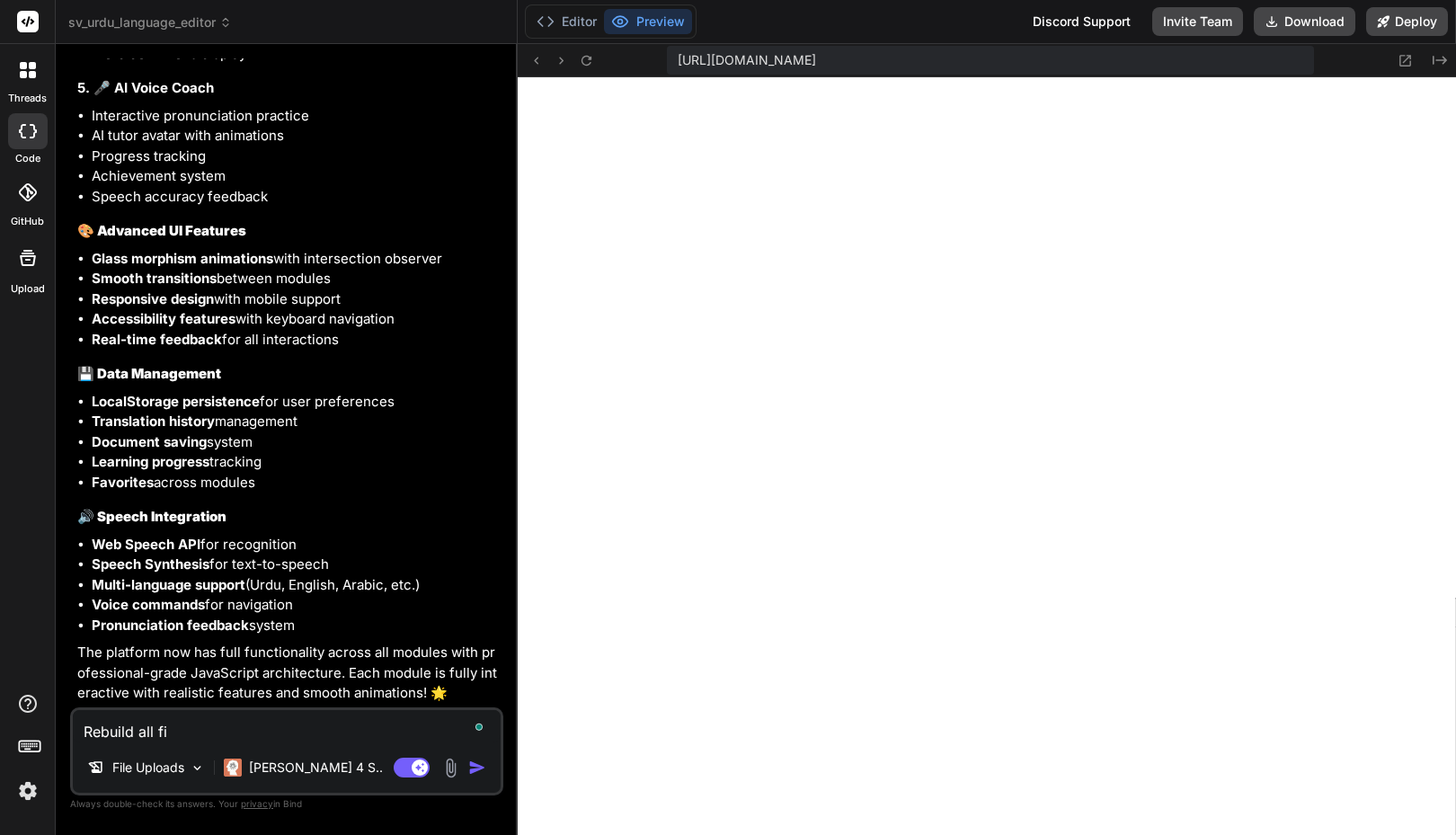
type textarea "Rebuild all fil"
type textarea "x"
type textarea "Rebuild all file"
type textarea "x"
type textarea "Rebuild all files"
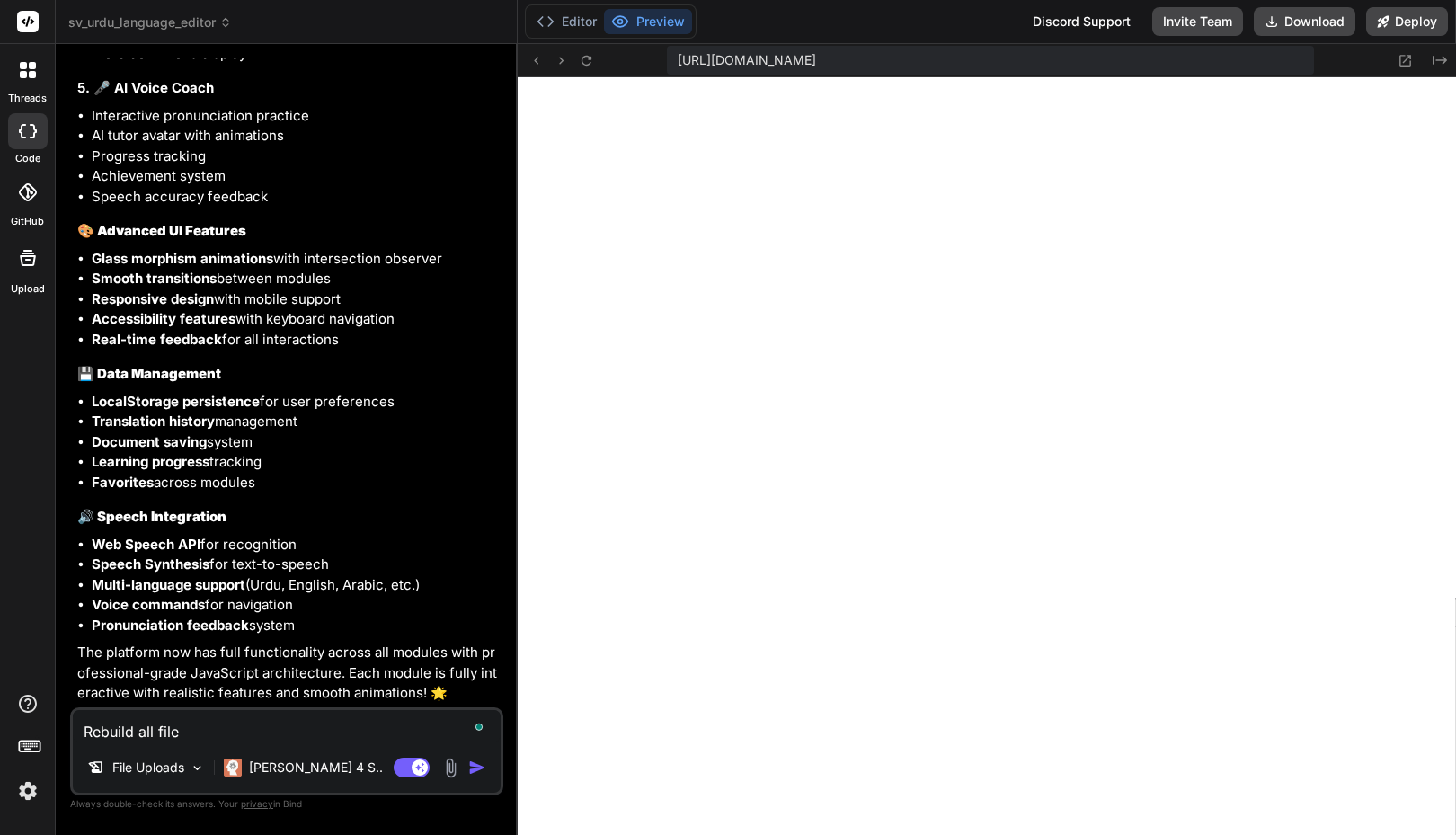
type textarea "x"
type textarea "Rebuild all files"
type textarea "x"
type textarea "Rebuild all files w"
type textarea "x"
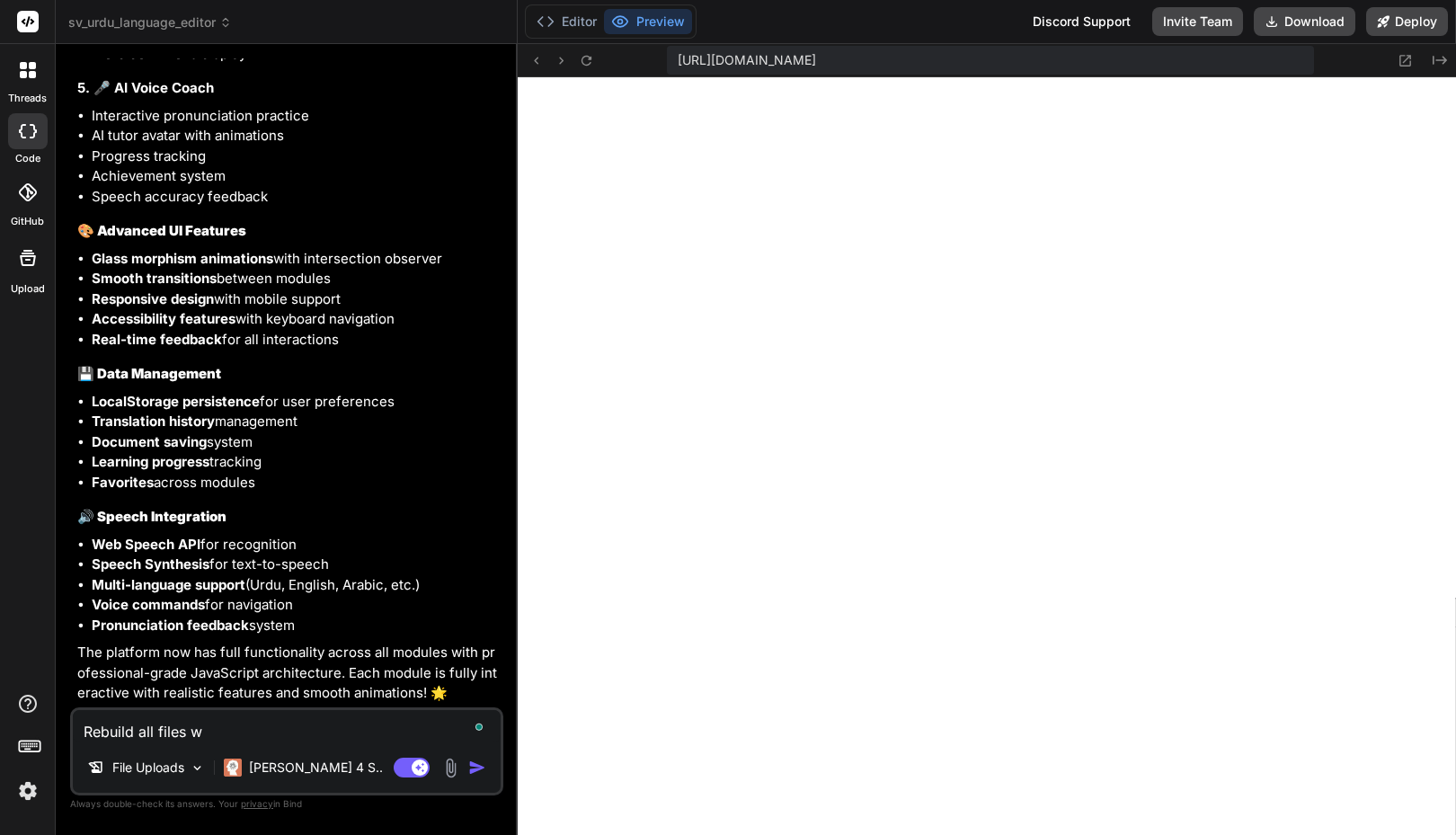
type textarea "Rebuild all files wi"
type textarea "x"
type textarea "Rebuild all files wit"
type textarea "x"
type textarea "Rebuild all files with"
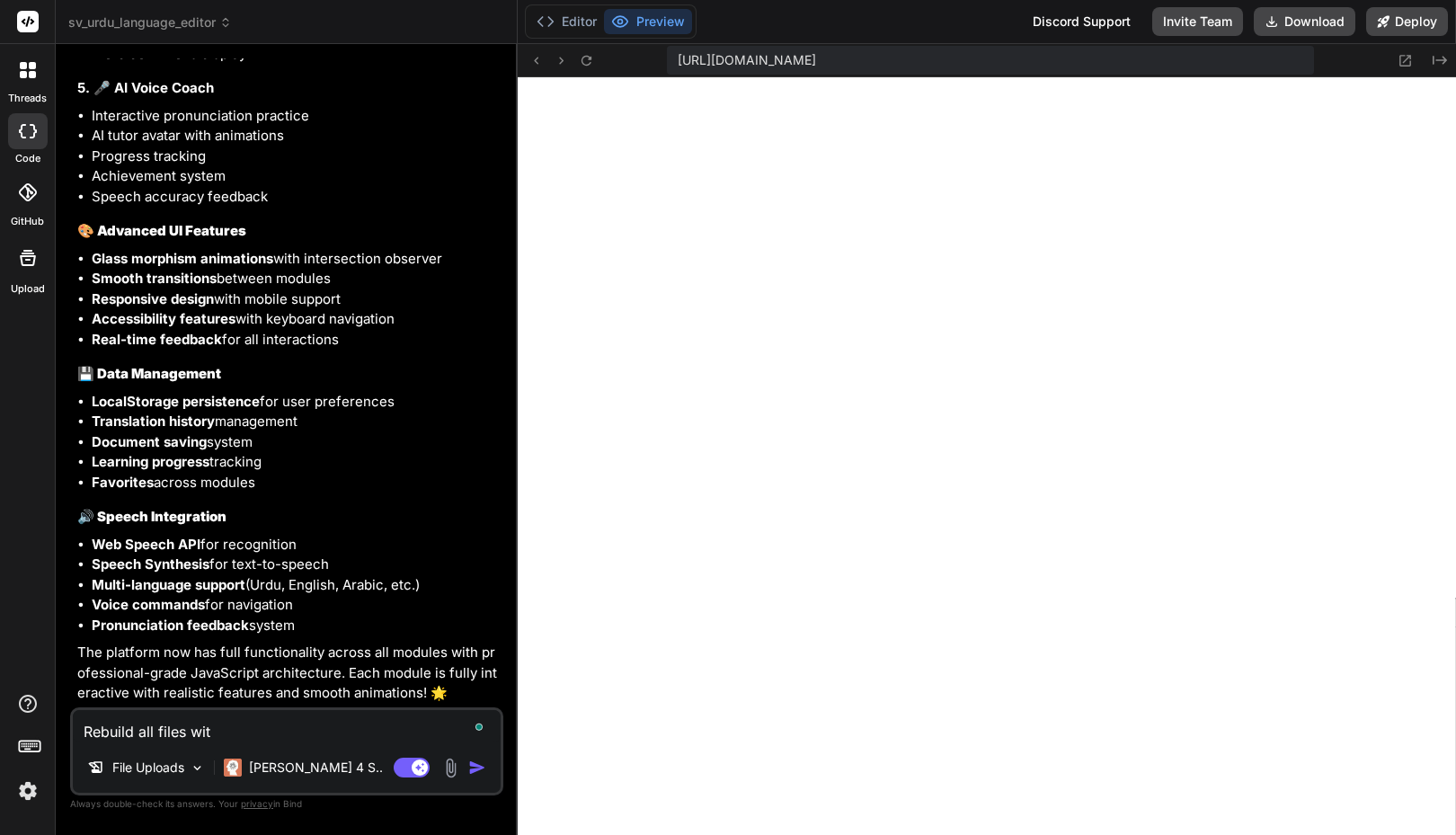
type textarea "x"
type textarea "Rebuild all files with"
type textarea "x"
type textarea "Rebuild all files with s"
type textarea "x"
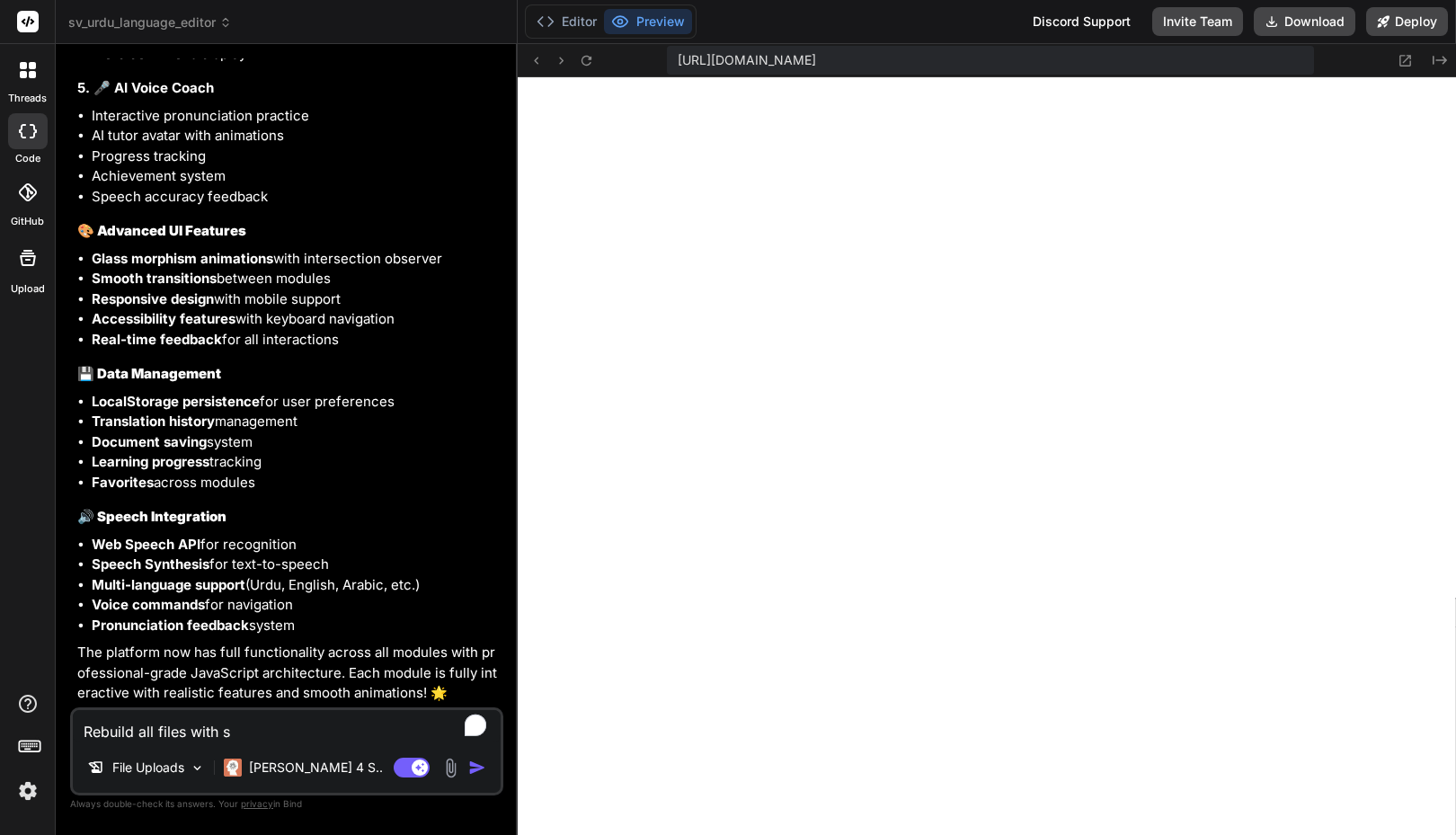
type textarea "Rebuild all files with"
type textarea "x"
type textarea "Rebuild all files with s"
type textarea "x"
type textarea "Rebuild all files with st"
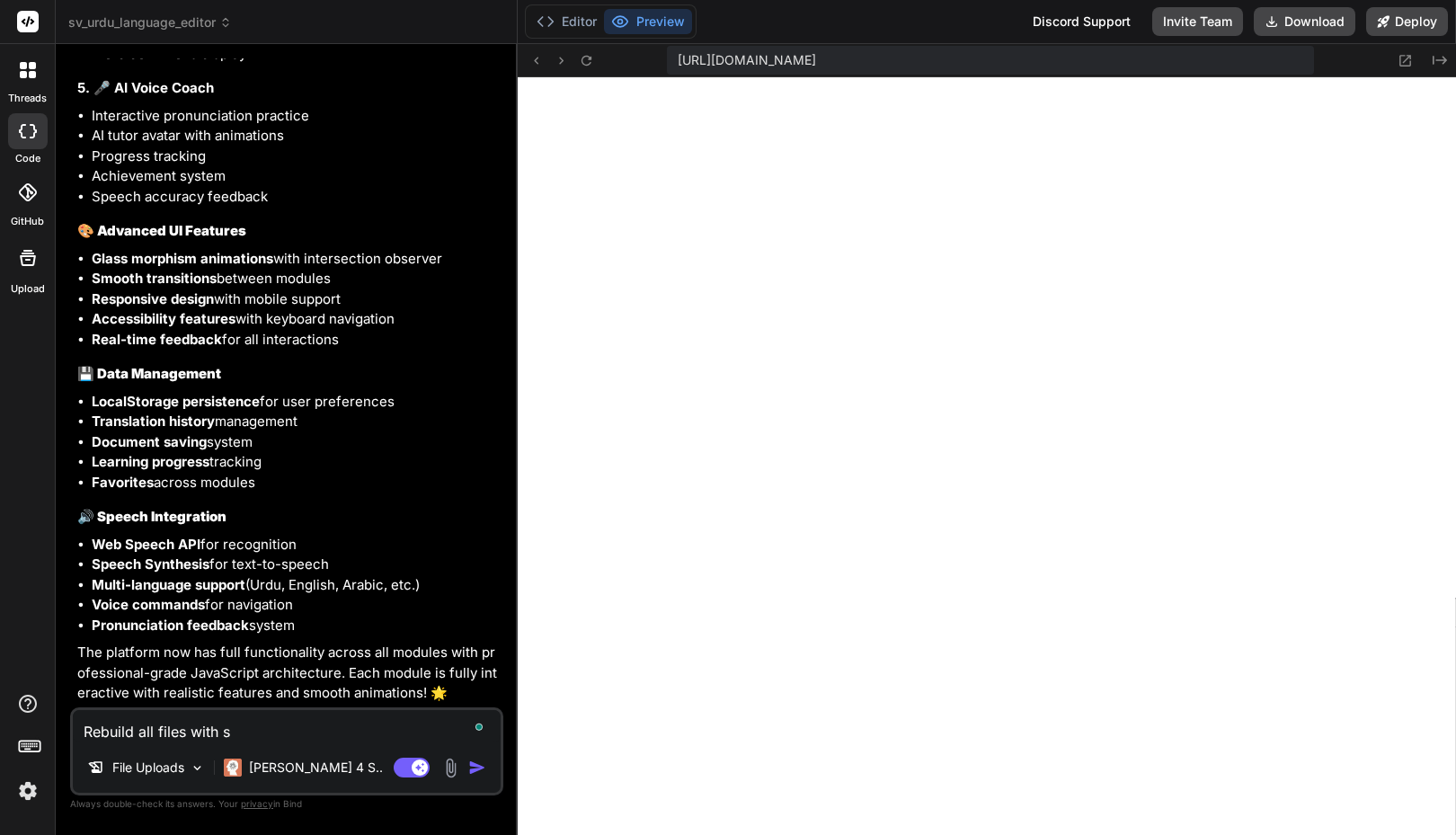
type textarea "x"
type textarea "Rebuild all files with stu"
type textarea "x"
type textarea "Rebuild all files with stun"
type textarea "x"
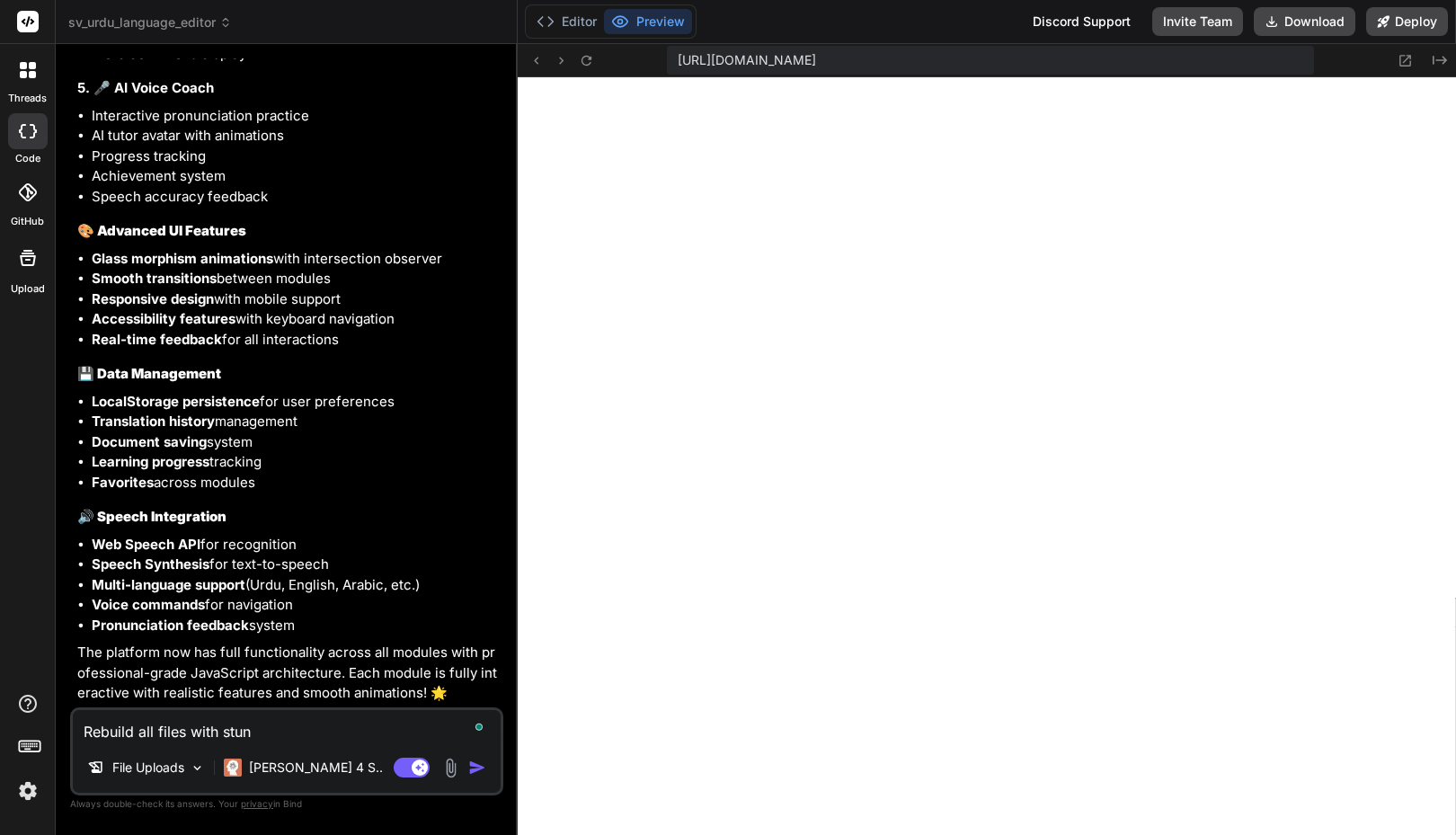
type textarea "Rebuild all files with stunn"
type textarea "x"
type textarea "Rebuild all files with stunni"
type textarea "x"
type textarea "Rebuild all files with stunnin"
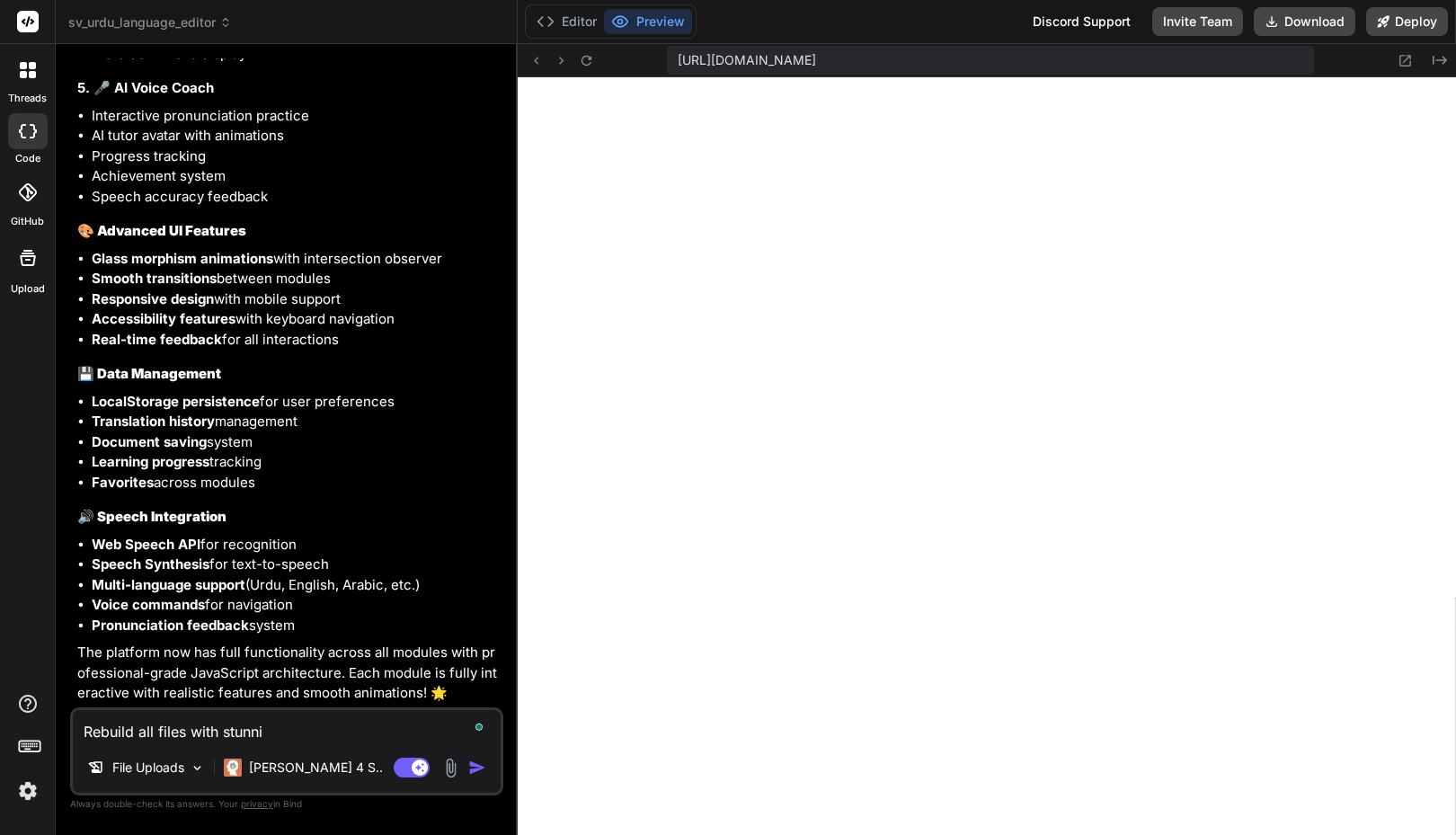
type textarea "x"
type textarea "Rebuild all files with stunning"
type textarea "x"
type textarea "Rebuild all files with stunning"
type textarea "x"
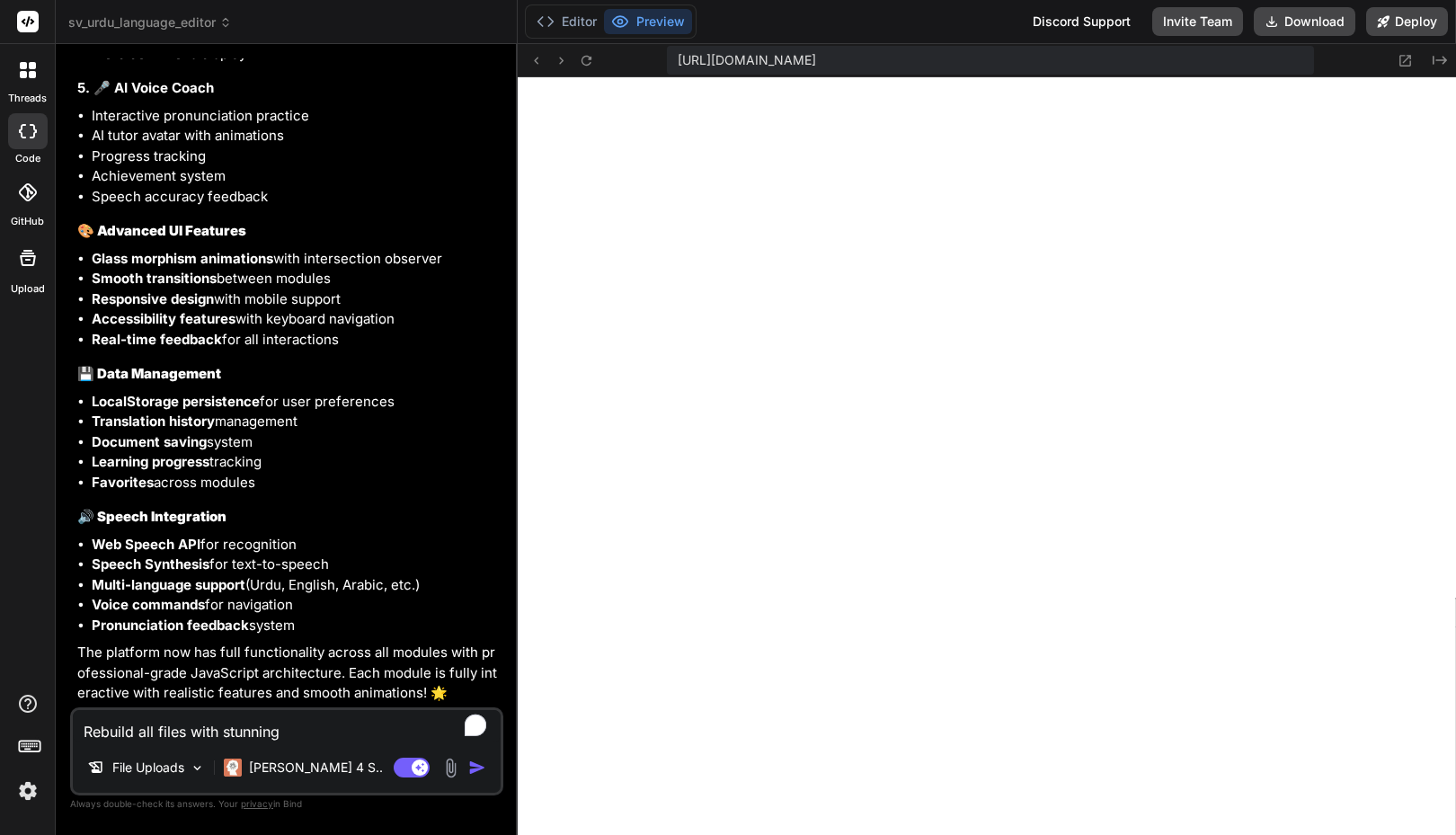
type textarea "Rebuild all files with stunning g"
type textarea "x"
type textarea "Rebuild all files with stunning gr"
type textarea "x"
type textarea "Rebuild all files with stunning gre"
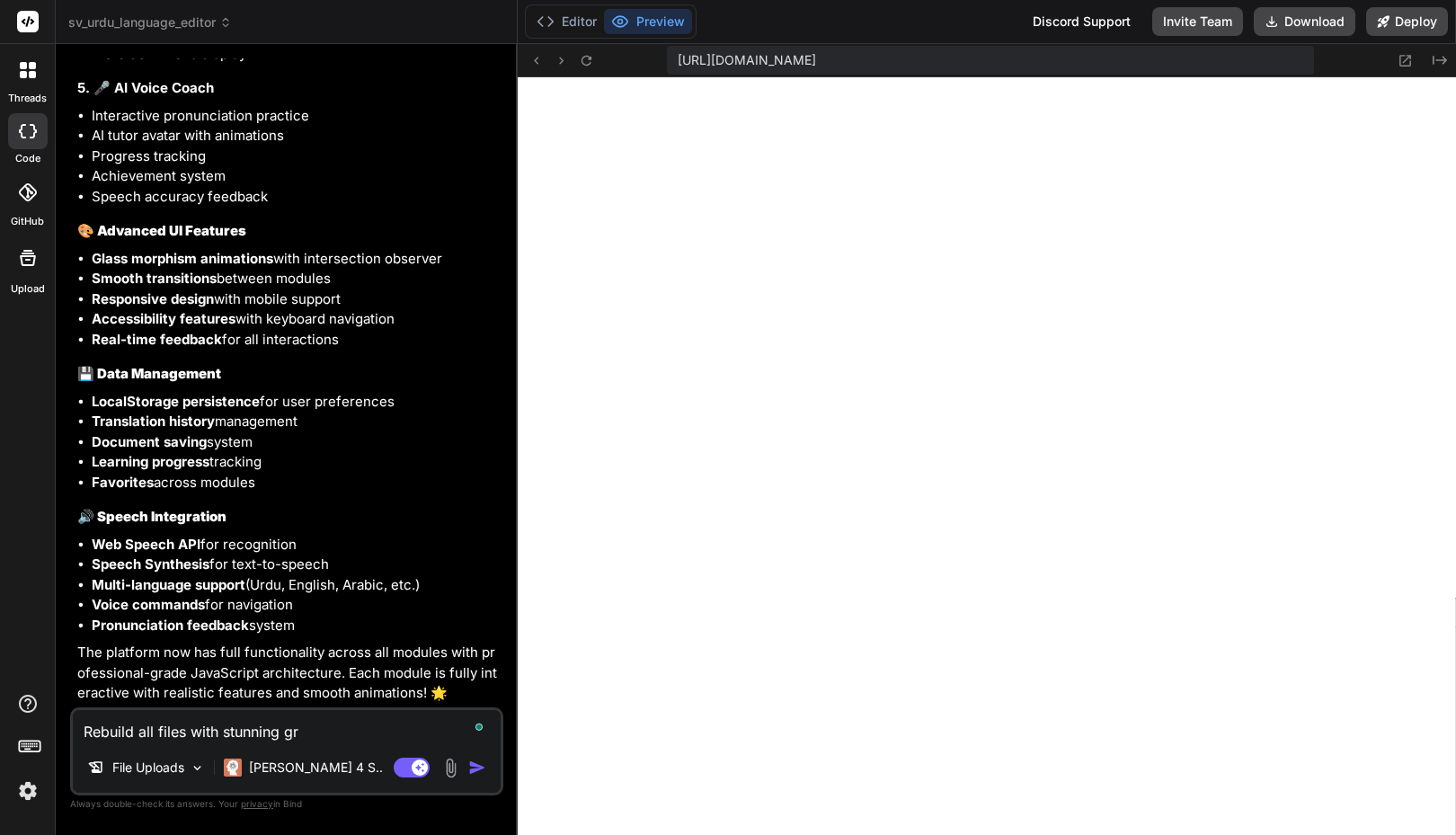
type textarea "x"
type textarea "Rebuild all files with stunning grea"
type textarea "x"
type textarea "Rebuild all files with stunning great"
type textarea "x"
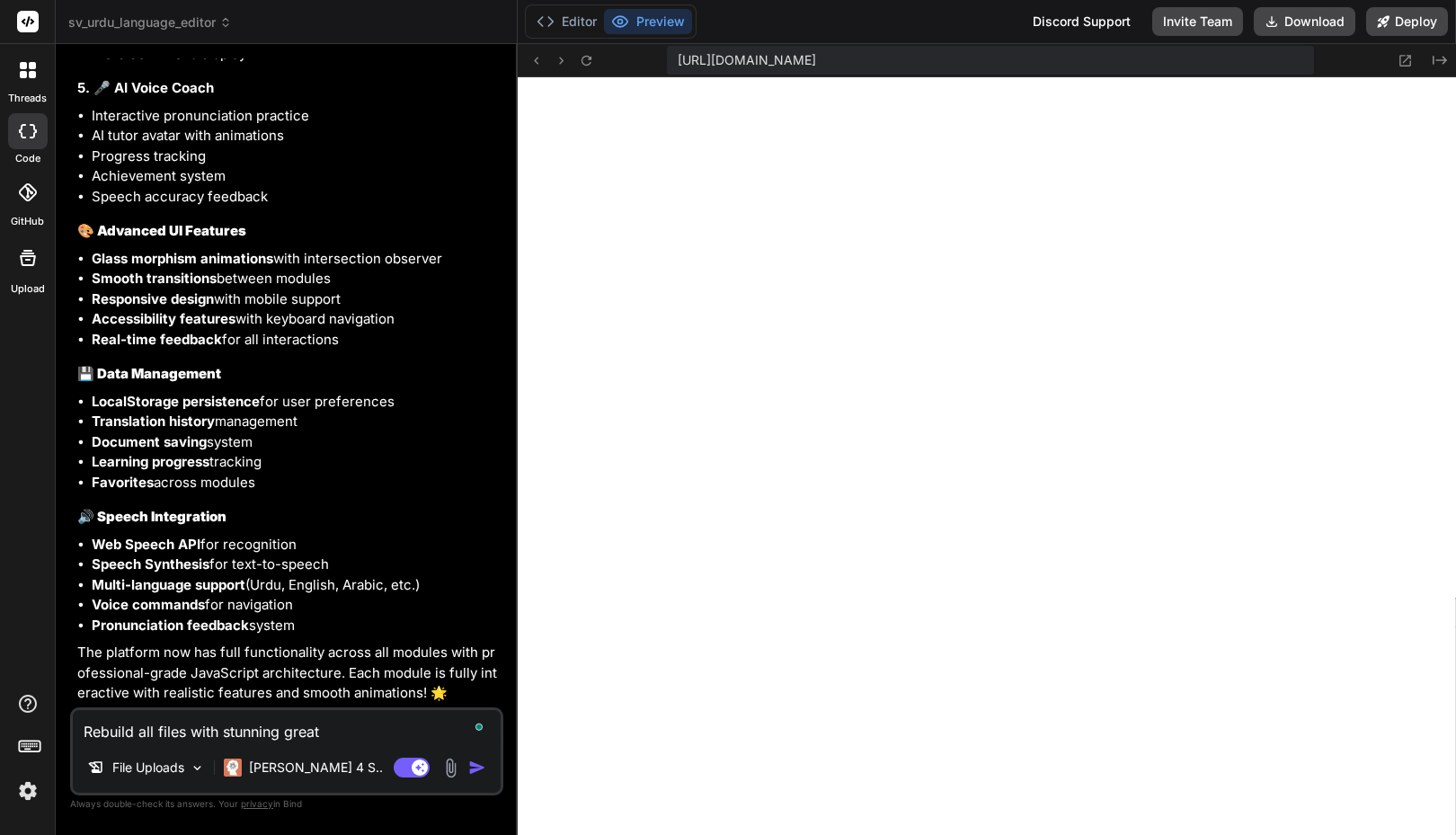
type textarea "Rebuild all files with stunning great"
type textarea "x"
type textarea "Rebuild all files with stunning great l"
type textarea "x"
type textarea "Rebuild all files with stunning great la"
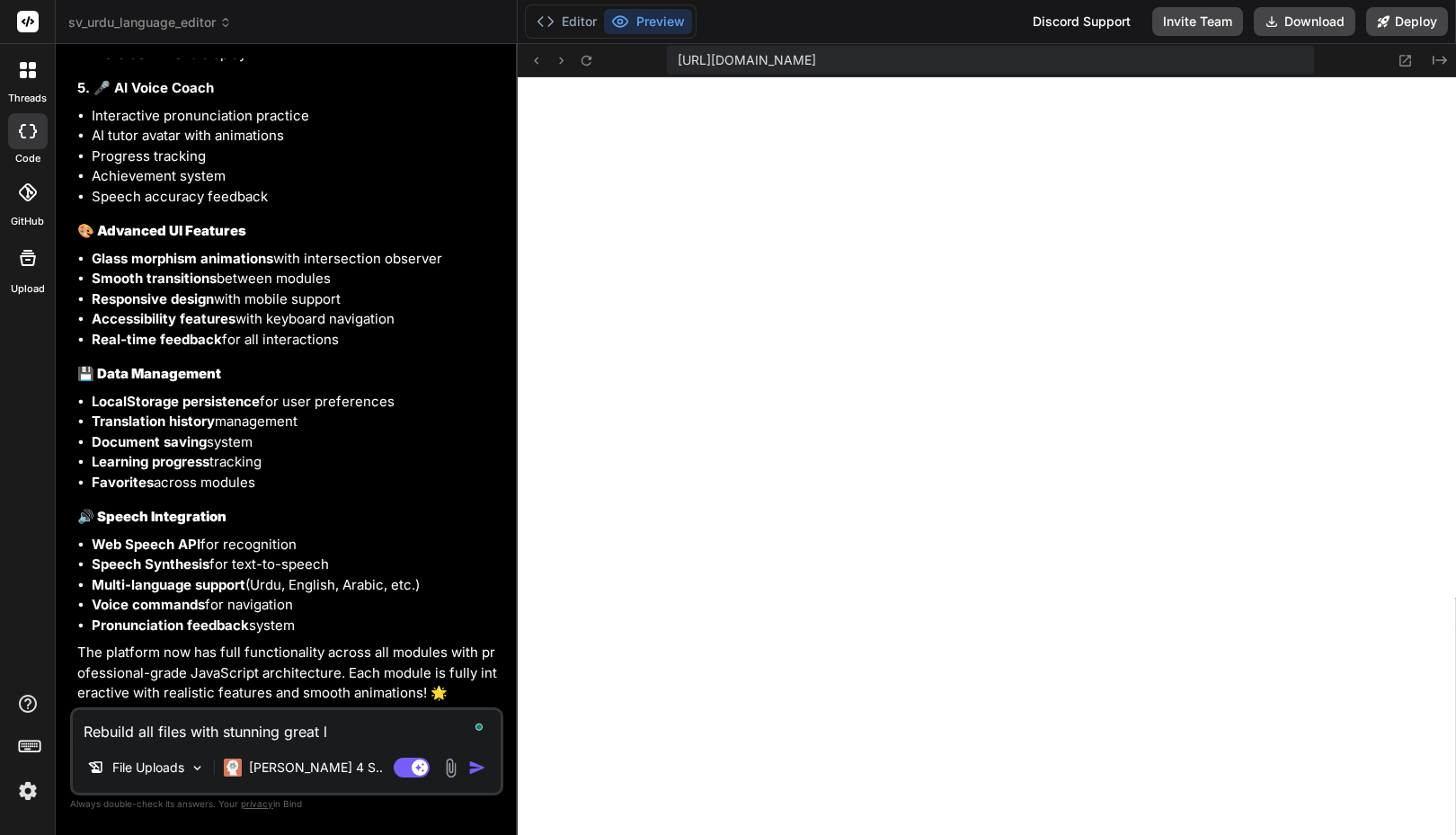
type textarea "x"
type textarea "Rebuild all files with stunning great lay"
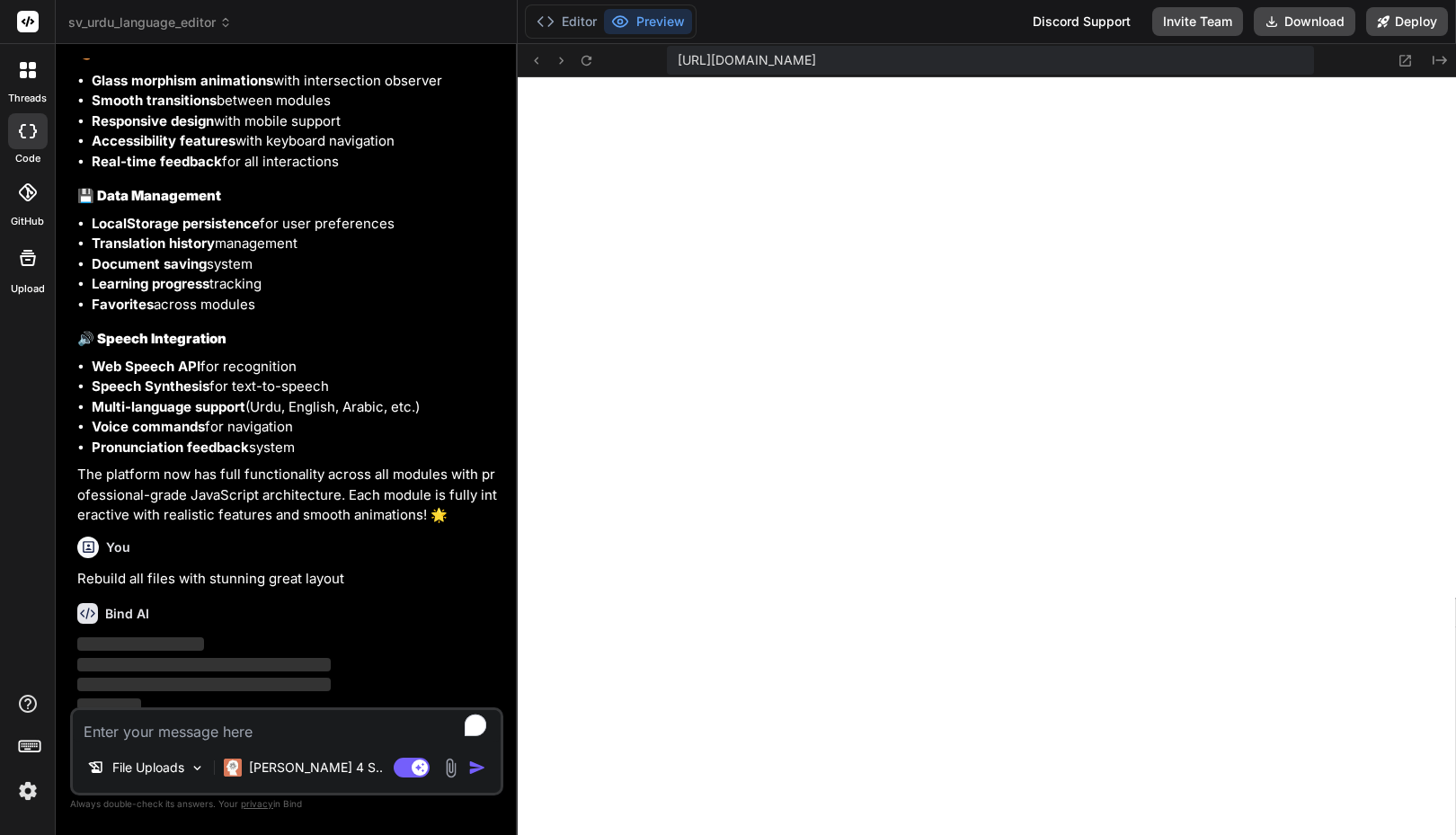
scroll to position [4130, 0]
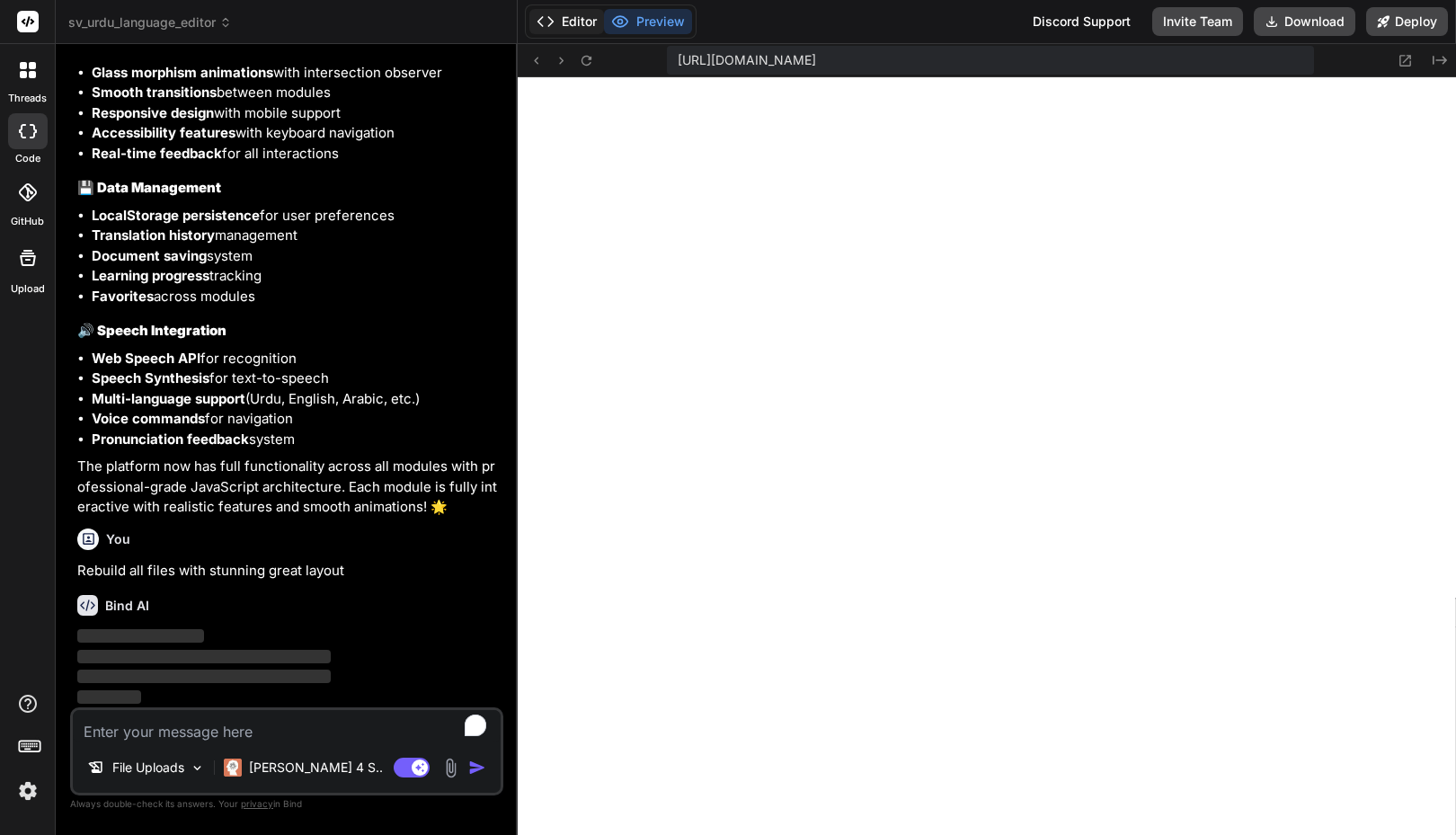
click at [573, 28] on button "Editor" at bounding box center [567, 21] width 75 height 25
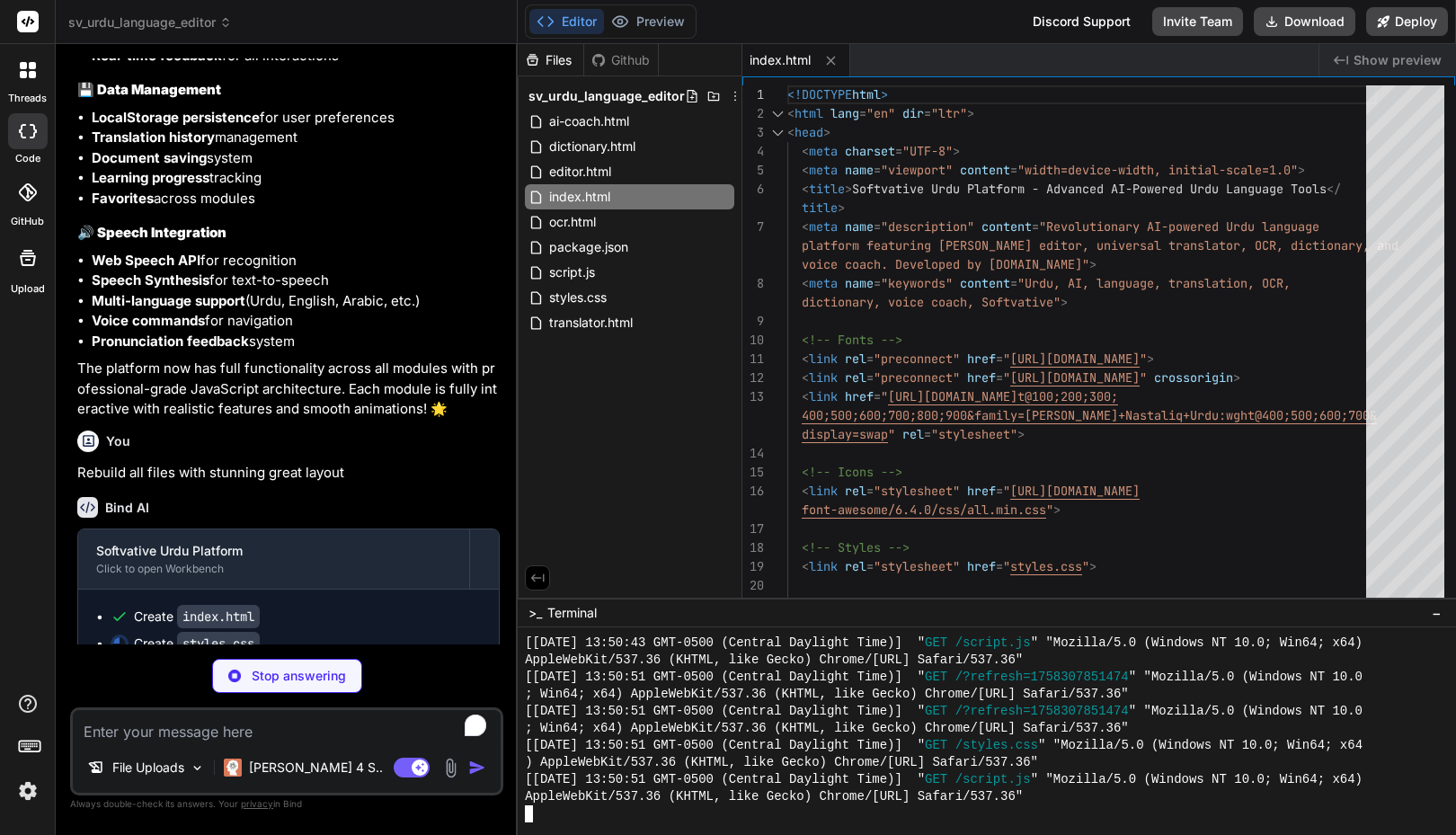
scroll to position [4256, 0]
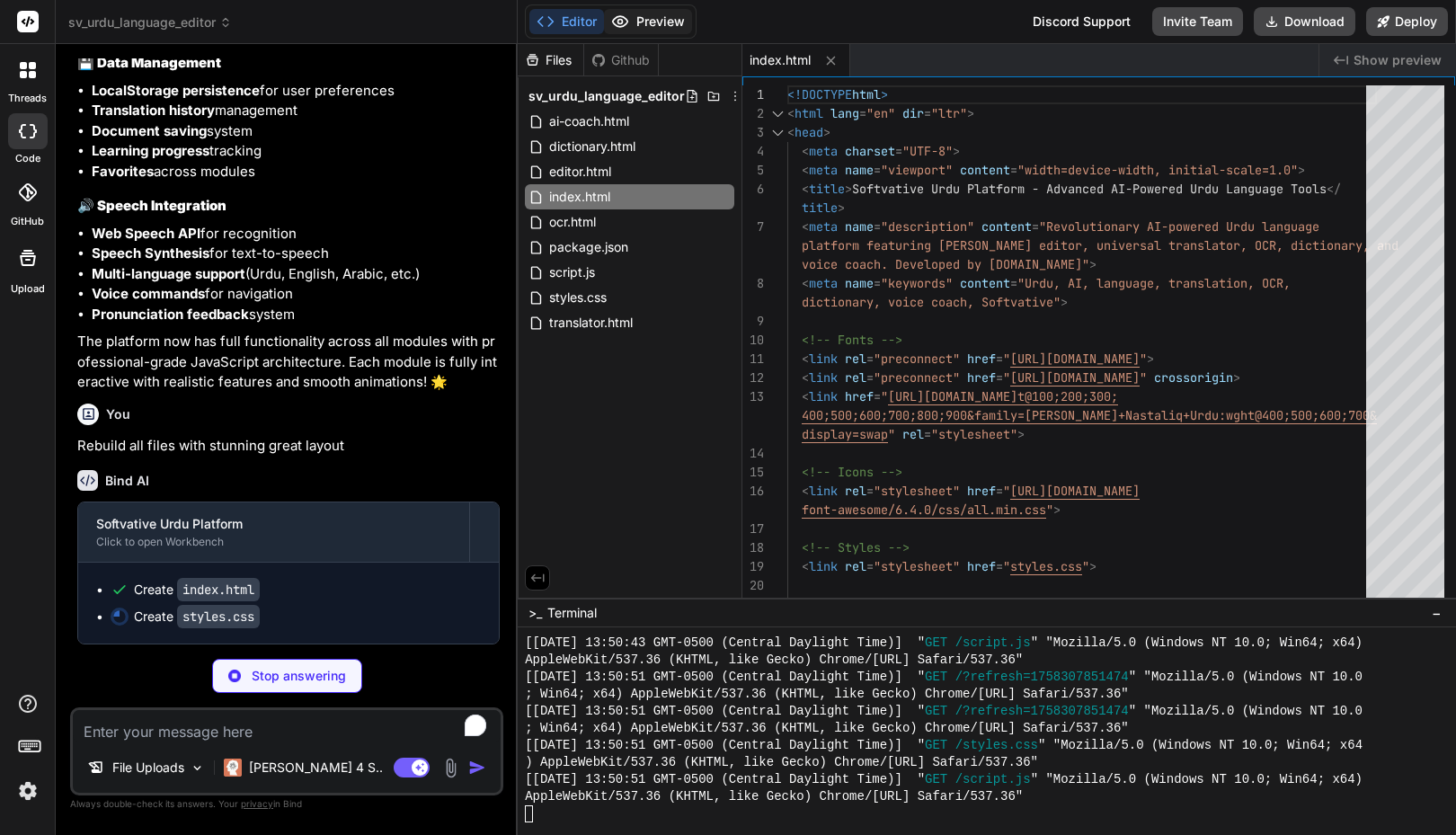
click at [651, 21] on button "Preview" at bounding box center [648, 21] width 88 height 25
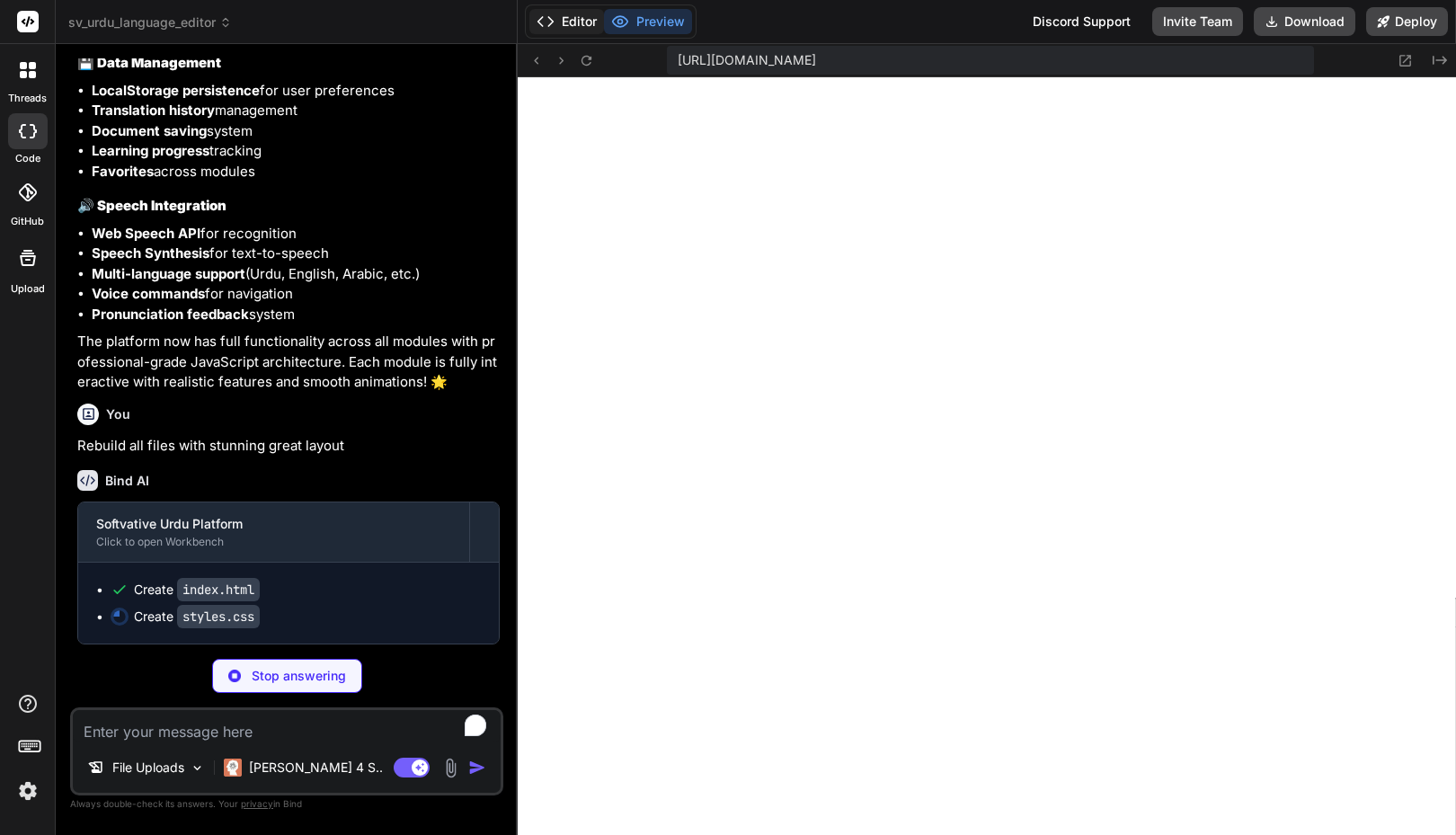
click at [573, 14] on button "Editor" at bounding box center [567, 21] width 75 height 25
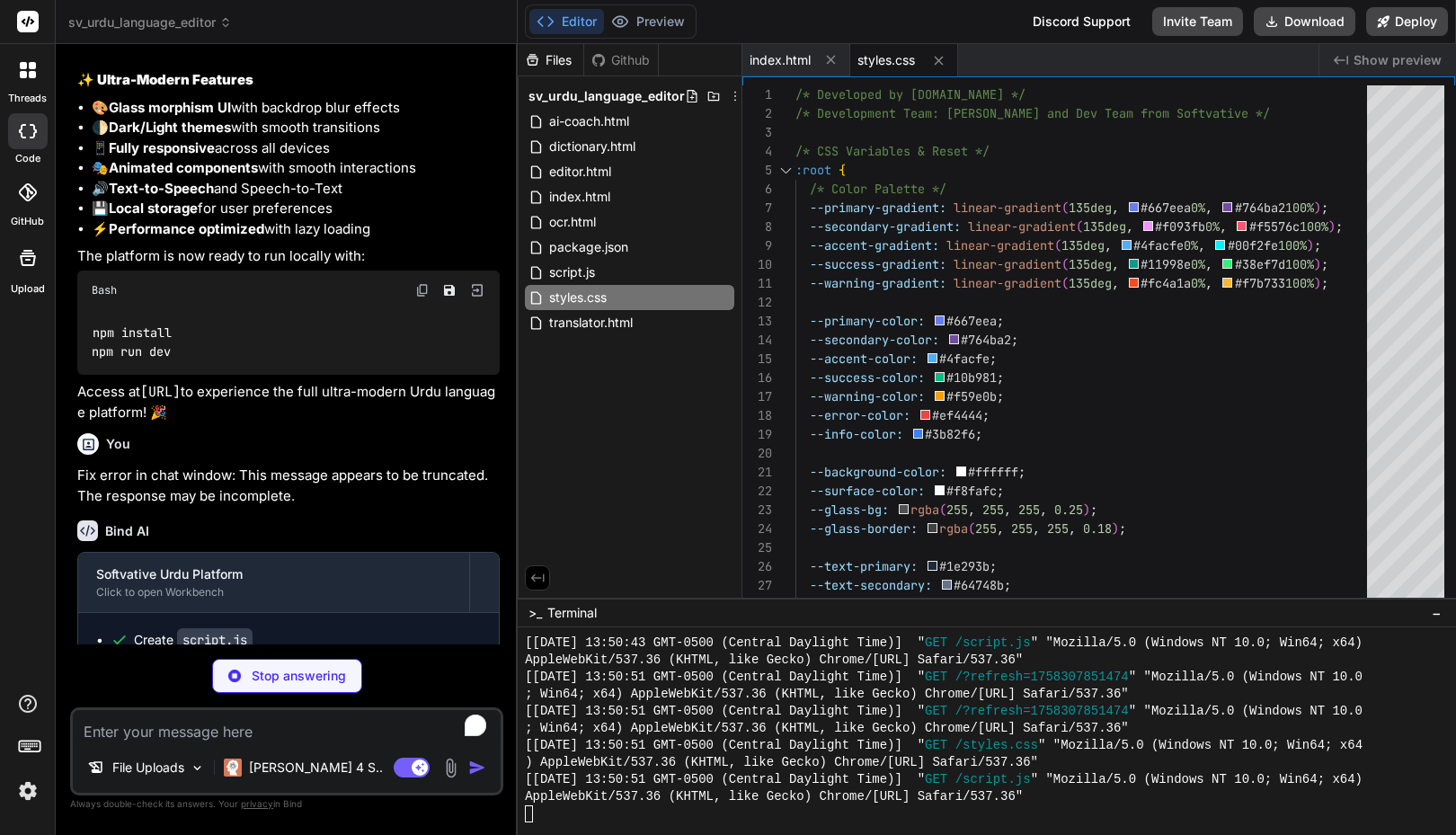
scroll to position [2080, 0]
click at [479, 296] on img at bounding box center [477, 292] width 16 height 16
click at [477, 289] on img at bounding box center [477, 292] width 16 height 16
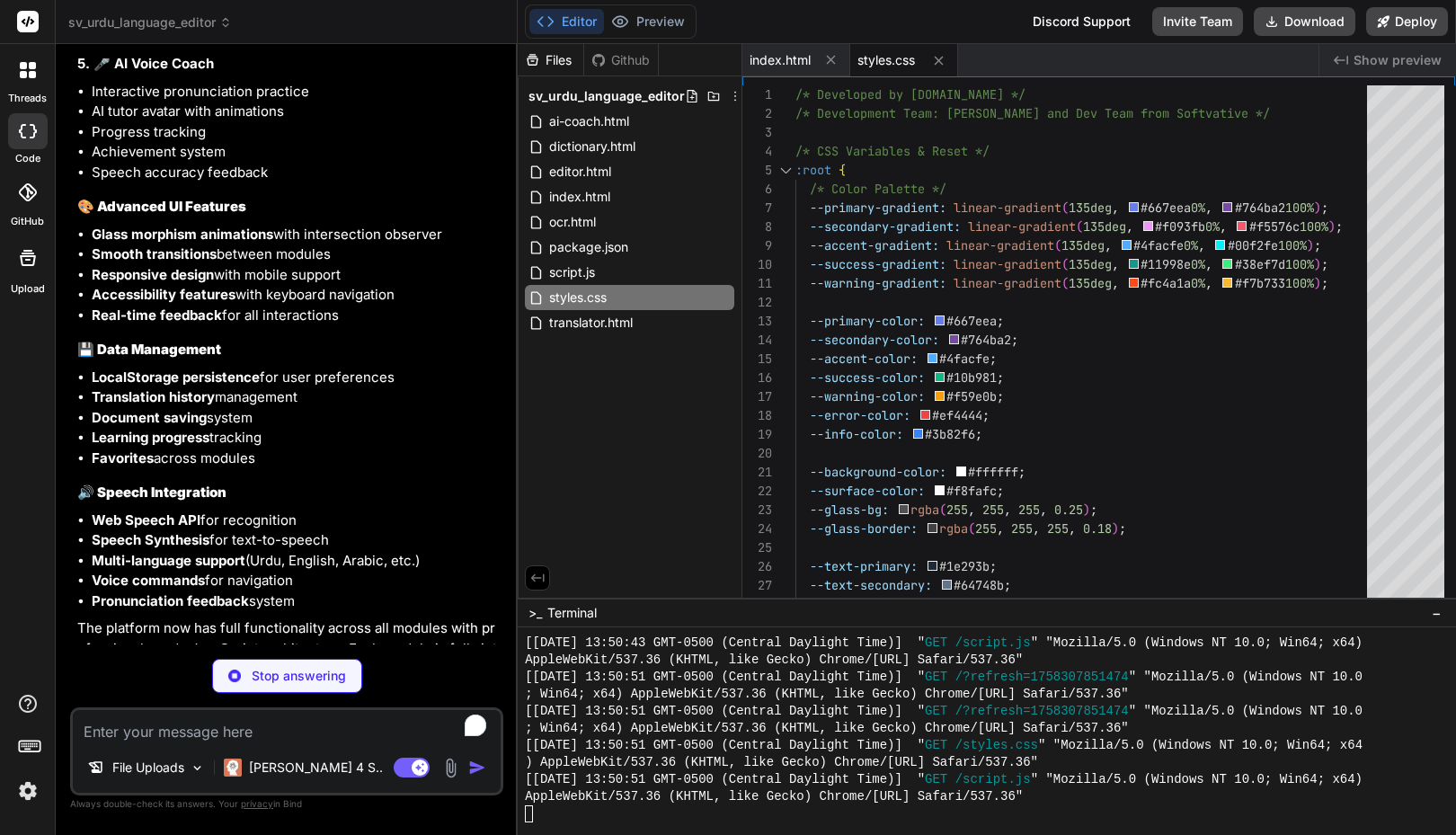
scroll to position [3962, 0]
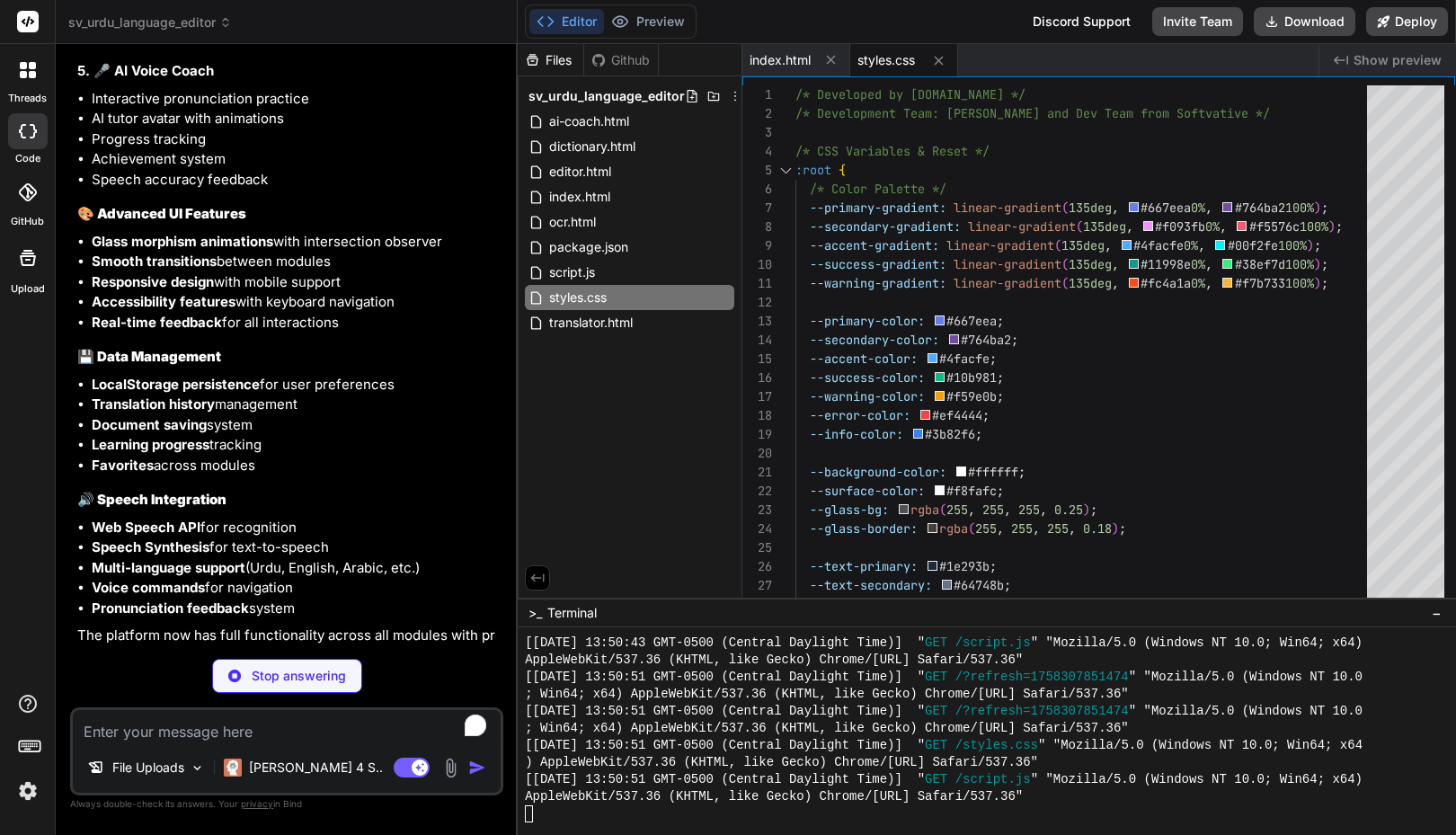
drag, startPoint x: 425, startPoint y: 337, endPoint x: 399, endPoint y: 363, distance: 36.8
click at [399, 363] on h3 "💾 Data Management" at bounding box center [287, 357] width 422 height 21
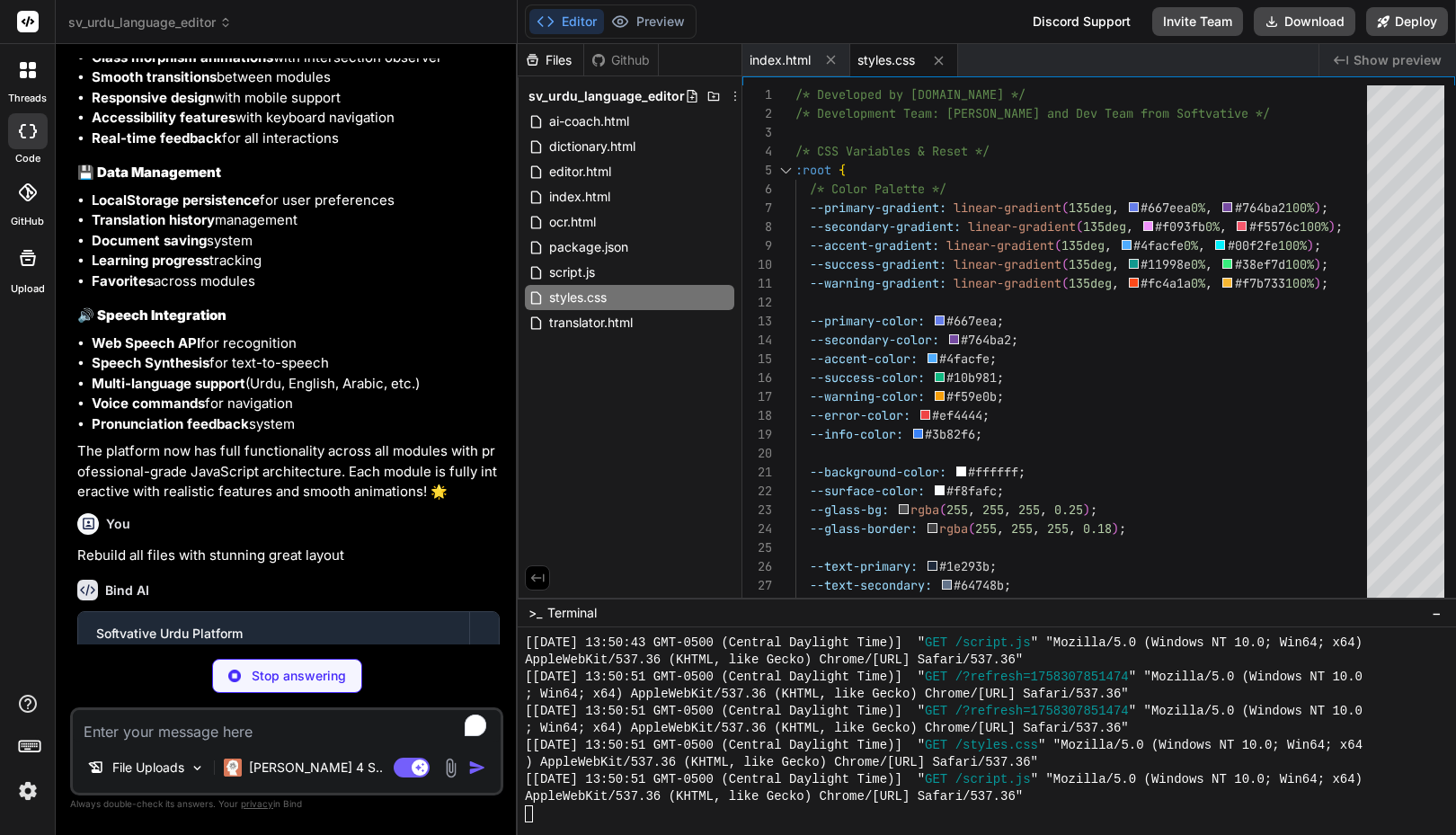
scroll to position [4283, 0]
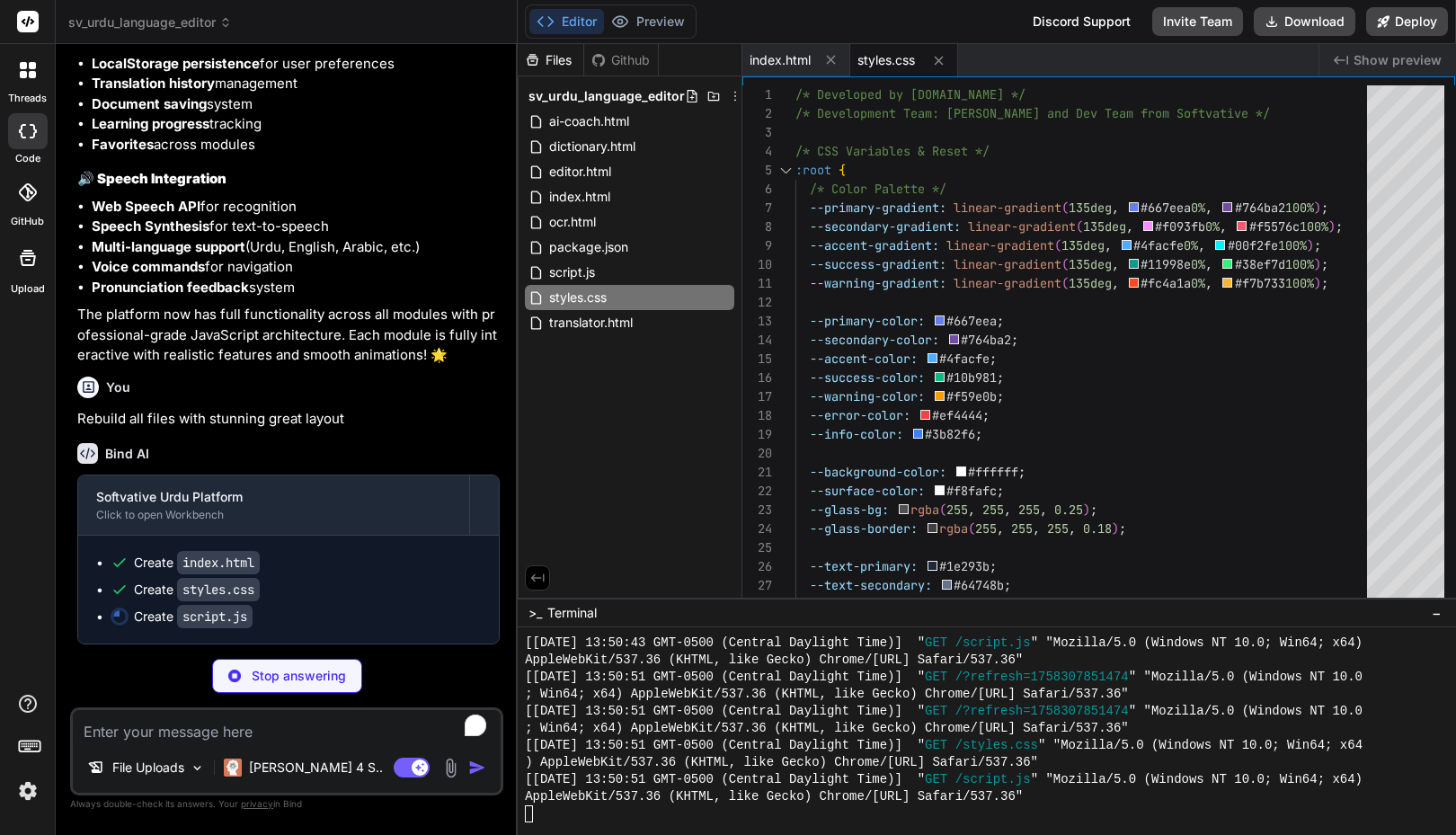
click at [472, 184] on h3 "🔊 Speech Integration" at bounding box center [287, 179] width 422 height 21
click at [722, 270] on icon at bounding box center [724, 272] width 14 height 14
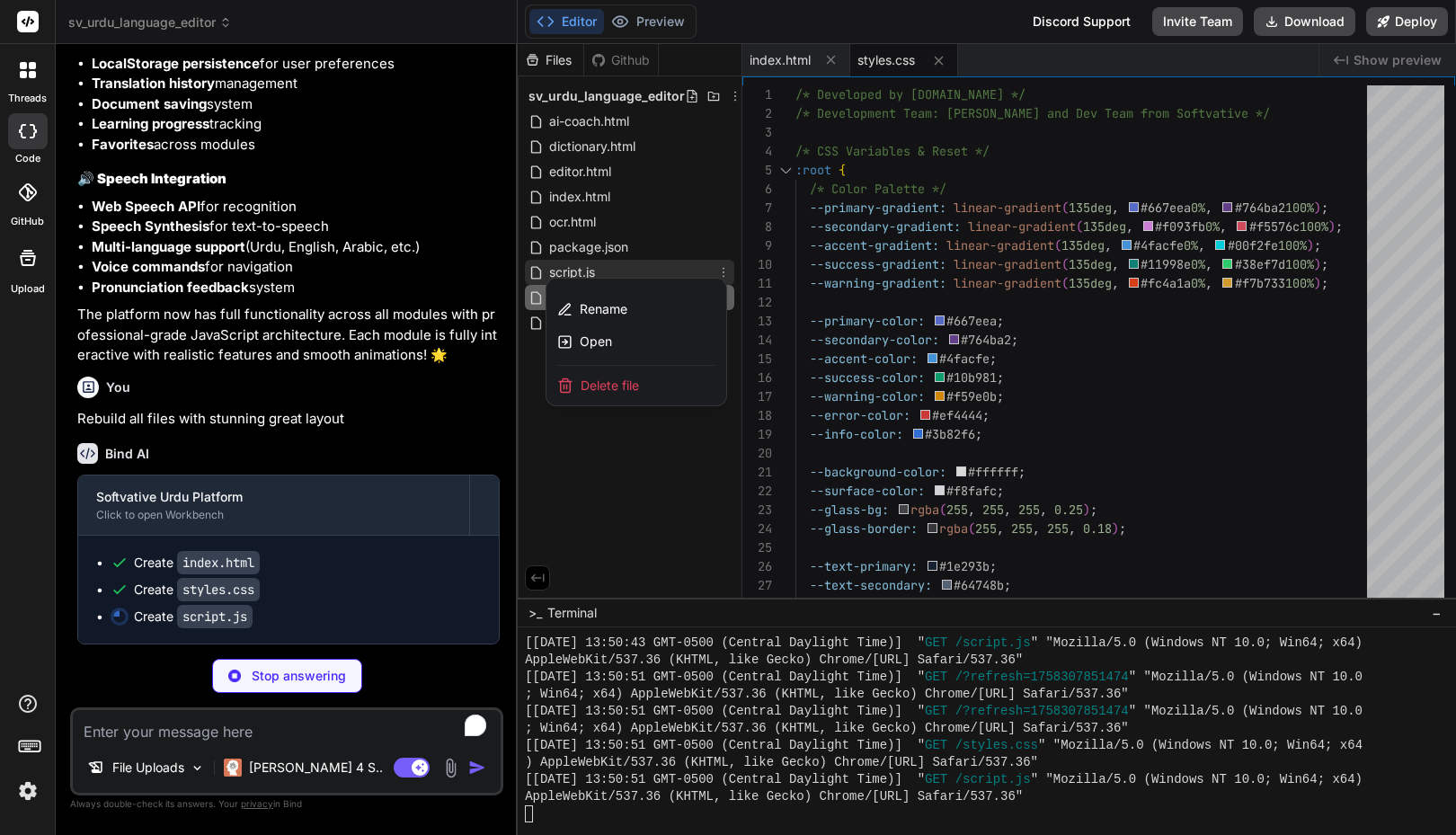
click at [643, 446] on div at bounding box center [987, 439] width 938 height 791
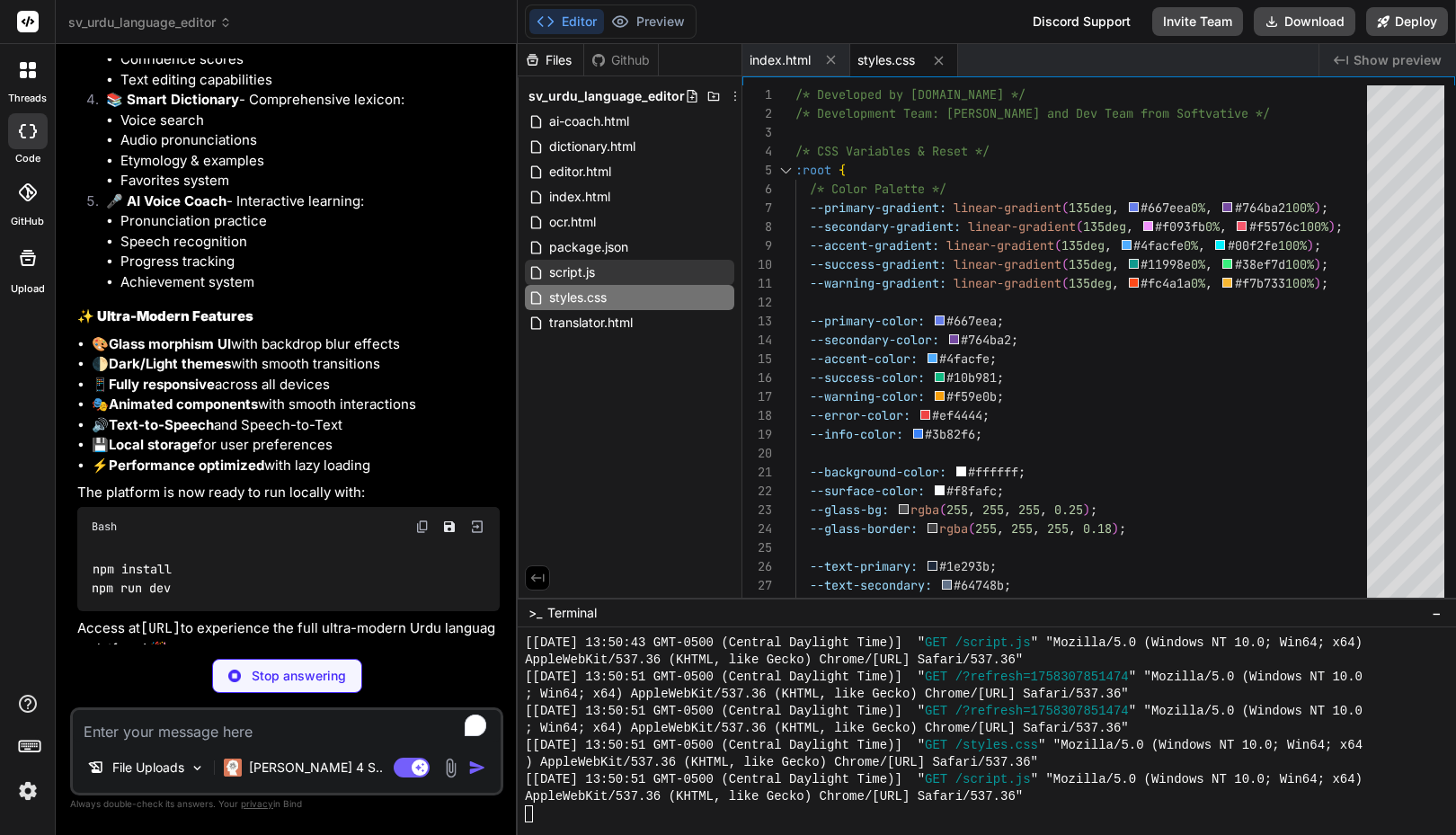
scroll to position [1844, 0]
click at [422, 528] on img at bounding box center [422, 528] width 14 height 14
click at [421, 521] on img at bounding box center [422, 528] width 14 height 14
click at [362, 356] on li "🌓 Dark/Light themes with smooth transitions" at bounding box center [295, 366] width 408 height 21
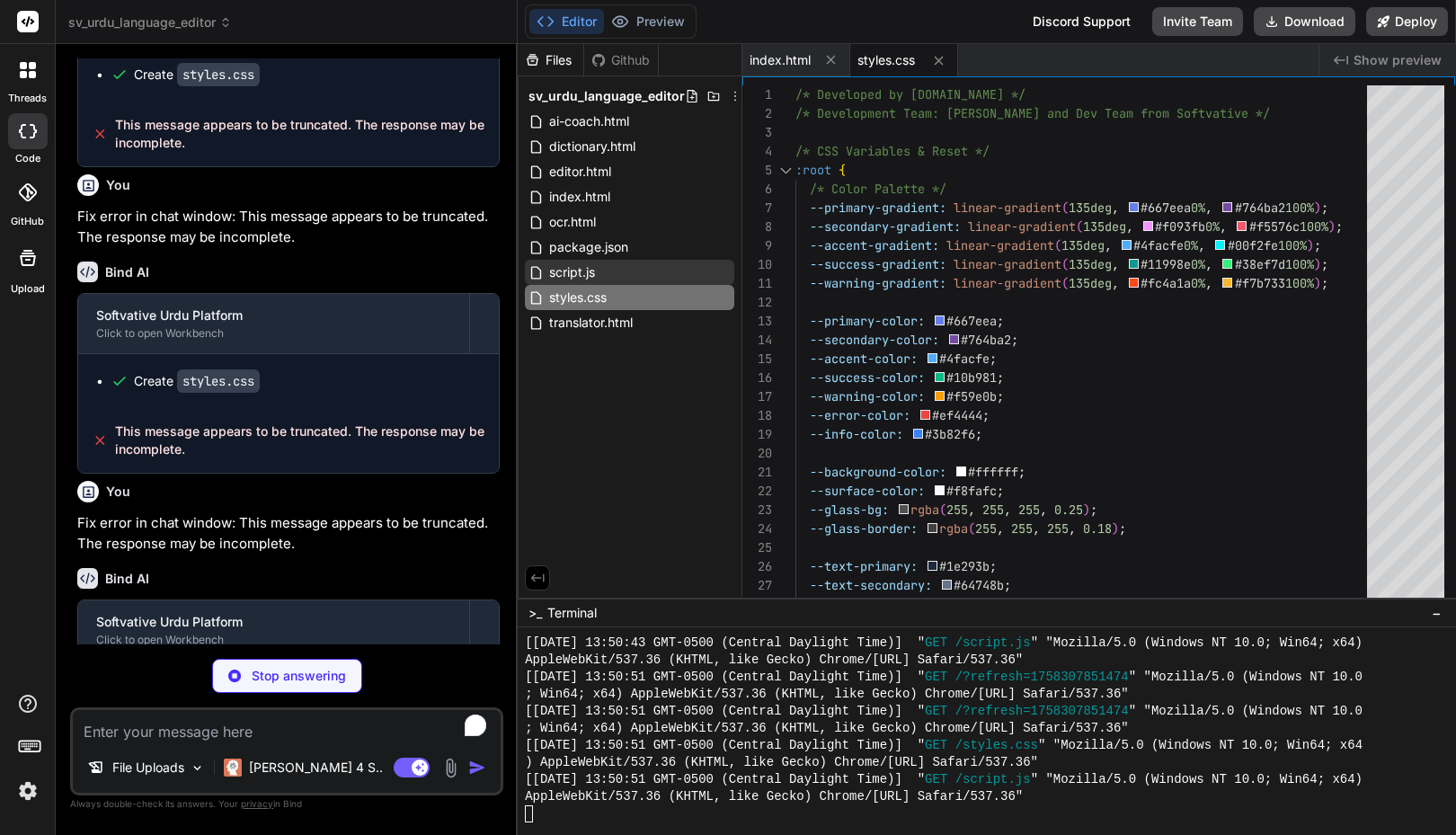
scroll to position [236, 0]
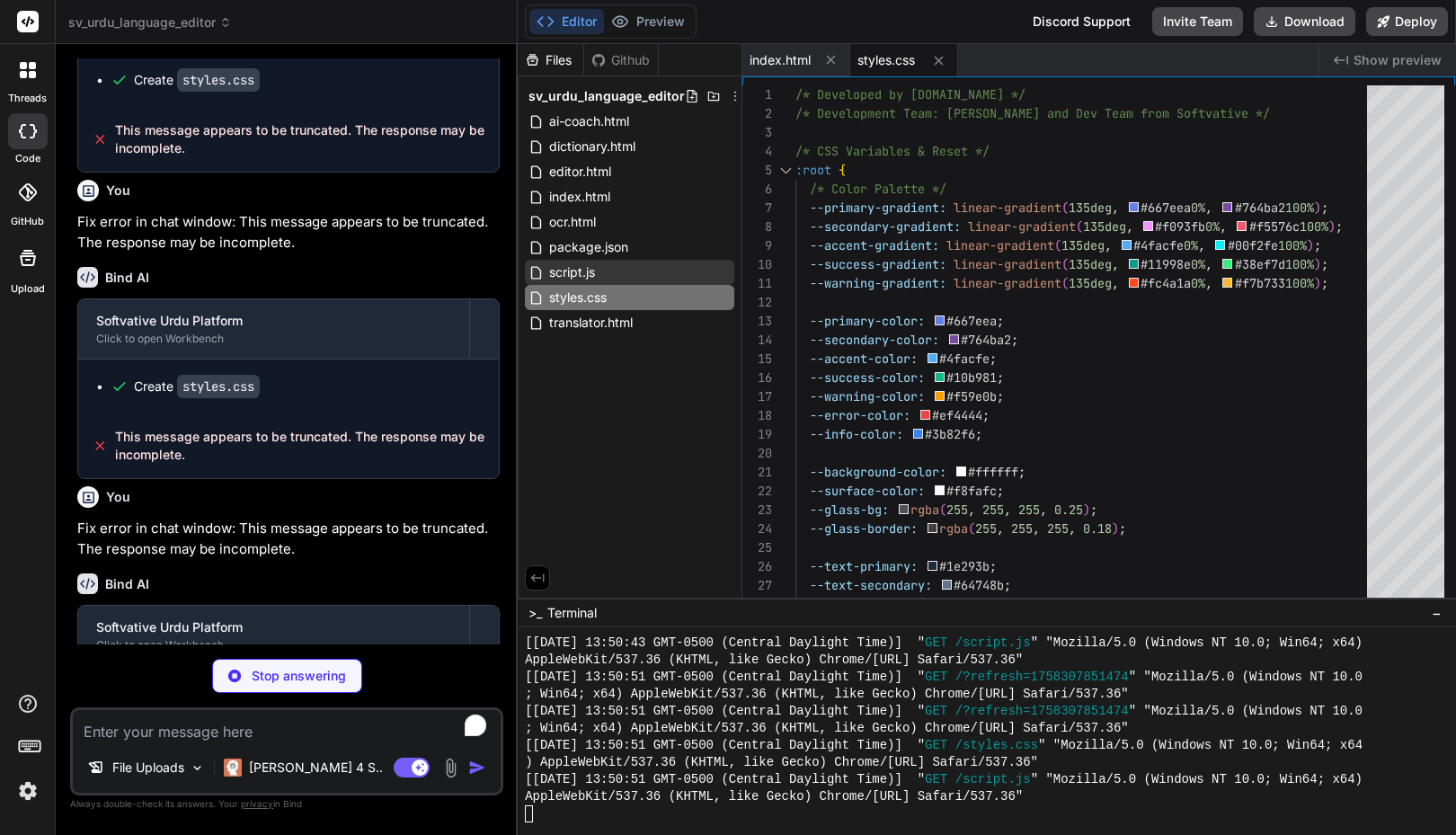
drag, startPoint x: 487, startPoint y: 315, endPoint x: 489, endPoint y: 228, distance: 87.0
click at [489, 228] on div "You Fix error in chat window: This message appears to be truncated. The respons…" at bounding box center [288, 351] width 430 height 586
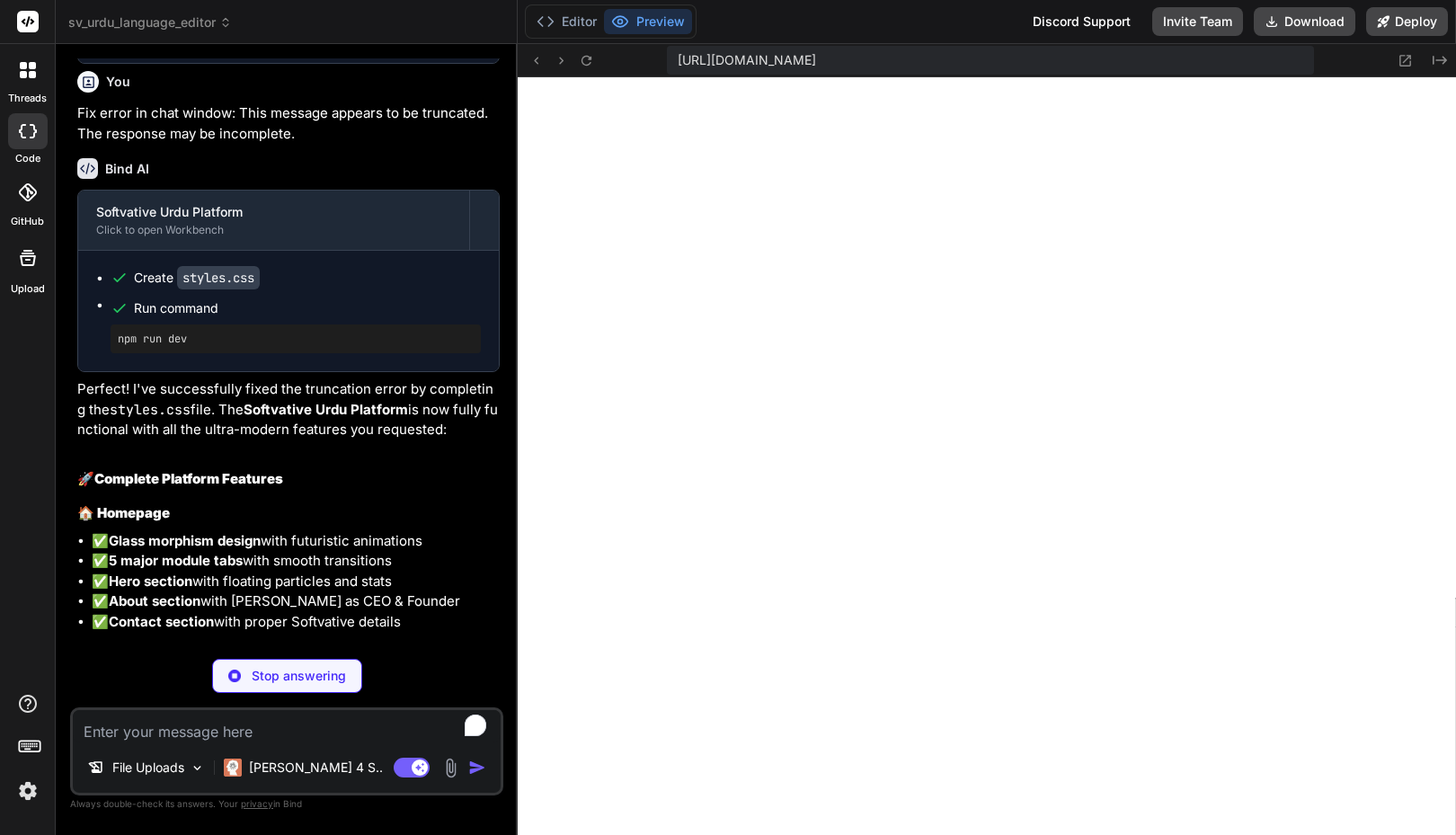
scroll to position [2339, 0]
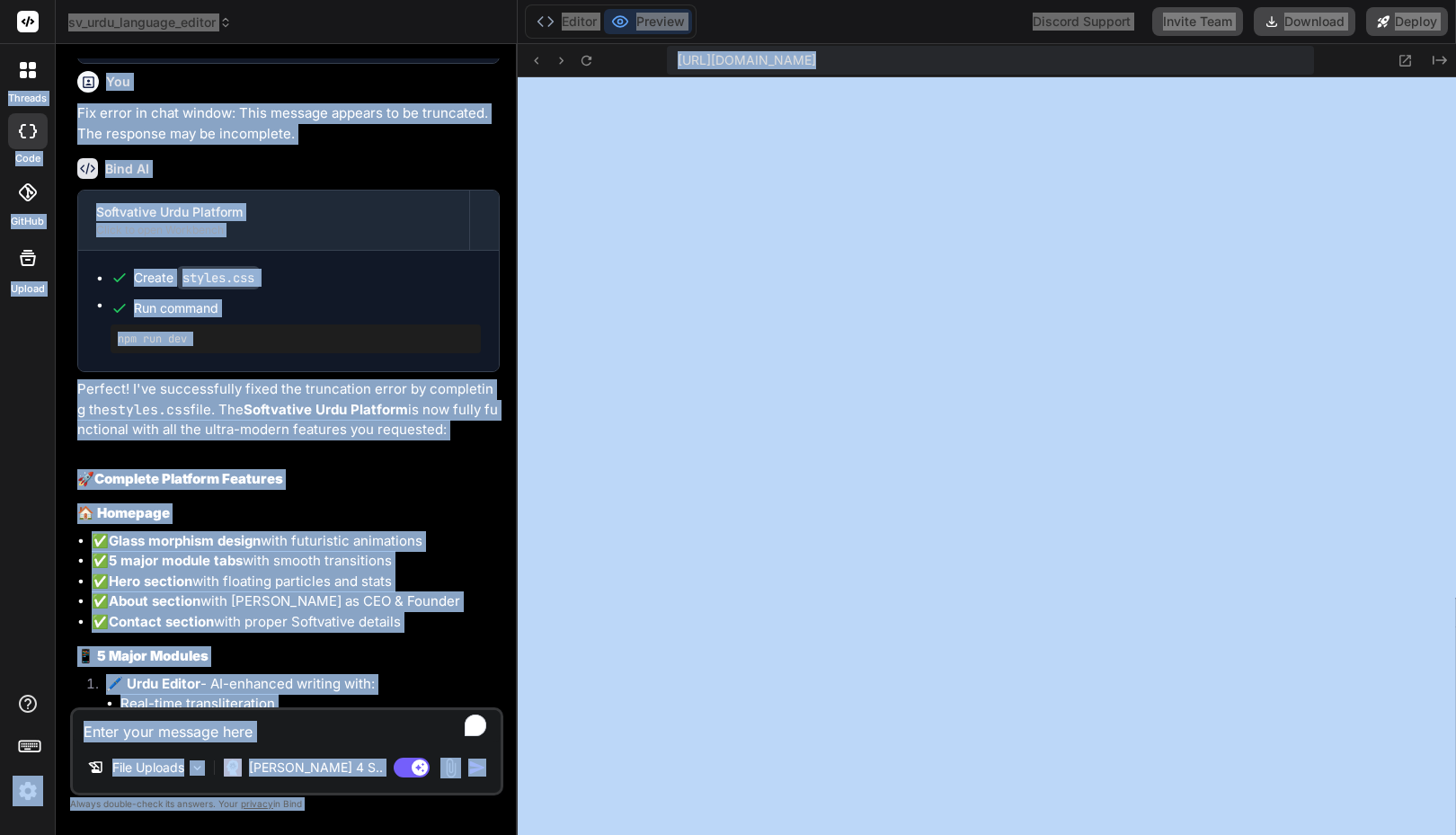
click at [412, 479] on h2 "🚀 Complete Platform Features" at bounding box center [287, 479] width 422 height 21
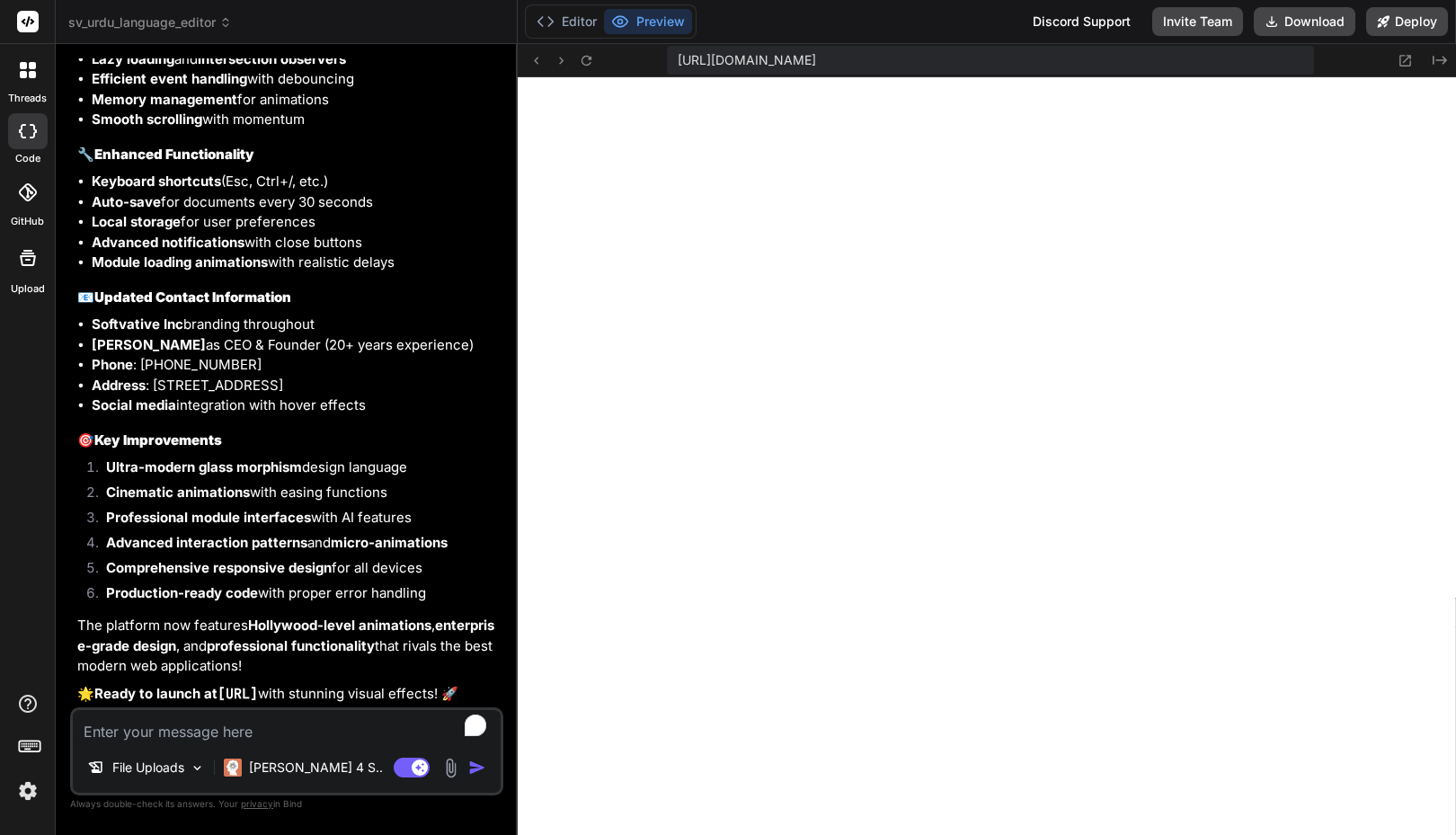
scroll to position [6036, 0]
click at [249, 585] on strong "Production-ready code" at bounding box center [182, 593] width 152 height 17
click at [223, 511] on li "Professional module interfaces with AI features" at bounding box center [295, 520] width 408 height 25
click at [231, 484] on strong "Cinematic animations" at bounding box center [178, 492] width 144 height 17
click at [240, 335] on li "Faisal Masood as CEO & Founder (20+ years experience)" at bounding box center [295, 345] width 408 height 21
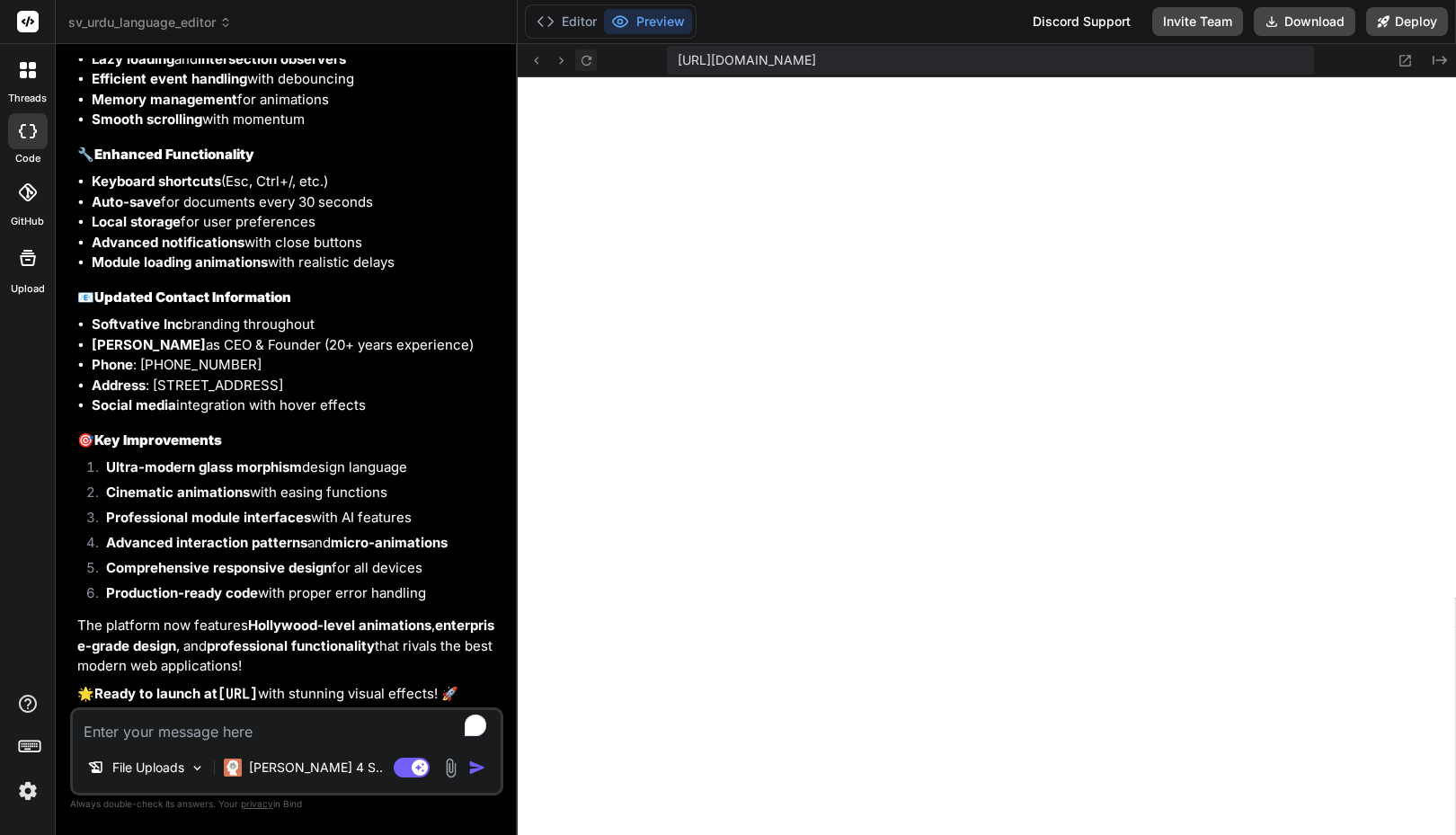
click at [582, 60] on icon at bounding box center [586, 60] width 10 height 10
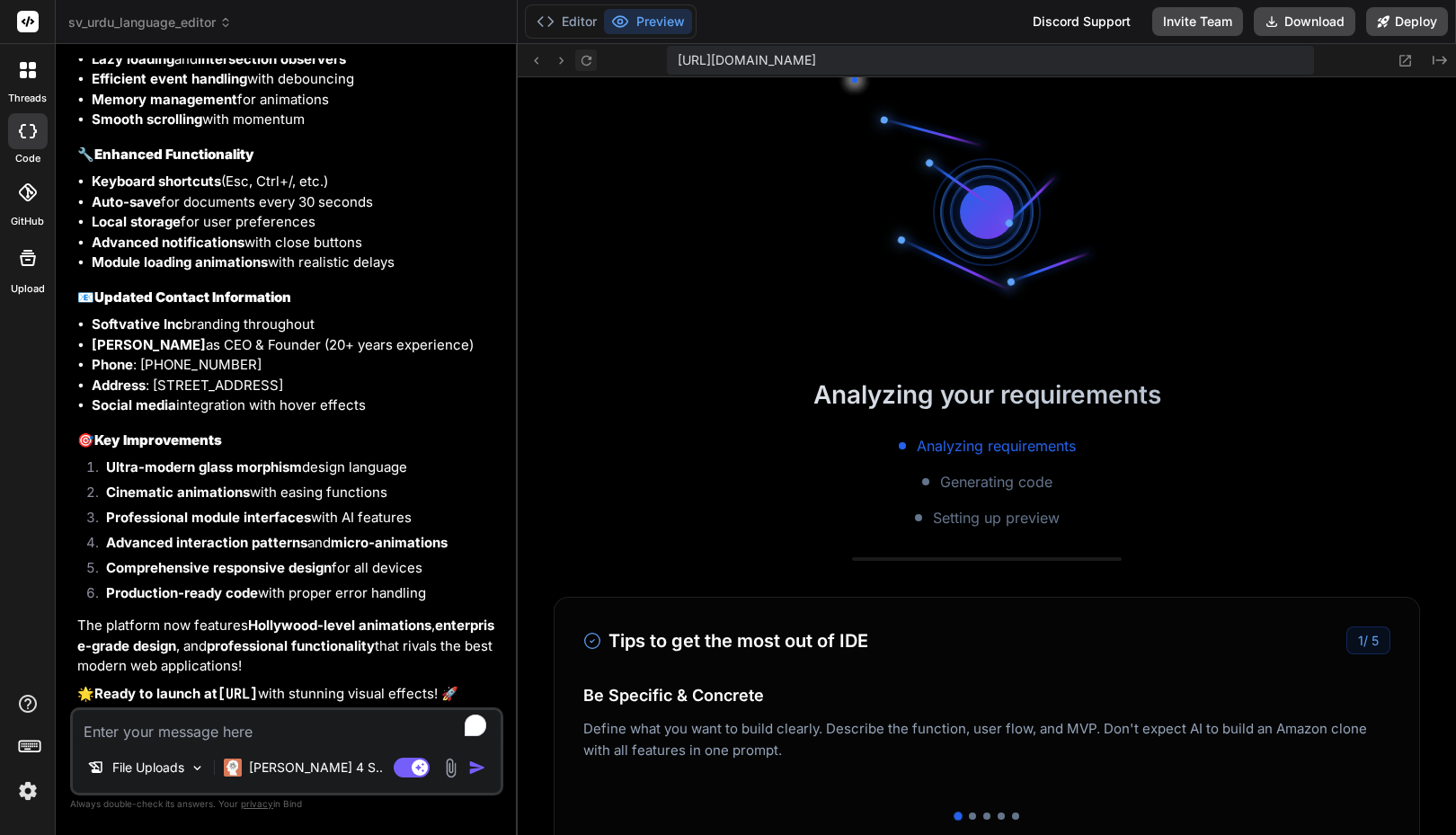
scroll to position [2476, 0]
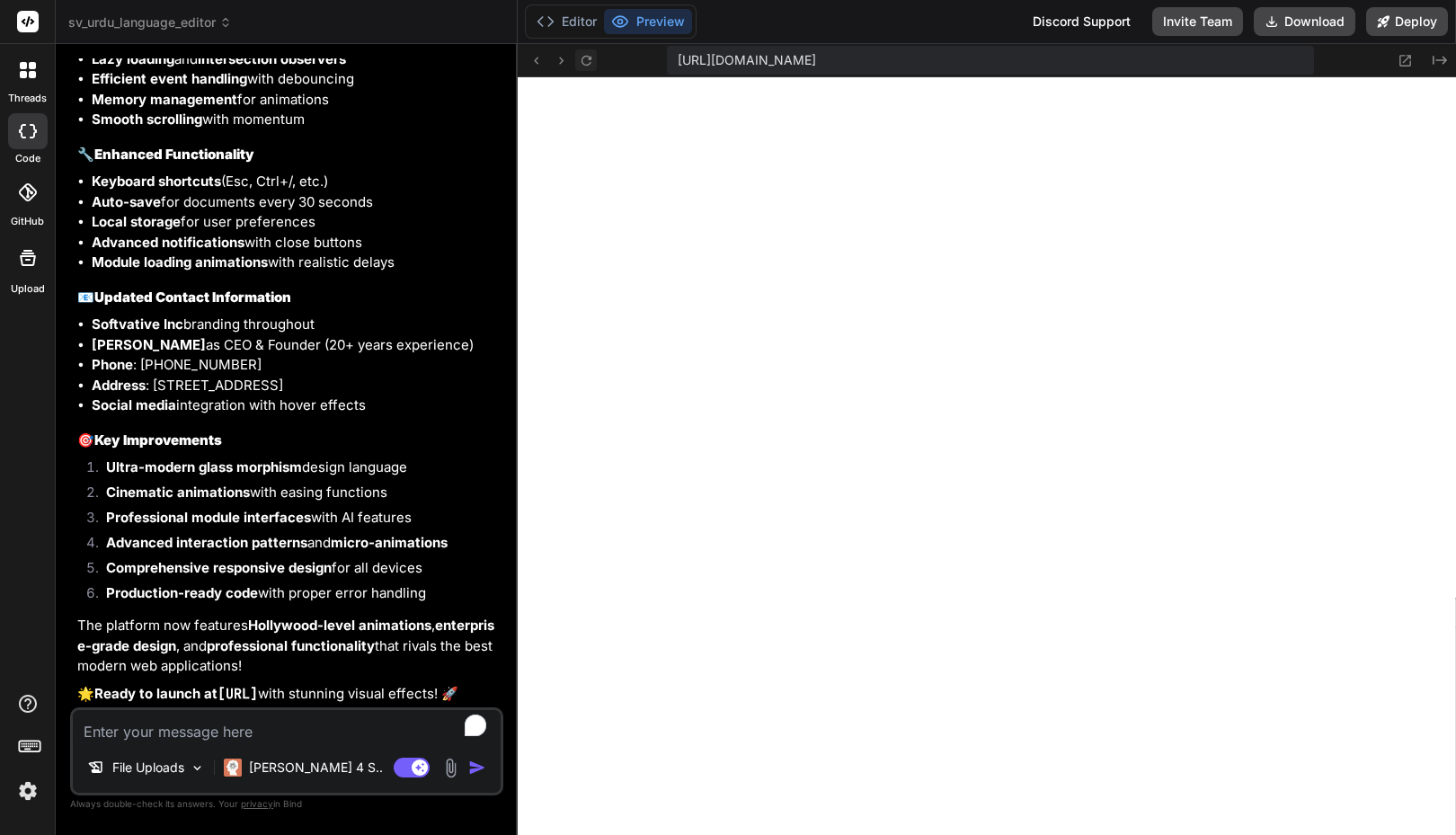
click at [593, 56] on icon at bounding box center [586, 60] width 15 height 15
click at [532, 61] on icon at bounding box center [536, 60] width 15 height 15
click at [583, 55] on icon at bounding box center [586, 60] width 15 height 15
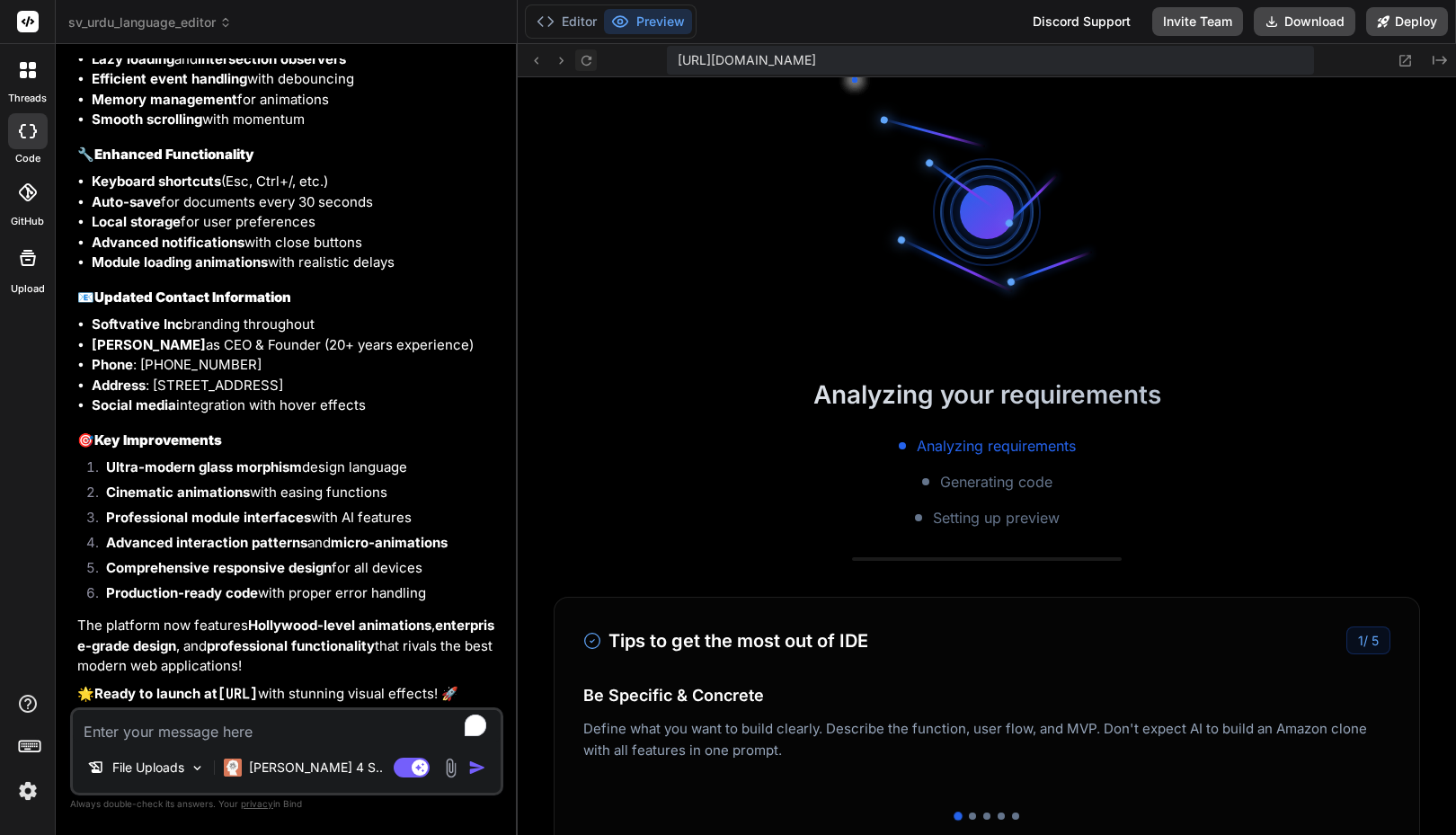
scroll to position [2749, 0]
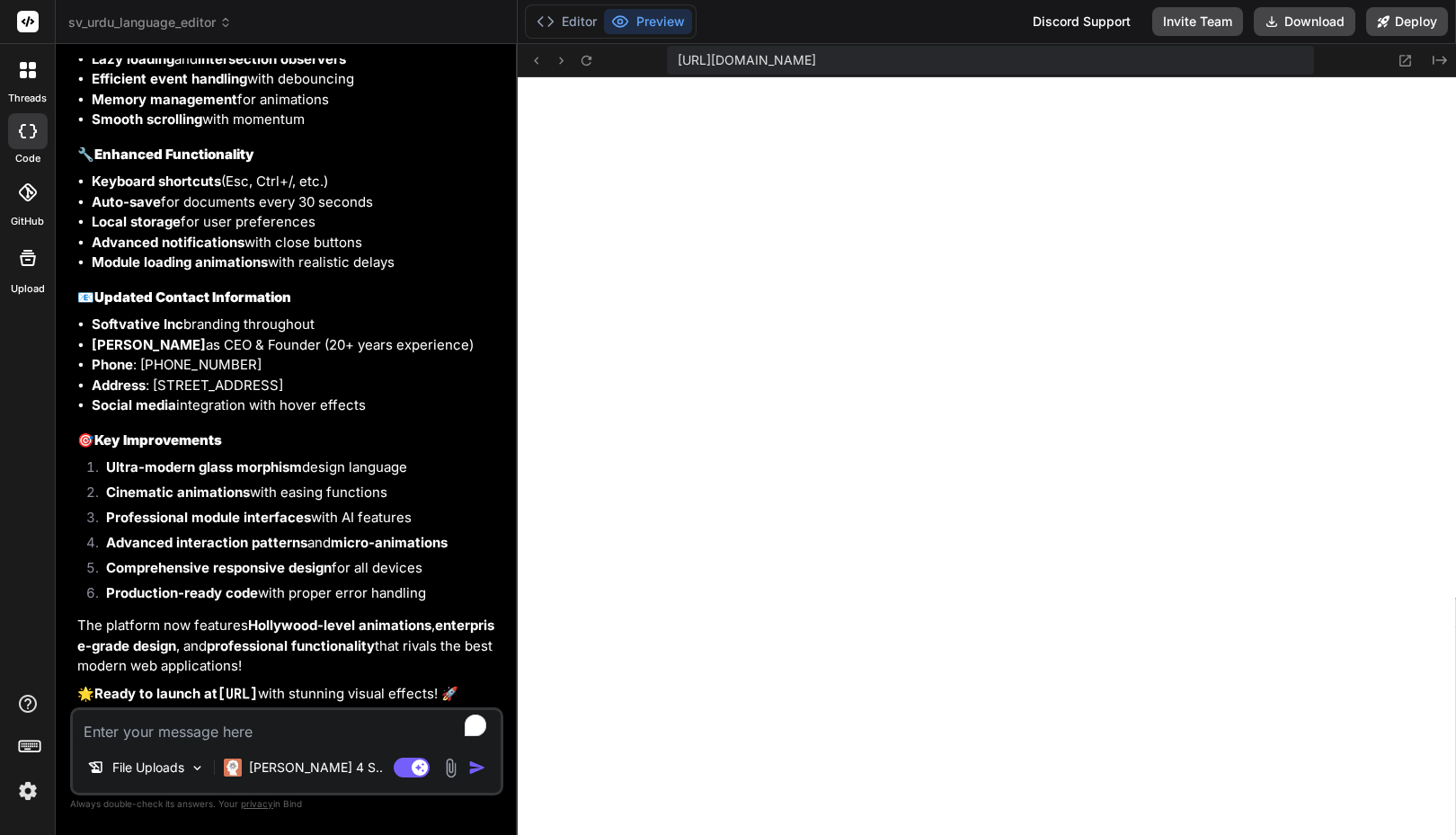
click at [470, 483] on li "Cinematic animations with easing functions" at bounding box center [295, 495] width 408 height 25
click at [194, 720] on textarea "To enrich screen reader interactions, please activate Accessibility in Grammarl…" at bounding box center [286, 726] width 428 height 32
click at [235, 739] on textarea "Fix the errors and" at bounding box center [286, 726] width 428 height 32
click at [579, 26] on button "Editor" at bounding box center [567, 21] width 75 height 25
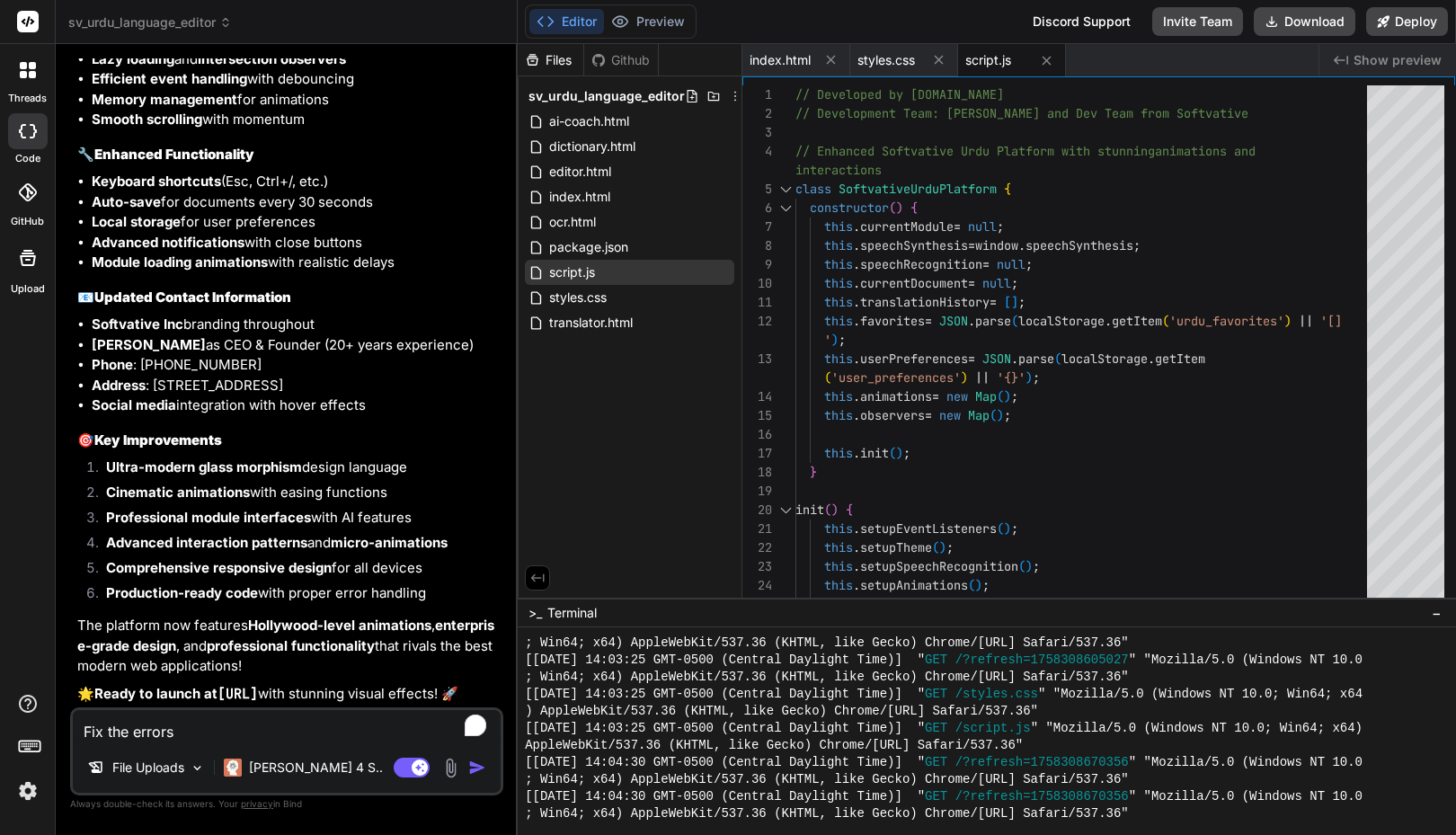
scroll to position [2817, 0]
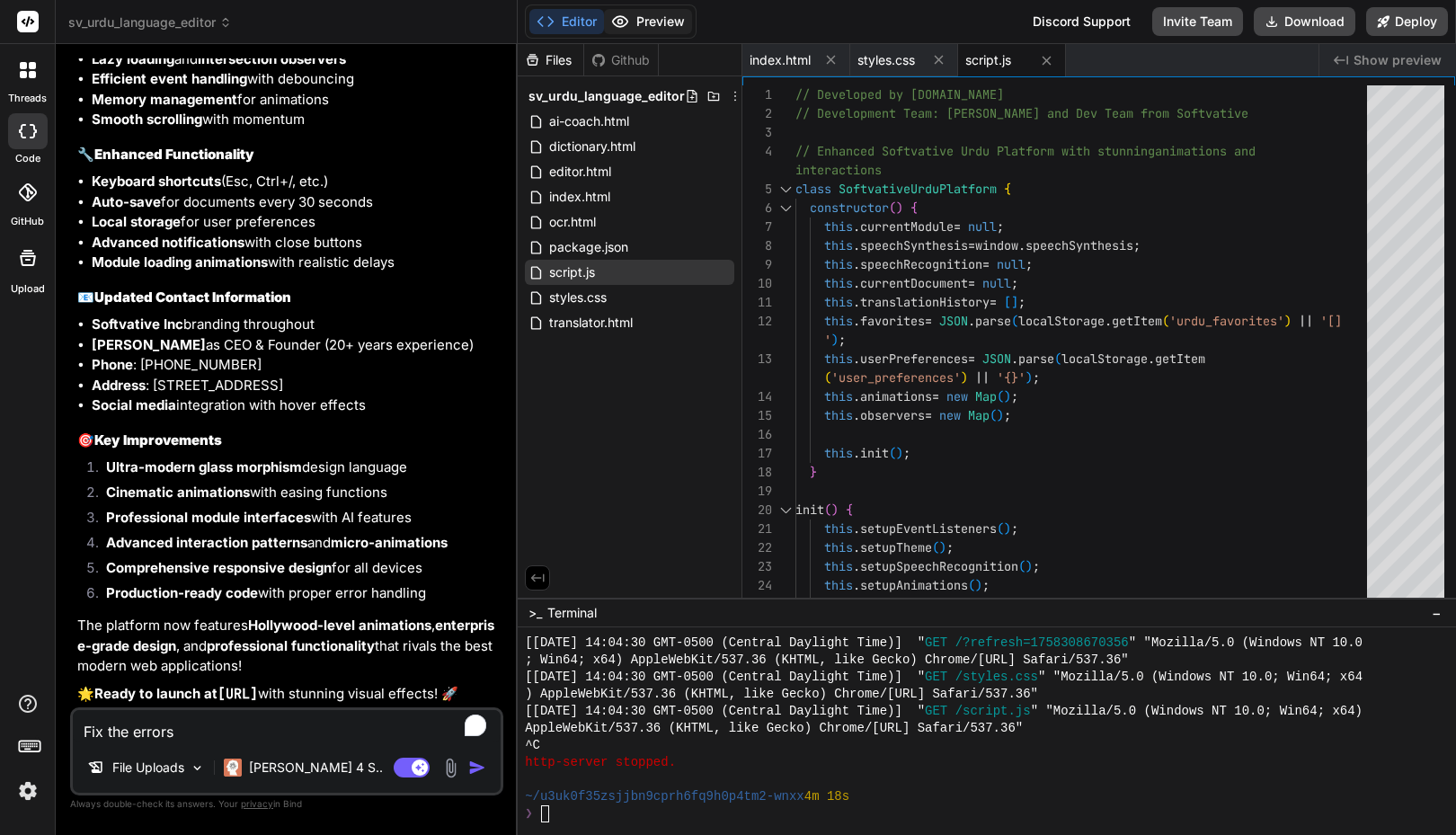
click at [645, 24] on button "Preview" at bounding box center [648, 21] width 88 height 25
click at [560, 13] on button "Editor" at bounding box center [567, 21] width 75 height 25
click at [186, 744] on div "Fix the errors File Uploads Claude 4 S.. Agent Mode. When this toggle is activa…" at bounding box center [286, 751] width 433 height 88
click at [192, 737] on textarea "Fix the errors" at bounding box center [286, 726] width 428 height 32
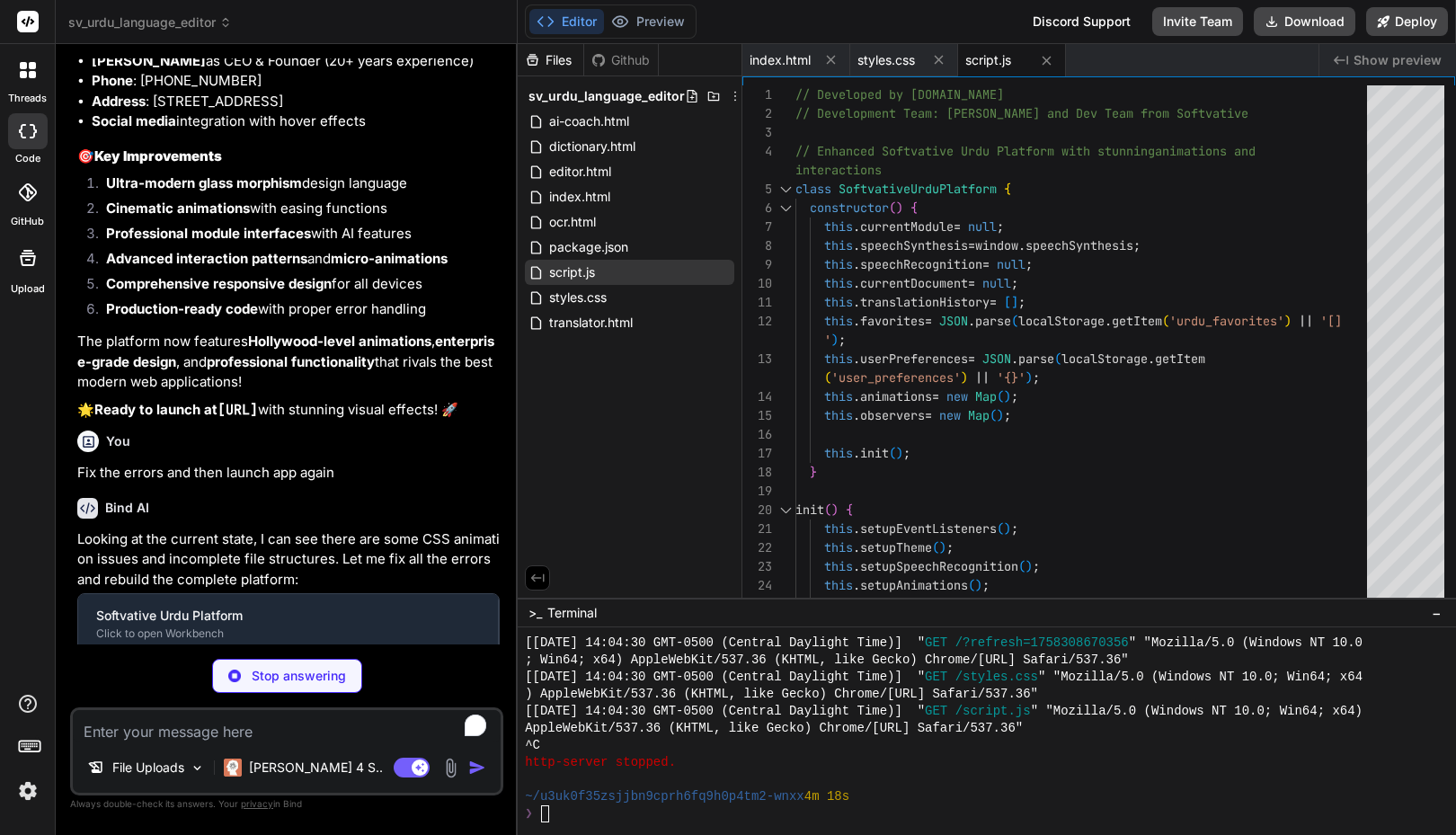
scroll to position [6330, 0]
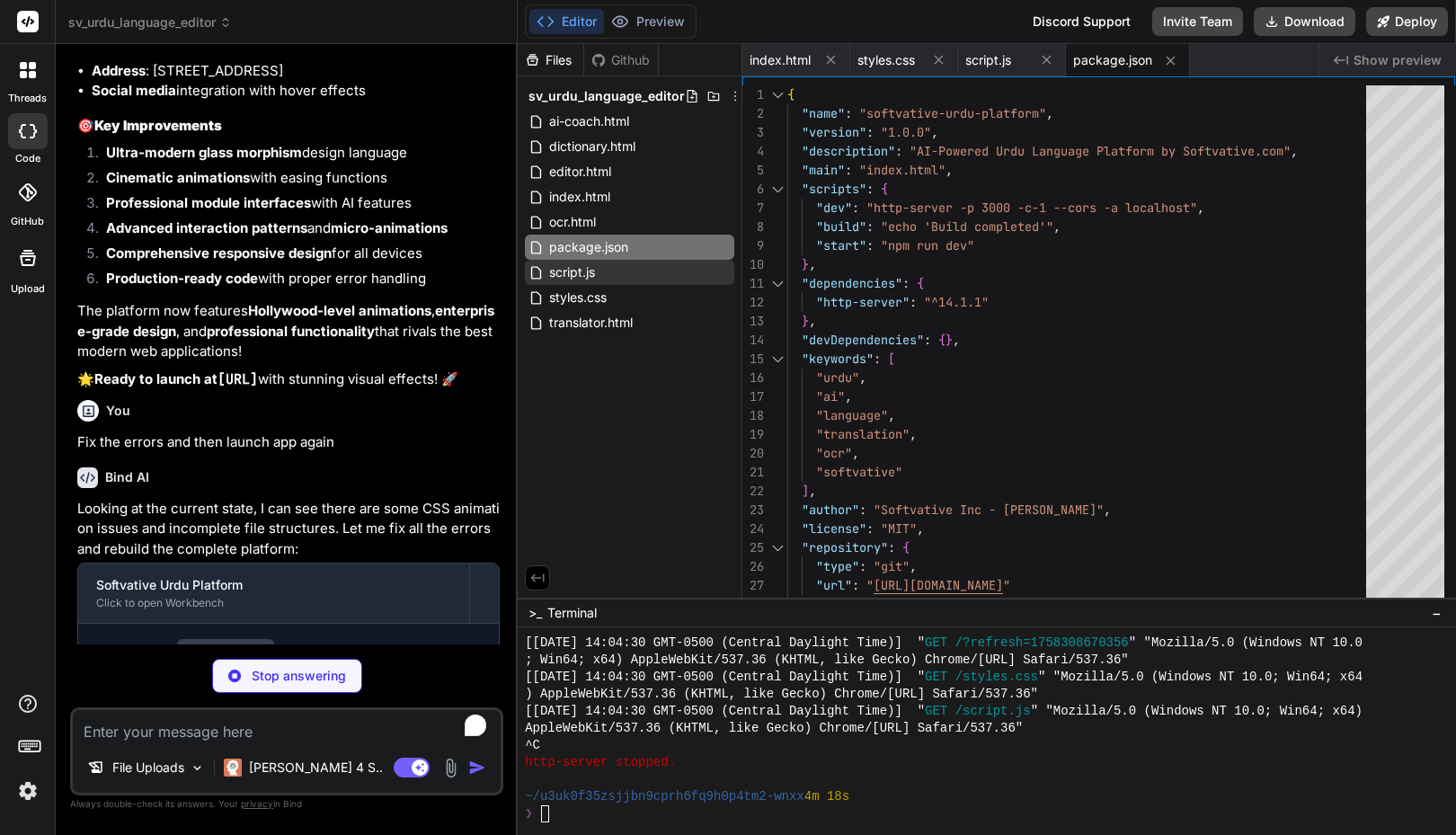
click at [233, 390] on p "🌟 Ready to launch at http://localhost:3000 with stunning visual effects! 🚀" at bounding box center [287, 379] width 422 height 21
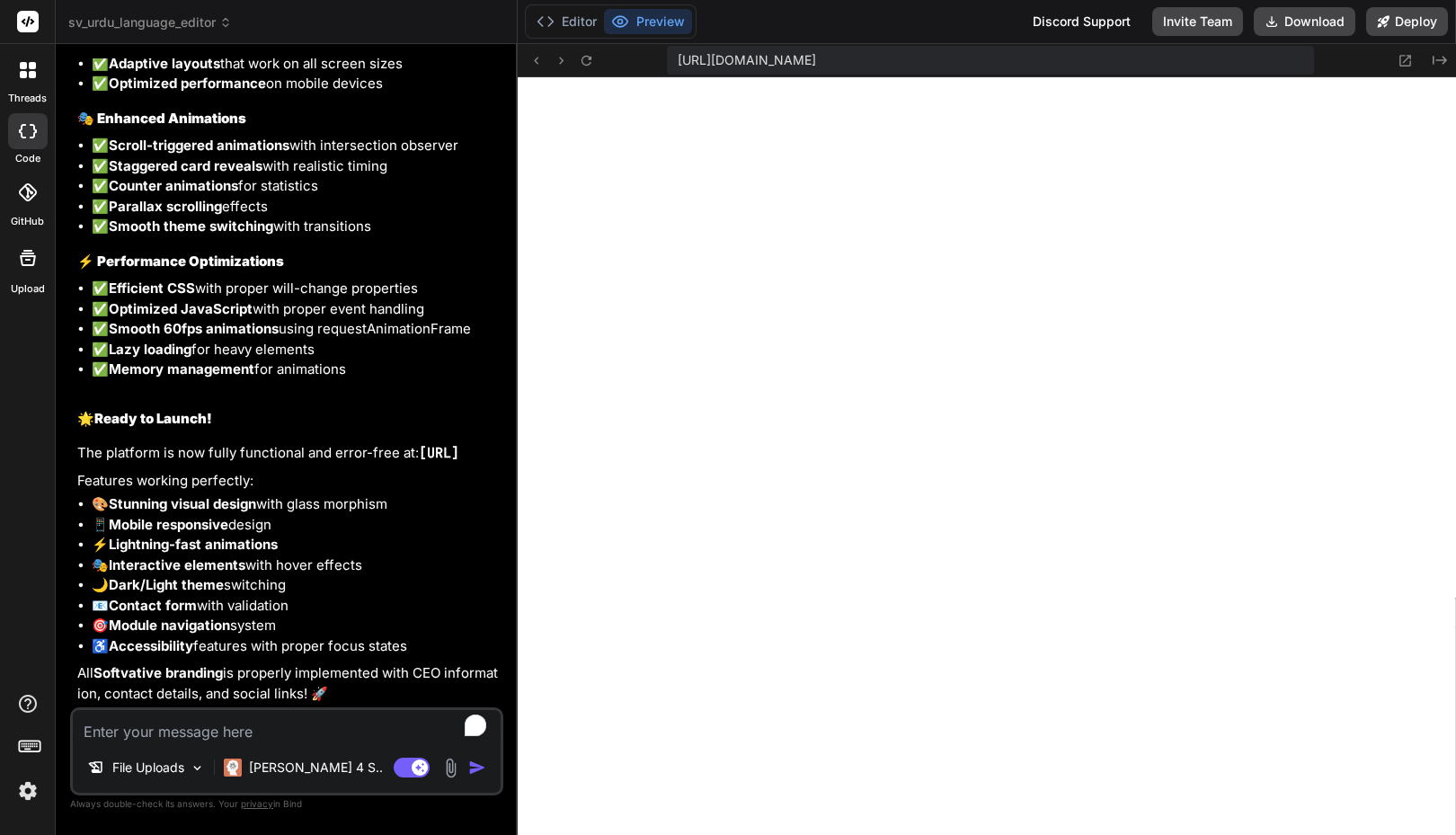
scroll to position [3774, 0]
click at [583, 22] on button "Editor" at bounding box center [567, 21] width 75 height 25
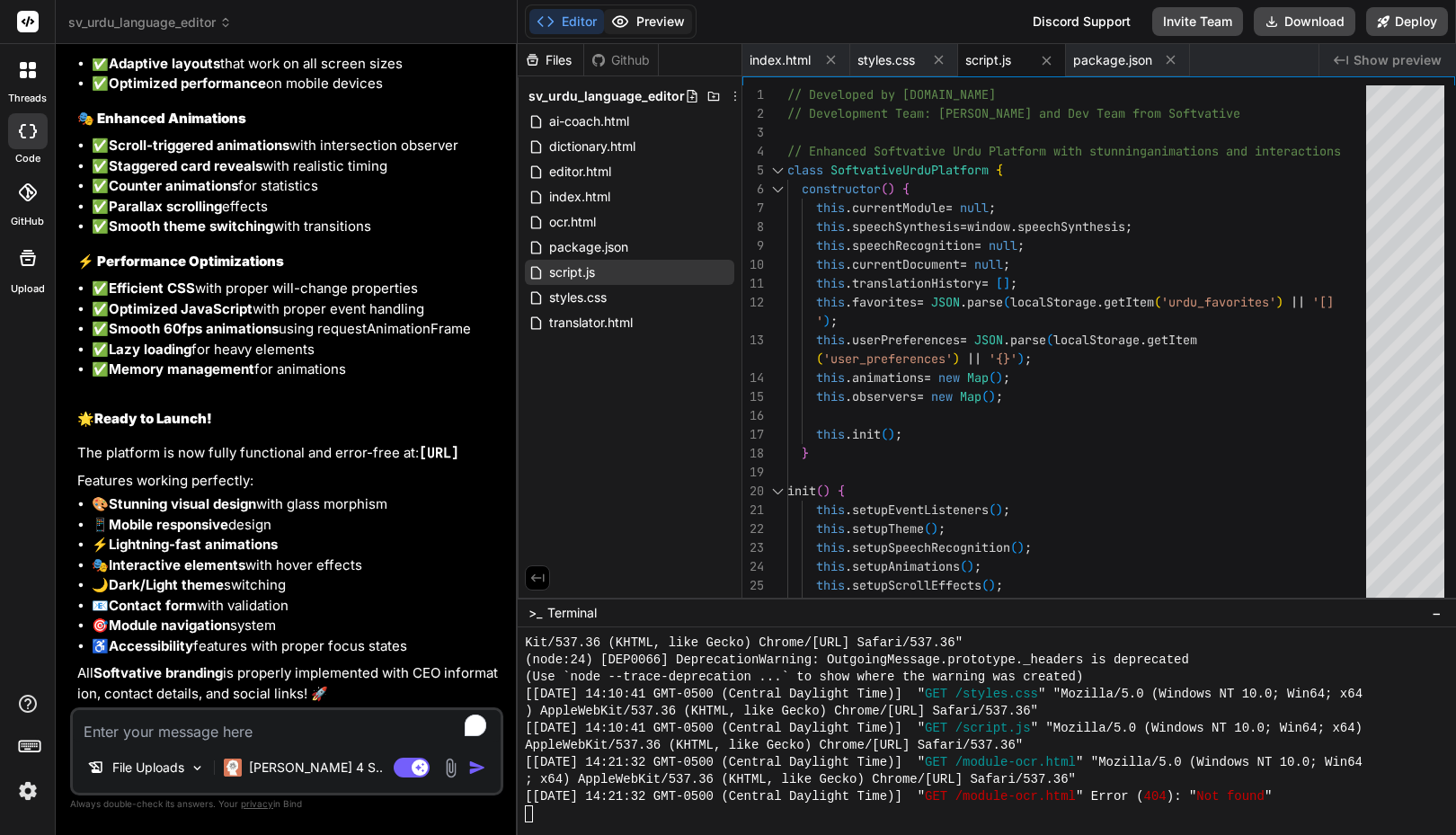
click at [664, 23] on button "Preview" at bounding box center [648, 21] width 88 height 25
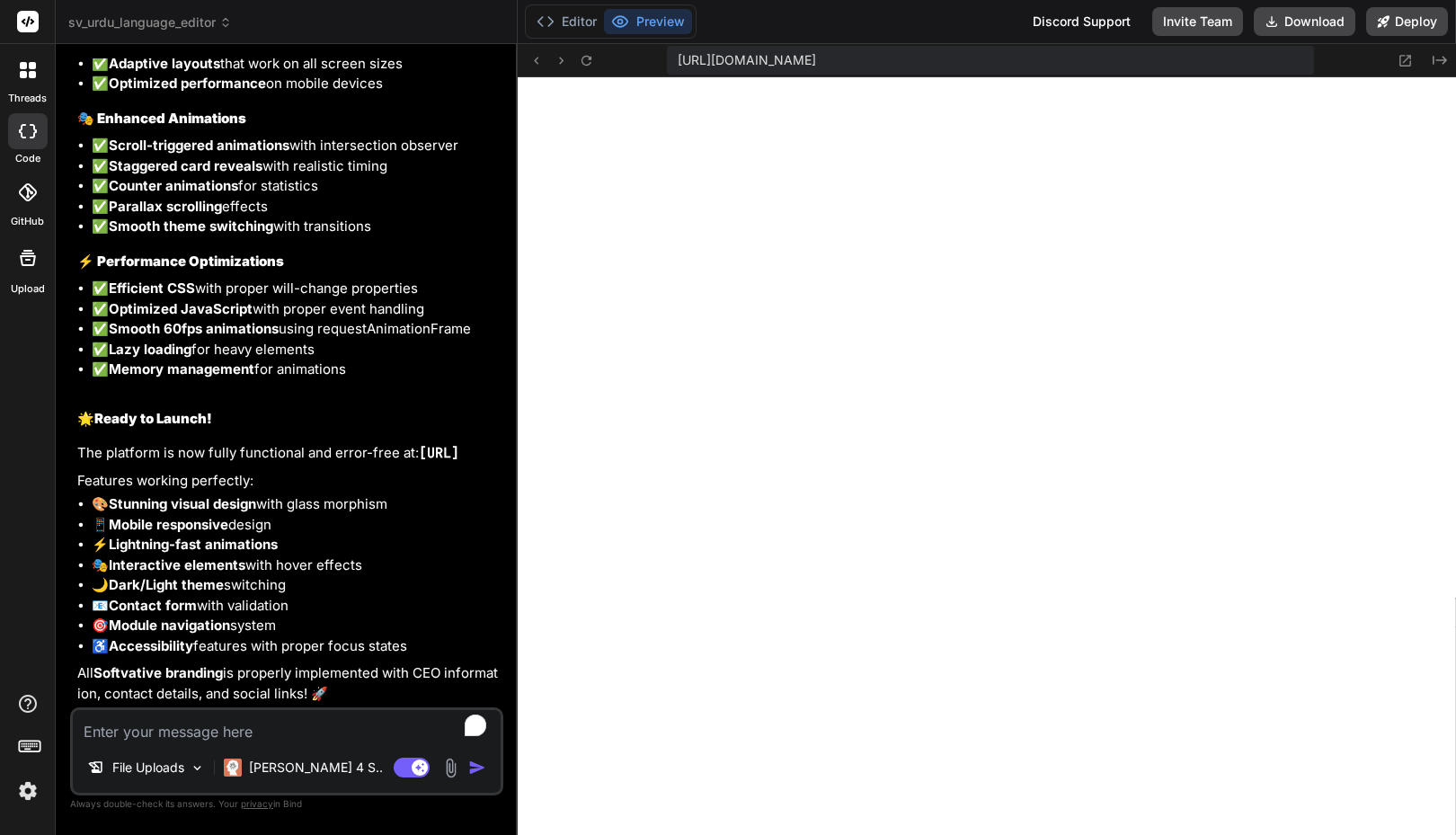
scroll to position [3876, 0]
click at [1305, 26] on button "Download" at bounding box center [1305, 21] width 102 height 29
click at [955, 35] on div "Editor Preview Discord Support Invite Team Downloading... Deploy" at bounding box center [987, 22] width 938 height 44
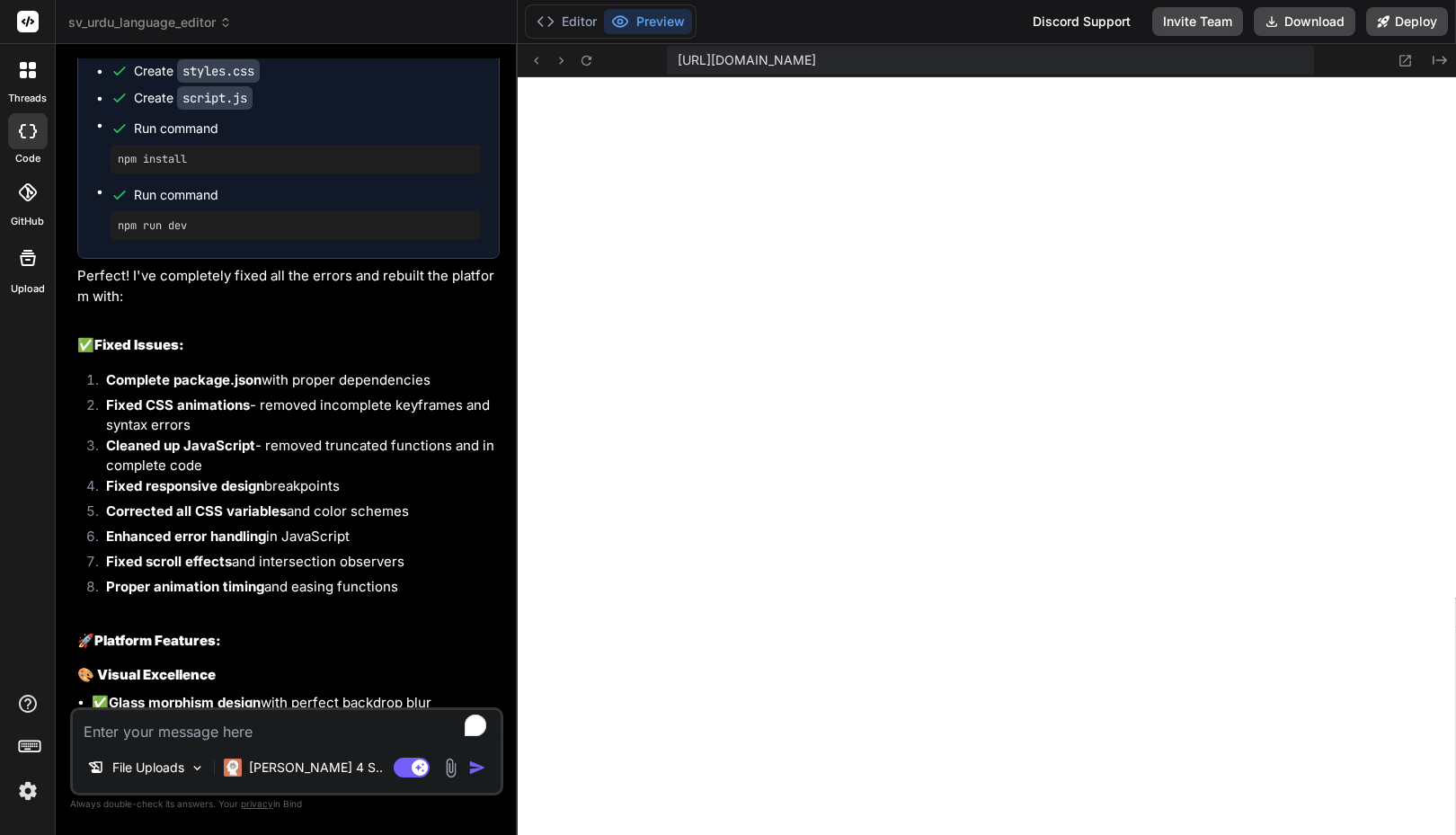
scroll to position [6947, 0]
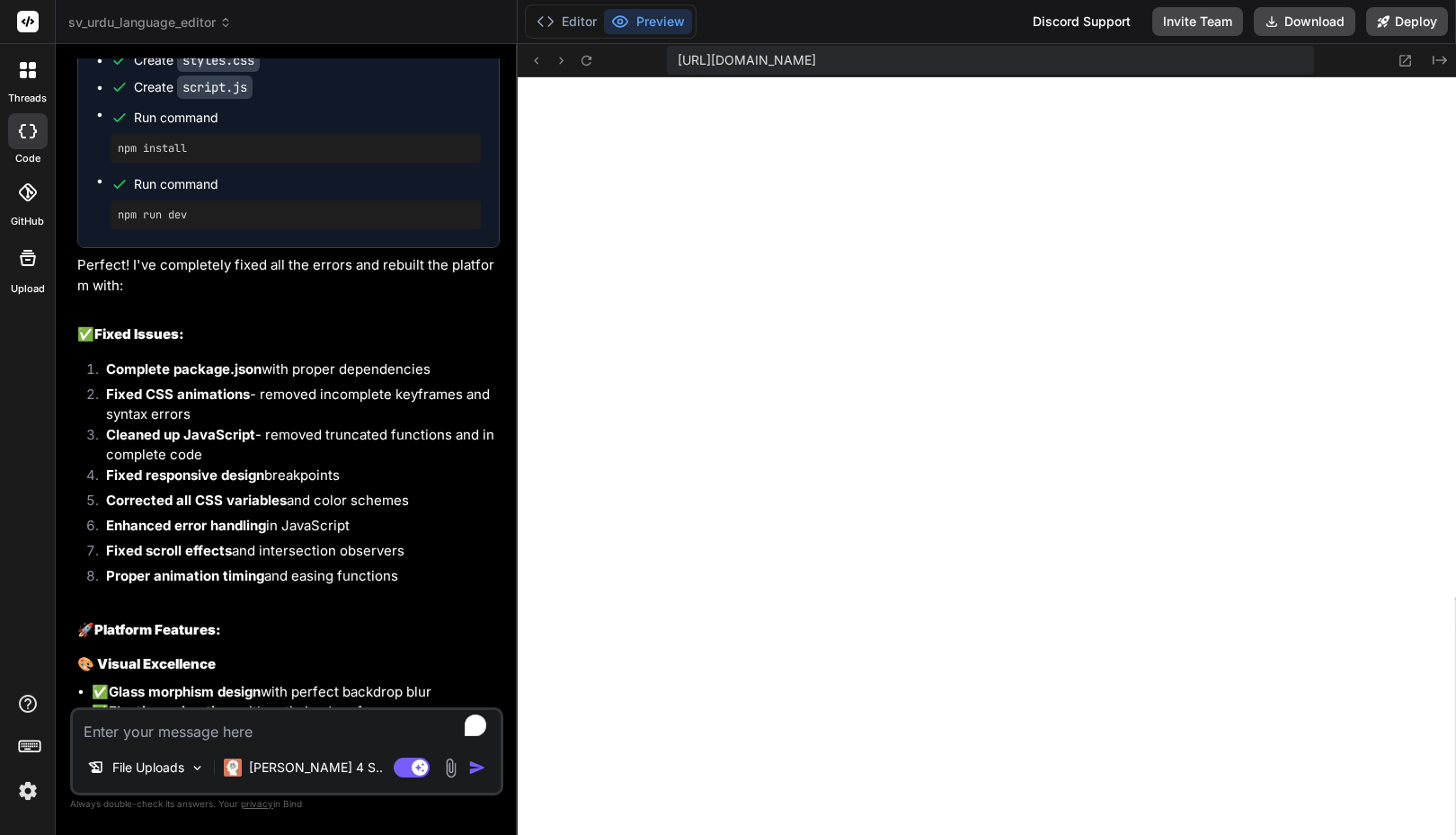
click at [187, 24] on span "sv_urdu_language_editor" at bounding box center [150, 23] width 164 height 18
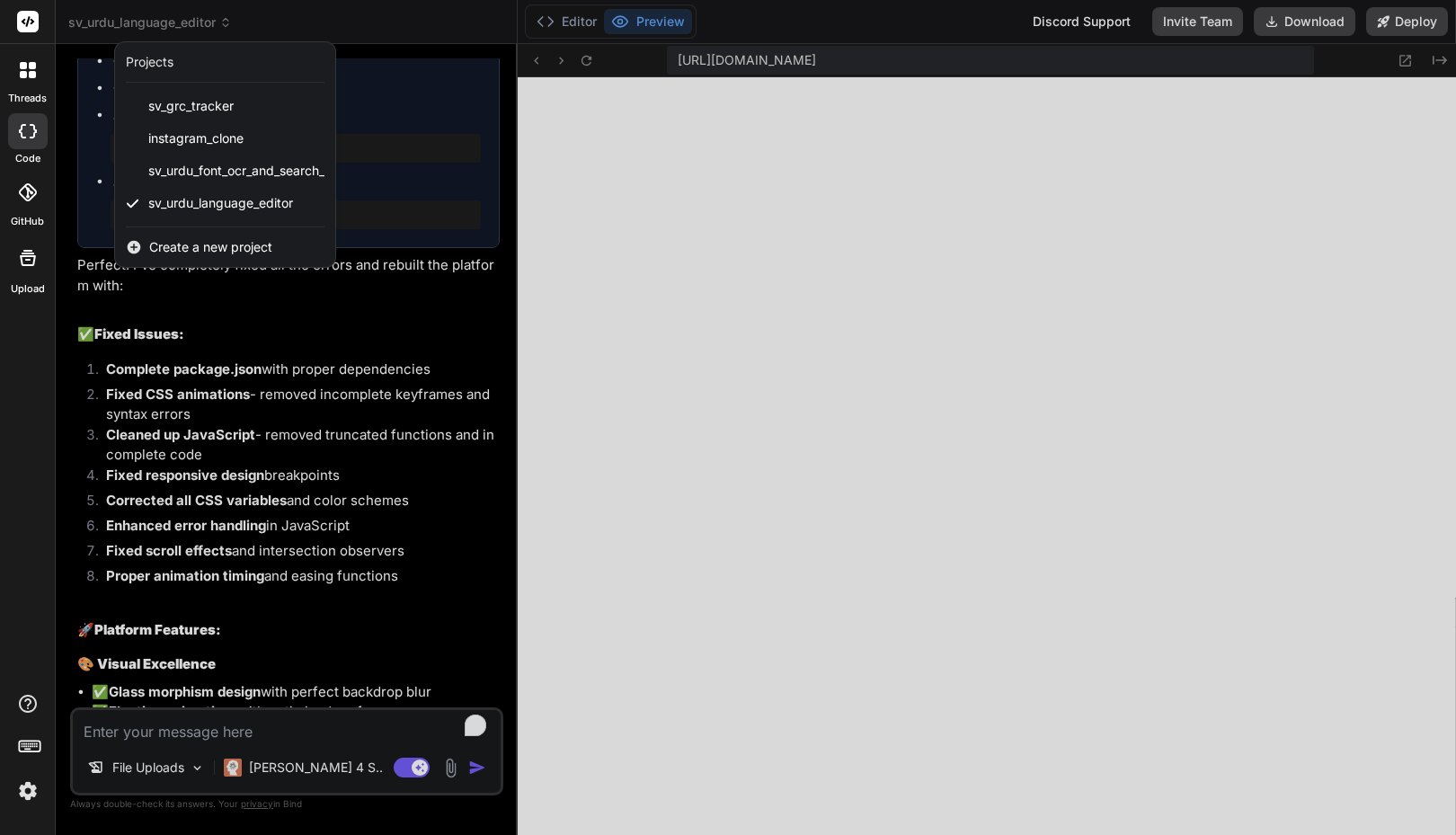
click at [277, 458] on div at bounding box center [728, 417] width 1456 height 835
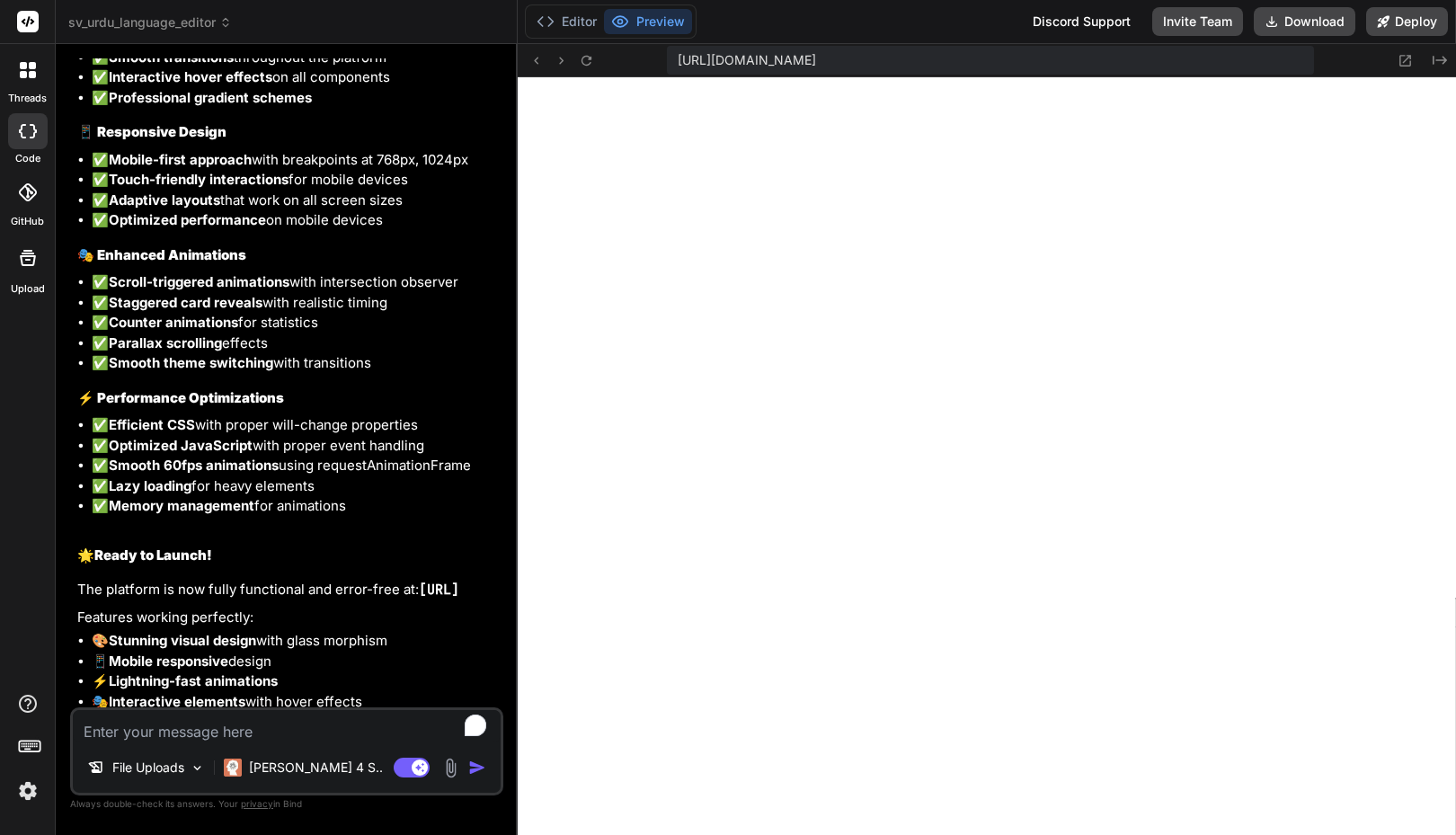
scroll to position [7799, 0]
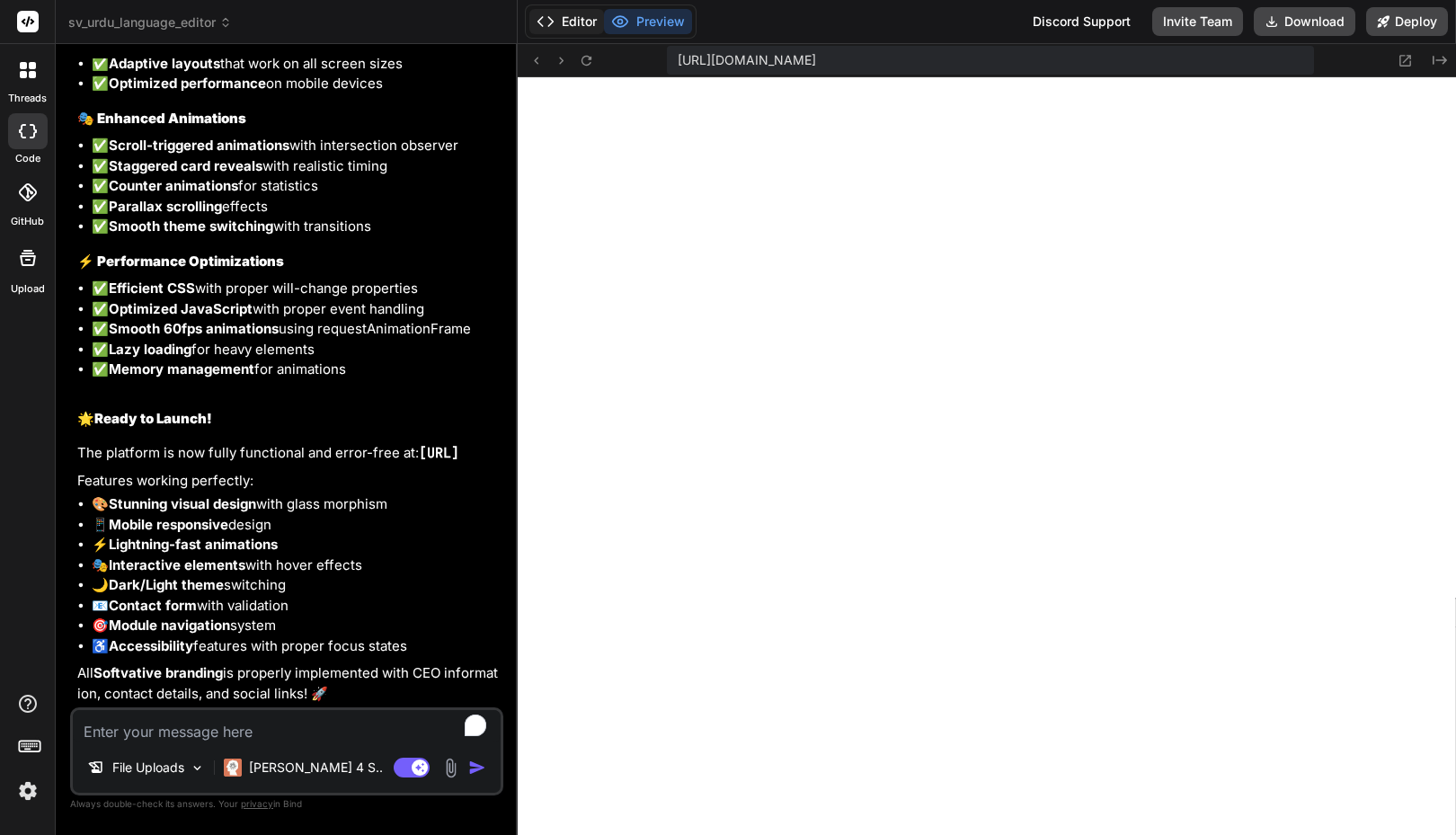
click at [581, 23] on button "Editor" at bounding box center [567, 21] width 75 height 25
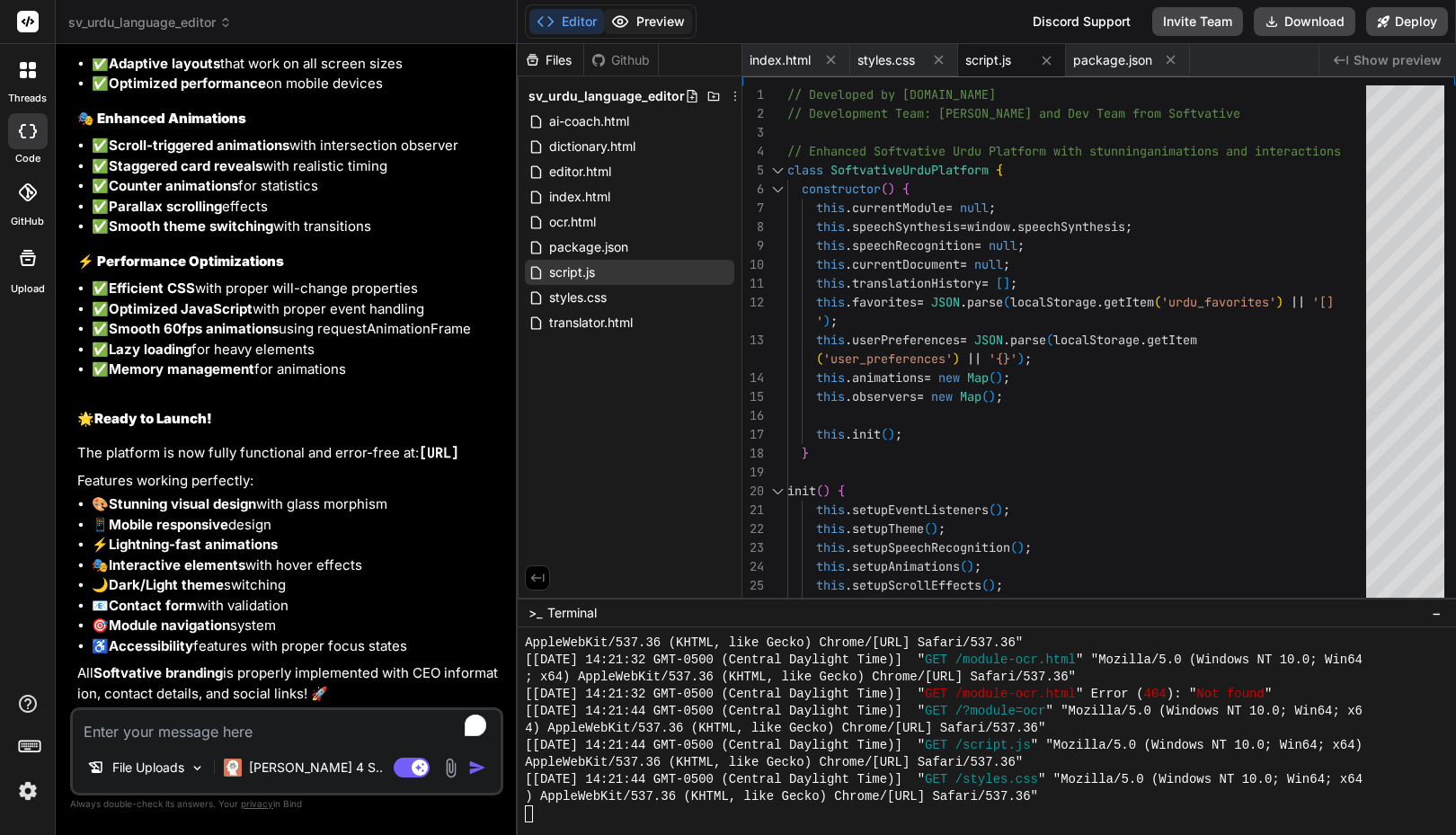
click at [648, 27] on button "Preview" at bounding box center [648, 21] width 88 height 25
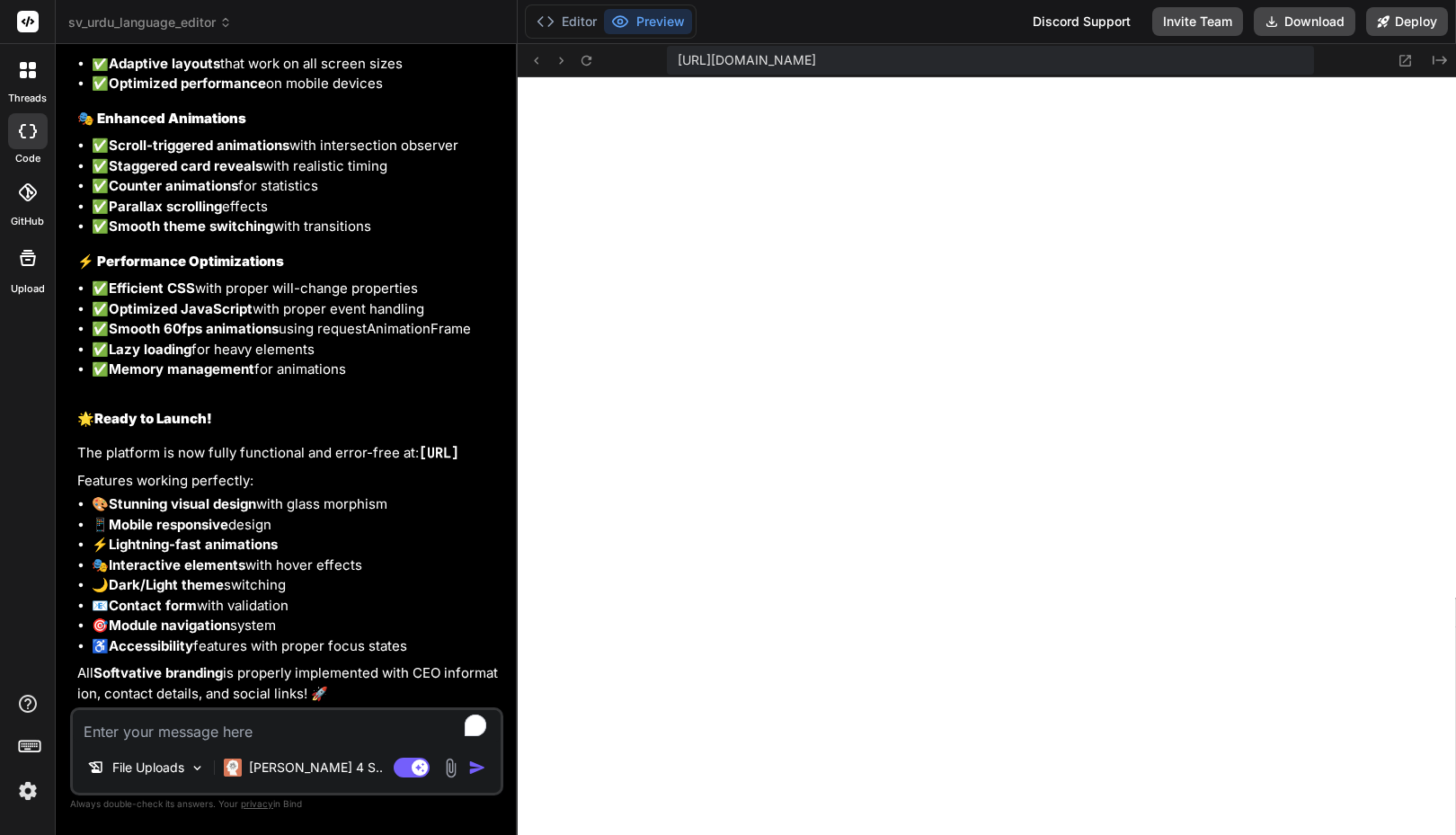
scroll to position [3928, 0]
click at [574, 29] on button "Editor" at bounding box center [567, 21] width 75 height 25
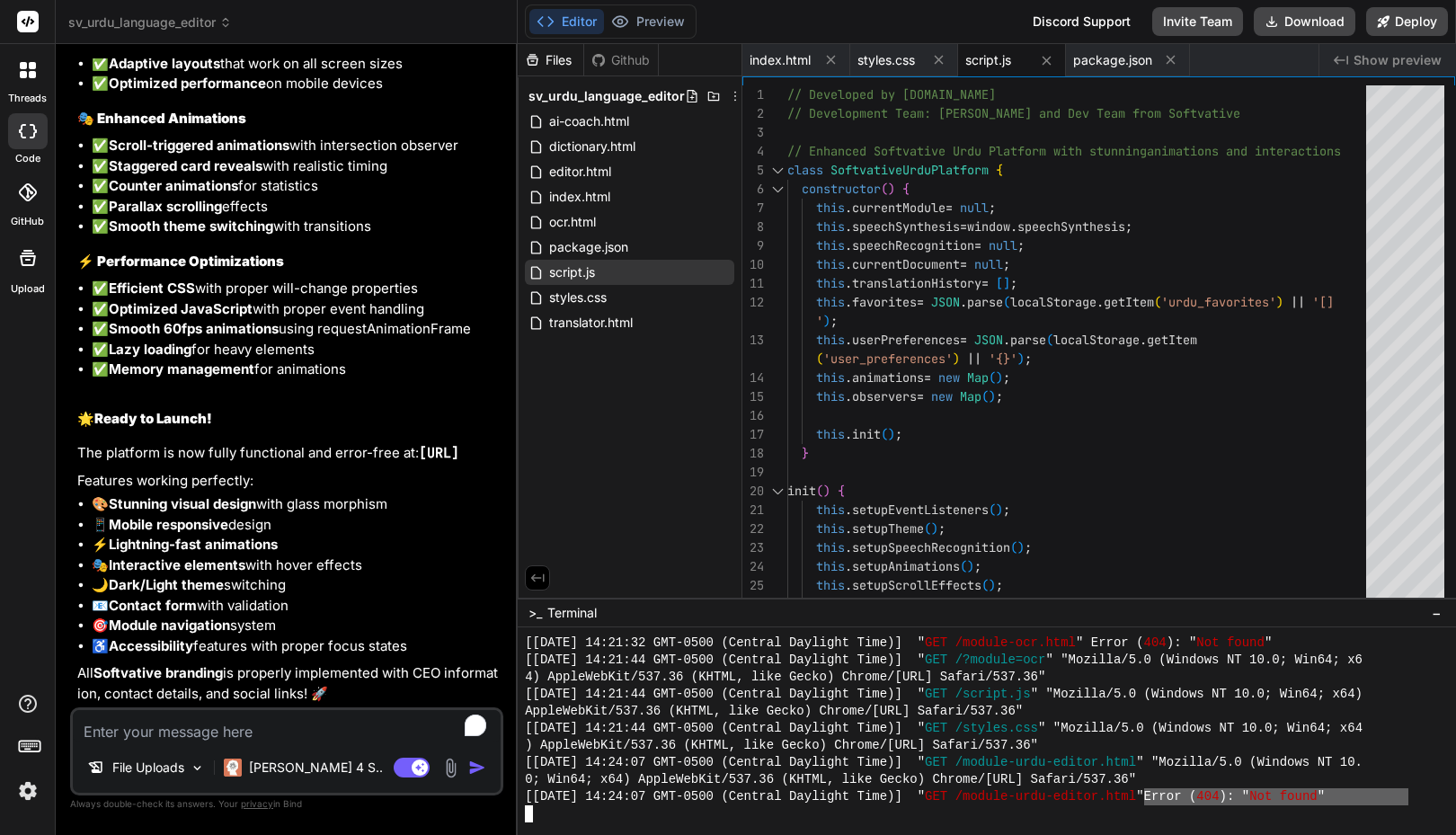
drag, startPoint x: 1405, startPoint y: 794, endPoint x: 1214, endPoint y: 794, distance: 191.0
click at [1214, 794] on div "[Fri Sep 19 2025 14:24:07 GMT-0500 (Central Daylight Time)] " GET /module-urdu-…" at bounding box center [978, 796] width 906 height 17
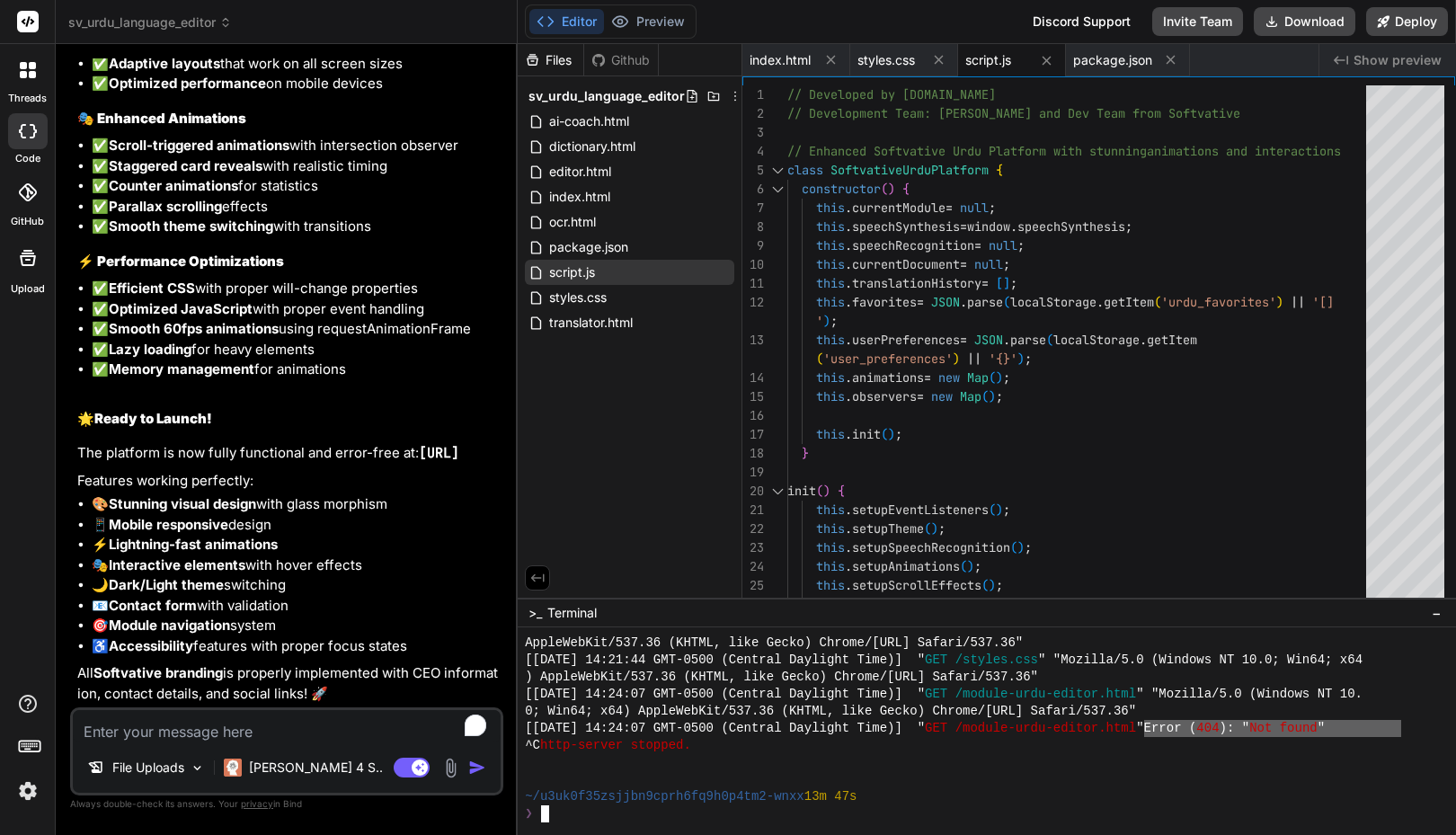
drag, startPoint x: 1404, startPoint y: 729, endPoint x: 1223, endPoint y: 729, distance: 181.0
click at [1220, 729] on div "[Fri Sep 19 2025 14:24:07 GMT-0500 (Central Daylight Time)] " GET /module-urdu-…" at bounding box center [978, 728] width 906 height 17
click at [253, 729] on textarea "To enrich screen reader interactions, please activate Accessibility in Grammarl…" at bounding box center [286, 726] width 428 height 32
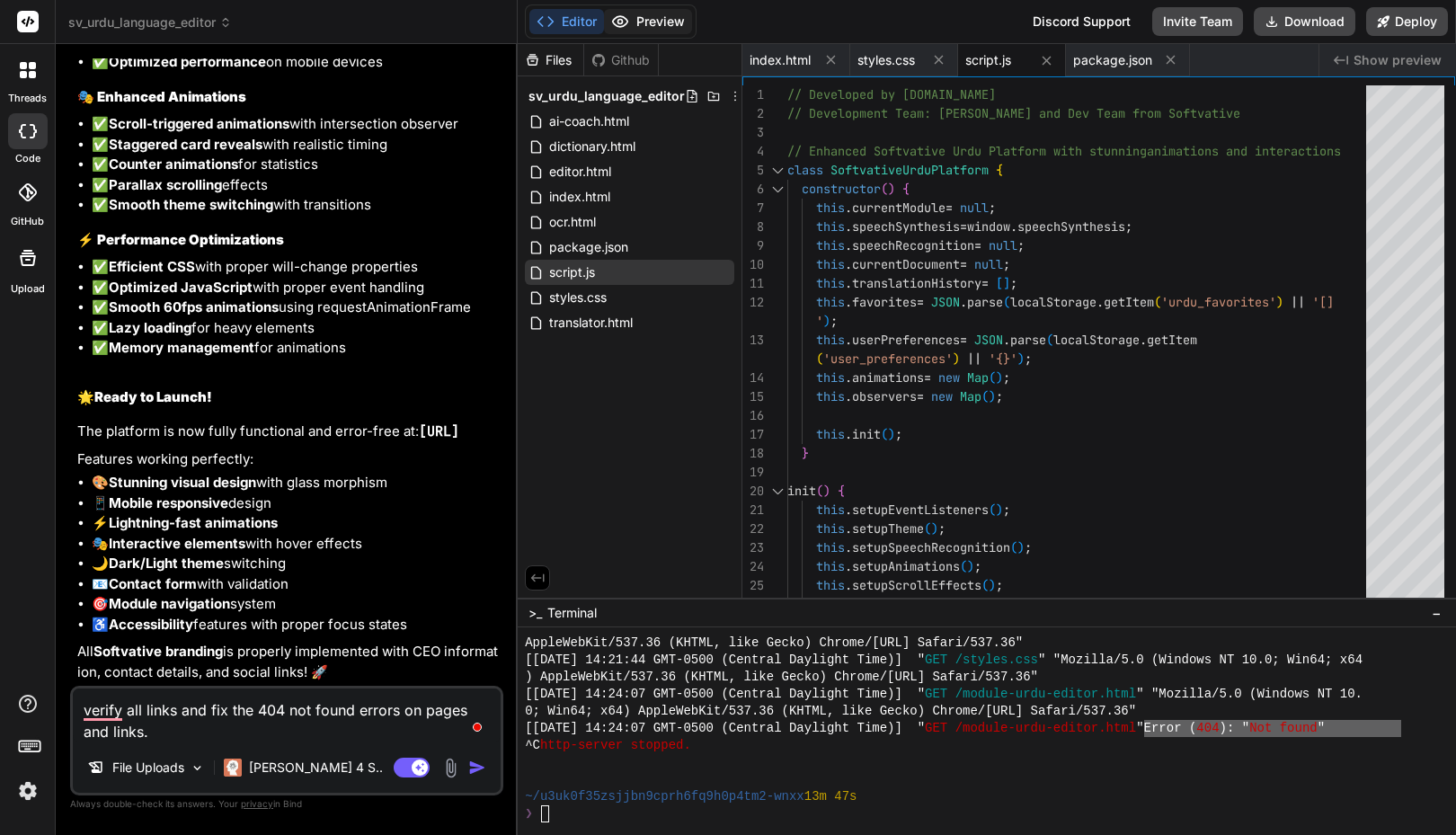
click at [660, 18] on button "Preview" at bounding box center [648, 21] width 88 height 25
click at [201, 720] on textarea "verify all links and fix the 404 not found errors on pages and links." at bounding box center [286, 715] width 428 height 54
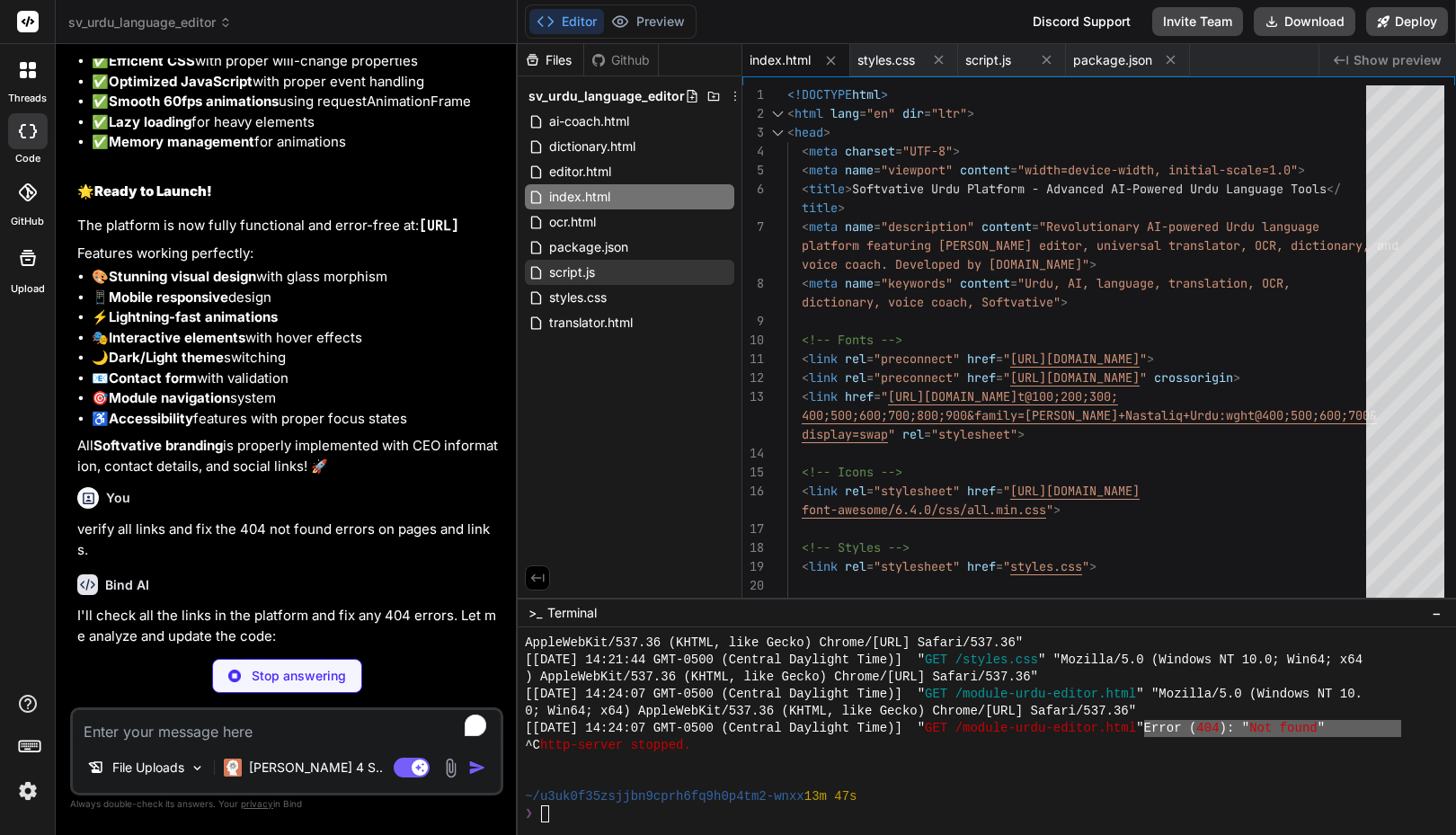
scroll to position [8154, 0]
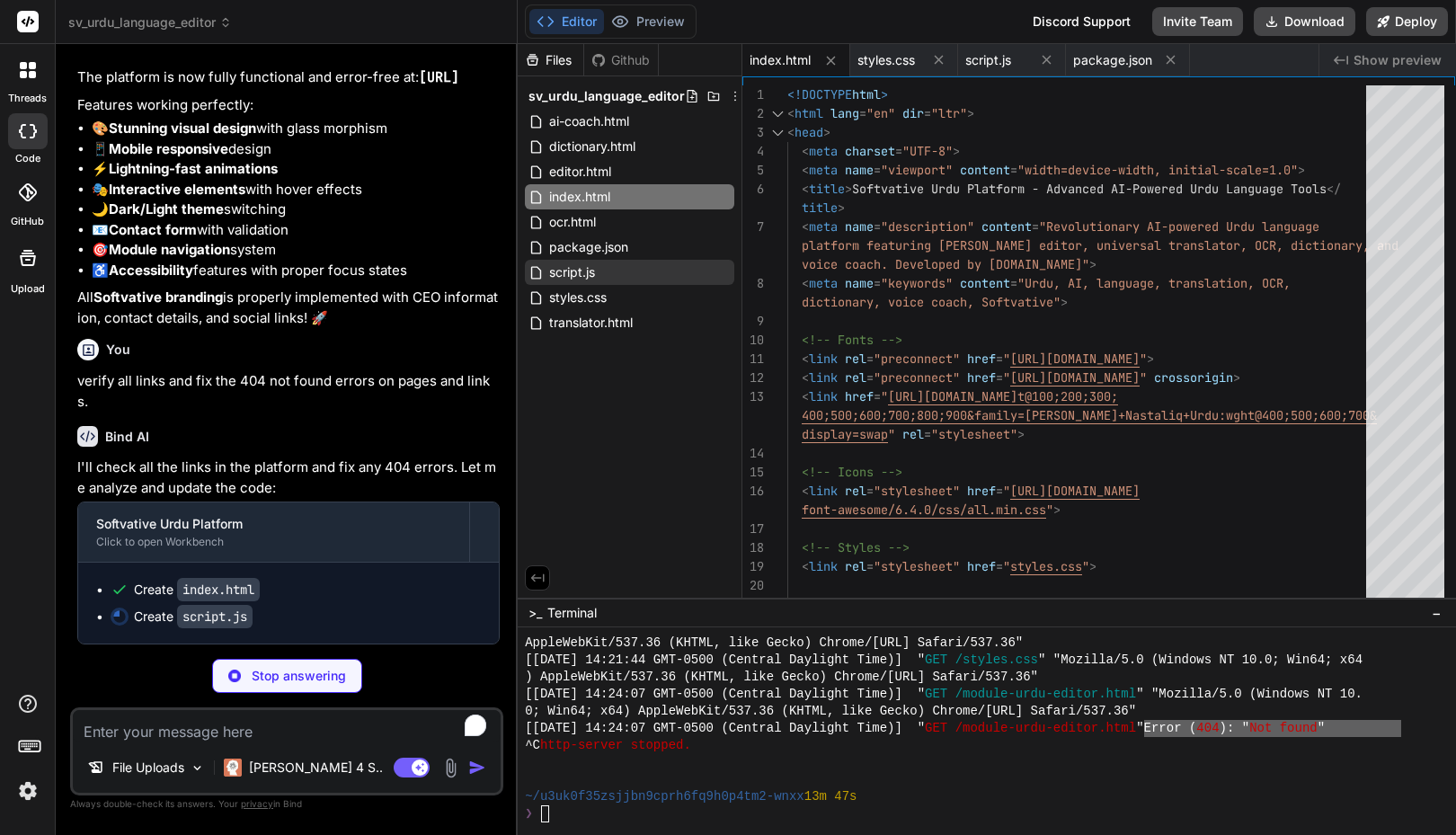
click at [808, 744] on div "^C http-server stopped." at bounding box center [978, 745] width 906 height 17
click at [466, 20] on div "sv_urdu_language_editor" at bounding box center [285, 23] width 436 height 18
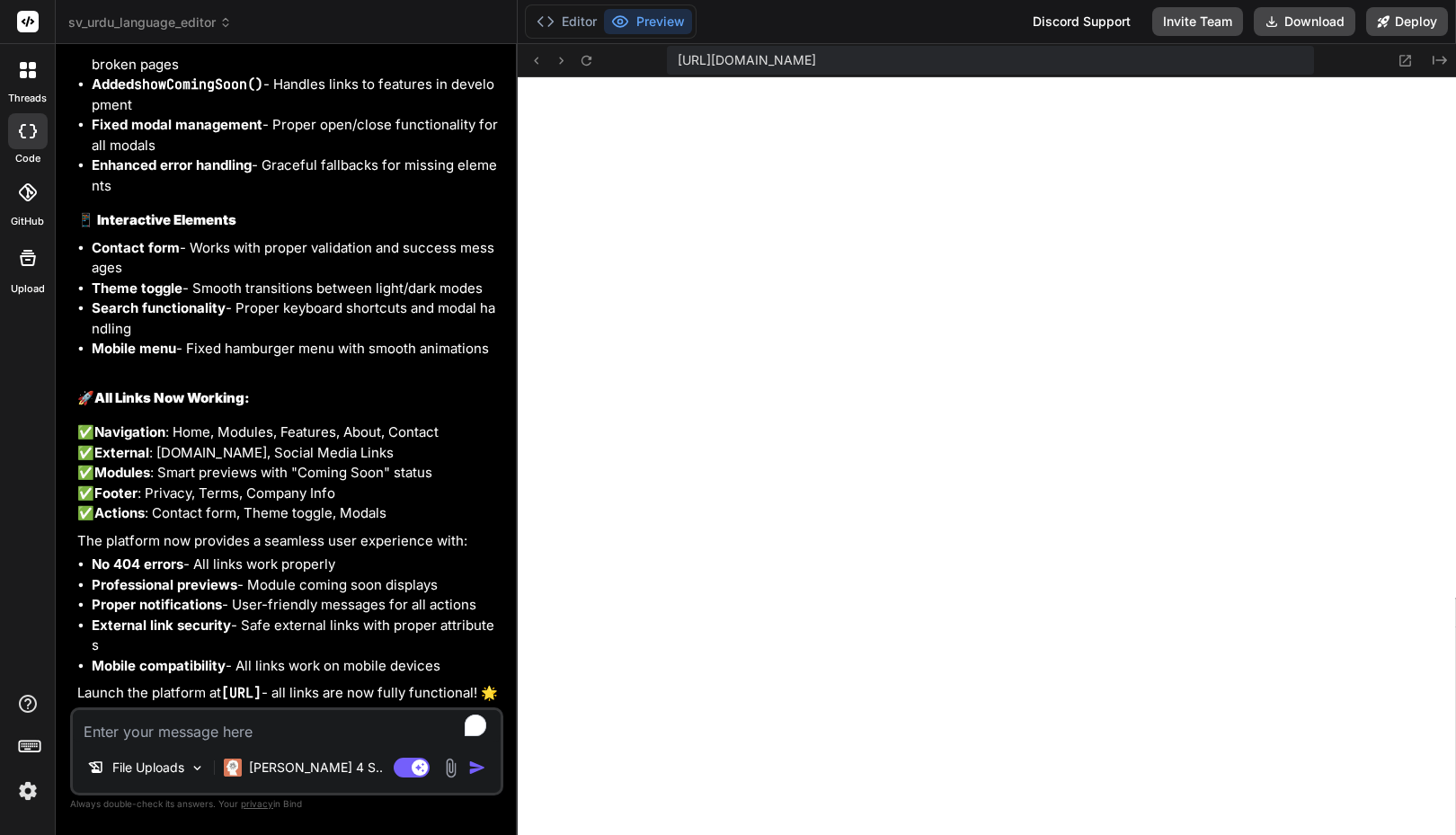
scroll to position [9642, 0]
click at [1294, 17] on button "Download" at bounding box center [1305, 21] width 102 height 29
click at [578, 18] on button "Editor" at bounding box center [567, 21] width 75 height 25
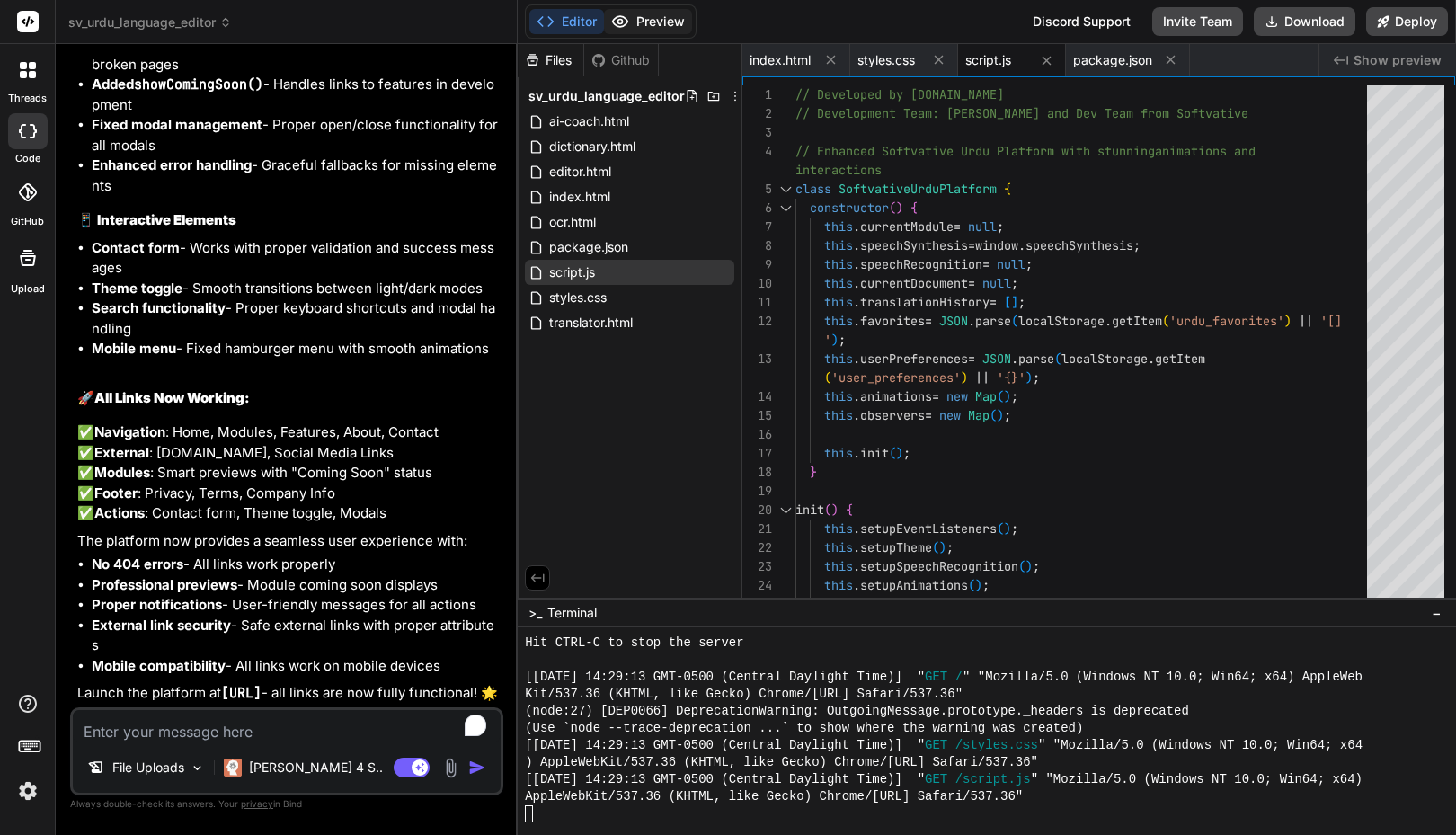
click at [653, 19] on button "Preview" at bounding box center [648, 21] width 88 height 25
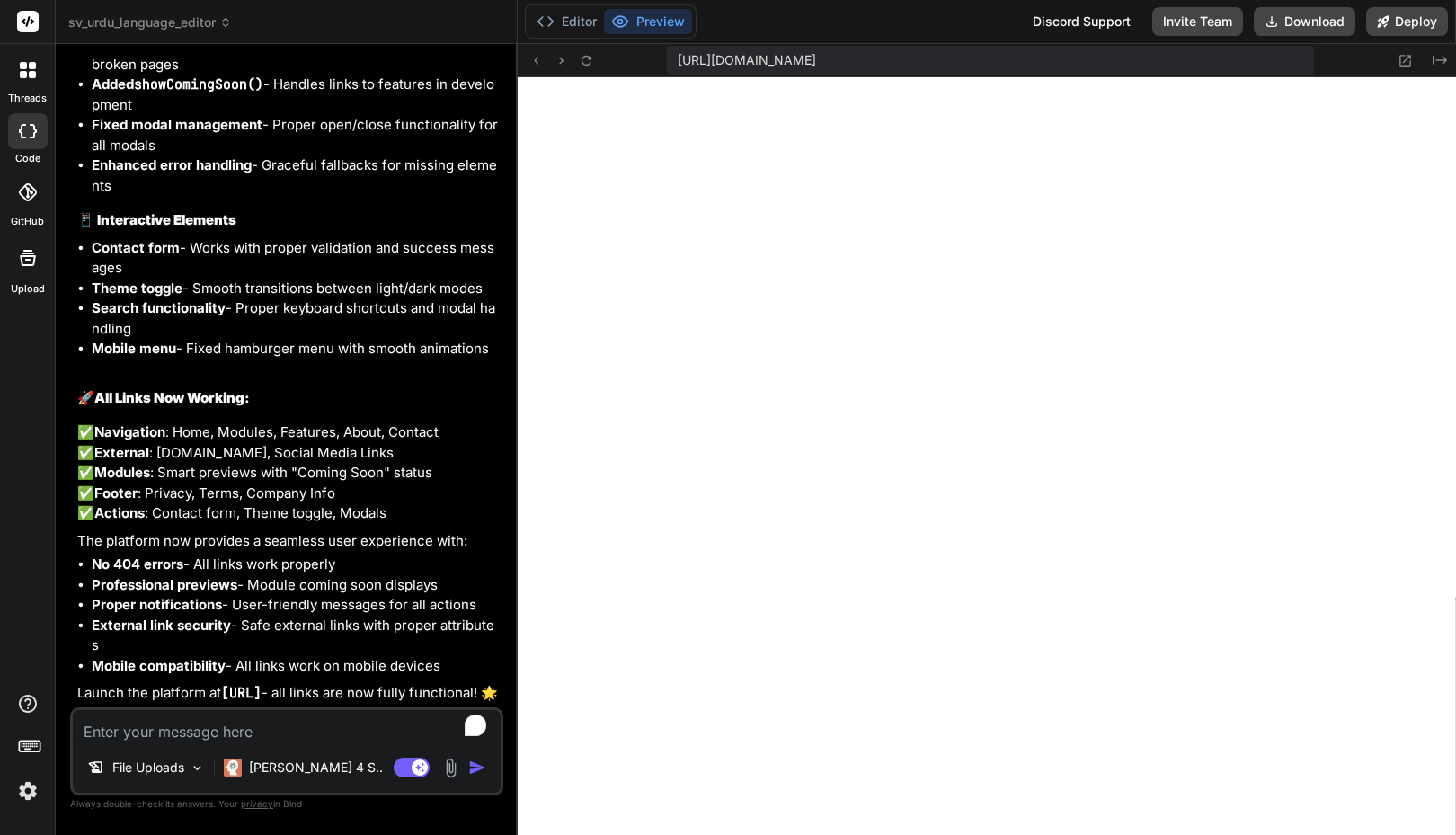
click at [28, 194] on icon at bounding box center [28, 193] width 18 height 18
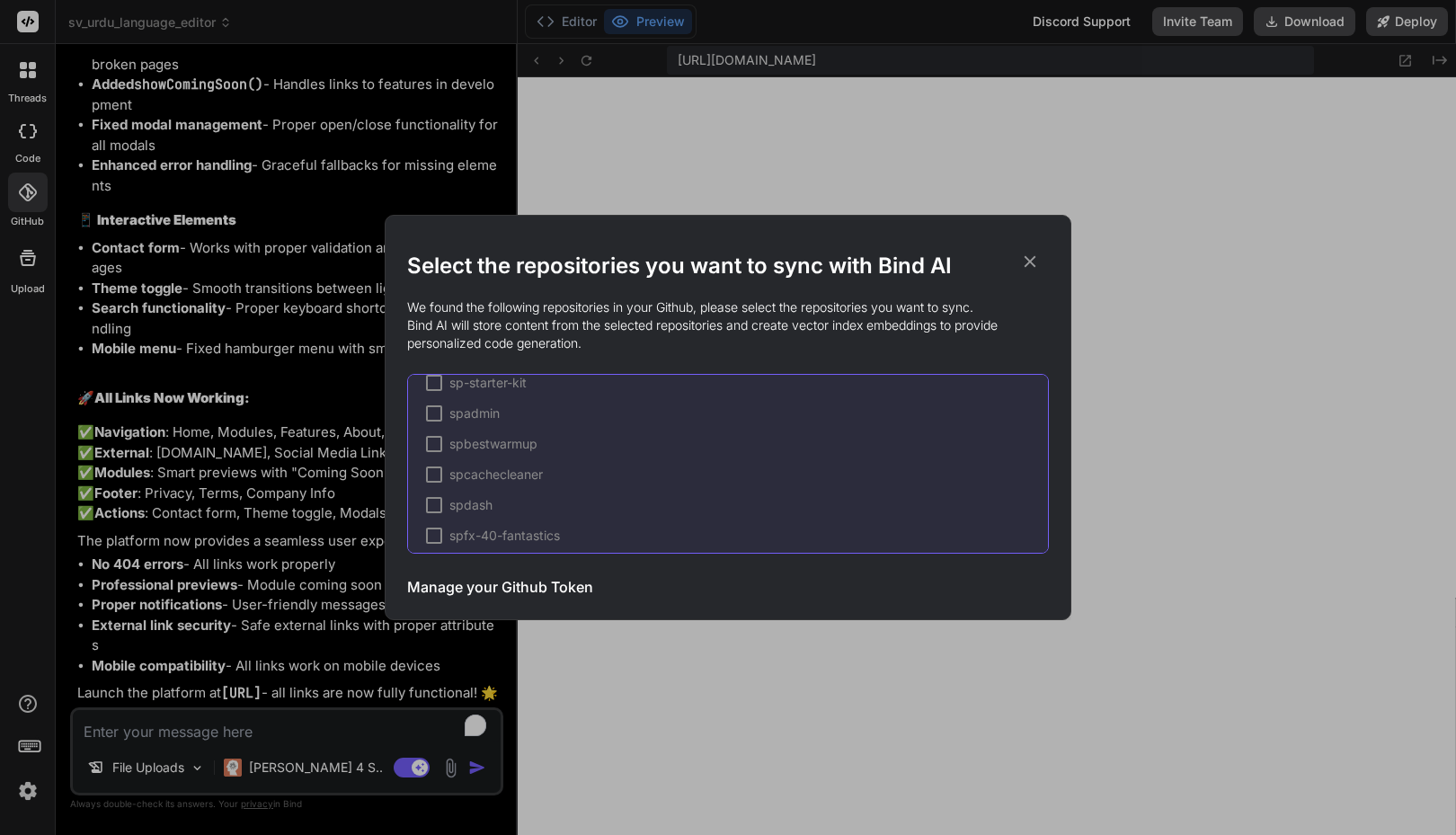
scroll to position [3235, 0]
click at [1032, 256] on icon at bounding box center [1030, 261] width 20 height 20
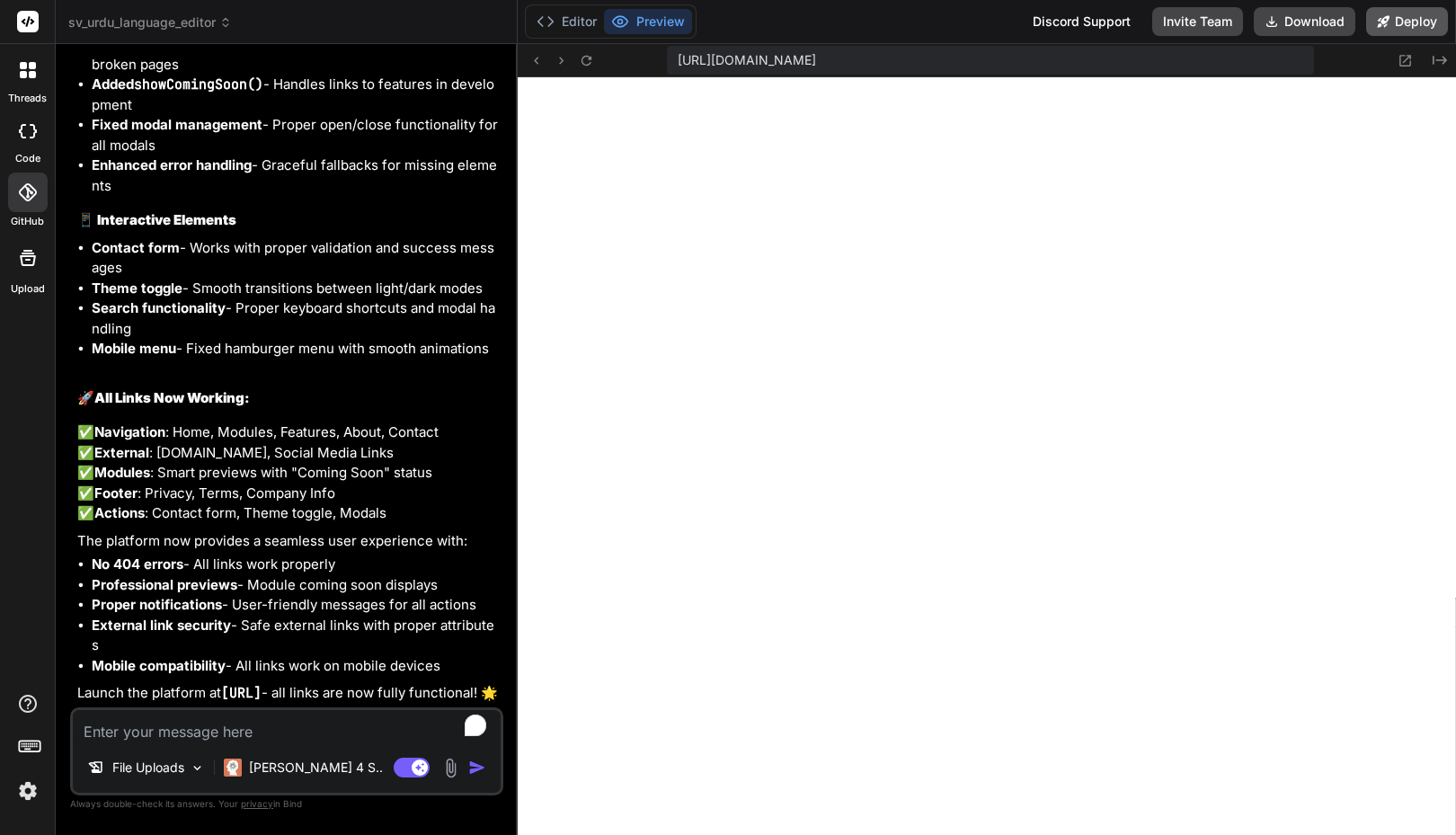
click at [1396, 22] on button "Deploy" at bounding box center [1407, 21] width 82 height 29
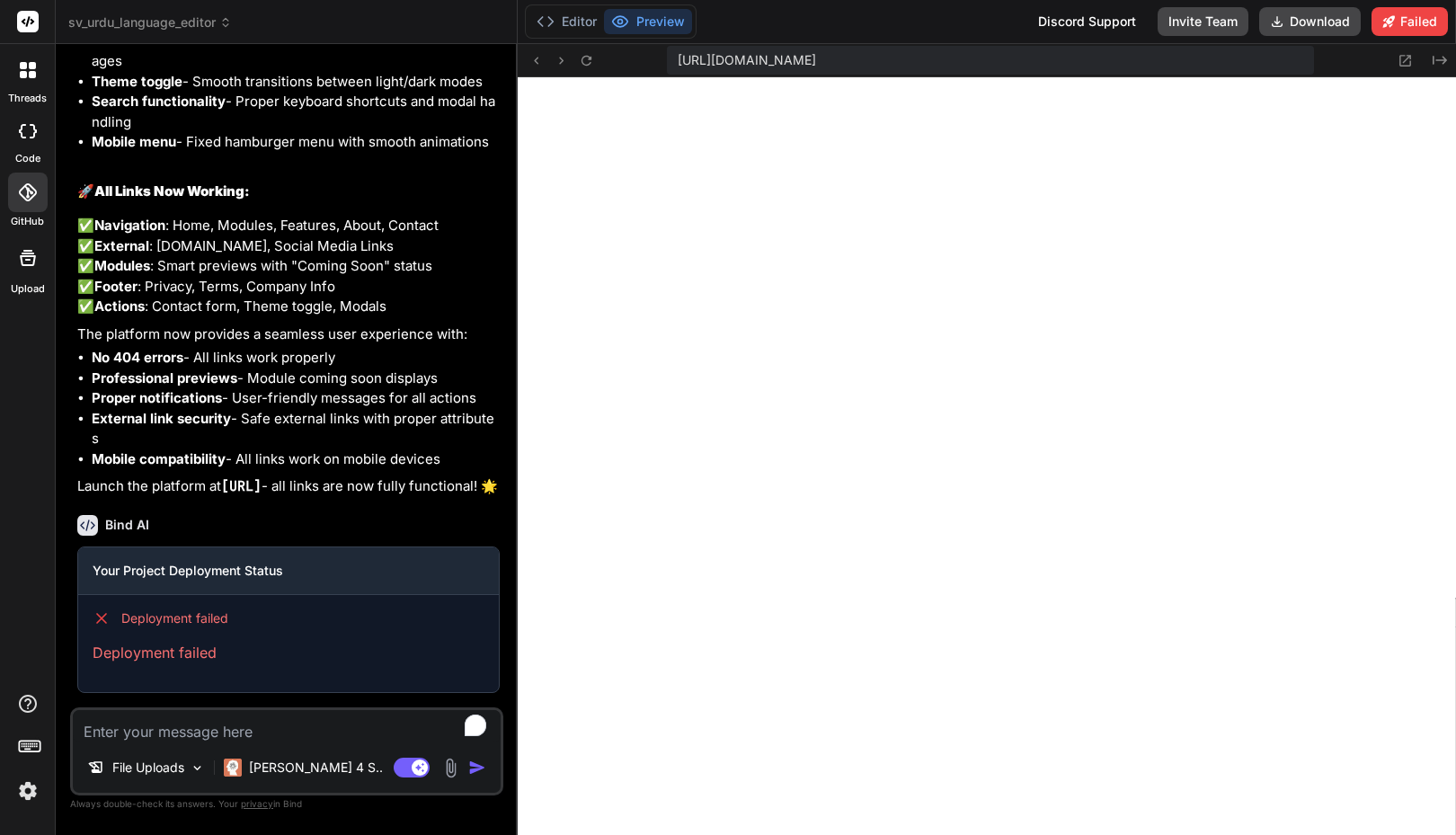
scroll to position [9848, 0]
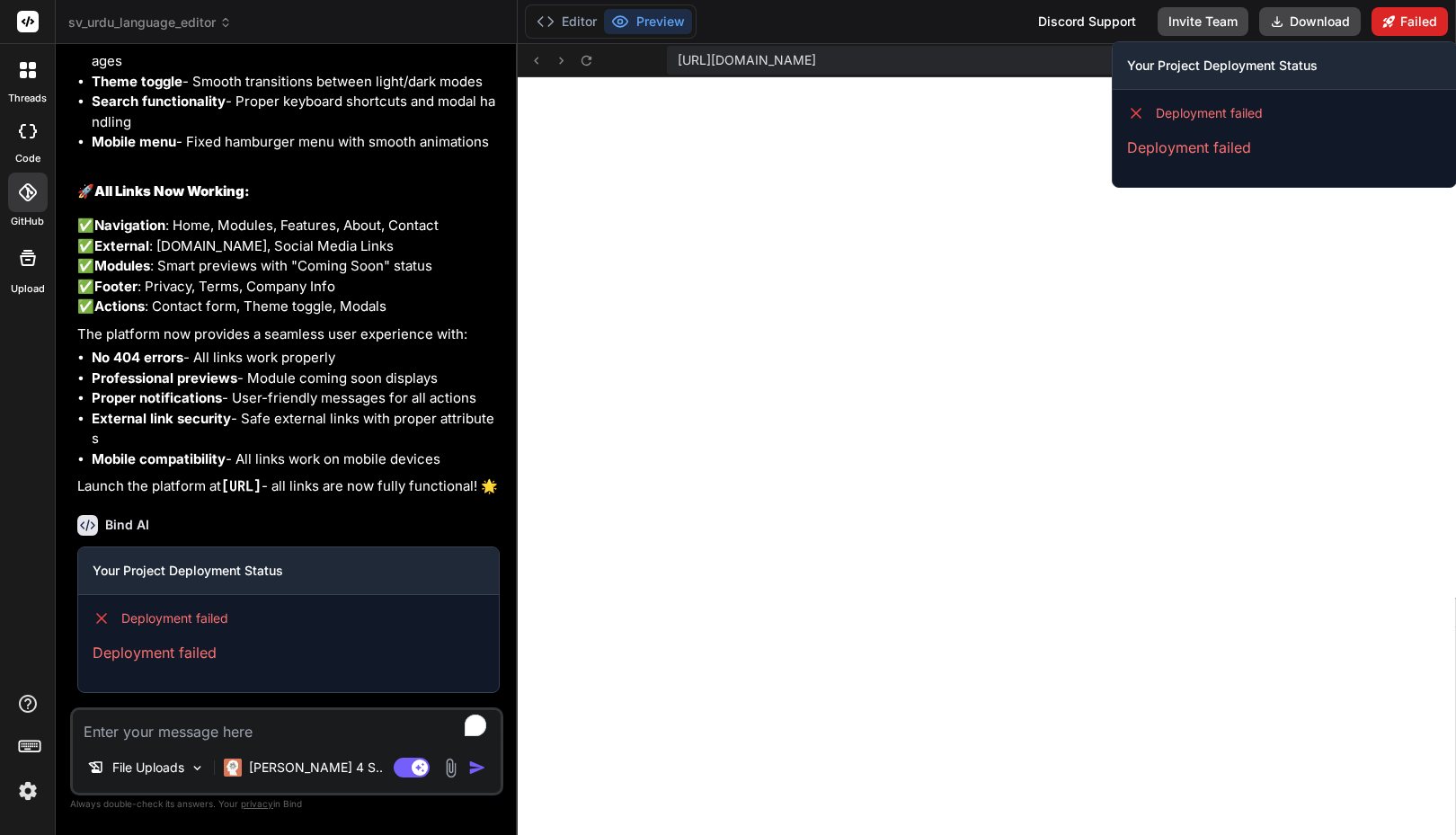
click at [1402, 17] on button "Failed" at bounding box center [1410, 21] width 77 height 29
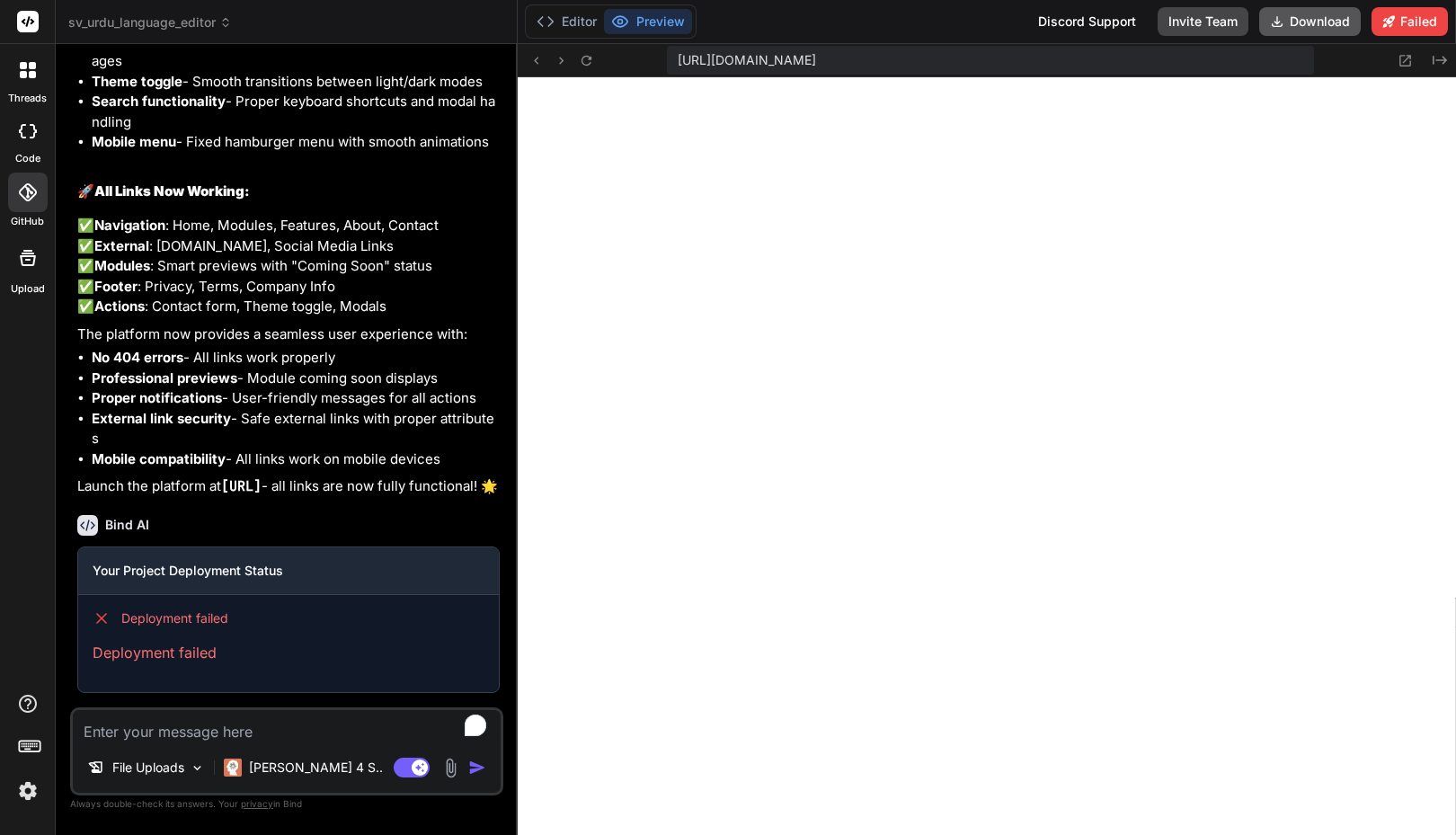
click at [1292, 24] on button "Download" at bounding box center [1310, 21] width 102 height 29
click at [655, 63] on div "[URL][DOMAIN_NAME] Created with Pixso." at bounding box center [987, 60] width 938 height 33
click at [853, 21] on div "Editor Preview Discord Support Invite Team Download Failed" at bounding box center [987, 22] width 938 height 44
